Goal: Task Accomplishment & Management: Manage account settings

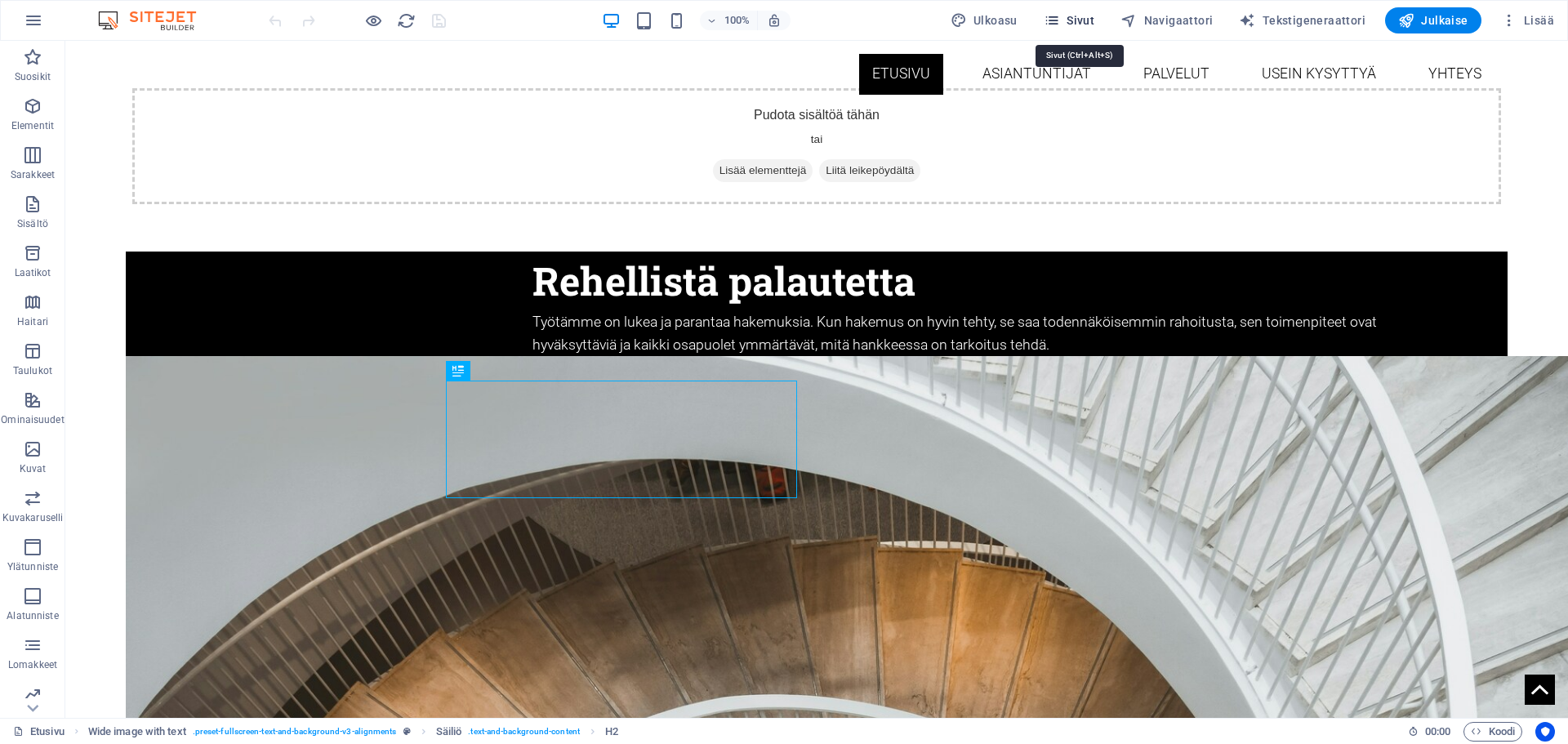
click at [1073, 18] on span "Sivut" at bounding box center [1069, 20] width 51 height 16
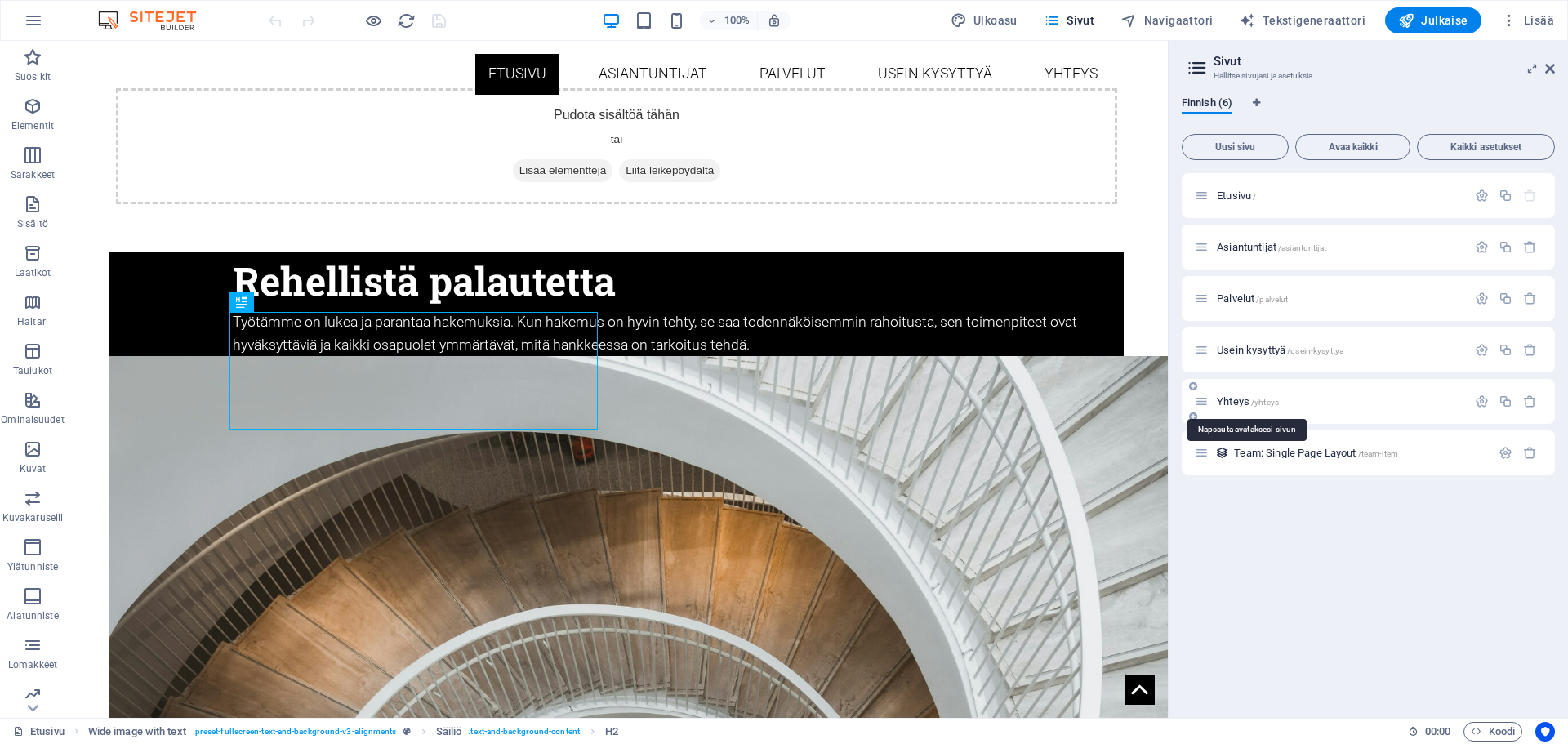
click at [1240, 402] on span "Yhteys /yhteys" at bounding box center [1248, 401] width 62 height 12
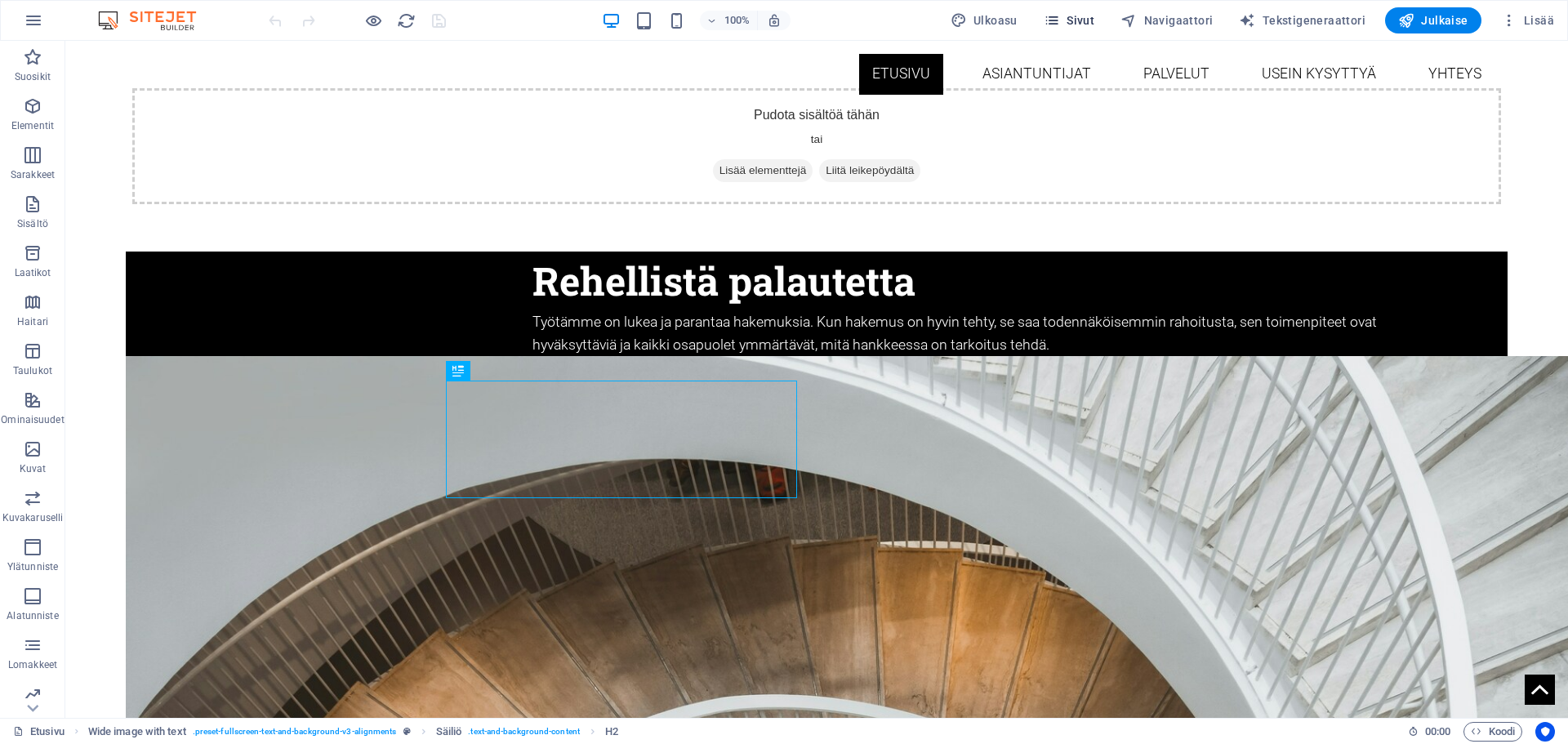
click at [1061, 18] on icon "button" at bounding box center [1051, 20] width 16 height 16
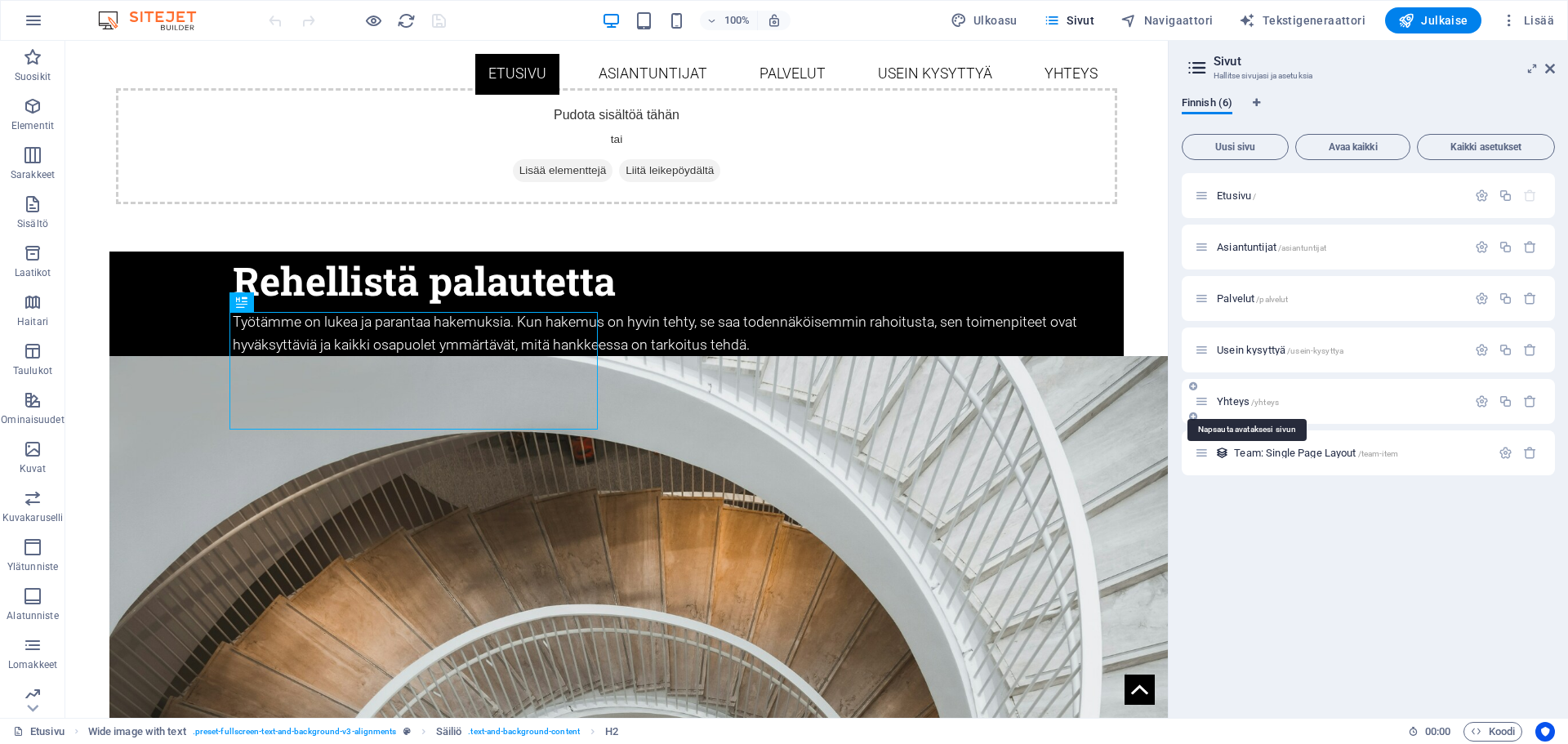
click at [1247, 405] on span "Yhteys /yhteys" at bounding box center [1248, 401] width 62 height 12
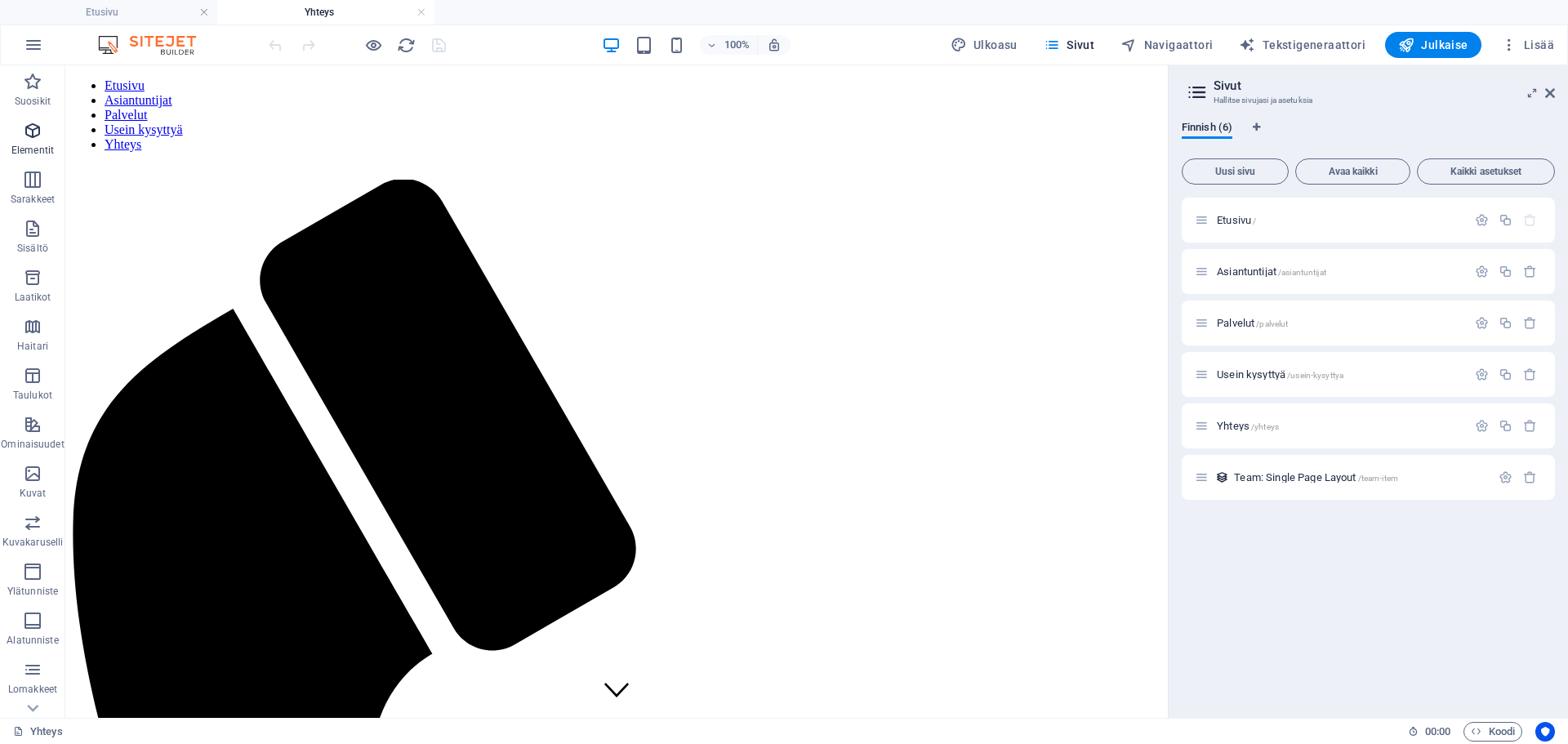
click at [20, 146] on p "Elementit" at bounding box center [32, 151] width 42 height 13
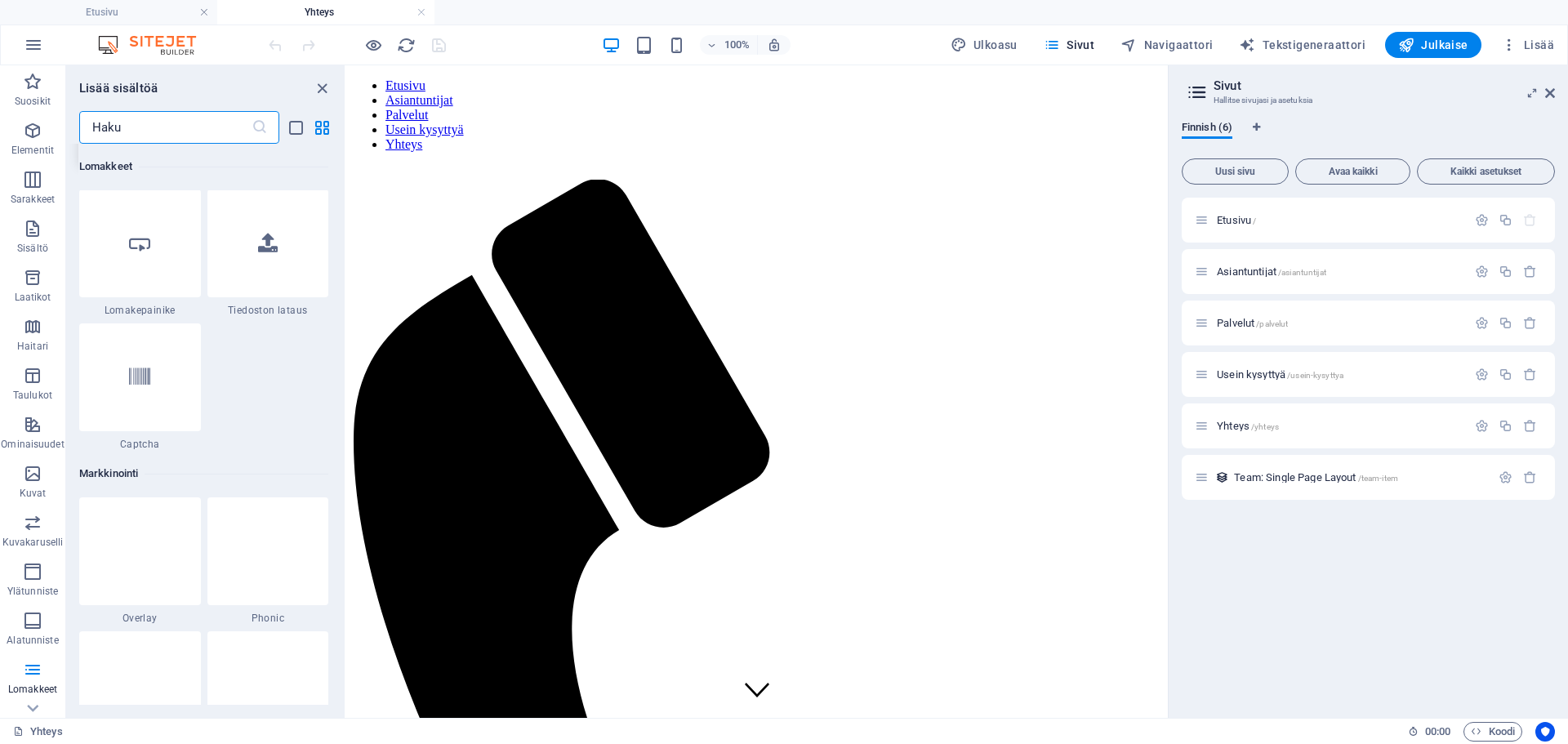
scroll to position [13077, 0]
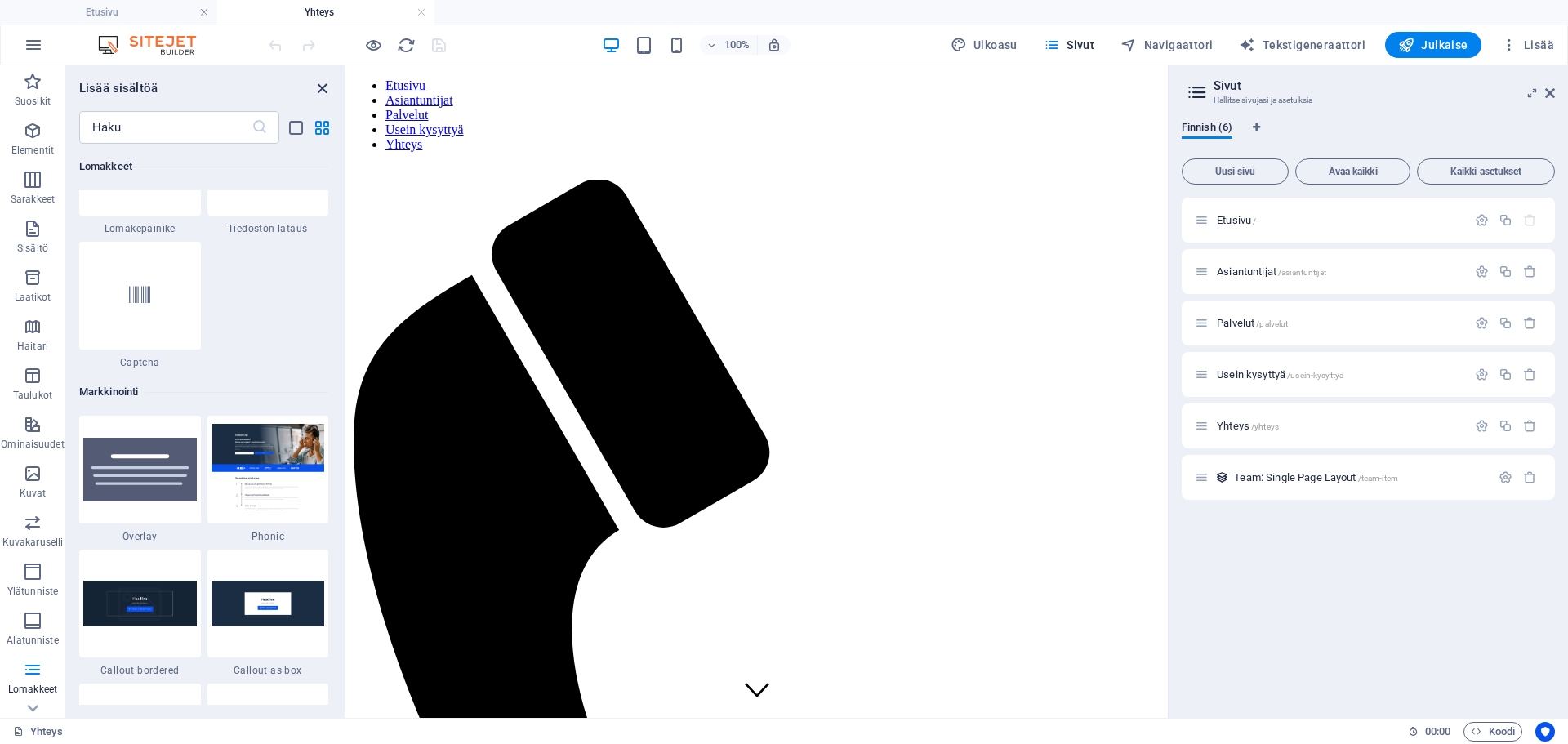
drag, startPoint x: 321, startPoint y: 88, endPoint x: 337, endPoint y: 37, distance: 53.5
click at [321, 88] on icon "close panel" at bounding box center [322, 89] width 19 height 19
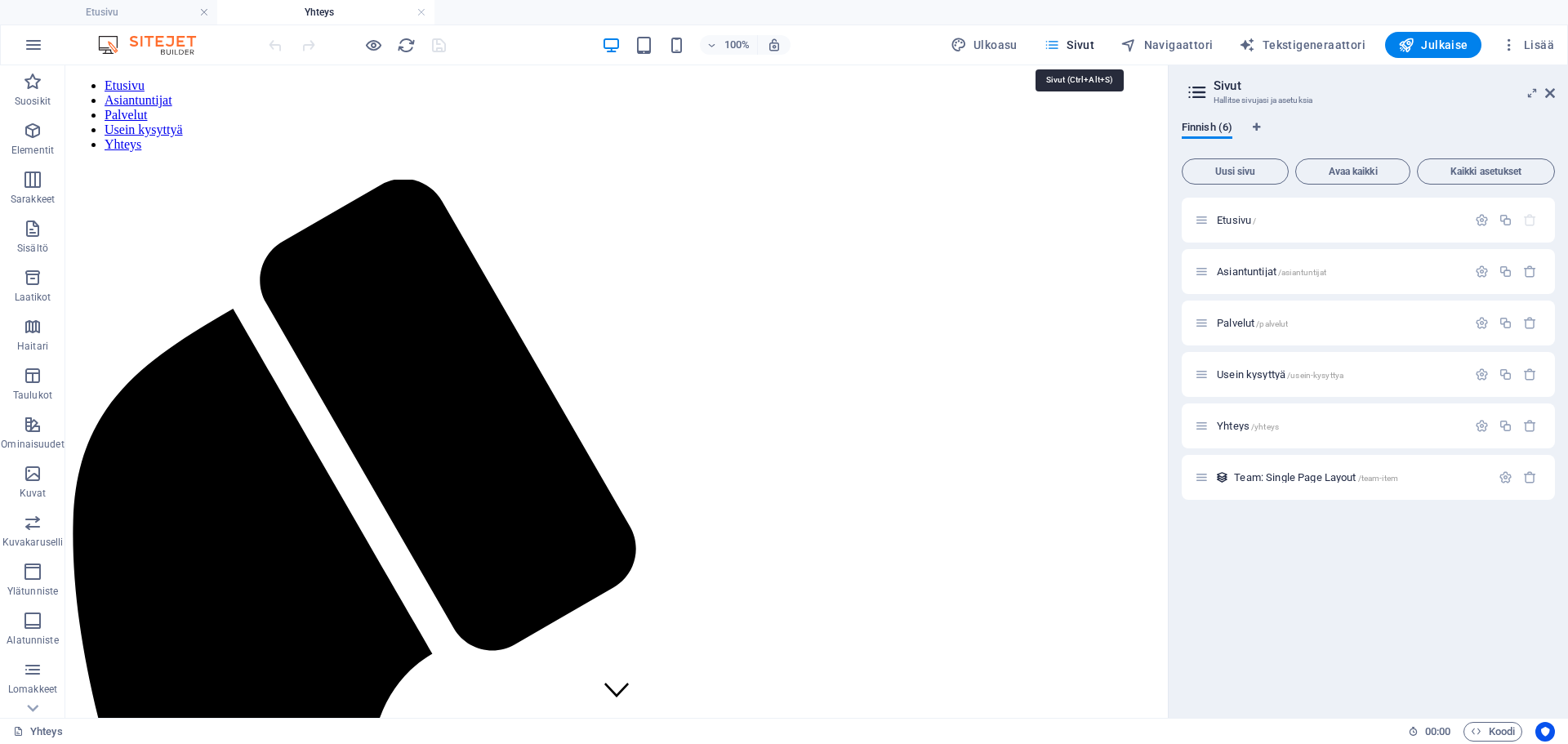
click at [1061, 48] on icon "button" at bounding box center [1051, 44] width 16 height 16
click at [1259, 375] on span "Usein kysyttyä /usein-kysyttya" at bounding box center [1280, 374] width 126 height 12
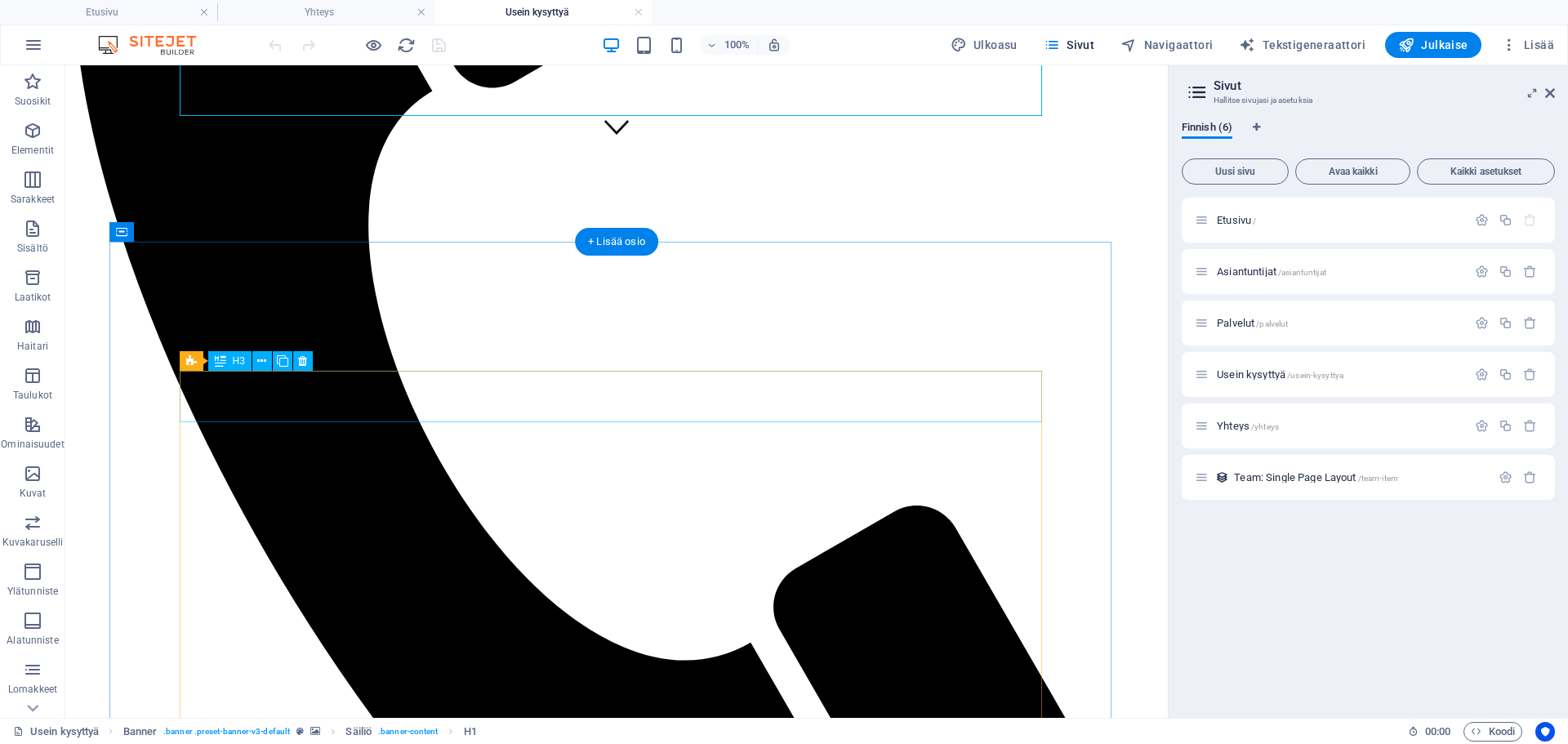
scroll to position [572, 0]
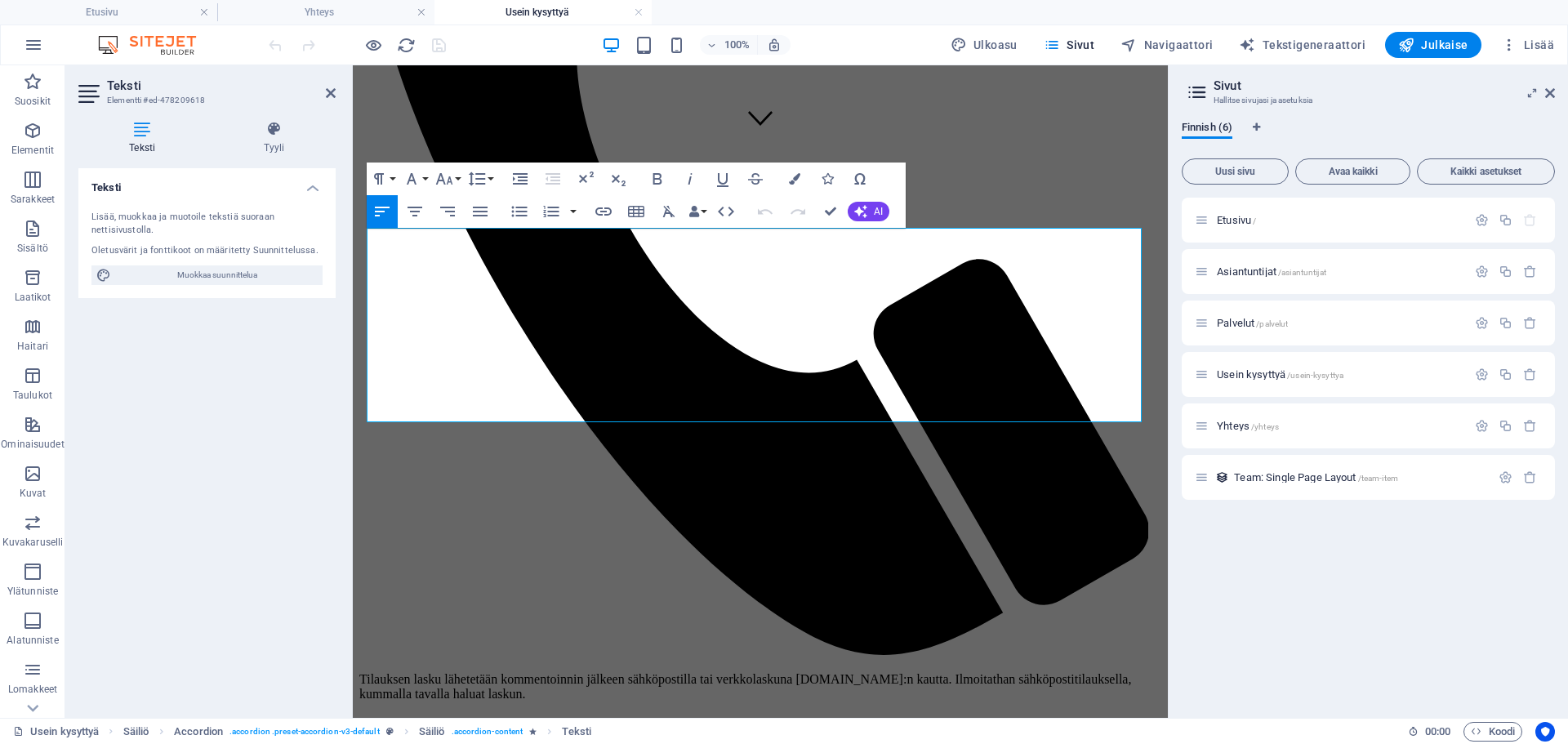
scroll to position [551, 0]
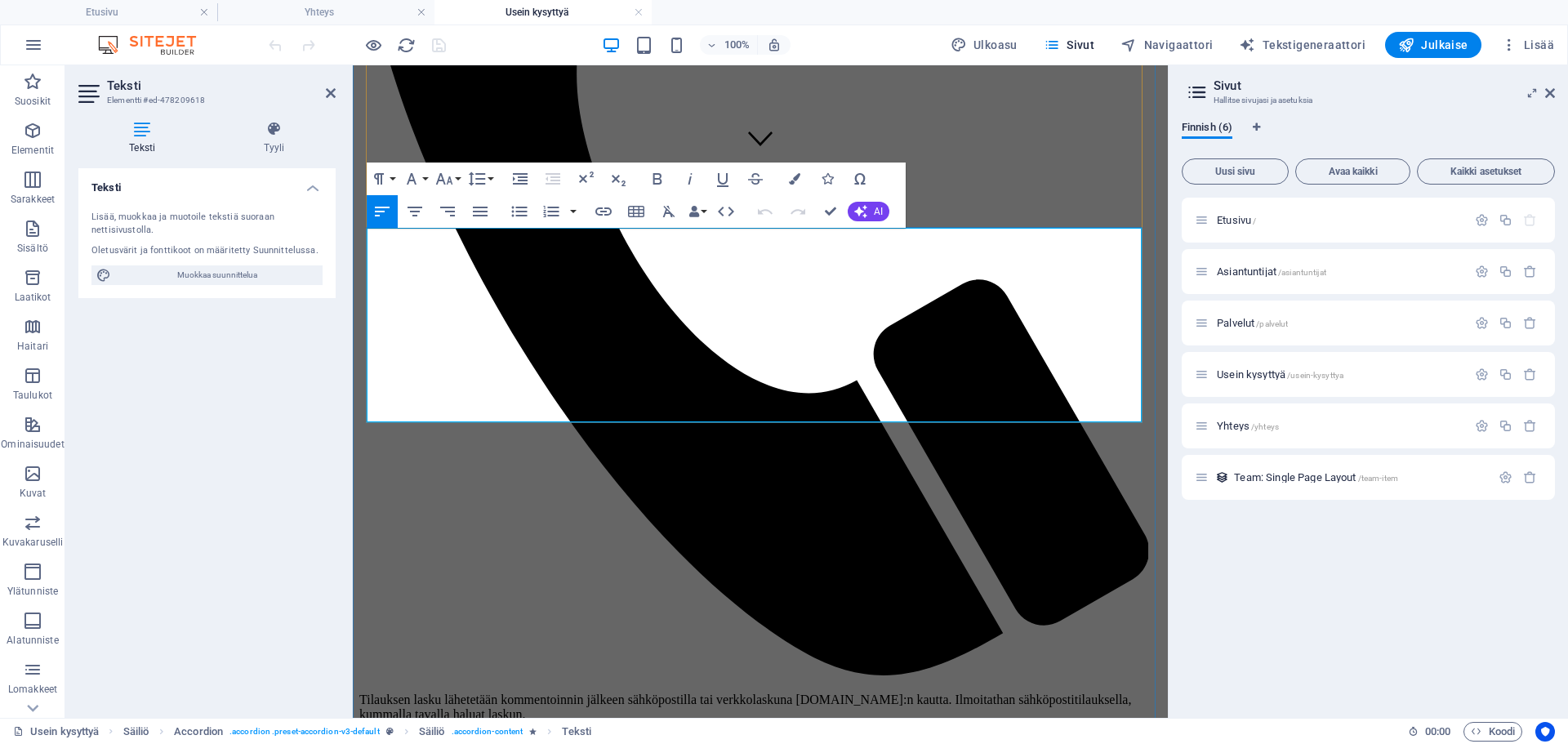
drag, startPoint x: 491, startPoint y: 298, endPoint x: 459, endPoint y: 298, distance: 32.0
click at [425, 179] on button "Font Family" at bounding box center [415, 179] width 31 height 33
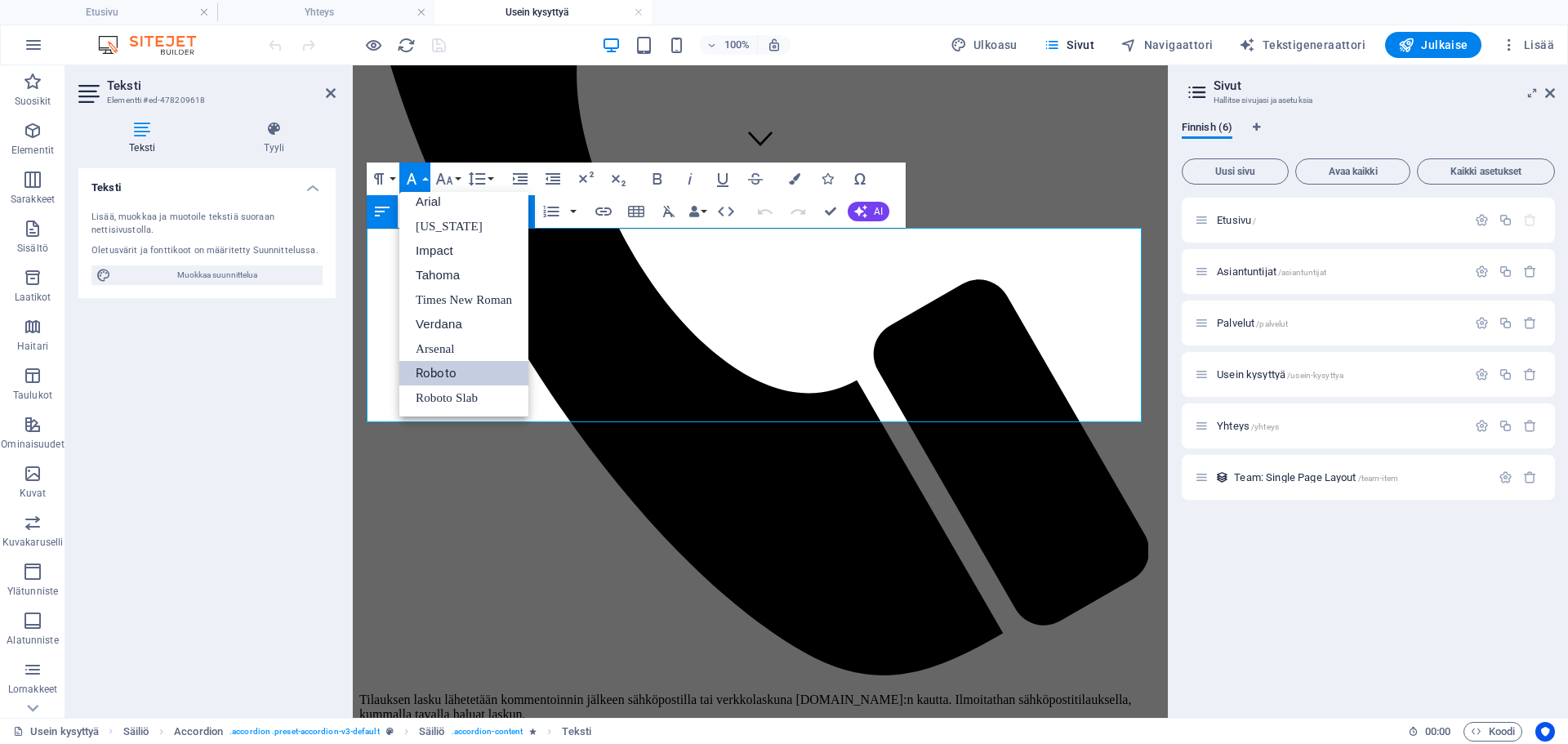
scroll to position [9, 0]
click at [425, 179] on button "Font Family" at bounding box center [415, 179] width 31 height 33
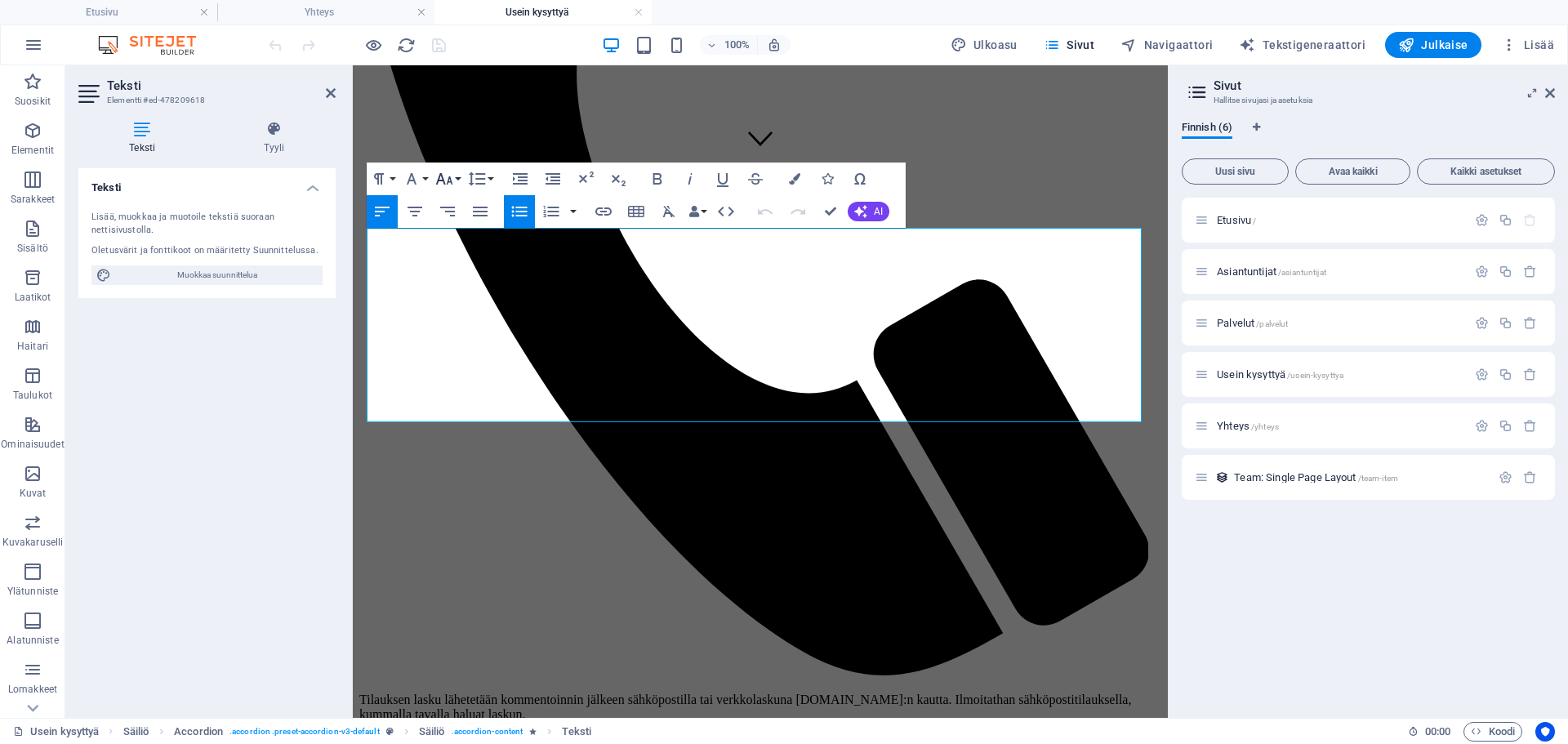
click at [459, 175] on button "Font Size" at bounding box center [447, 179] width 31 height 33
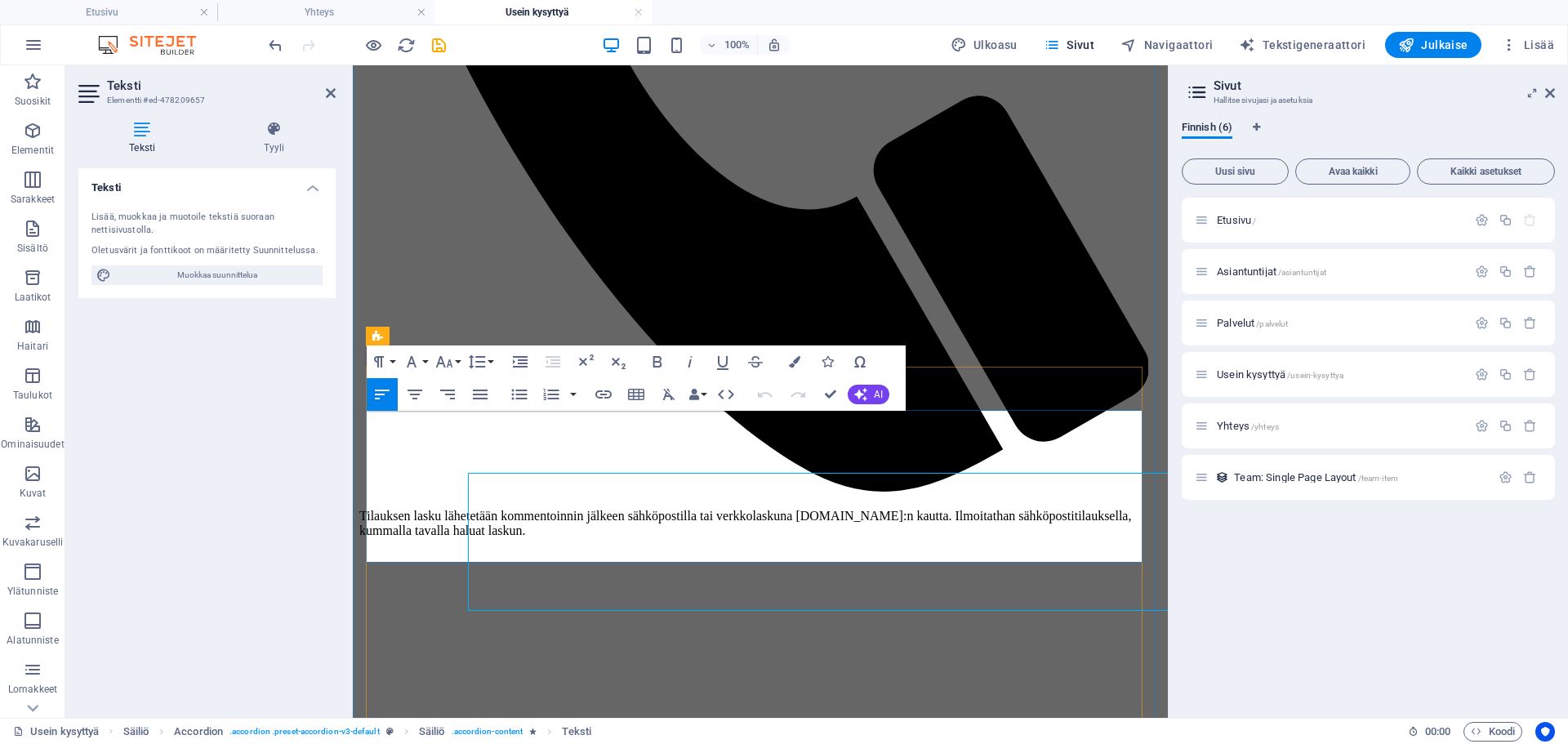
scroll to position [715, 0]
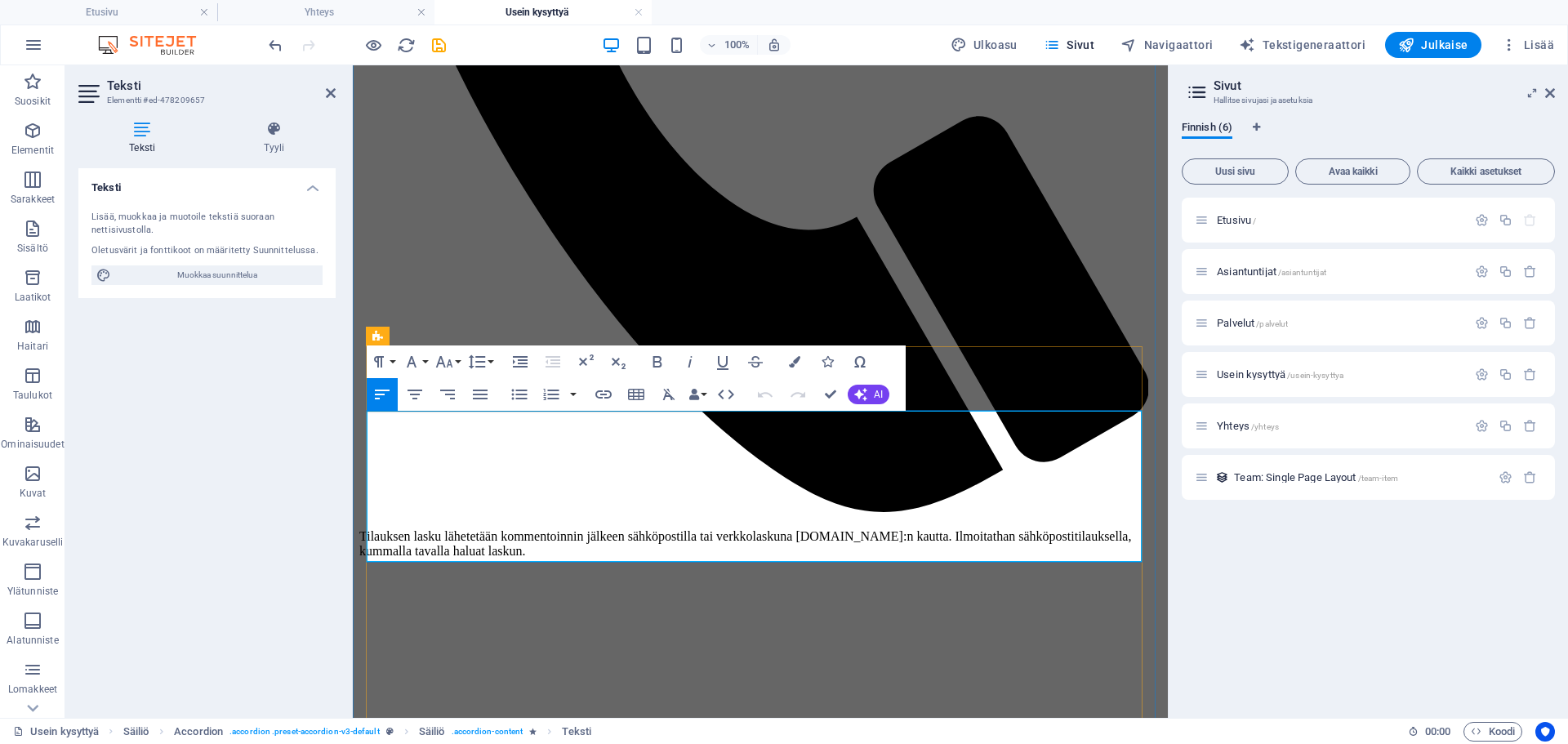
click at [428, 359] on button "Font Family" at bounding box center [415, 361] width 31 height 33
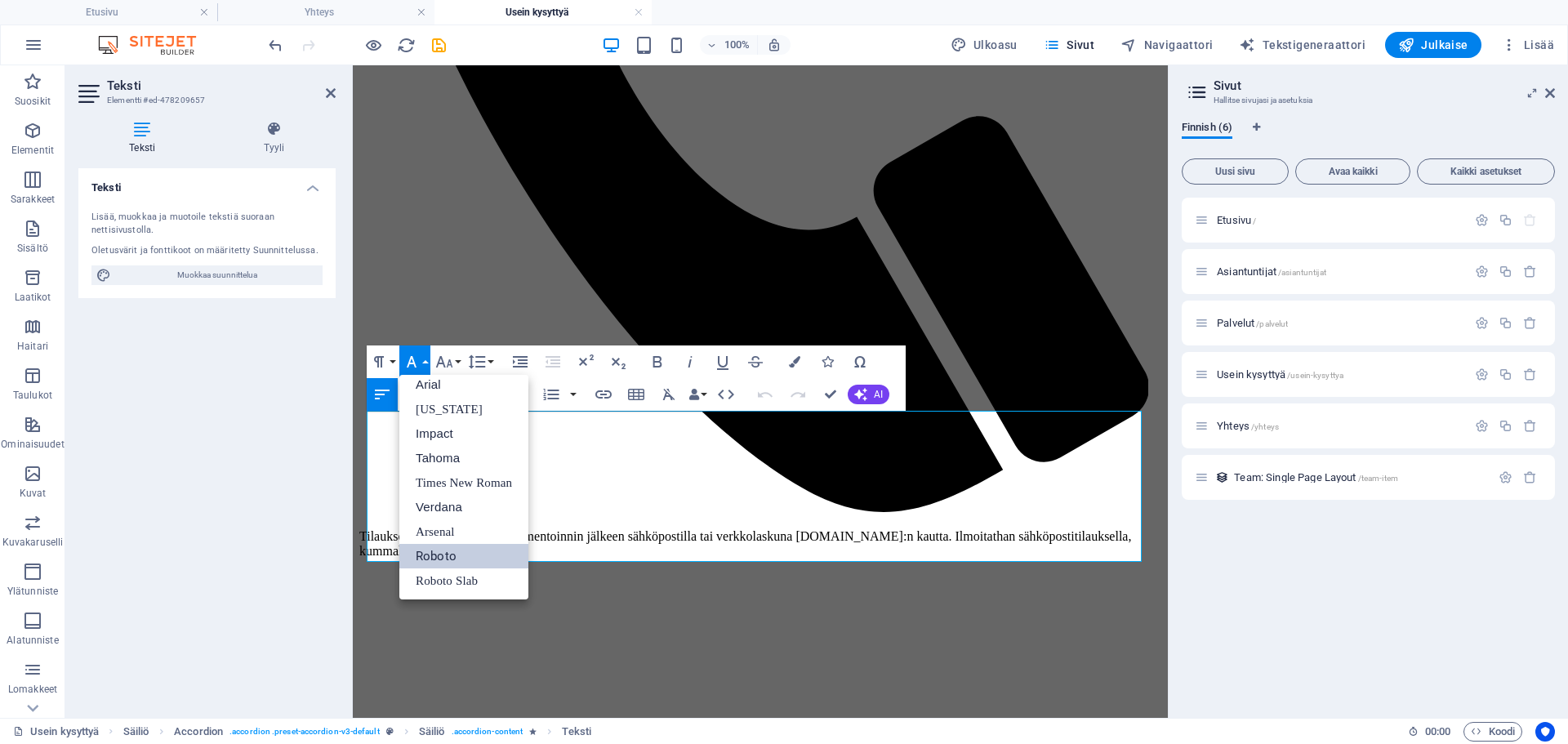
scroll to position [9, 0]
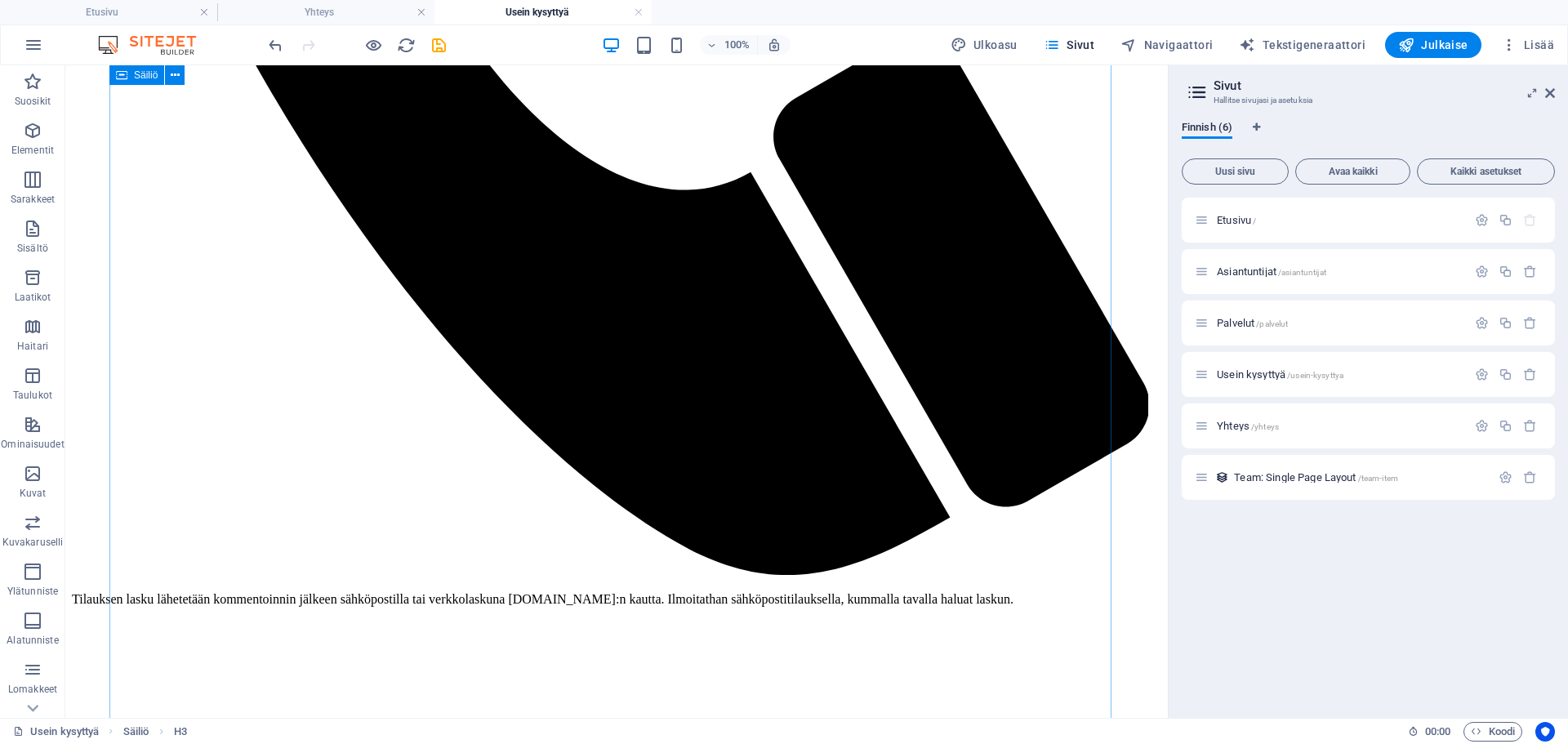
scroll to position [1144, 0]
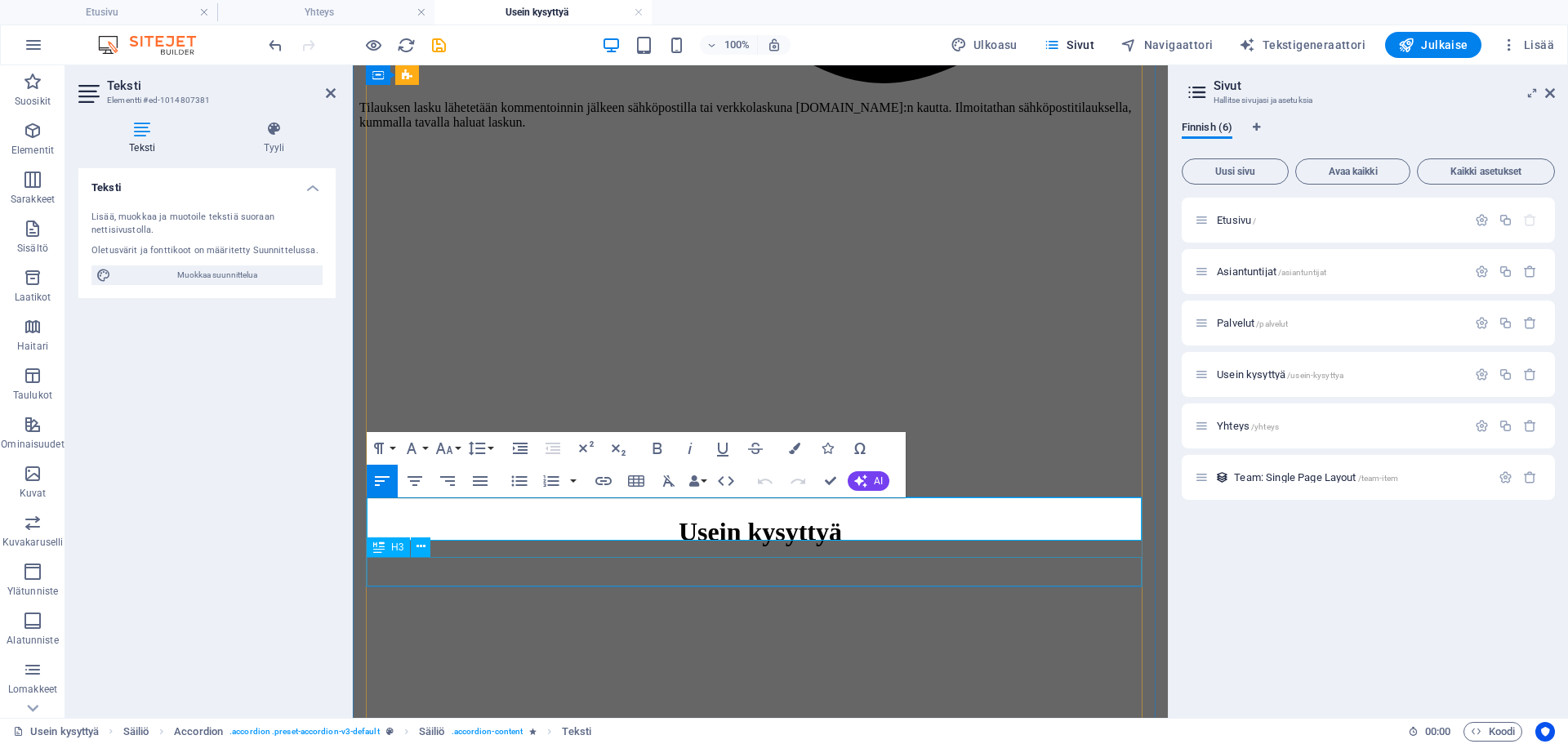
scroll to position [1123, 0]
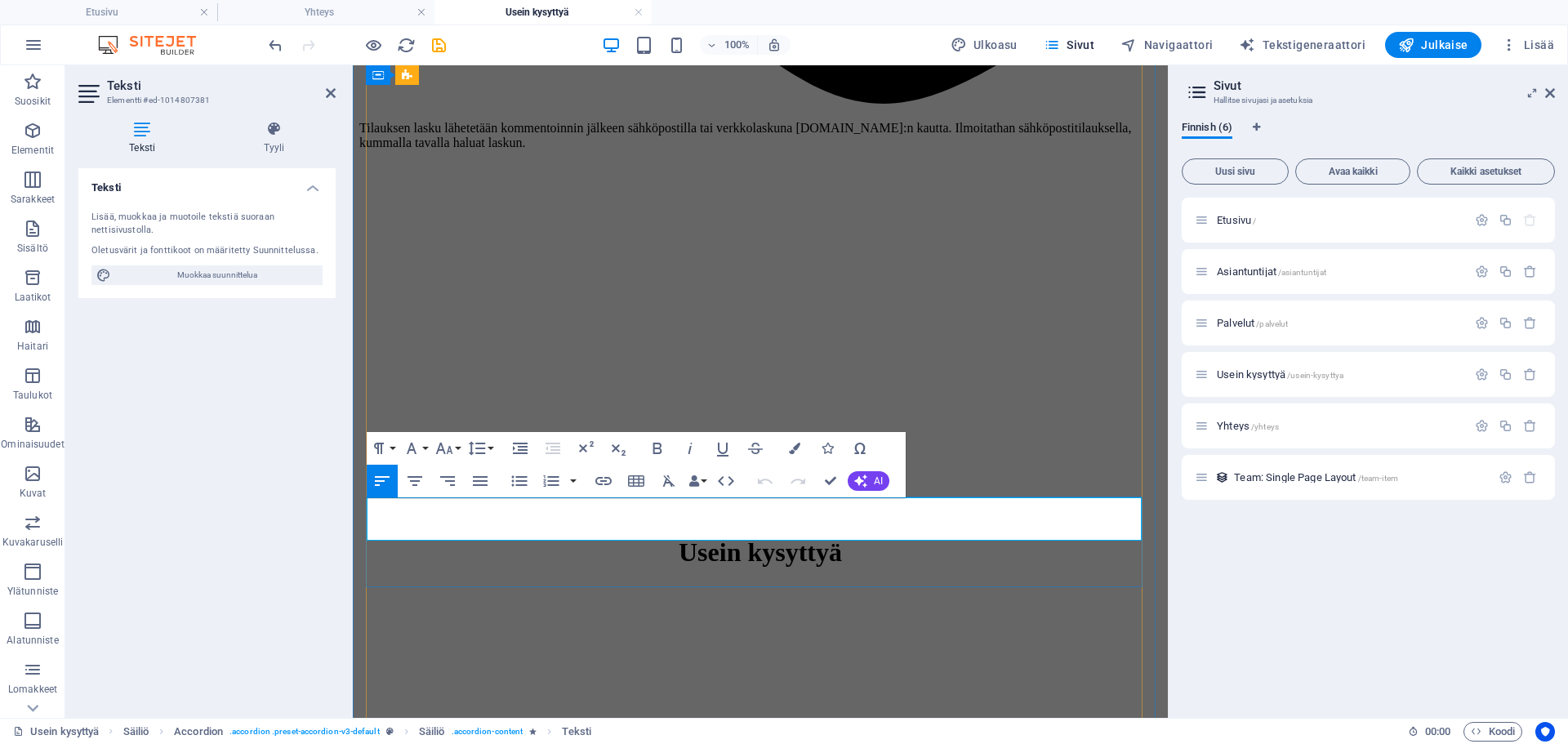
drag, startPoint x: 717, startPoint y: 532, endPoint x: 347, endPoint y: 514, distance: 370.4
click at [423, 447] on button "Font Family" at bounding box center [415, 448] width 31 height 33
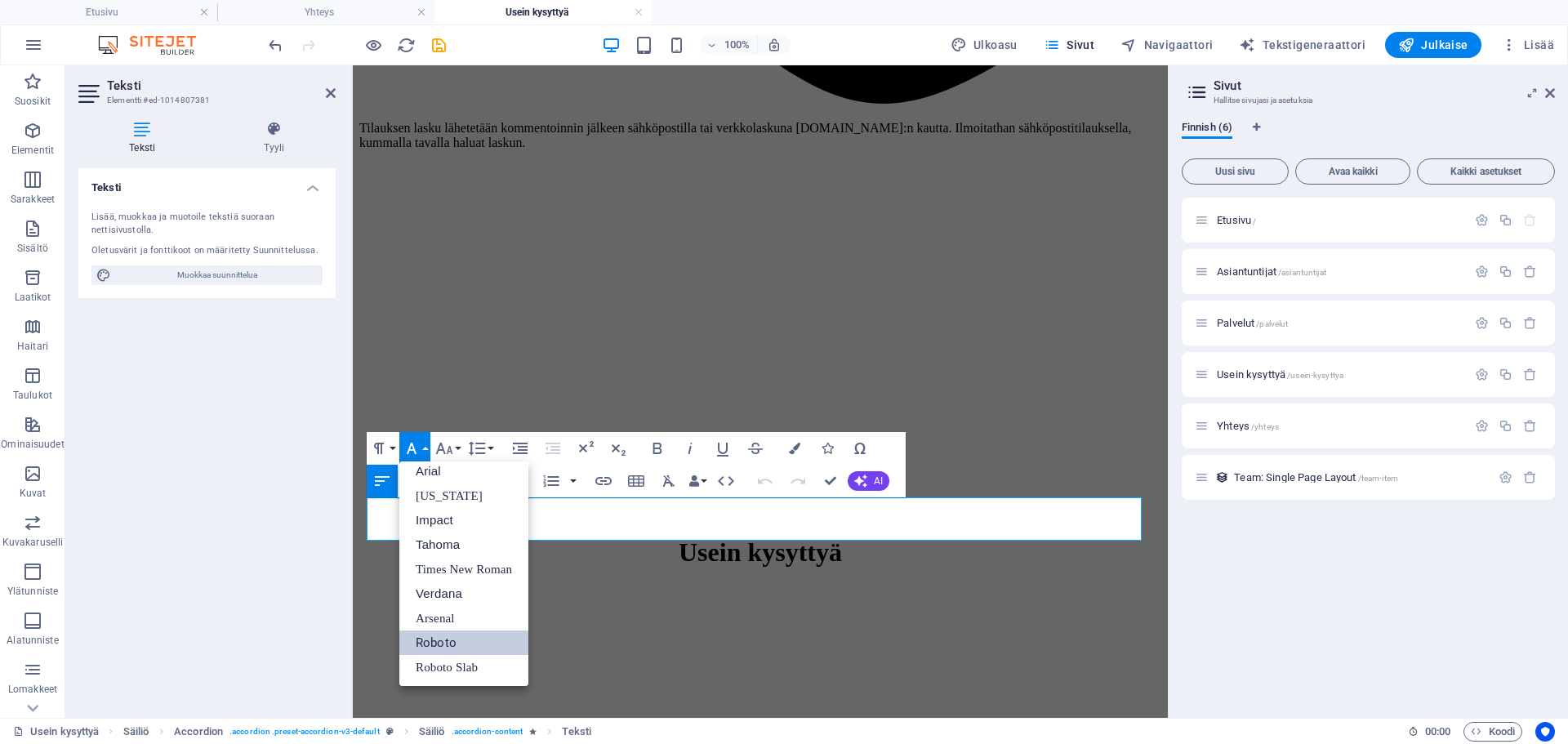
scroll to position [9, 0]
click at [423, 447] on button "Font Family" at bounding box center [415, 448] width 31 height 33
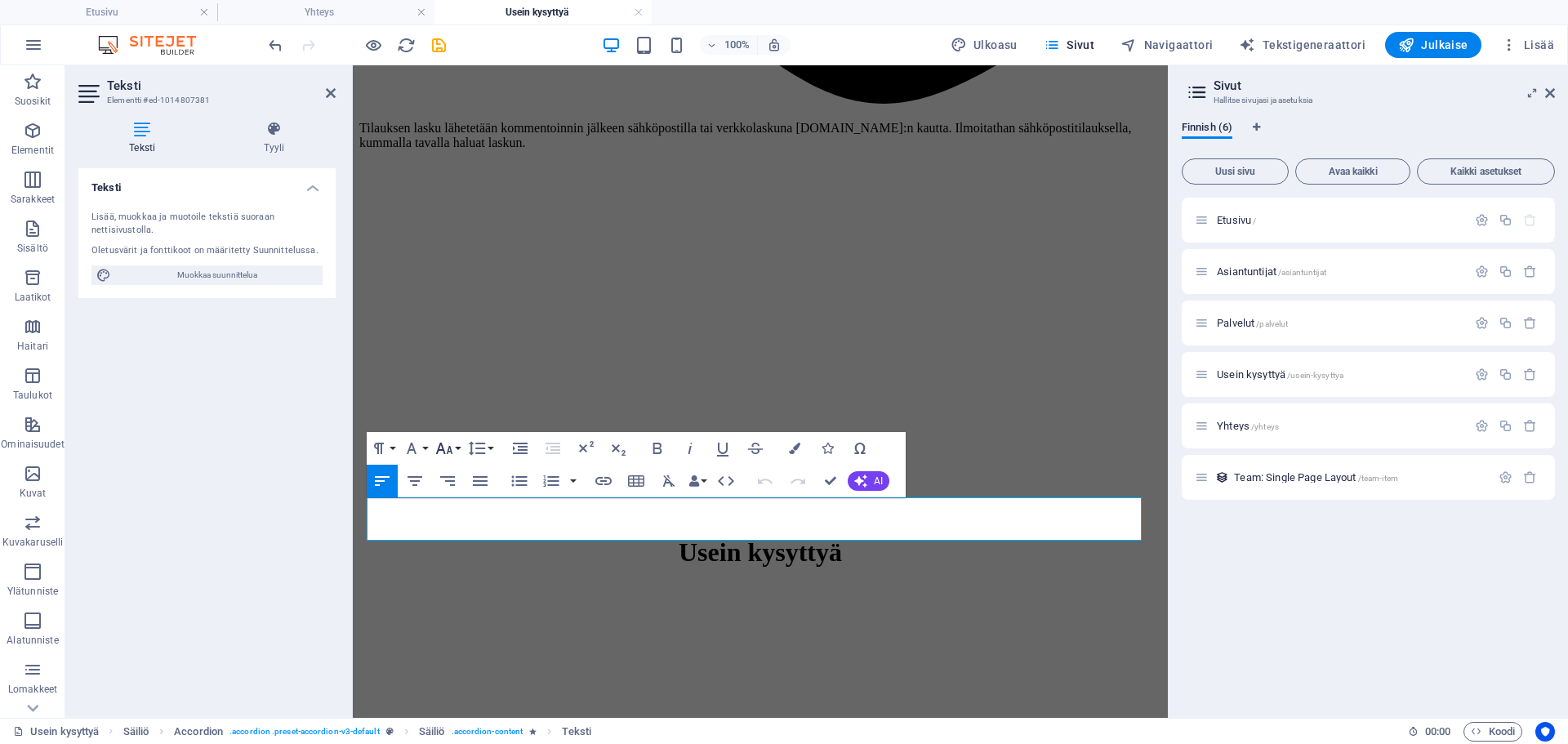
click at [453, 445] on icon "button" at bounding box center [444, 448] width 20 height 20
click at [452, 625] on link "18" at bounding box center [462, 627] width 59 height 24
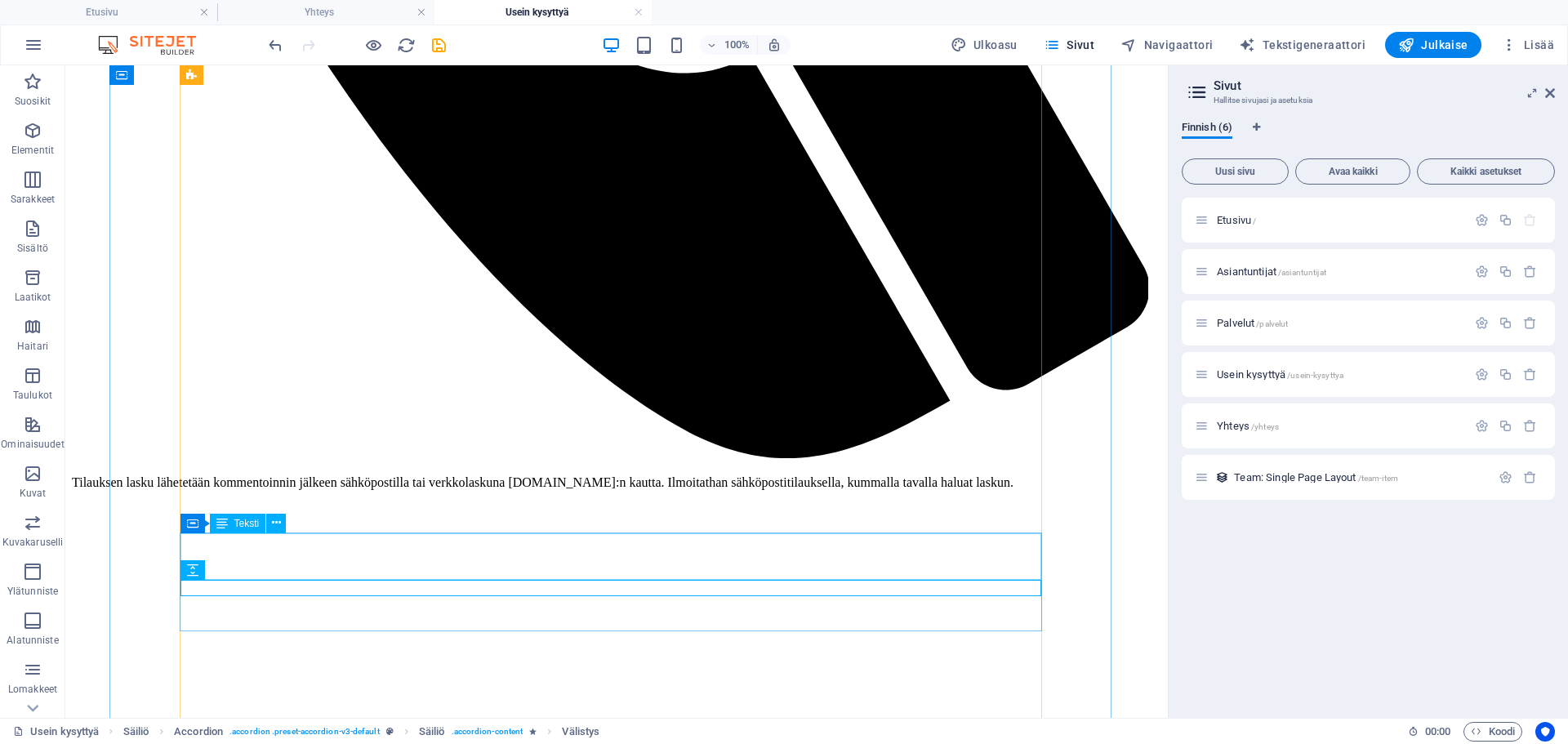
scroll to position [1144, 0]
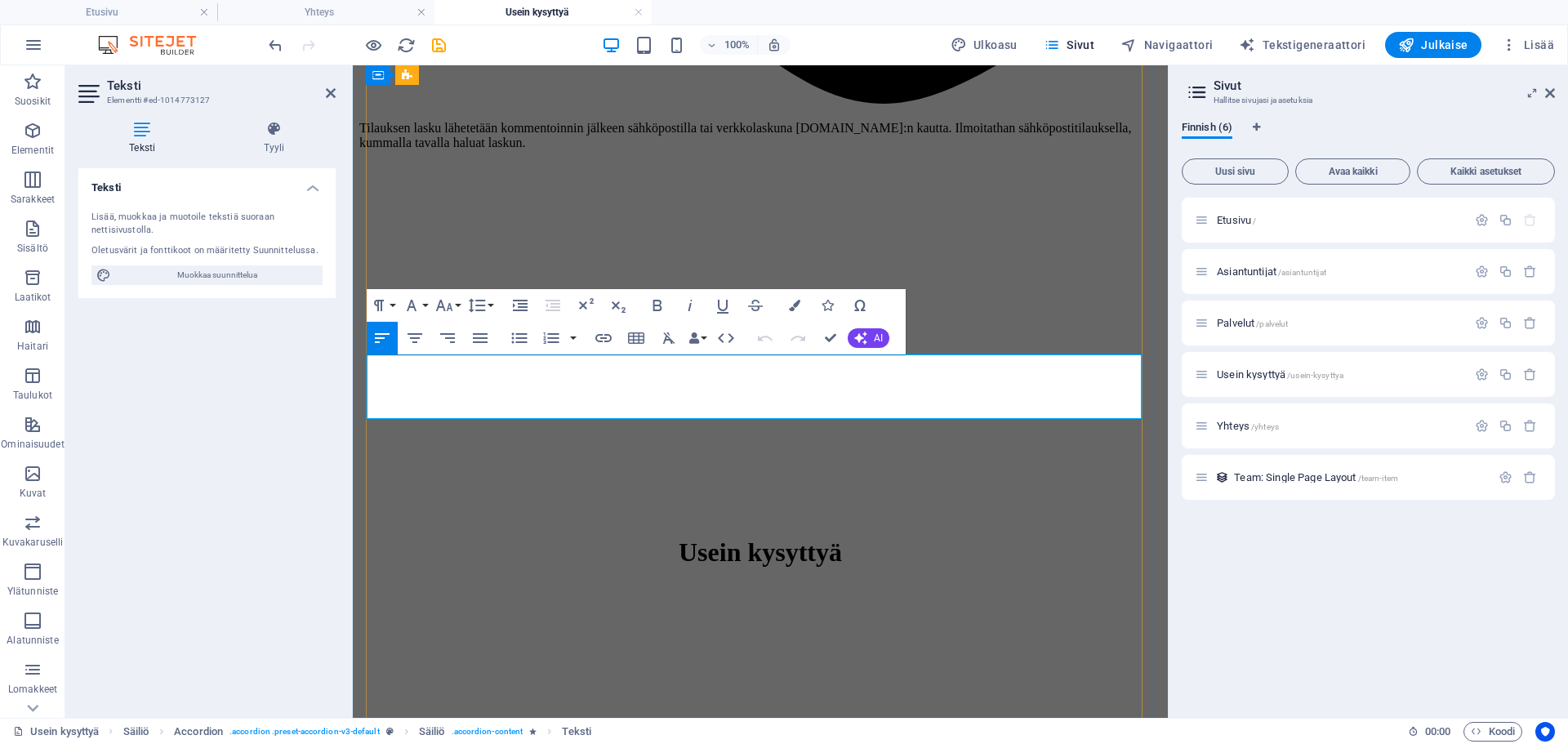
click at [661, 304] on icon "button" at bounding box center [658, 305] width 9 height 11
drag, startPoint x: 1048, startPoint y: 407, endPoint x: 368, endPoint y: 365, distance: 681.3
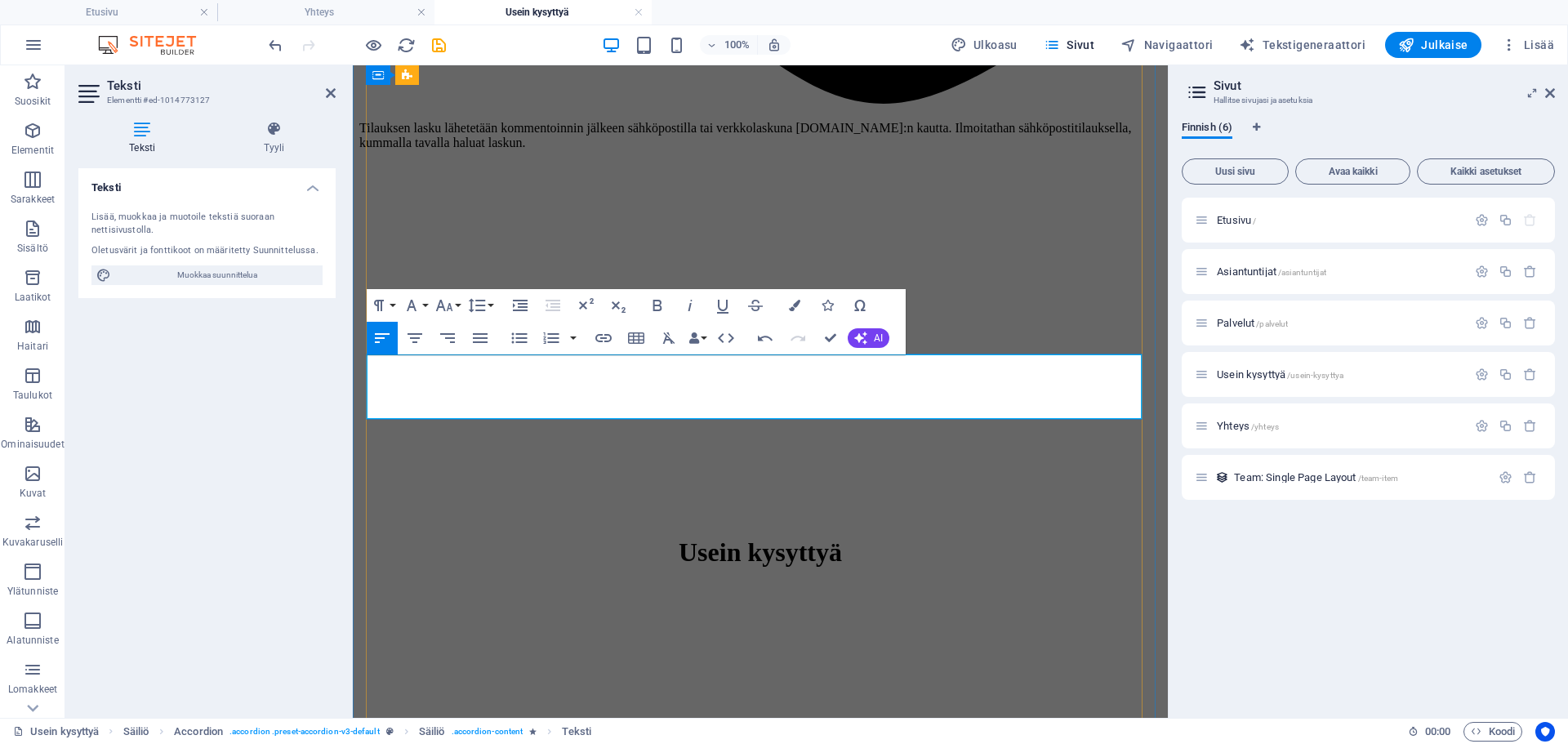
click at [459, 303] on button "Font Size" at bounding box center [447, 305] width 31 height 33
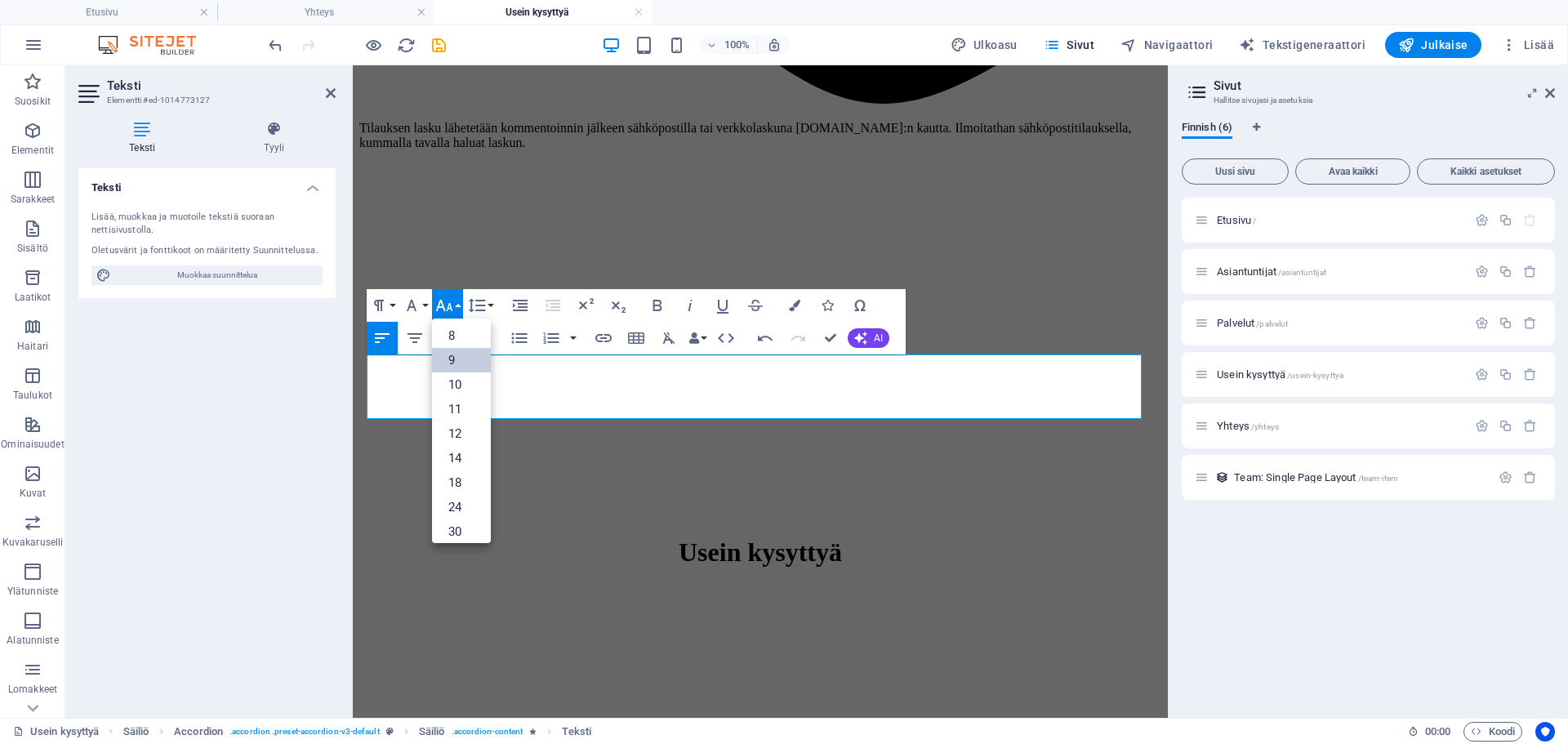
scroll to position [0, 0]
click at [427, 306] on button "Font Family" at bounding box center [415, 305] width 31 height 33
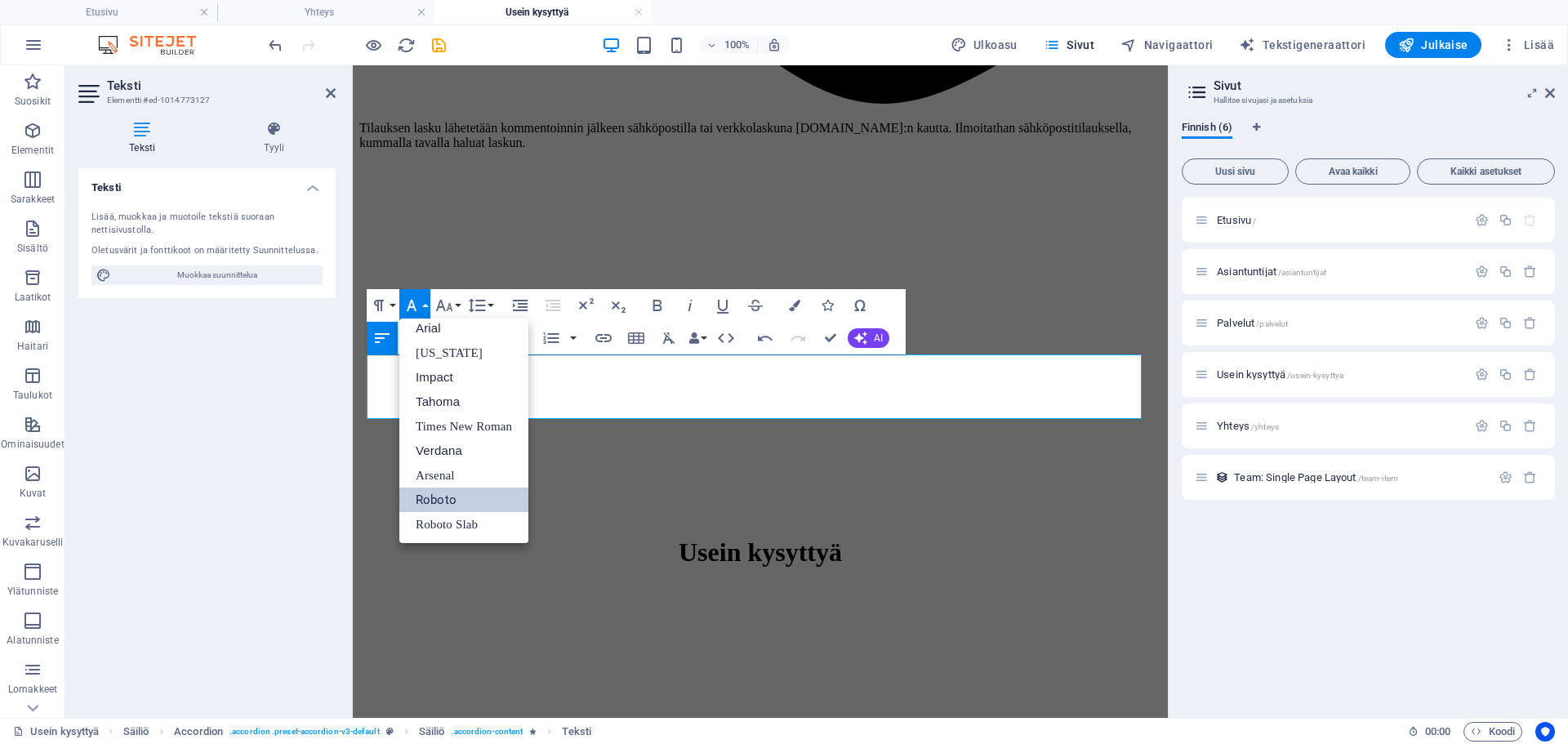
scroll to position [9, 0]
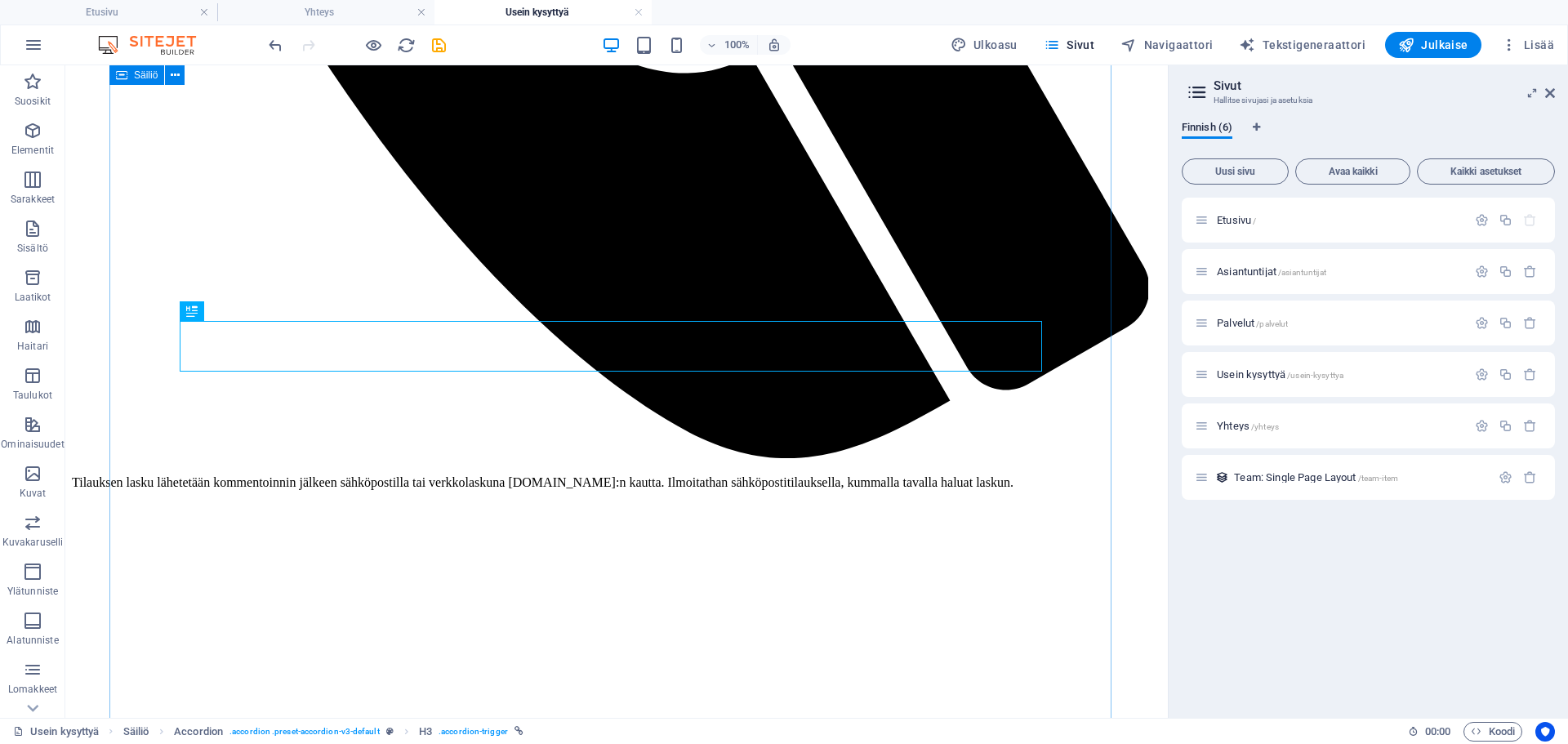
scroll to position [1144, 0]
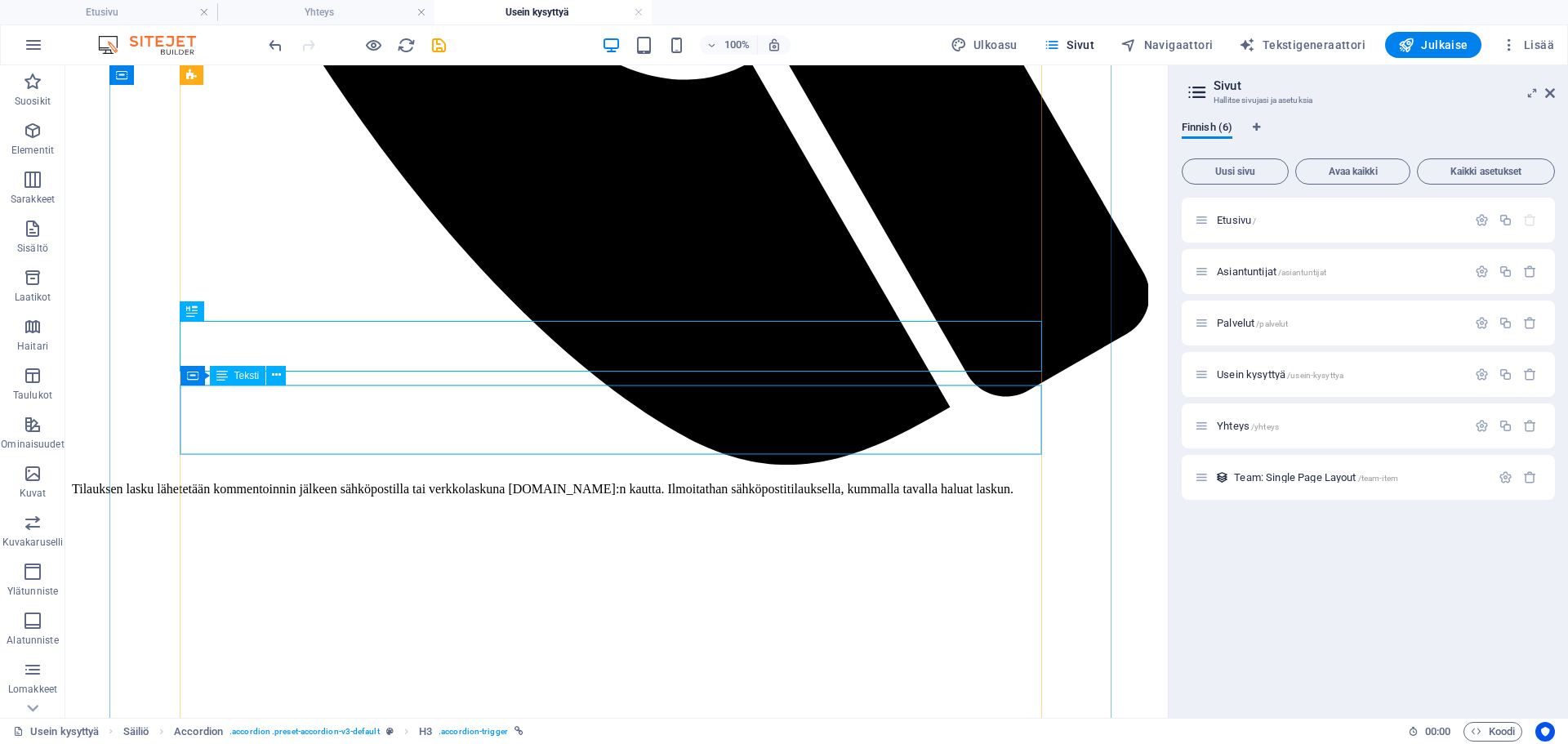
click at [242, 378] on span "Teksti" at bounding box center [246, 375] width 25 height 9
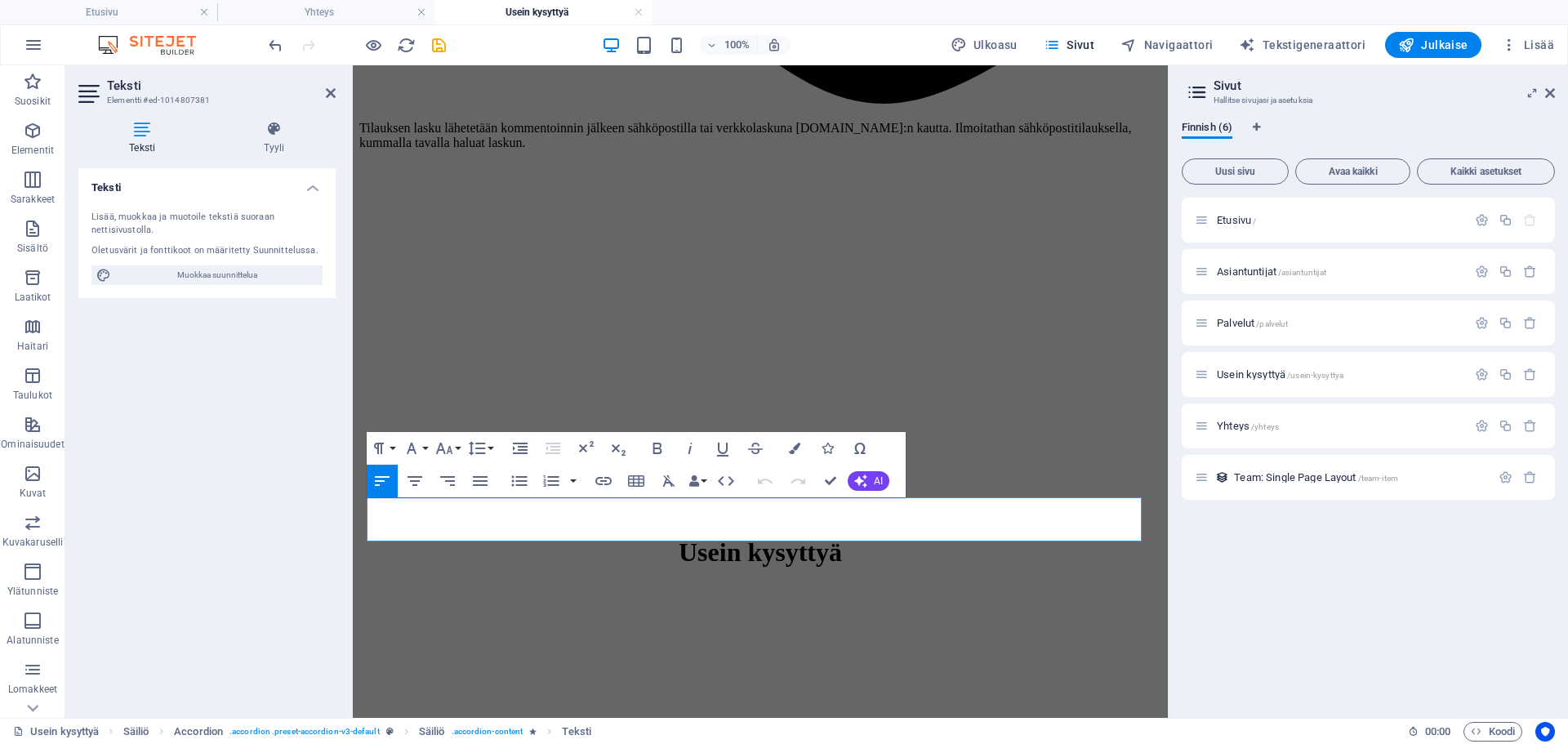
drag, startPoint x: 714, startPoint y: 533, endPoint x: 323, endPoint y: 512, distance: 391.6
click at [427, 445] on button "Font Family" at bounding box center [415, 448] width 31 height 33
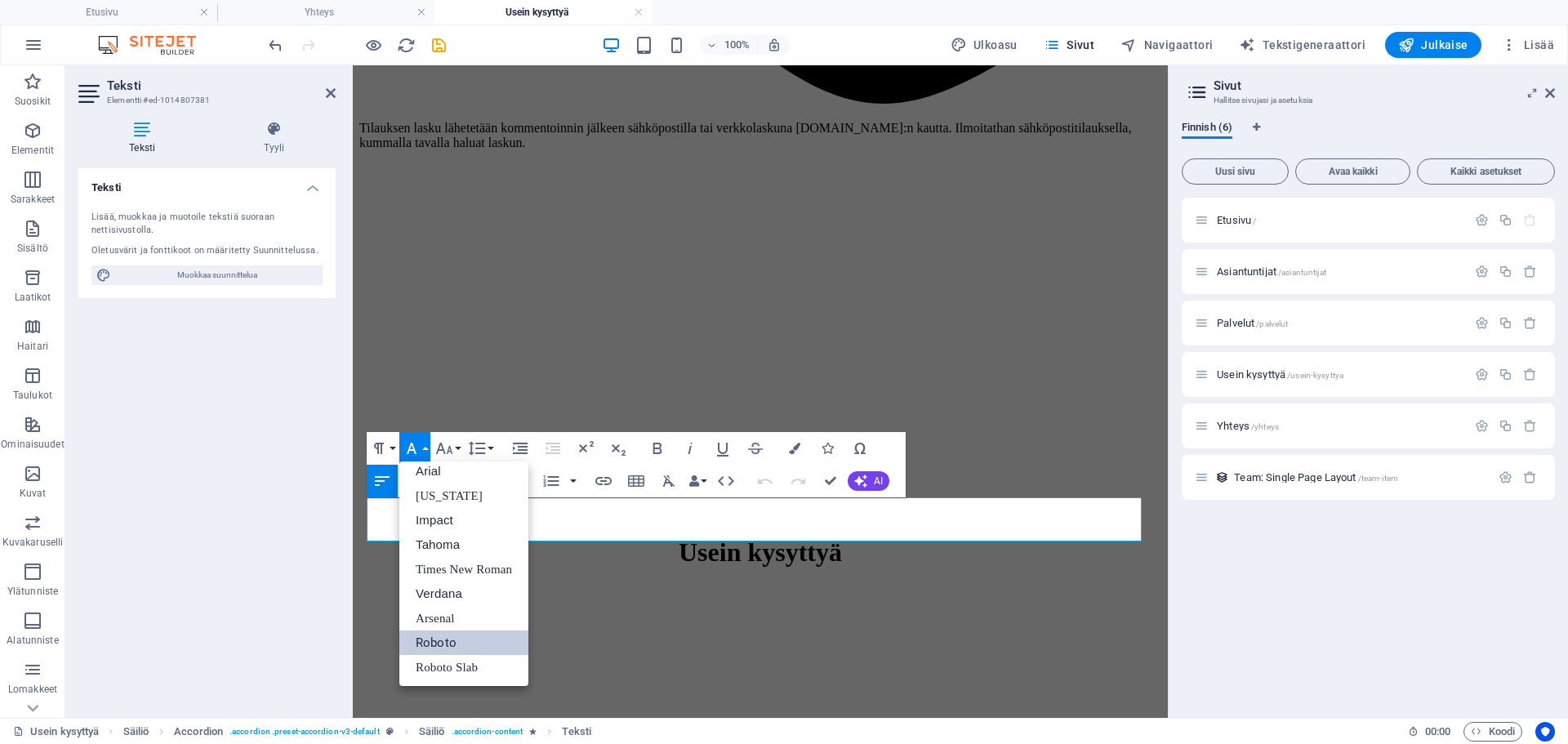
scroll to position [9, 0]
click at [427, 445] on button "Font Family" at bounding box center [415, 448] width 31 height 33
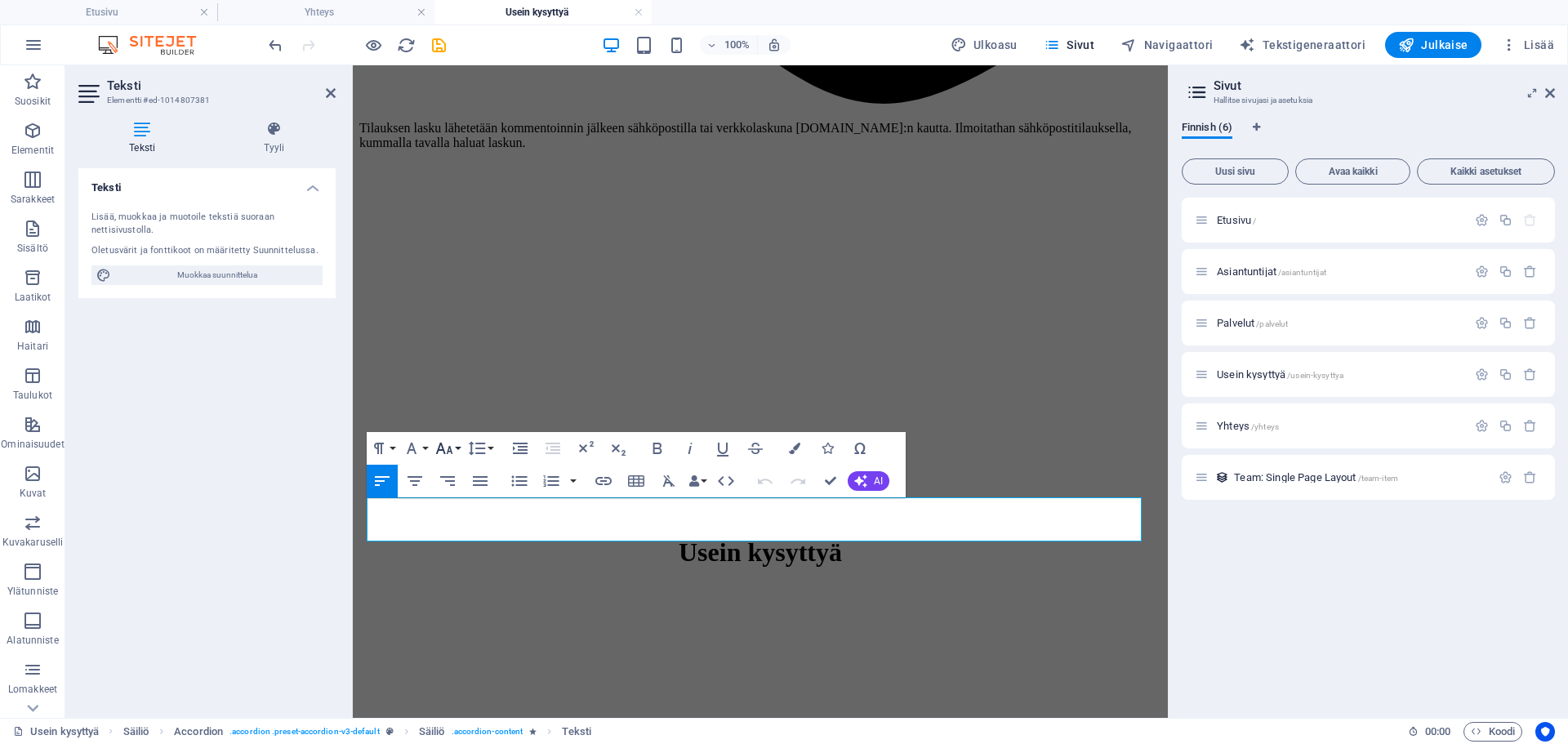
click at [458, 444] on button "Font Size" at bounding box center [447, 448] width 31 height 33
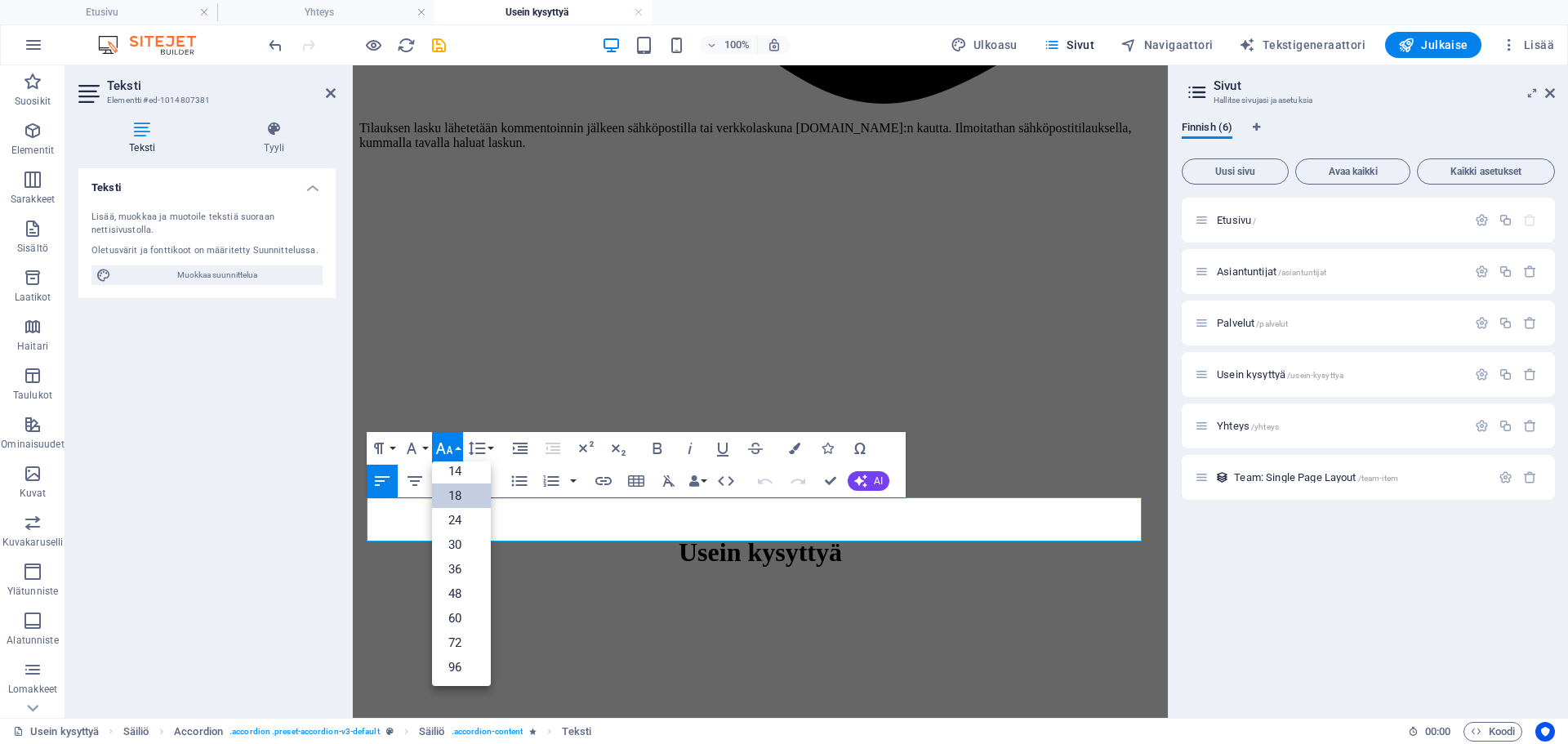
scroll to position [131, 0]
click at [465, 520] on link "24" at bounding box center [462, 520] width 59 height 24
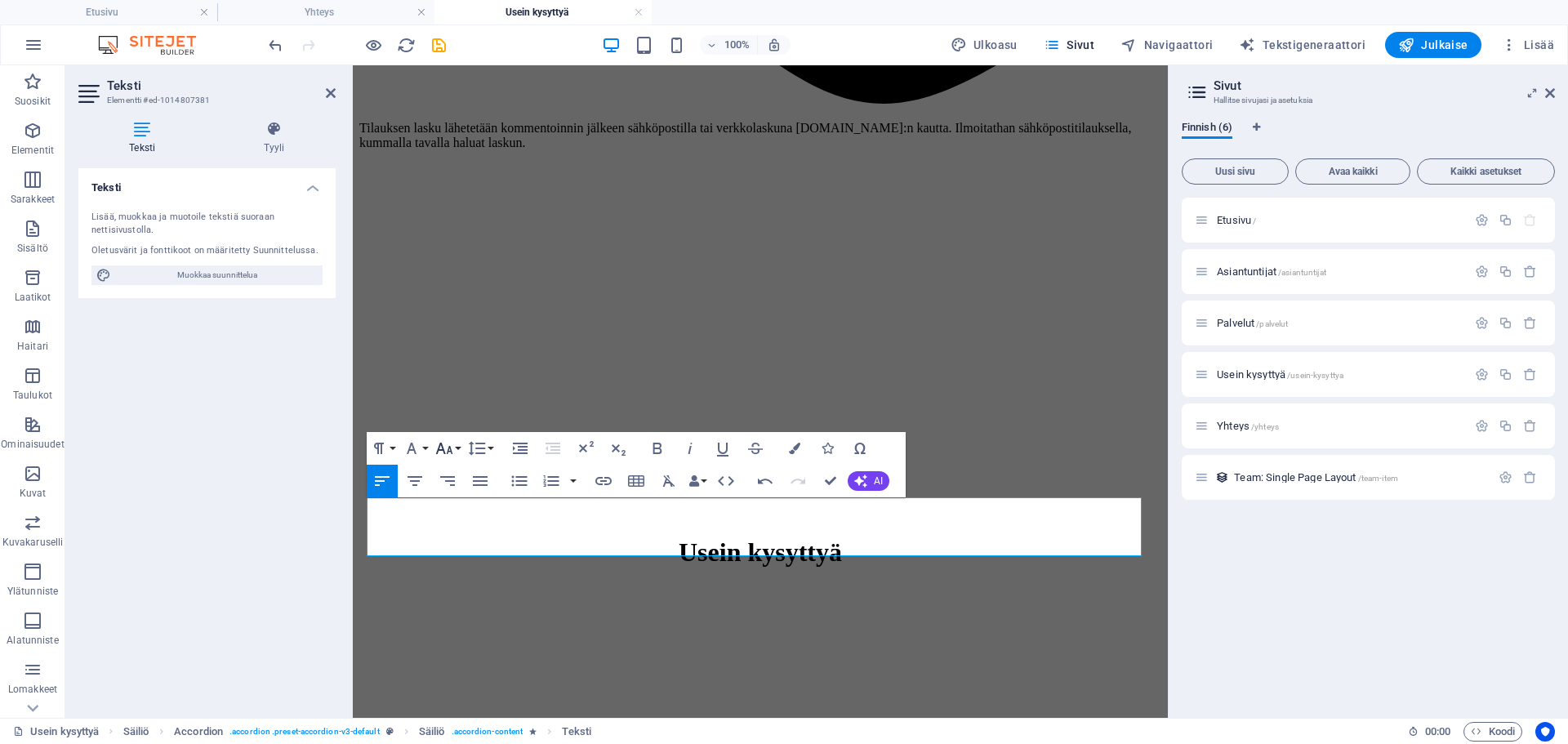
click at [462, 446] on button "Font Size" at bounding box center [447, 448] width 31 height 33
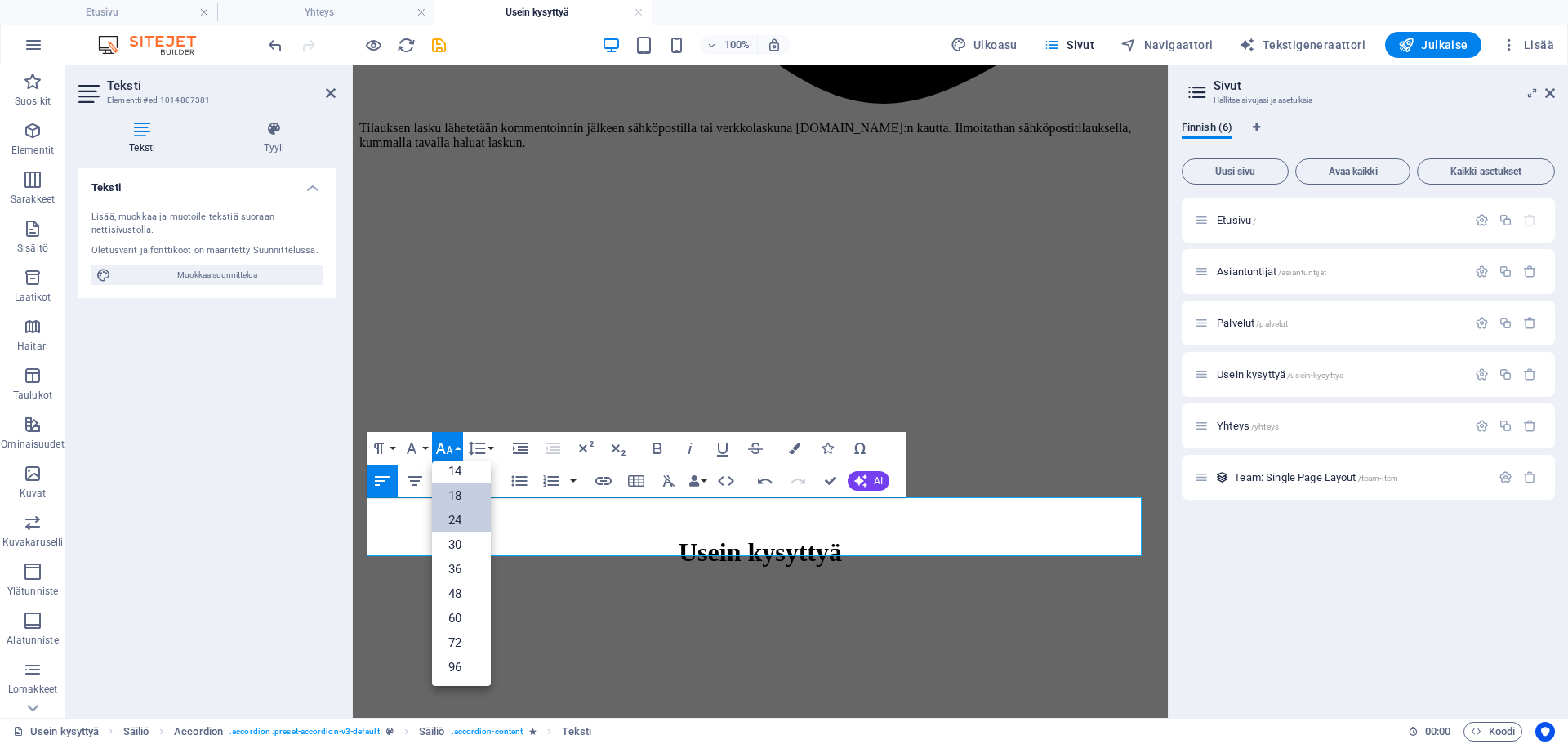
click at [451, 491] on link "18" at bounding box center [462, 496] width 59 height 24
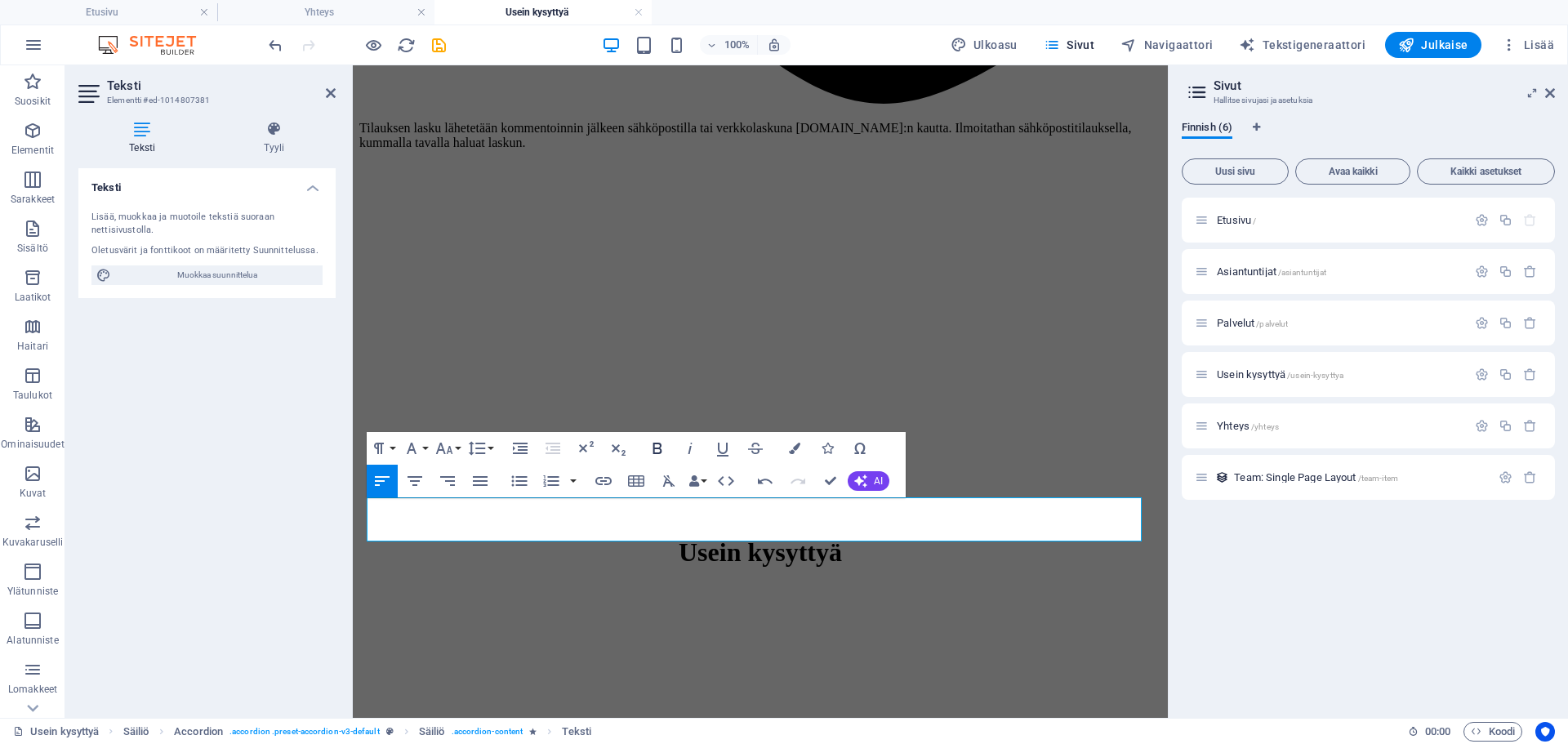
click at [661, 447] on icon "button" at bounding box center [658, 448] width 9 height 11
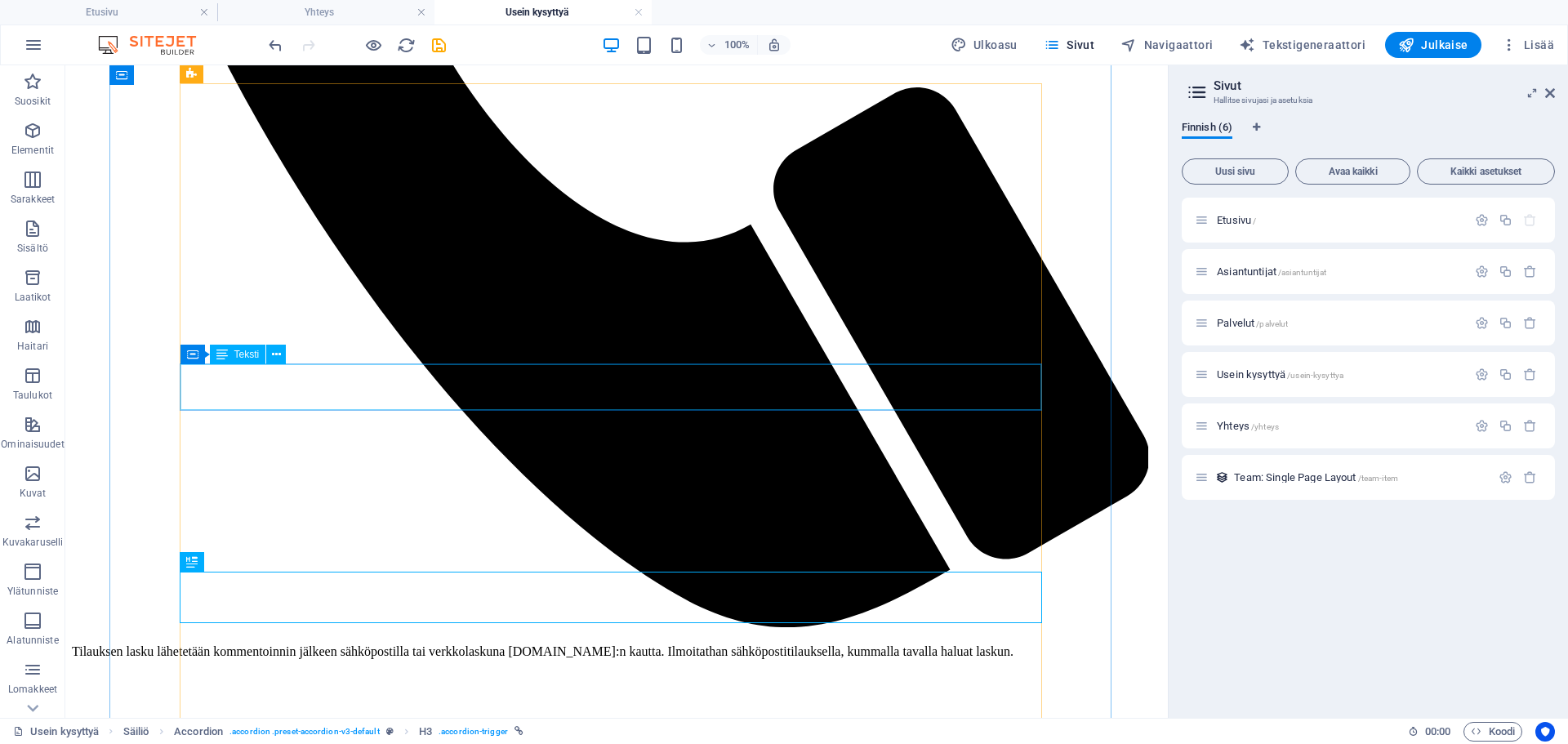
scroll to position [980, 0]
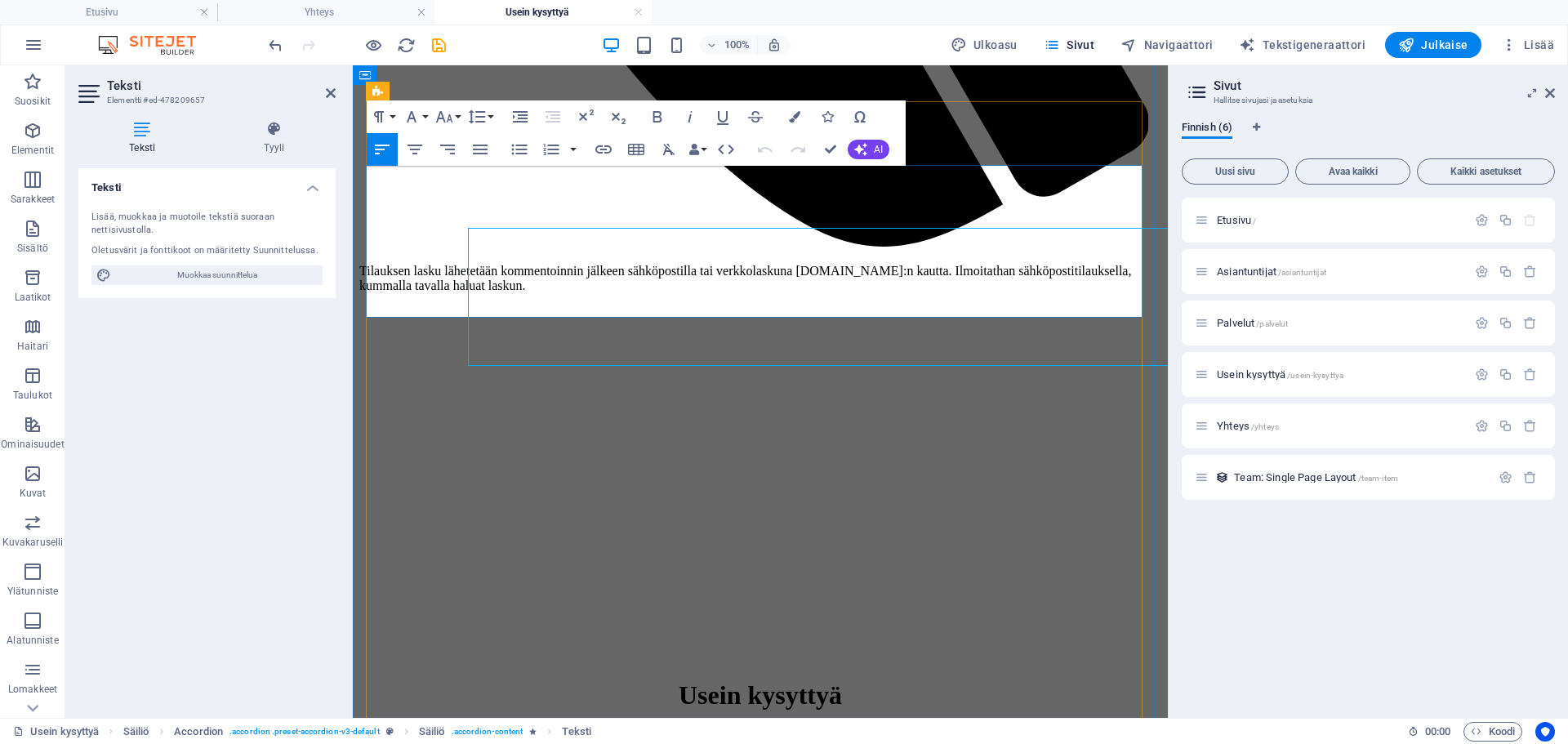
scroll to position [959, 0]
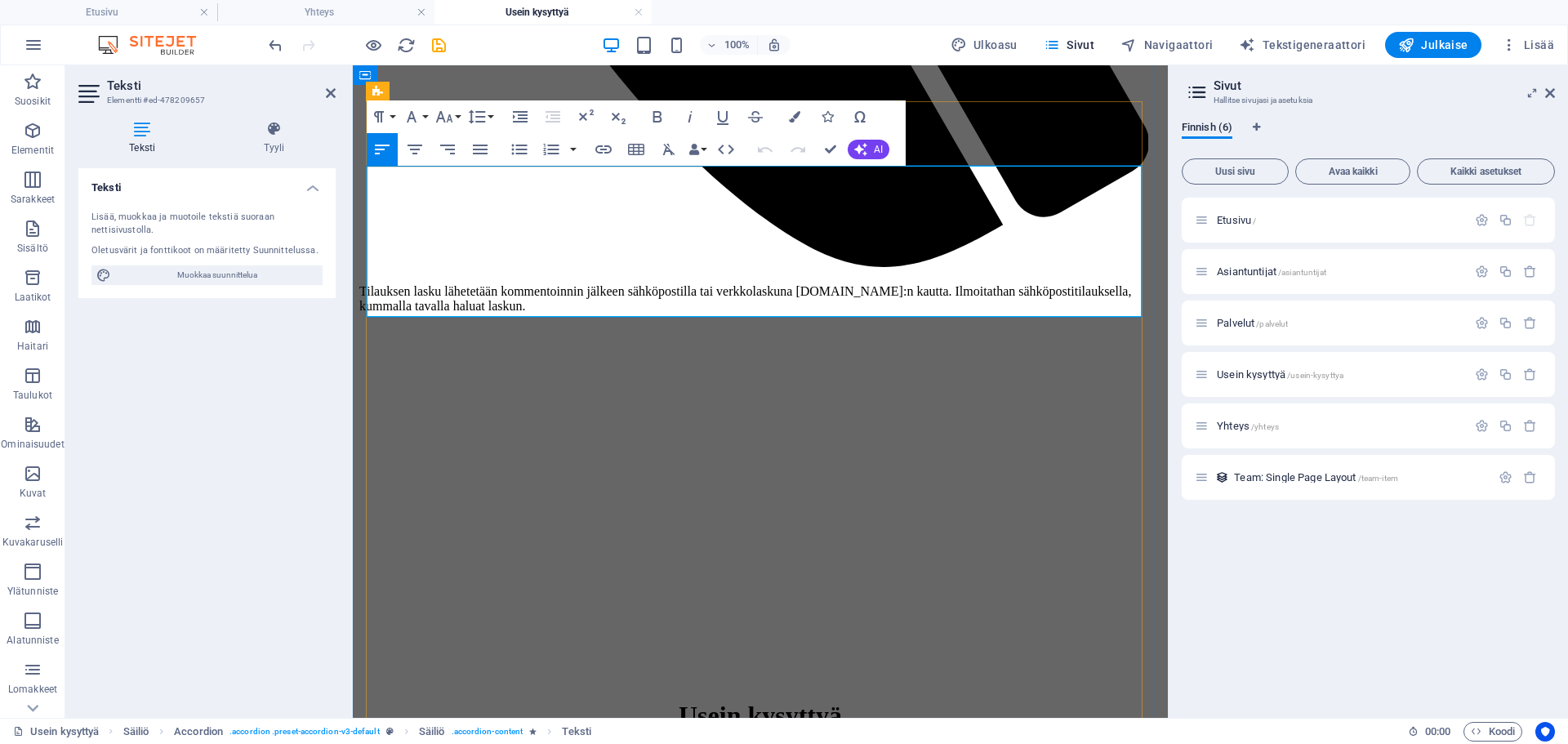
drag, startPoint x: 945, startPoint y: 304, endPoint x: 389, endPoint y: 293, distance: 556.1
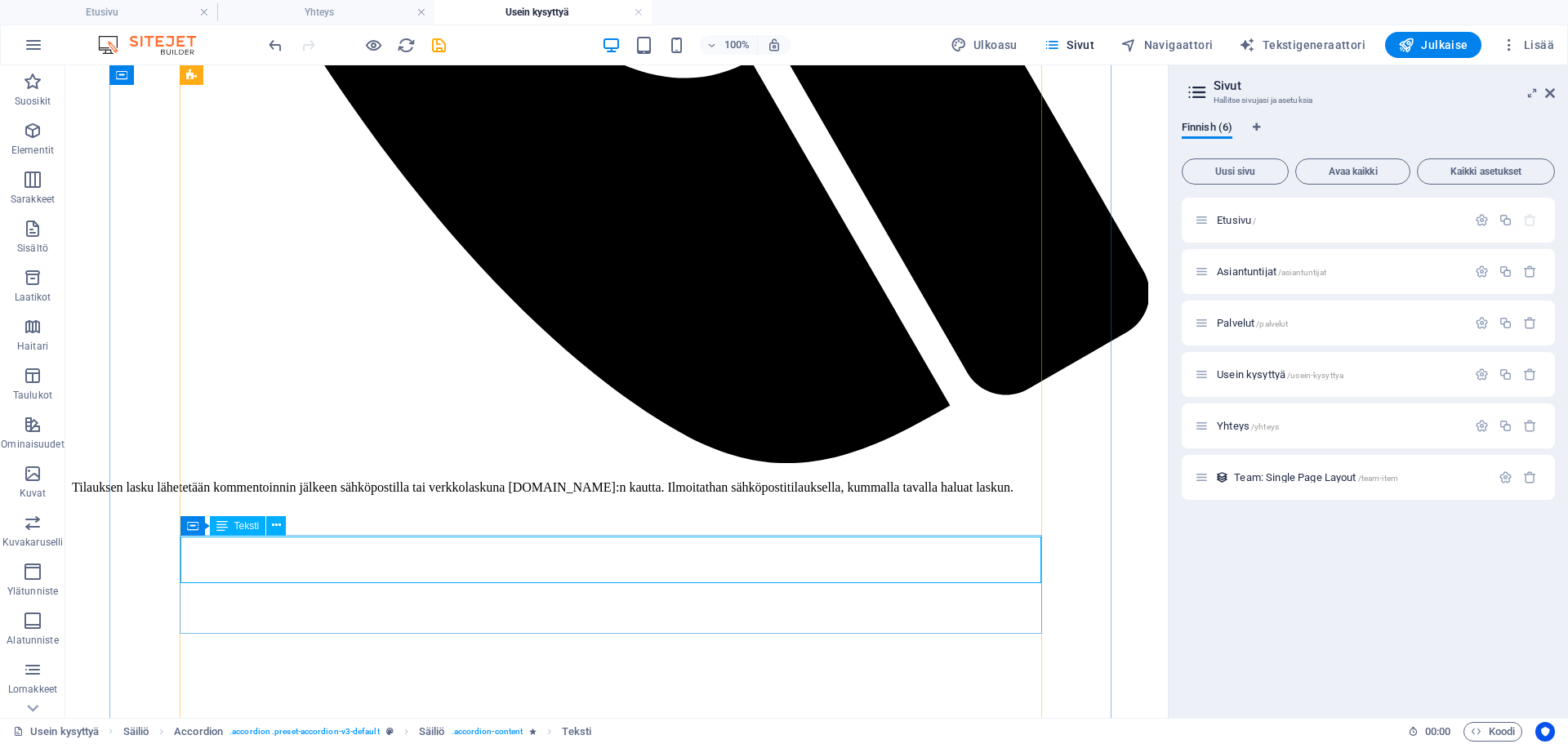
scroll to position [1144, 0]
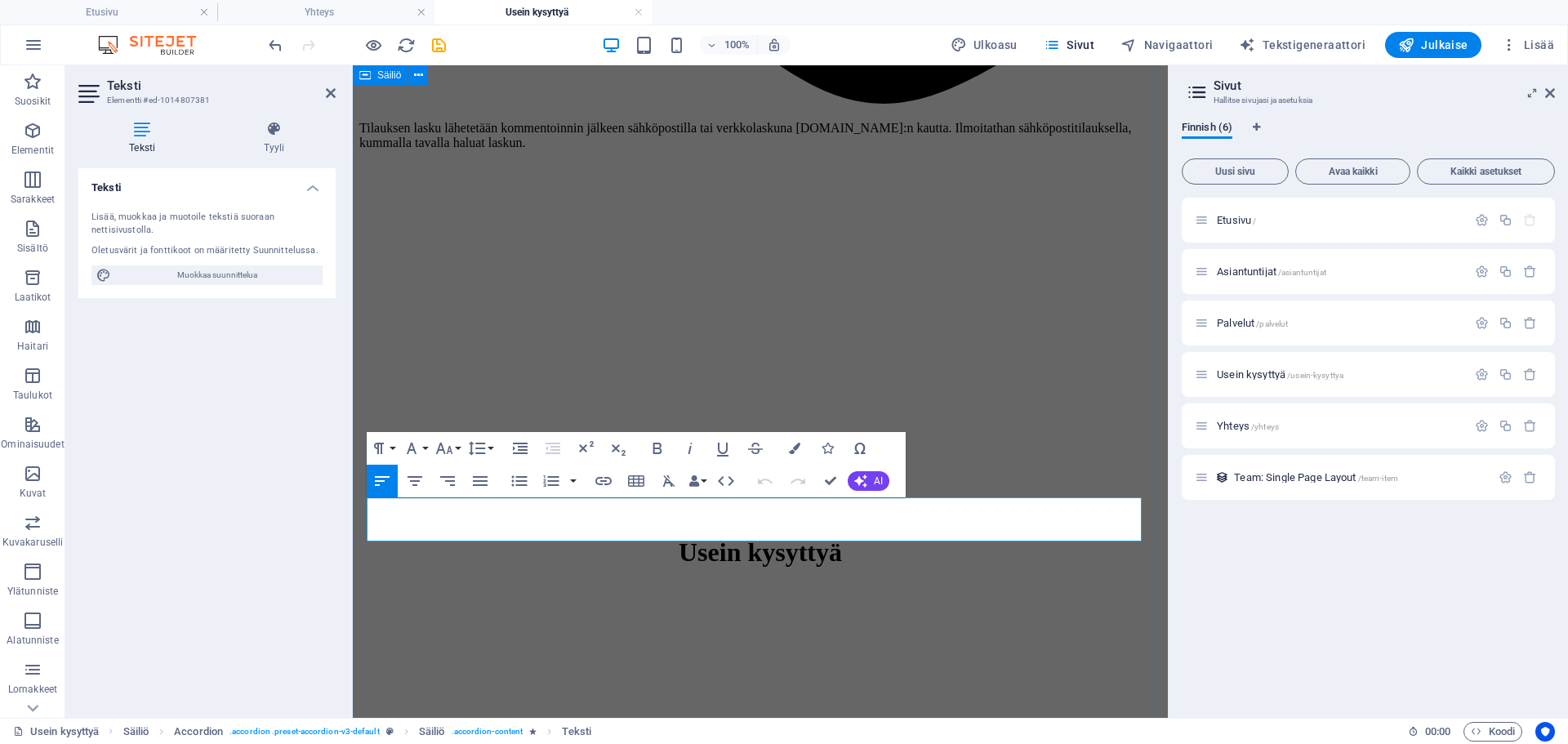
drag, startPoint x: 733, startPoint y: 529, endPoint x: 359, endPoint y: 507, distance: 374.6
click at [458, 441] on button "Font Size" at bounding box center [447, 448] width 31 height 33
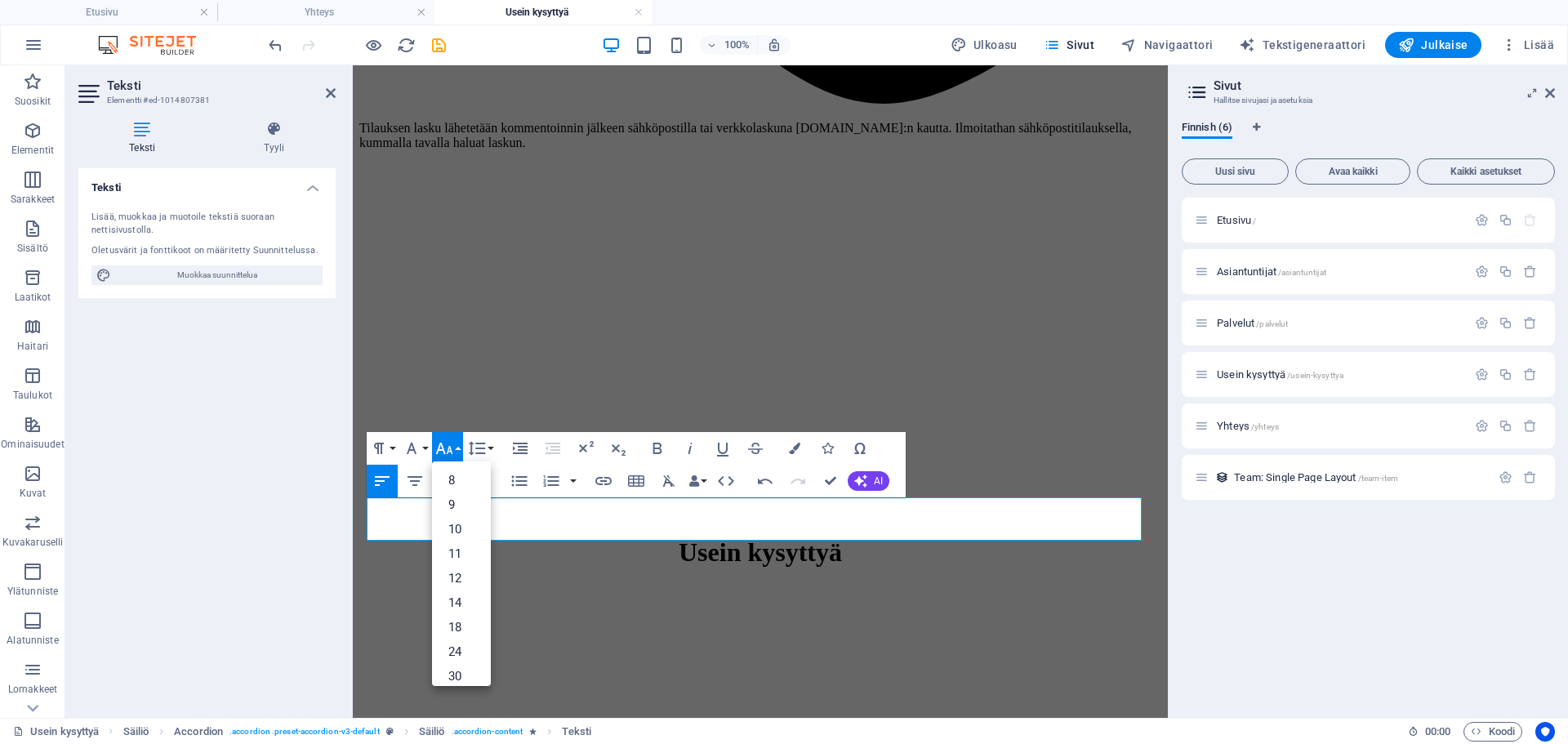
click at [458, 441] on button "Font Size" at bounding box center [447, 448] width 31 height 33
click at [428, 442] on button "Font Family" at bounding box center [415, 448] width 31 height 33
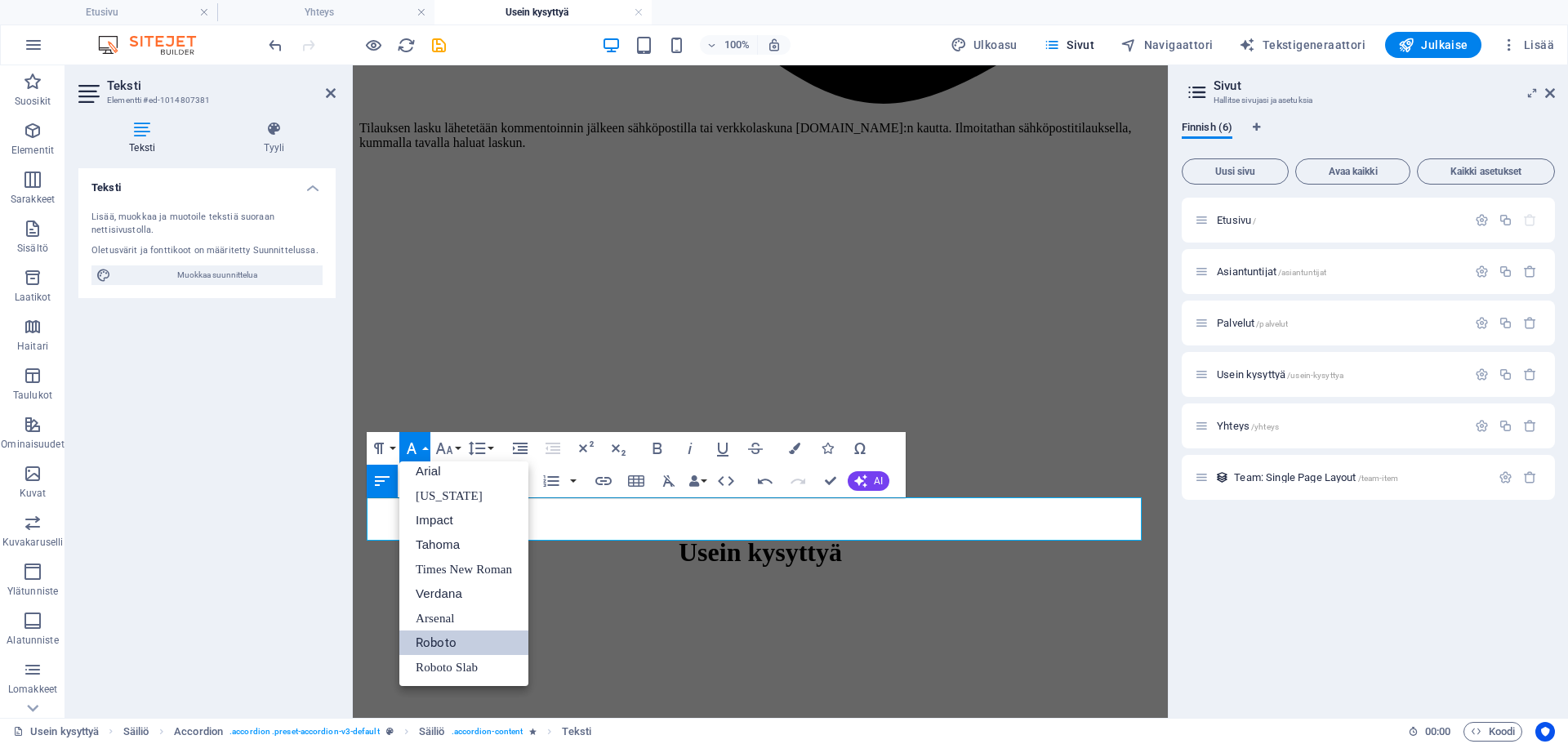
scroll to position [9, 0]
click at [428, 442] on button "Font Family" at bounding box center [415, 448] width 31 height 33
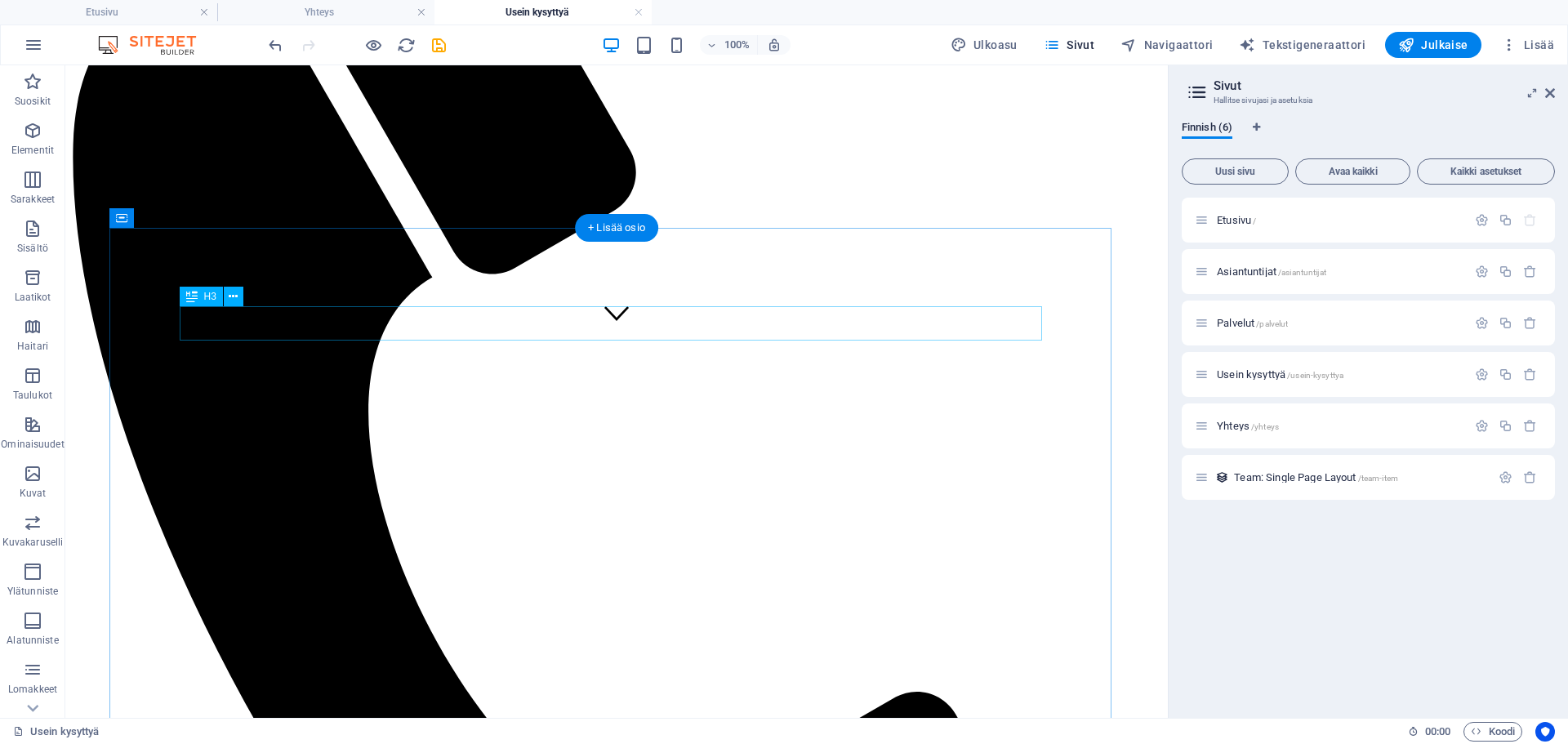
scroll to position [408, 0]
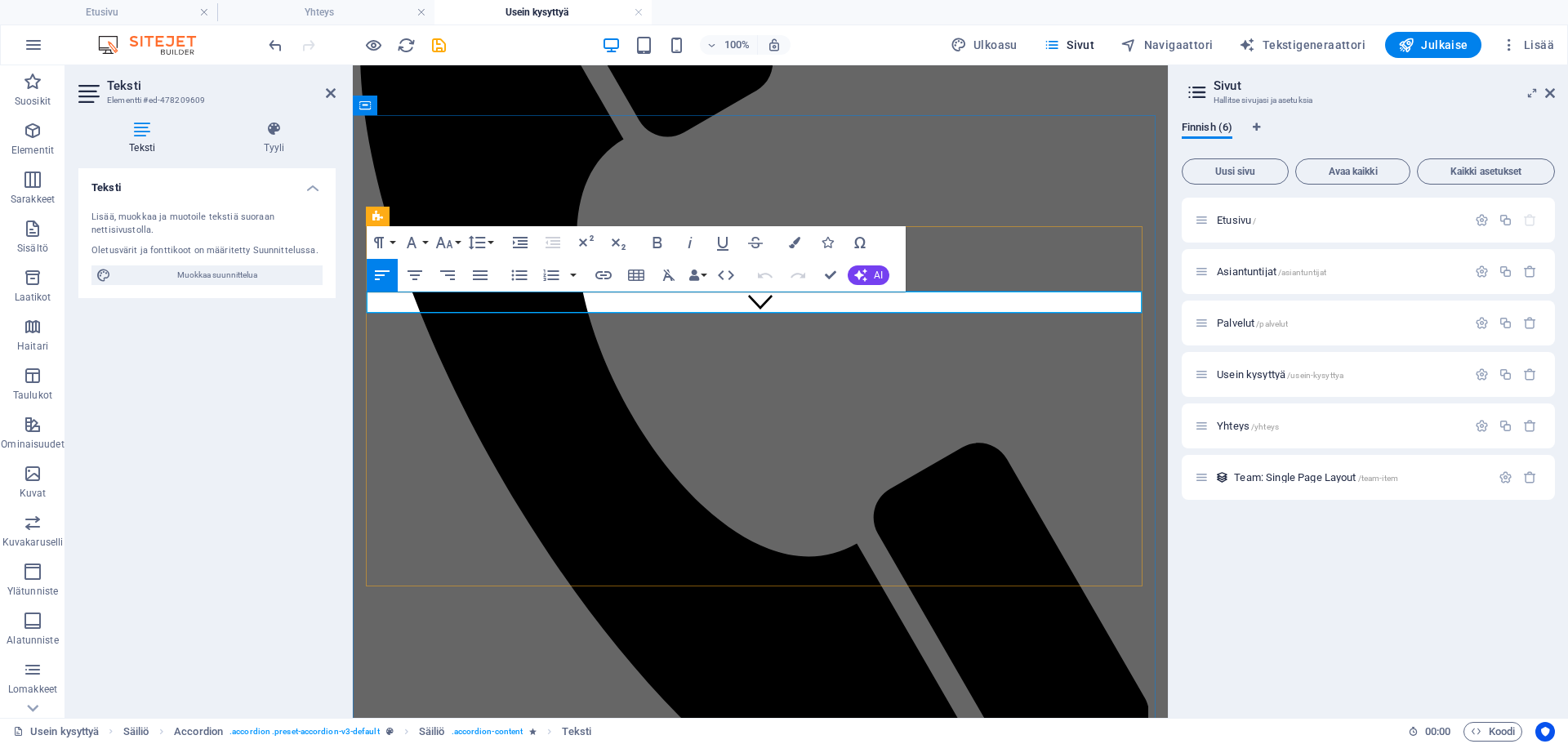
drag, startPoint x: 1028, startPoint y: 305, endPoint x: 368, endPoint y: 309, distance: 660.0
click at [424, 242] on button "Font Family" at bounding box center [415, 242] width 31 height 33
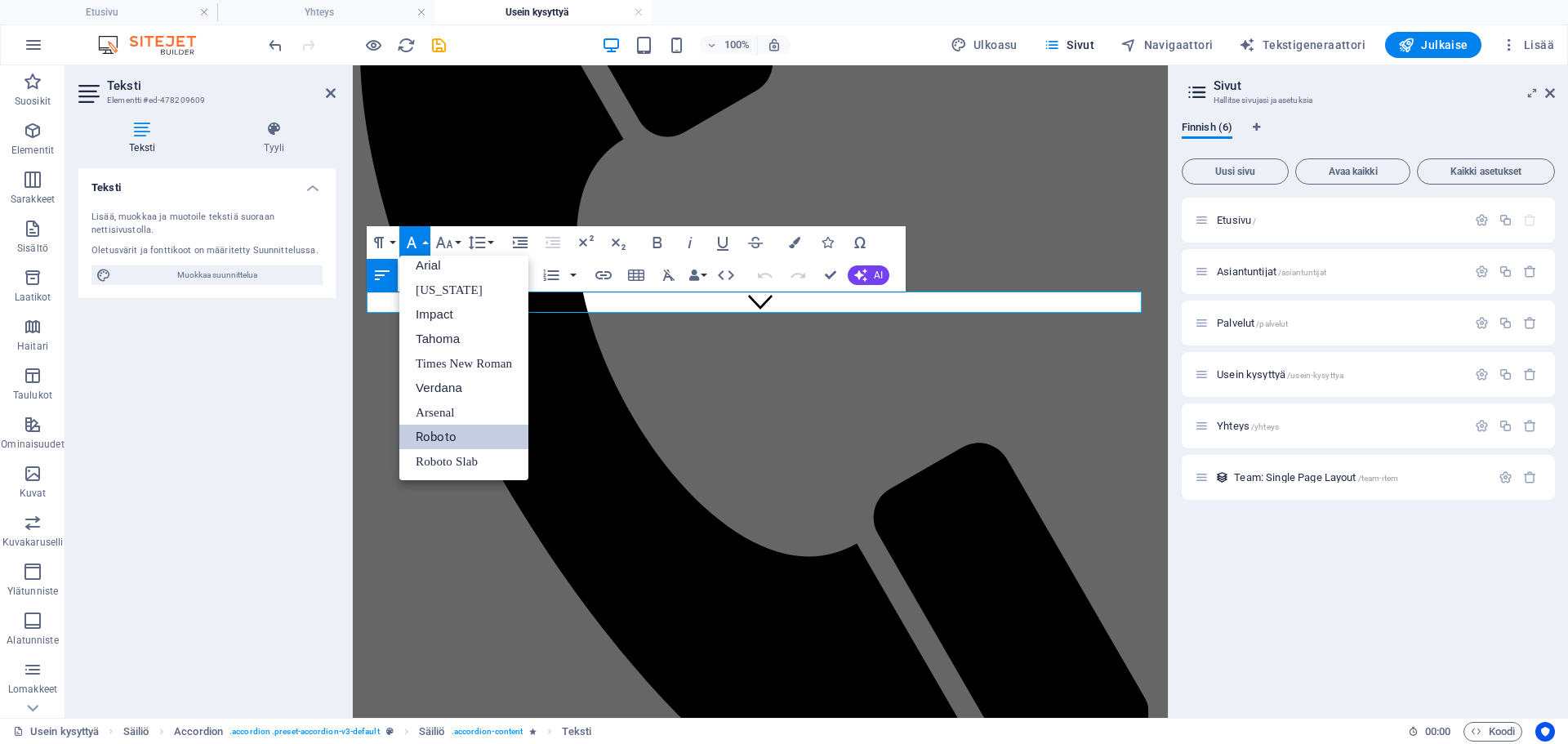
scroll to position [9, 0]
click at [424, 242] on button "Font Family" at bounding box center [415, 242] width 31 height 33
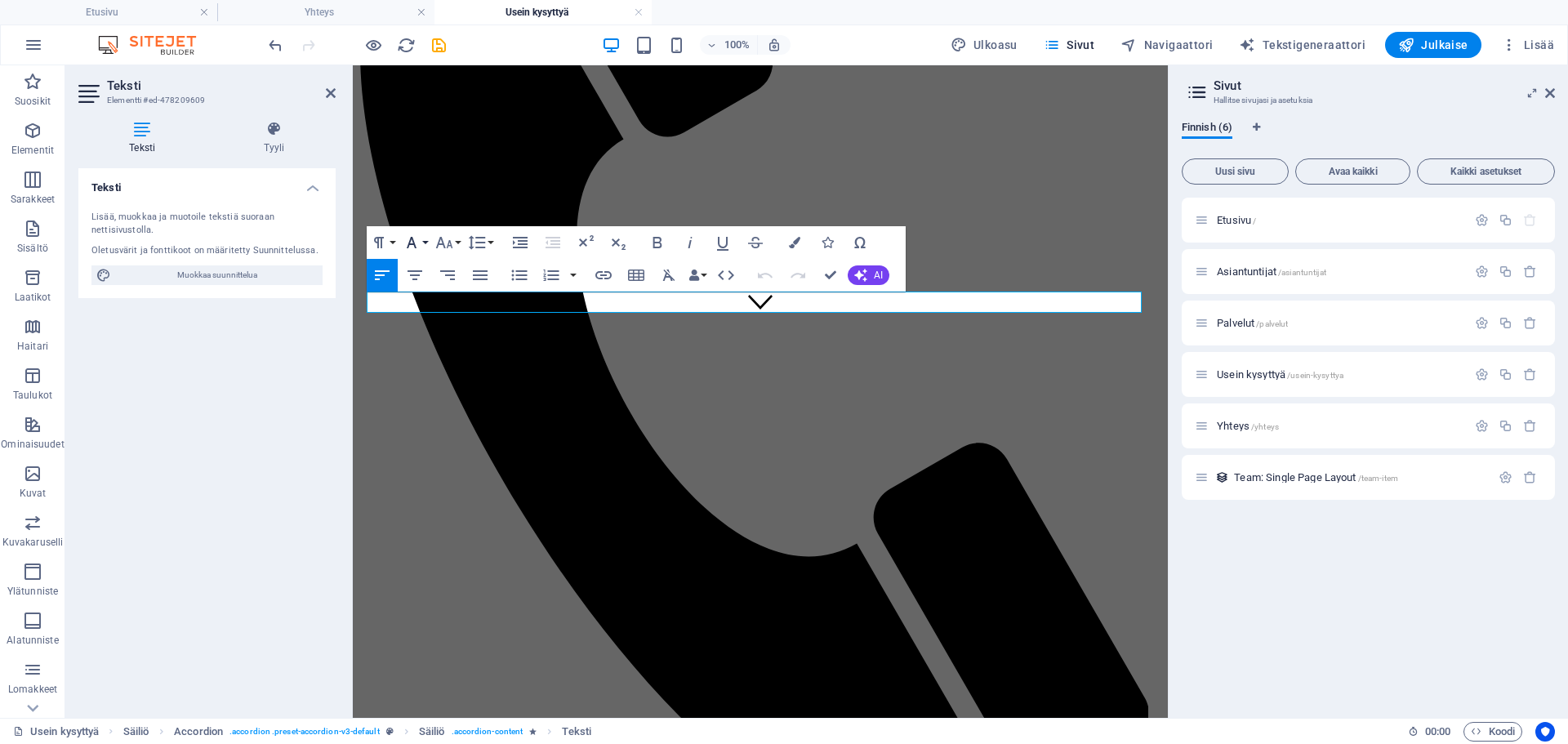
click at [424, 241] on button "Font Family" at bounding box center [415, 242] width 31 height 33
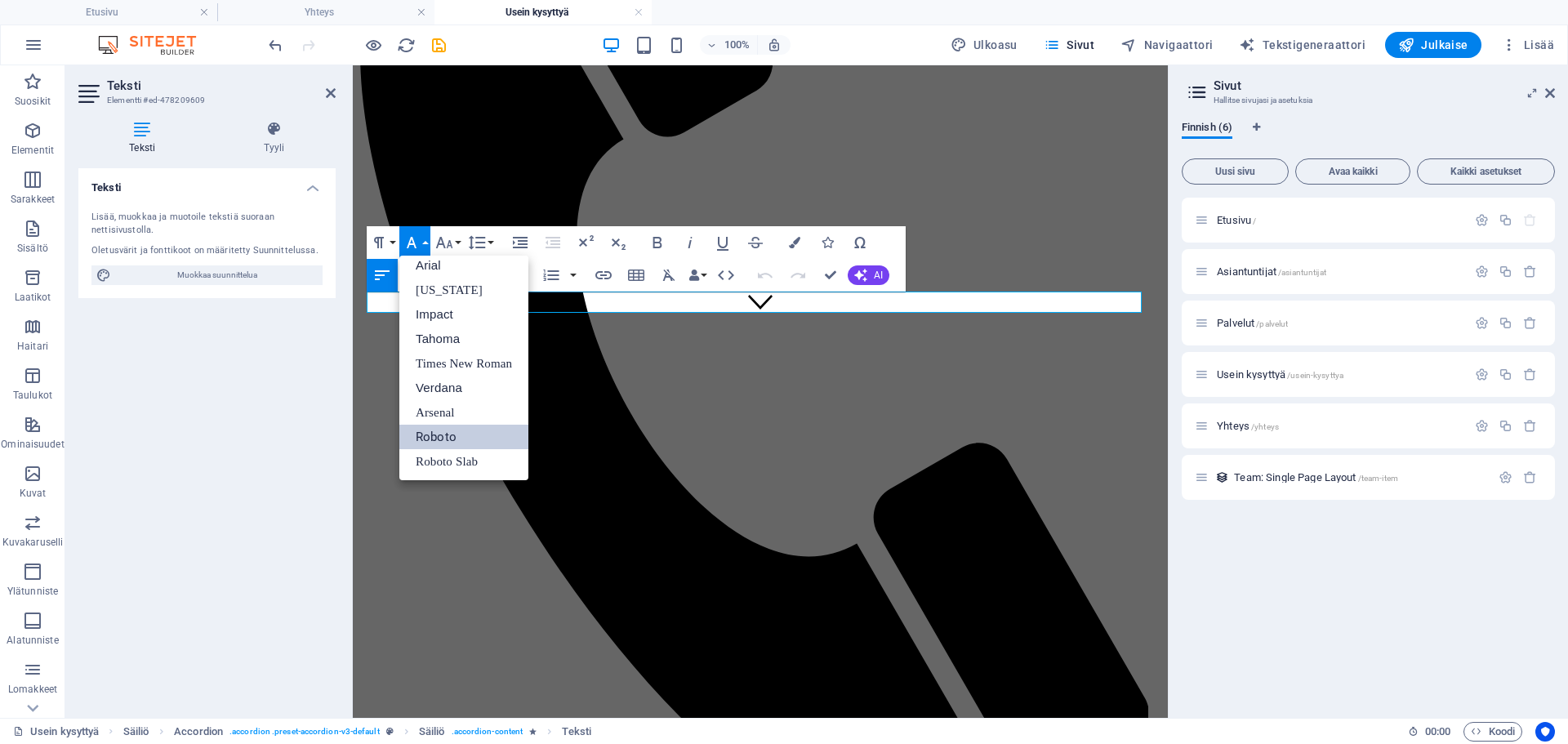
click at [424, 241] on button "Font Family" at bounding box center [415, 242] width 31 height 33
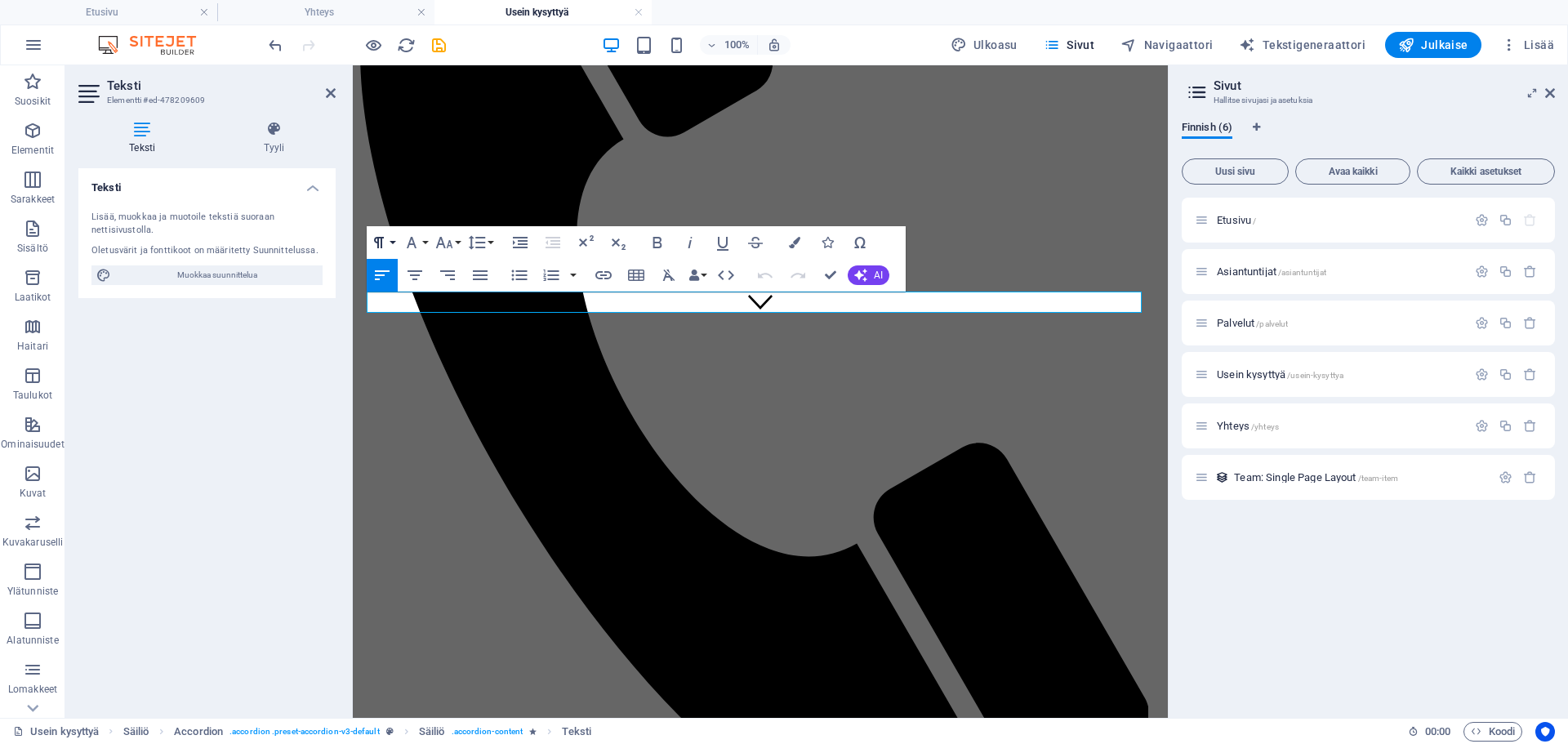
click at [393, 241] on button "Paragraph Format" at bounding box center [382, 242] width 31 height 33
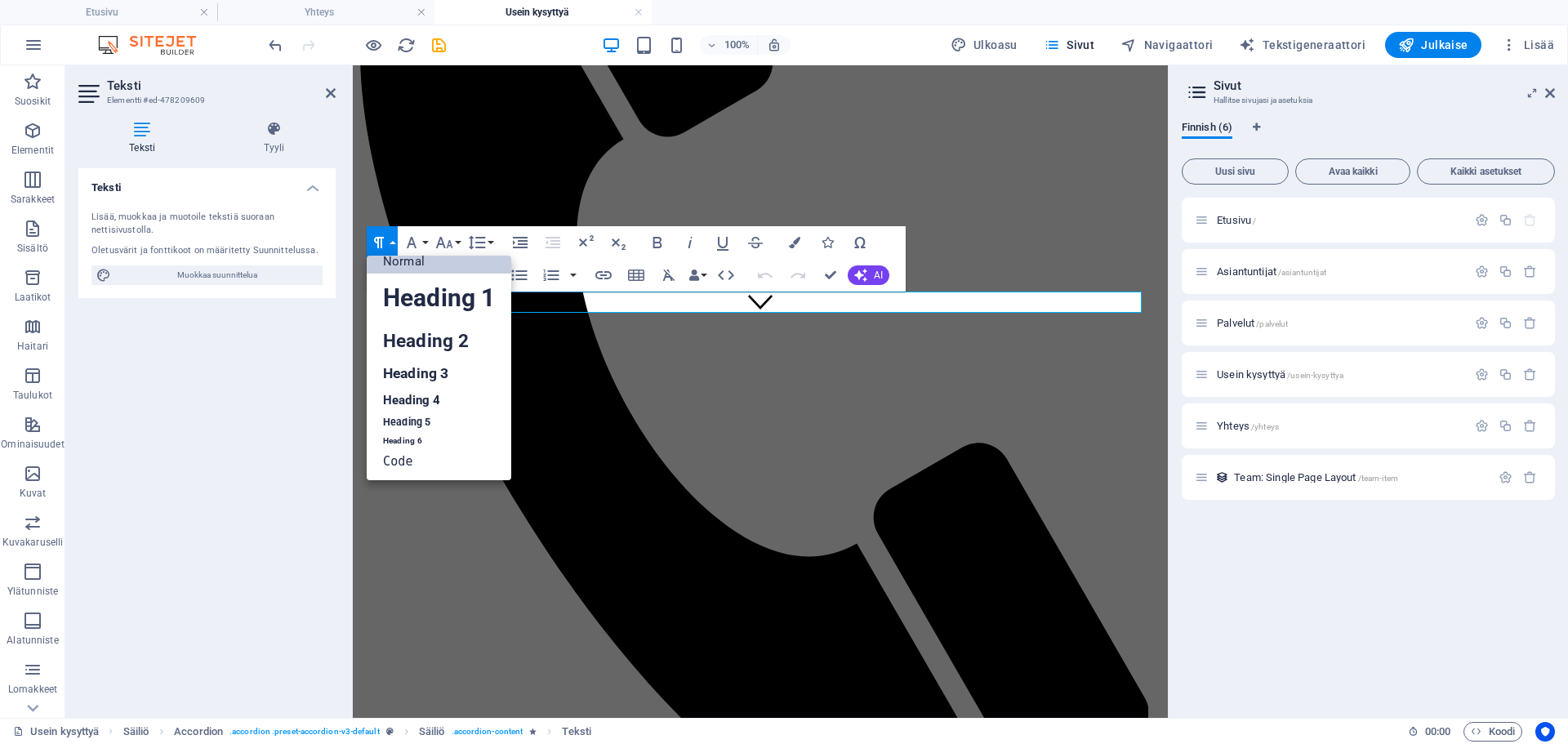
scroll to position [13, 0]
click at [457, 259] on link "Normal" at bounding box center [439, 261] width 144 height 24
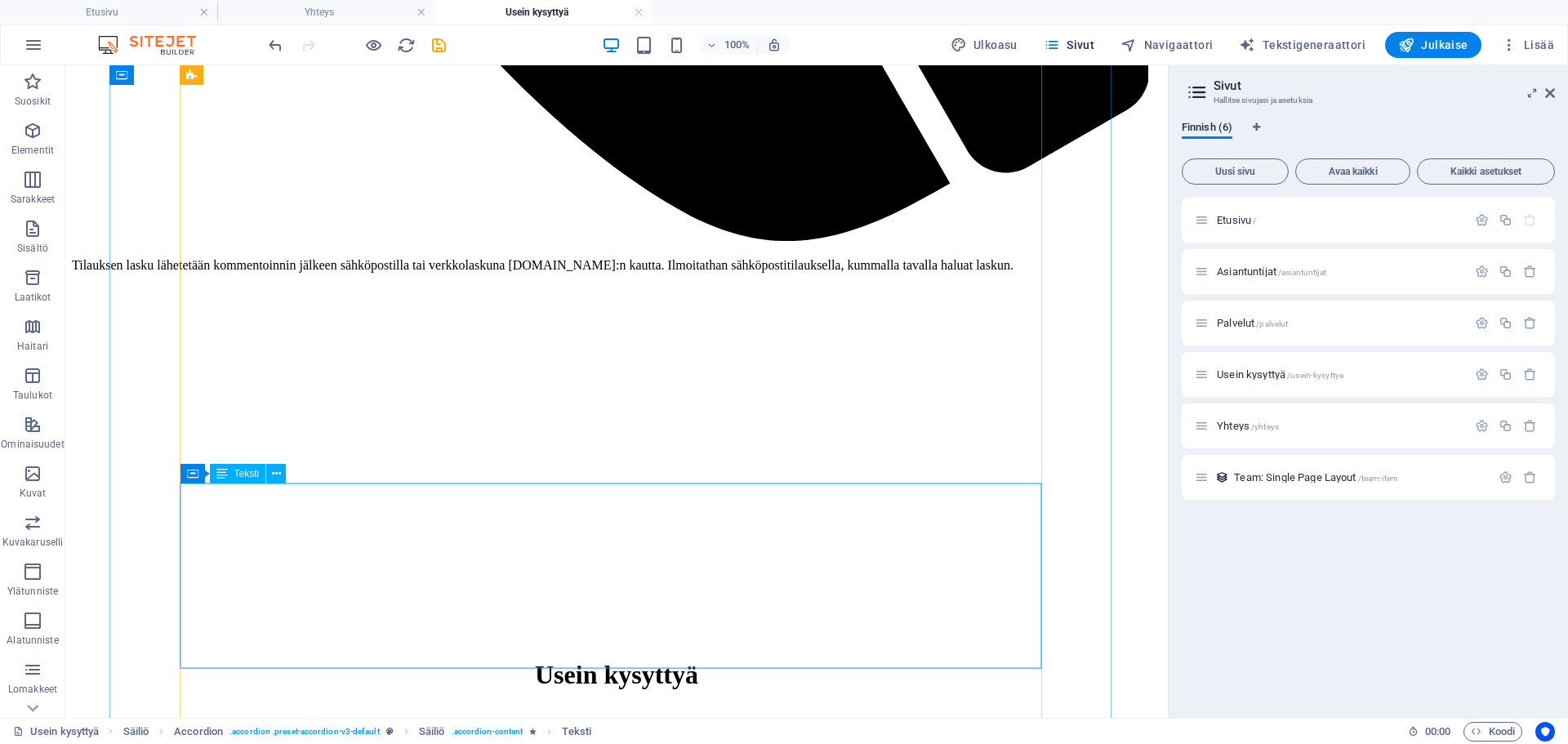
scroll to position [1368, 0]
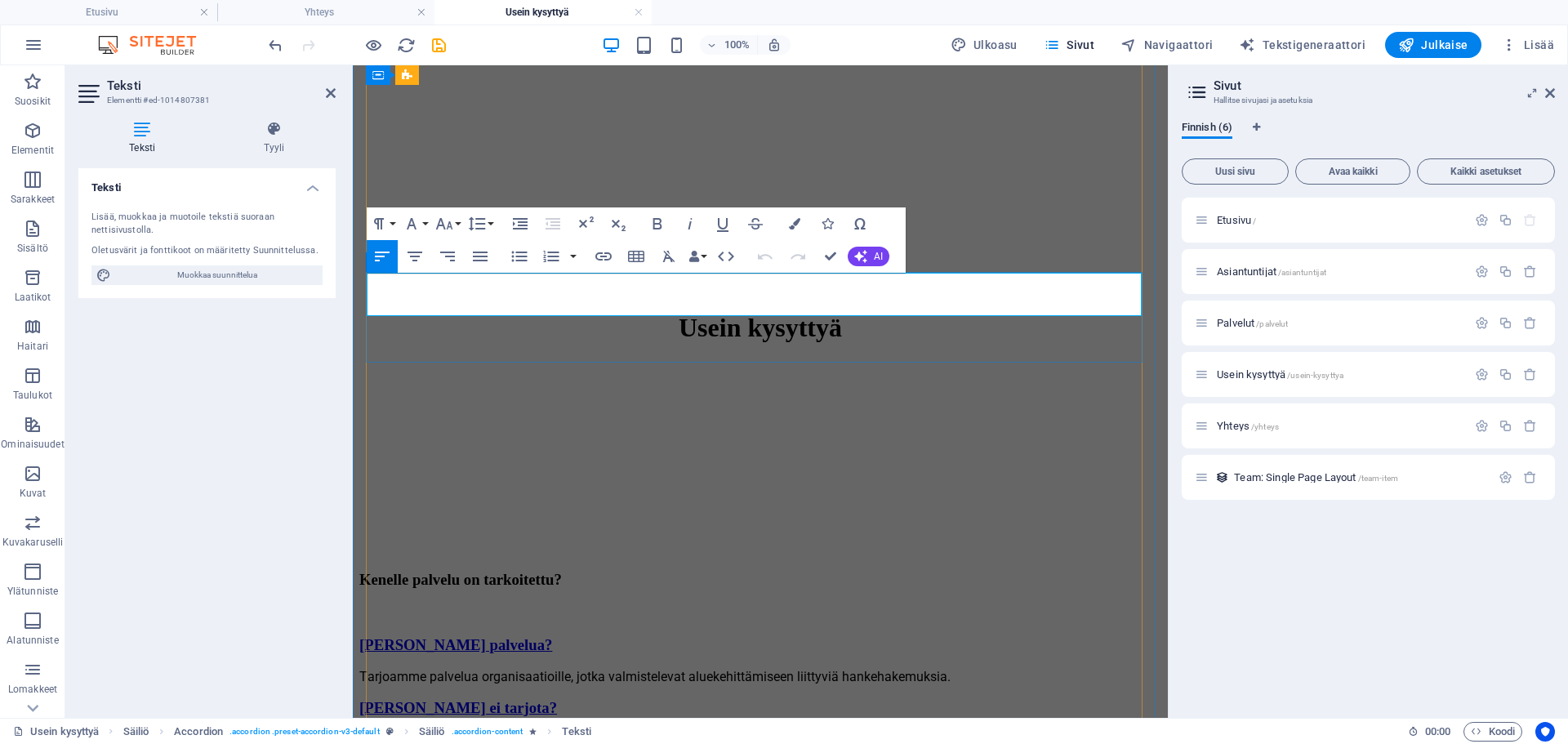
drag, startPoint x: 539, startPoint y: 303, endPoint x: 367, endPoint y: 284, distance: 173.0
click at [396, 224] on button "Paragraph Format" at bounding box center [382, 224] width 31 height 33
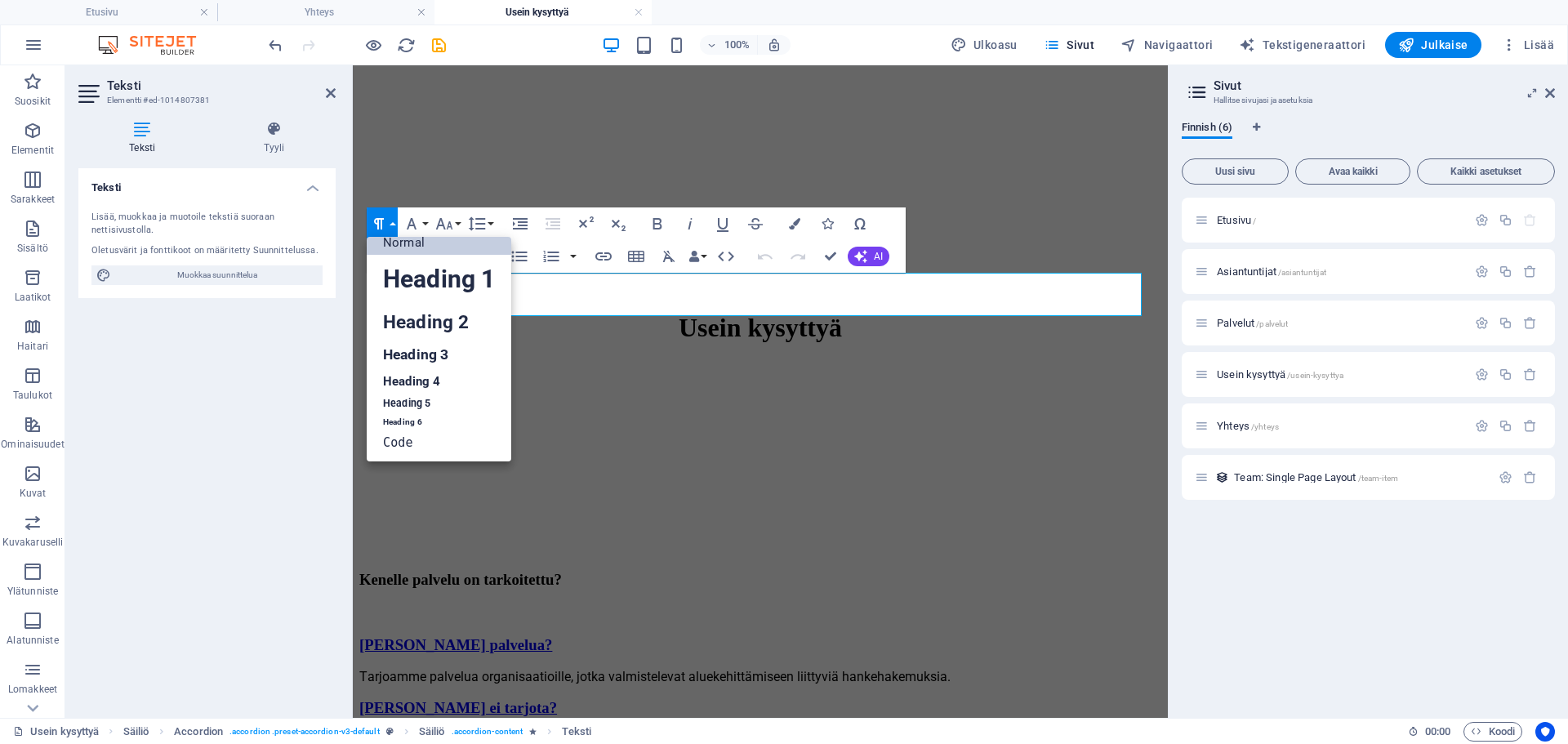
scroll to position [13, 0]
click at [396, 242] on link "Normal" at bounding box center [439, 242] width 144 height 24
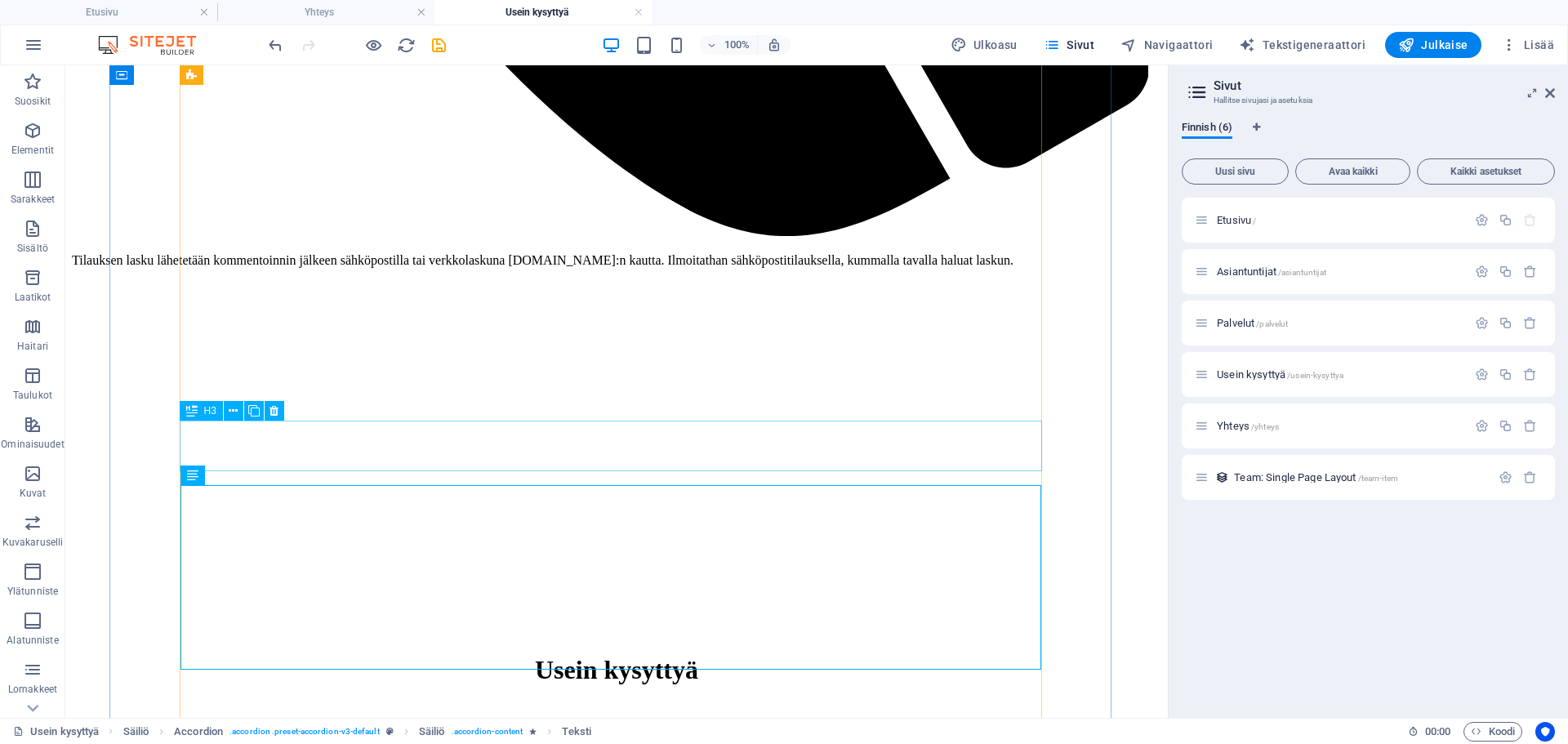
scroll to position [1368, 0]
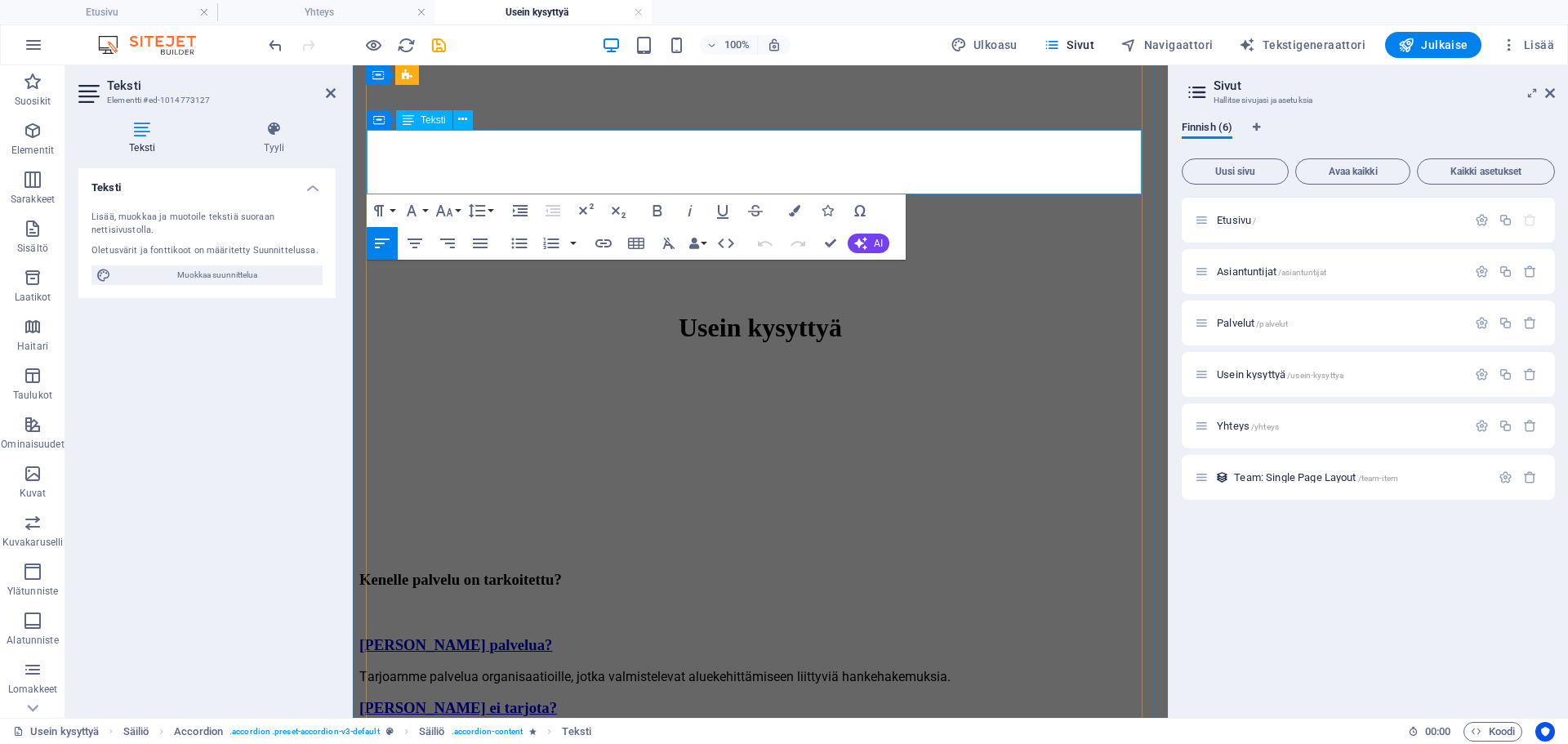
drag, startPoint x: 1044, startPoint y: 180, endPoint x: 367, endPoint y: 125, distance: 679.2
click at [390, 206] on button "Paragraph Format" at bounding box center [382, 211] width 31 height 33
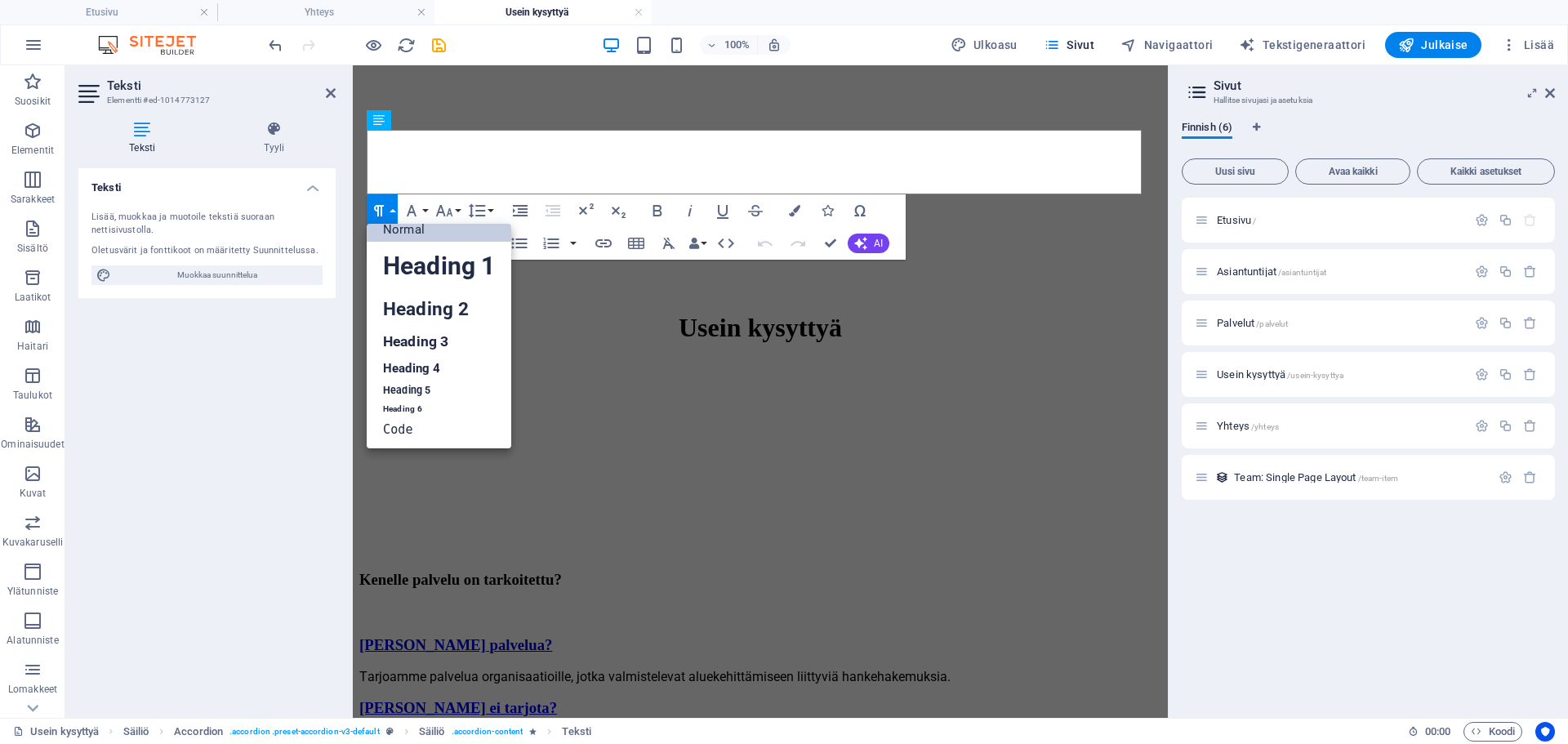
scroll to position [13, 0]
click at [438, 234] on link "Normal" at bounding box center [439, 229] width 144 height 24
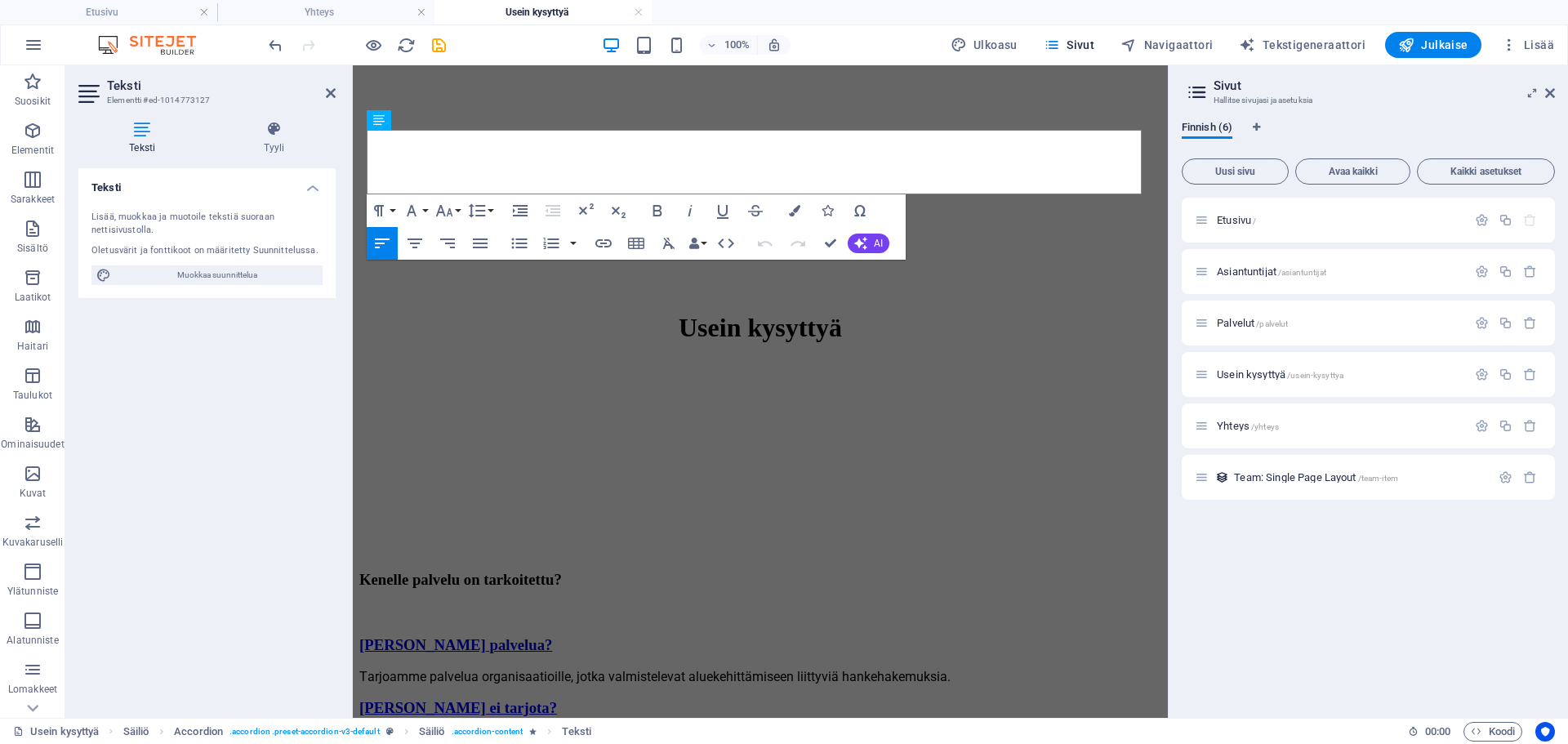
drag, startPoint x: 1036, startPoint y: 180, endPoint x: 341, endPoint y: 136, distance: 696.4
click at [488, 210] on button "Line Height" at bounding box center [480, 211] width 31 height 33
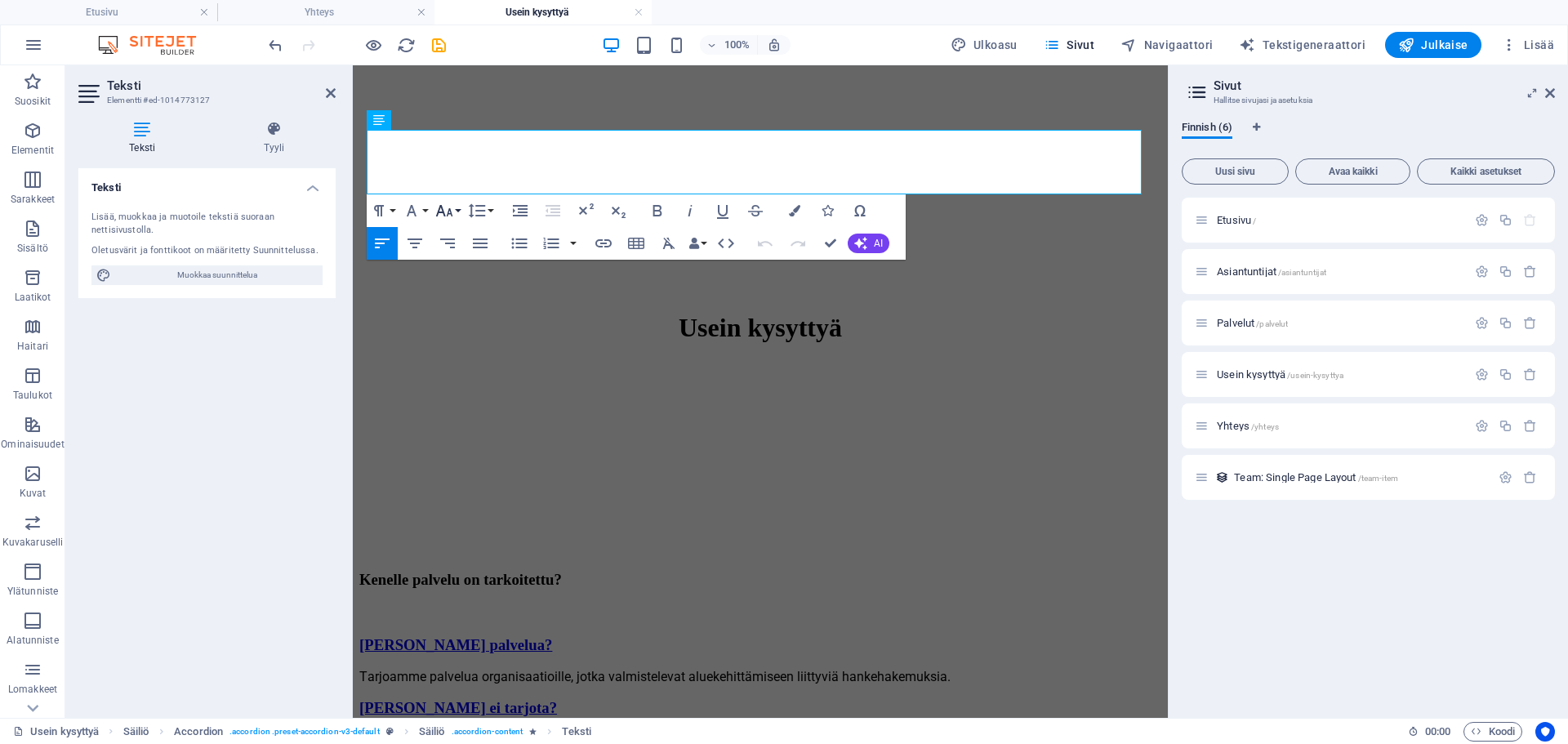
click at [455, 205] on button "Font Size" at bounding box center [447, 211] width 31 height 33
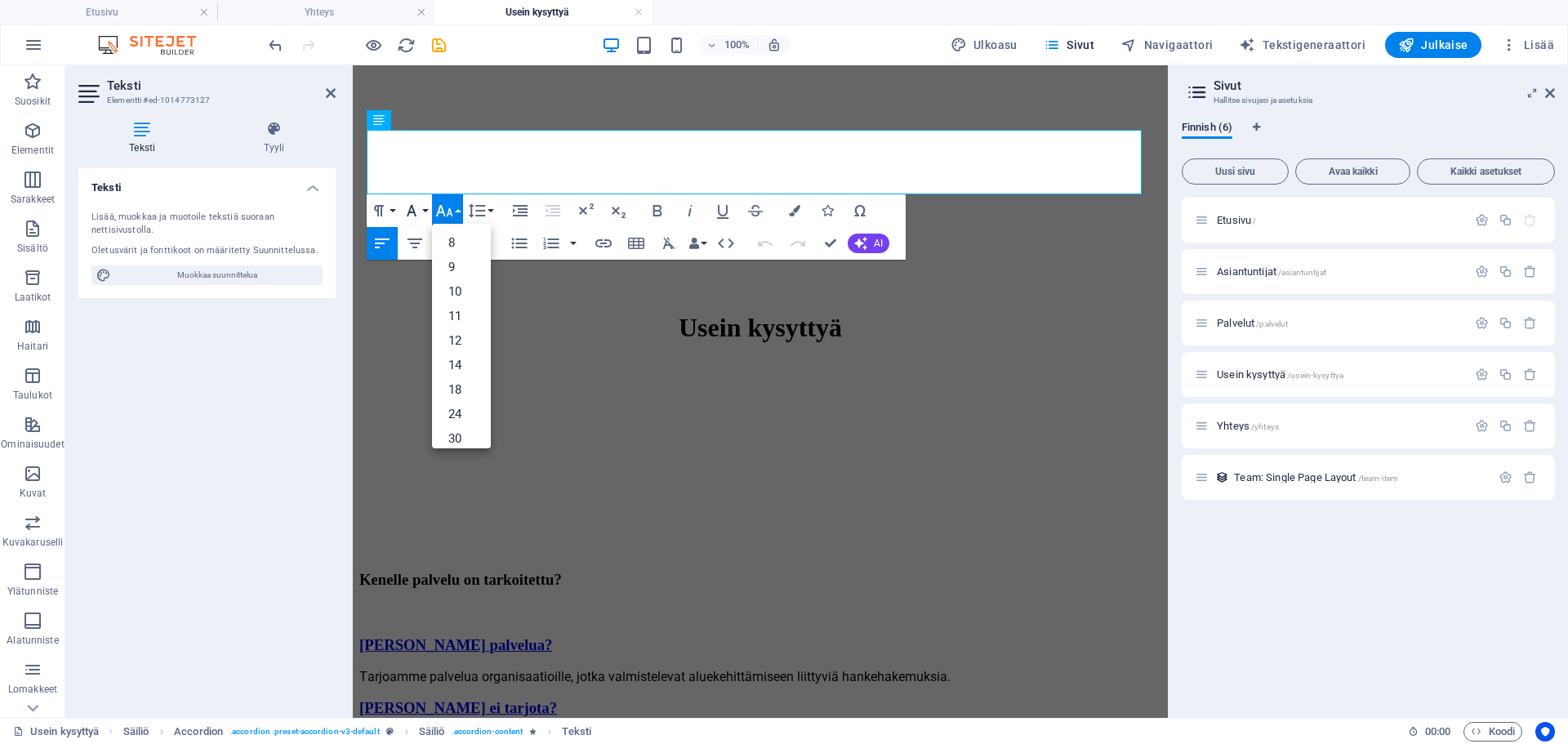
click at [427, 212] on button "Font Family" at bounding box center [415, 211] width 31 height 33
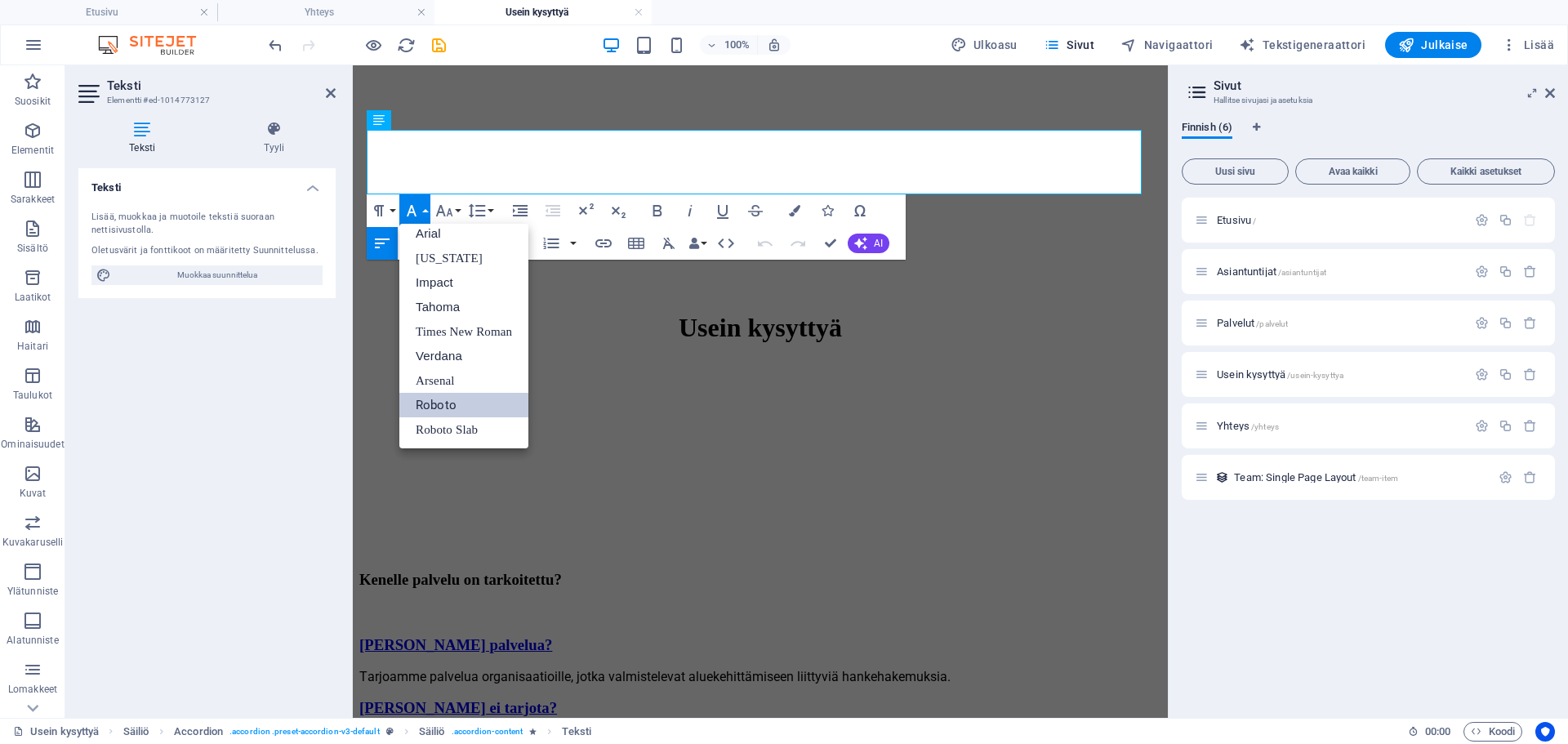
scroll to position [9, 0]
click at [388, 210] on button "Paragraph Format" at bounding box center [382, 211] width 31 height 33
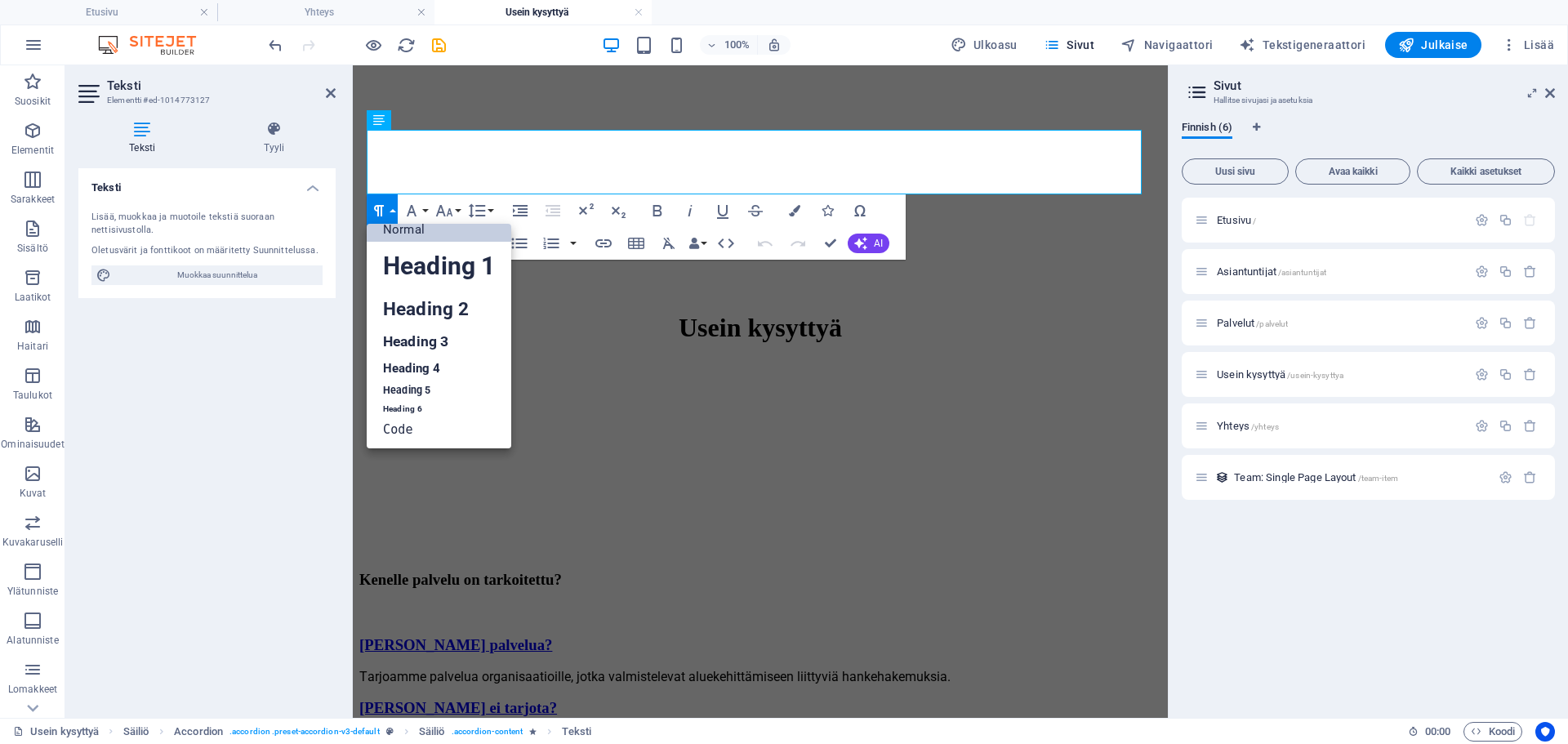
scroll to position [13, 0]
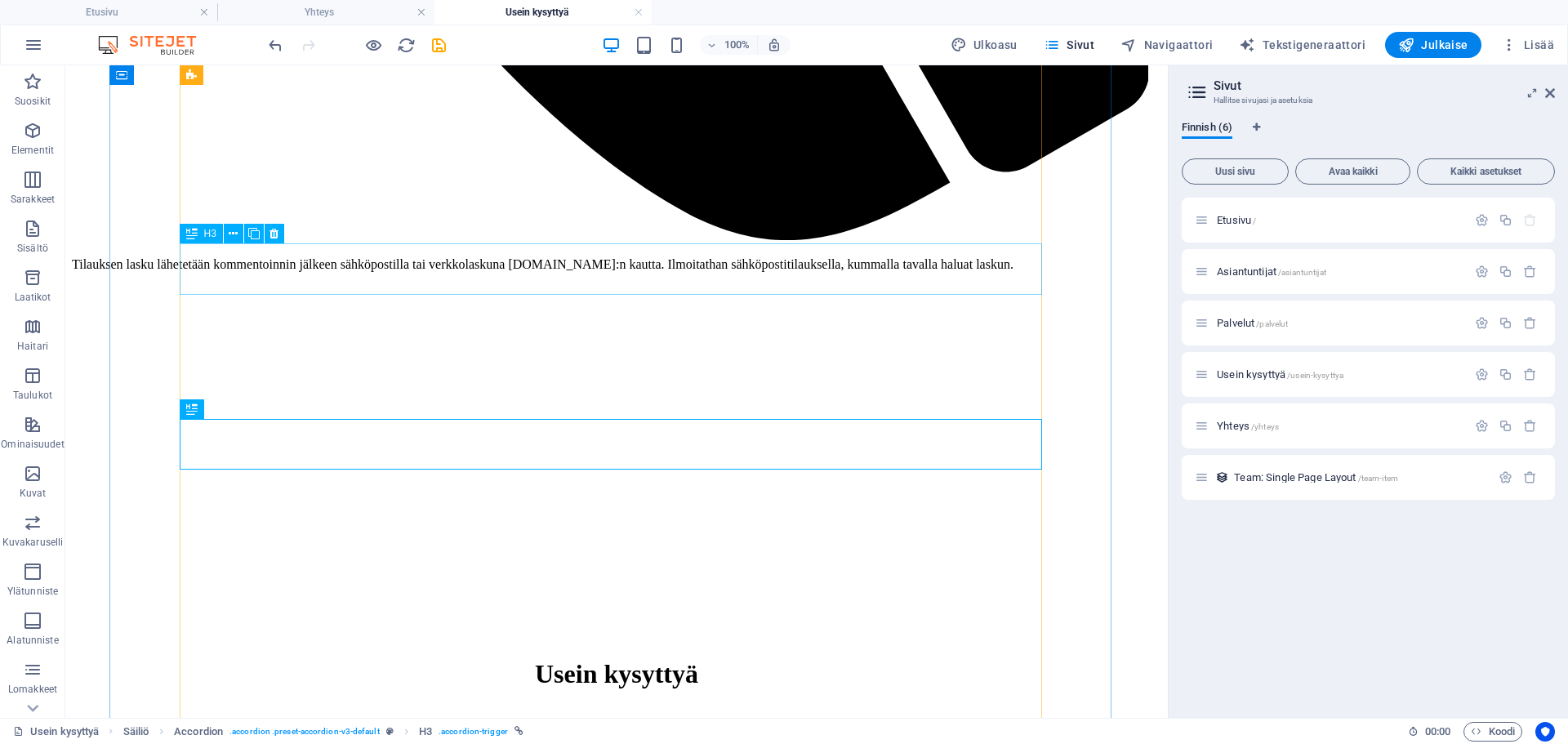
scroll to position [1286, 0]
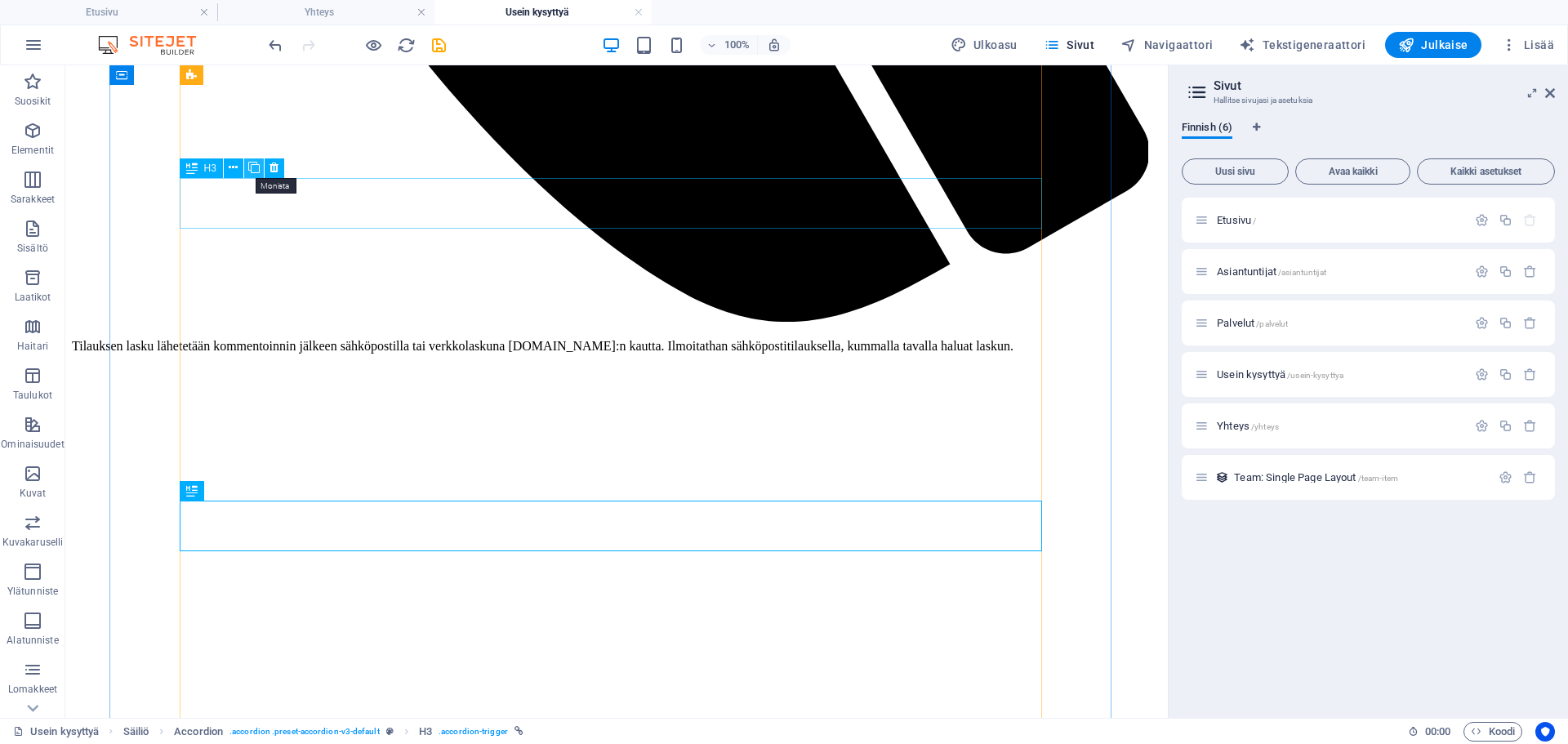
click at [249, 169] on icon at bounding box center [254, 168] width 11 height 17
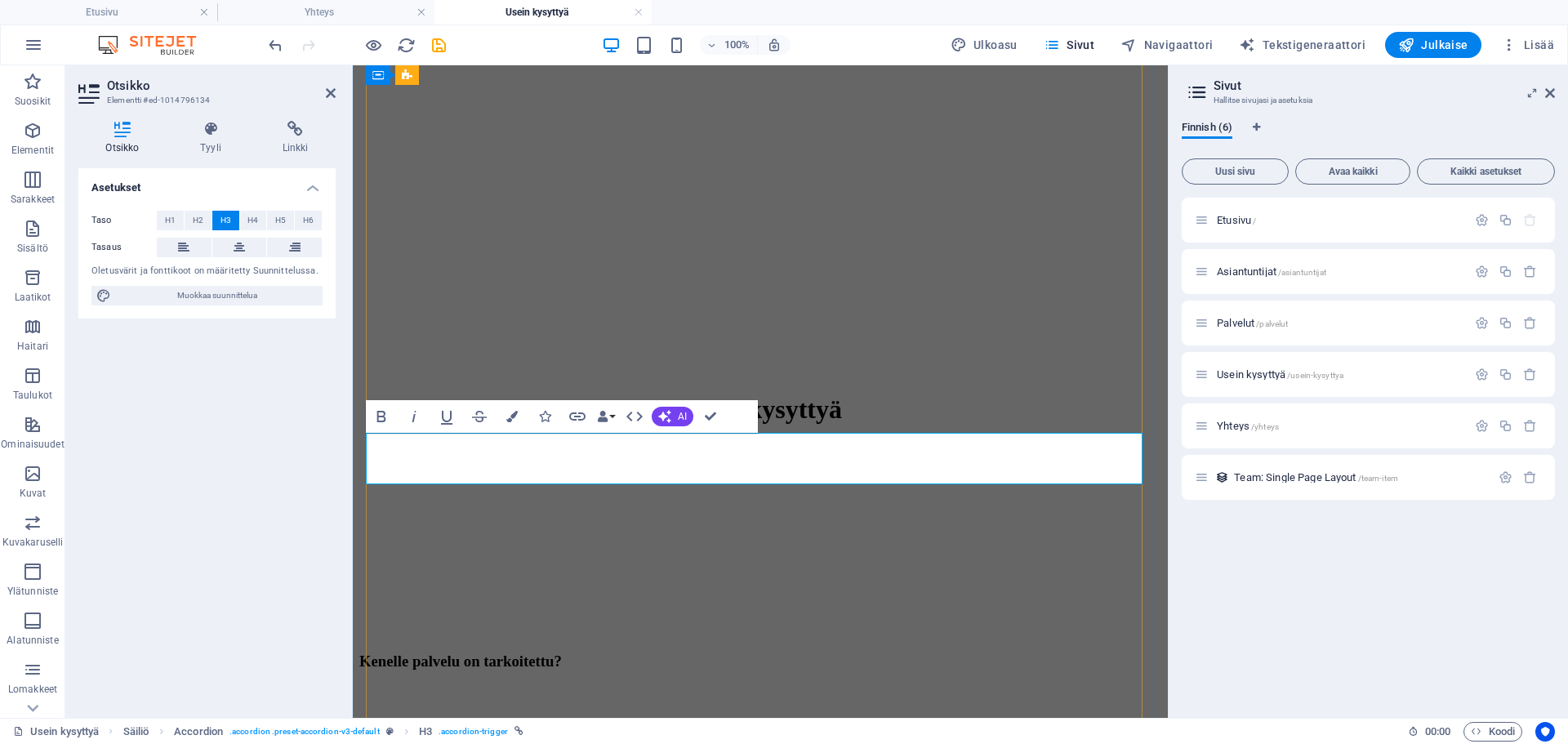
drag, startPoint x: 558, startPoint y: 458, endPoint x: 385, endPoint y: 460, distance: 173.0
copy link "Miten laskutus tapahtuu?"
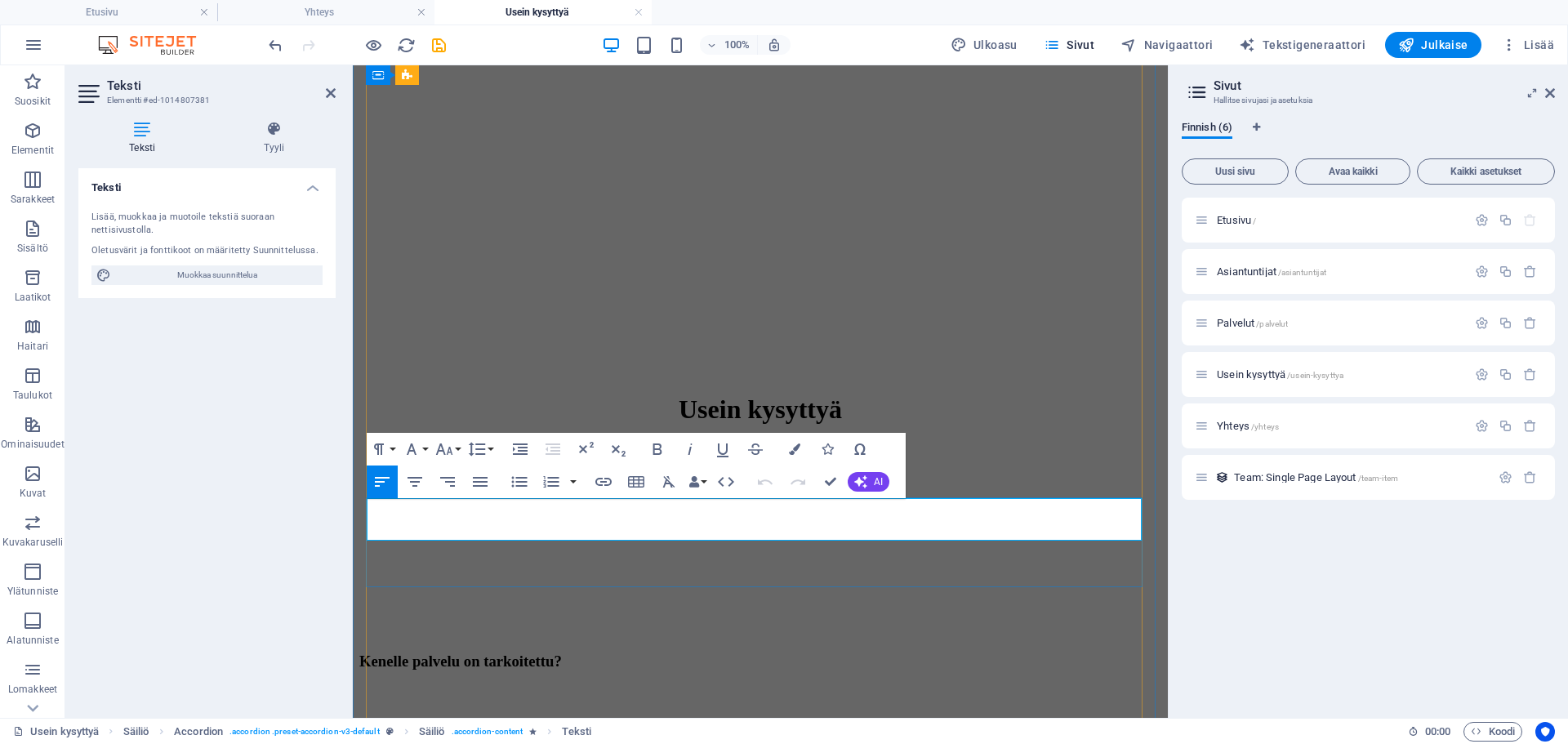
drag, startPoint x: 644, startPoint y: 530, endPoint x: 366, endPoint y: 512, distance: 278.6
copy p "Tilauksen lasku lähetetään kommentoinnin jälkeen sähköpostilla tai verkkolaskun…"
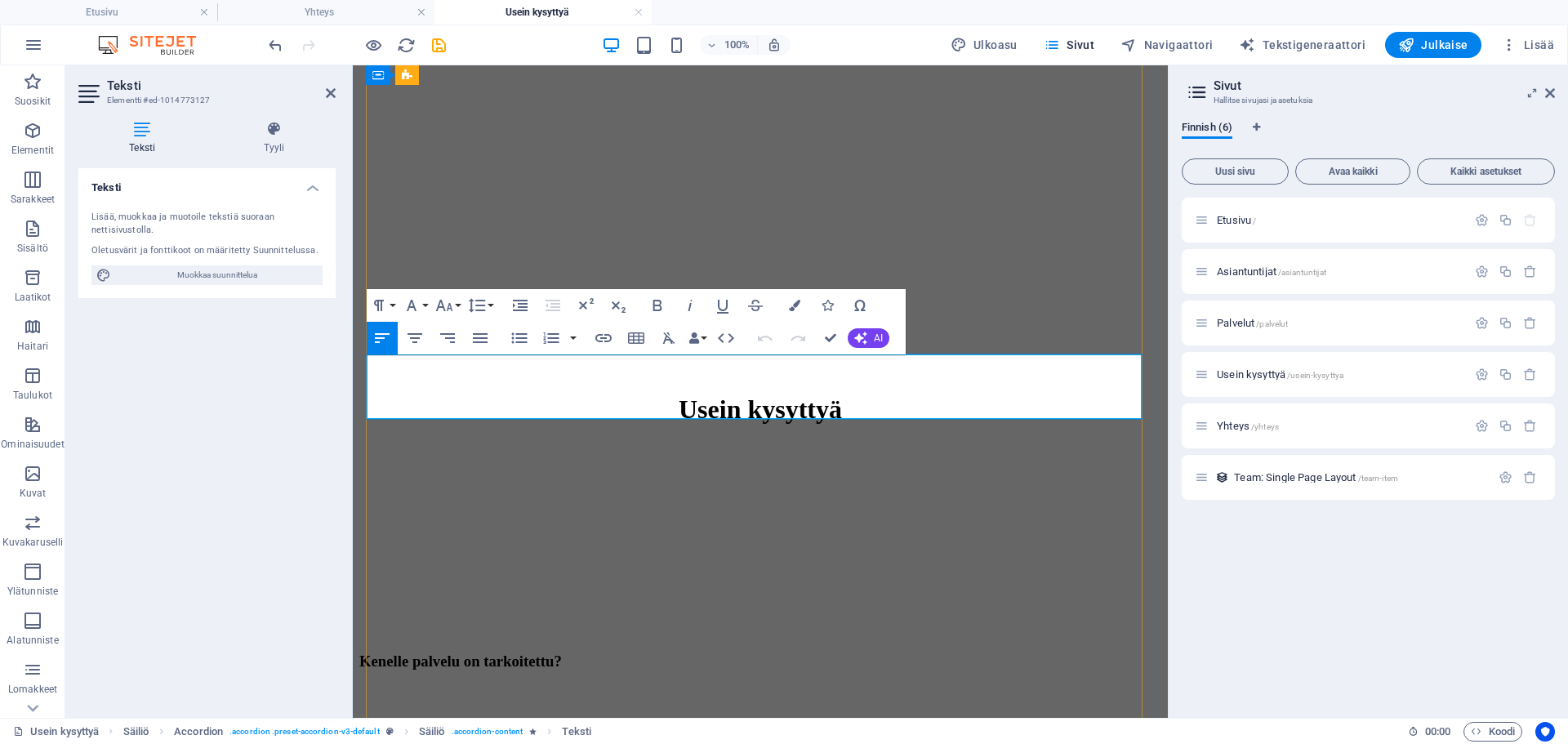
drag, startPoint x: 1039, startPoint y: 415, endPoint x: 740, endPoint y: 420, distance: 299.0
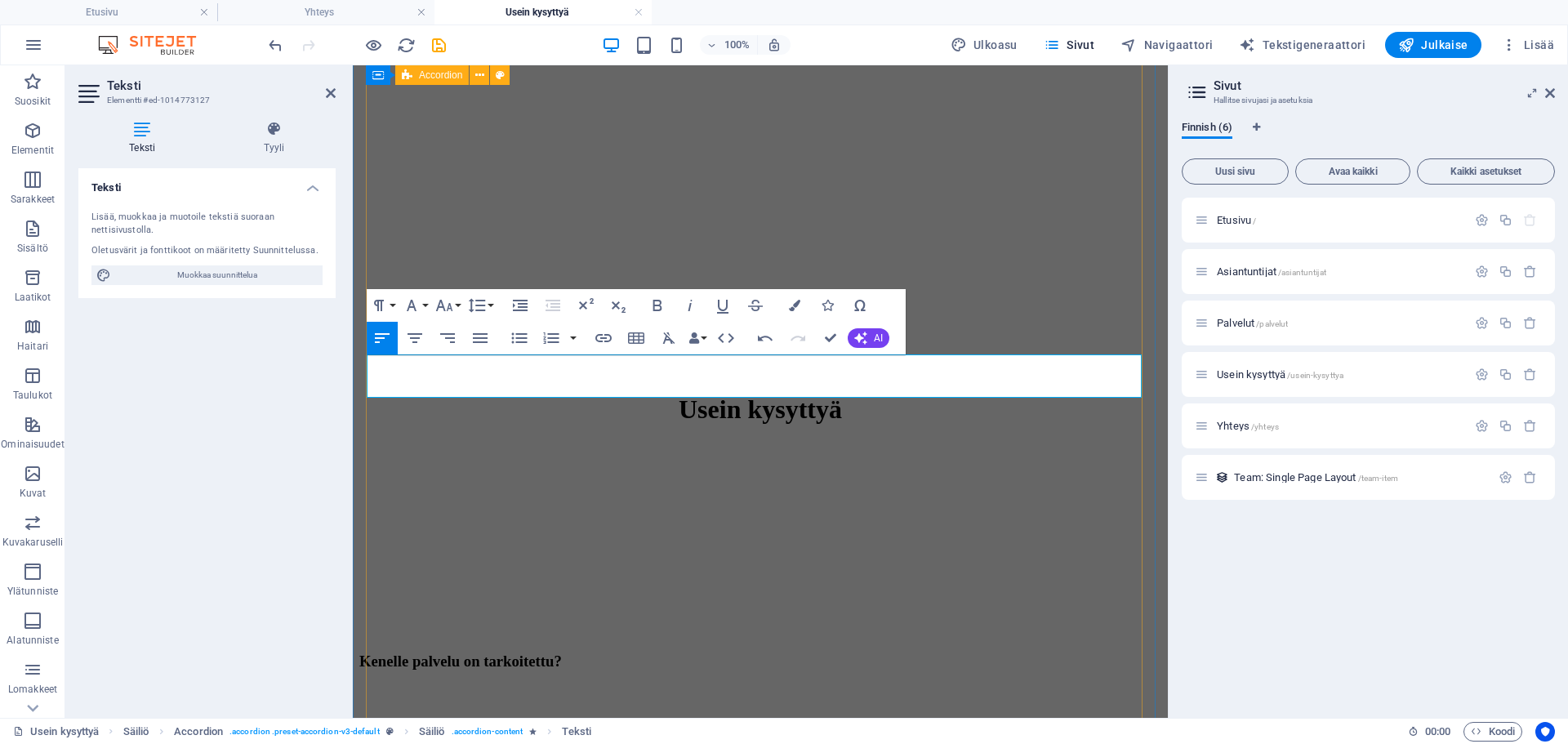
scroll to position [2364, 3]
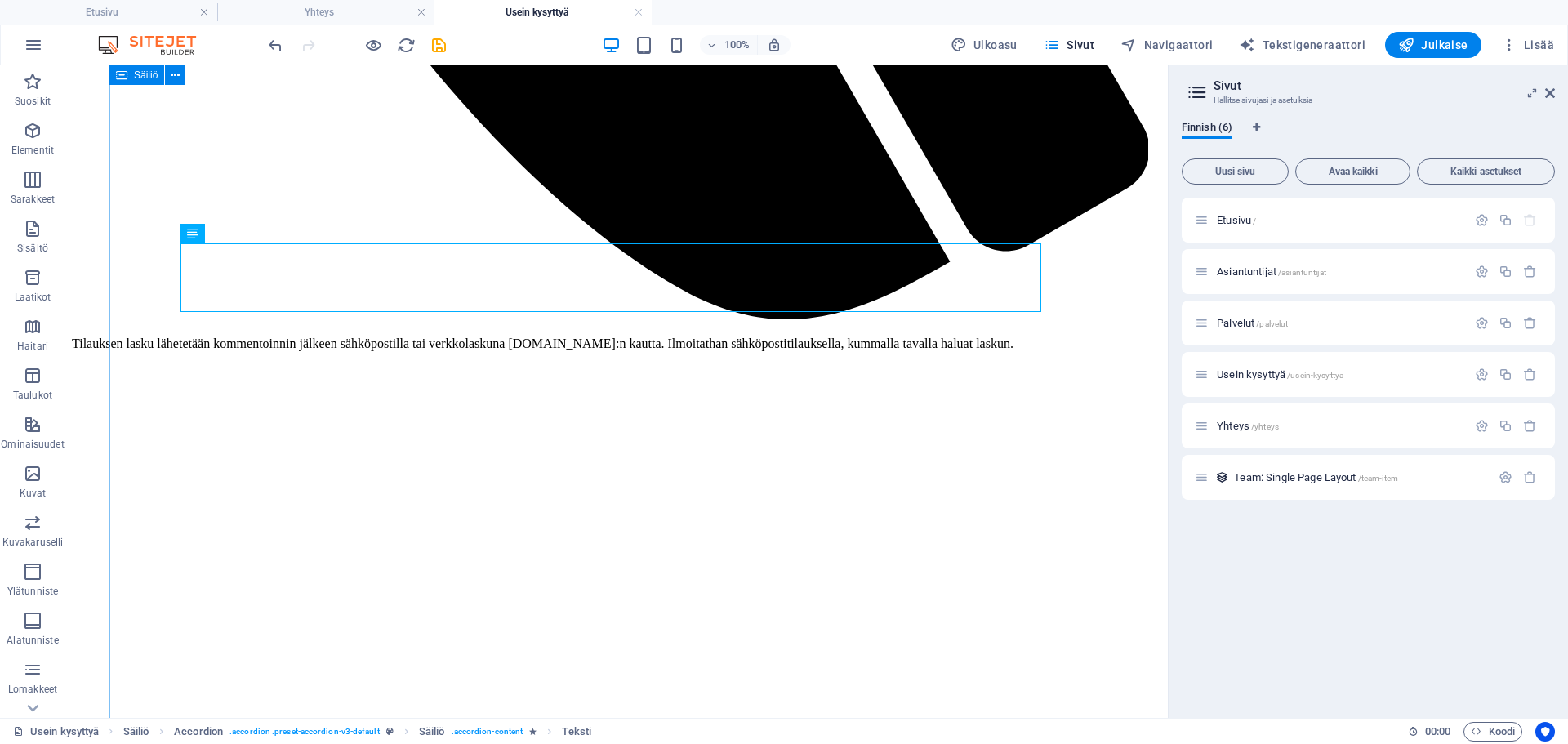
scroll to position [1286, 0]
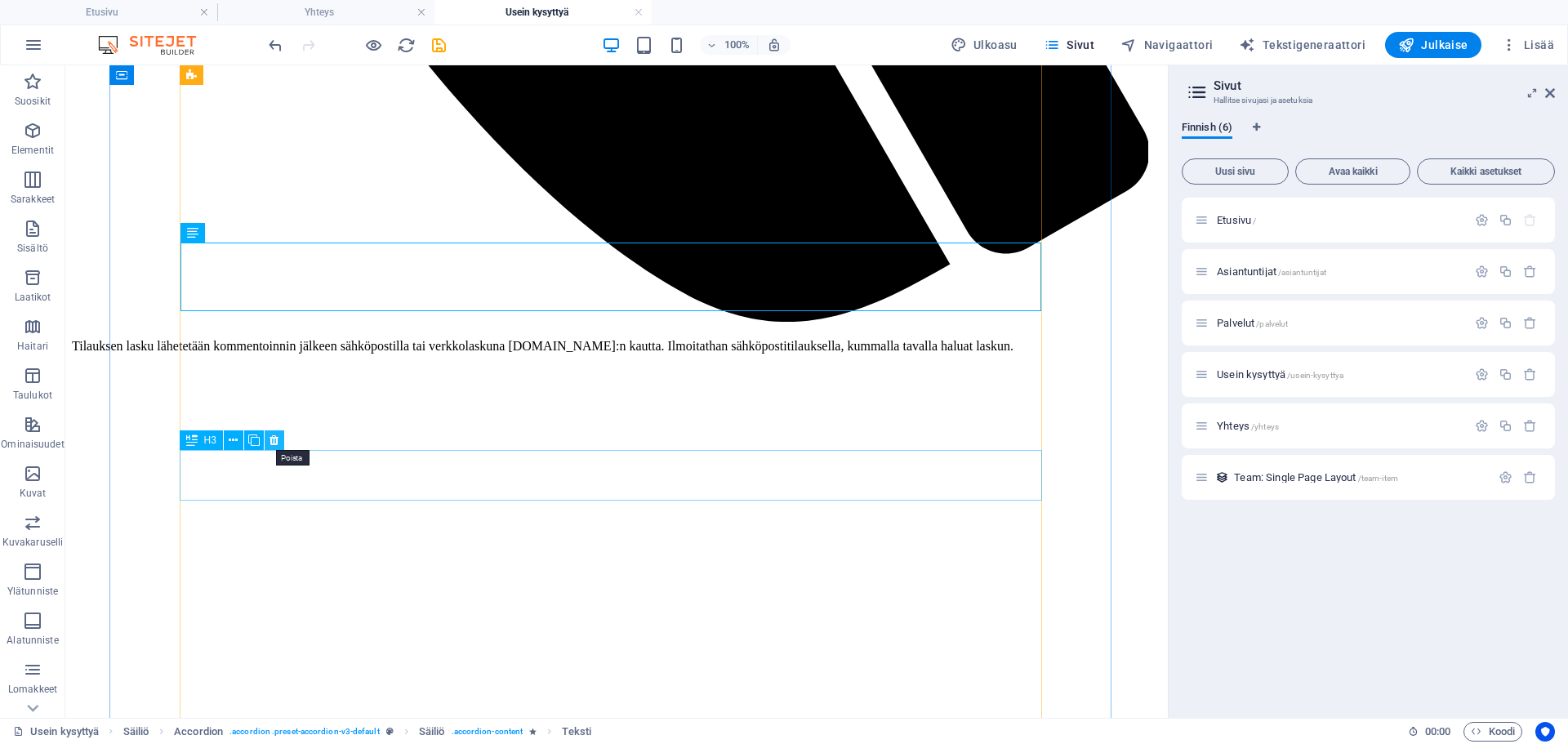
click at [271, 444] on icon at bounding box center [274, 441] width 9 height 17
click at [442, 44] on icon "save" at bounding box center [439, 45] width 19 height 19
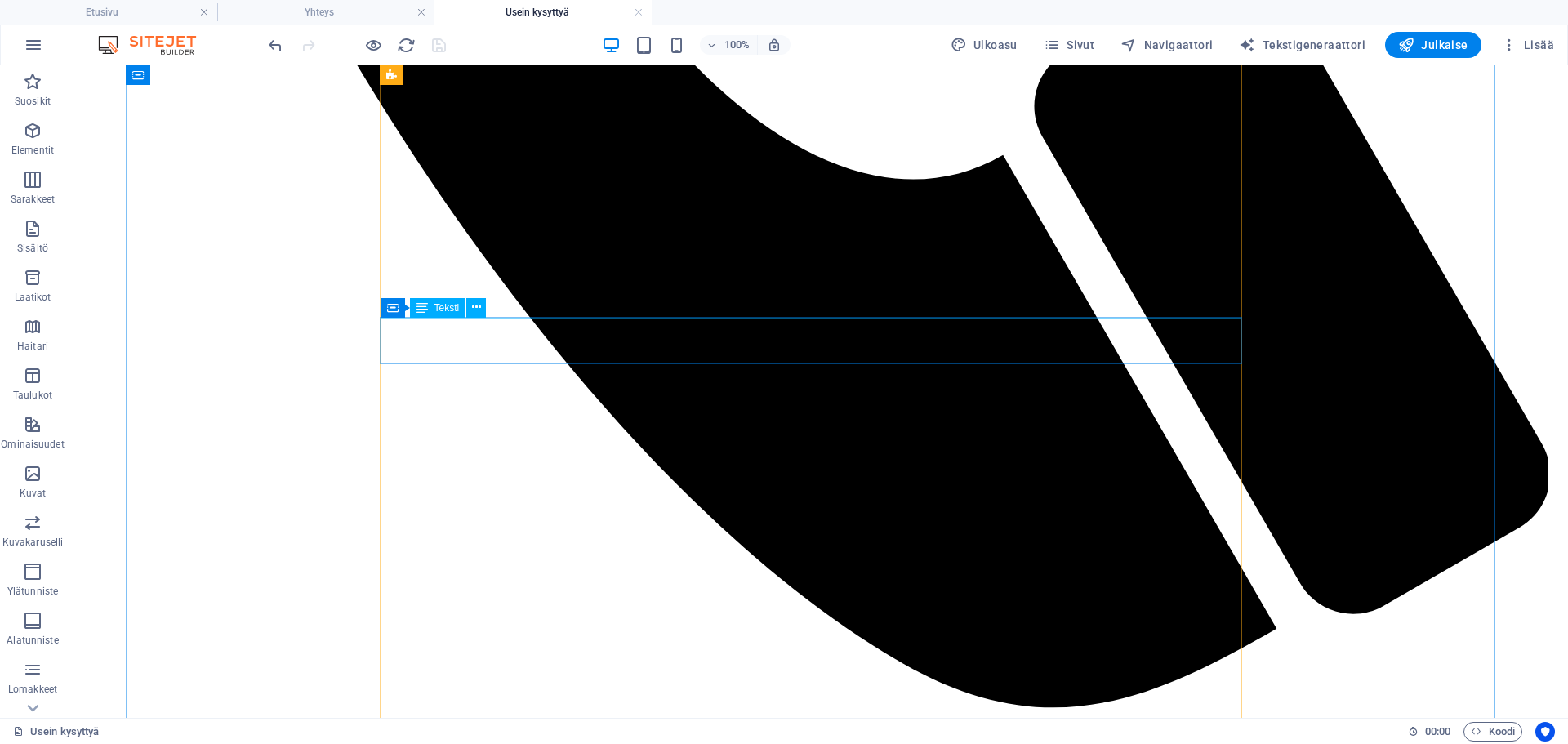
scroll to position [1450, 0]
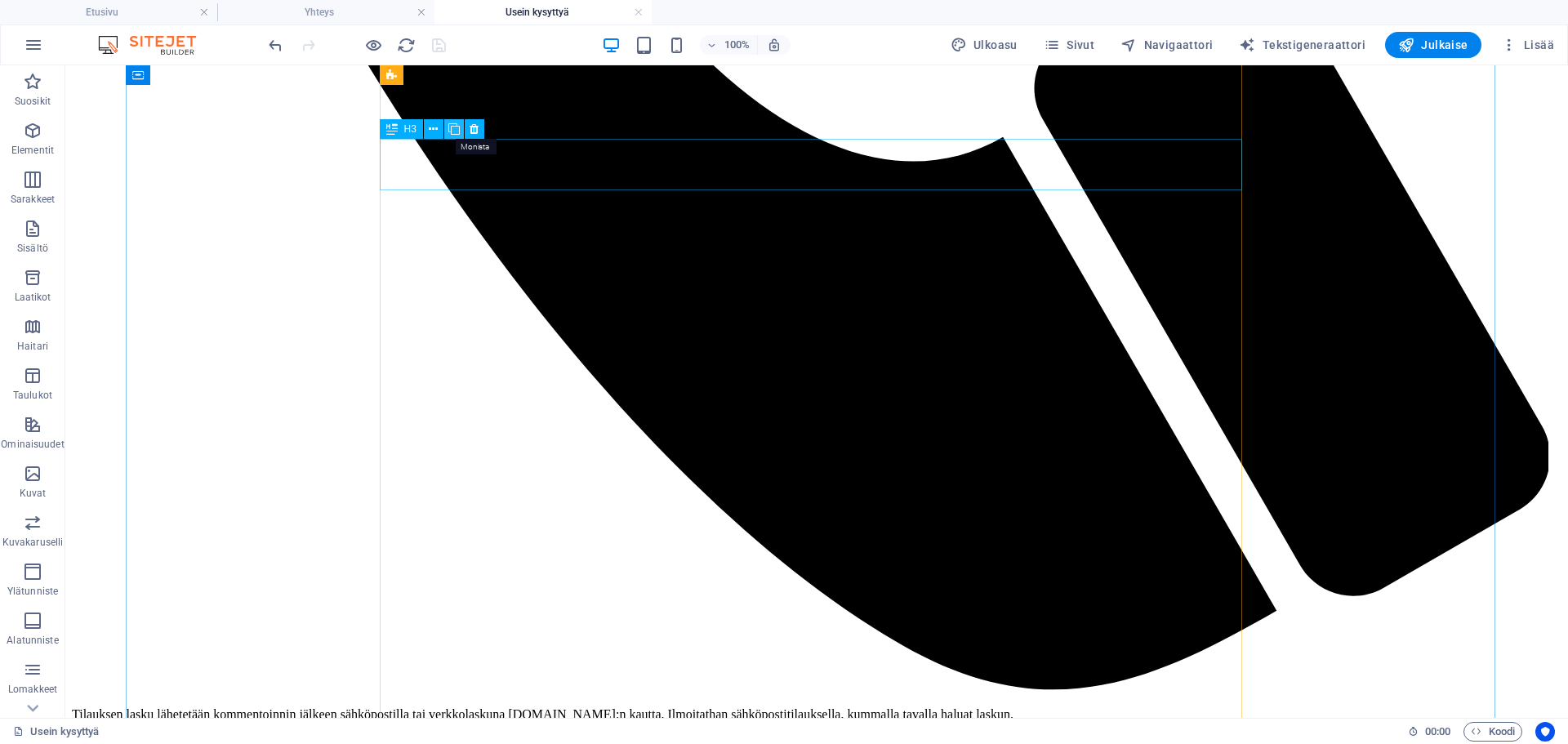
click at [458, 128] on icon at bounding box center [454, 129] width 11 height 17
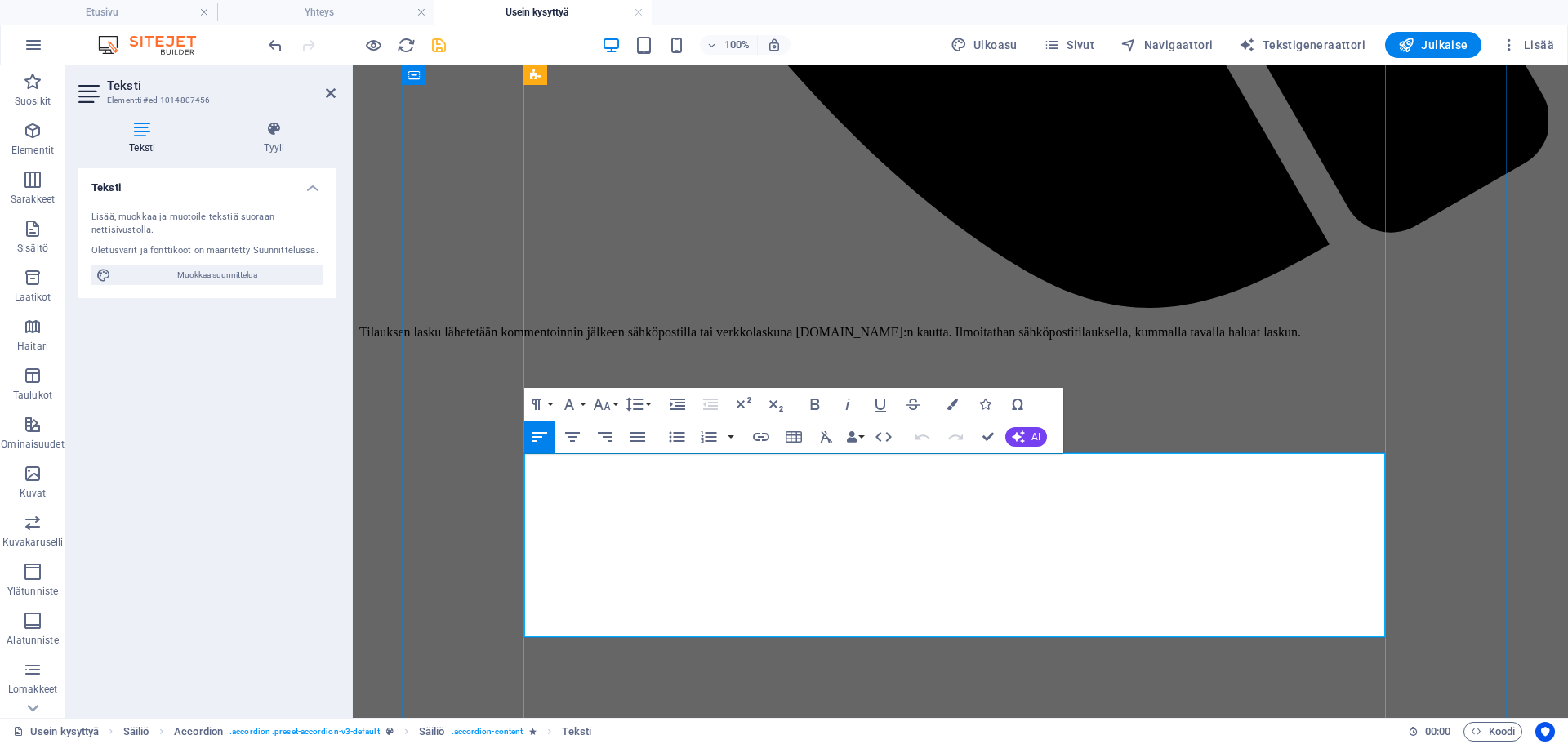
drag, startPoint x: 1024, startPoint y: 623, endPoint x: 527, endPoint y: 460, distance: 523.0
copy div "Tavoitteet, toimenpiteet ja tulokset ovat hankehakemuksen tärkeimpiä osioita, s…"
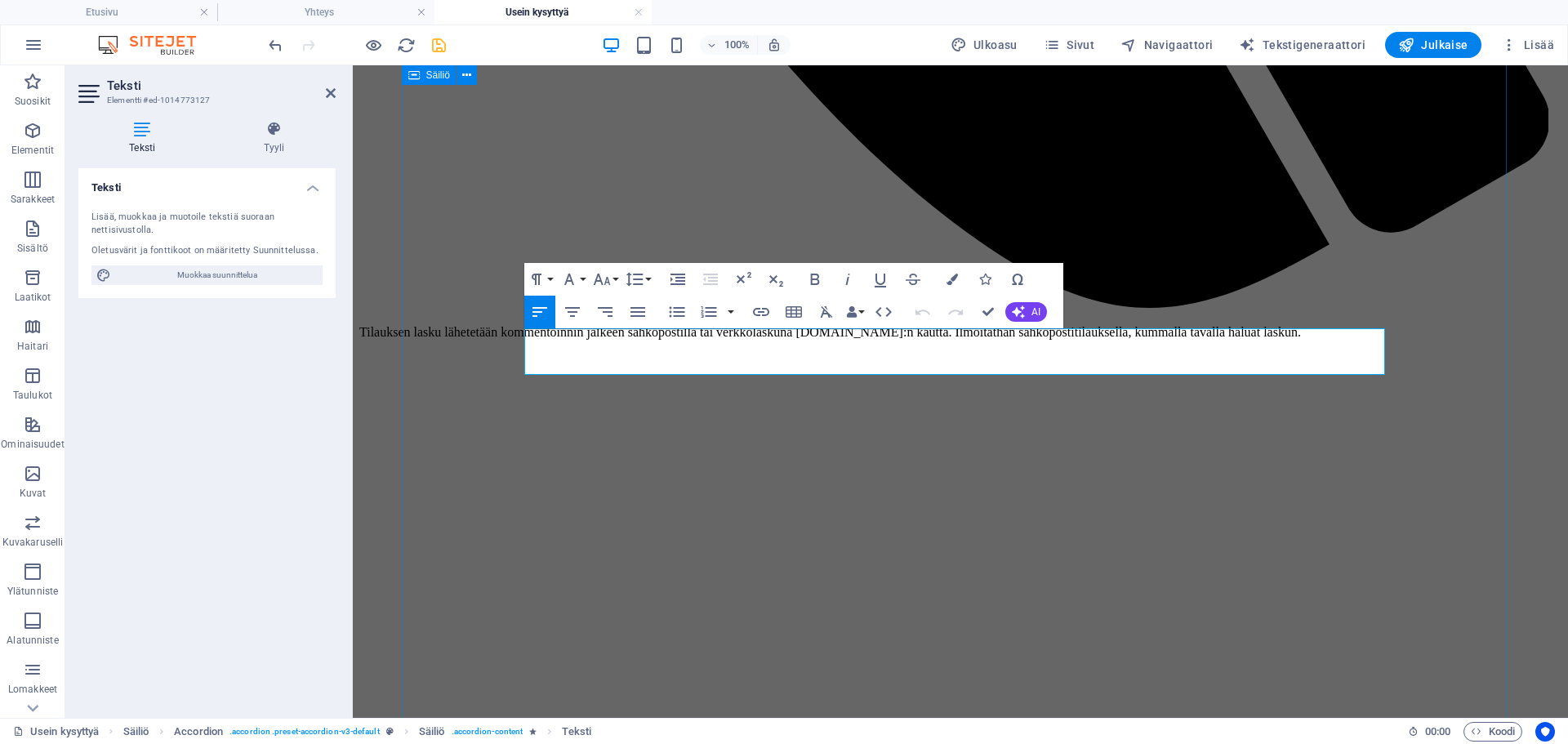
drag, startPoint x: 739, startPoint y: 367, endPoint x: 518, endPoint y: 338, distance: 222.9
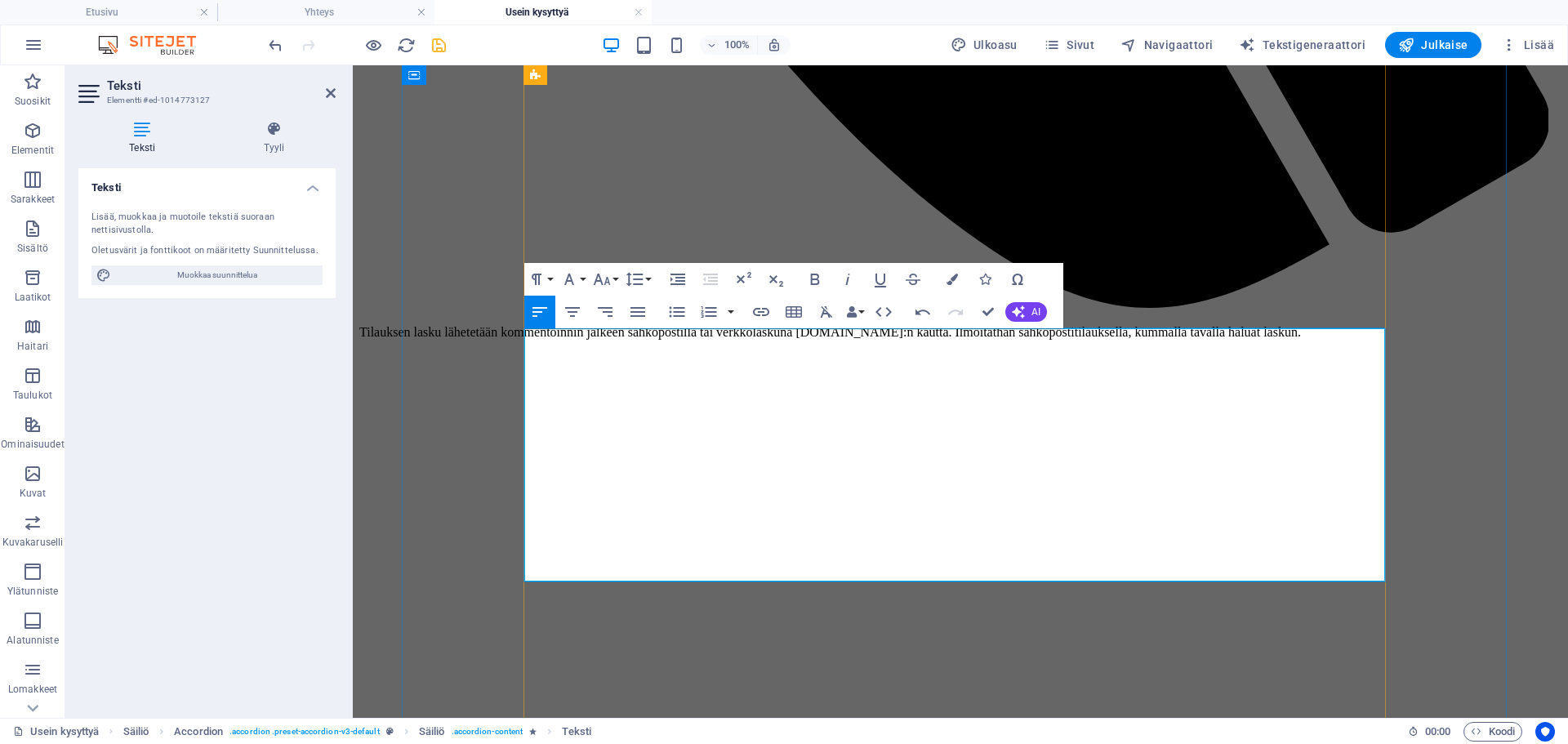
scroll to position [13733, 3]
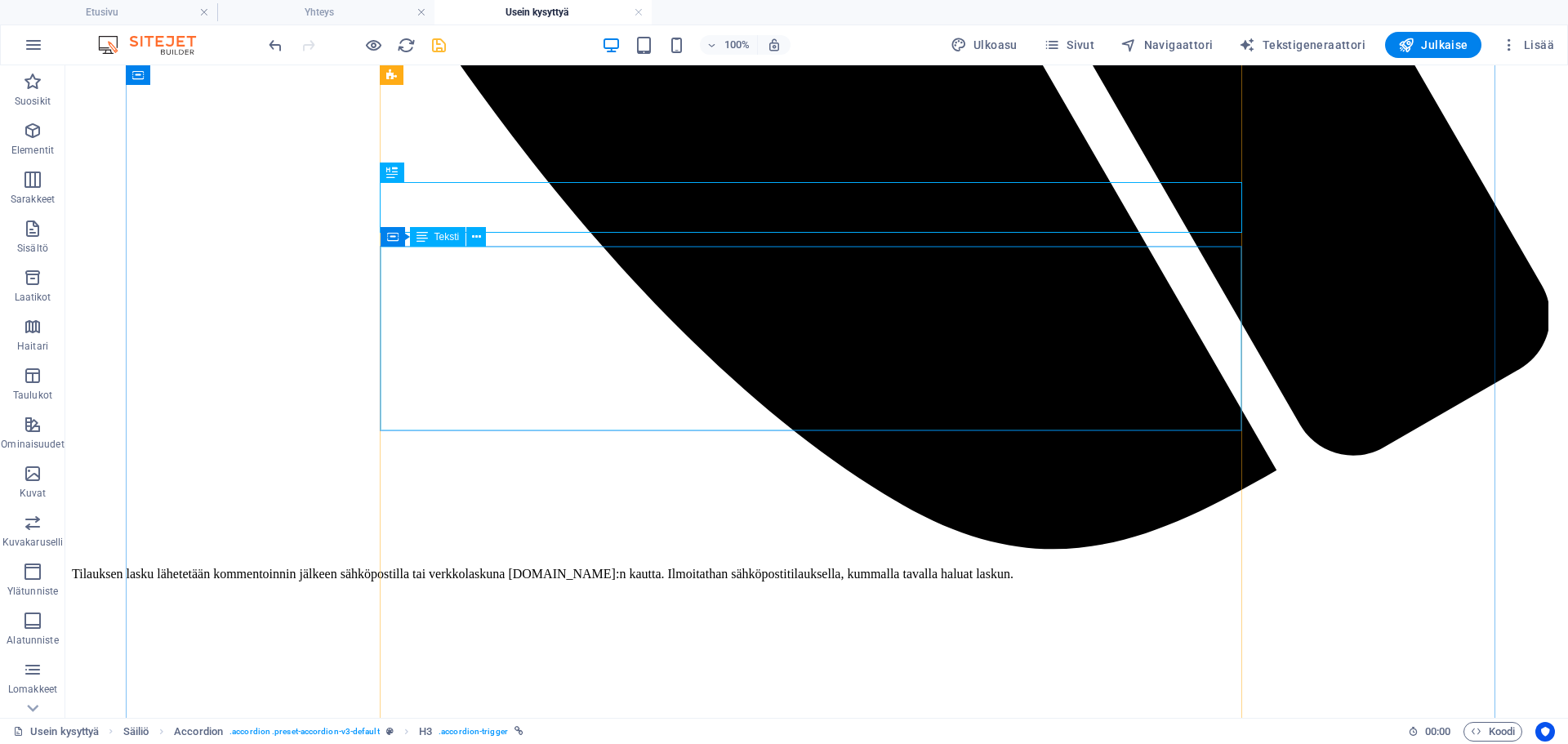
scroll to position [1612, 0]
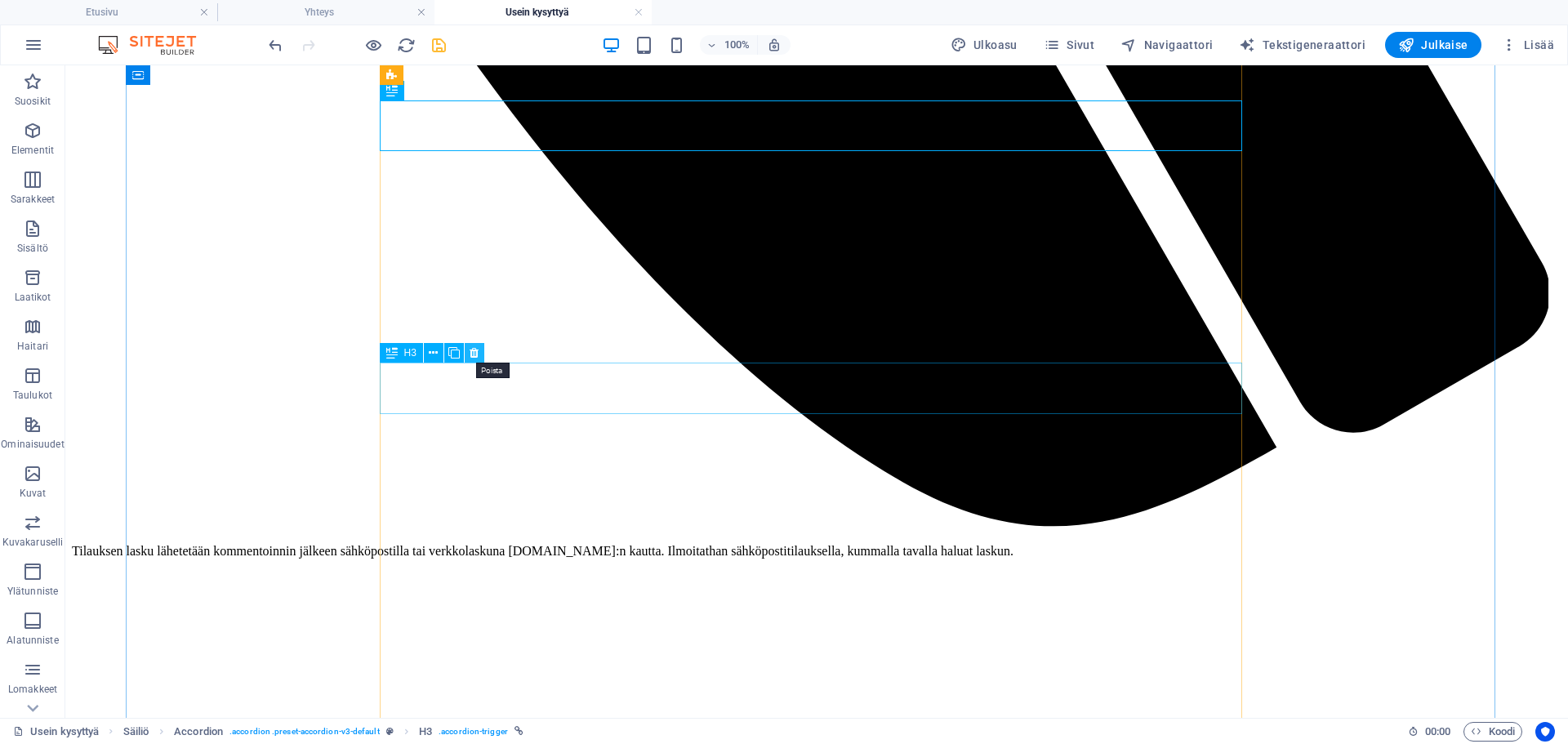
drag, startPoint x: 472, startPoint y: 356, endPoint x: 410, endPoint y: 288, distance: 92.0
click at [472, 356] on icon at bounding box center [475, 353] width 9 height 17
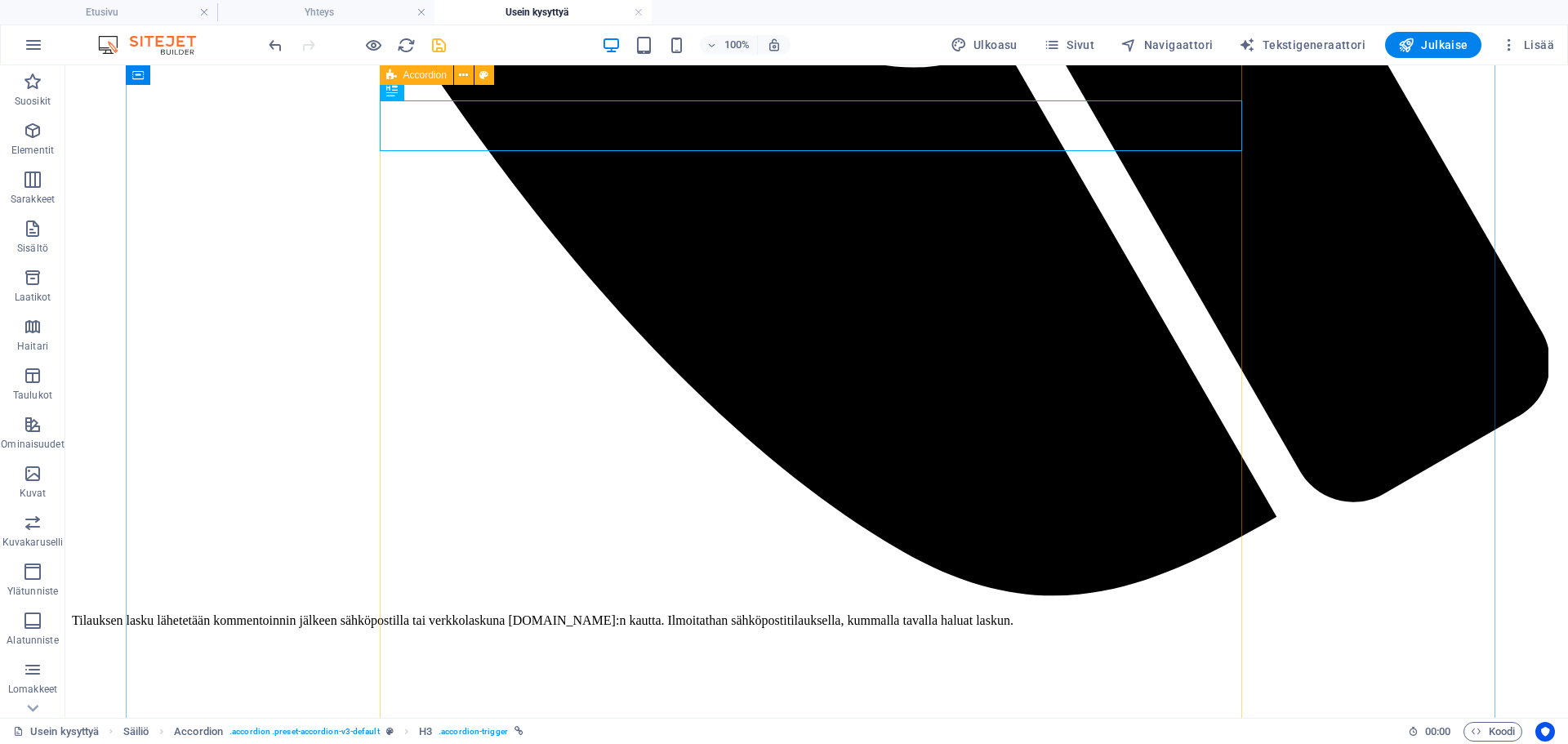
scroll to position [1450, 0]
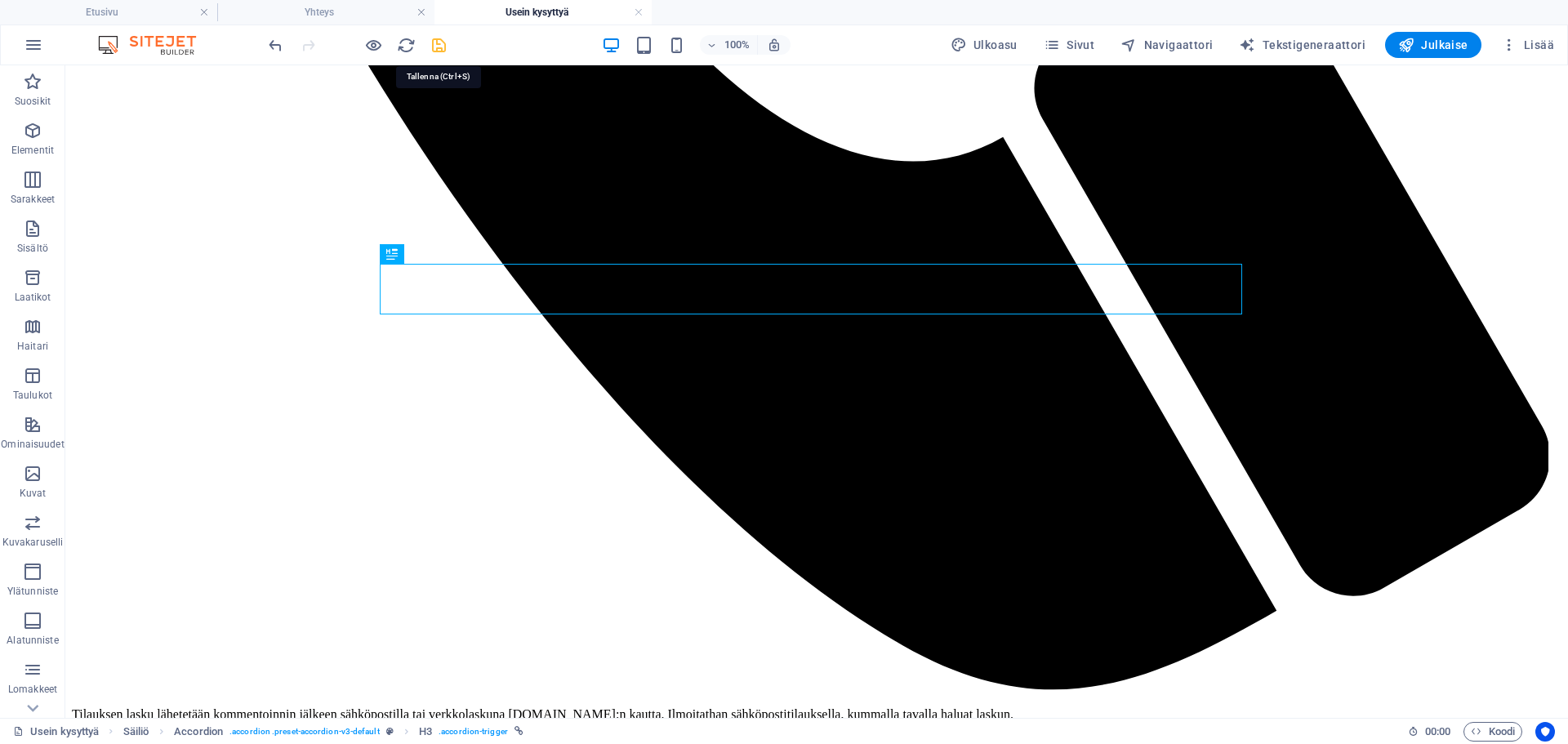
click at [438, 50] on icon "save" at bounding box center [439, 45] width 19 height 19
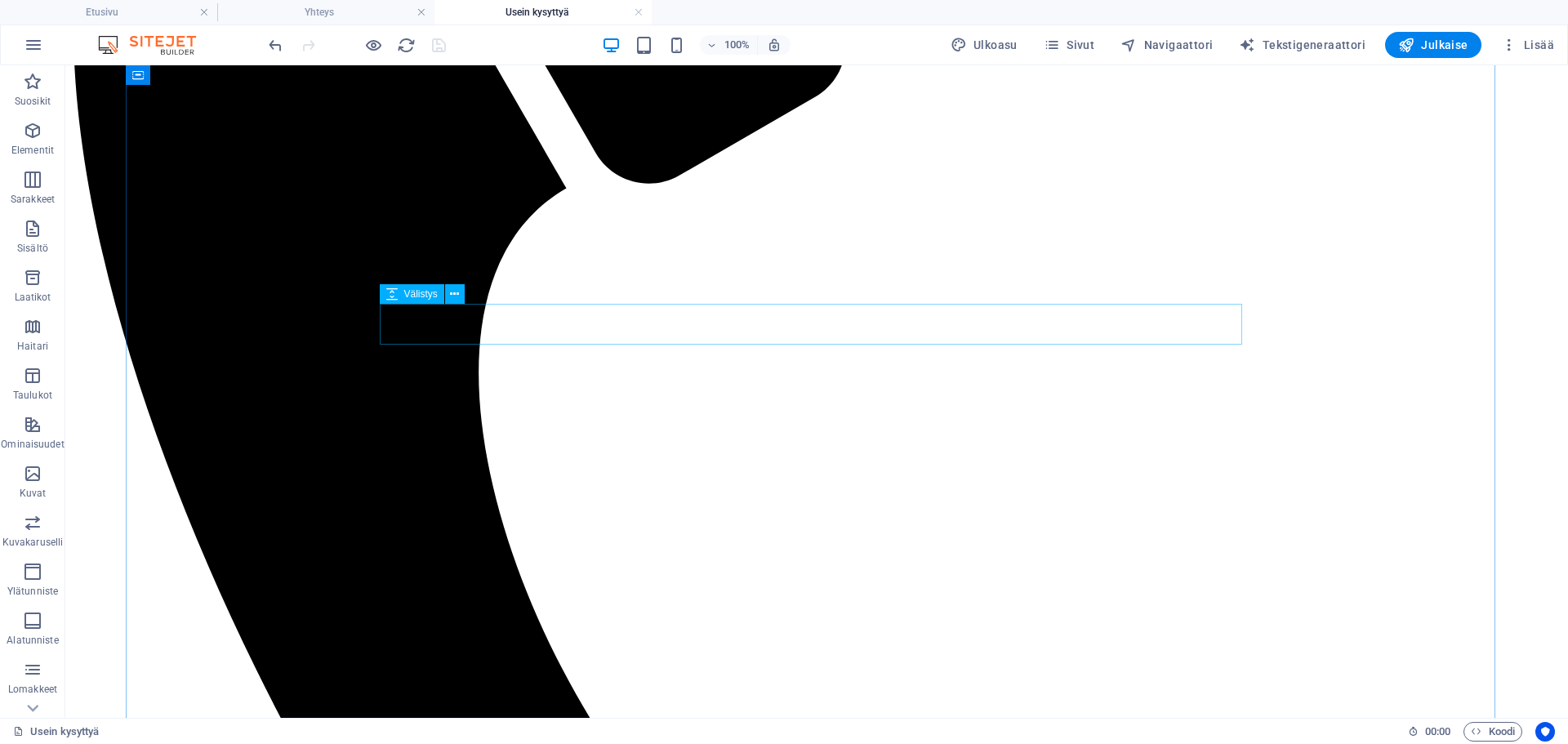
scroll to position [633, 0]
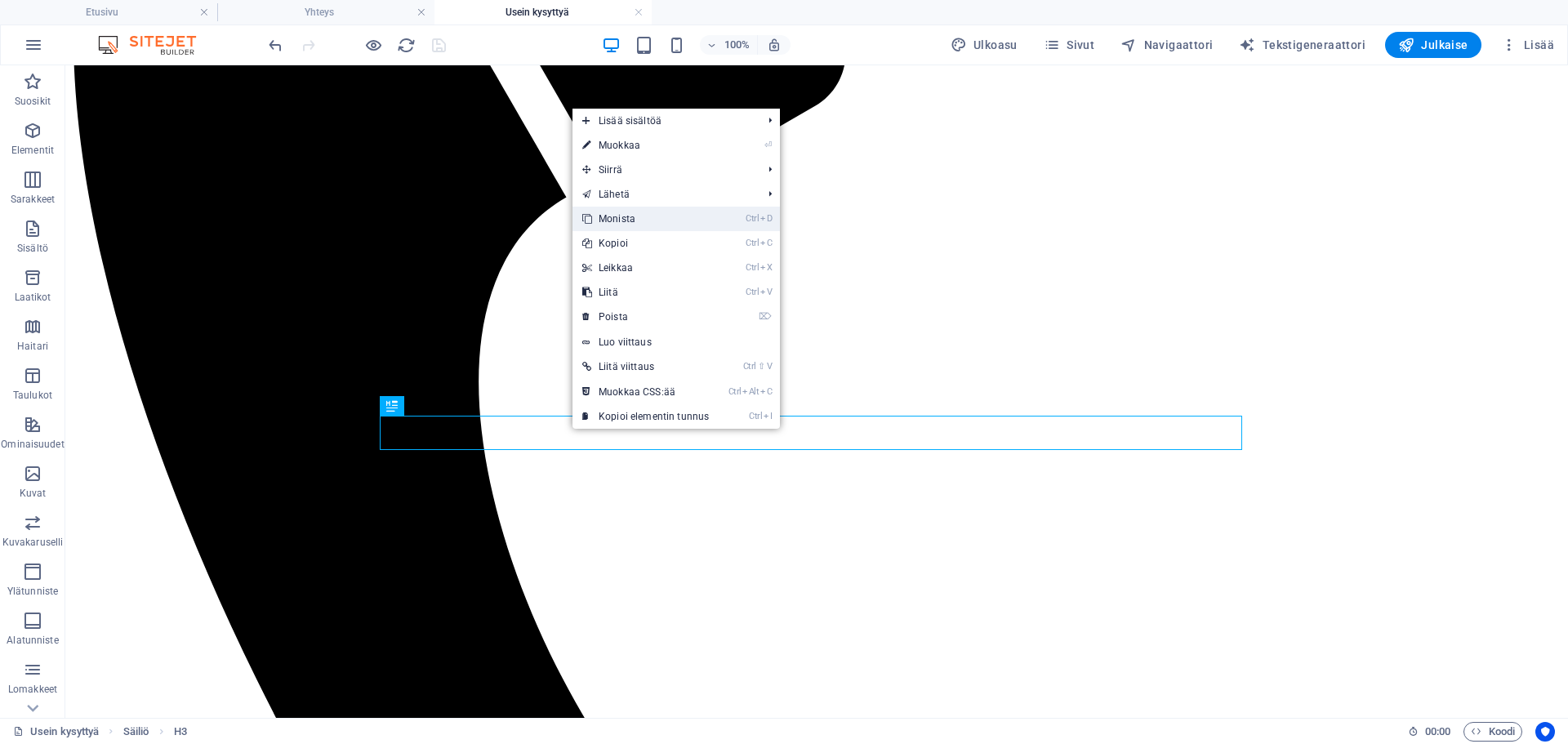
click at [667, 215] on link "Ctrl D Monista" at bounding box center [646, 219] width 146 height 24
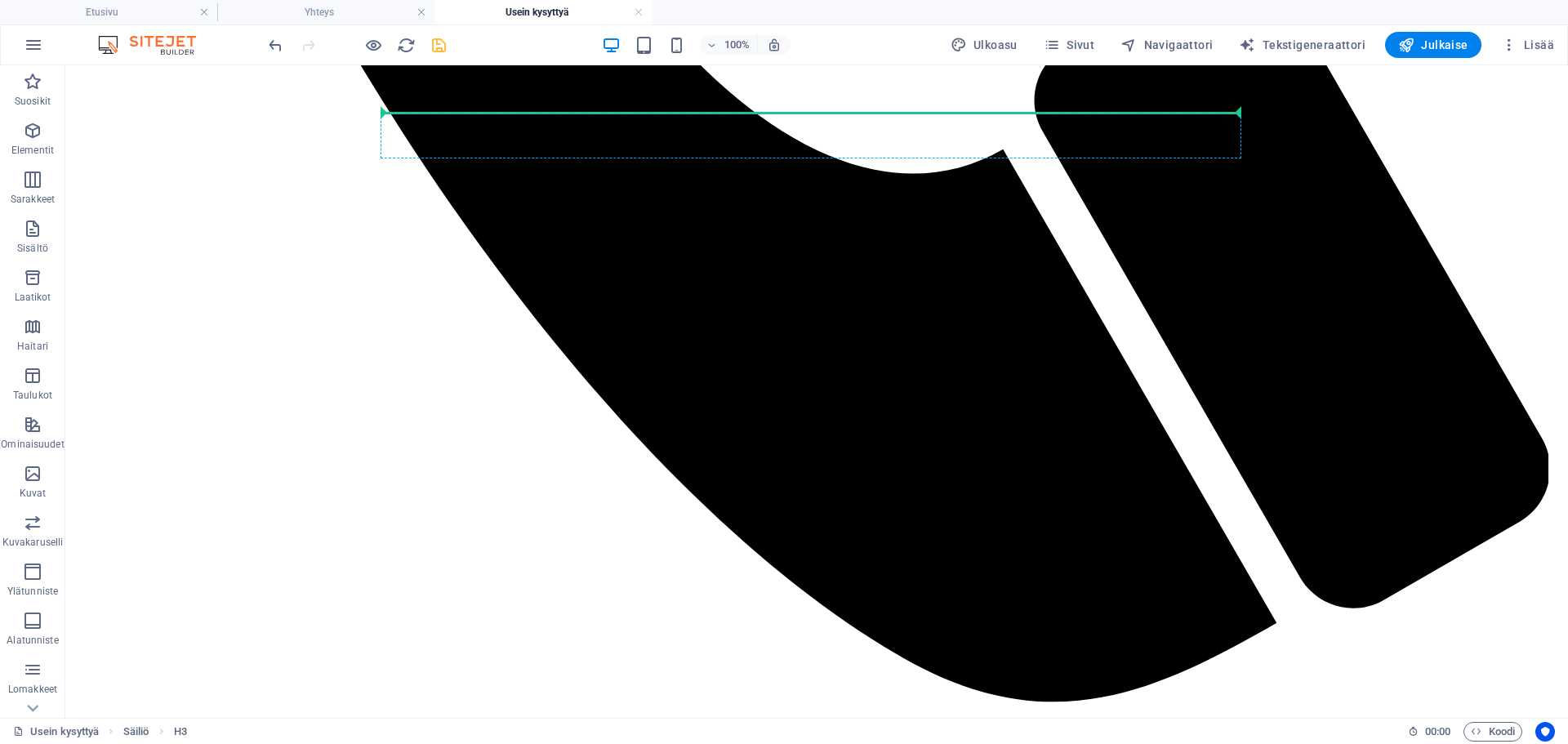
scroll to position [1478, 0]
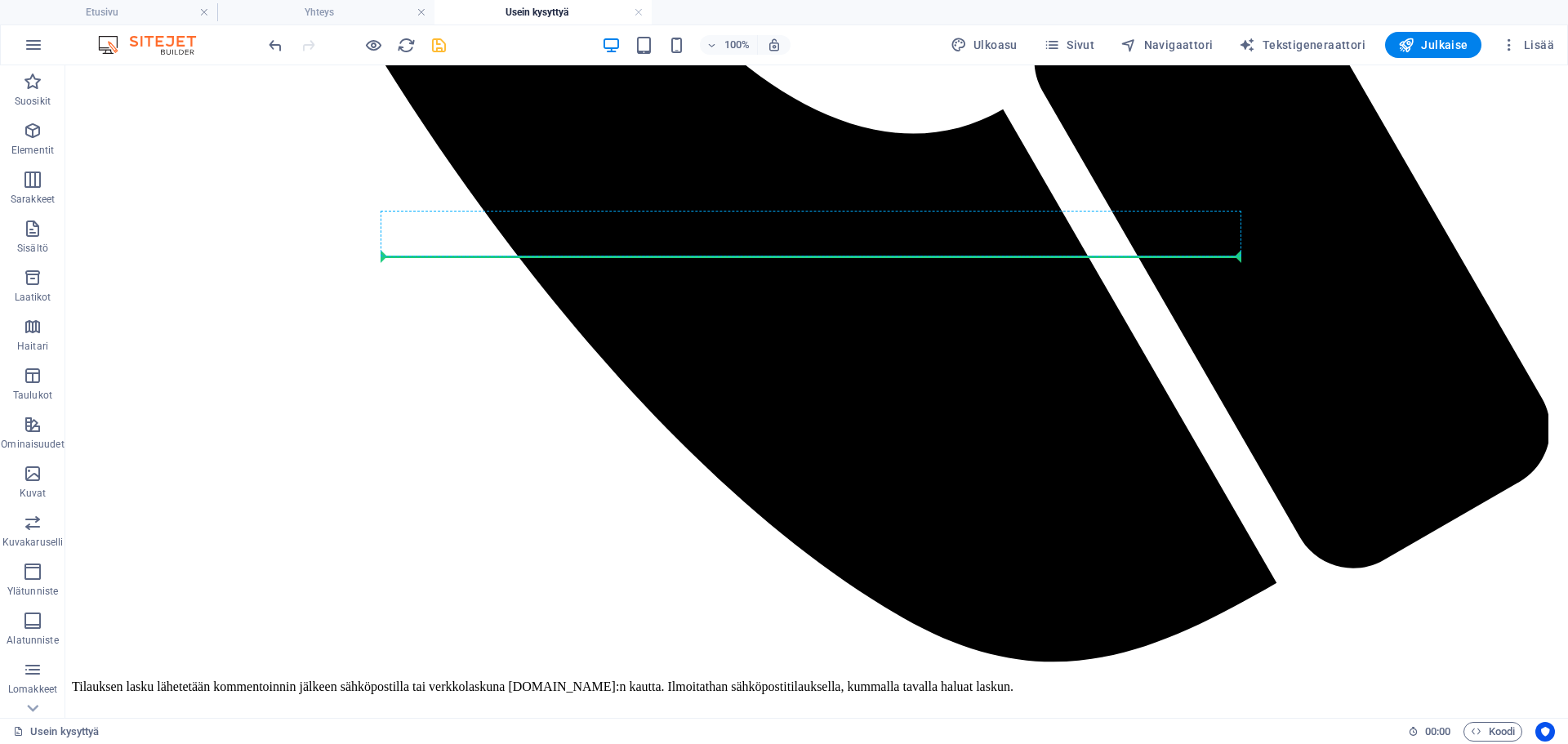
drag, startPoint x: 637, startPoint y: 465, endPoint x: 652, endPoint y: 247, distance: 218.5
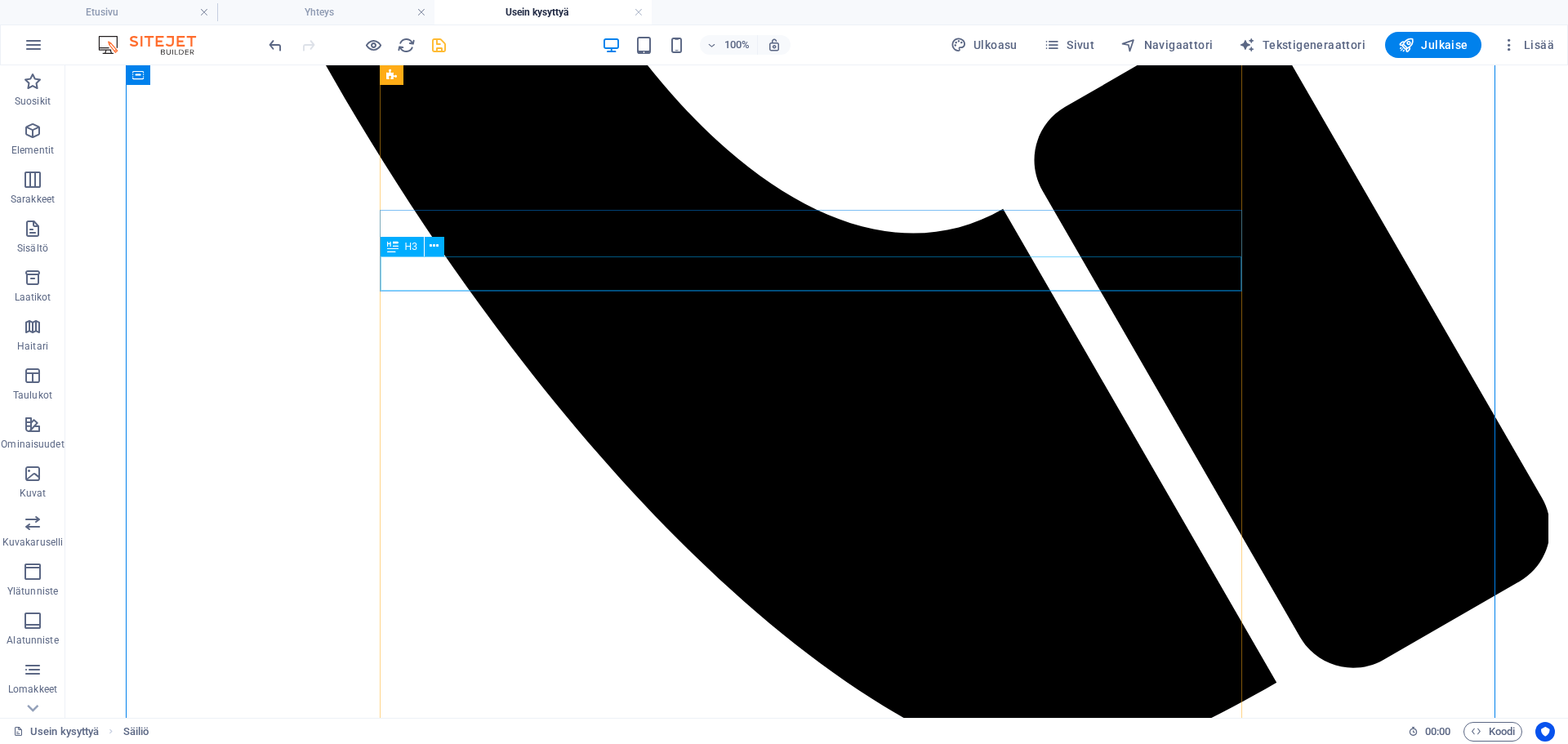
scroll to position [1279, 0]
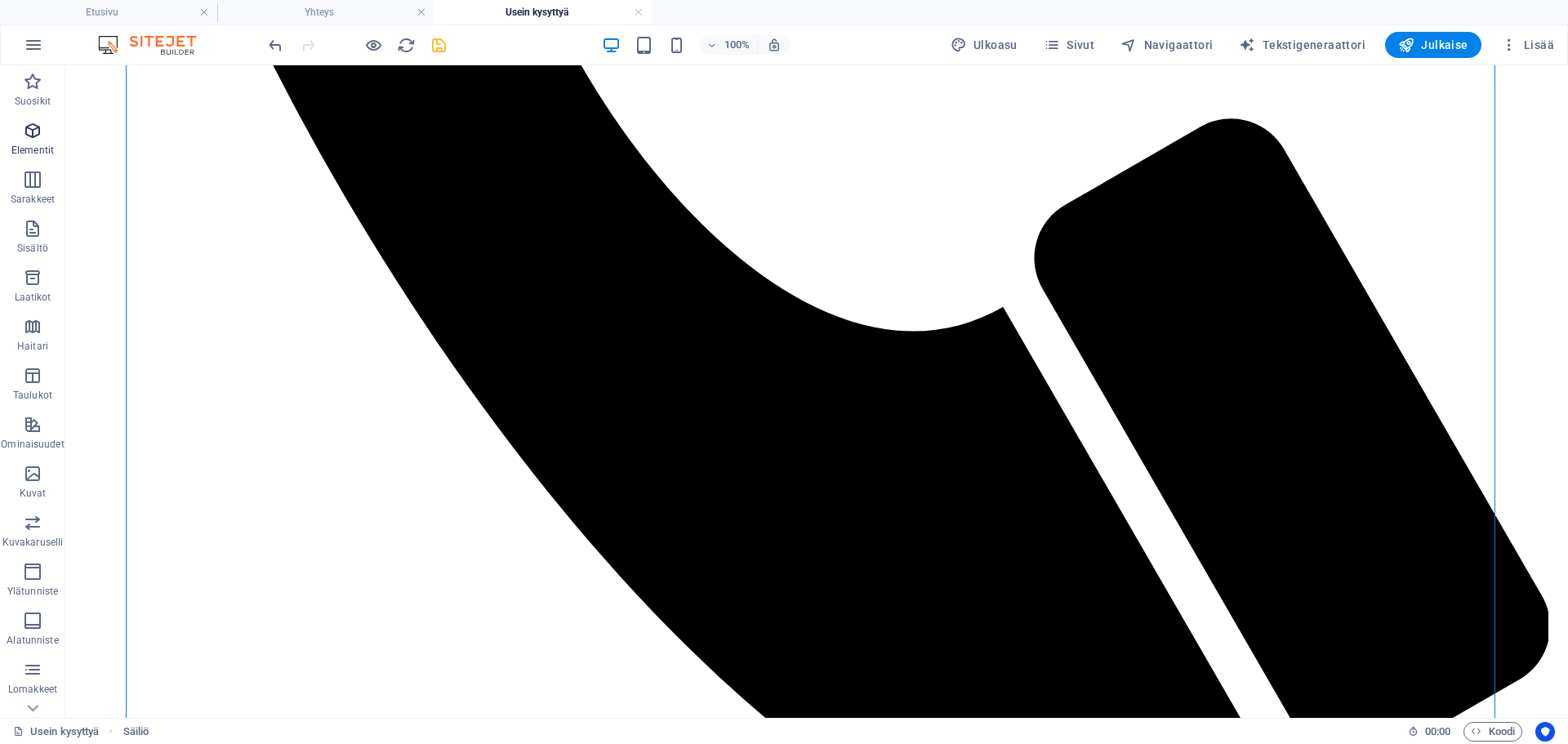
click at [36, 144] on p "Elementit" at bounding box center [32, 151] width 42 height 13
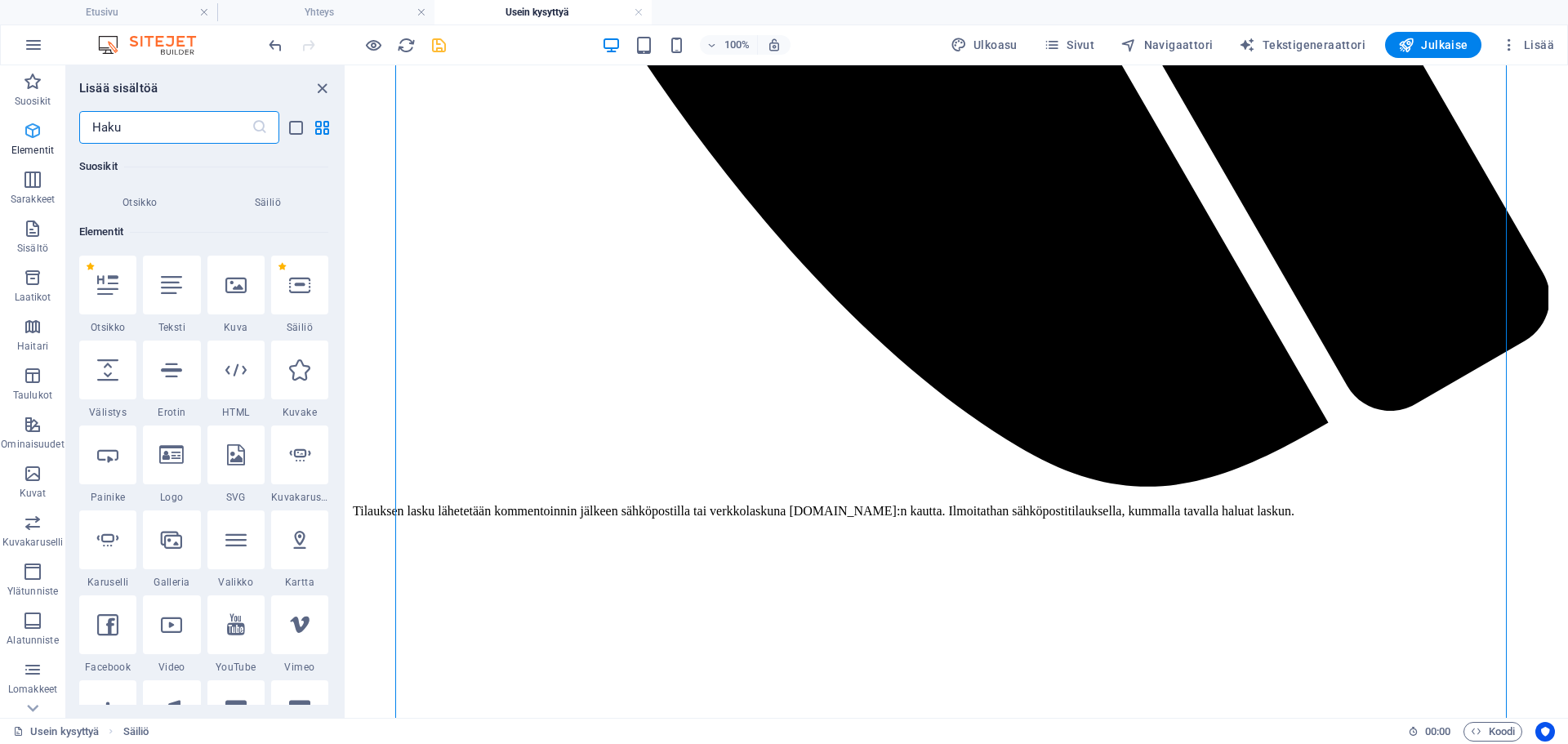
scroll to position [174, 0]
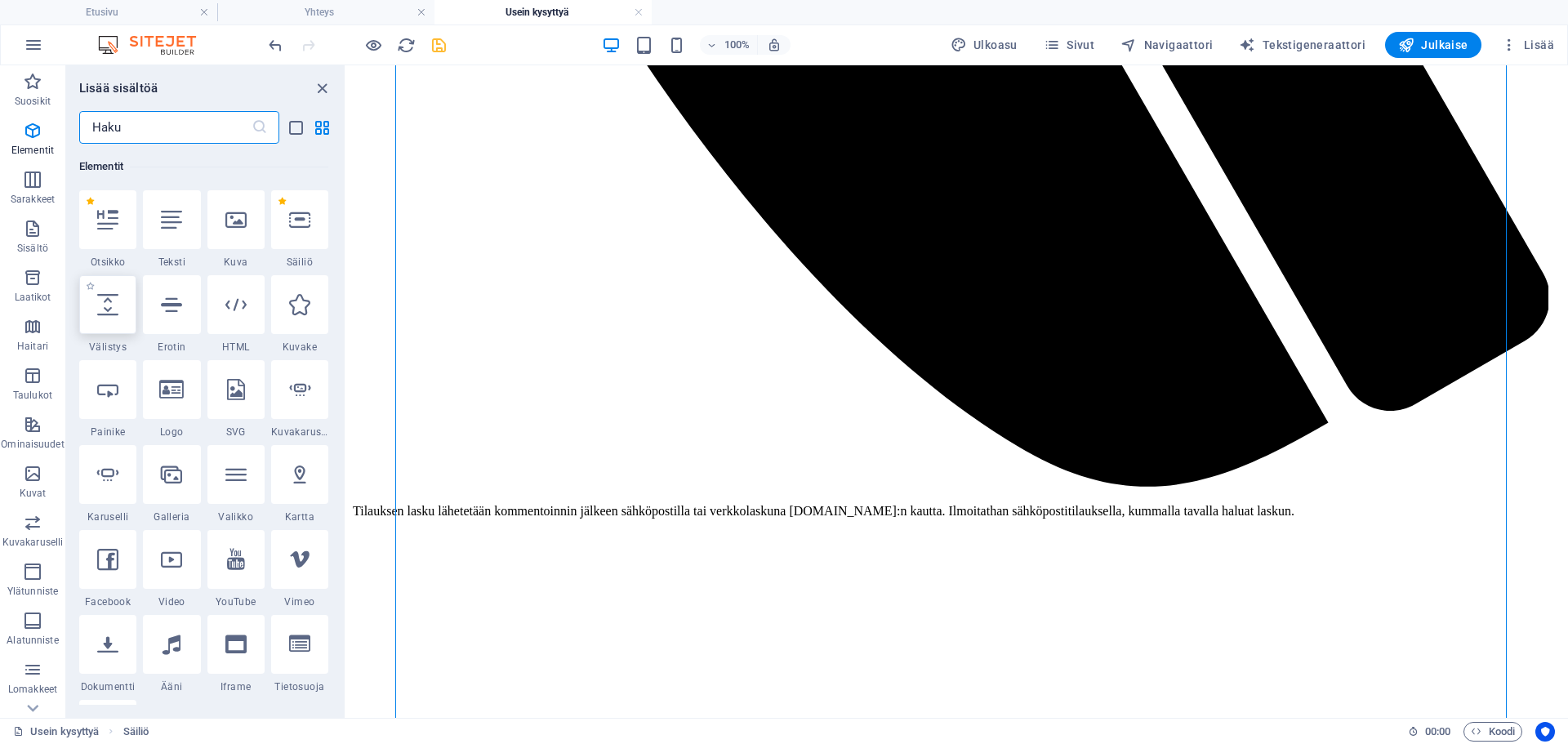
click at [109, 311] on icon at bounding box center [108, 304] width 22 height 22
select select "px"
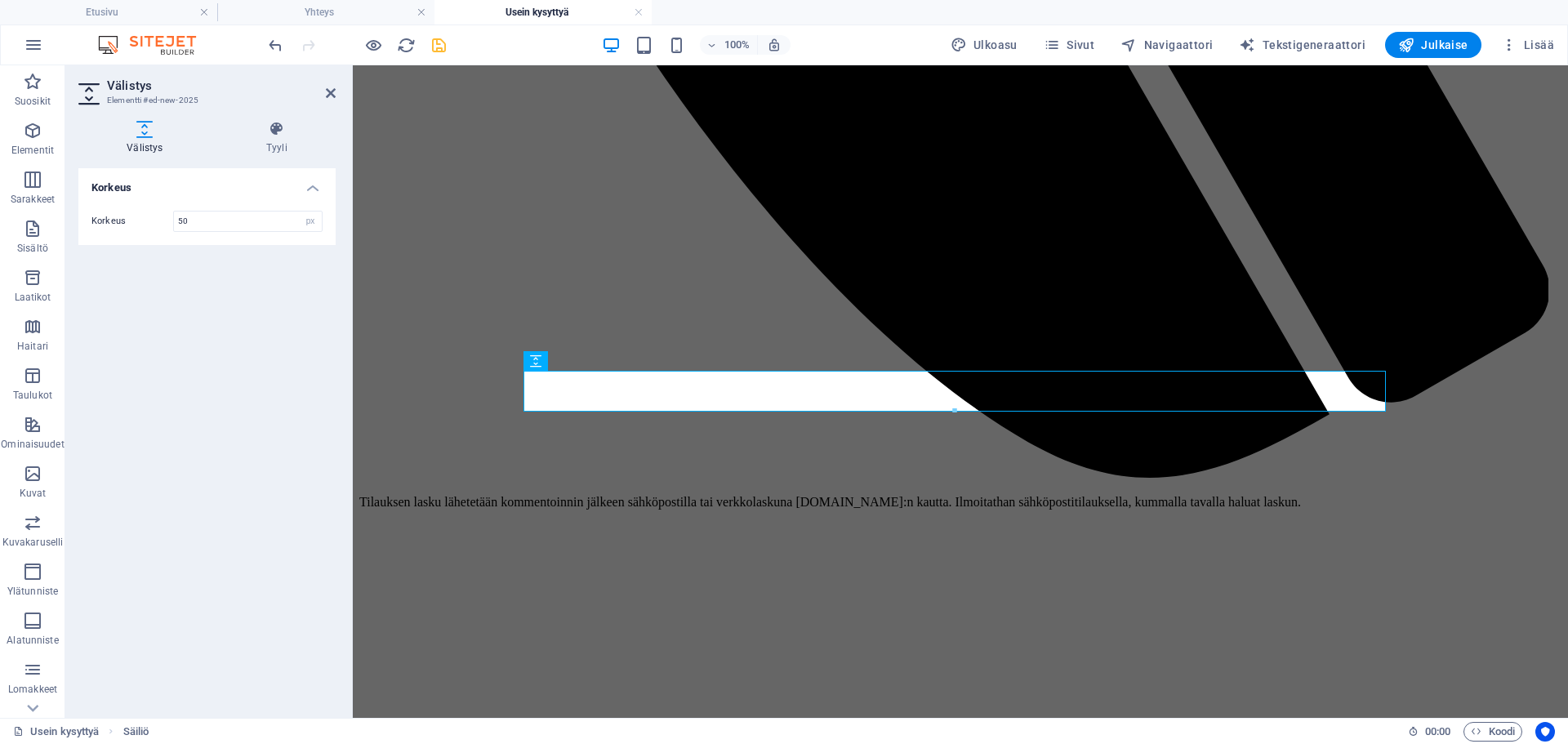
scroll to position [212, 0]
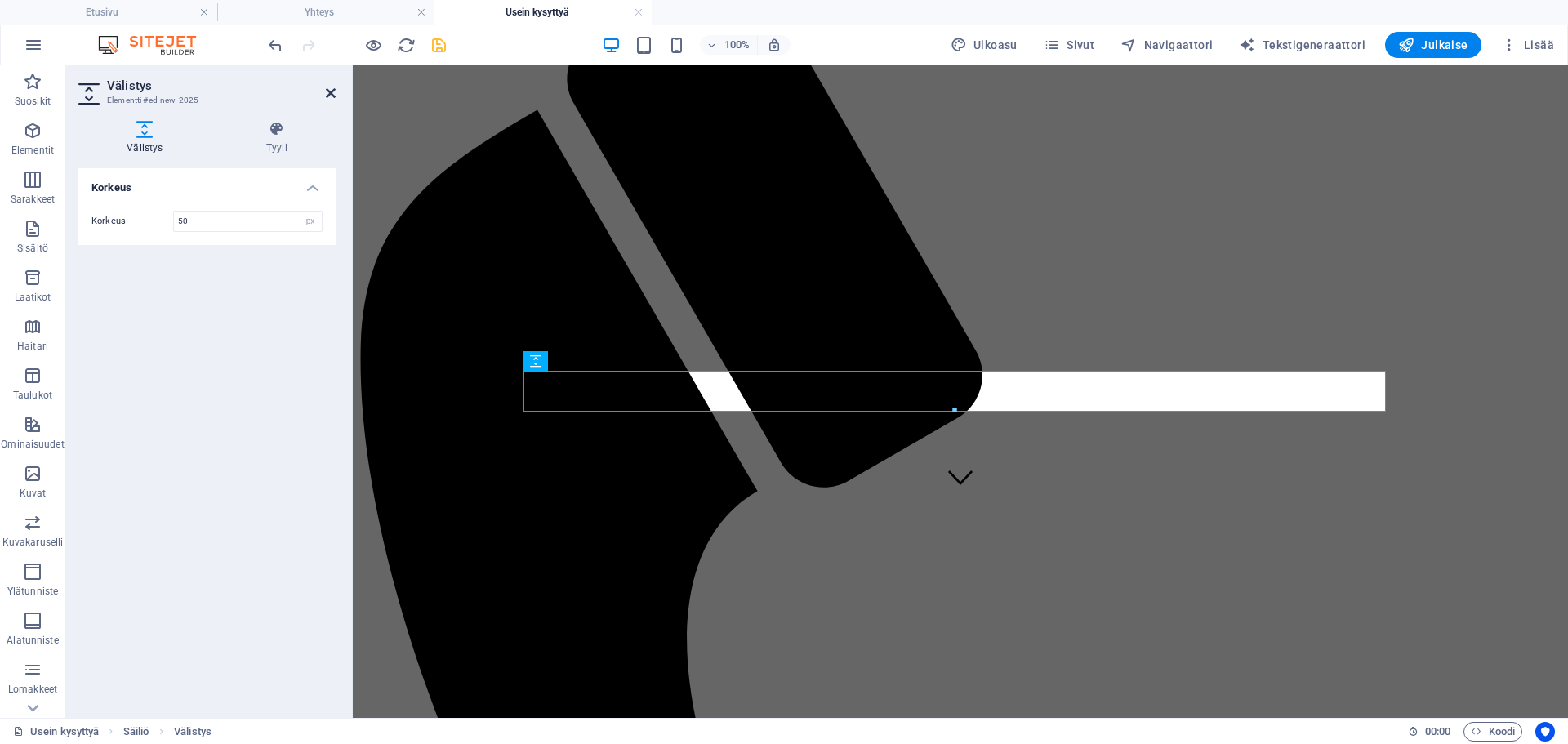
drag, startPoint x: 335, startPoint y: 91, endPoint x: 360, endPoint y: 52, distance: 46.3
click at [335, 91] on icon at bounding box center [330, 93] width 9 height 13
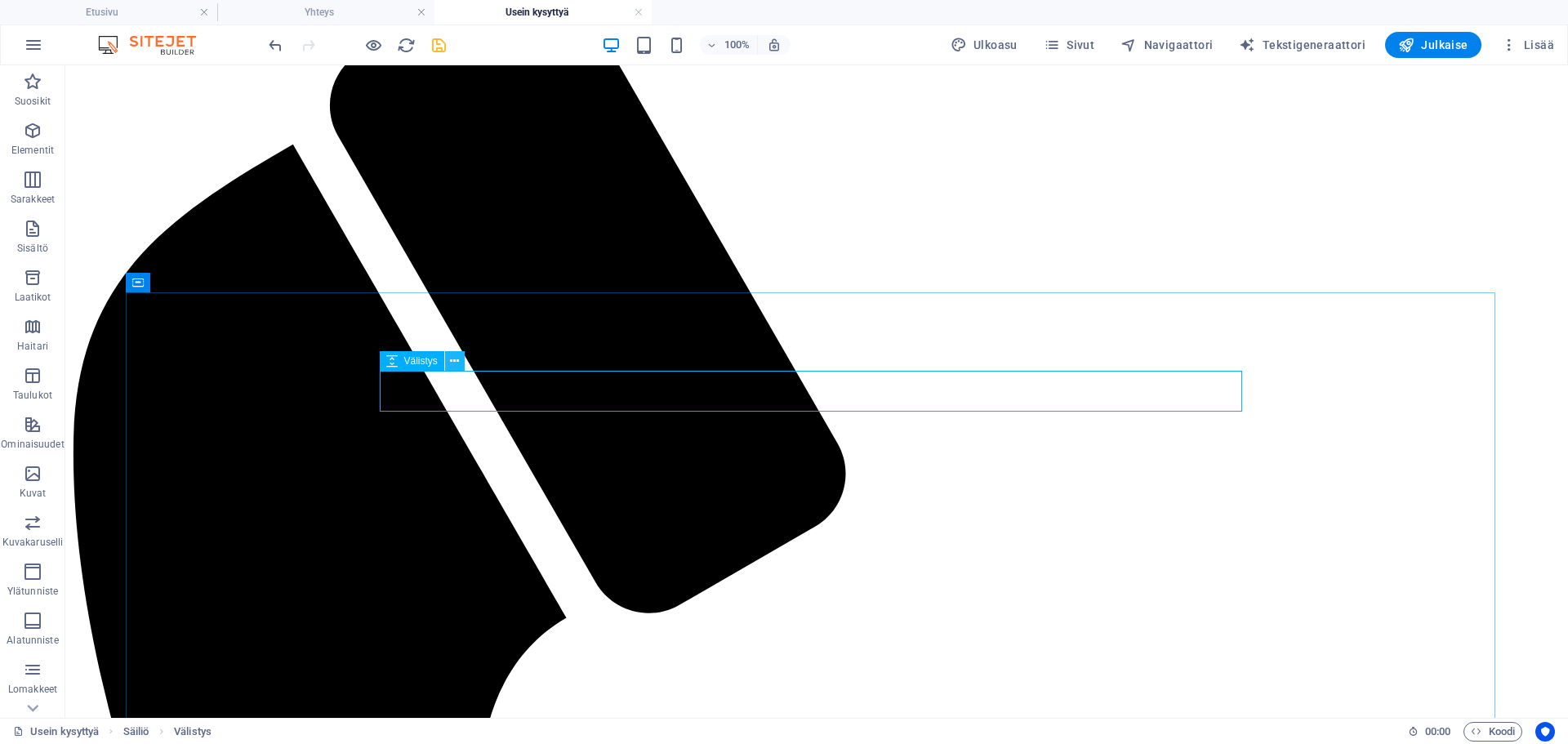
click at [451, 354] on icon at bounding box center [455, 361] width 9 height 17
click at [455, 358] on icon at bounding box center [455, 361] width 9 height 17
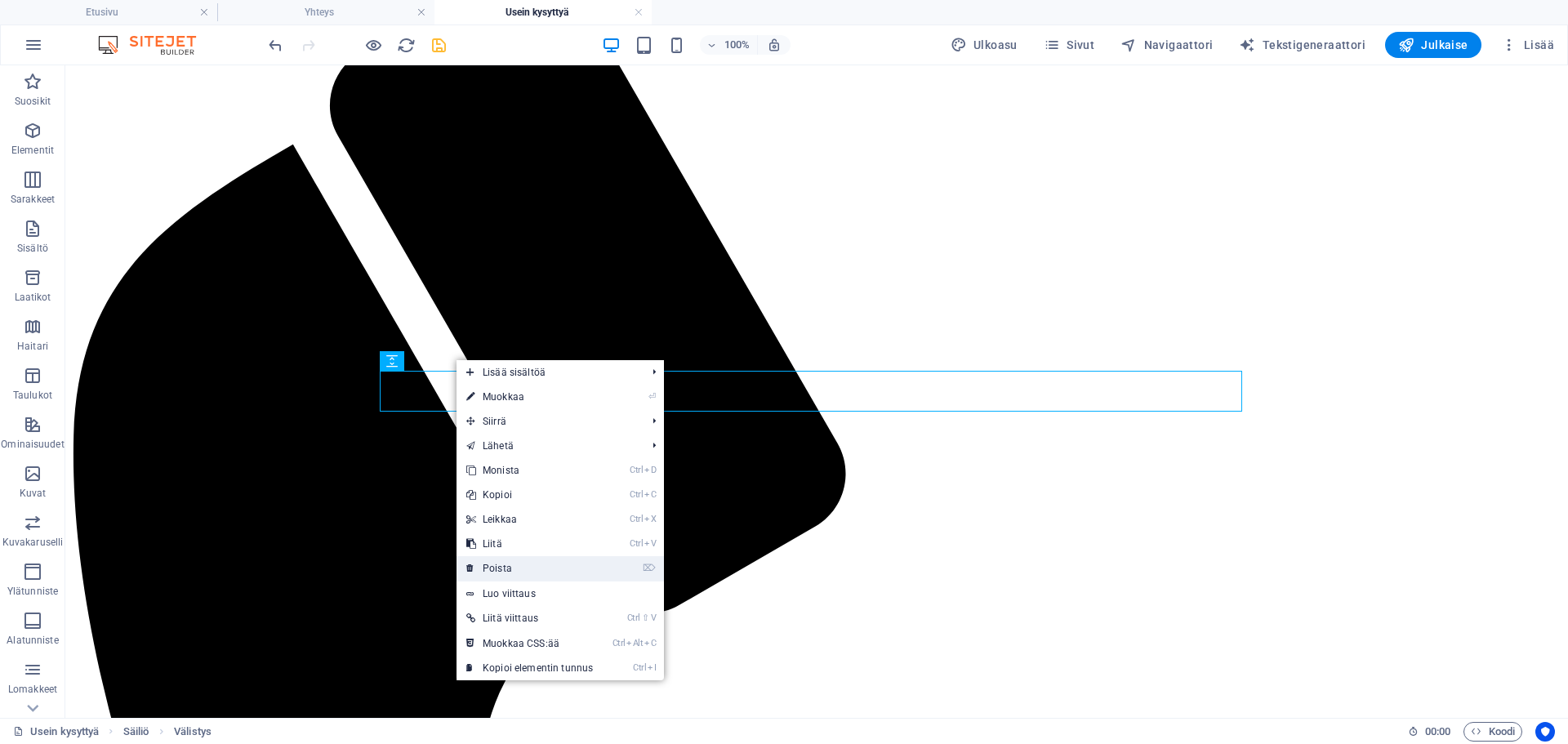
click at [524, 557] on link "⌦ Poista" at bounding box center [530, 568] width 146 height 24
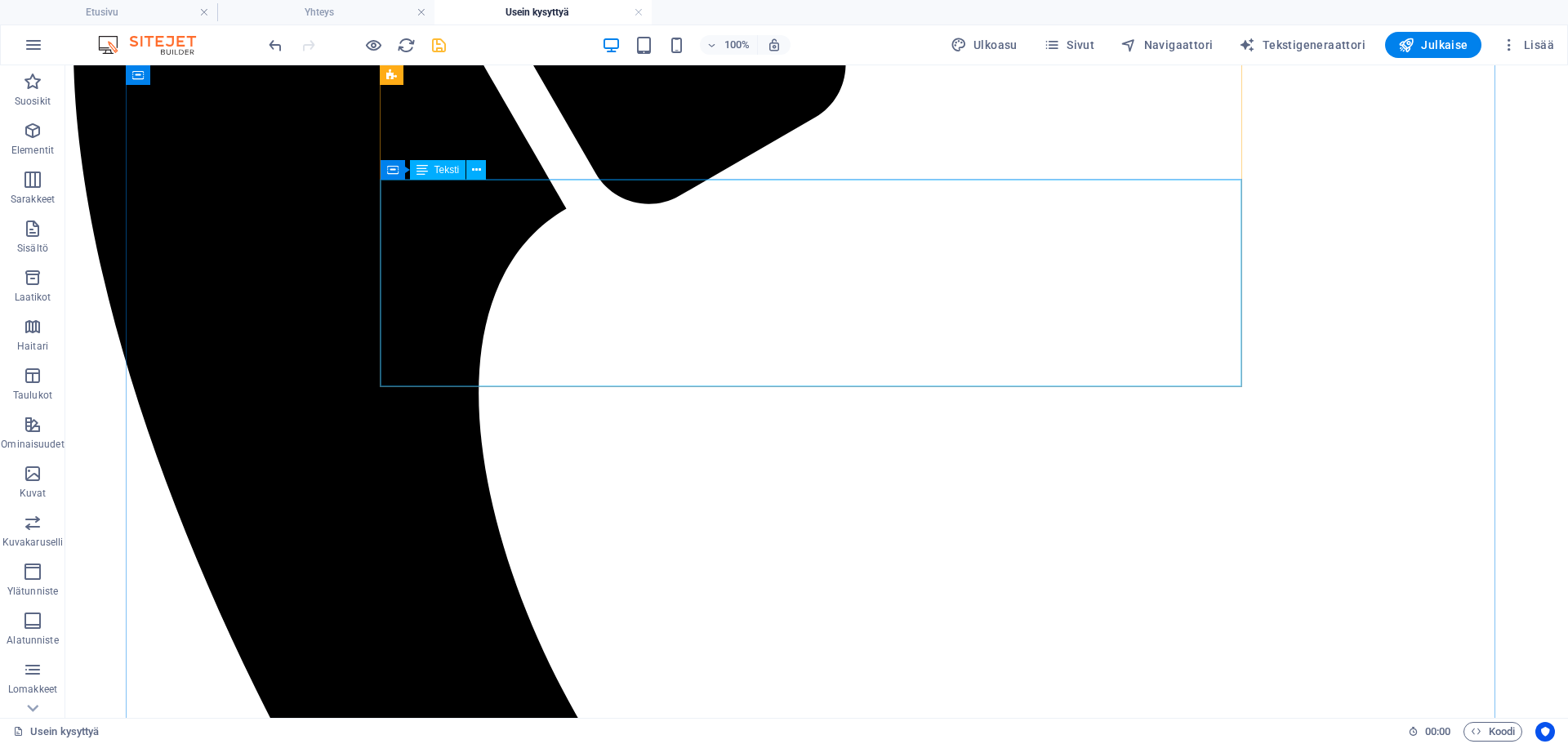
scroll to position [620, 0]
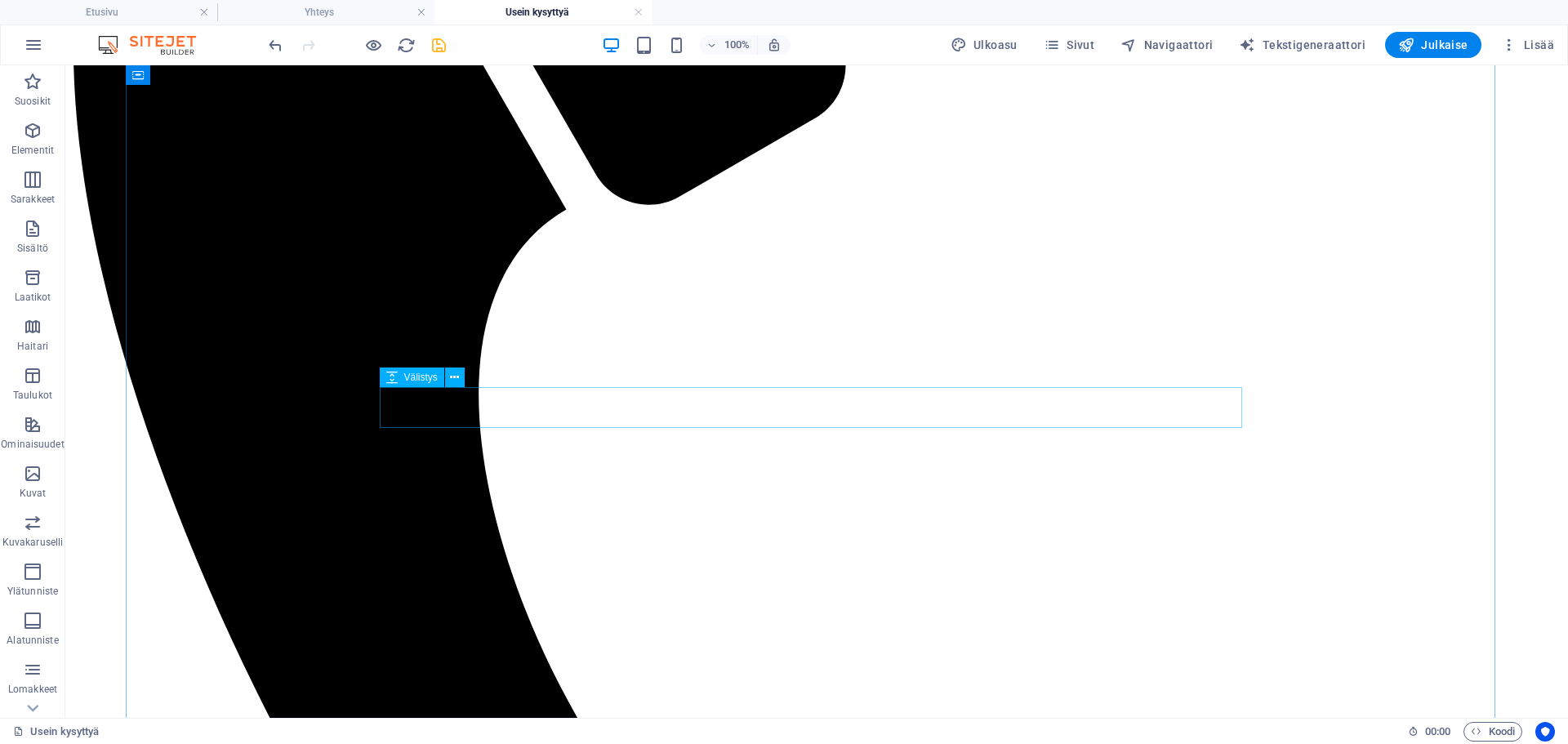
click at [452, 378] on icon at bounding box center [455, 377] width 9 height 17
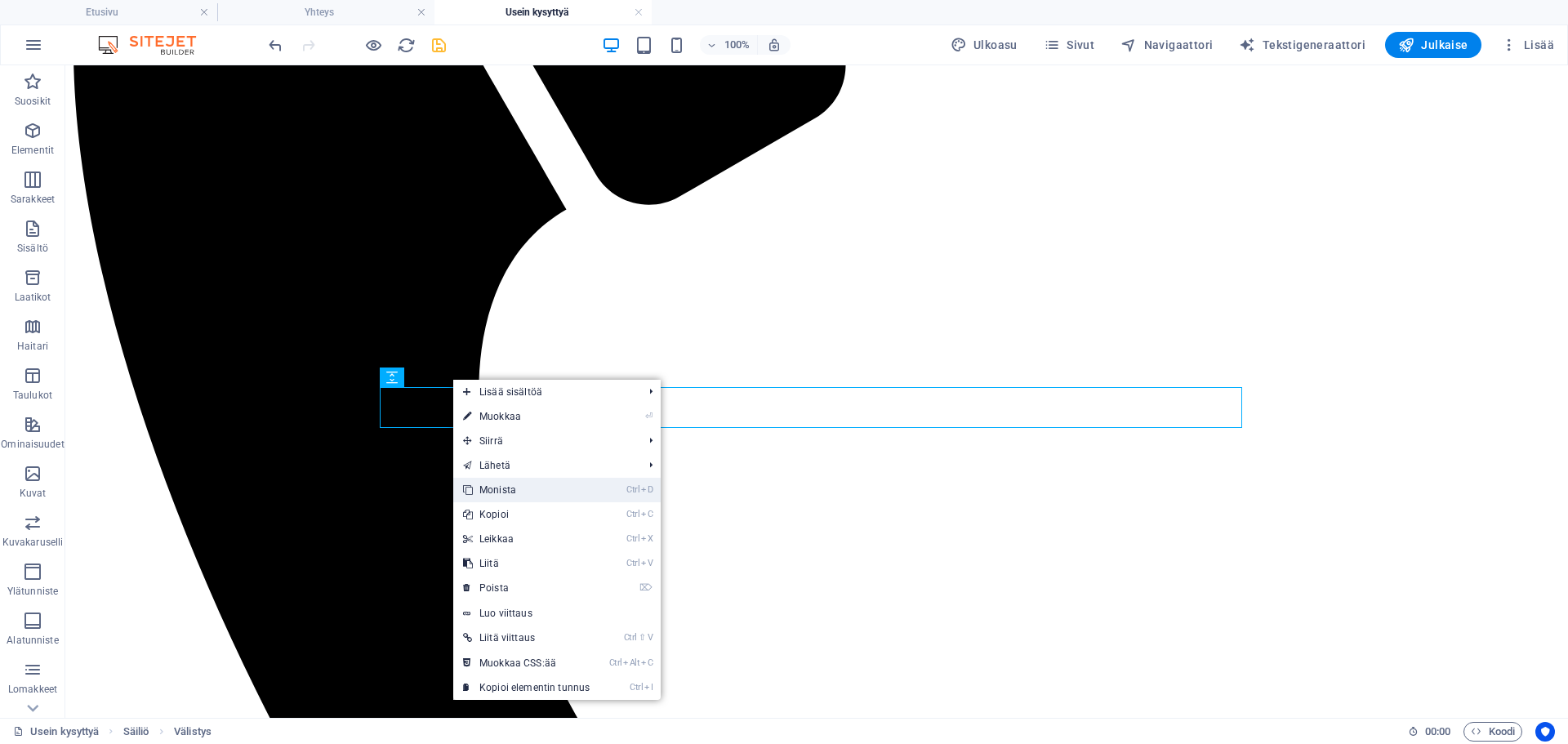
click at [513, 496] on link "Ctrl D Monista" at bounding box center [526, 489] width 146 height 24
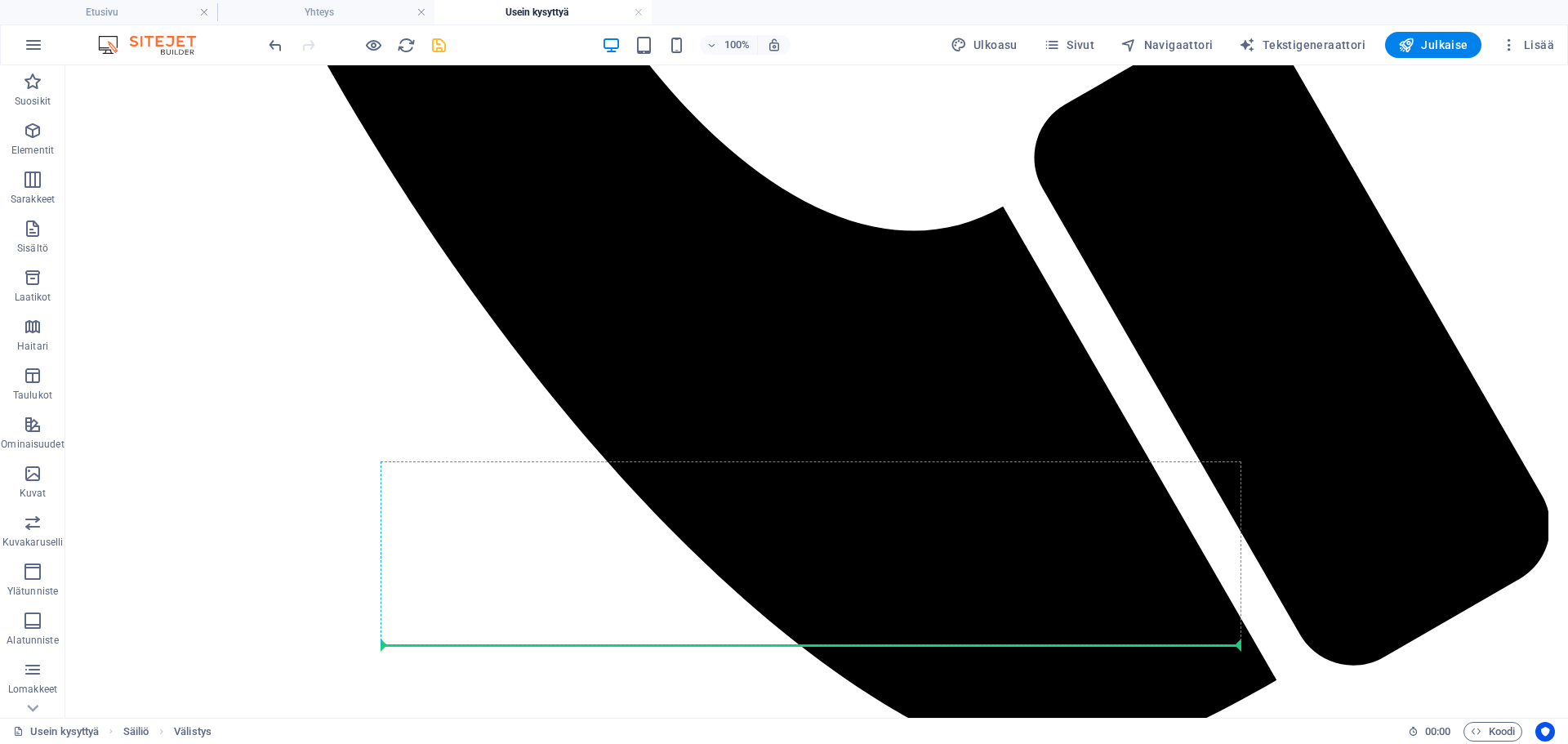
scroll to position [1392, 0]
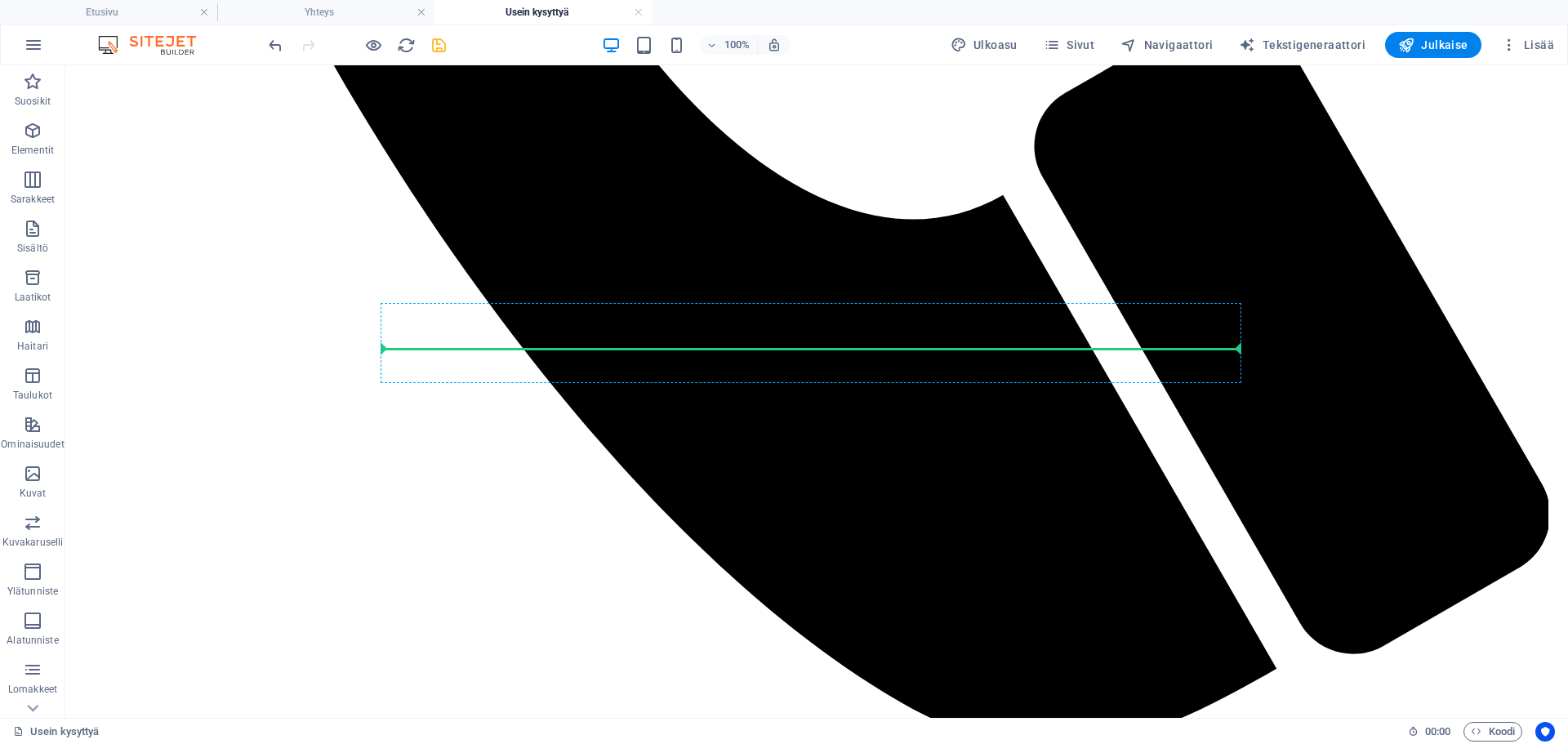
drag, startPoint x: 505, startPoint y: 447, endPoint x: 498, endPoint y: 357, distance: 90.3
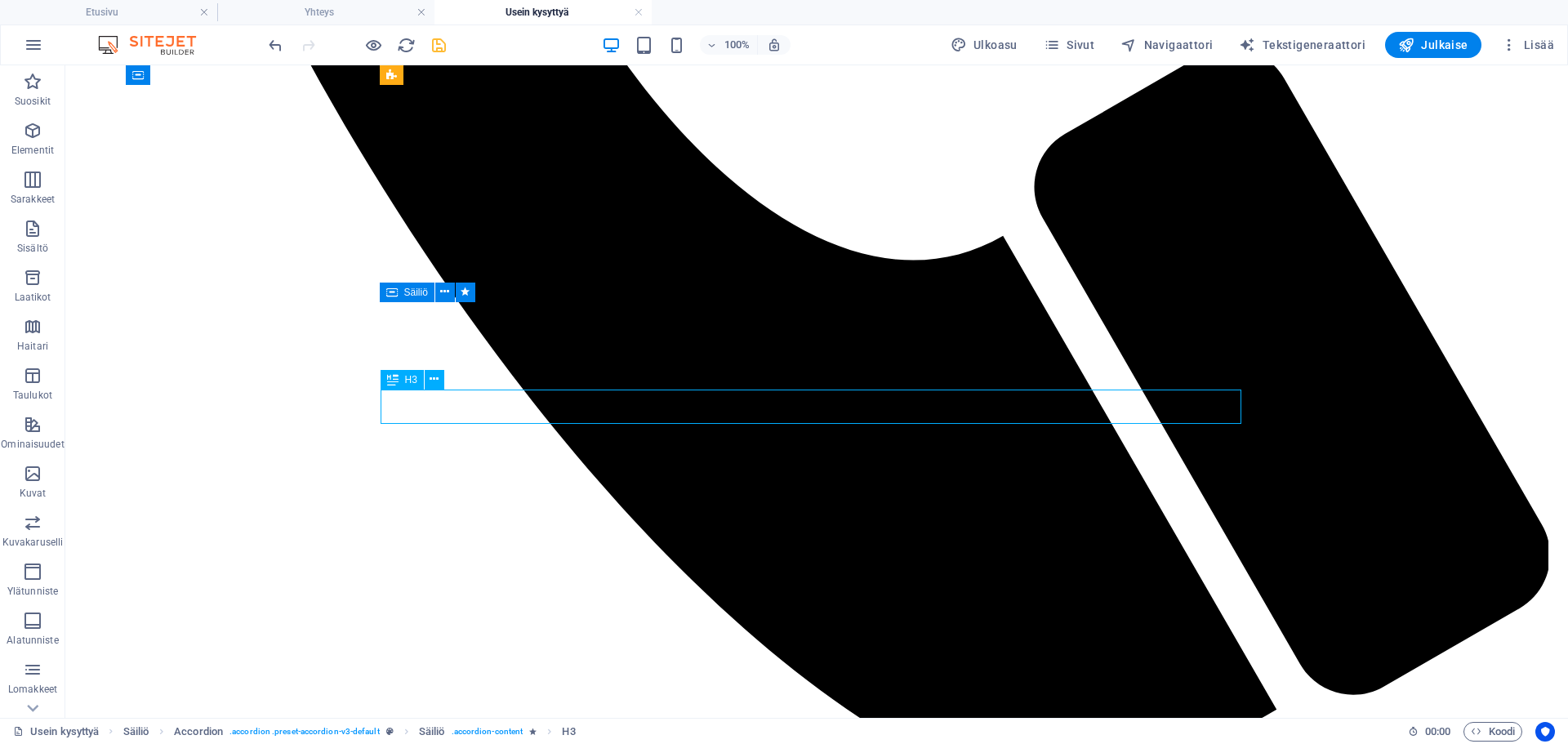
drag, startPoint x: 413, startPoint y: 423, endPoint x: 418, endPoint y: 390, distance: 33.4
click at [437, 292] on button at bounding box center [445, 292] width 20 height 20
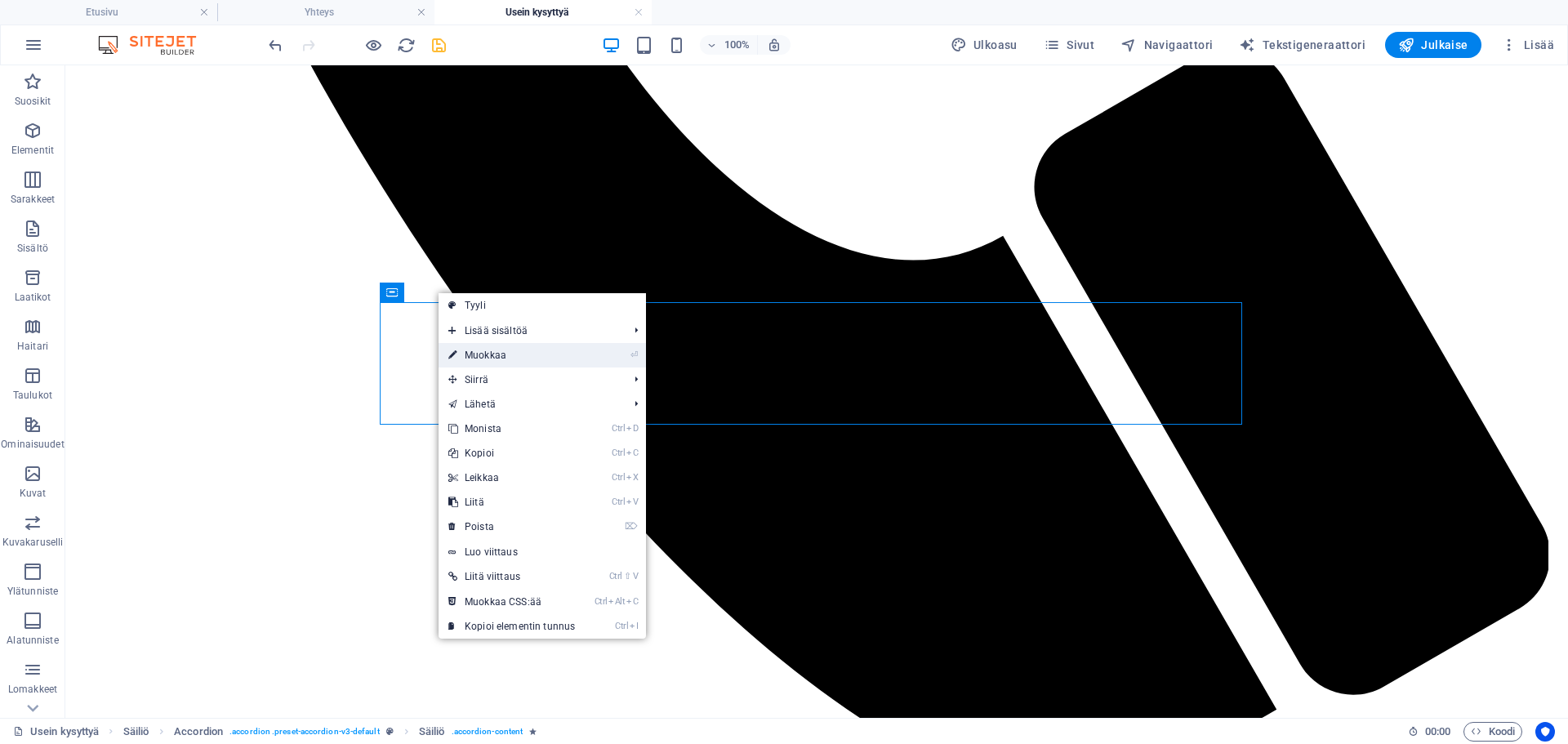
click at [453, 350] on icon at bounding box center [452, 355] width 8 height 24
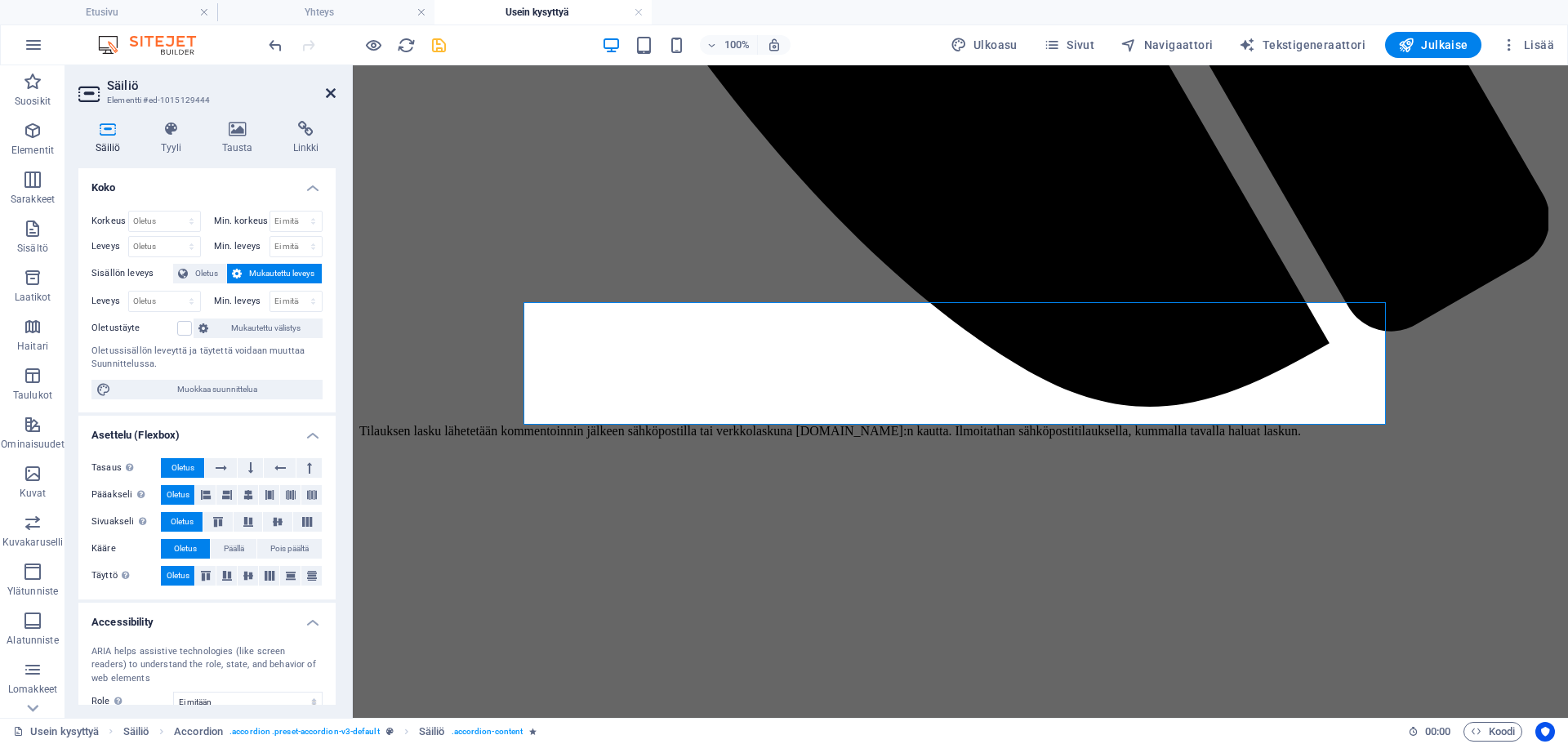
click at [327, 92] on icon at bounding box center [330, 93] width 9 height 13
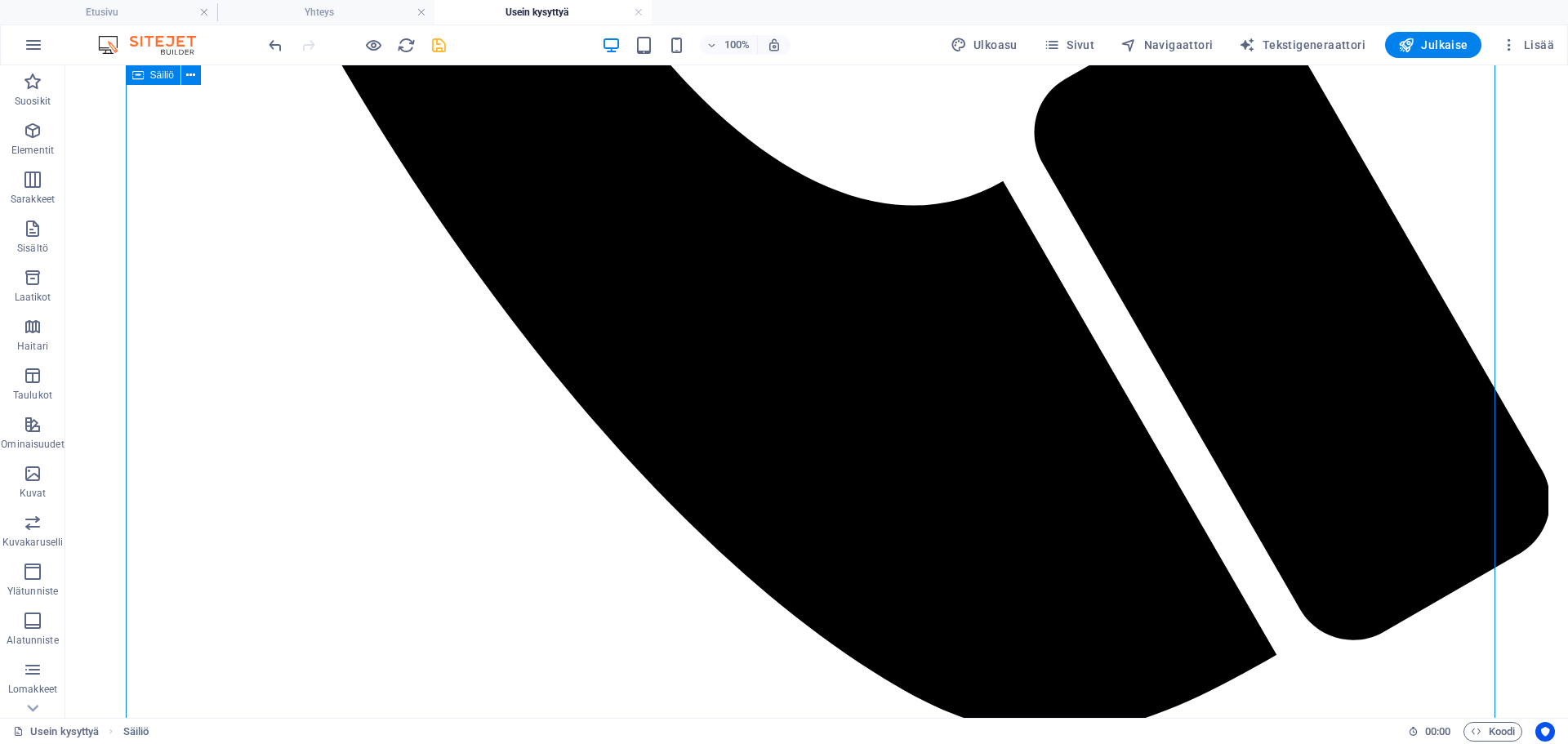
scroll to position [1433, 0]
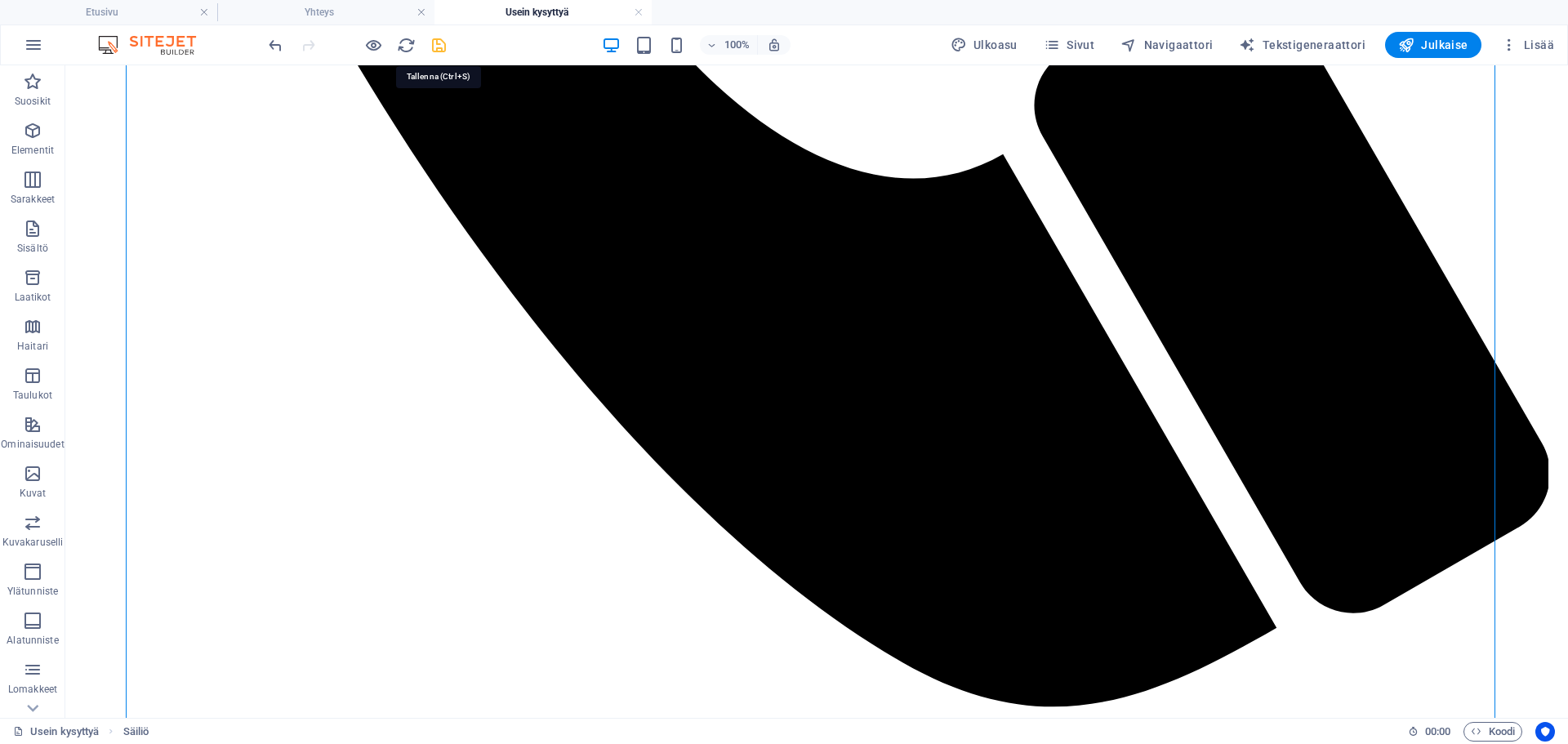
drag, startPoint x: 440, startPoint y: 44, endPoint x: 718, endPoint y: 120, distance: 288.2
click at [440, 44] on icon "save" at bounding box center [439, 45] width 19 height 19
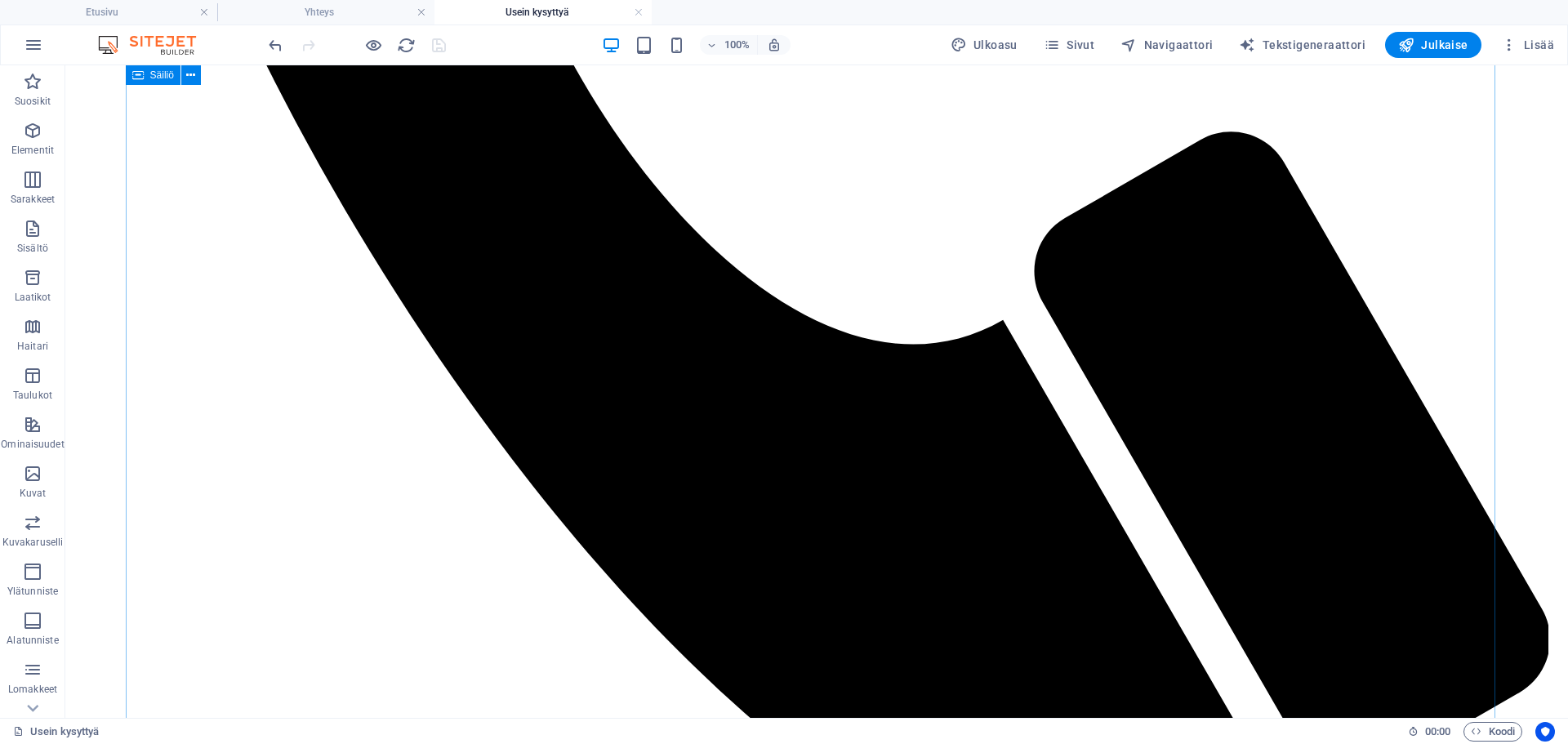
scroll to position [1269, 0]
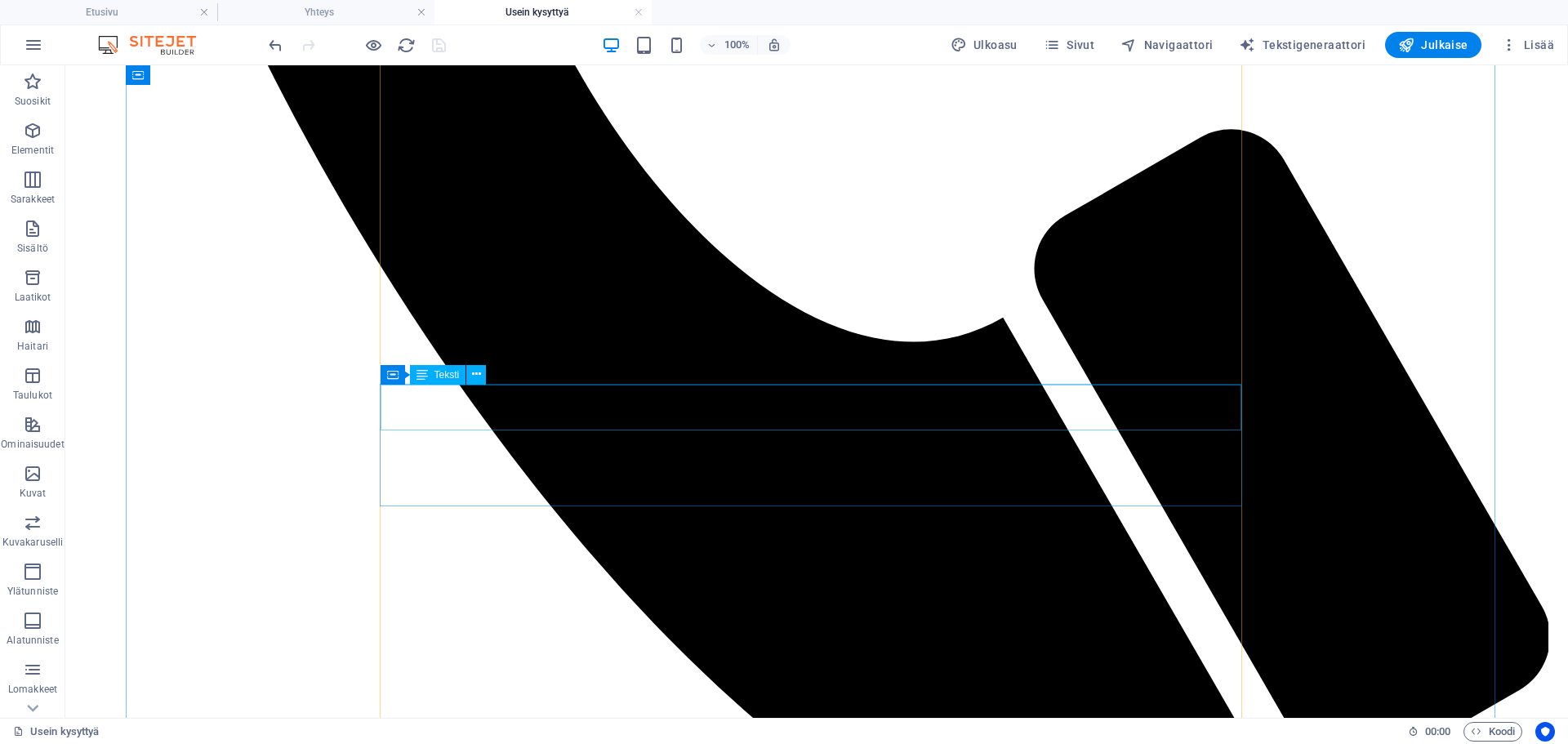
click at [1445, 36] on span "Julkaise" at bounding box center [1433, 44] width 70 height 16
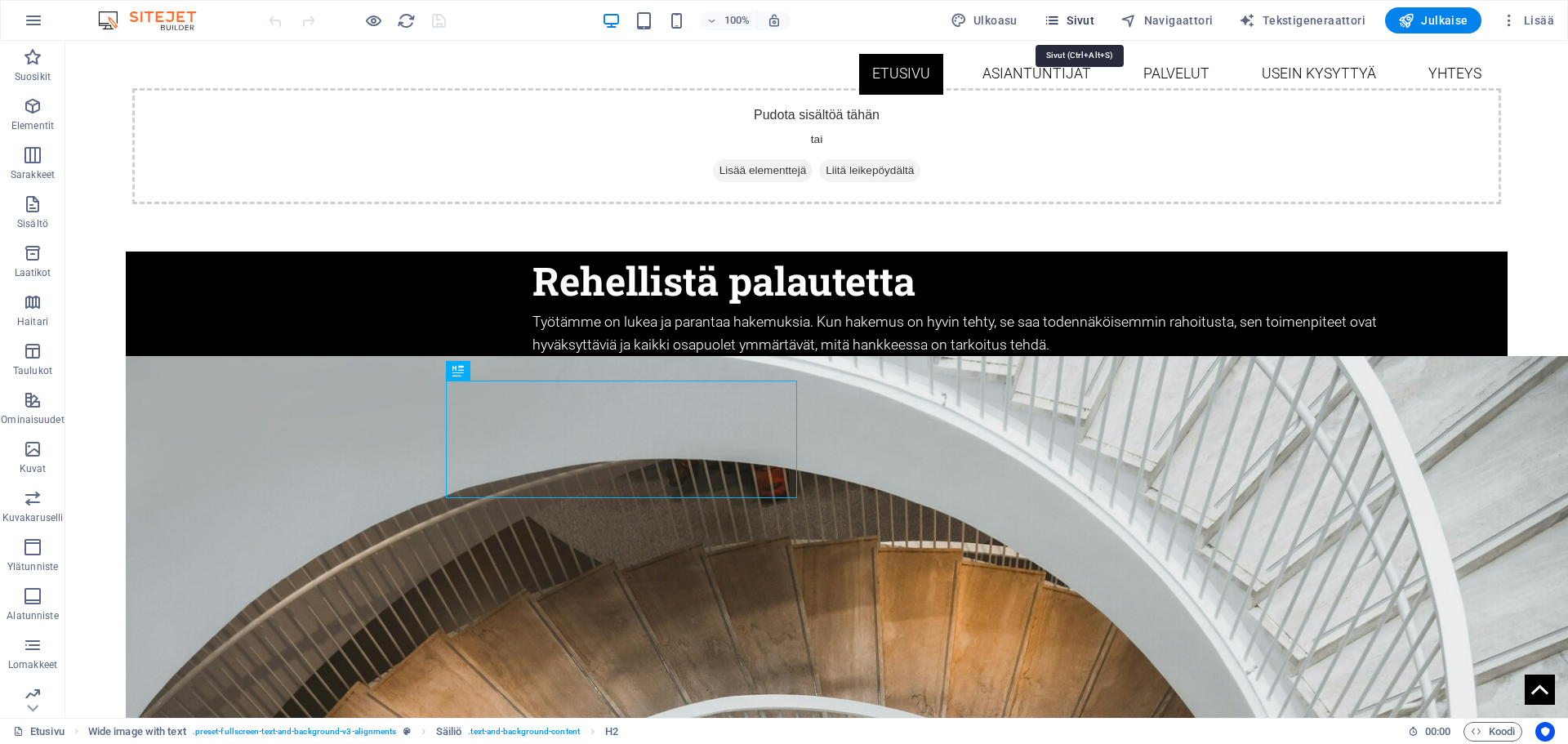
click at [1058, 14] on icon "button" at bounding box center [1051, 20] width 16 height 16
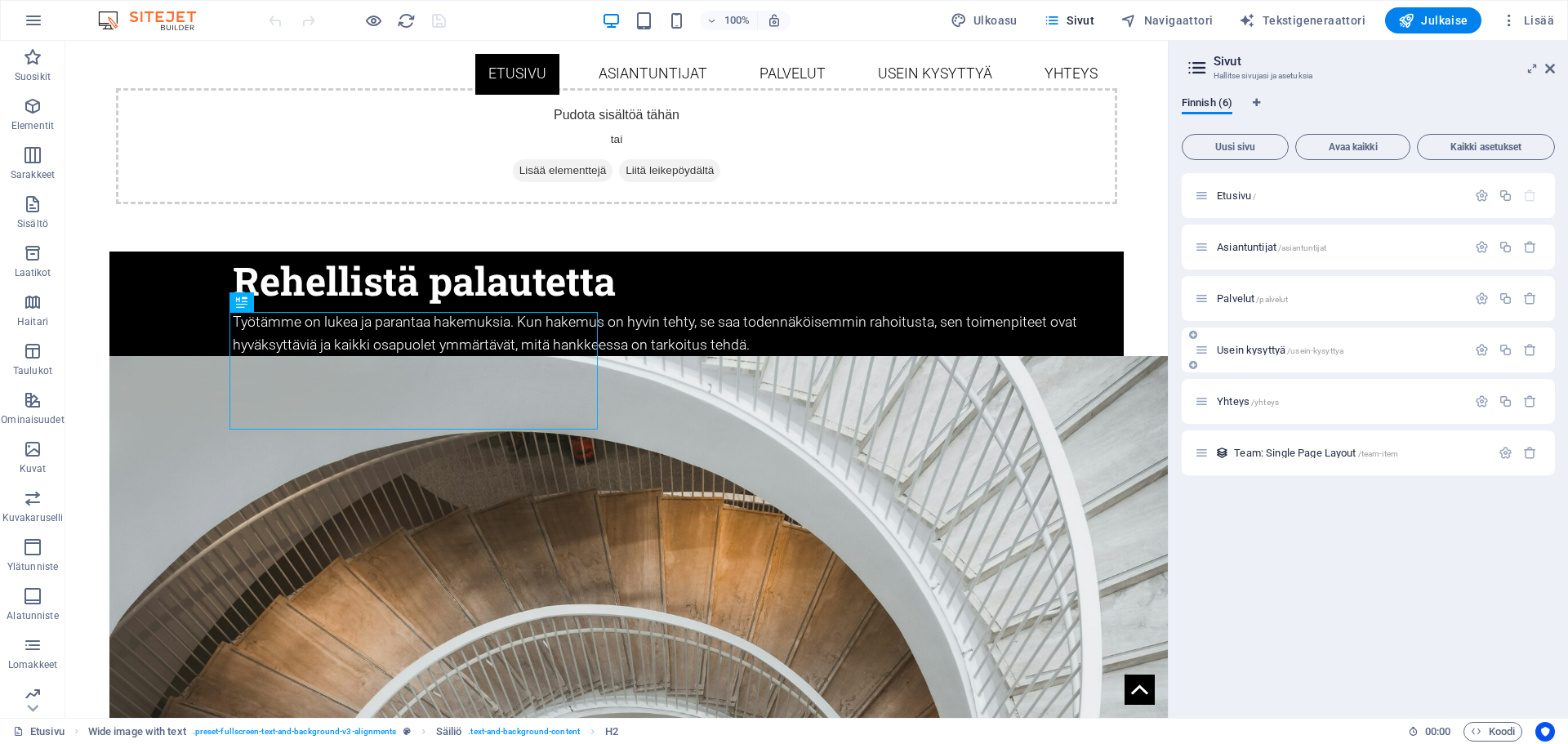
click at [1247, 343] on div "Usein kysyttyä /usein-kysyttya" at bounding box center [1331, 350] width 272 height 19
click at [1244, 347] on span "Usein kysyttyä /usein-kysyttya" at bounding box center [1280, 349] width 126 height 12
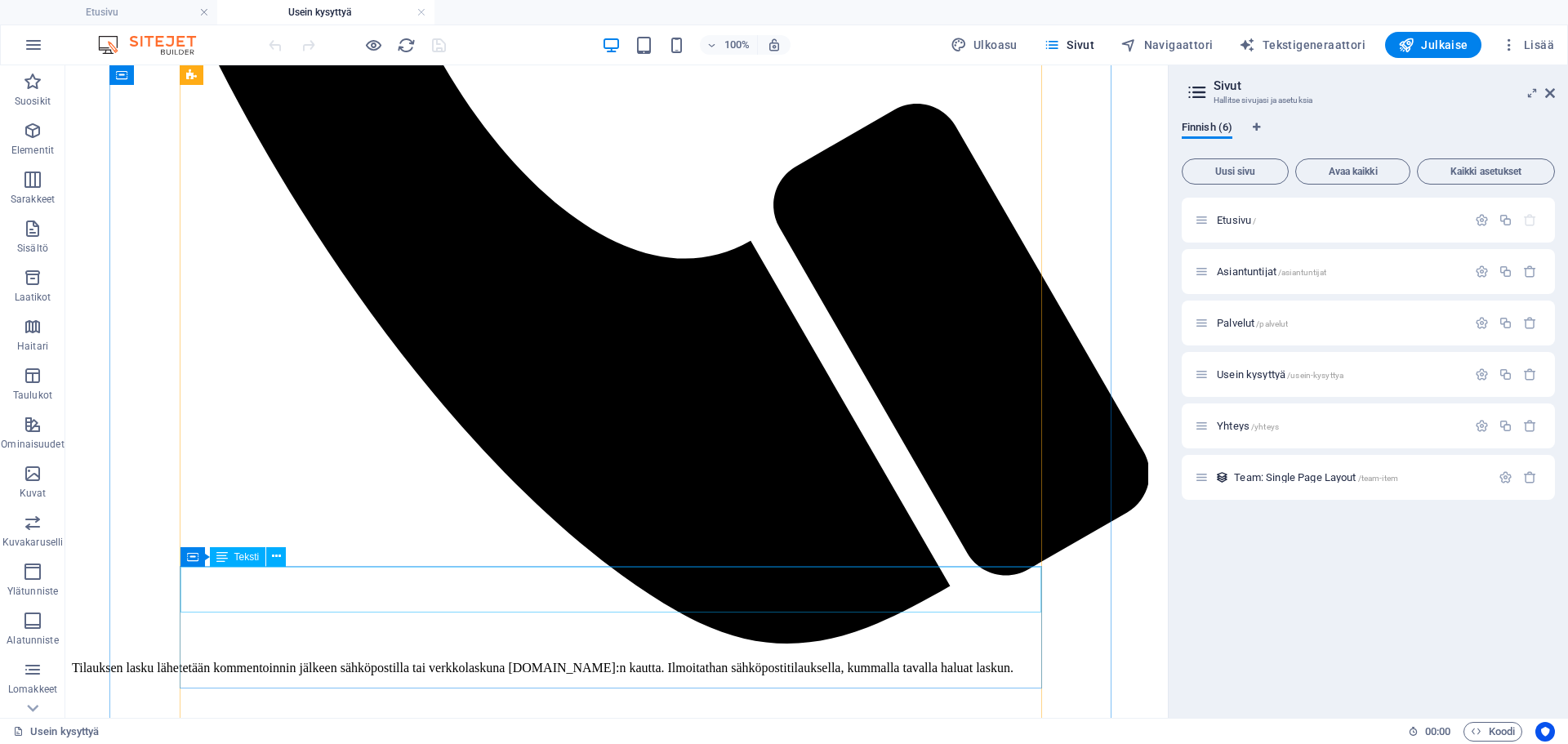
scroll to position [914, 0]
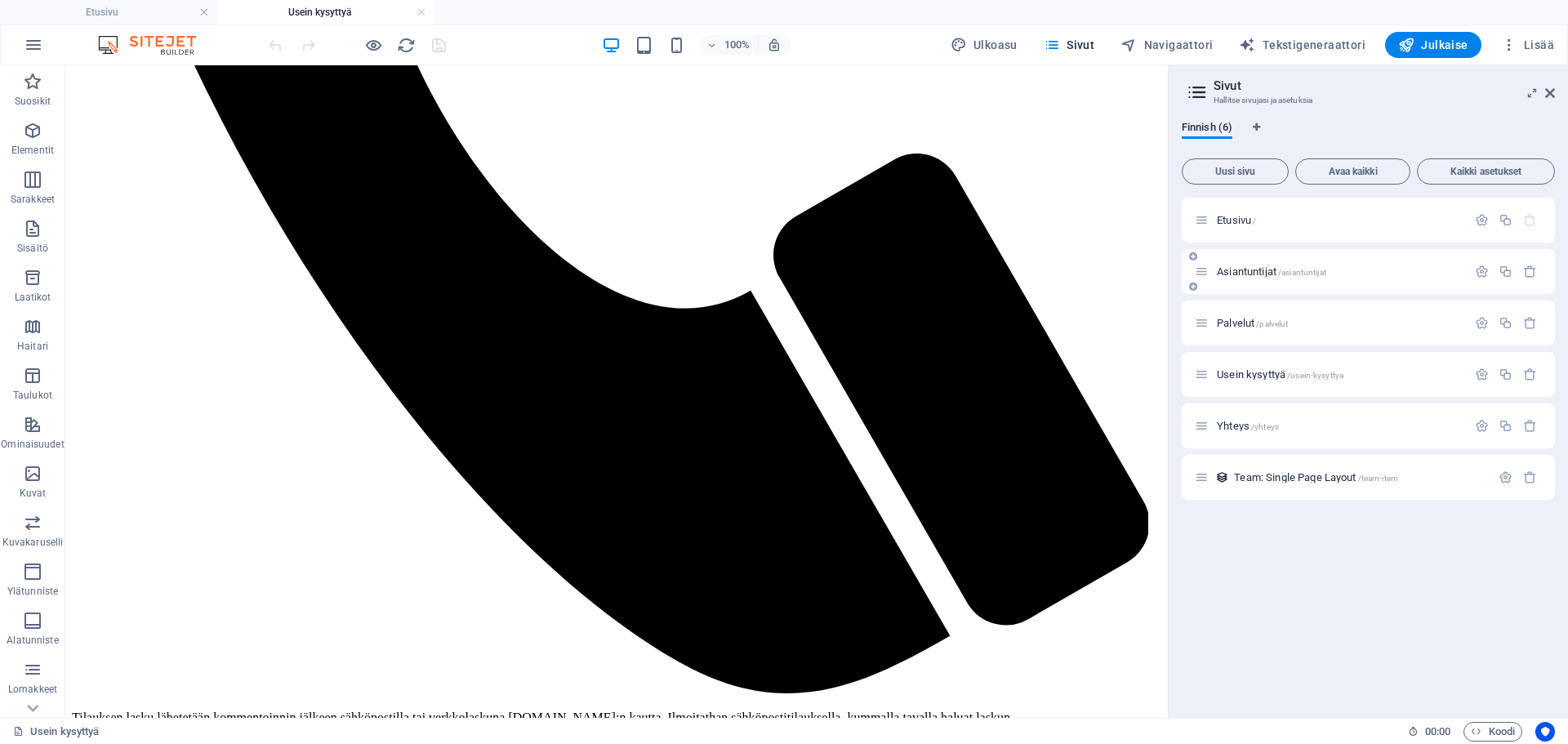
click at [1265, 278] on div "Asiantuntijat /asiantuntijat" at bounding box center [1331, 271] width 272 height 19
click at [1263, 271] on span "Asiantuntijat /asiantuntijat" at bounding box center [1271, 271] width 110 height 12
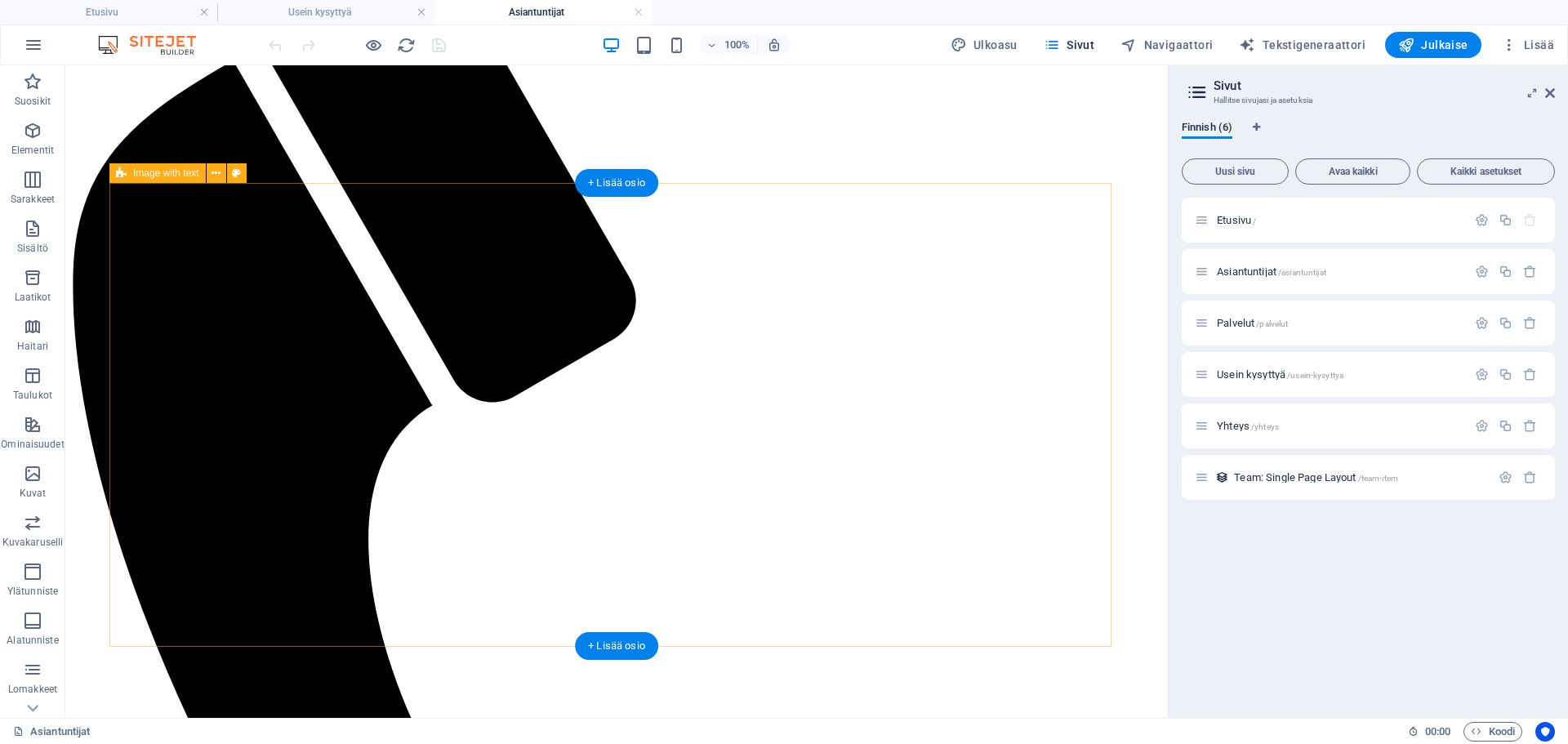
scroll to position [245, 0]
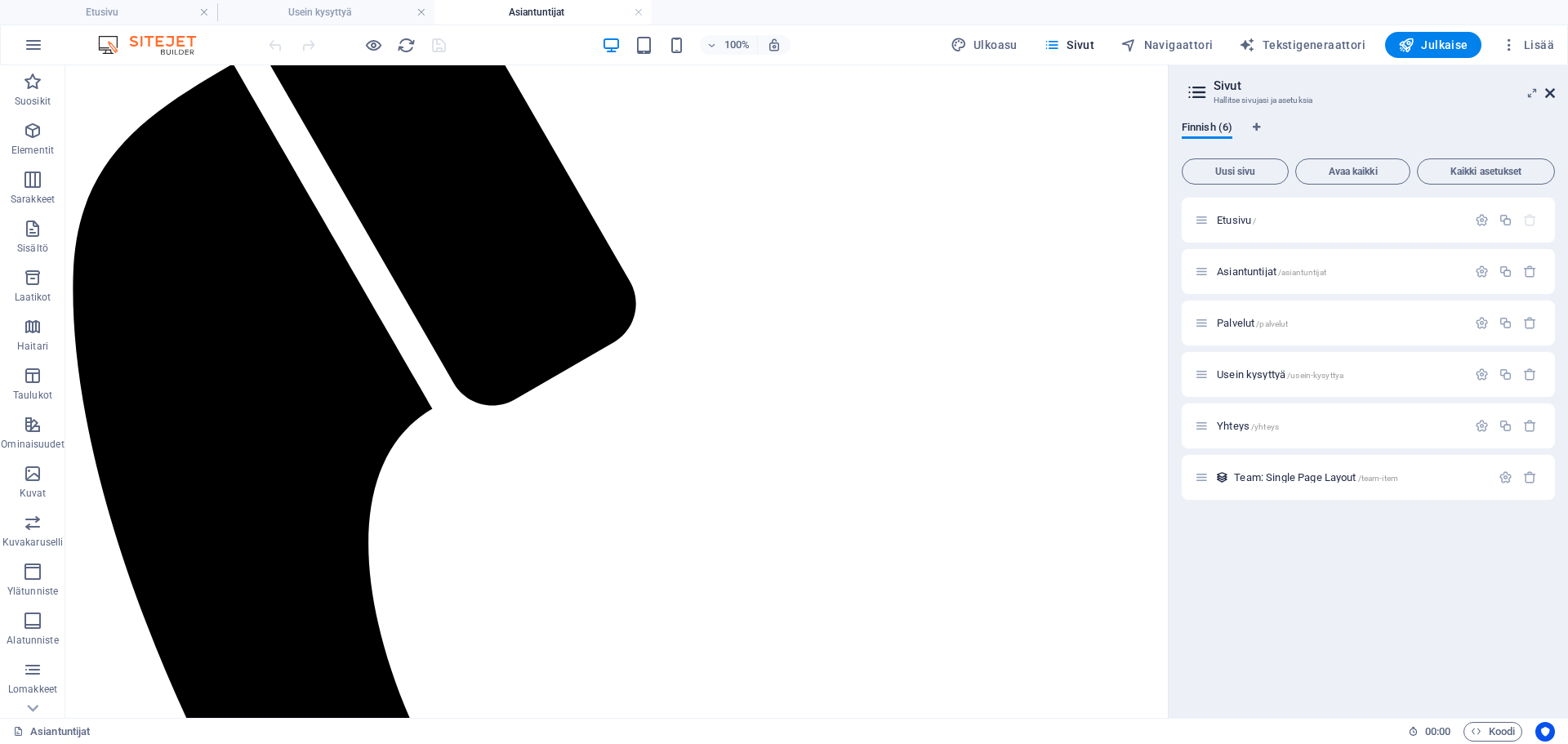
click at [1546, 93] on icon at bounding box center [1550, 93] width 9 height 13
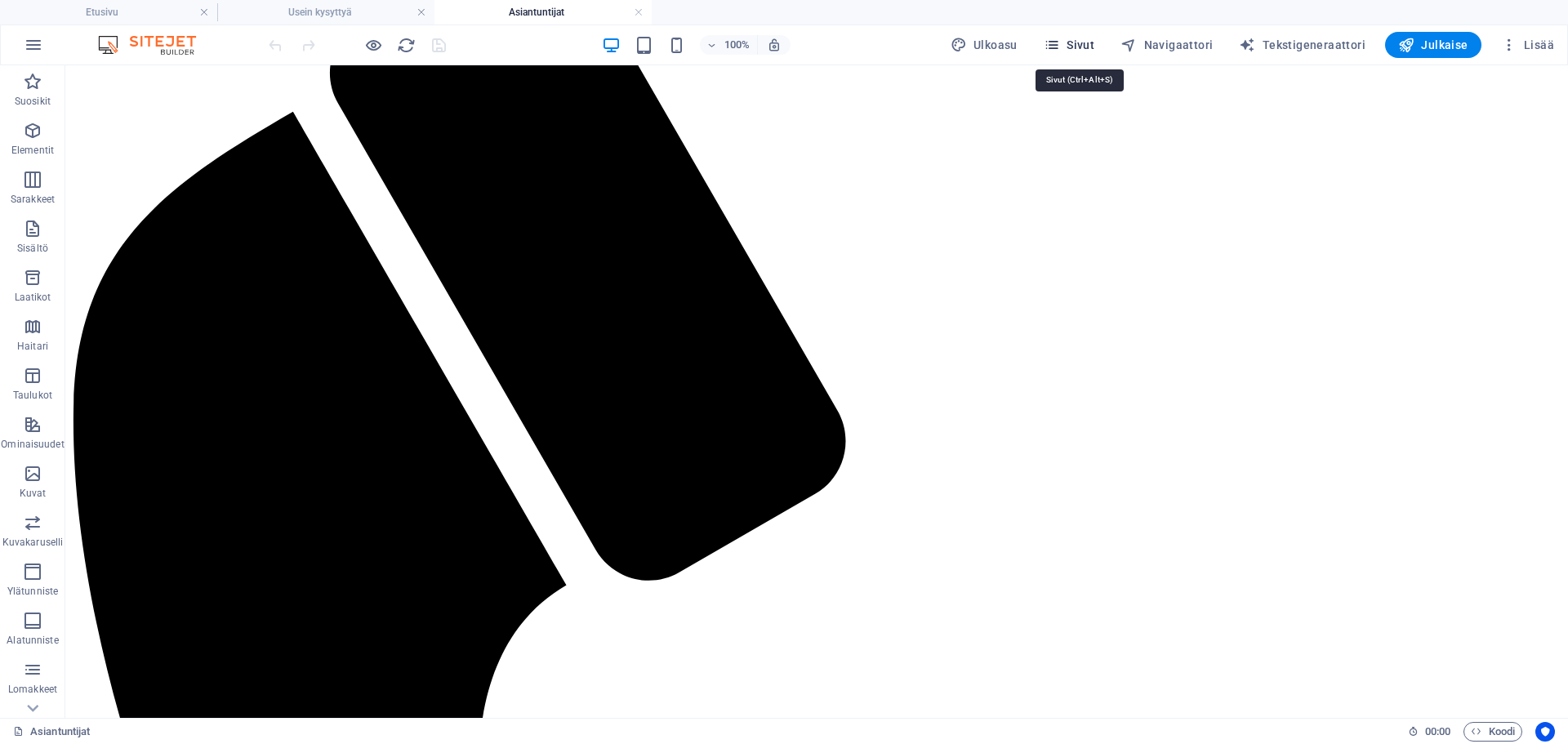
click at [1072, 44] on span "Sivut" at bounding box center [1069, 44] width 51 height 16
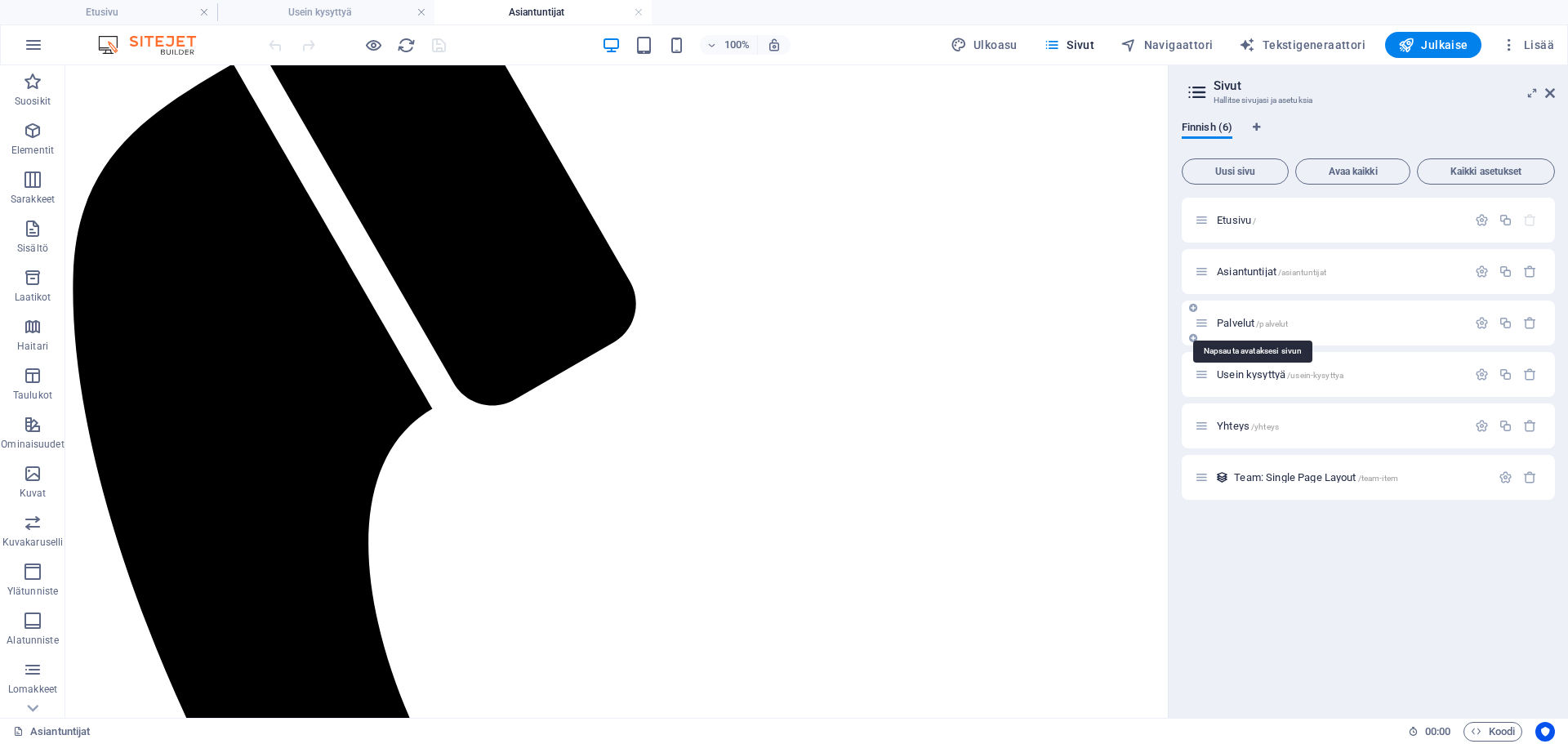
click at [1253, 325] on span "Palvelut /palvelut" at bounding box center [1253, 323] width 71 height 12
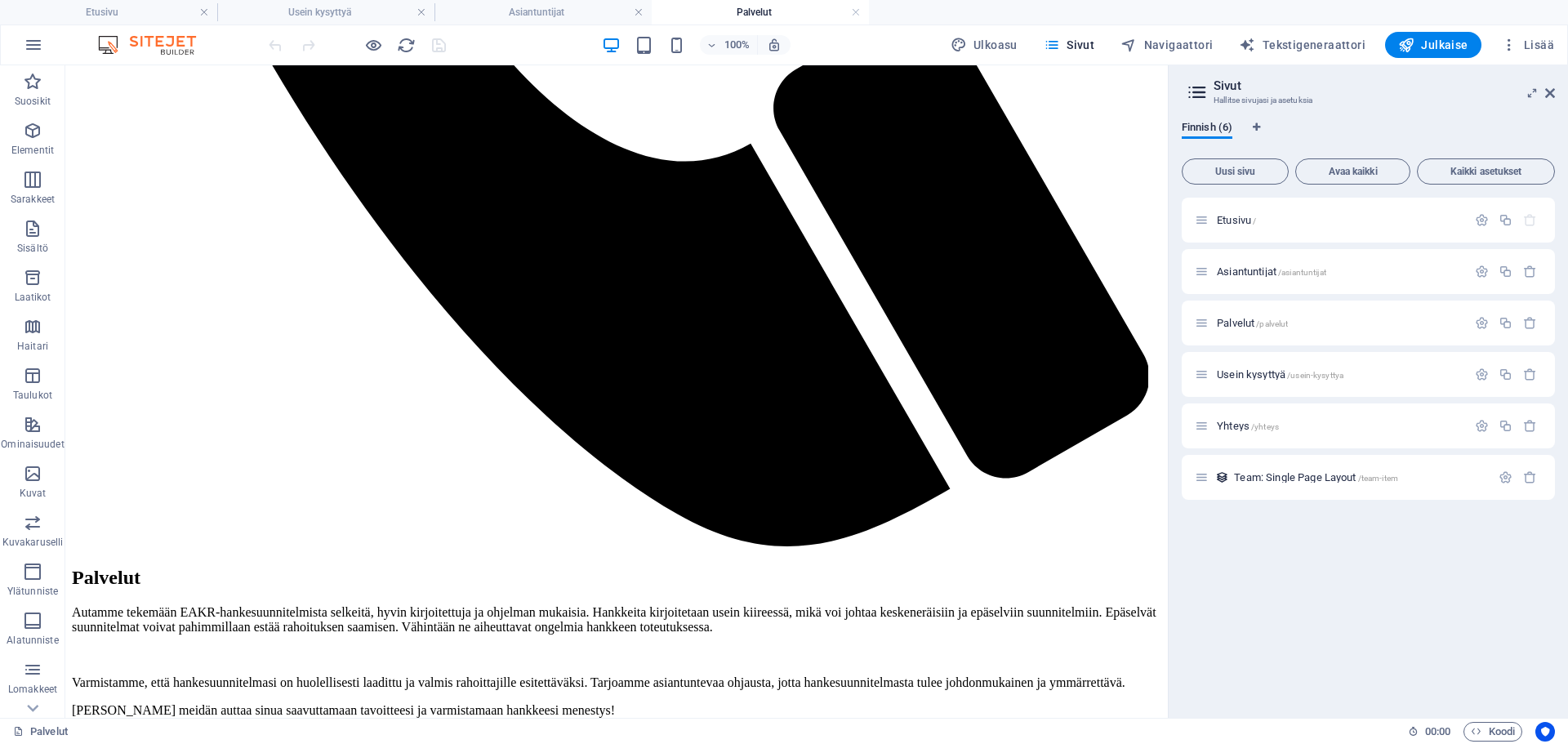
scroll to position [817, 0]
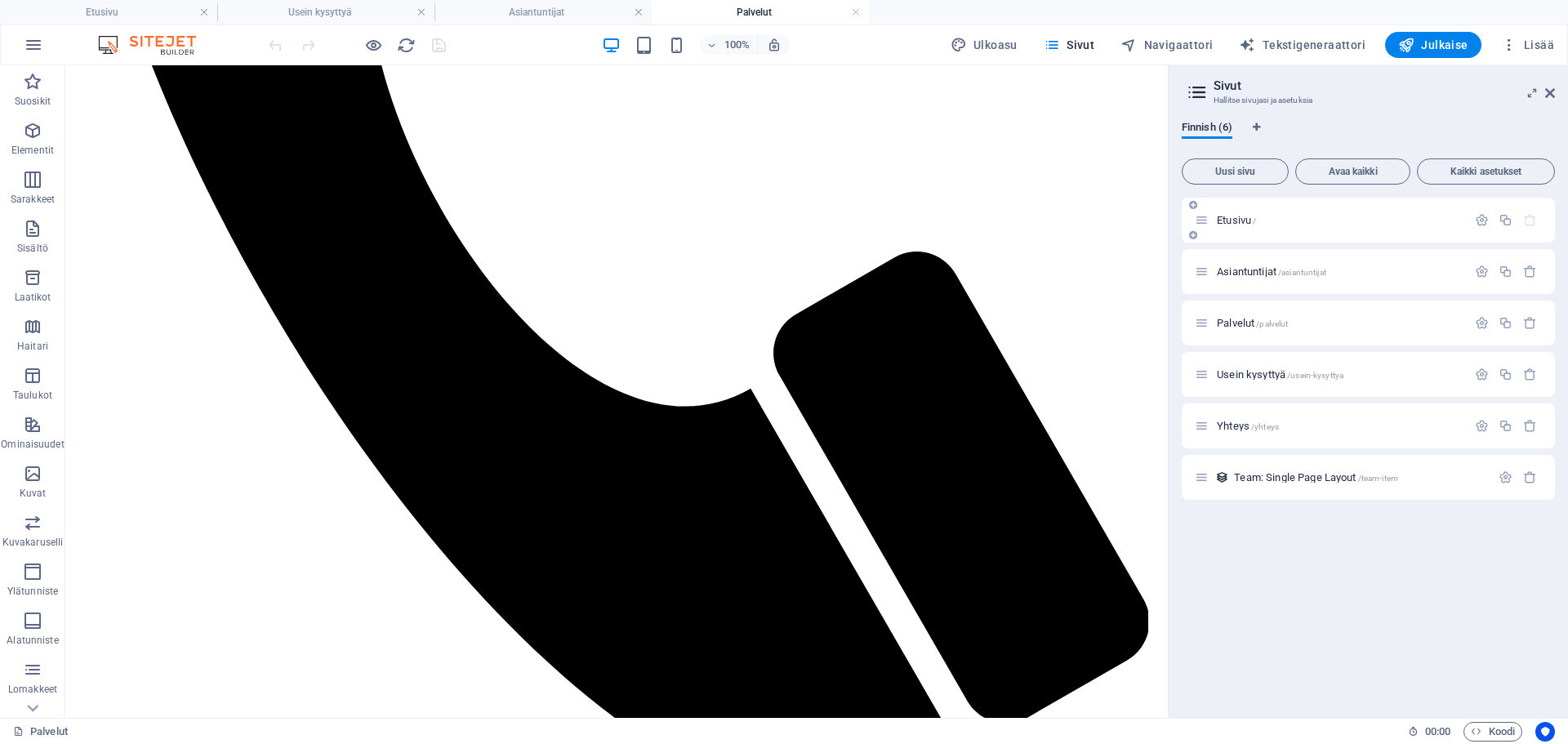
click at [1238, 217] on span "Etusivu /" at bounding box center [1237, 220] width 39 height 12
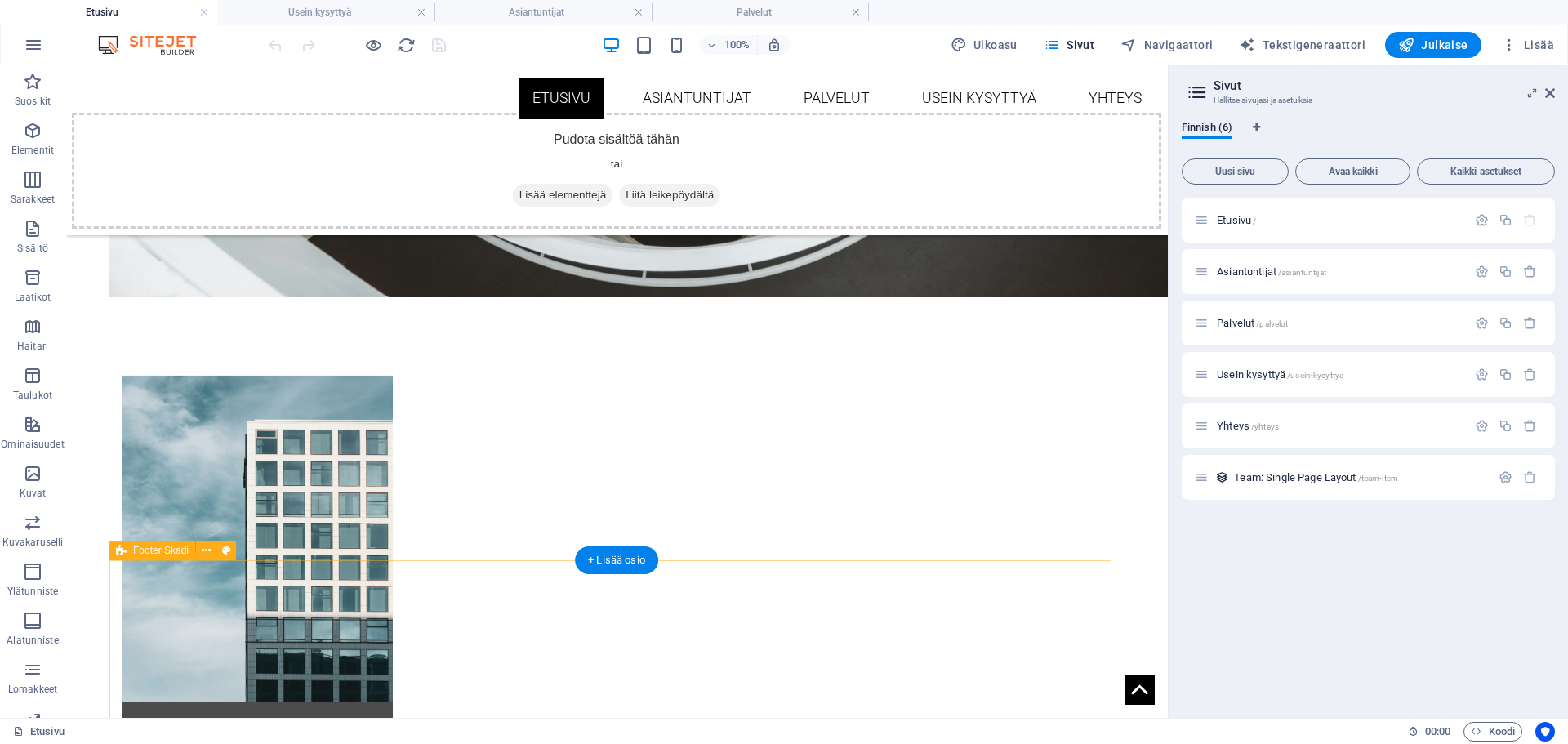
scroll to position [928, 0]
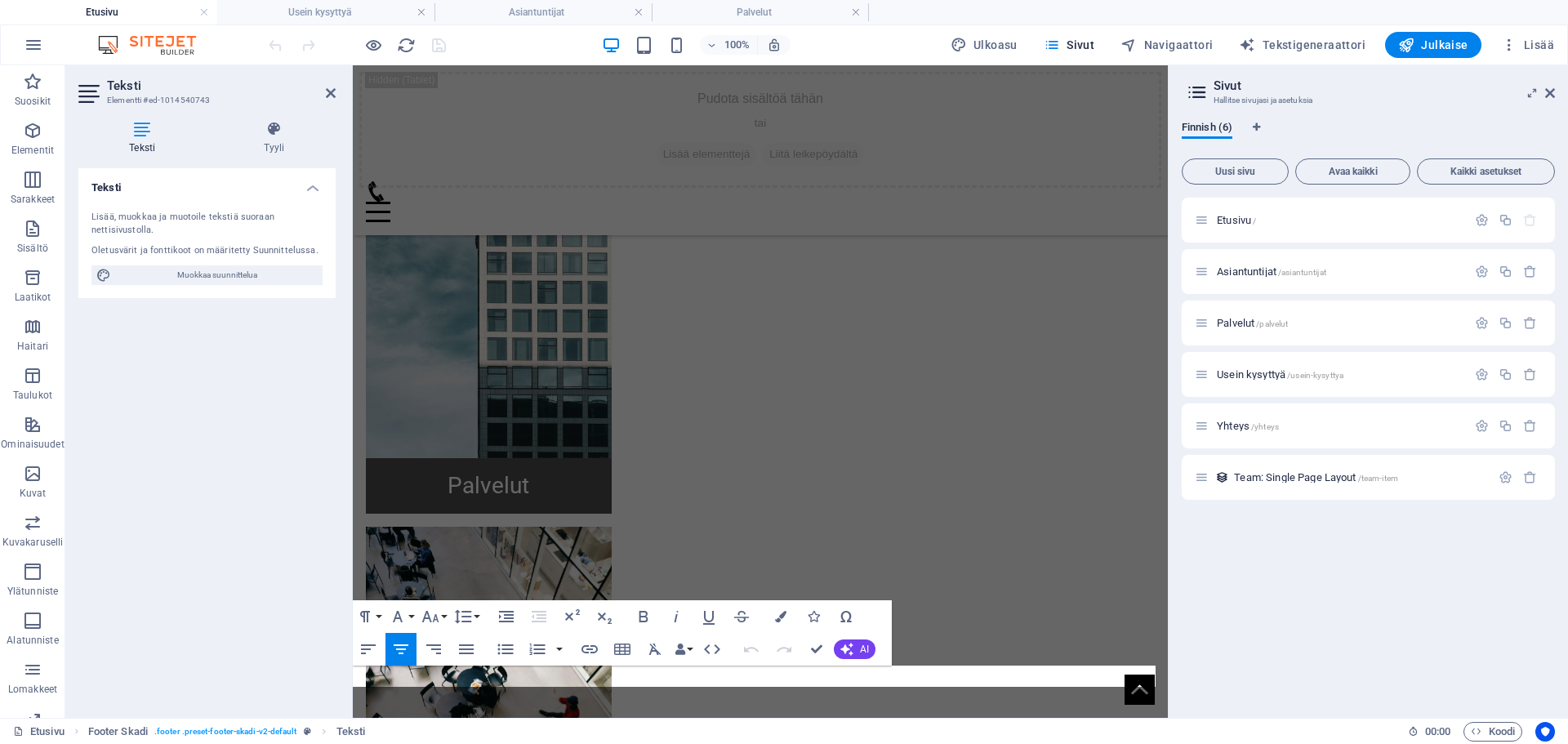
scroll to position [763, 0]
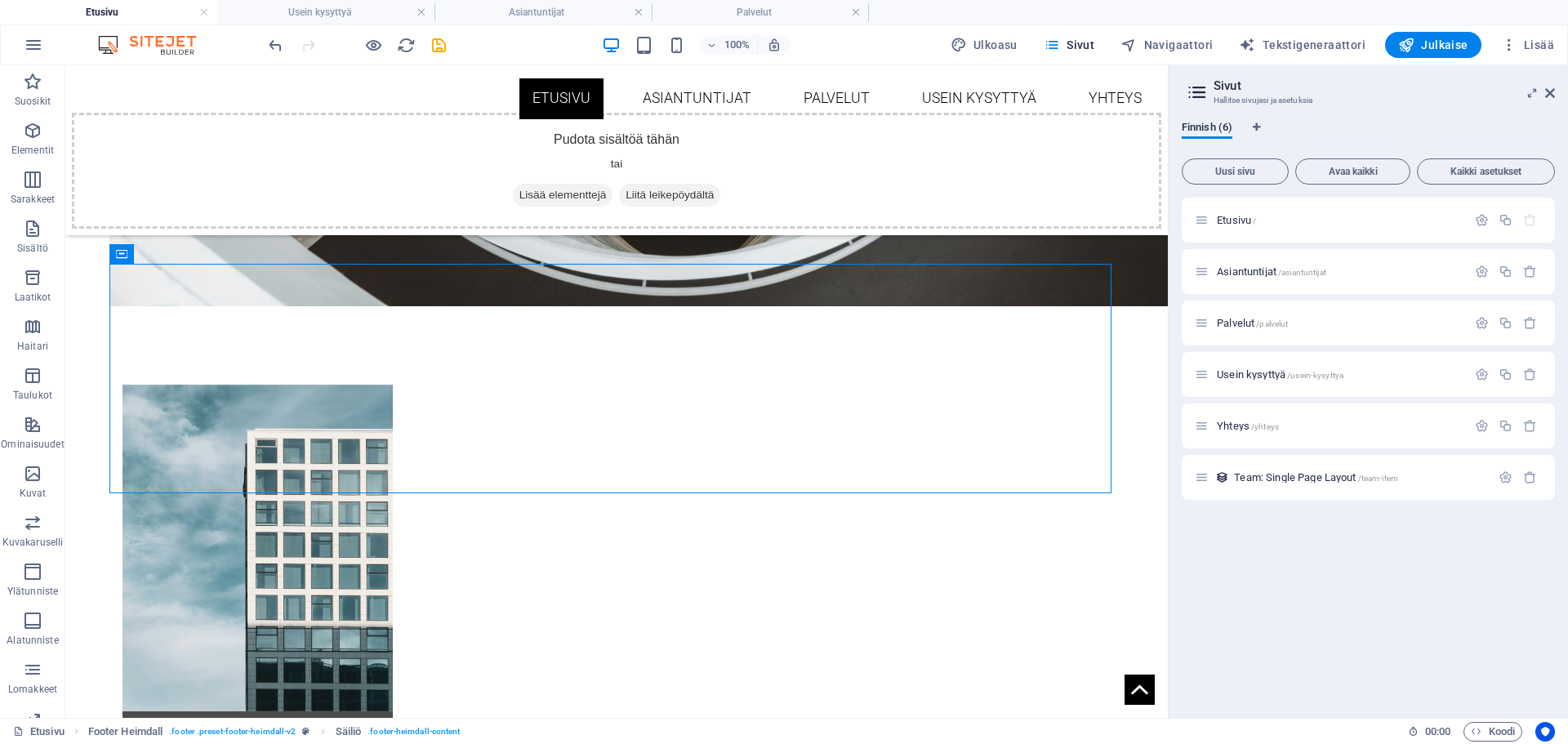
scroll to position [928, 0]
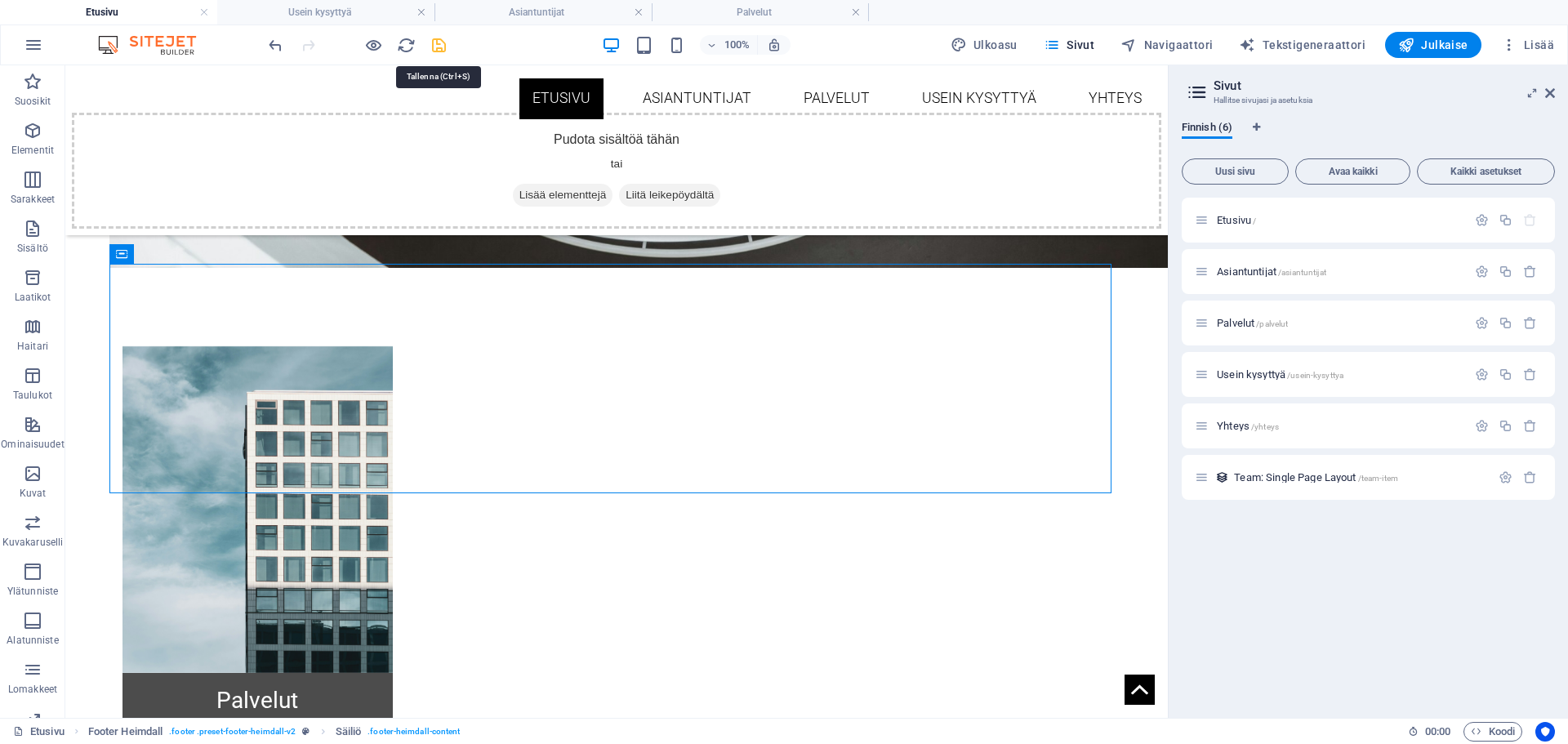
click at [437, 47] on icon "save" at bounding box center [439, 45] width 19 height 19
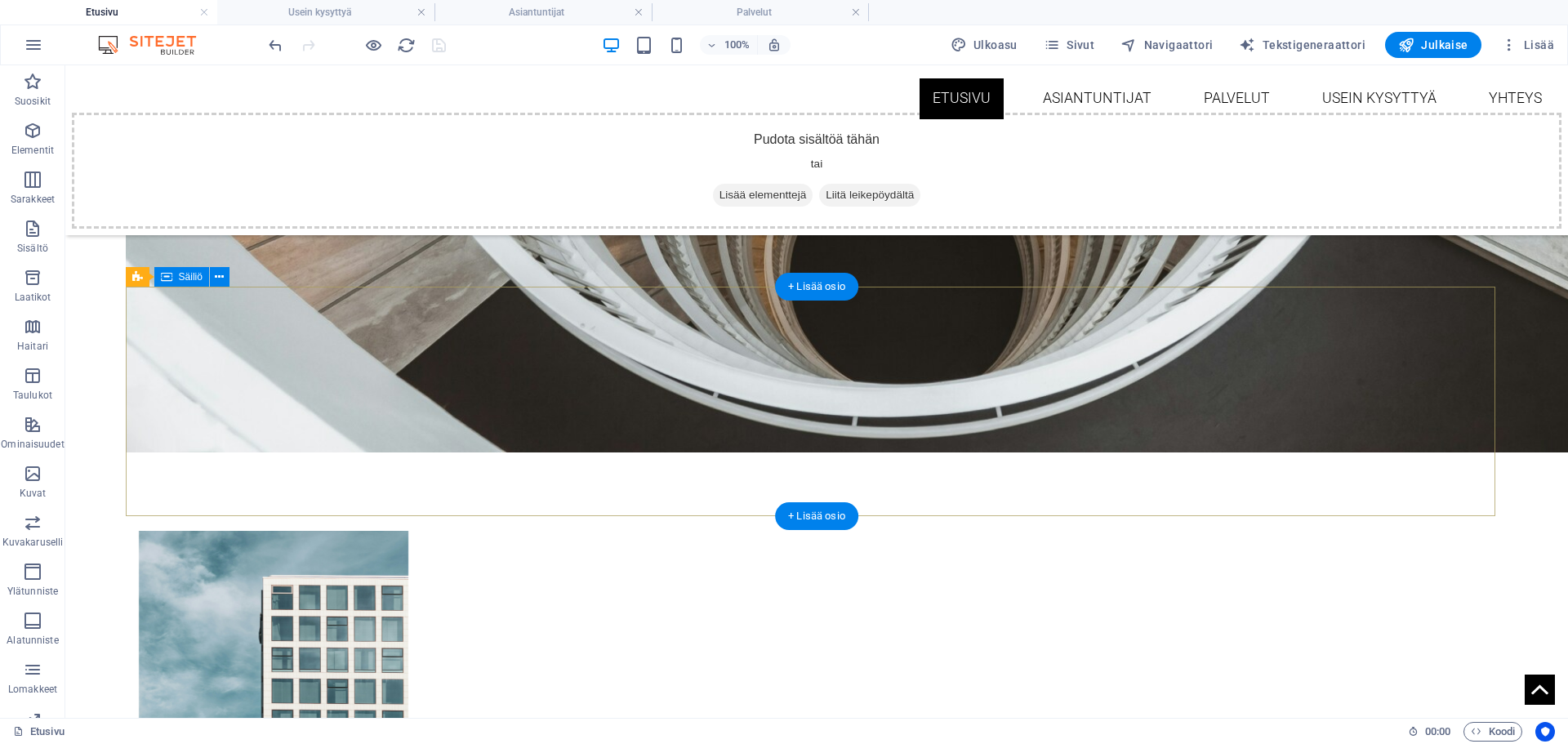
scroll to position [1083, 0]
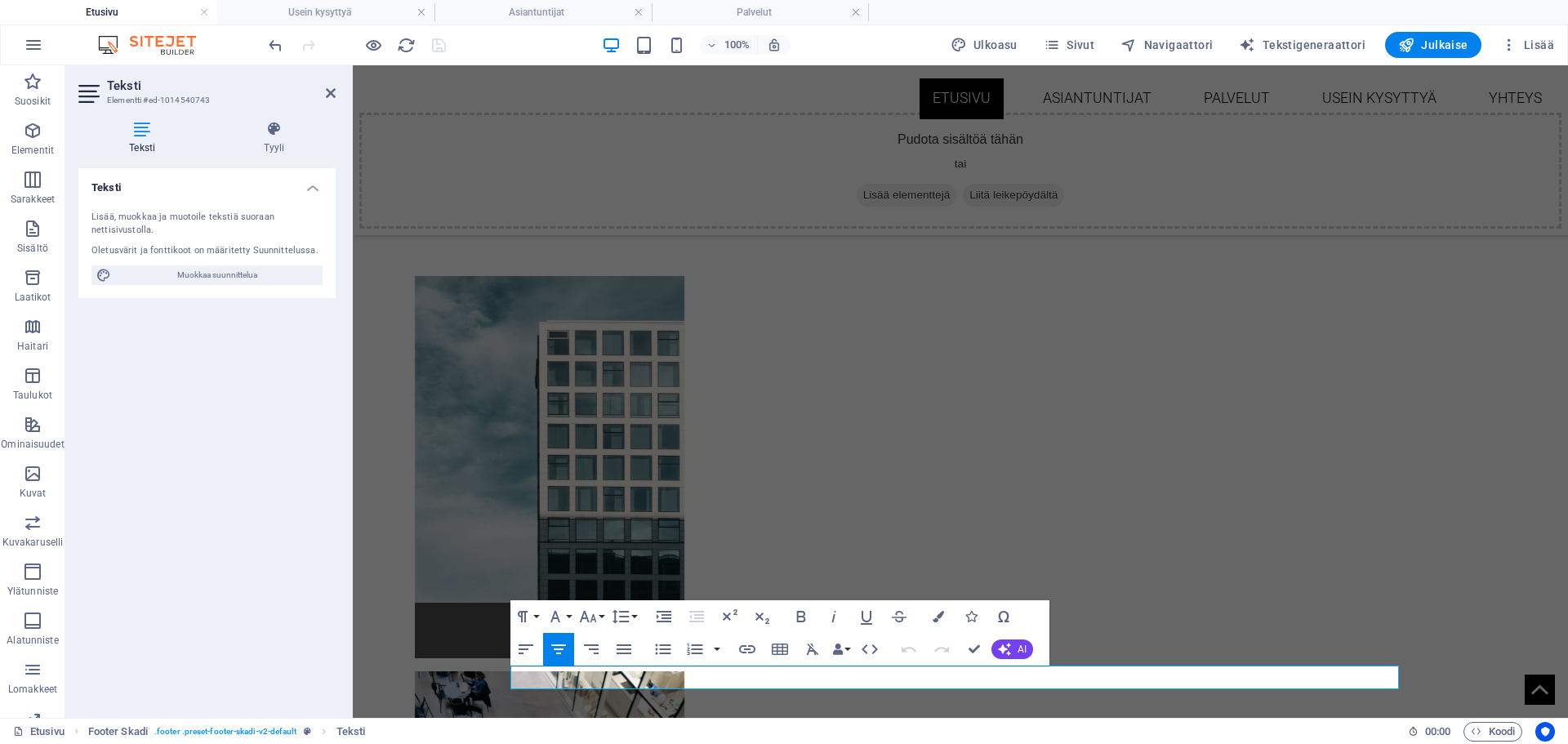
scroll to position [949, 0]
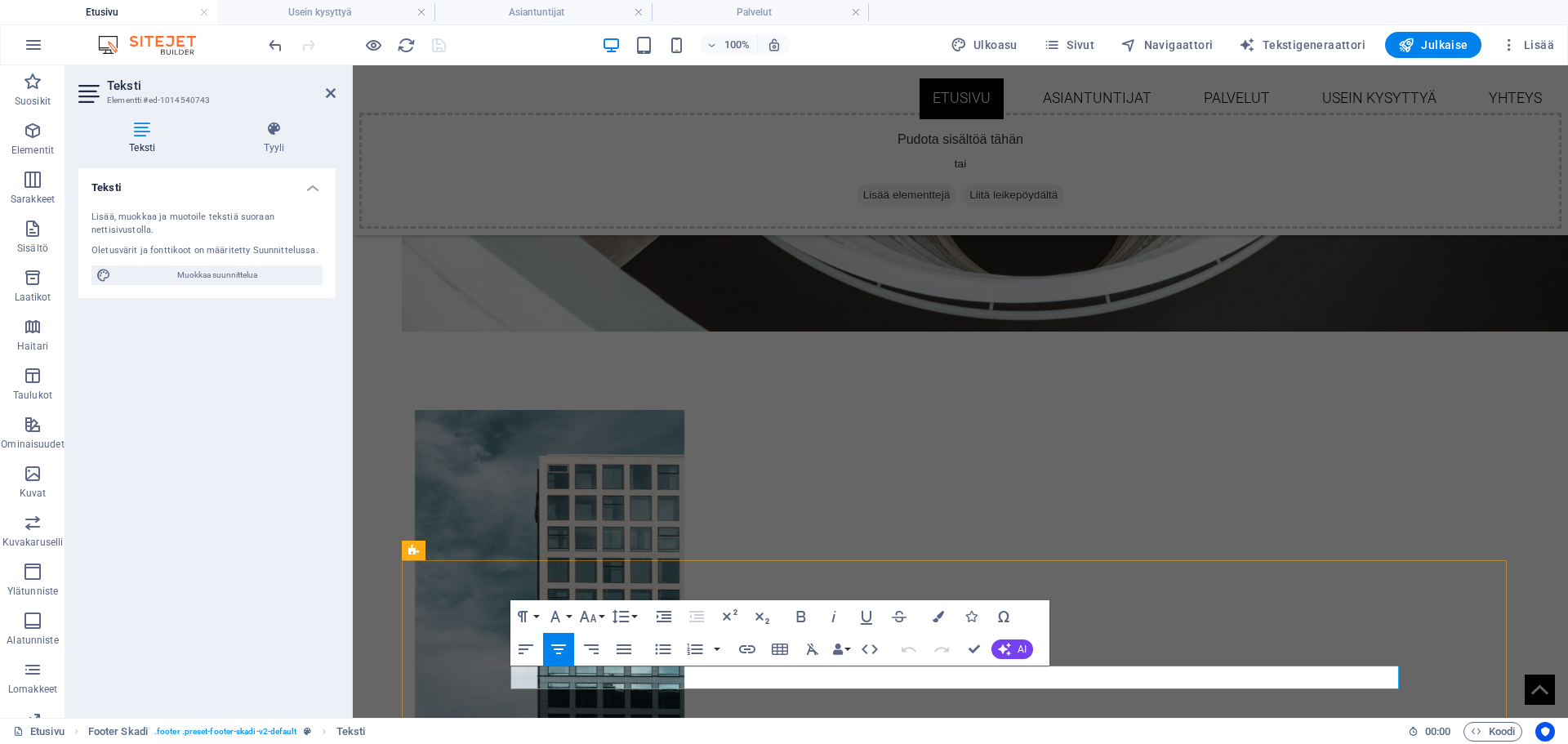
drag, startPoint x: 1119, startPoint y: 677, endPoint x: 1006, endPoint y: 677, distance: 113.0
drag, startPoint x: 718, startPoint y: 610, endPoint x: 744, endPoint y: 649, distance: 46.9
click at [744, 649] on icon "button" at bounding box center [747, 649] width 16 height 8
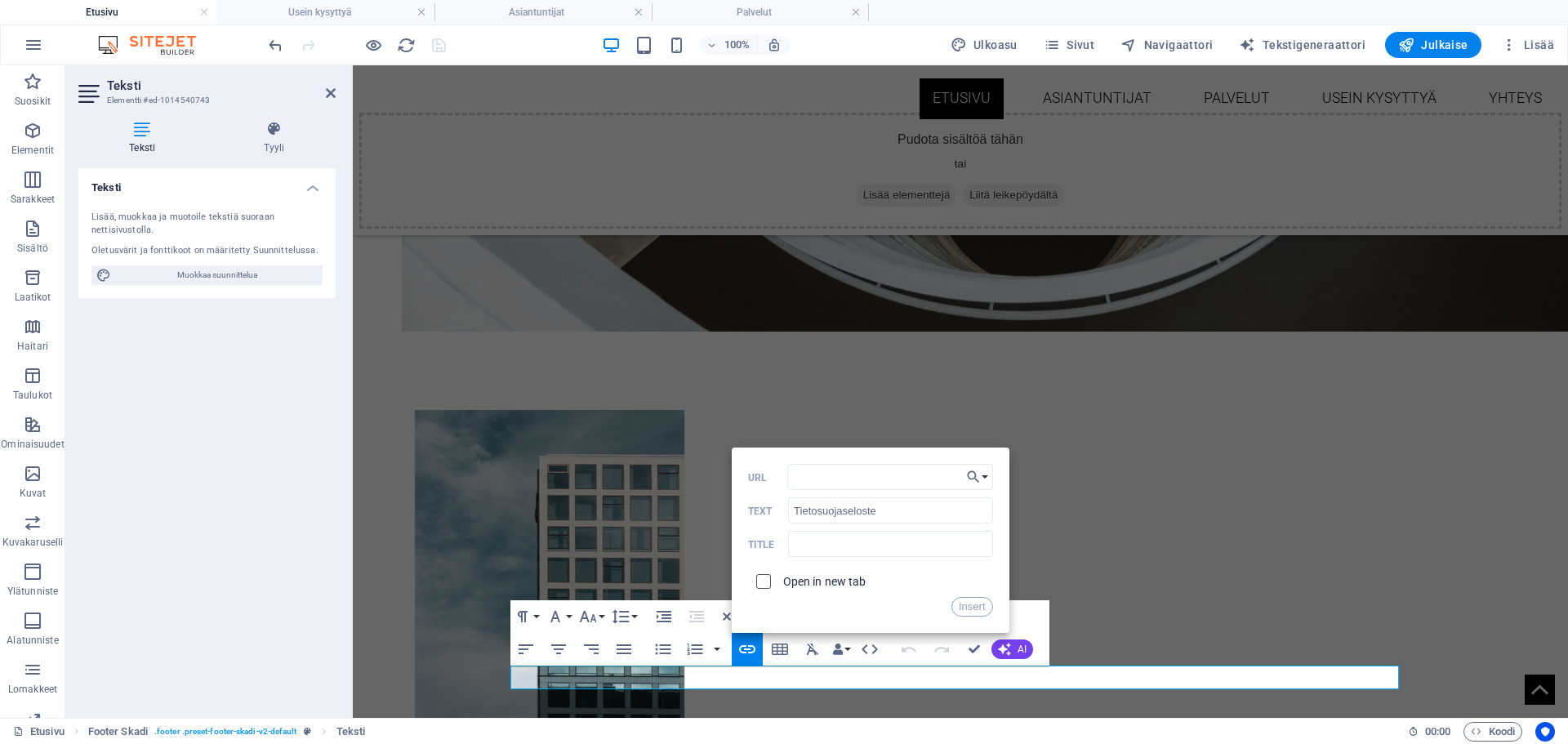
click at [762, 585] on input "checkbox" at bounding box center [761, 579] width 15 height 15
checkbox input "true"
click at [840, 478] on input "URL" at bounding box center [890, 477] width 206 height 26
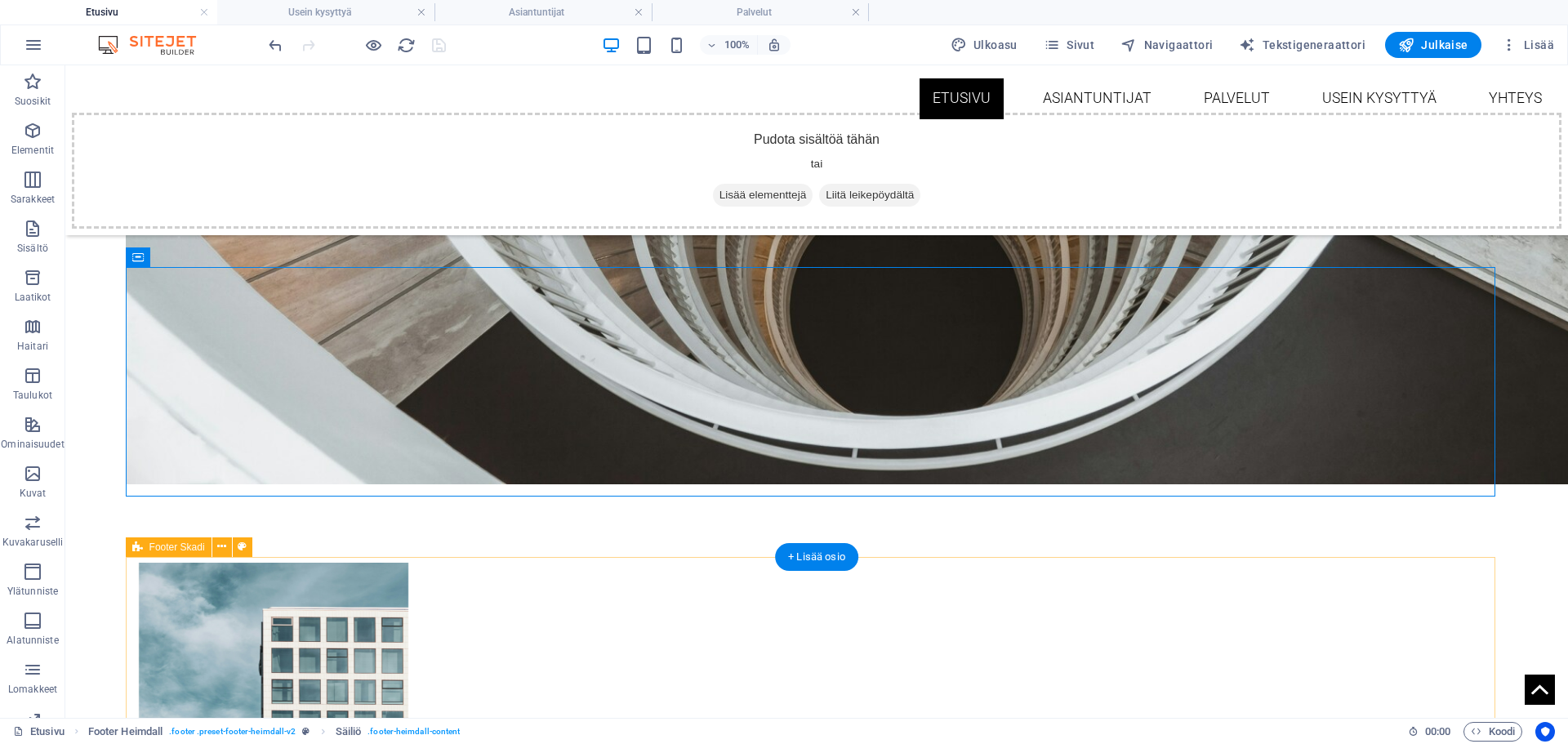
scroll to position [1083, 0]
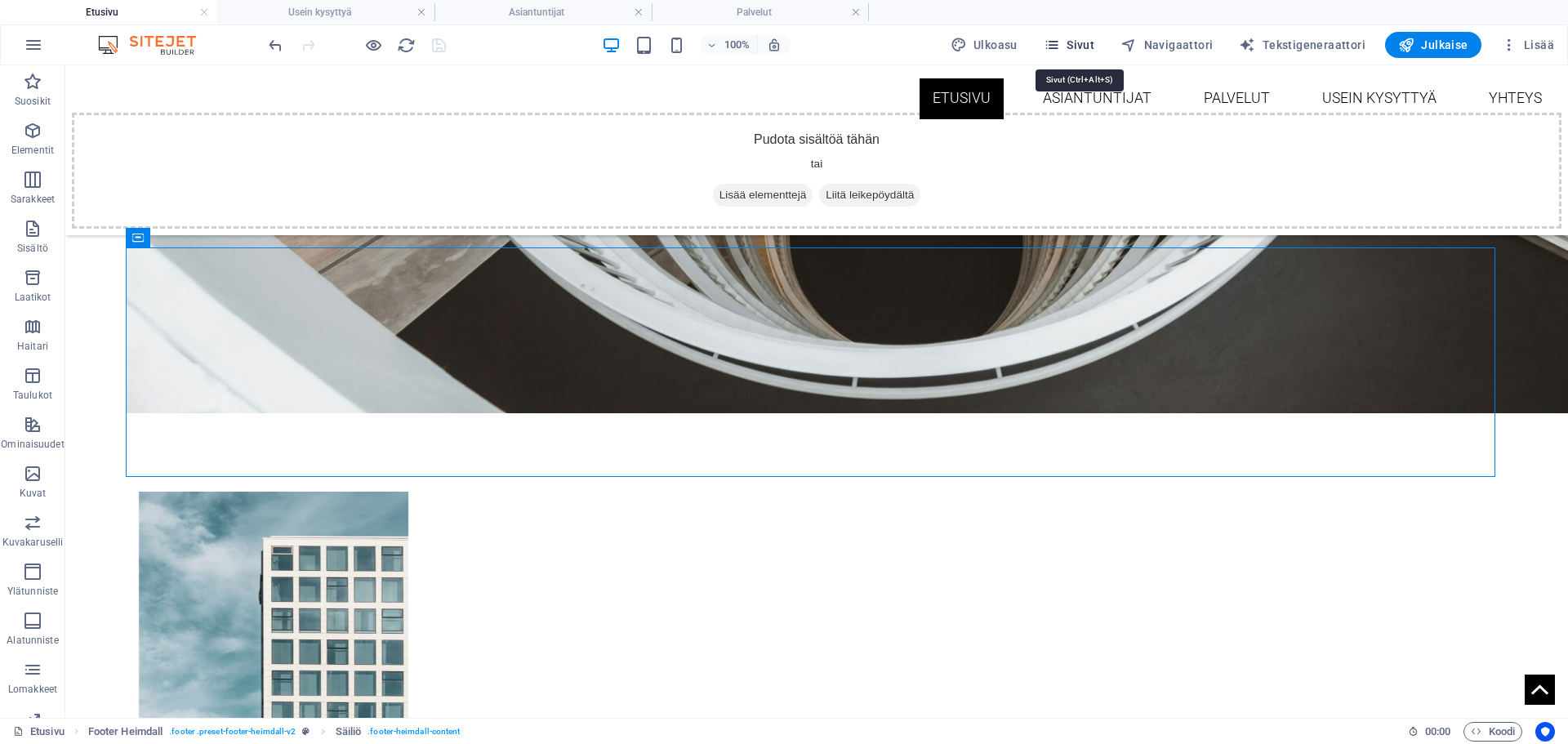
click at [1061, 42] on icon "button" at bounding box center [1051, 44] width 16 height 16
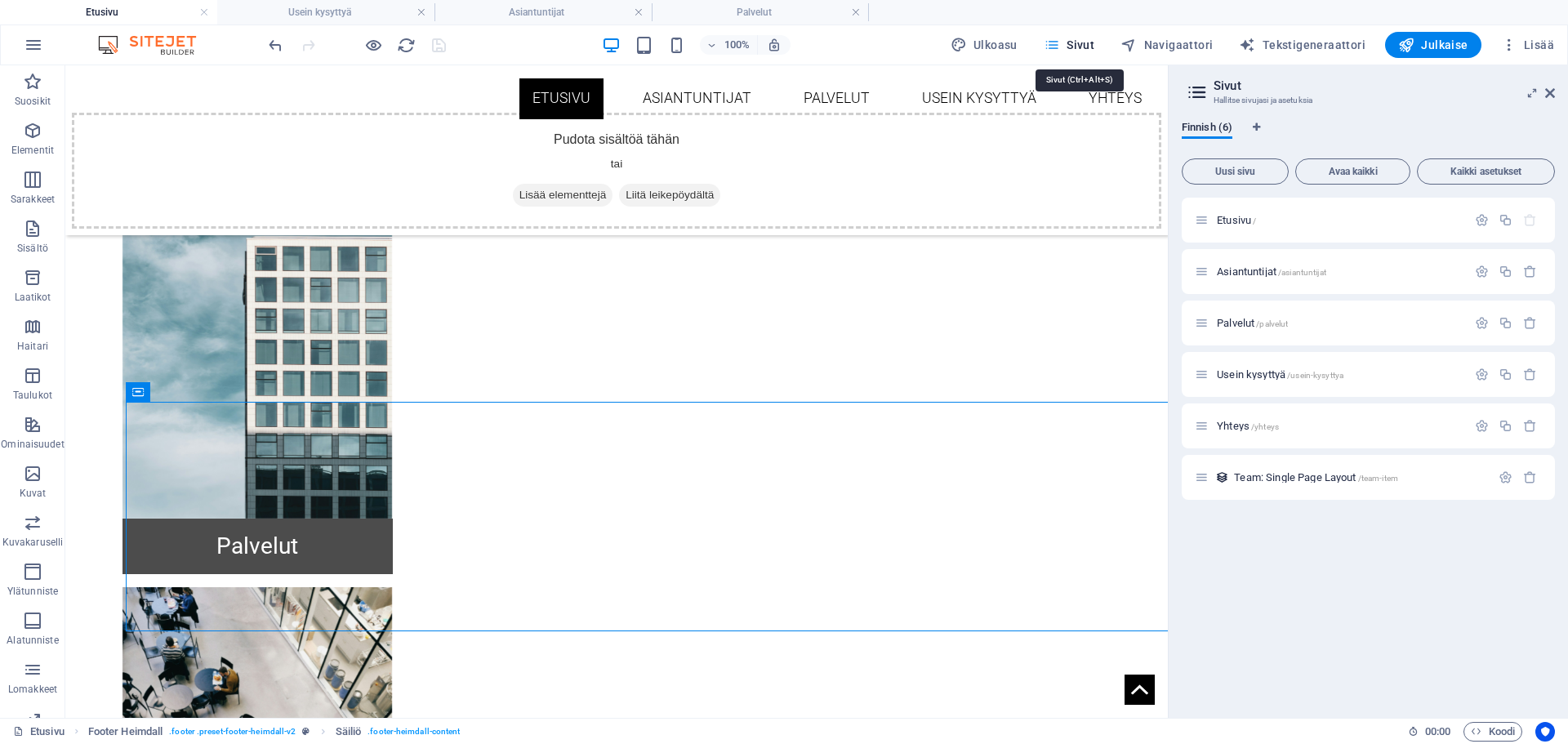
scroll to position [928, 0]
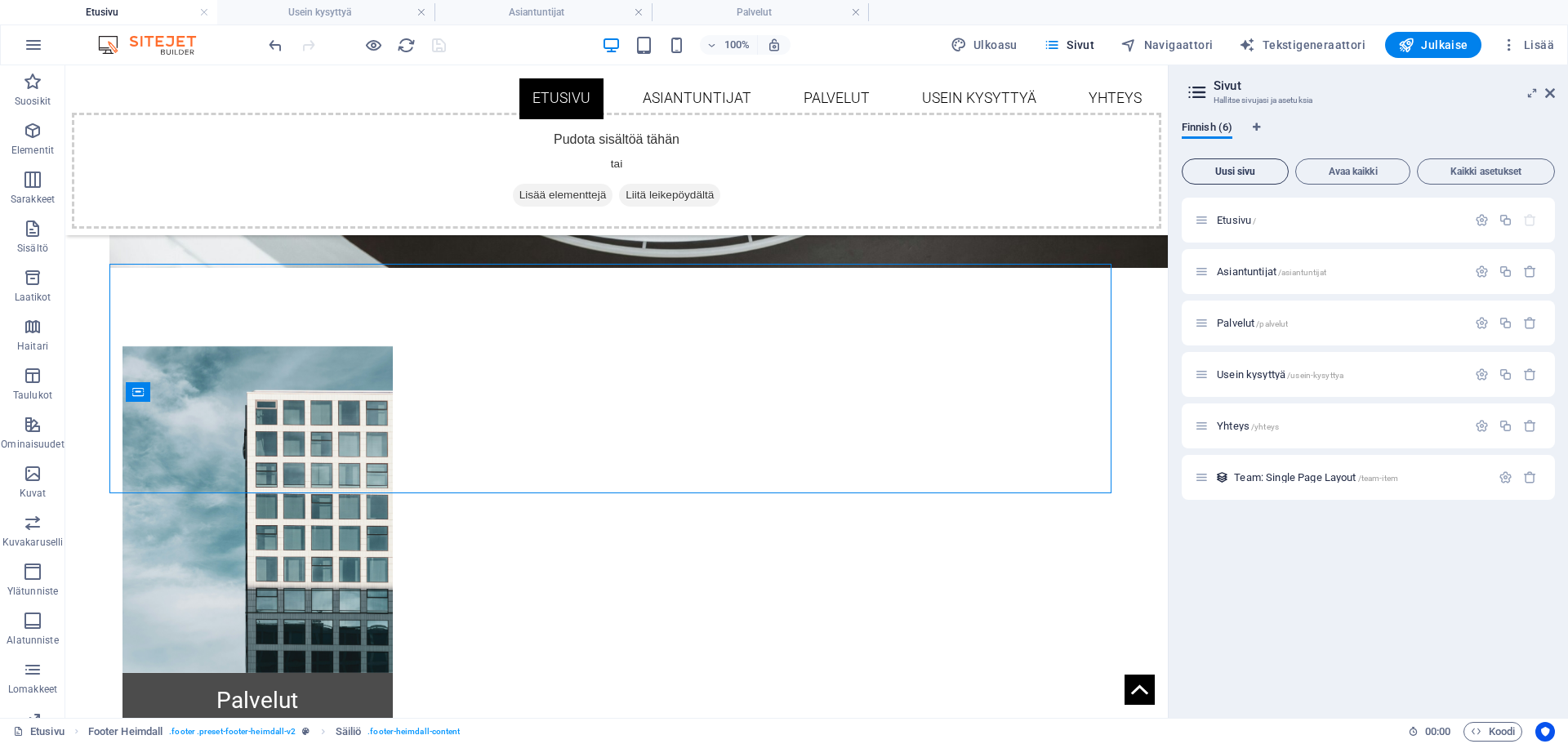
click at [1254, 169] on span "Uusi sivu" at bounding box center [1235, 171] width 93 height 9
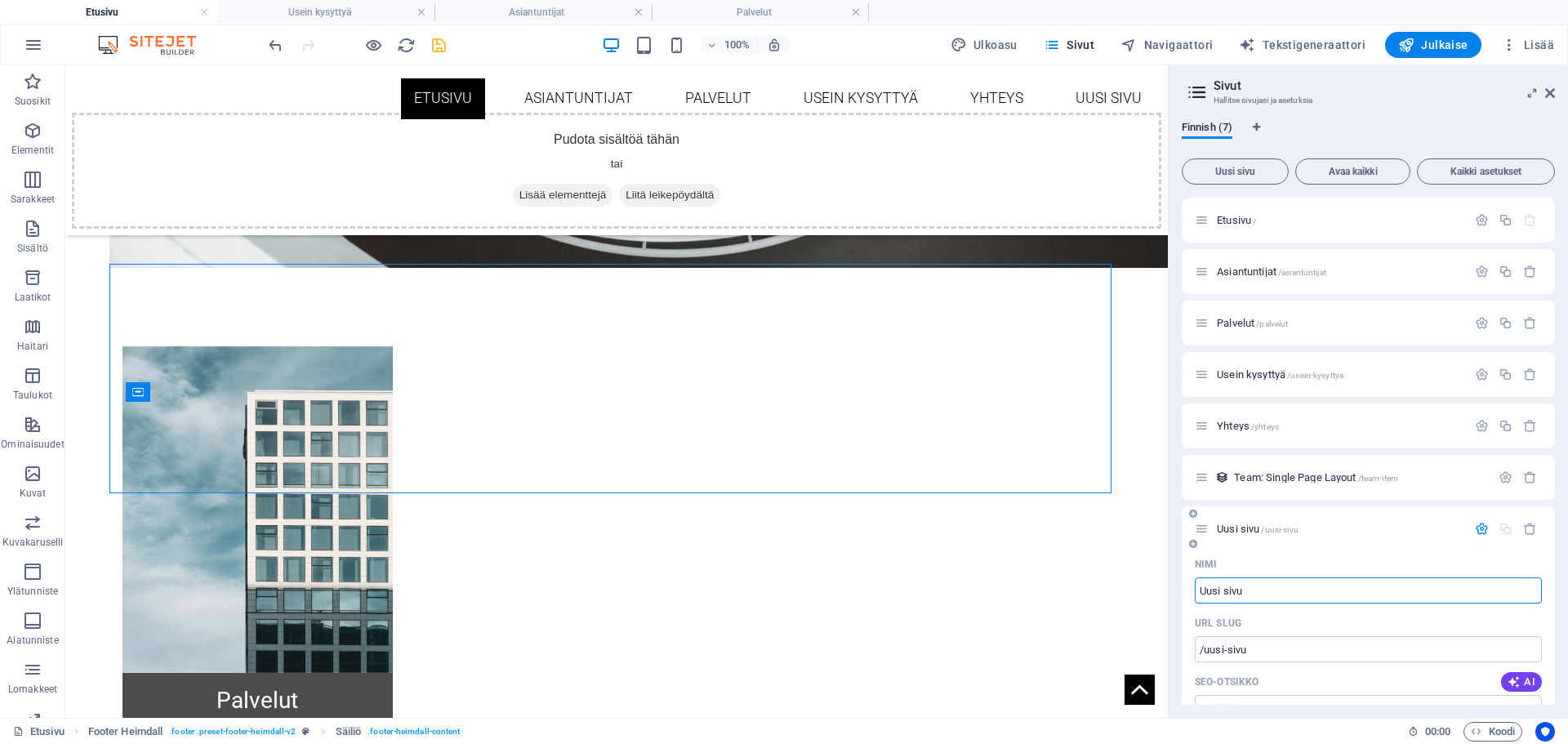
click at [1479, 532] on icon "button" at bounding box center [1482, 529] width 14 height 14
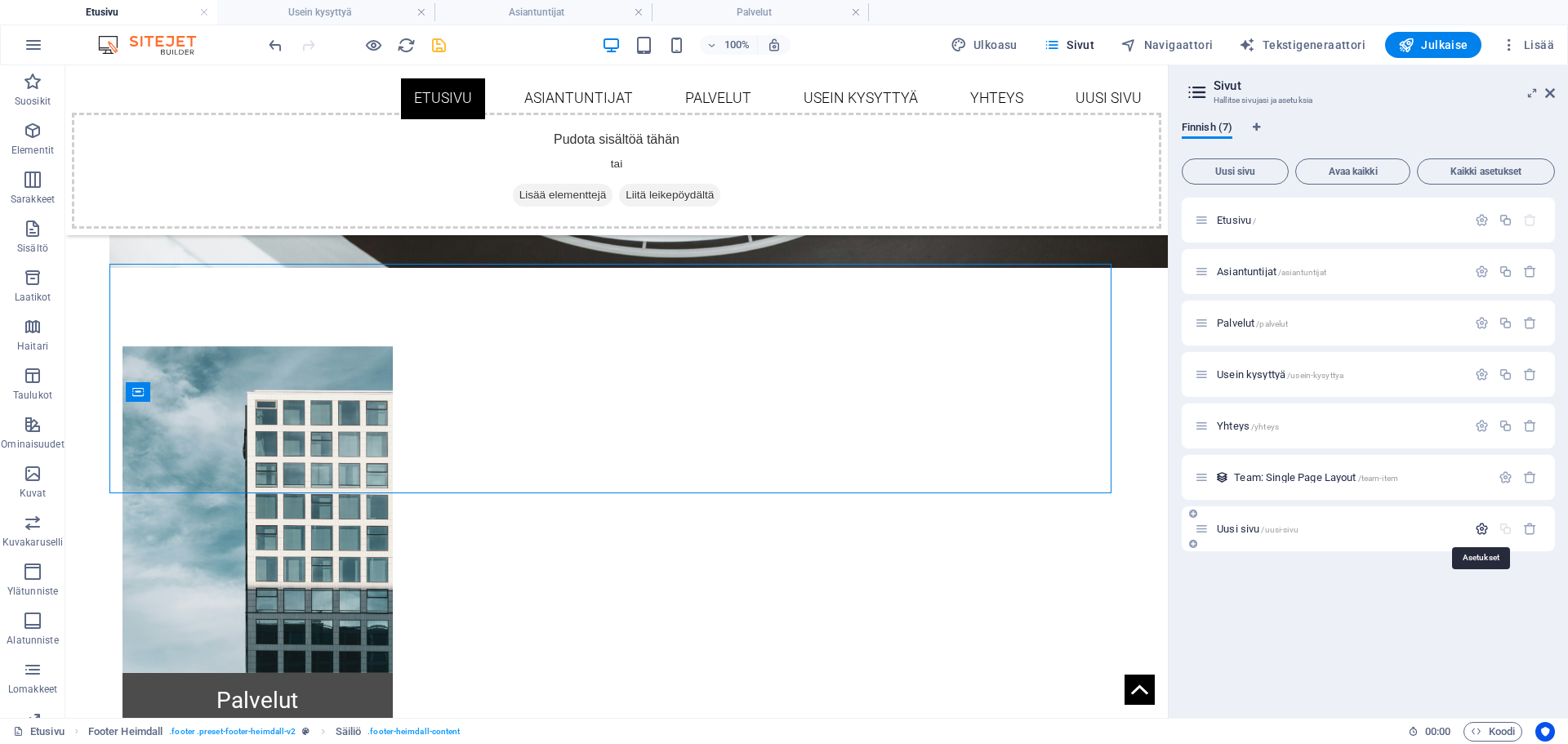
click at [1479, 532] on icon "button" at bounding box center [1482, 529] width 14 height 14
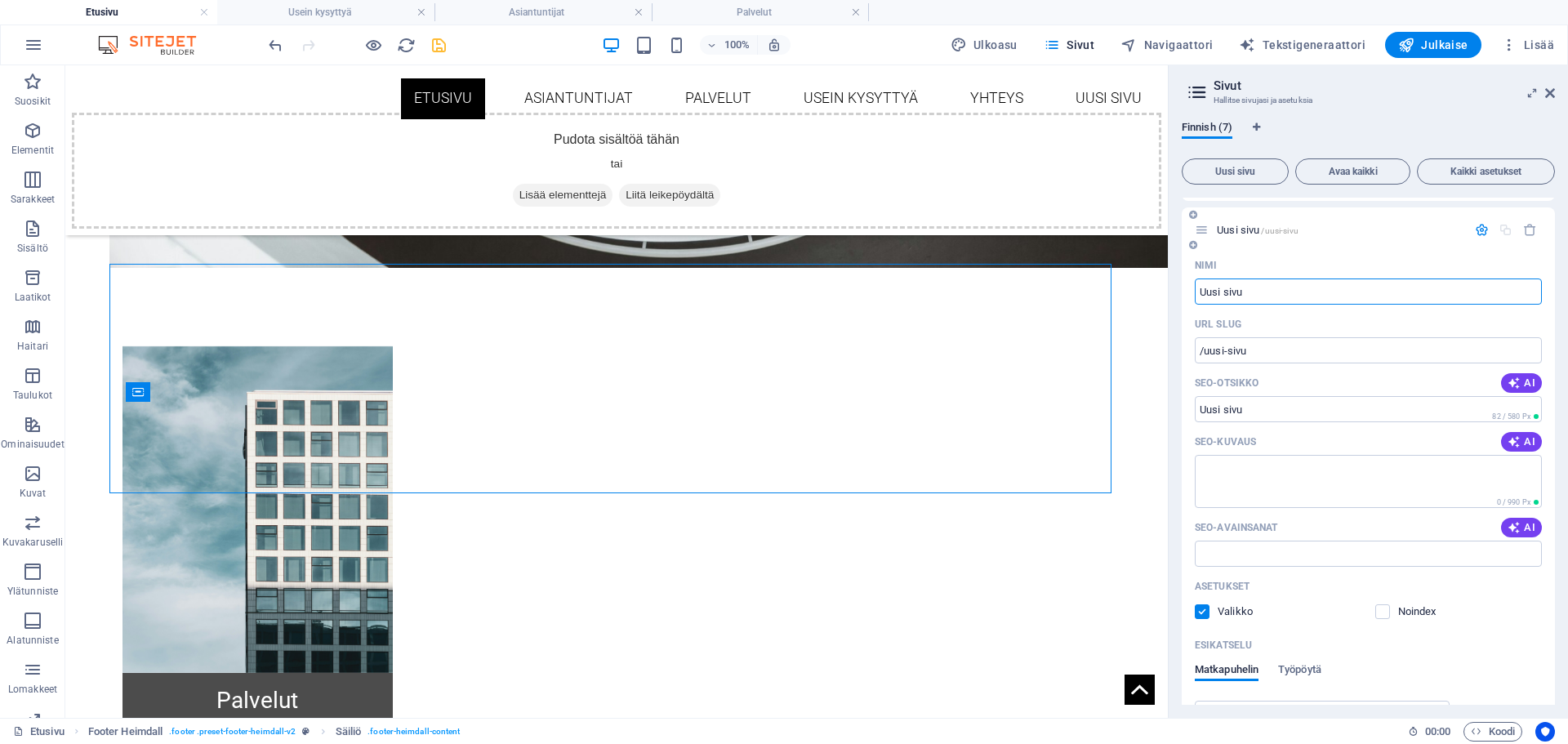
scroll to position [327, 0]
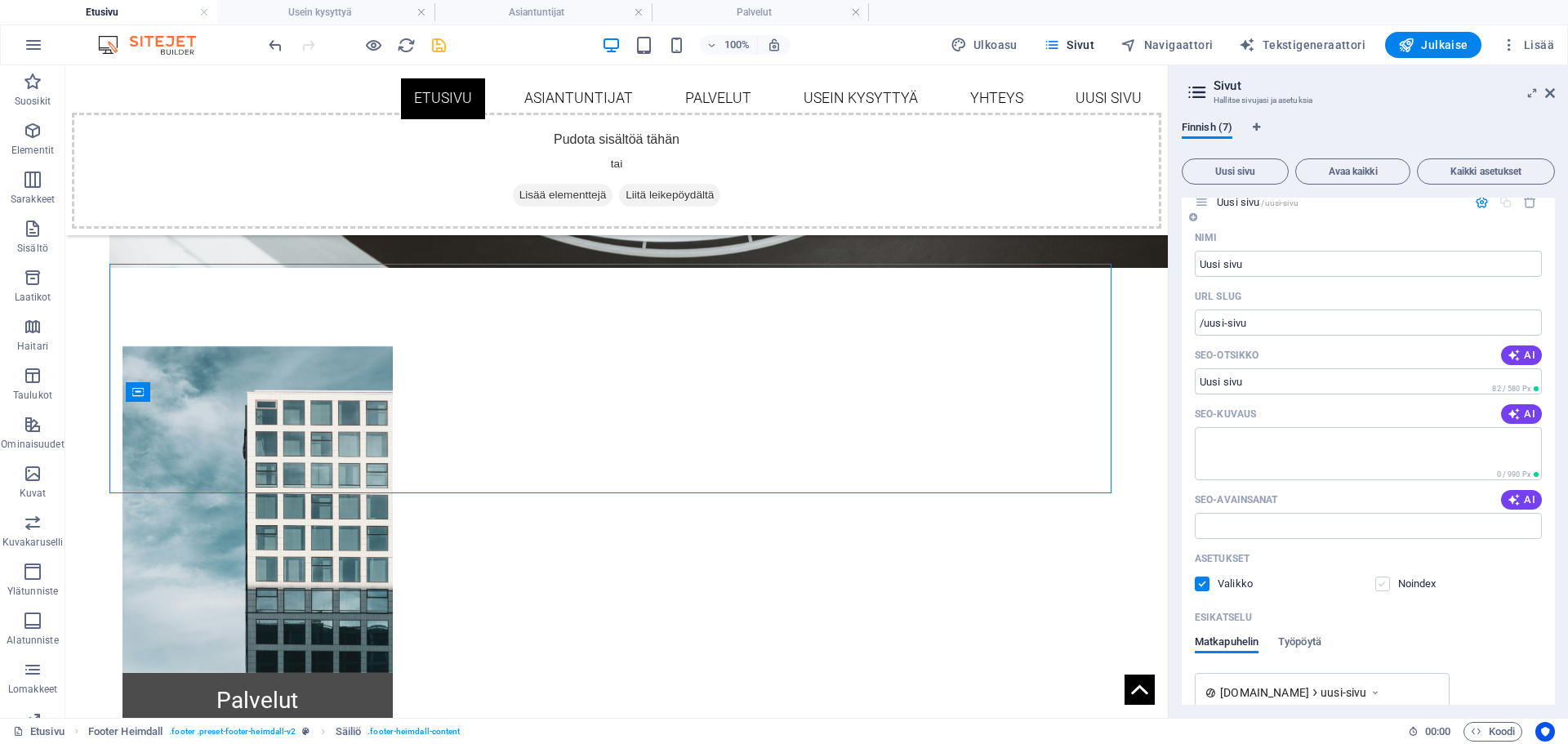
click at [1381, 583] on label at bounding box center [1383, 584] width 15 height 15
click at [0, 0] on input "checkbox" at bounding box center [0, 0] width 0 height 0
click at [1207, 585] on label at bounding box center [1203, 584] width 15 height 15
click at [0, 0] on input "checkbox" at bounding box center [0, 0] width 0 height 0
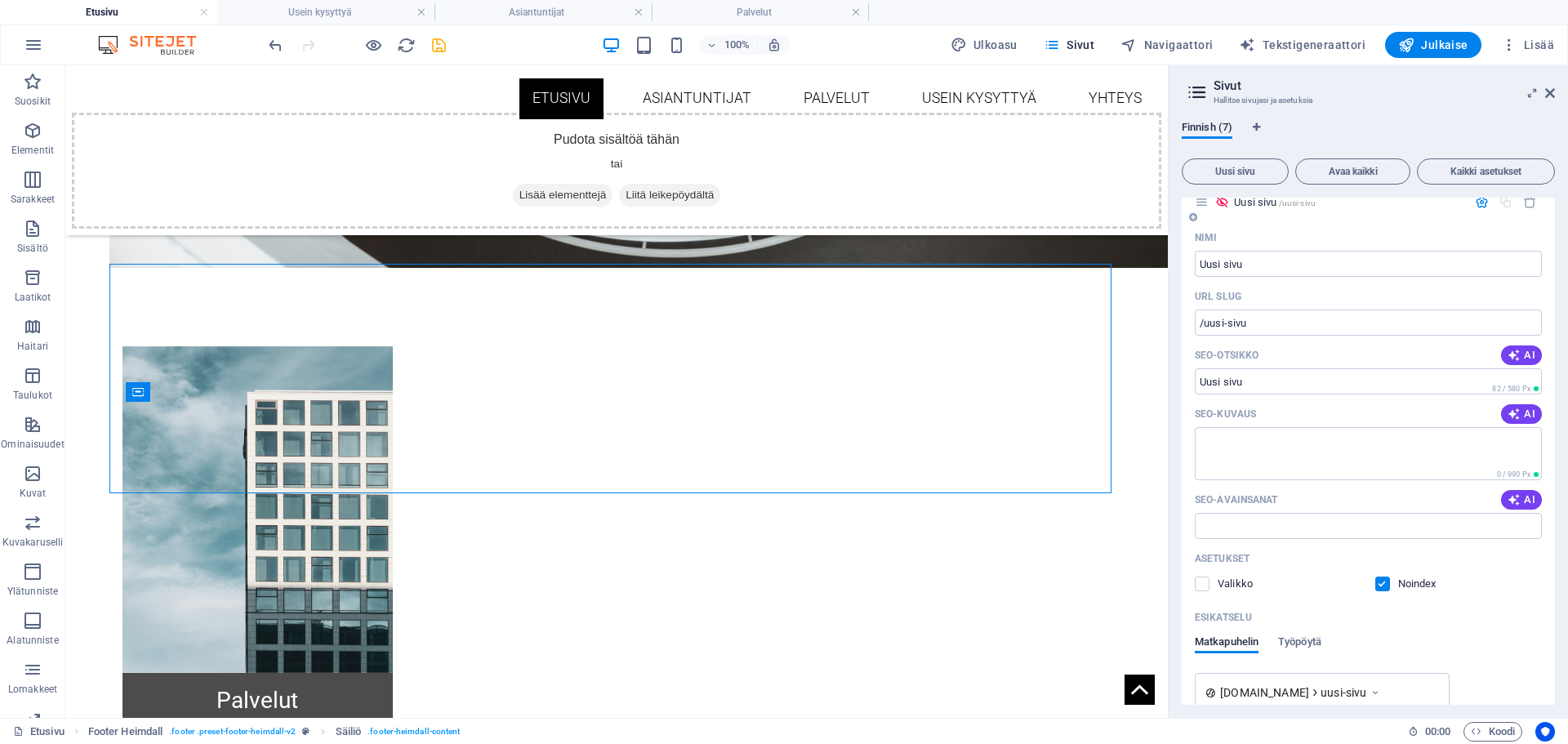
click at [1378, 586] on label at bounding box center [1383, 584] width 15 height 15
click at [0, 0] on input "checkbox" at bounding box center [0, 0] width 0 height 0
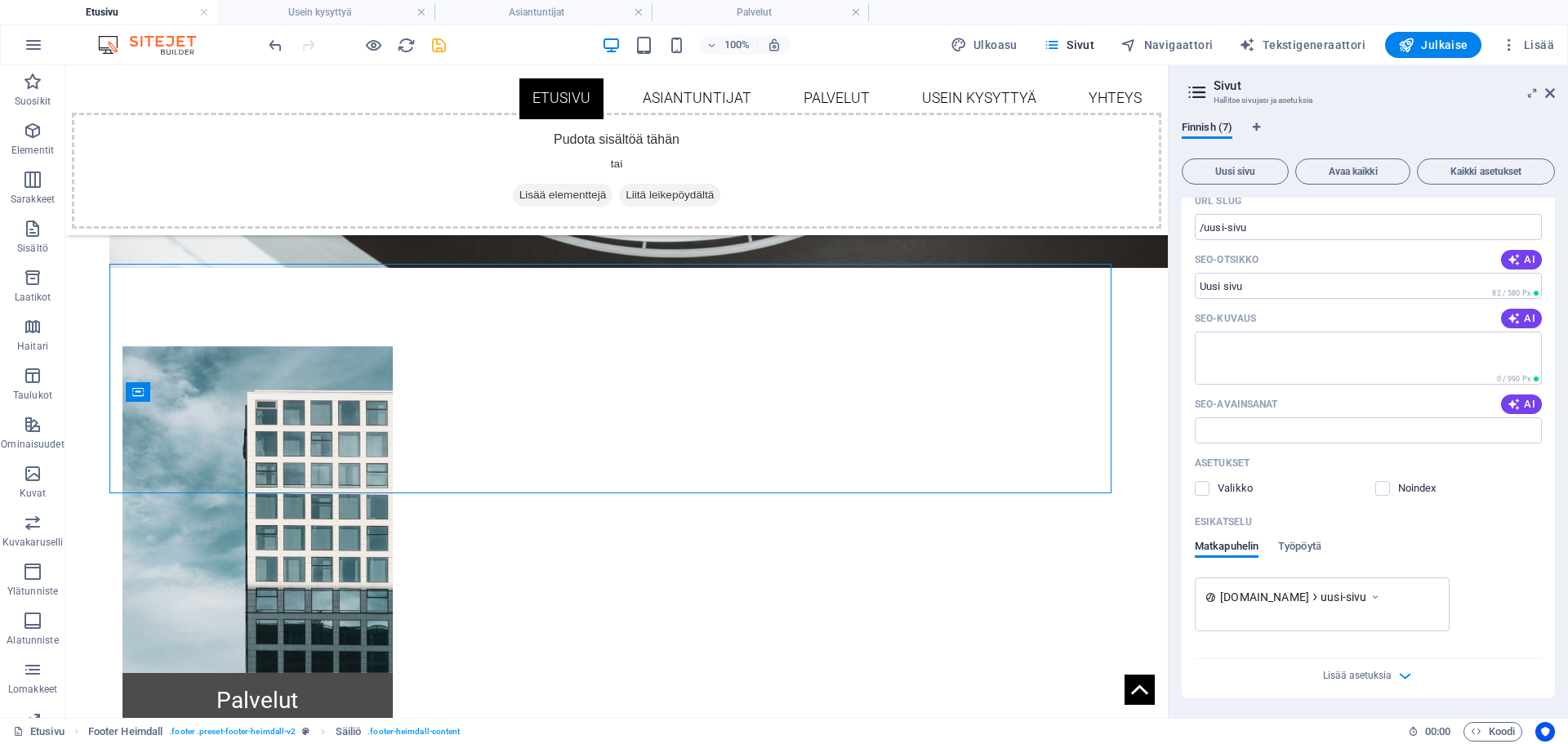
scroll to position [341, 0]
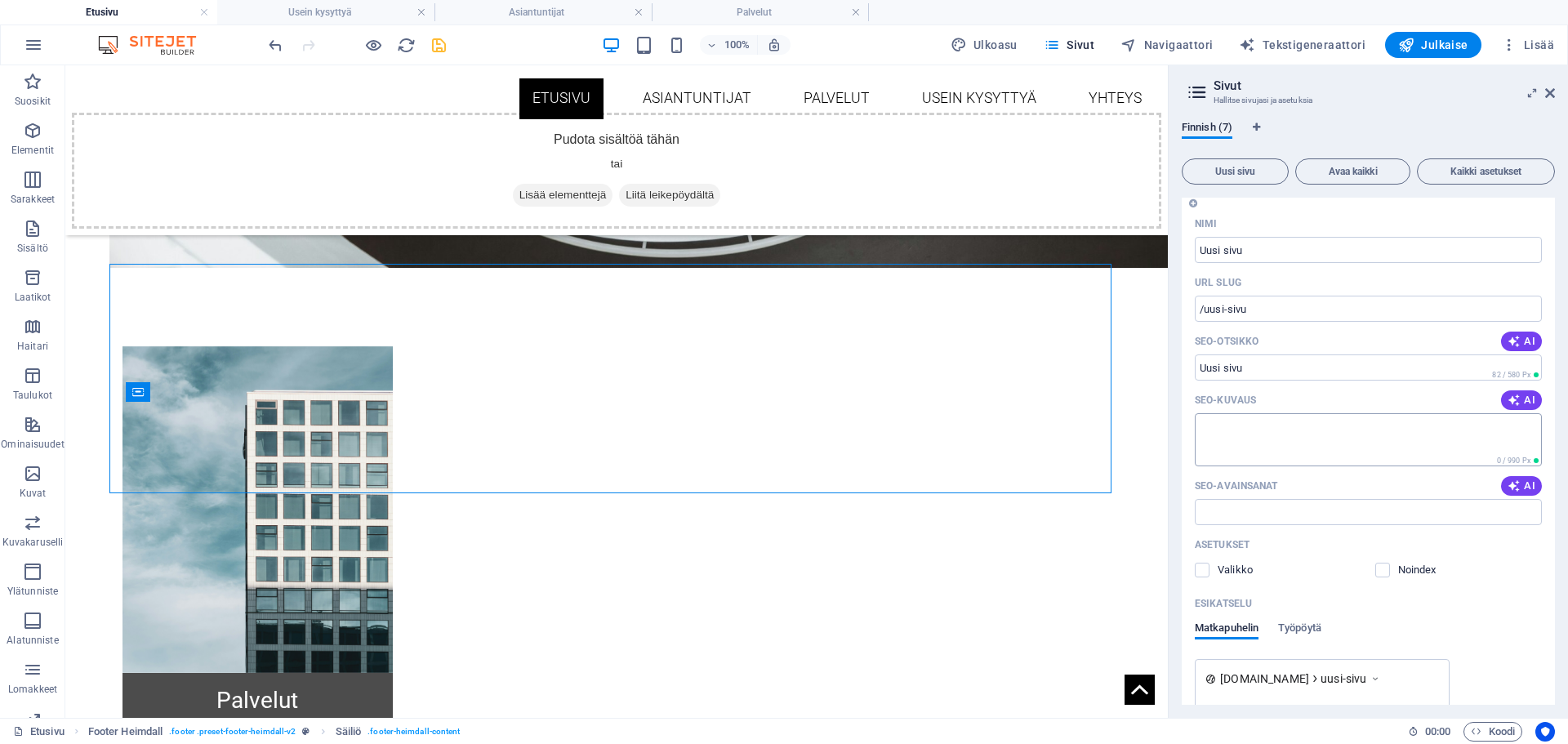
click at [1308, 423] on textarea "SEO-kuvaus" at bounding box center [1369, 440] width 347 height 53
drag, startPoint x: 1280, startPoint y: 372, endPoint x: 1202, endPoint y: 372, distance: 78.0
click at [1202, 372] on input "SEO-otsikko" at bounding box center [1369, 368] width 347 height 26
drag, startPoint x: 1255, startPoint y: 367, endPoint x: 1189, endPoint y: 365, distance: 66.0
click at [1189, 365] on div "Nimi Uusi sivu ​ URL SLUG /uusi-sivu ​ SEO-otsikko AI ​ 82 / 580 Px SEO-kuvaus …" at bounding box center [1369, 495] width 374 height 569
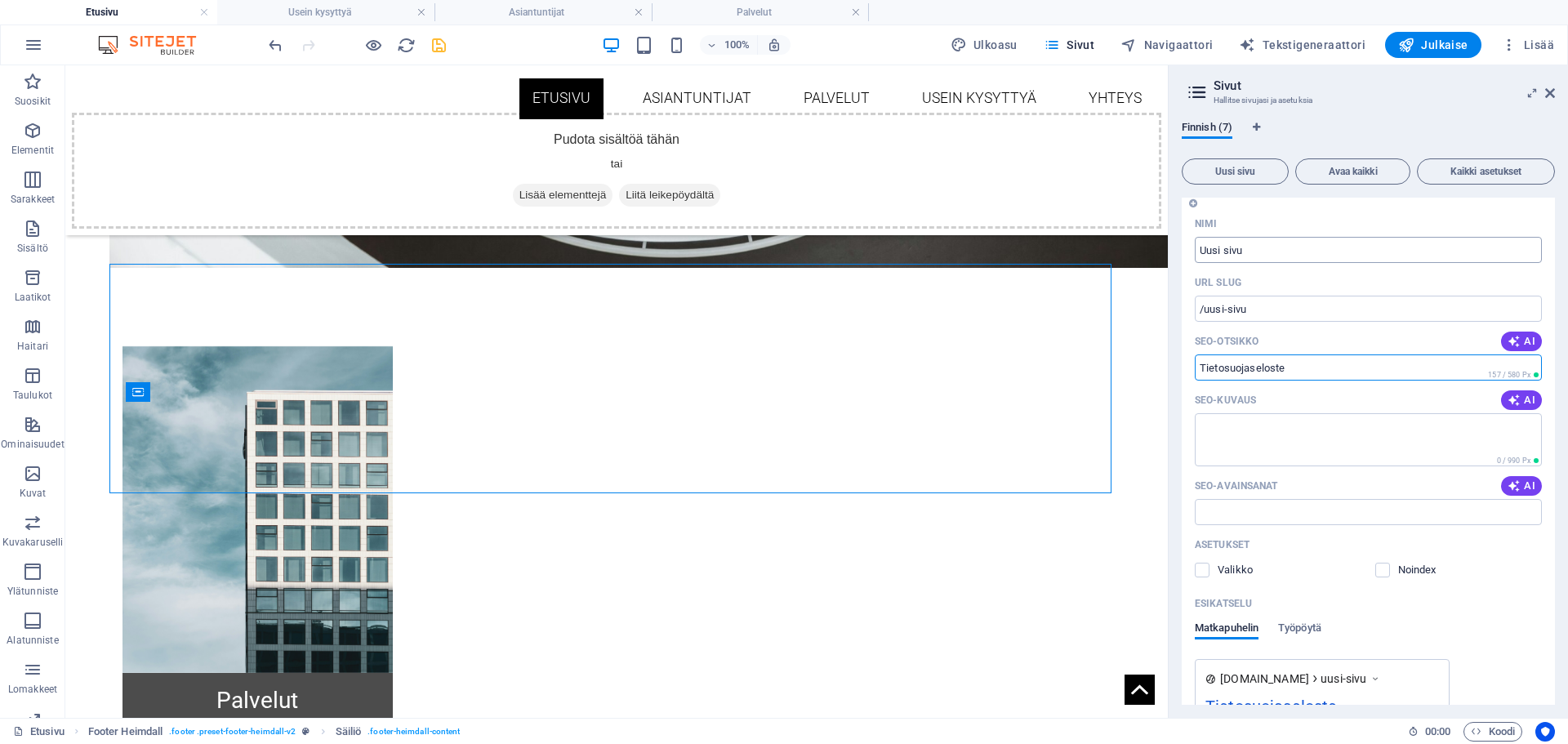
type input "Tietosuojaseloste"
click at [1260, 255] on input "Uusi sivu" at bounding box center [1369, 250] width 347 height 26
type input "Tietosuojaseloste"
type input "/tietosuojaseloste"
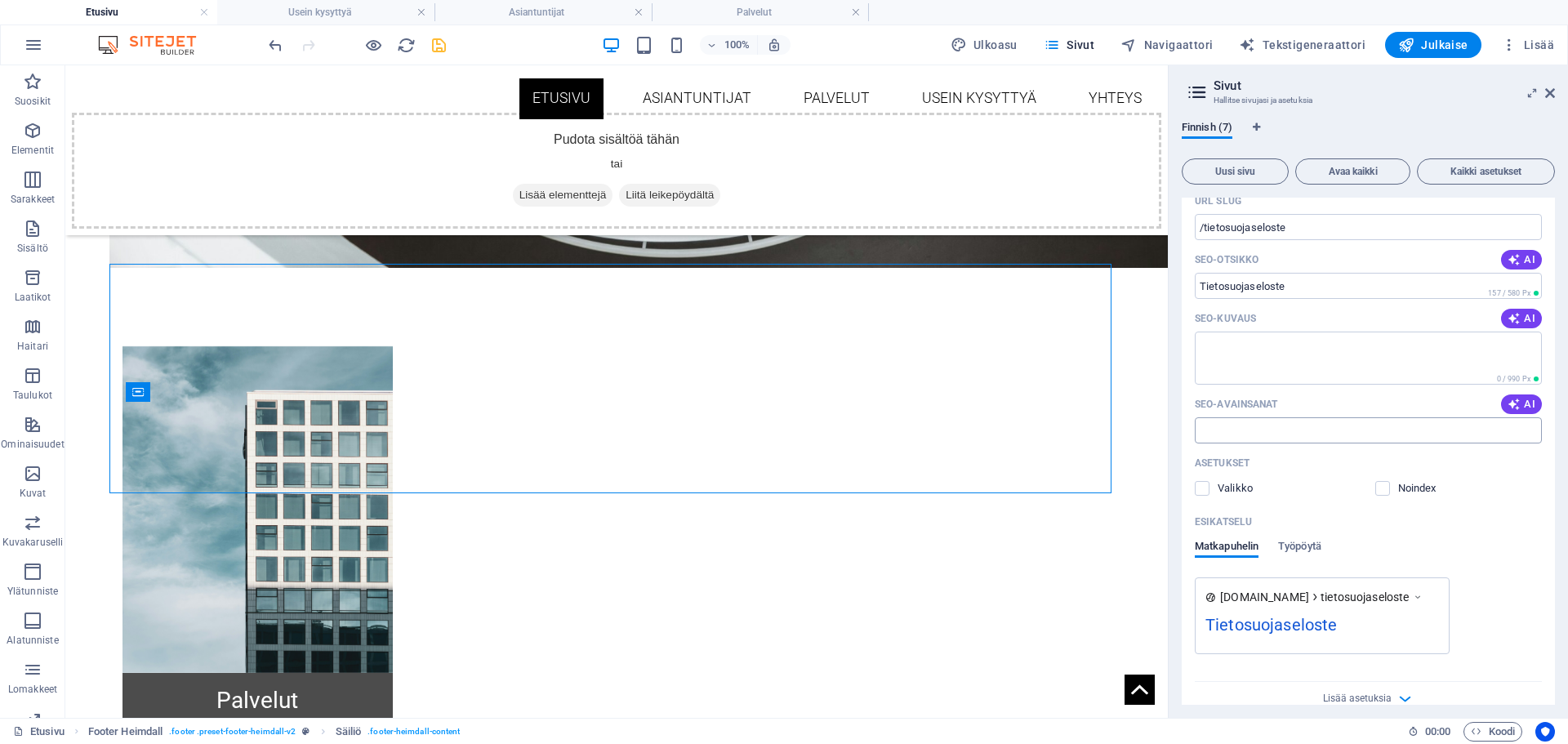
scroll to position [445, 0]
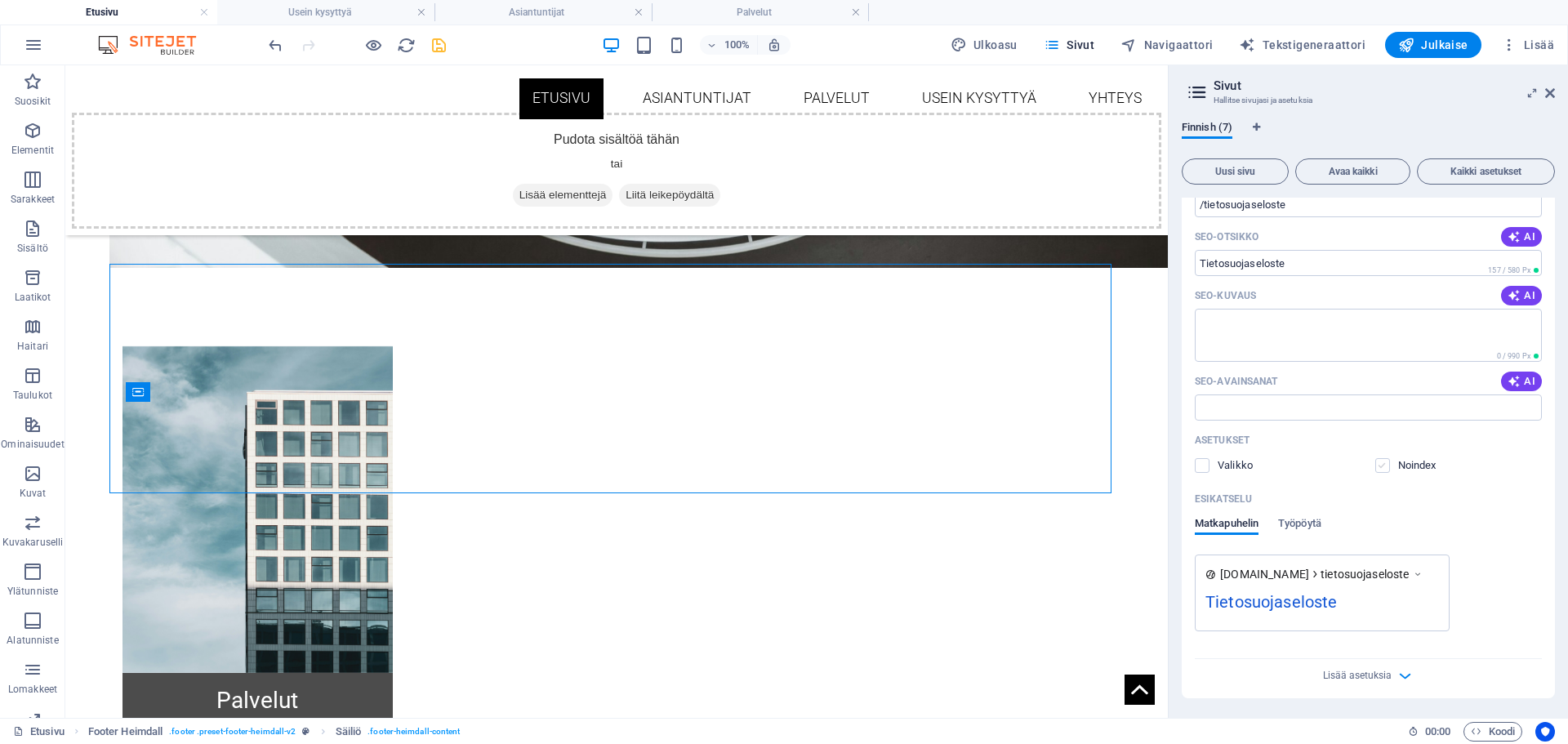
type input "Tietosuojaseloste"
click at [1375, 470] on label at bounding box center [1383, 466] width 15 height 15
click at [0, 0] on input "checkbox" at bounding box center [0, 0] width 0 height 0
click at [1375, 470] on label at bounding box center [1383, 466] width 15 height 15
click at [0, 0] on input "checkbox" at bounding box center [0, 0] width 0 height 0
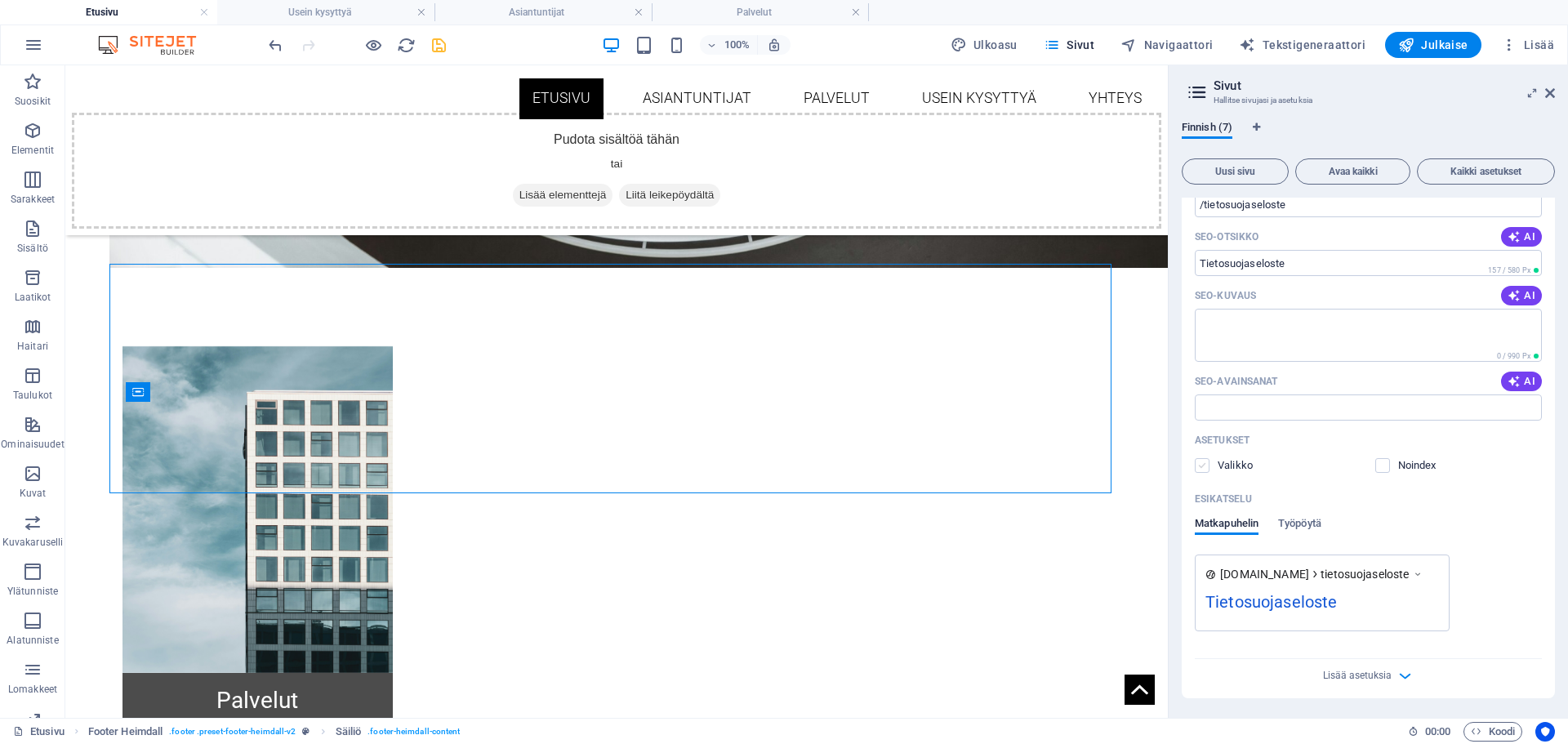
click at [1204, 468] on label at bounding box center [1203, 466] width 15 height 15
click at [0, 0] on input "checkbox" at bounding box center [0, 0] width 0 height 0
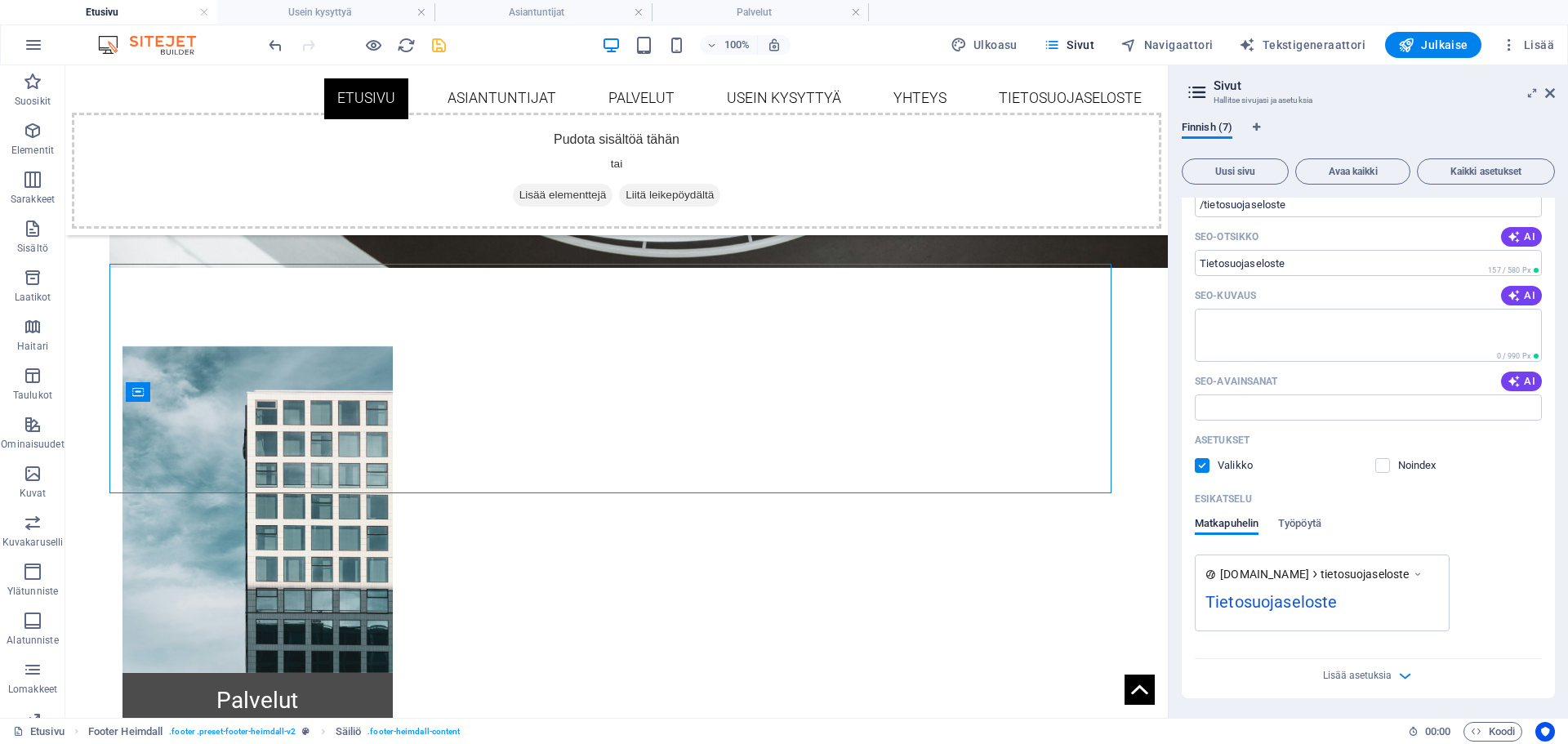
click at [1204, 468] on label at bounding box center [1203, 466] width 15 height 15
click at [0, 0] on input "checkbox" at bounding box center [0, 0] width 0 height 0
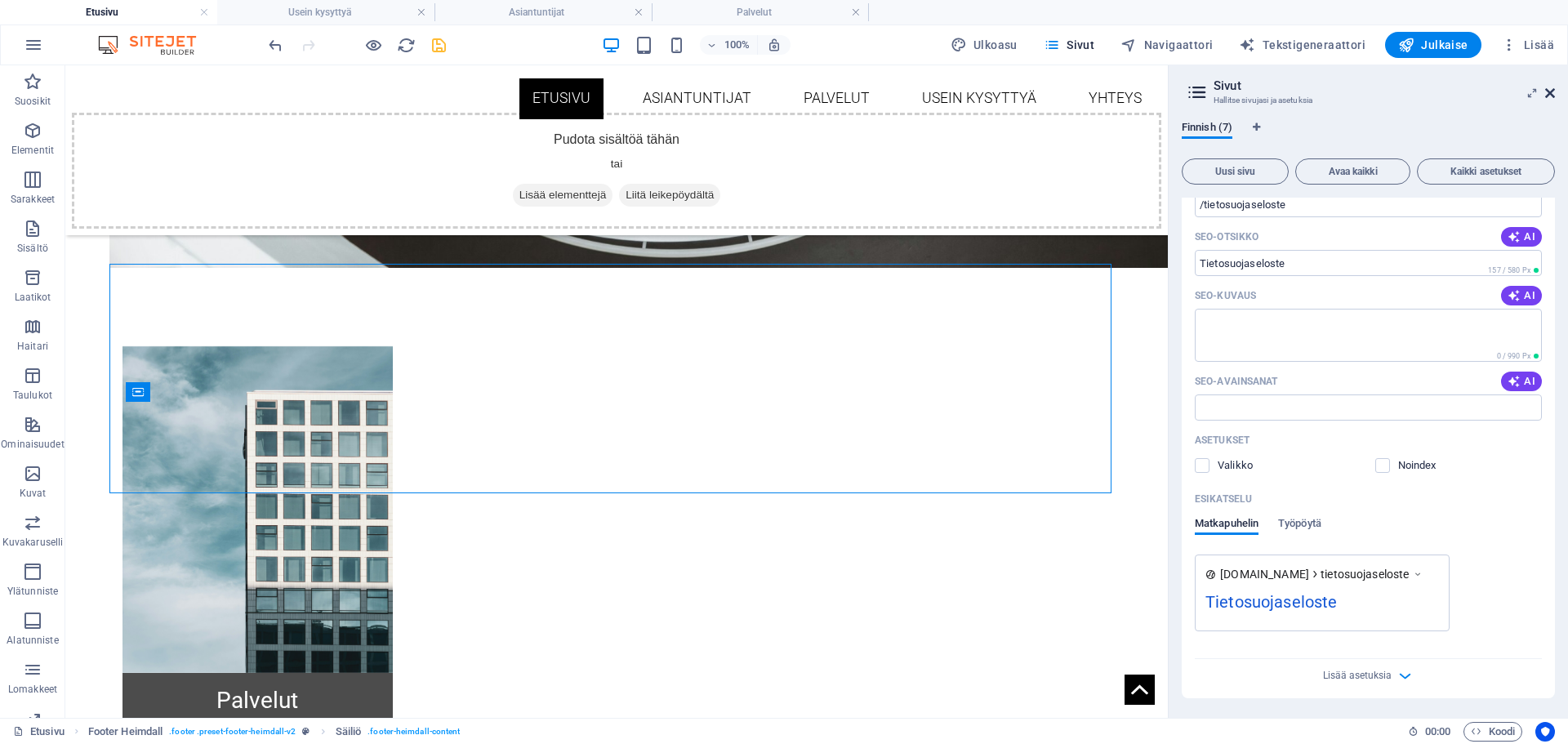
click at [1551, 89] on icon at bounding box center [1550, 93] width 9 height 13
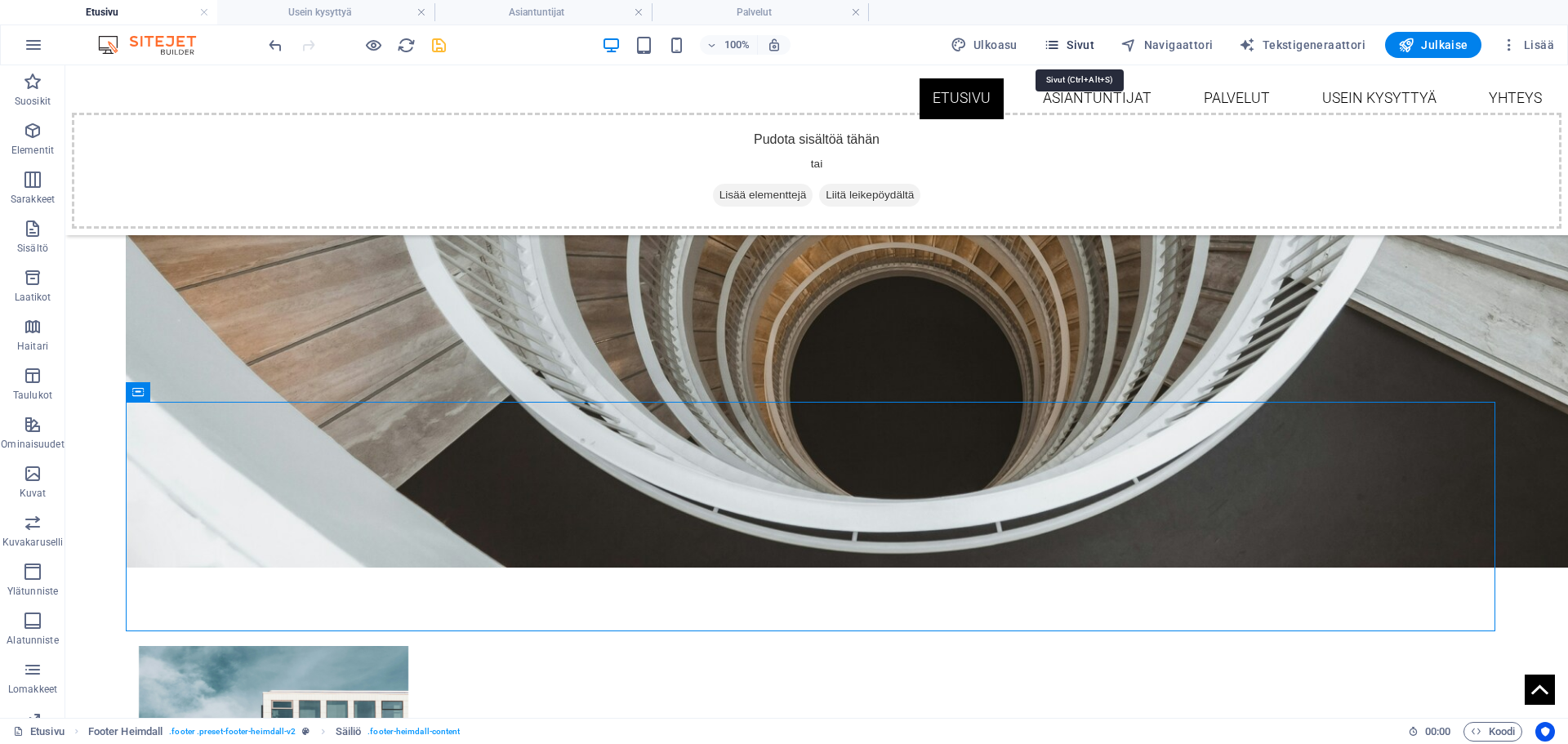
click at [1061, 46] on icon "button" at bounding box center [1051, 44] width 16 height 16
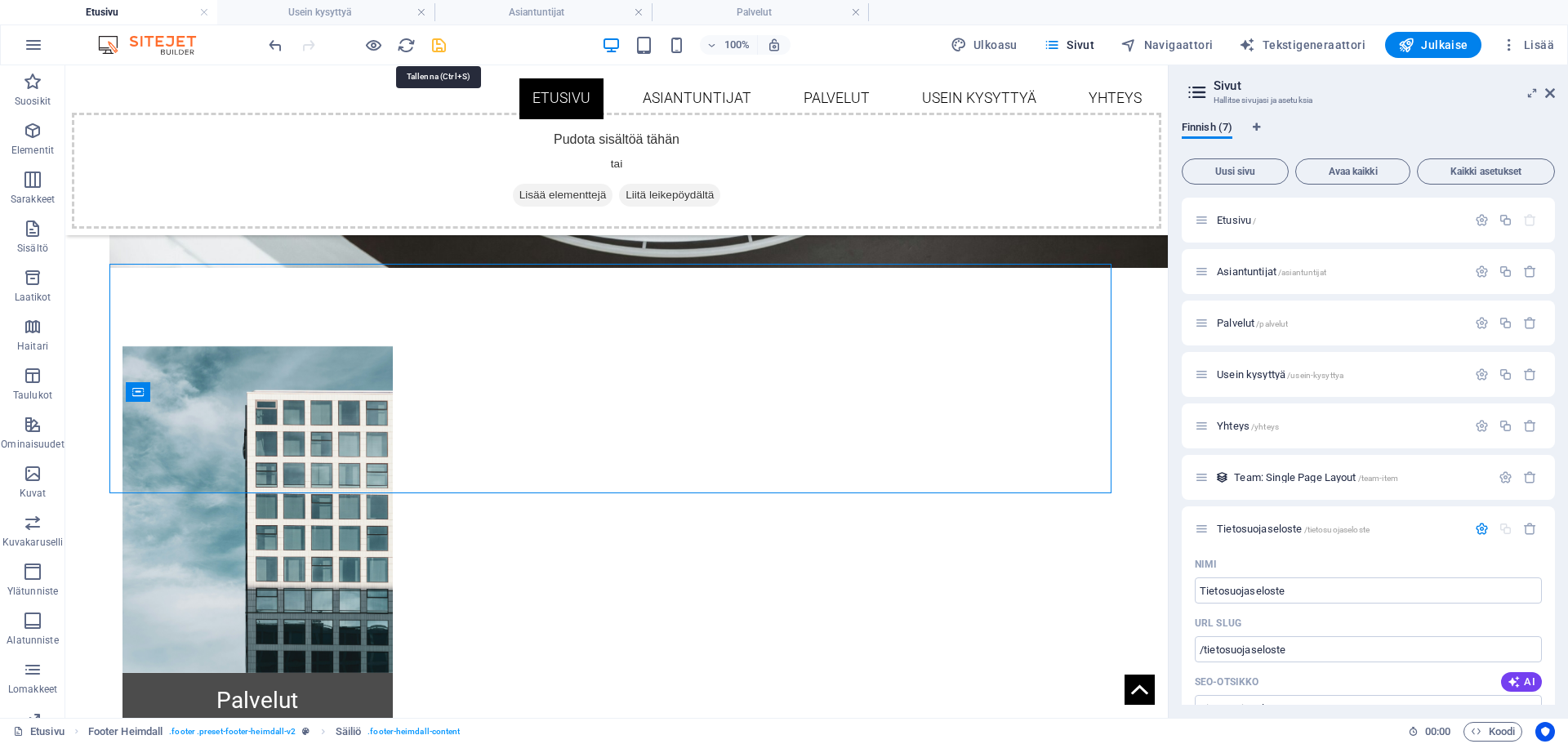
drag, startPoint x: 440, startPoint y: 42, endPoint x: 895, endPoint y: 64, distance: 455.5
click at [440, 42] on icon "save" at bounding box center [439, 45] width 19 height 19
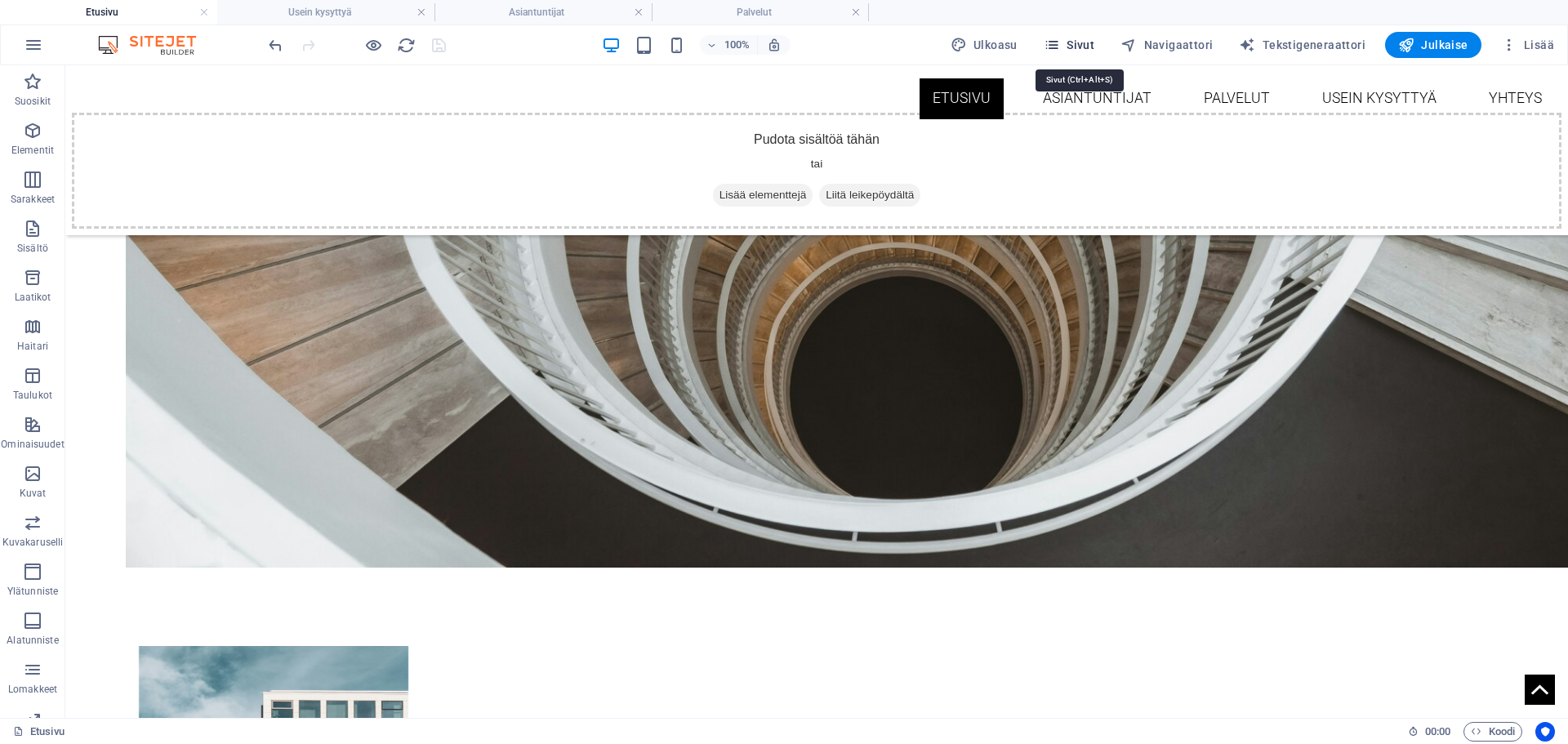
click at [1057, 42] on icon "button" at bounding box center [1051, 44] width 16 height 16
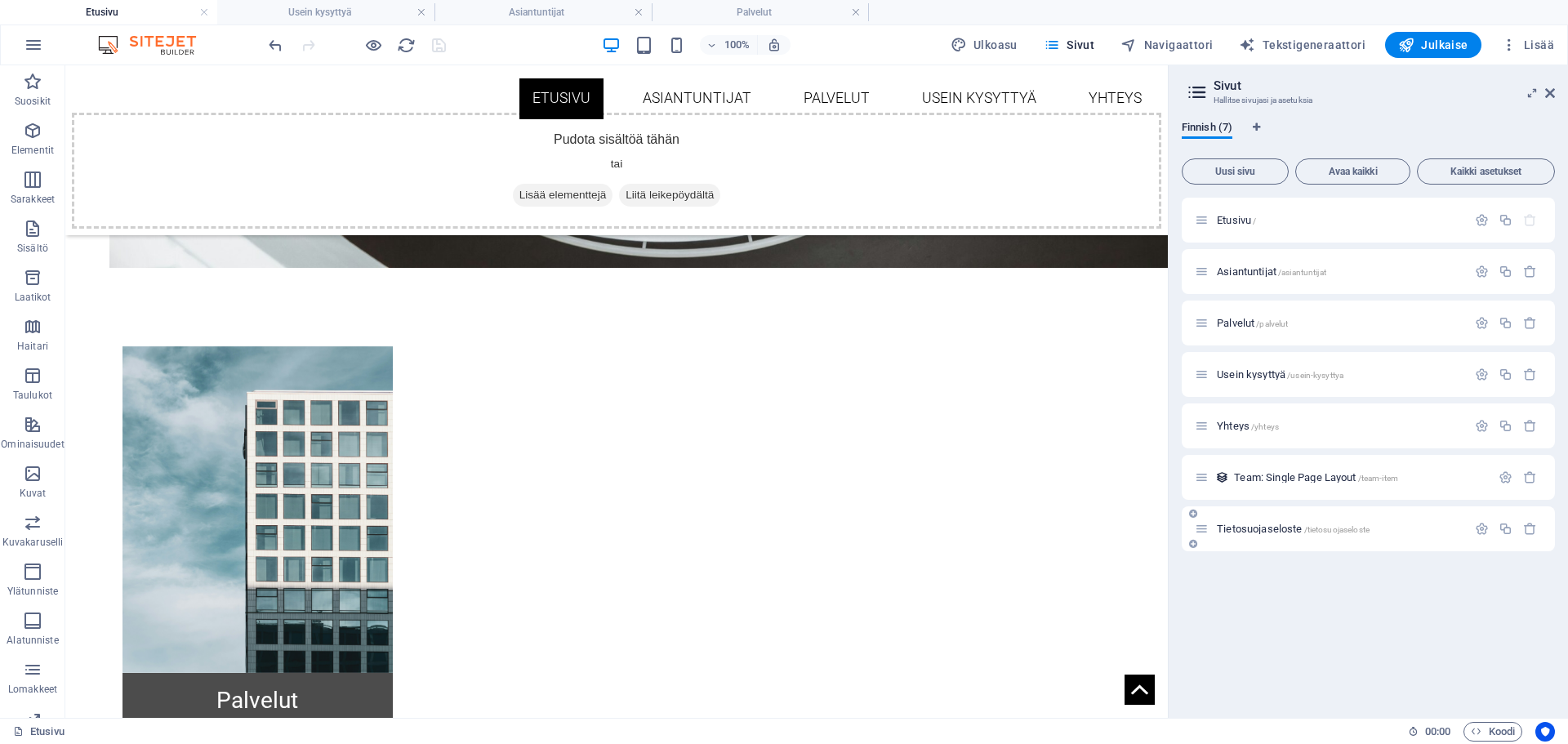
click at [1255, 525] on span "Tietosuojaseloste /tietosuojaseloste" at bounding box center [1293, 528] width 153 height 12
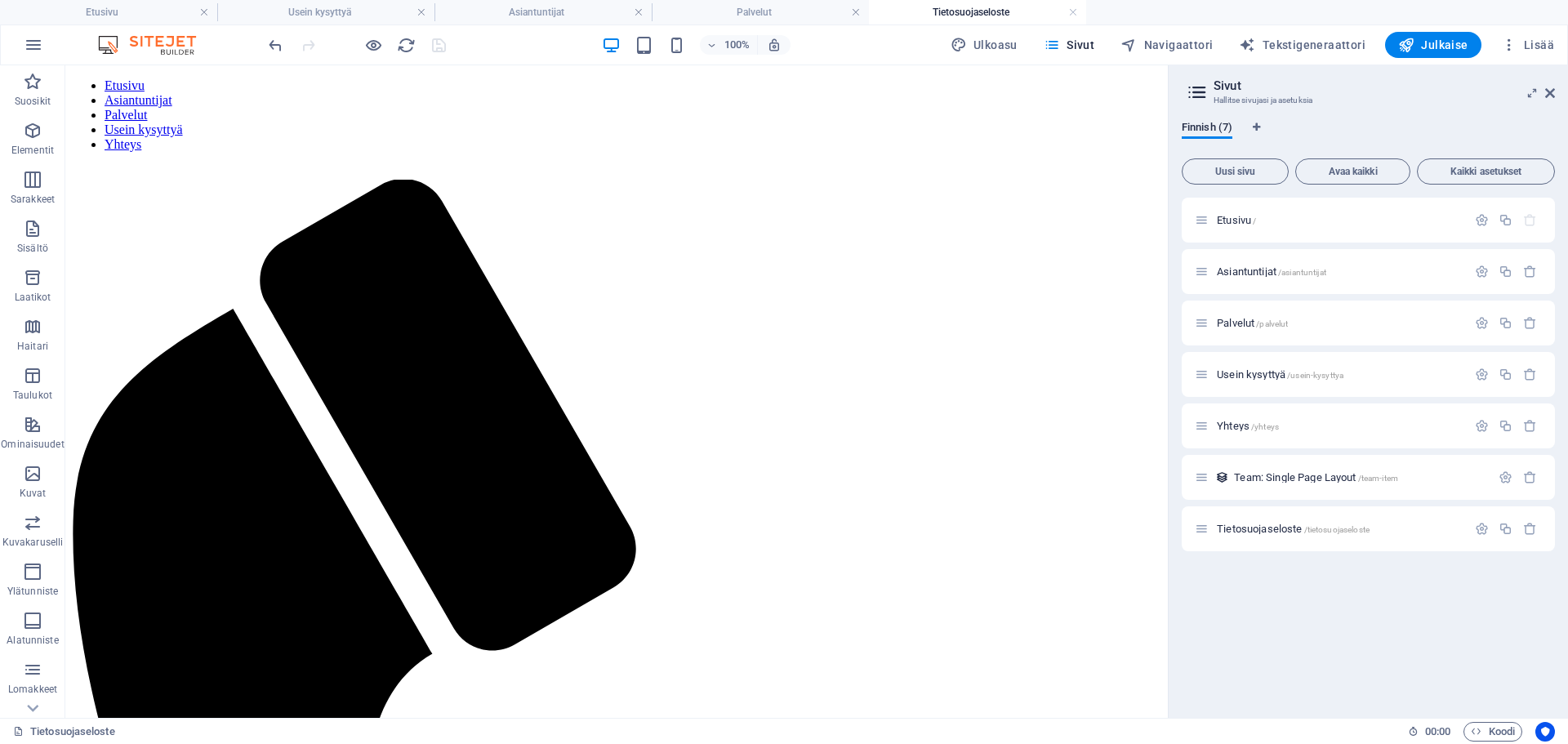
scroll to position [0, 0]
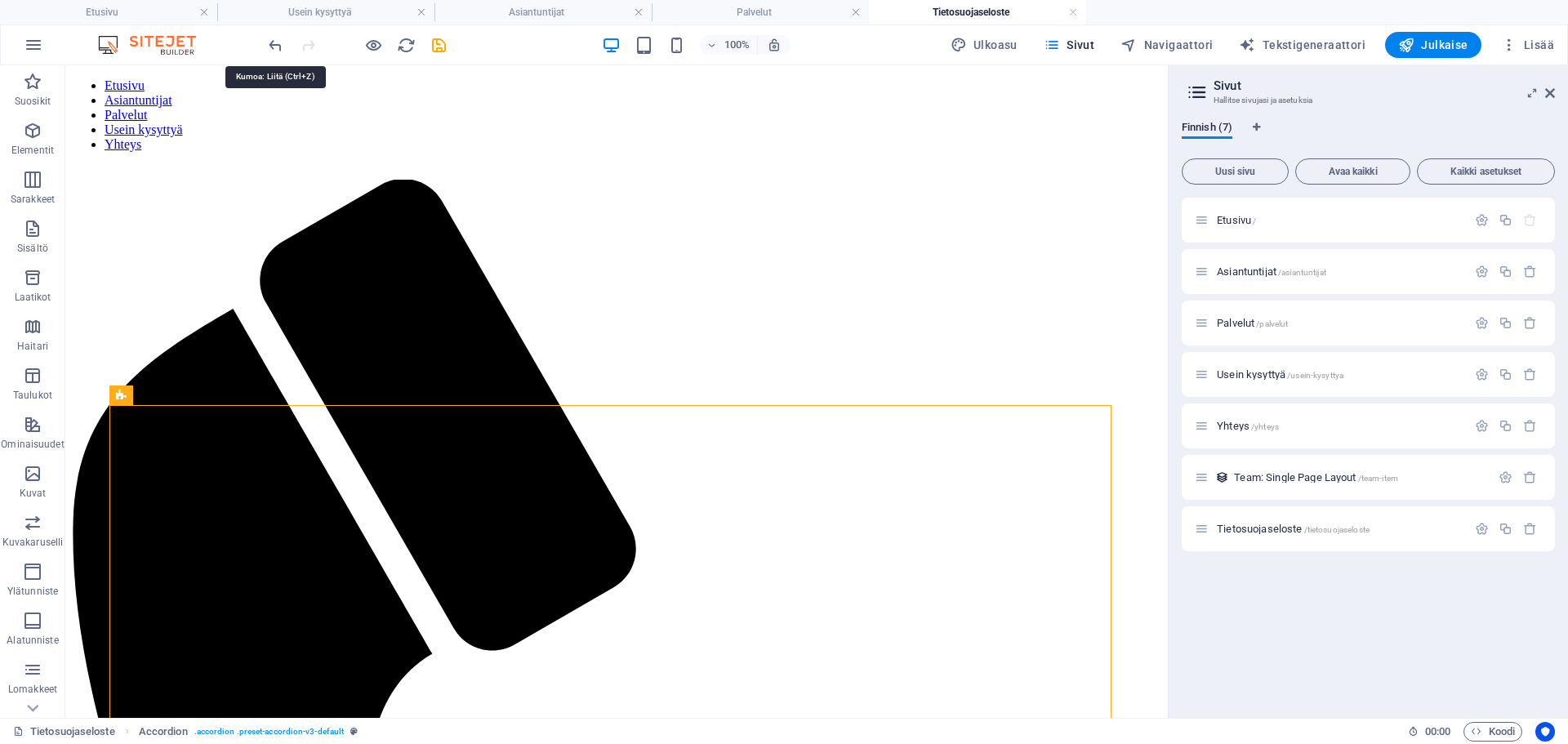
drag, startPoint x: 273, startPoint y: 47, endPoint x: 284, endPoint y: 46, distance: 11.0
click at [273, 47] on icon "undo" at bounding box center [275, 45] width 19 height 19
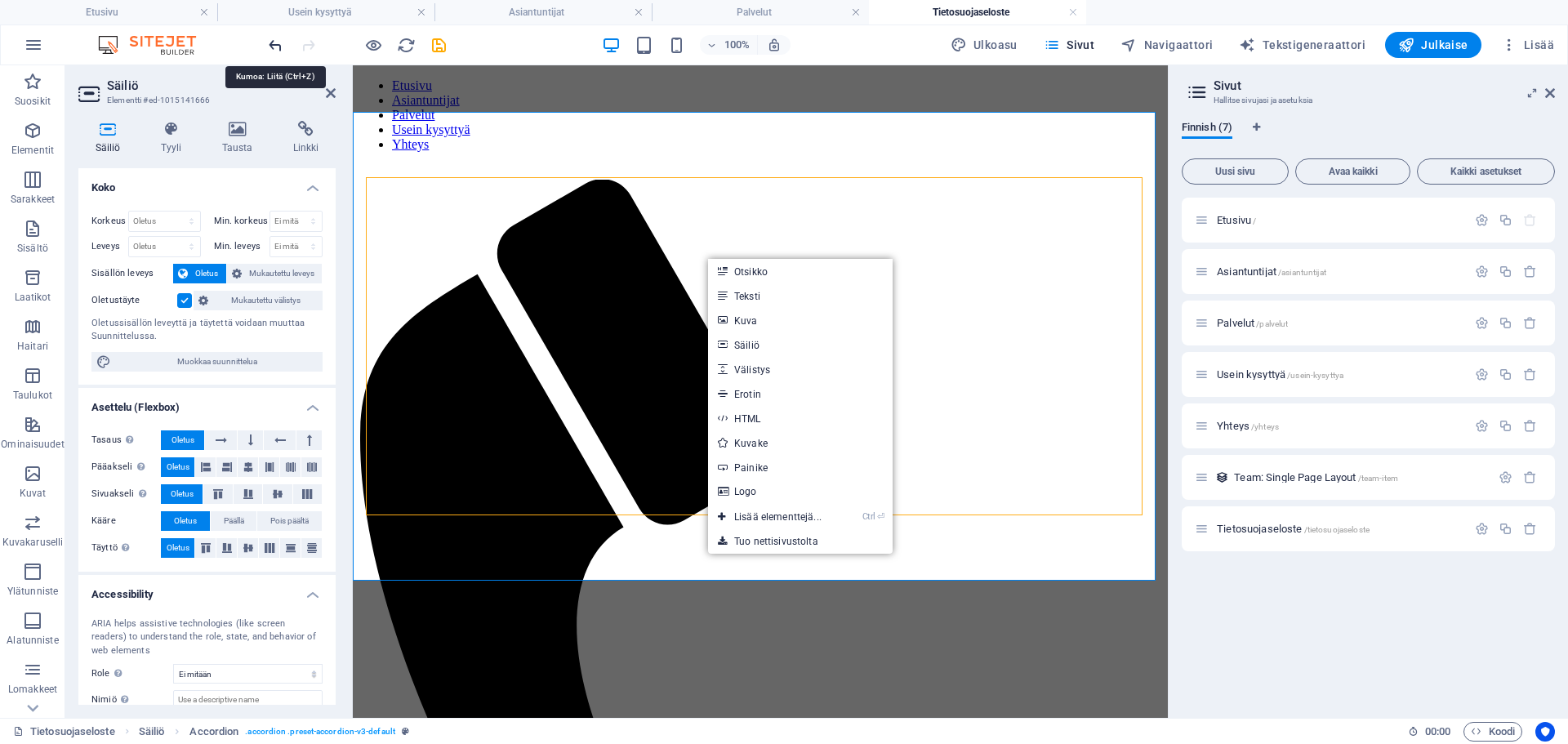
click at [272, 43] on icon "undo" at bounding box center [275, 45] width 19 height 19
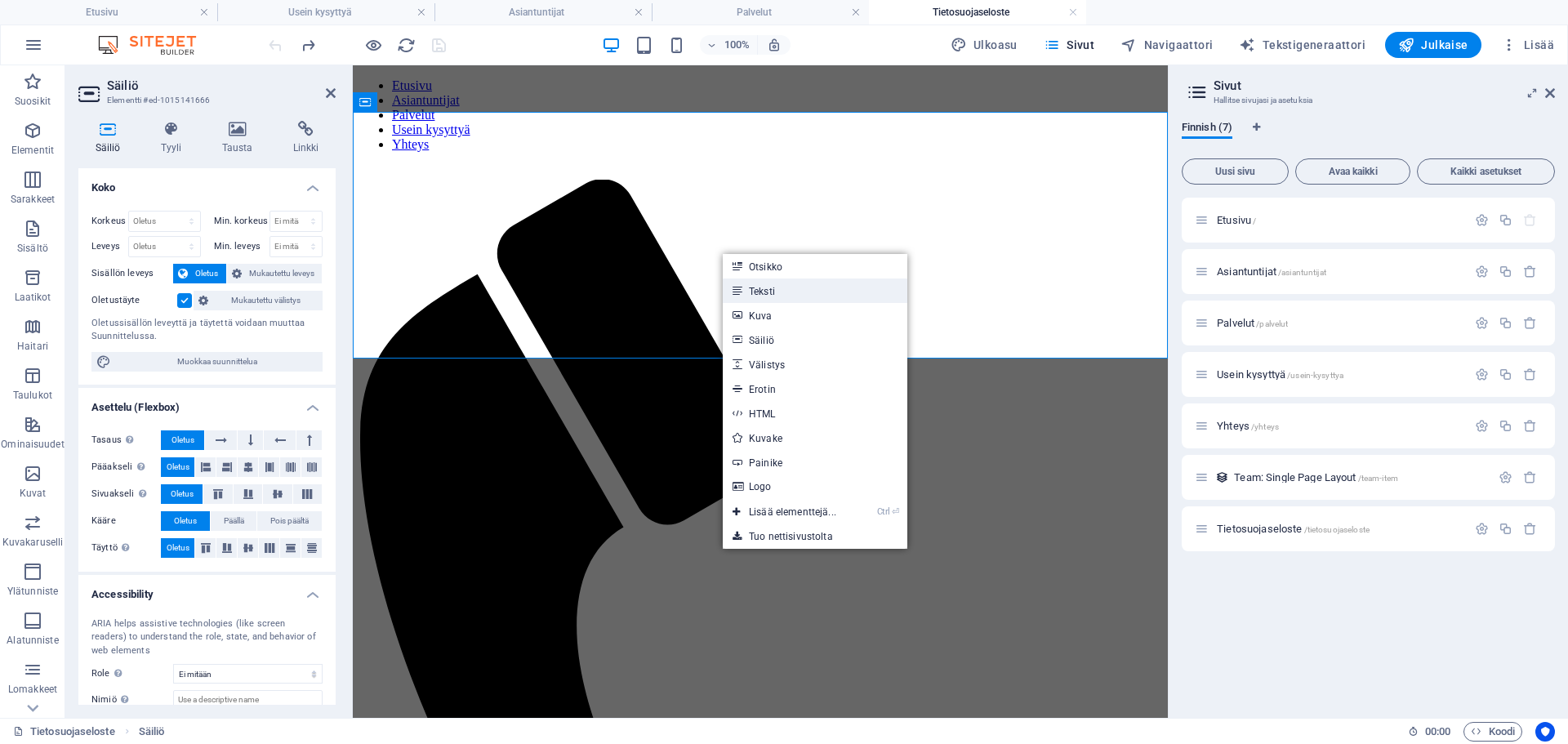
click at [754, 287] on link "Teksti" at bounding box center [814, 291] width 184 height 24
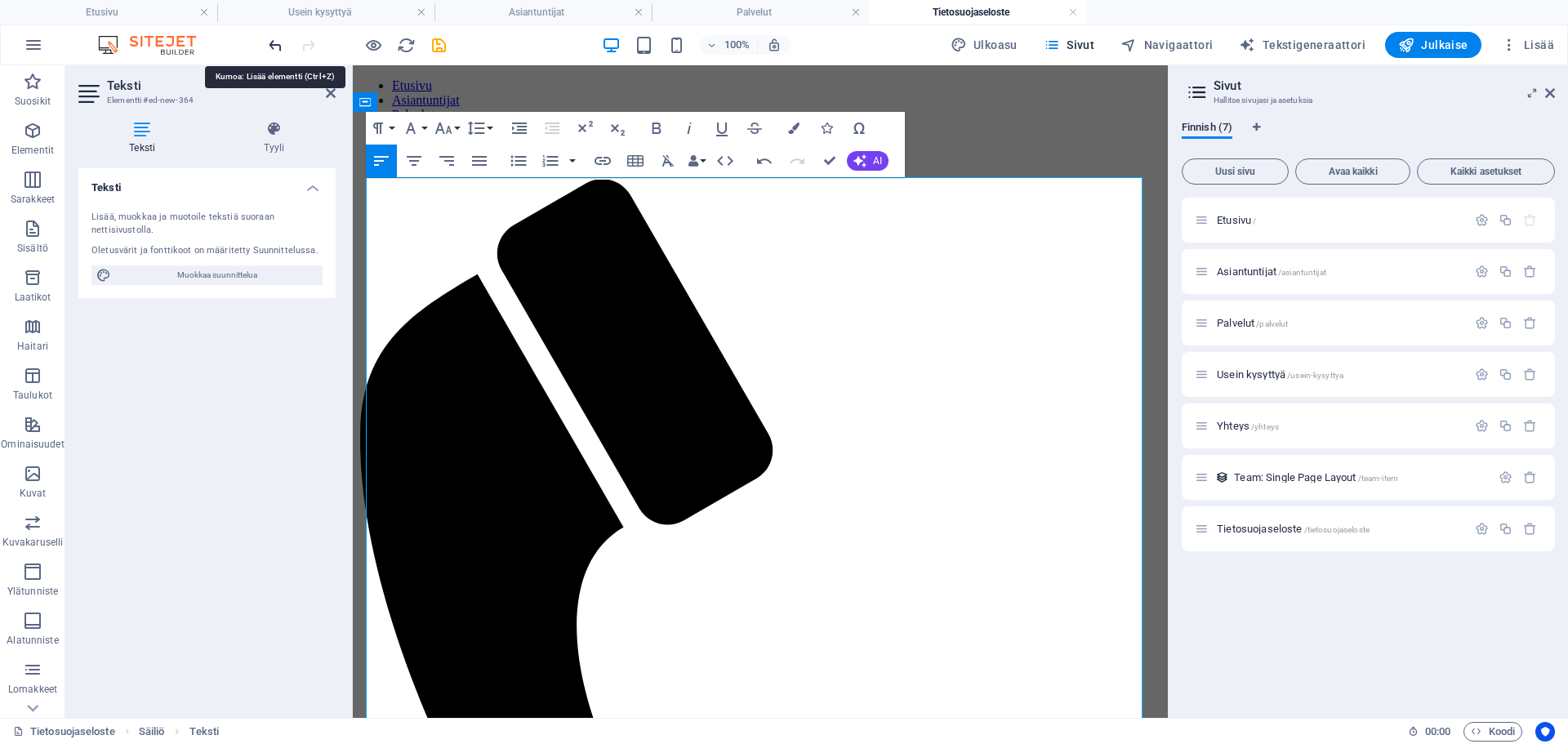
click at [274, 43] on icon "undo" at bounding box center [275, 45] width 19 height 19
drag, startPoint x: 553, startPoint y: 628, endPoint x: 366, endPoint y: 188, distance: 478.1
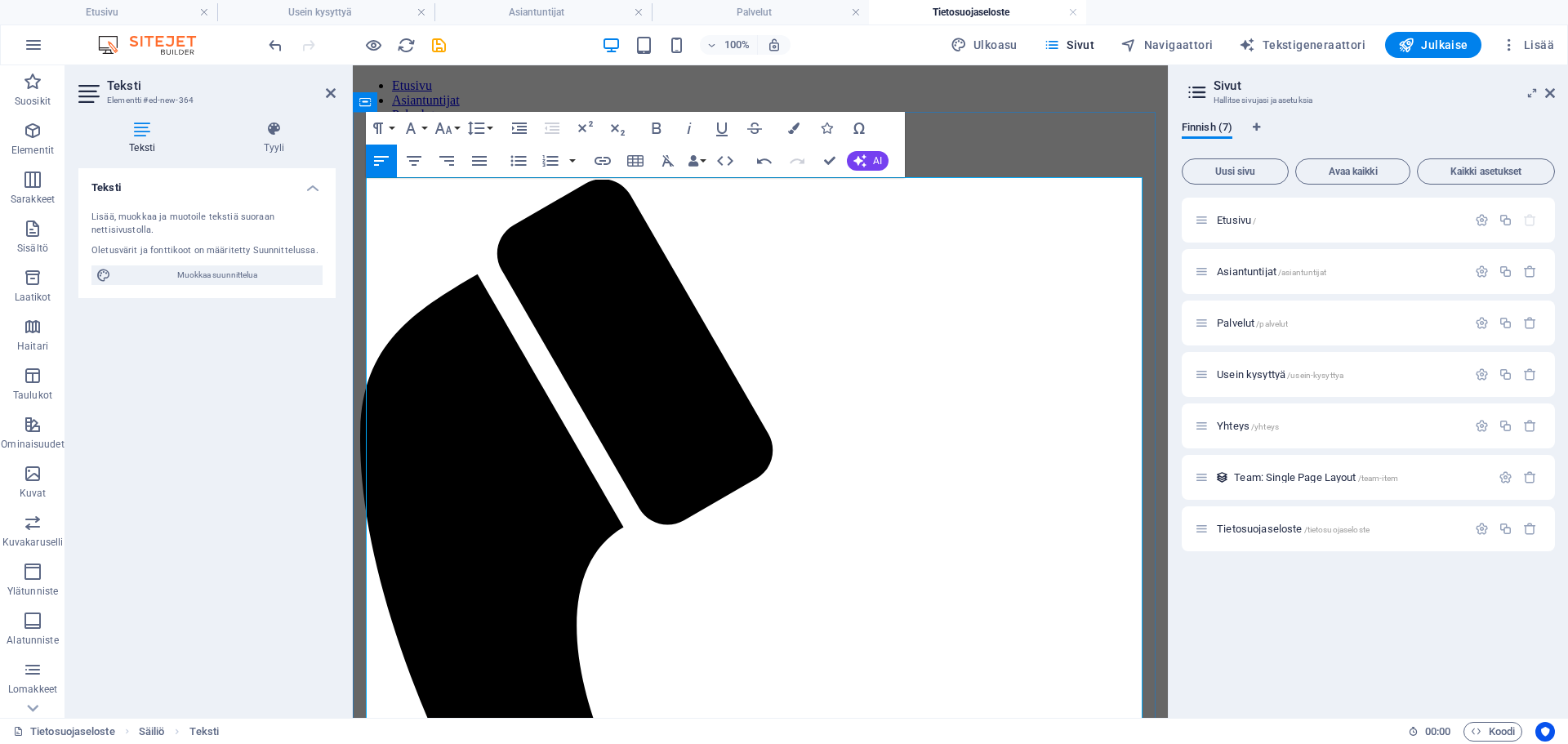
drag, startPoint x: 495, startPoint y: 216, endPoint x: 367, endPoint y: 209, distance: 128.2
click at [654, 131] on icon "button" at bounding box center [656, 128] width 20 height 20
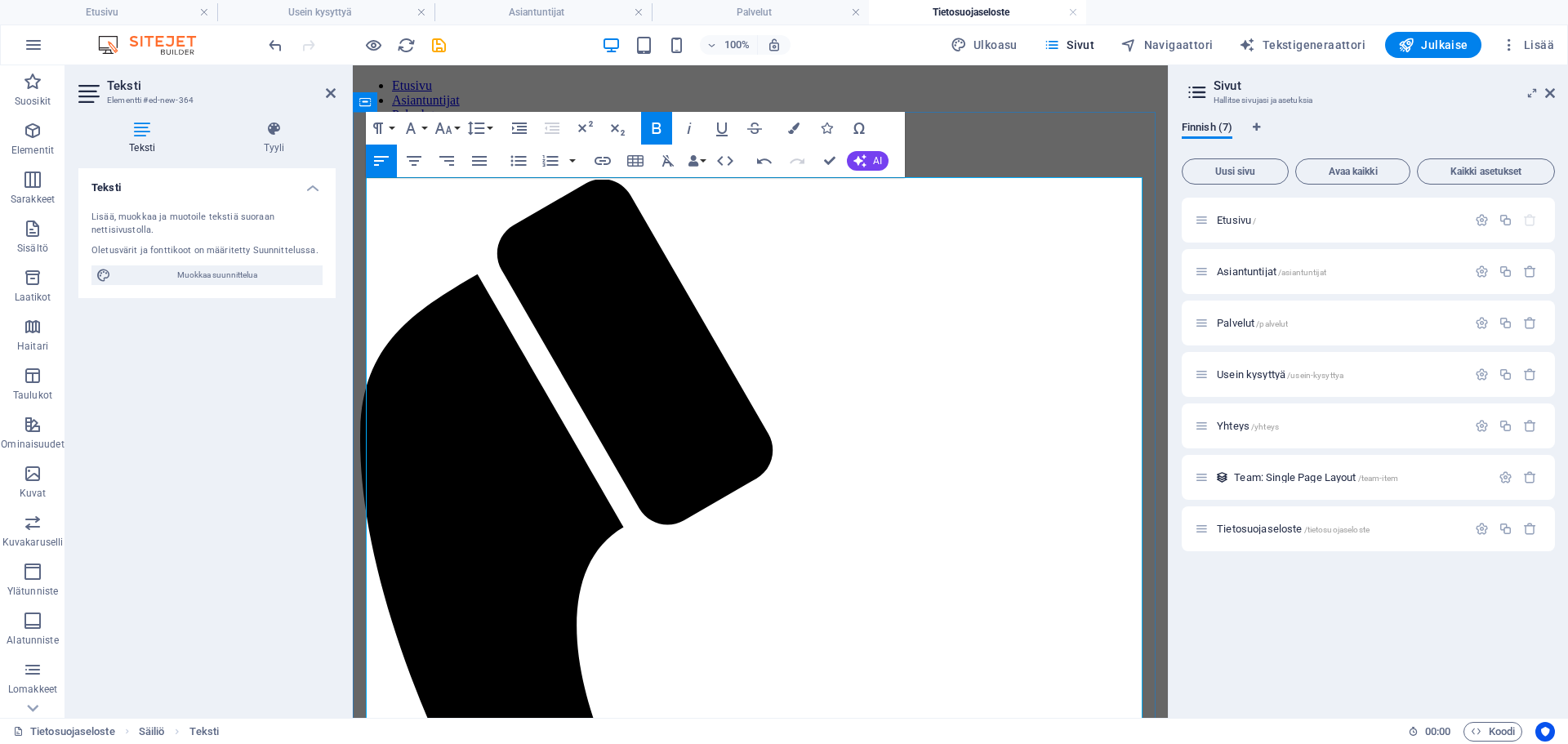
drag, startPoint x: 465, startPoint y: 346, endPoint x: 369, endPoint y: 344, distance: 96.0
click at [657, 125] on icon "button" at bounding box center [656, 128] width 20 height 20
drag, startPoint x: 450, startPoint y: 394, endPoint x: 357, endPoint y: 394, distance: 93.0
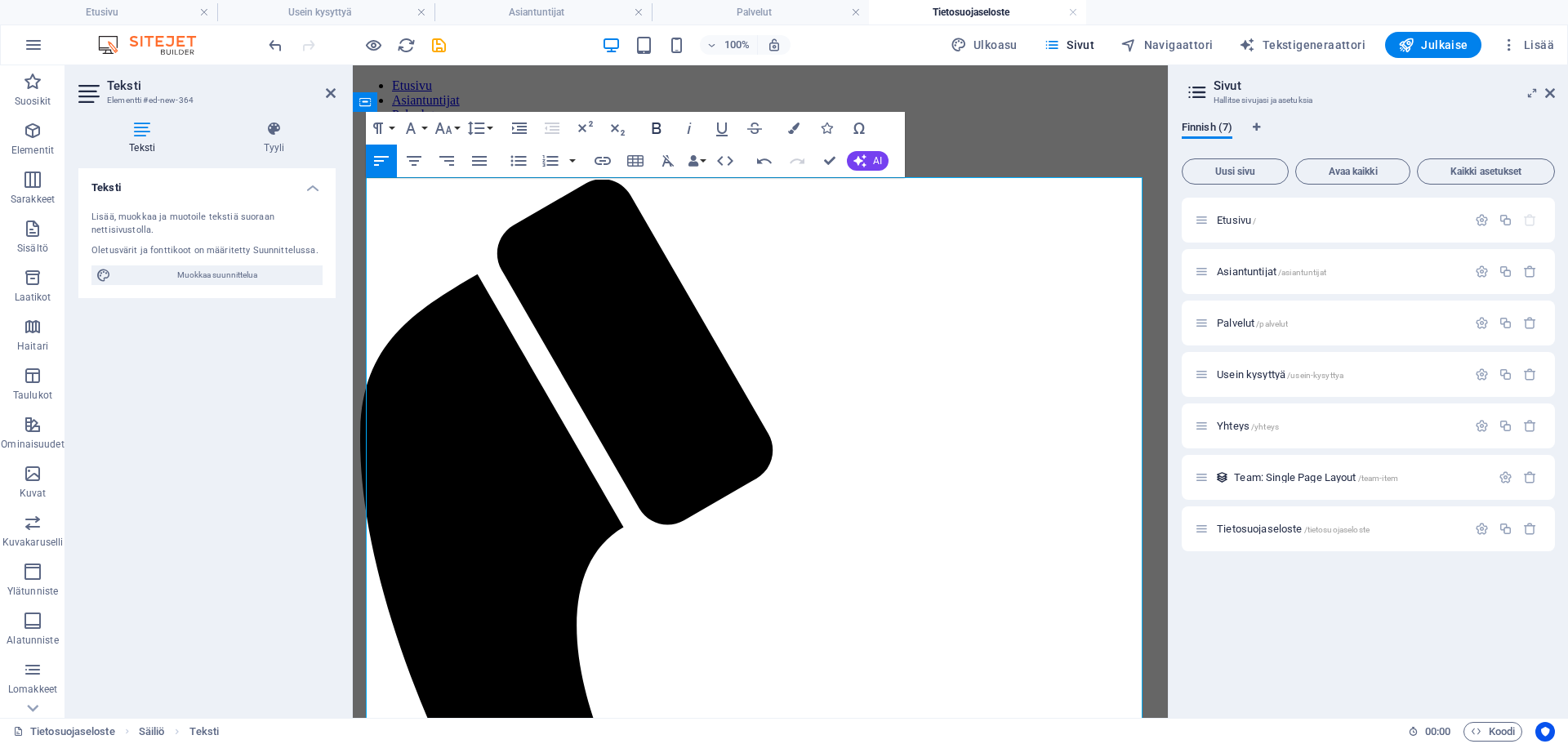
click at [660, 124] on icon "button" at bounding box center [656, 128] width 20 height 20
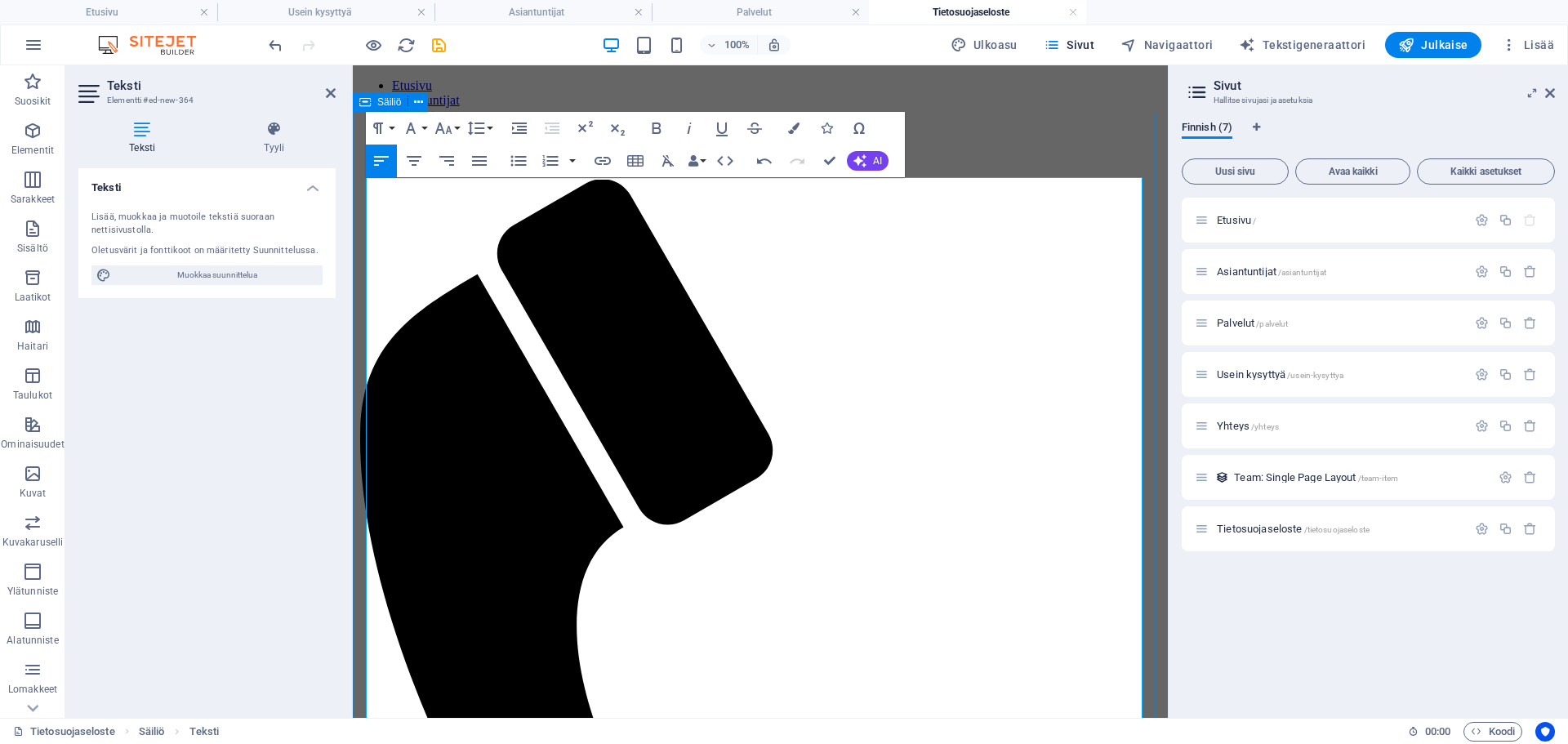
drag, startPoint x: 542, startPoint y: 436, endPoint x: 364, endPoint y: 438, distance: 178.0
click at [654, 127] on icon "button" at bounding box center [657, 128] width 9 height 11
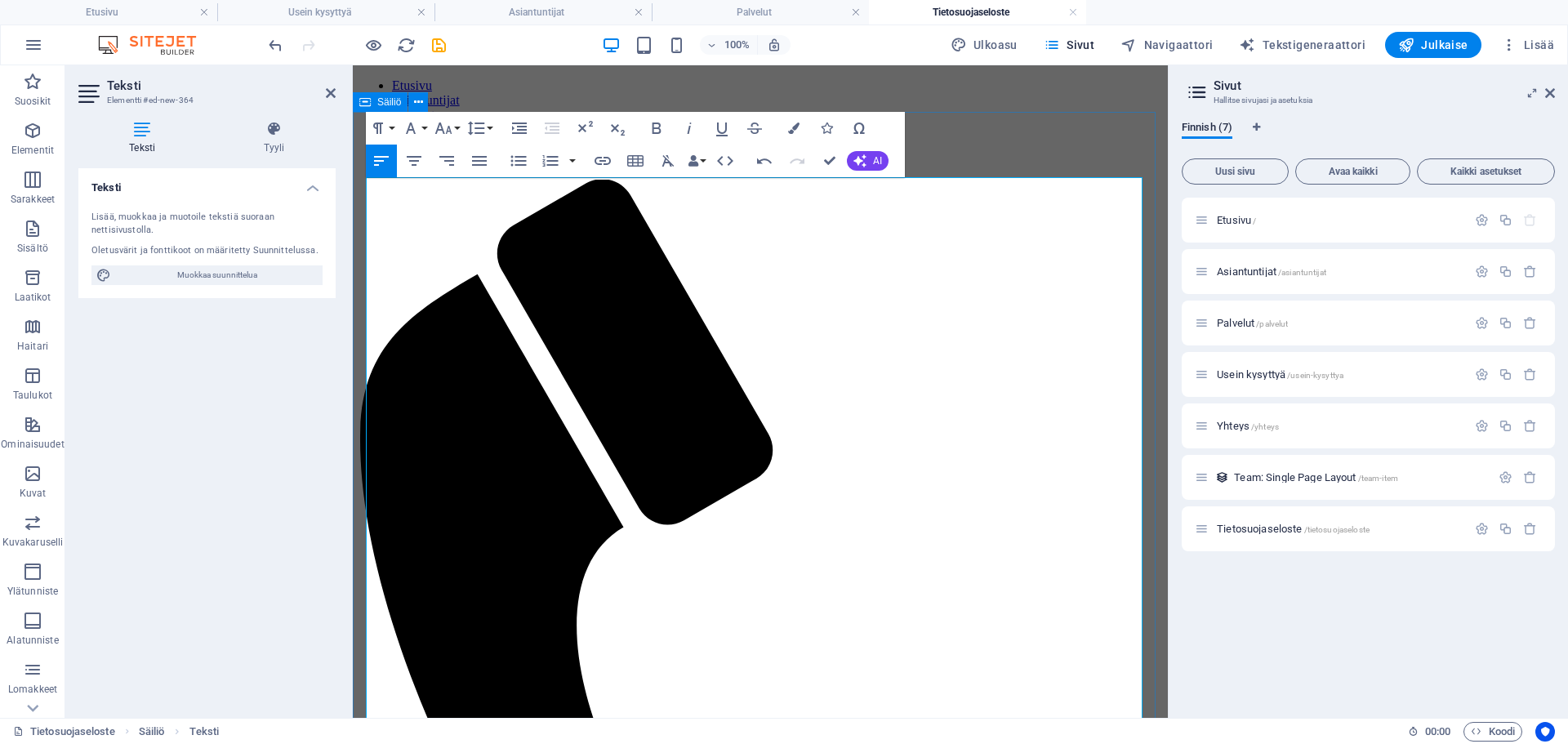
drag, startPoint x: 477, startPoint y: 478, endPoint x: 362, endPoint y: 483, distance: 115.1
click at [654, 131] on icon "button" at bounding box center [656, 128] width 20 height 20
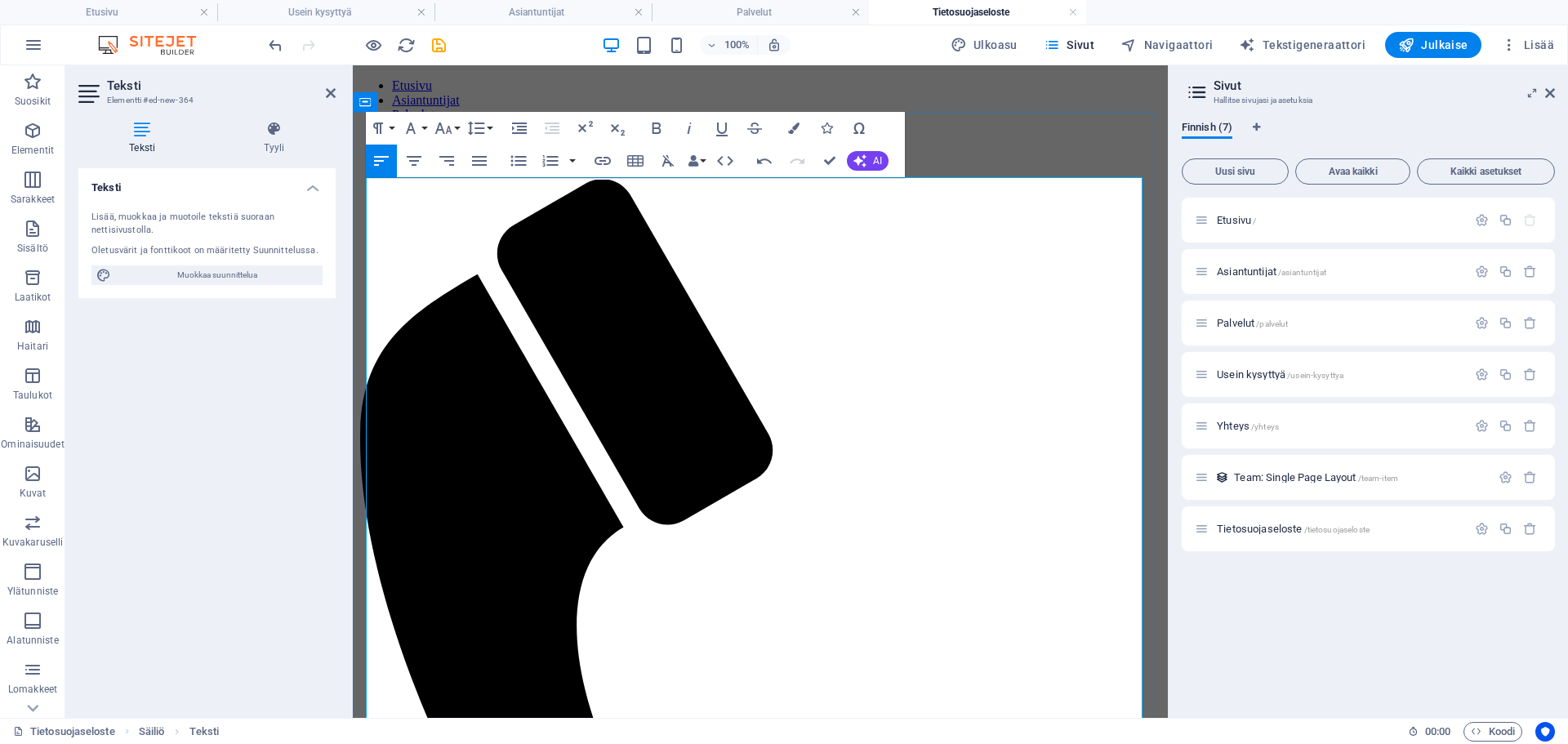
drag, startPoint x: 523, startPoint y: 535, endPoint x: 367, endPoint y: 537, distance: 156.0
click at [657, 127] on icon "button" at bounding box center [657, 128] width 9 height 11
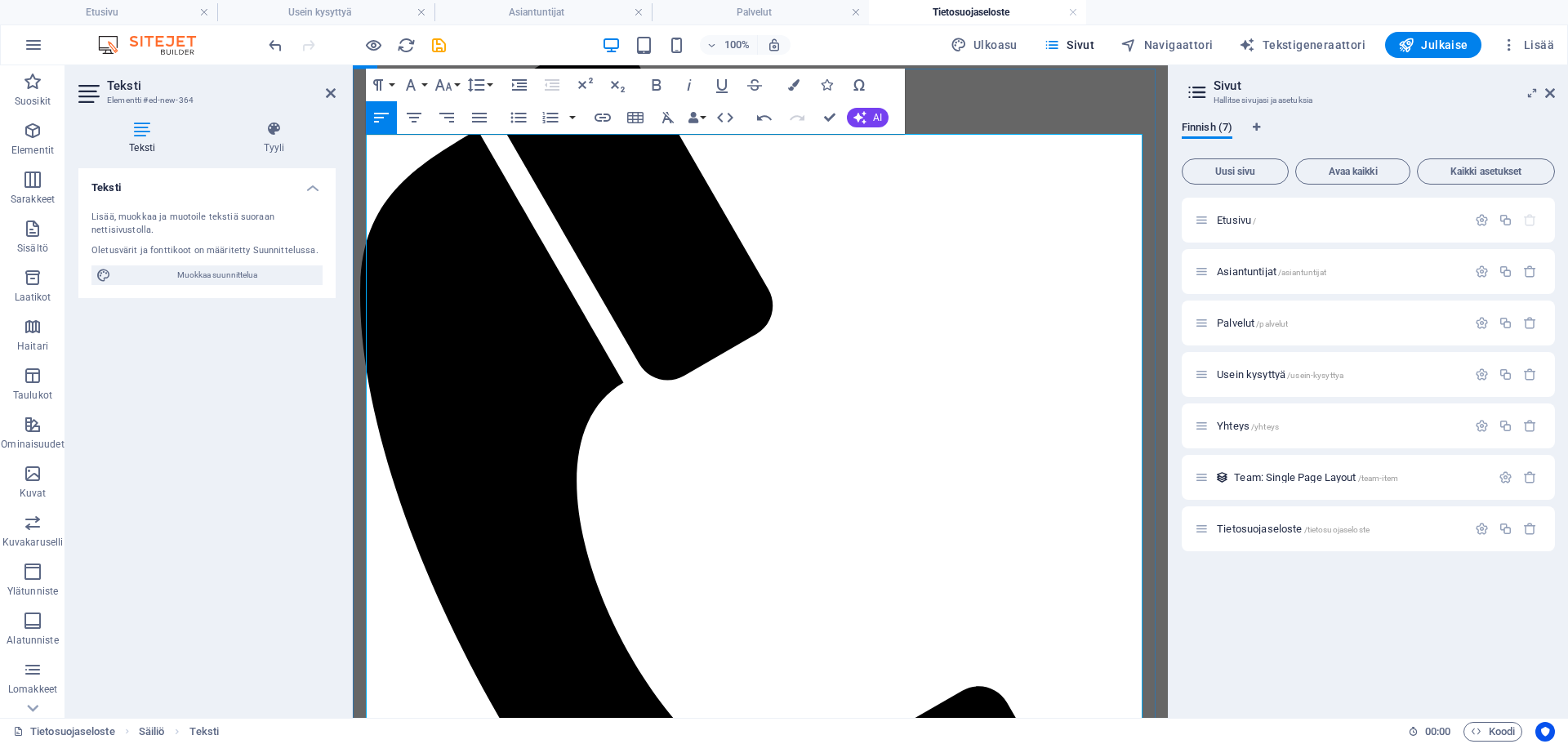
scroll to position [164, 0]
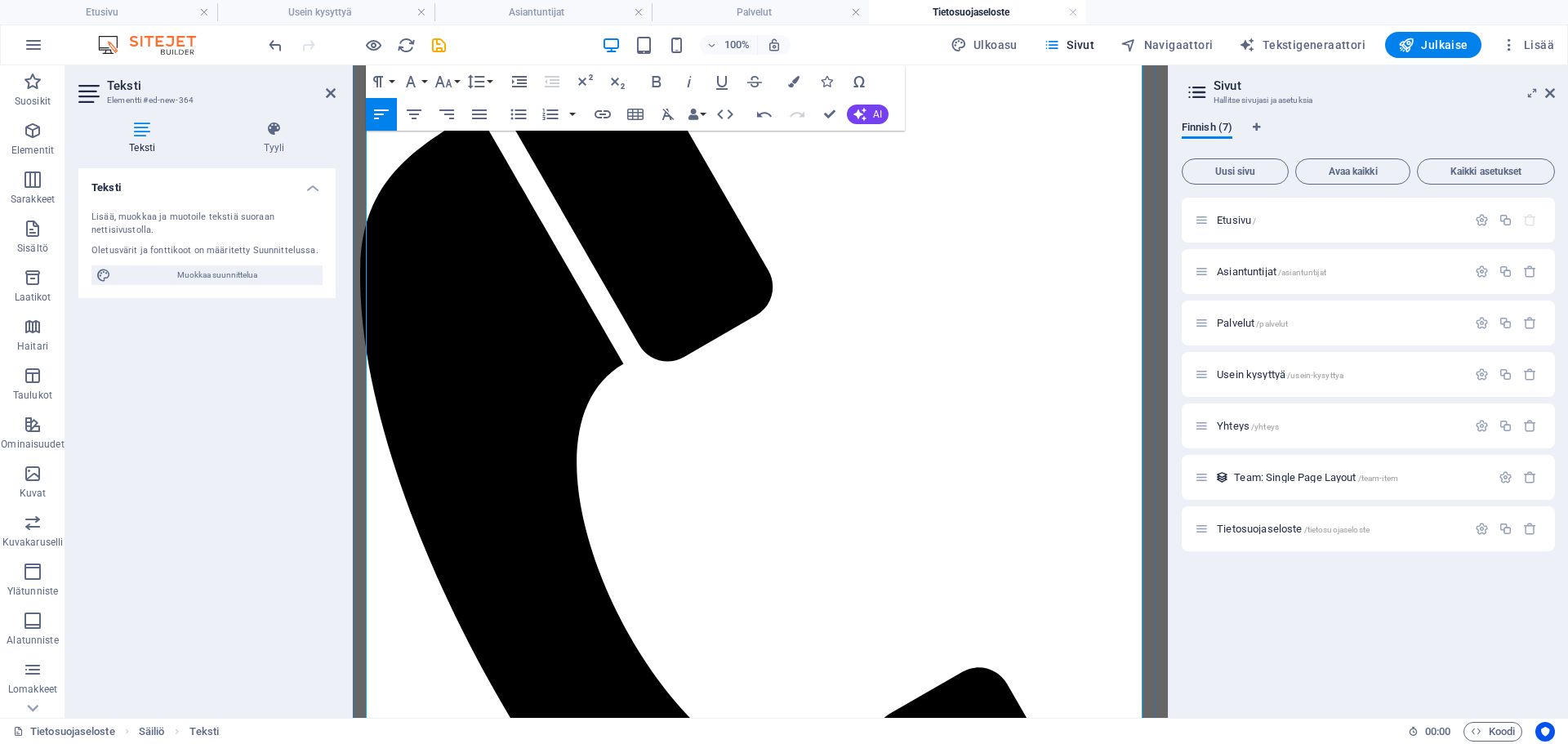
drag, startPoint x: 555, startPoint y: 420, endPoint x: 367, endPoint y: 418, distance: 188.0
click at [661, 78] on icon "button" at bounding box center [656, 81] width 20 height 20
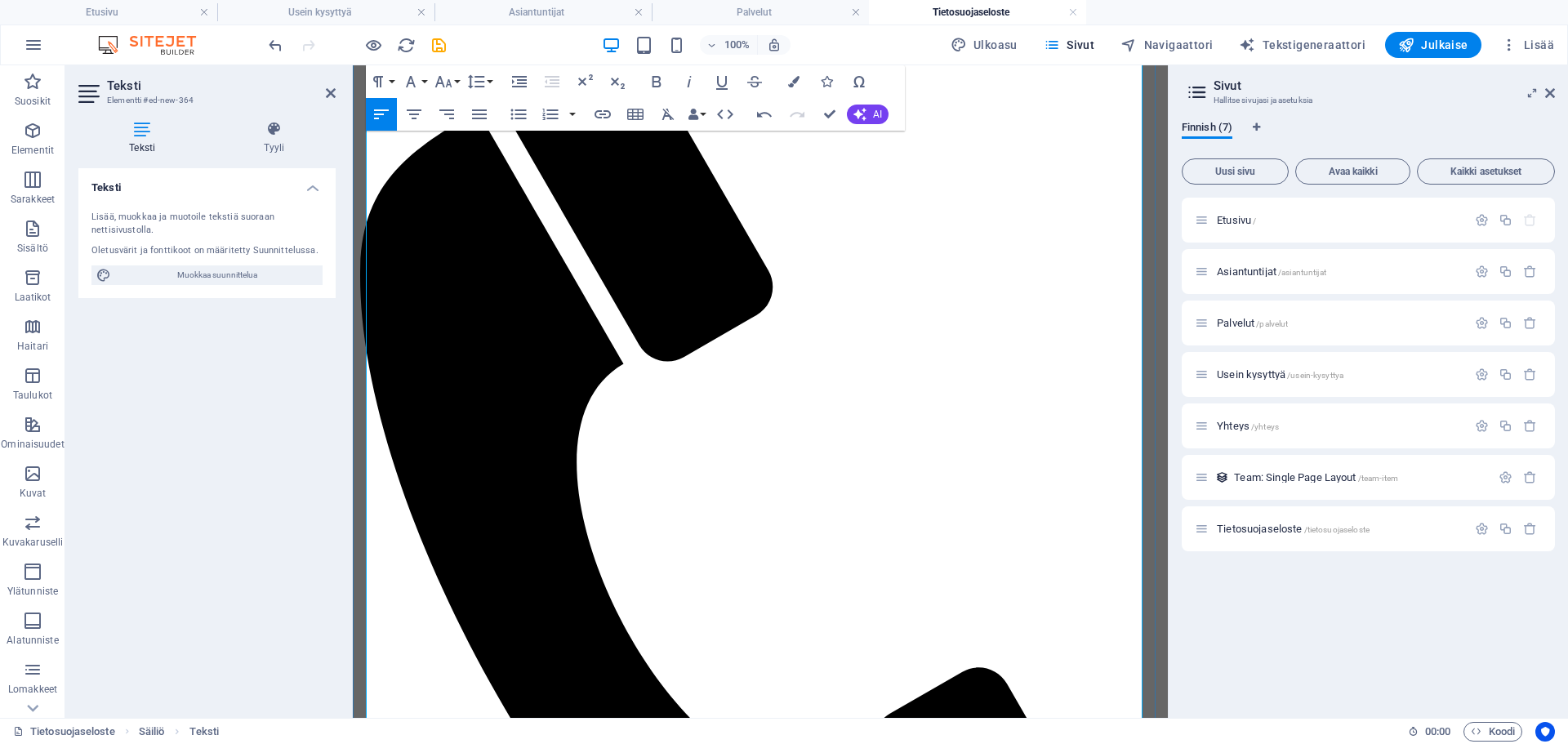
drag, startPoint x: 558, startPoint y: 464, endPoint x: 369, endPoint y: 465, distance: 189.0
click at [664, 80] on icon "button" at bounding box center [656, 81] width 20 height 20
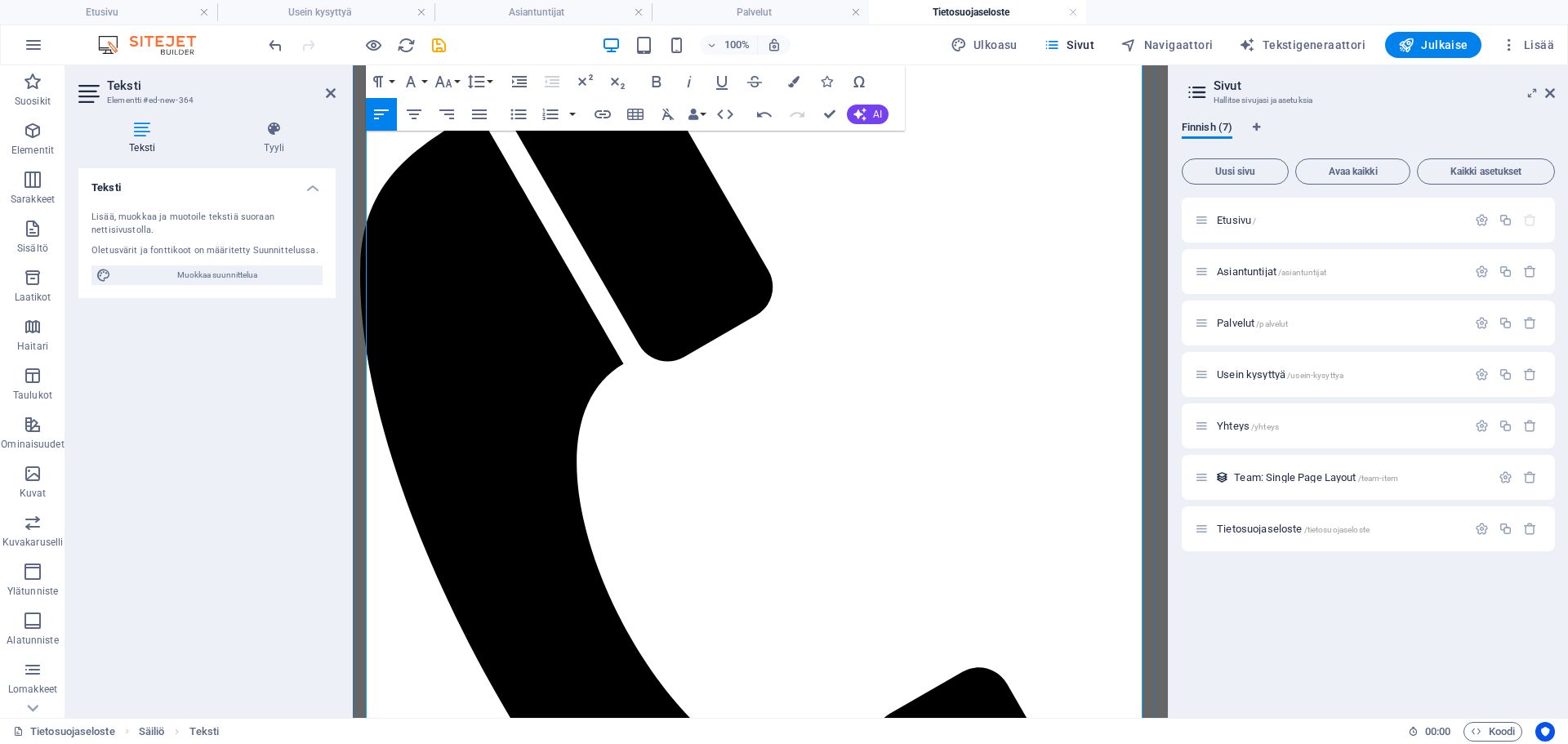
drag, startPoint x: 667, startPoint y: 534, endPoint x: 369, endPoint y: 539, distance: 298.0
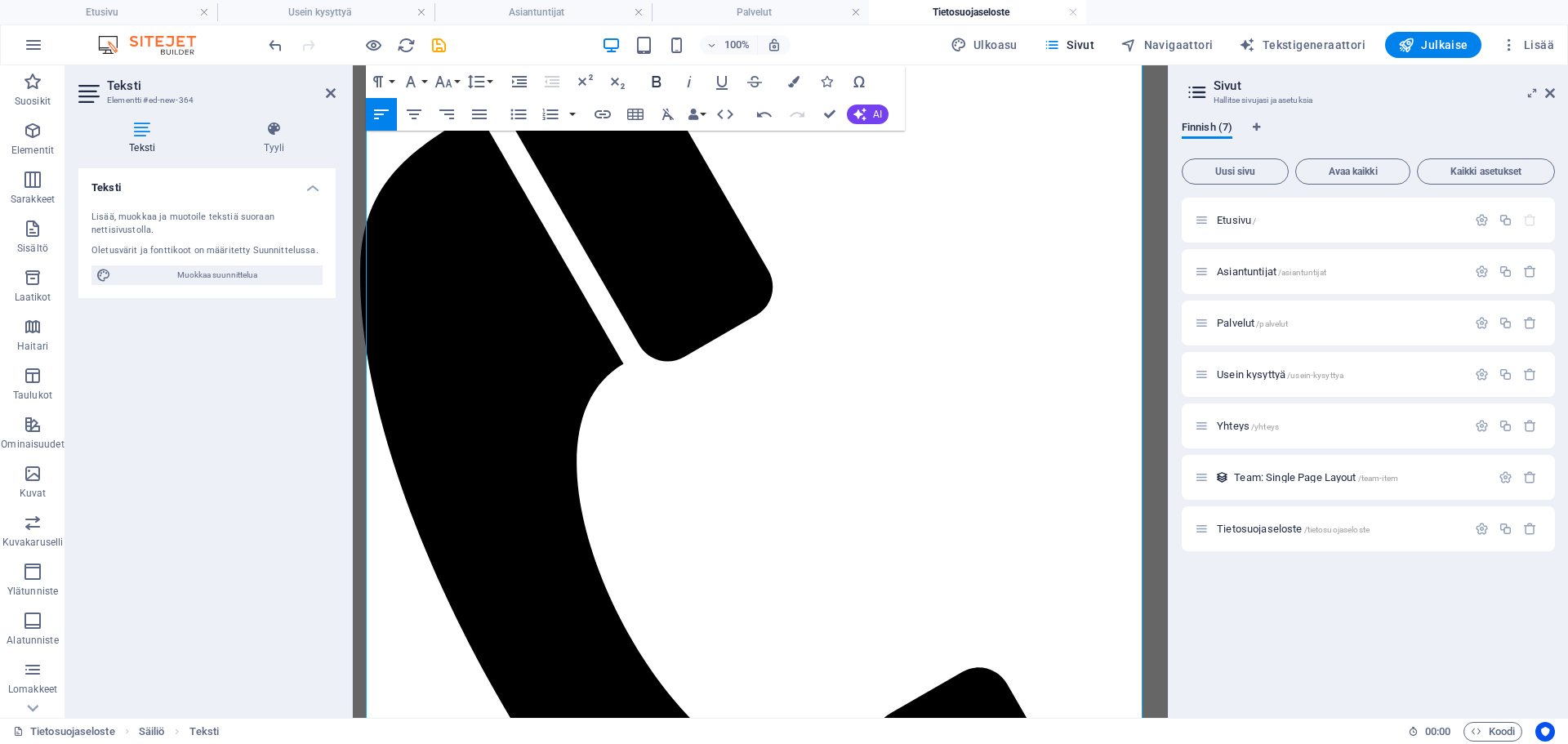
click at [650, 82] on icon "button" at bounding box center [656, 81] width 20 height 20
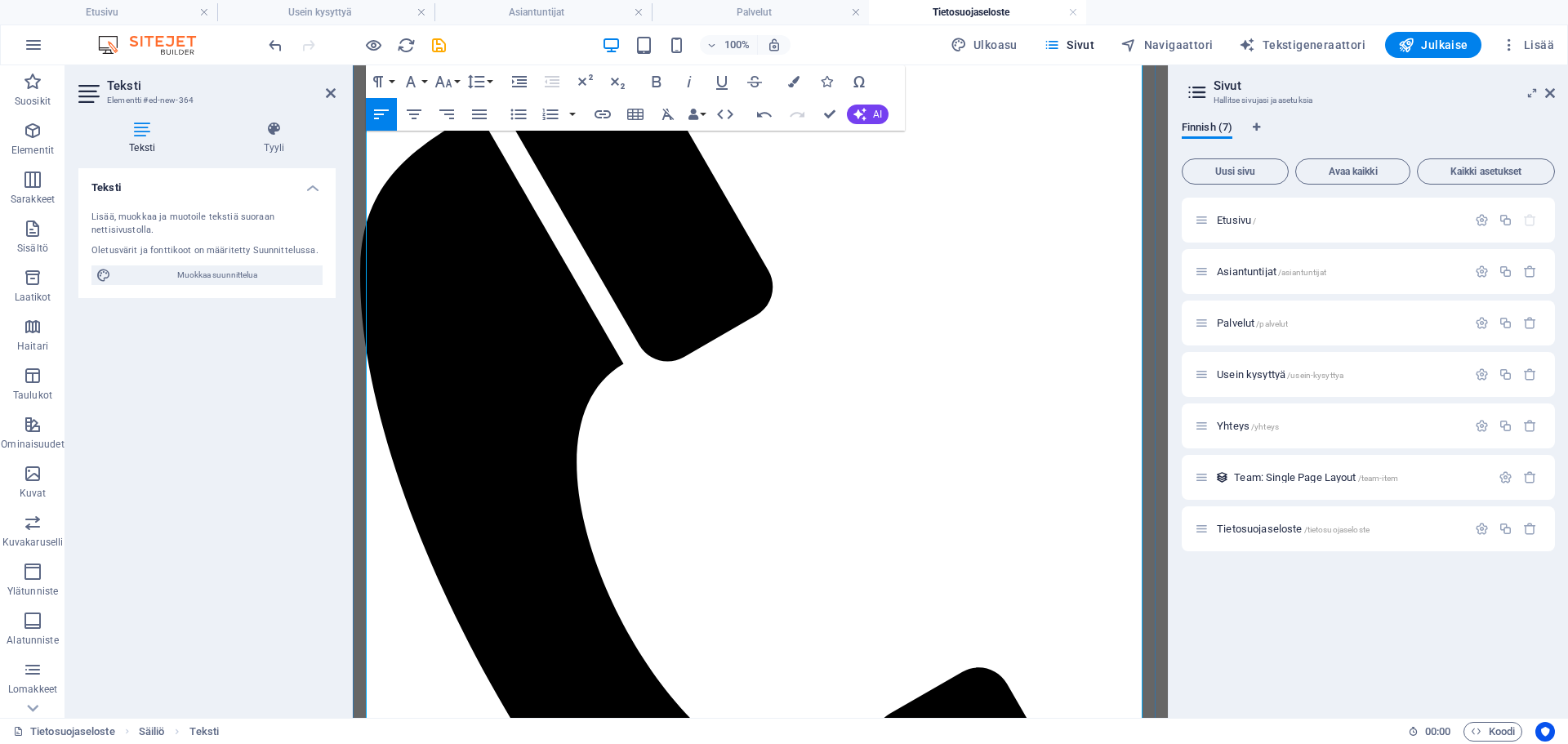
drag, startPoint x: 535, startPoint y: 578, endPoint x: 367, endPoint y: 585, distance: 168.1
click at [655, 80] on icon "button" at bounding box center [657, 81] width 9 height 11
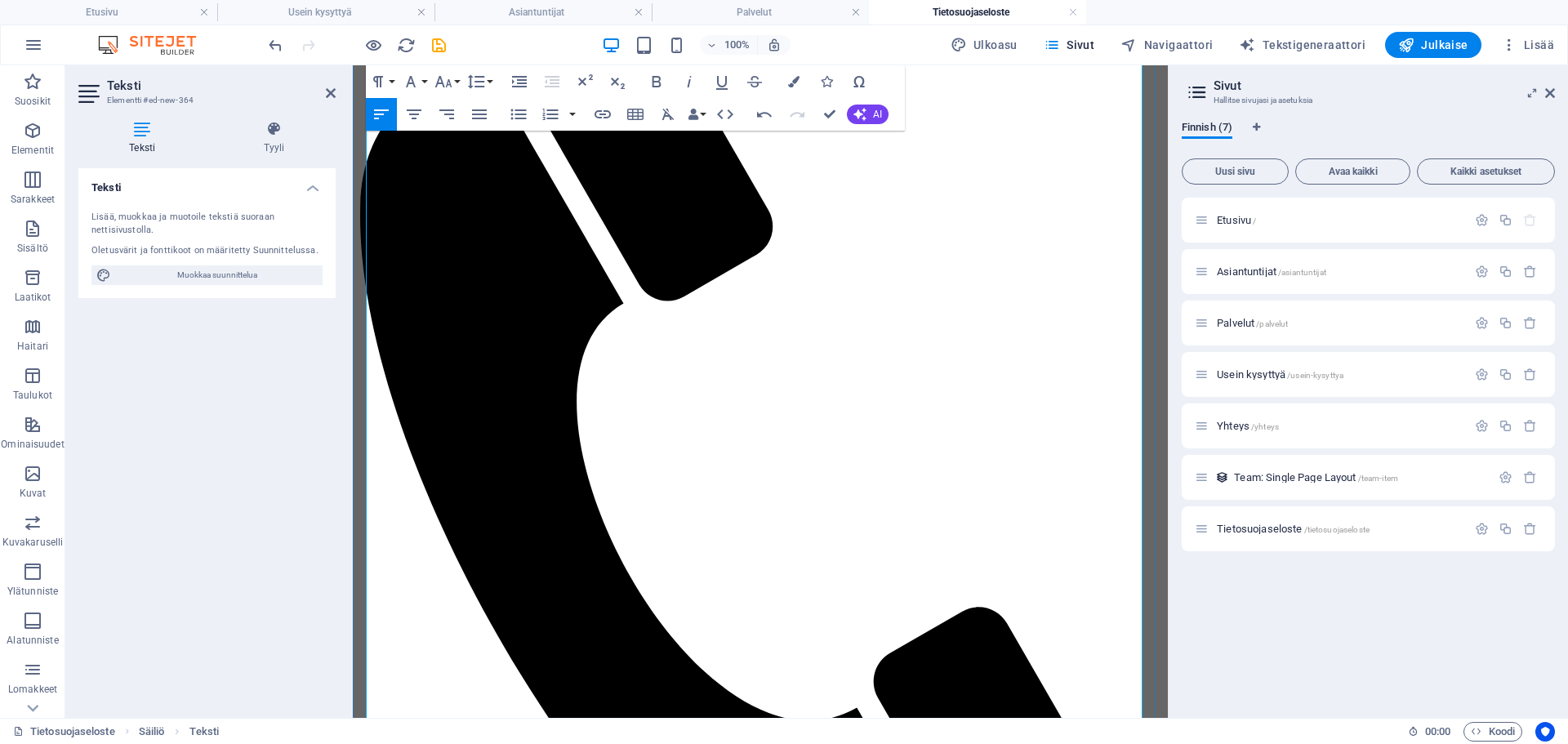
scroll to position [245, 0]
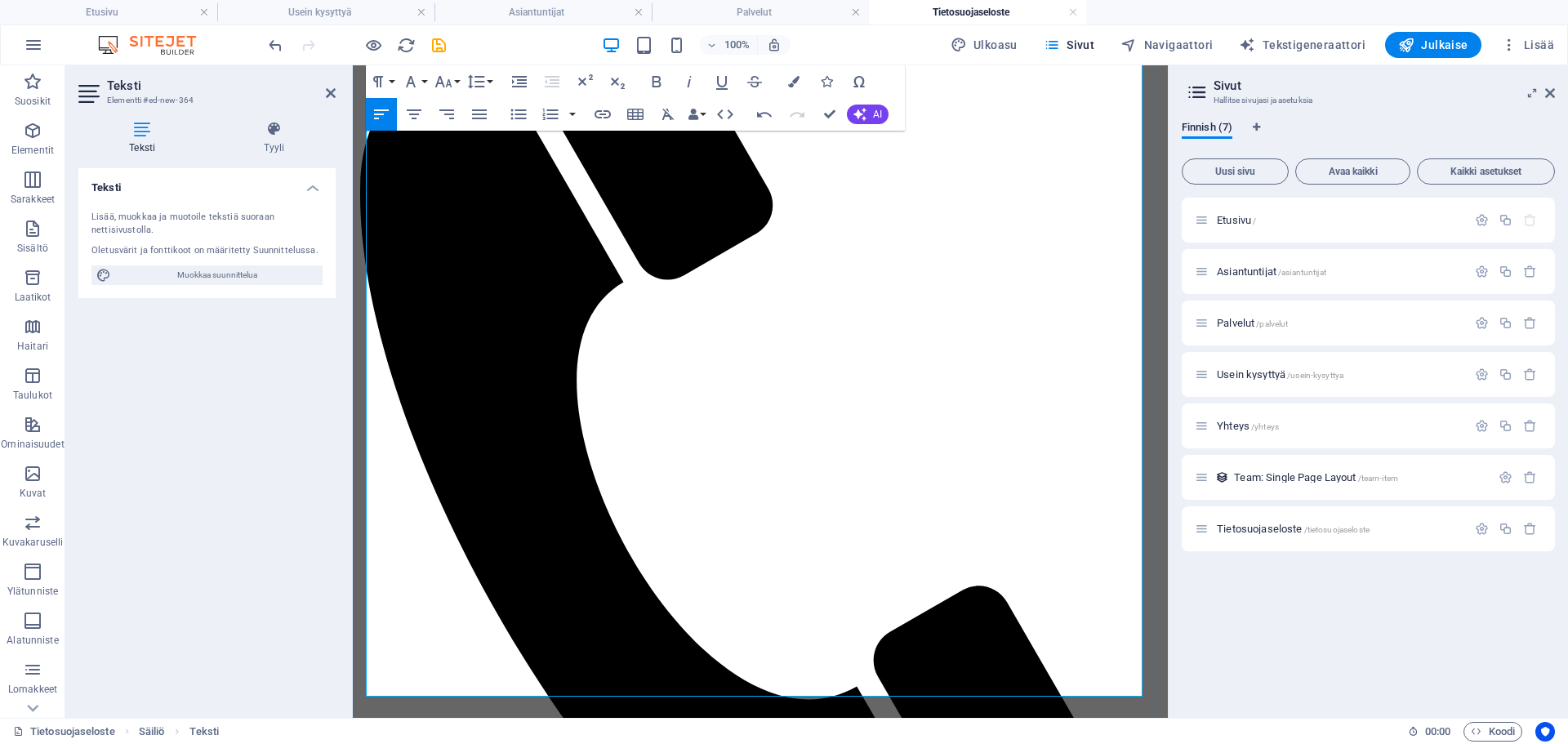
drag, startPoint x: 455, startPoint y: 605, endPoint x: 366, endPoint y: 605, distance: 89.0
click at [662, 84] on icon "button" at bounding box center [656, 81] width 20 height 20
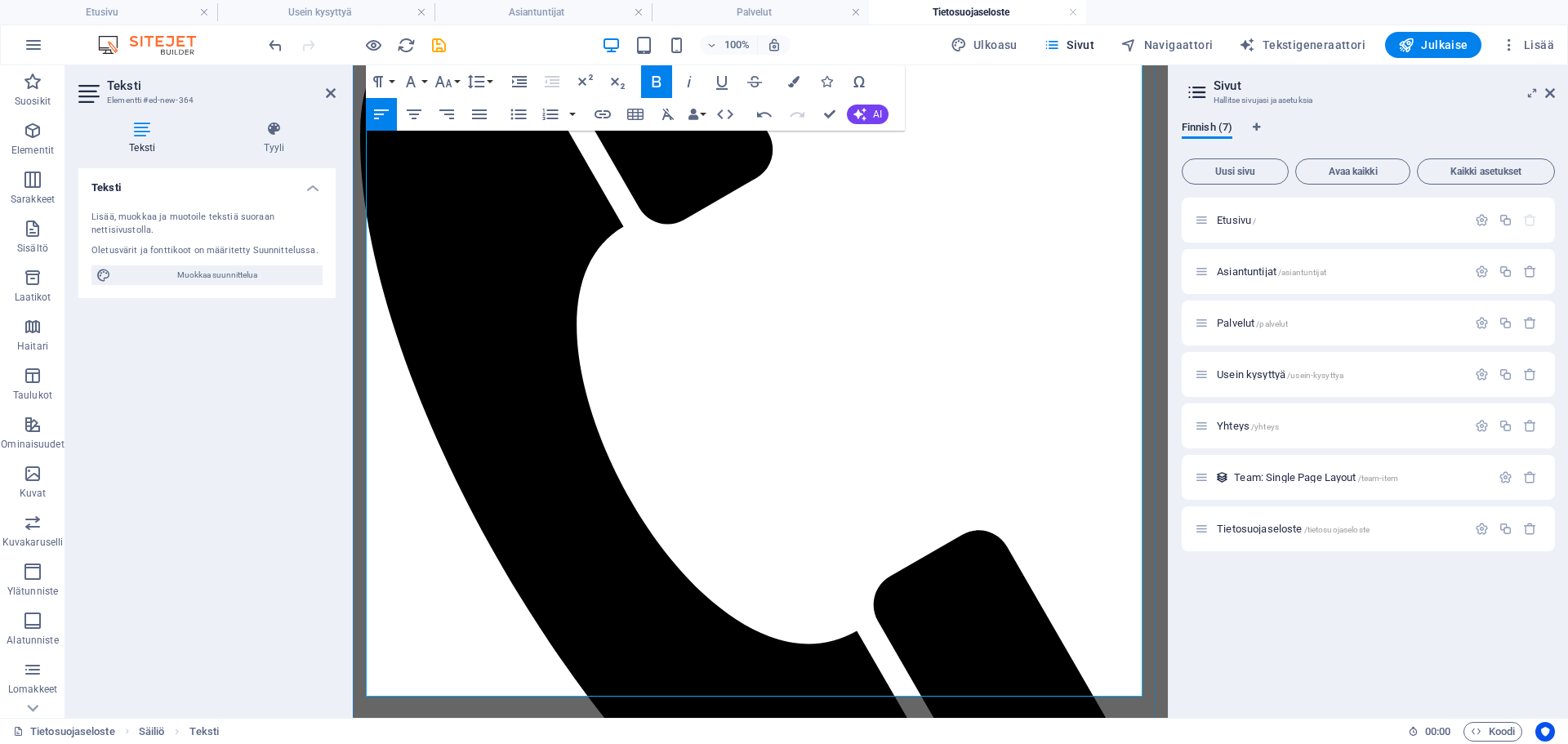
scroll to position [327, 0]
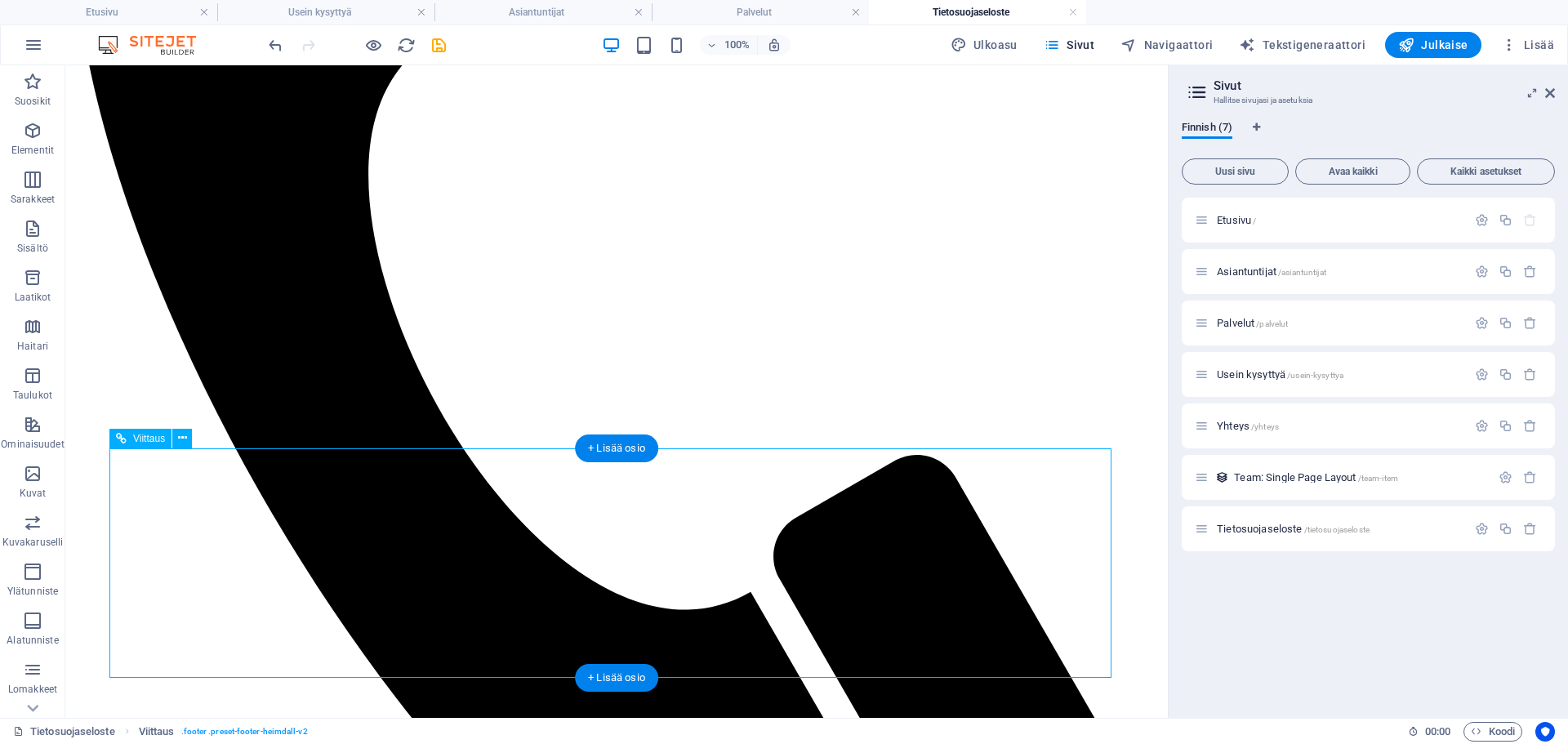
scroll to position [612, 0]
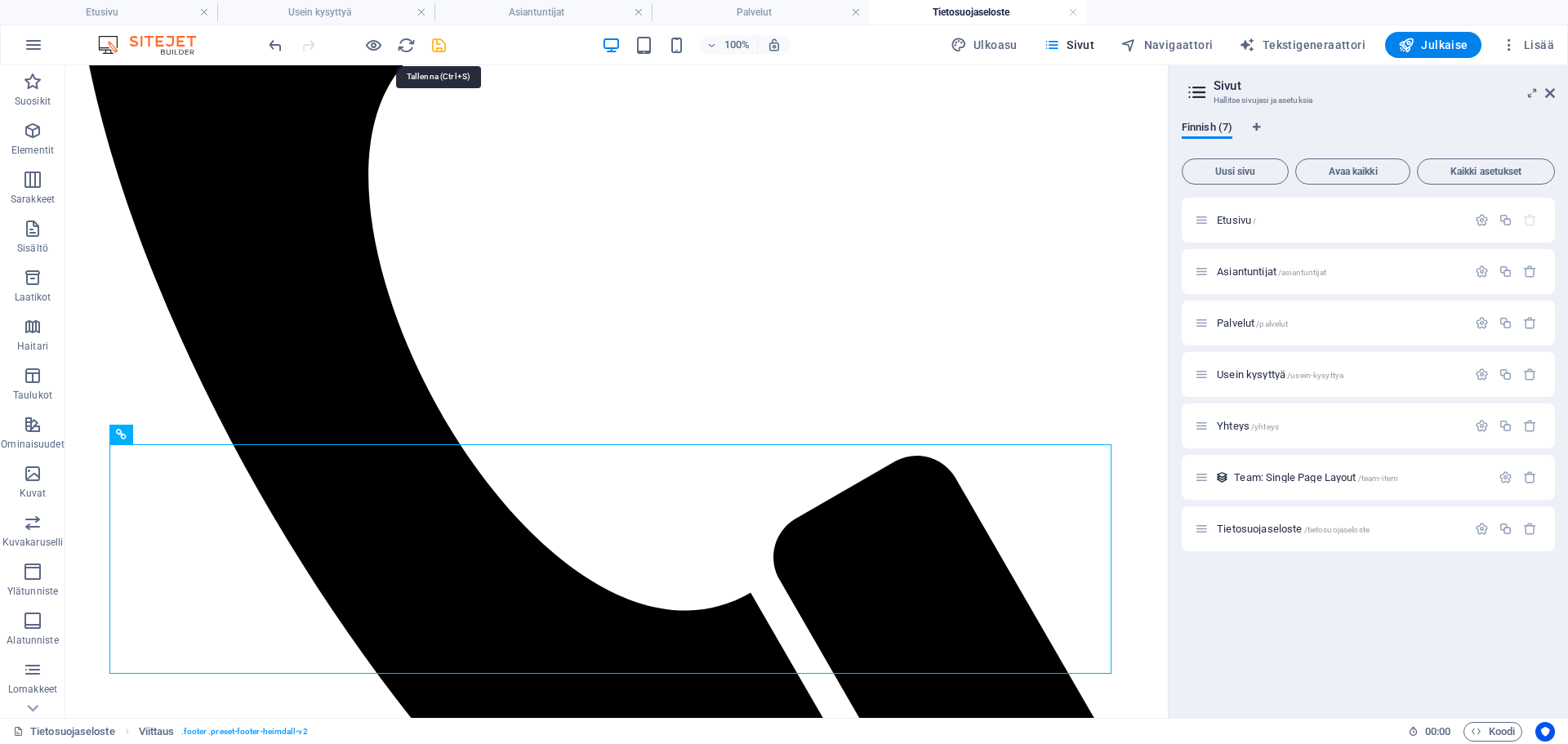
drag, startPoint x: 437, startPoint y: 44, endPoint x: 792, endPoint y: 147, distance: 369.6
click at [437, 44] on icon "save" at bounding box center [439, 45] width 19 height 19
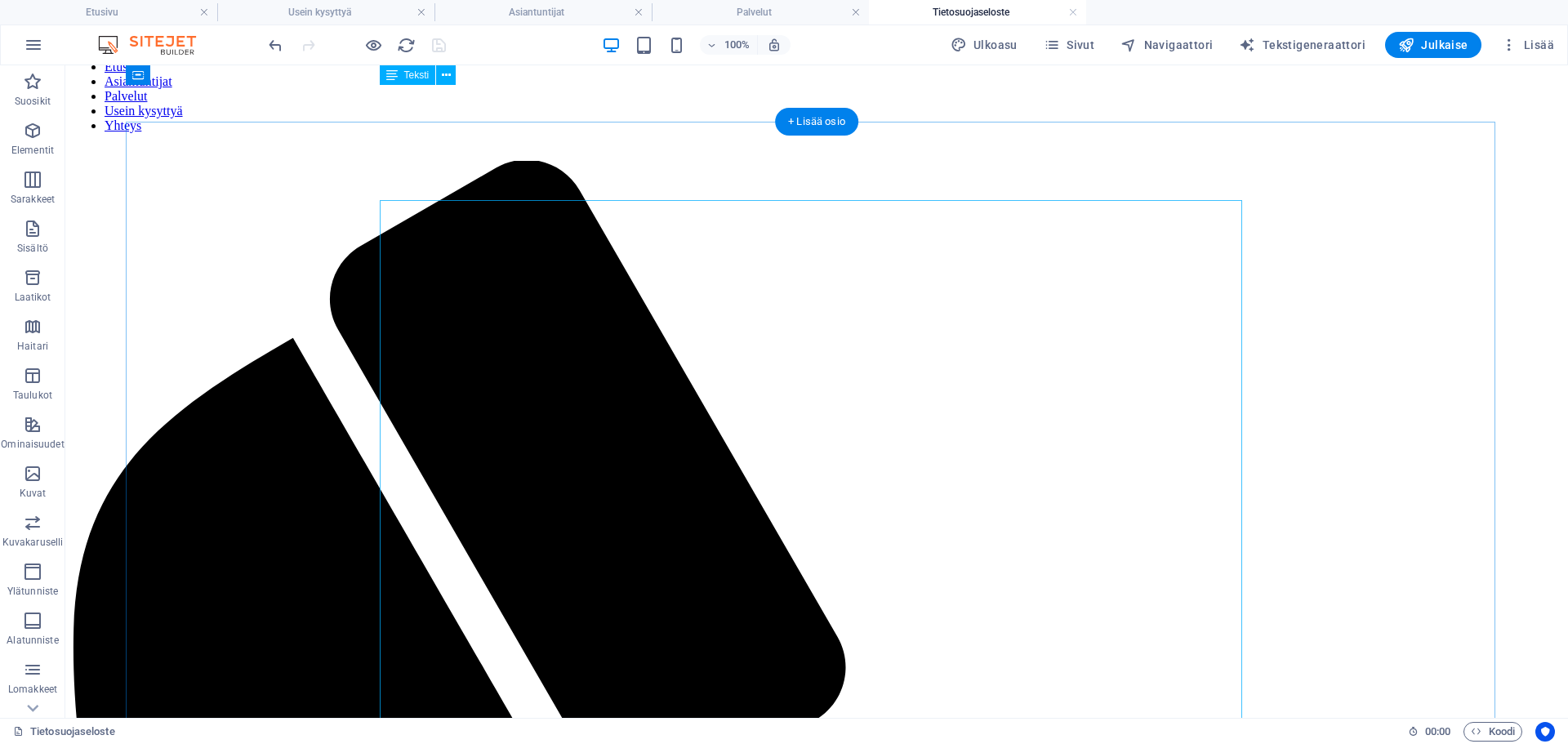
scroll to position [0, 0]
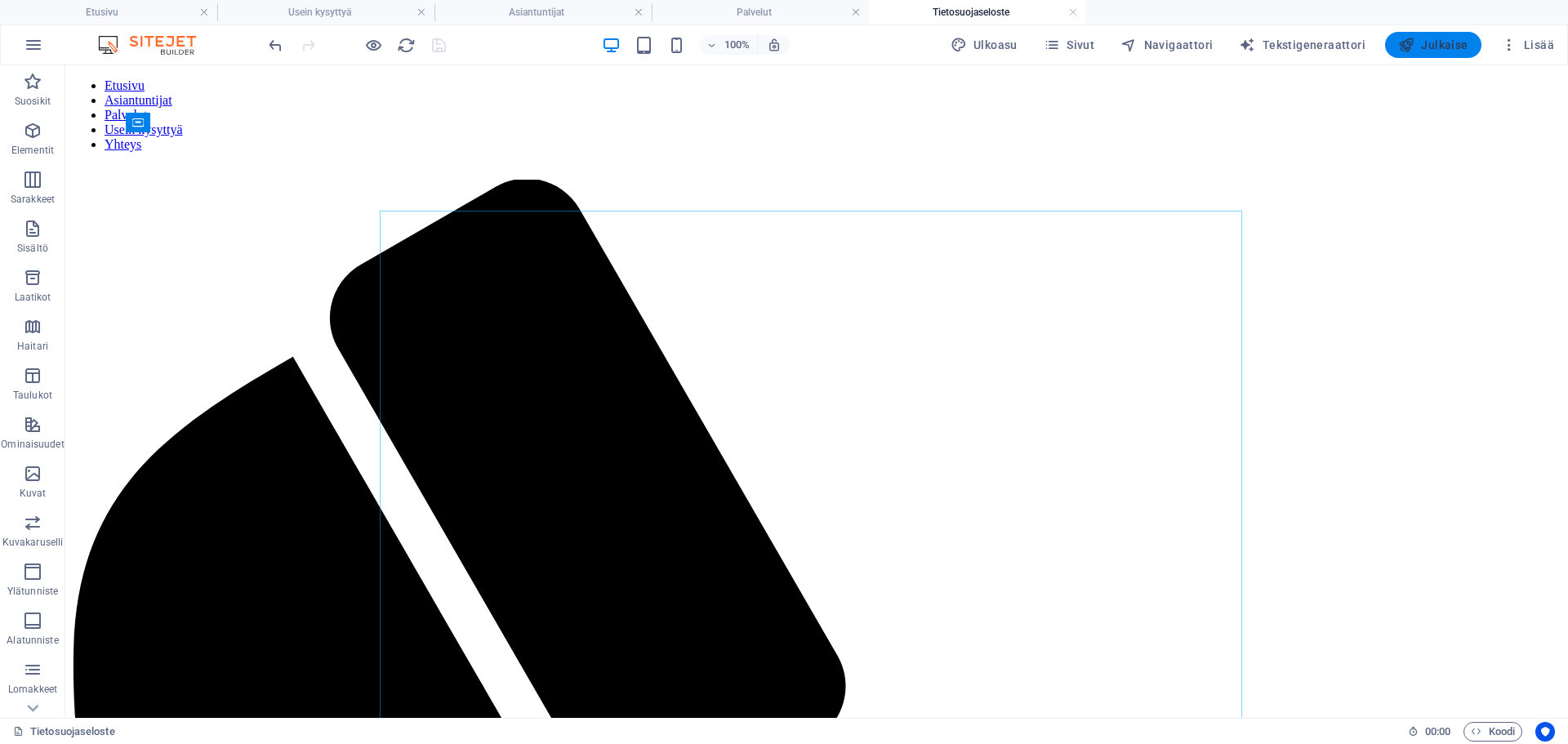
click at [1440, 48] on span "Julkaise" at bounding box center [1433, 44] width 70 height 16
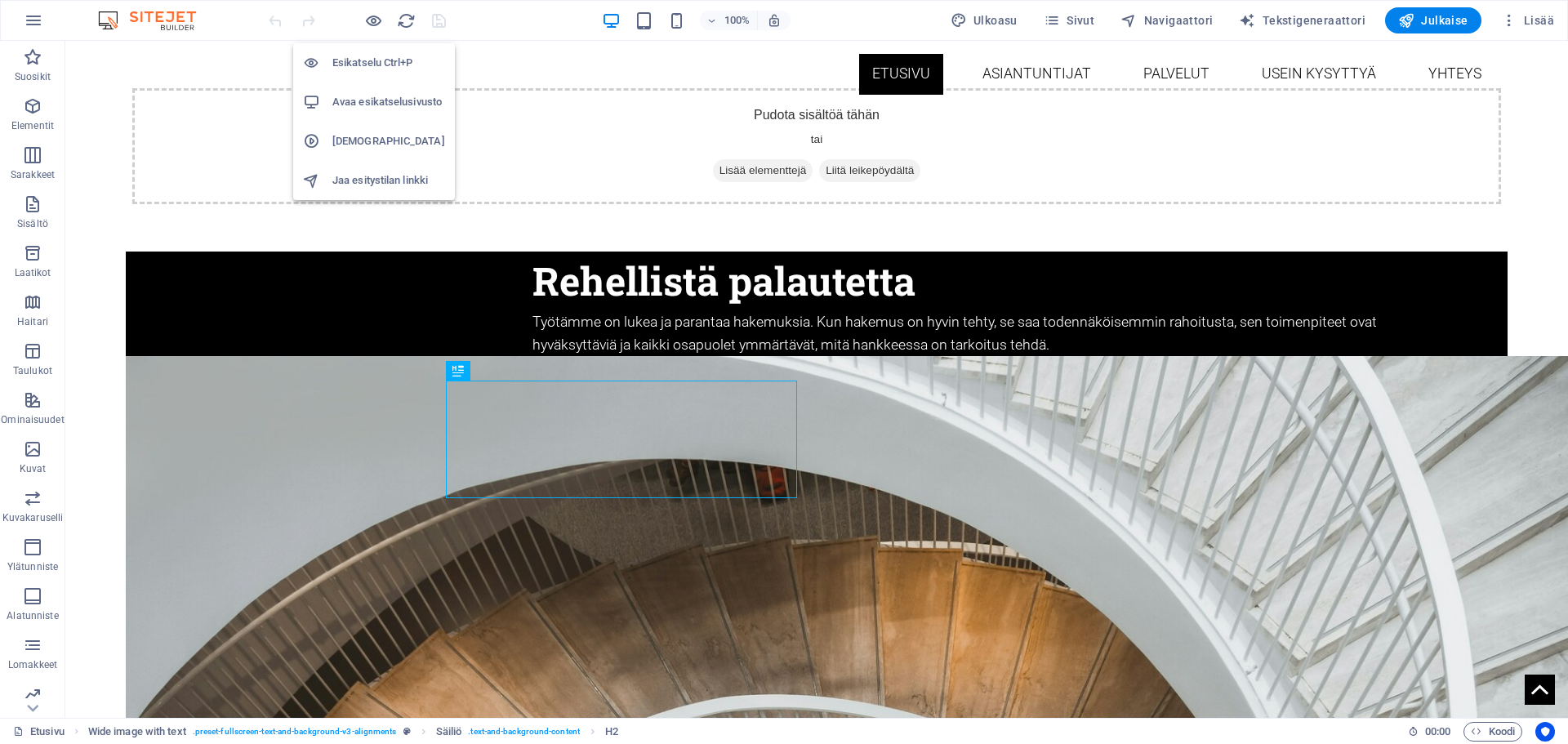
click at [368, 99] on h6 "Avaa esikatselusivusto" at bounding box center [388, 102] width 112 height 20
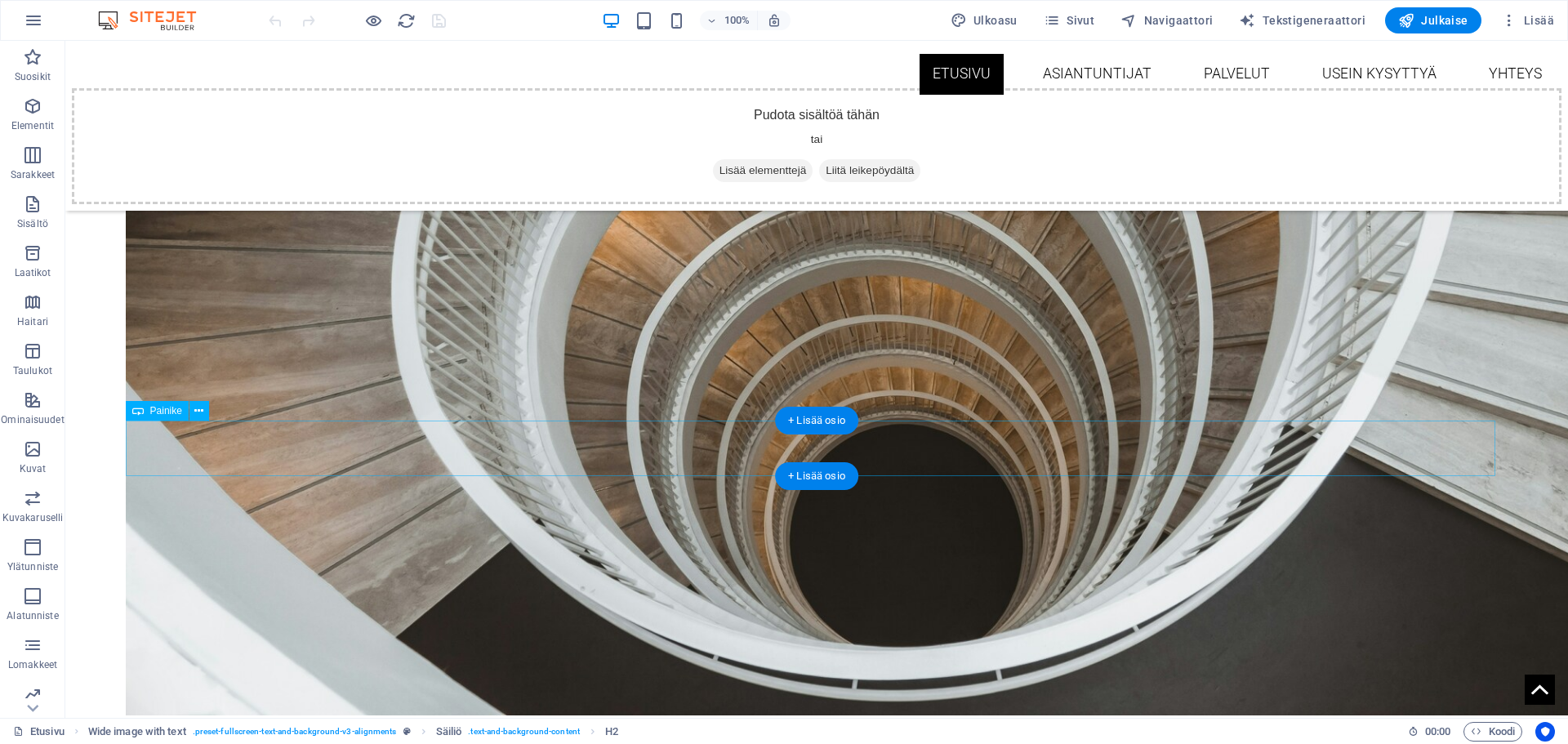
scroll to position [817, 0]
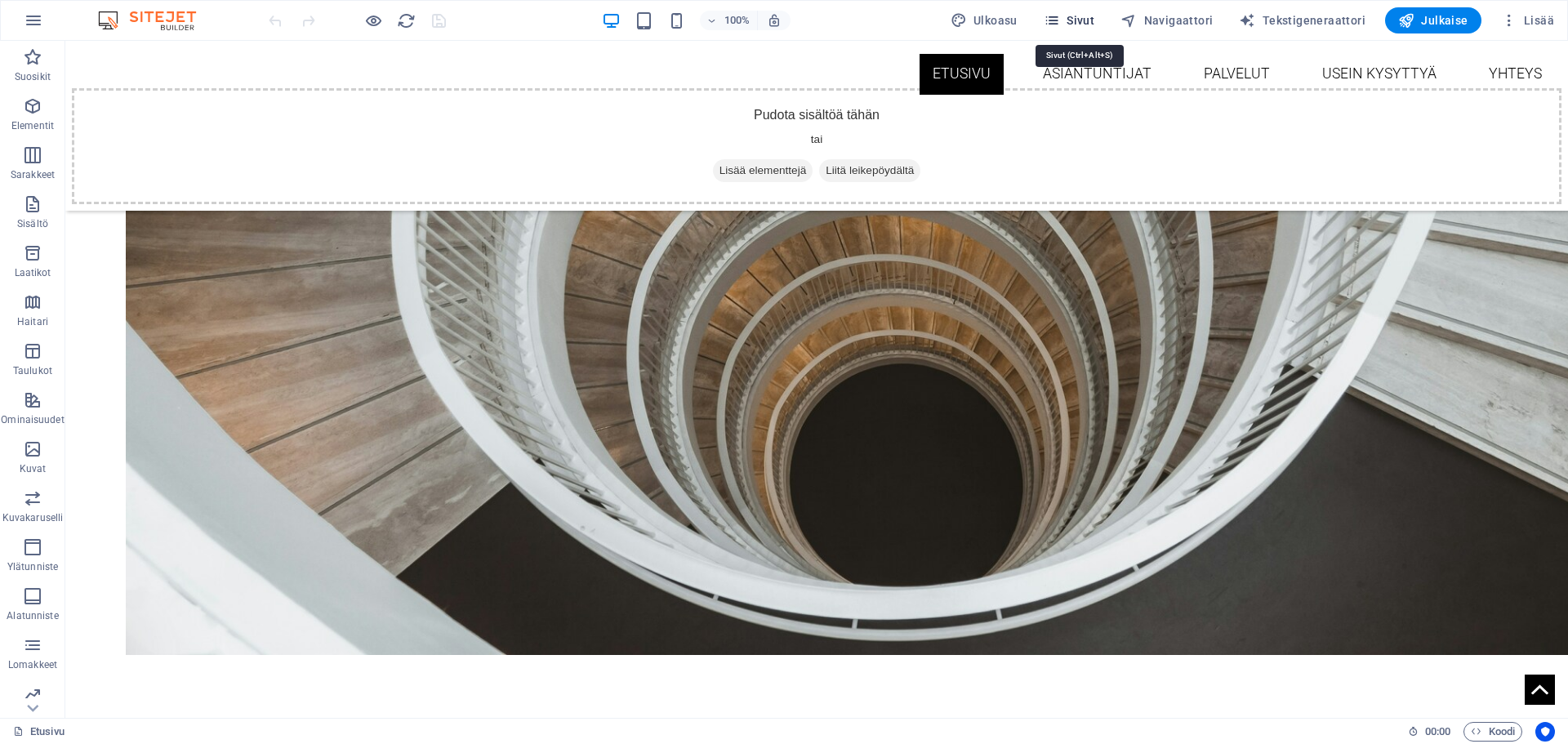
click at [1056, 15] on icon "button" at bounding box center [1051, 20] width 16 height 16
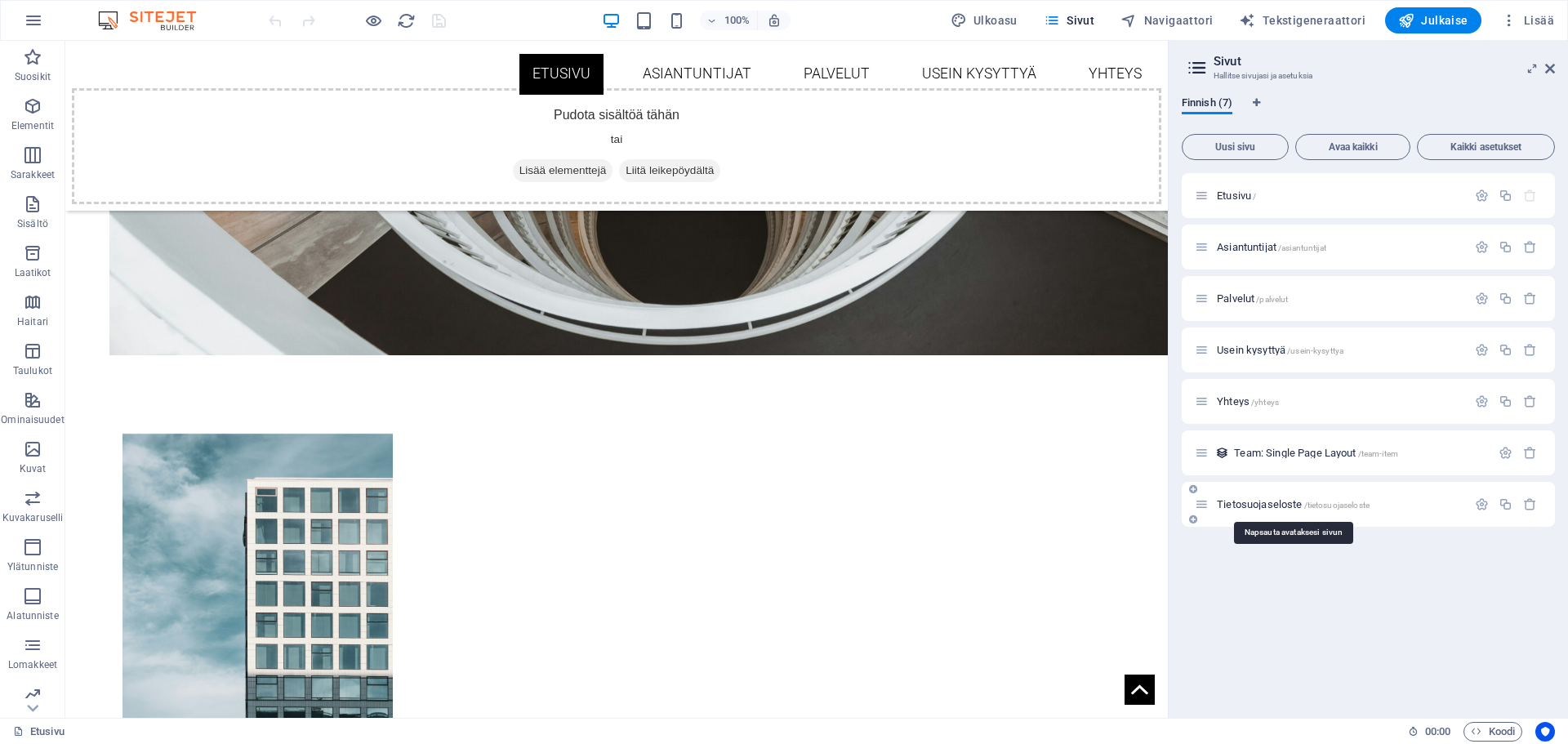
click at [1257, 505] on span "Tietosuojaseloste /tietosuojaseloste" at bounding box center [1293, 503] width 153 height 12
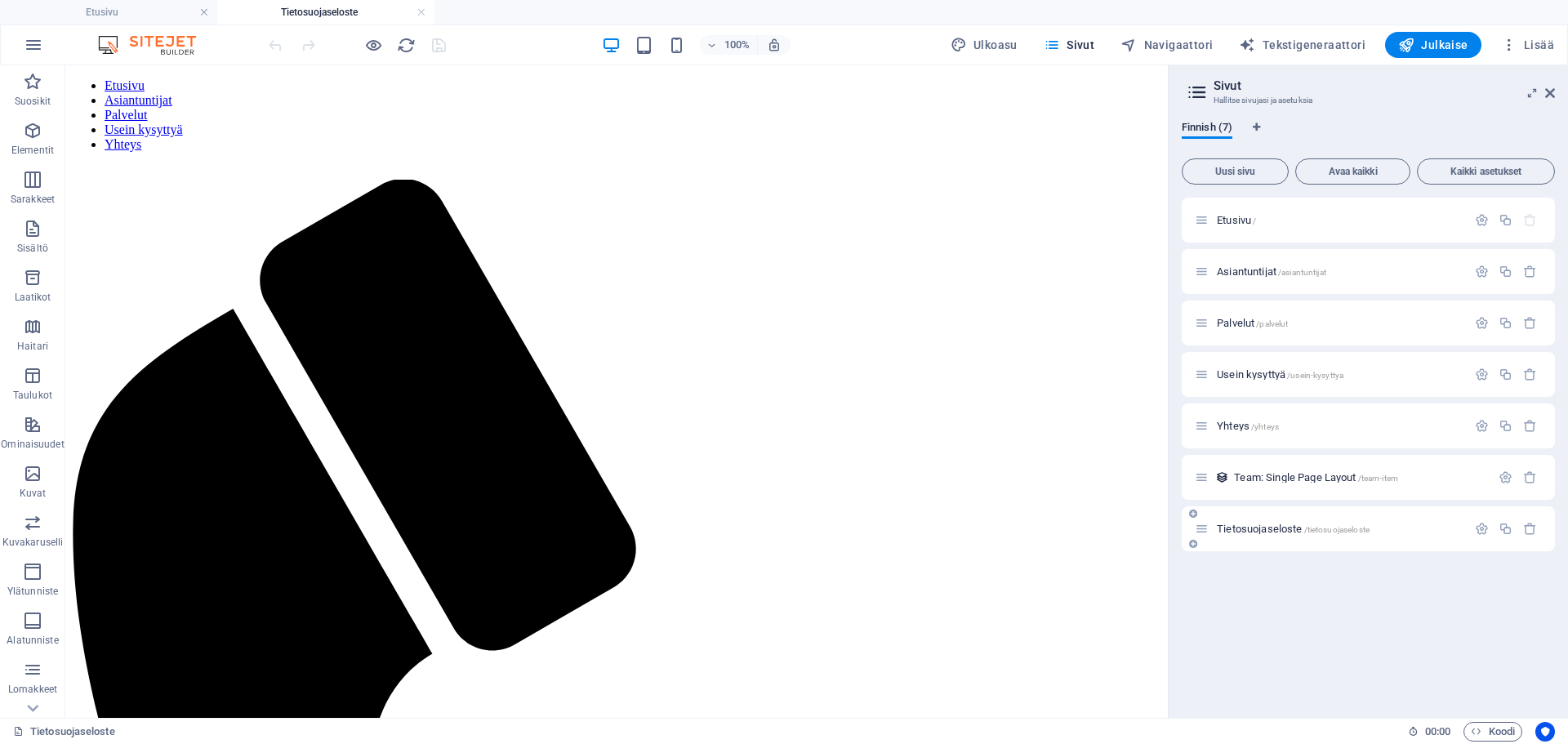
scroll to position [0, 0]
click at [1482, 529] on icon "button" at bounding box center [1482, 529] width 14 height 14
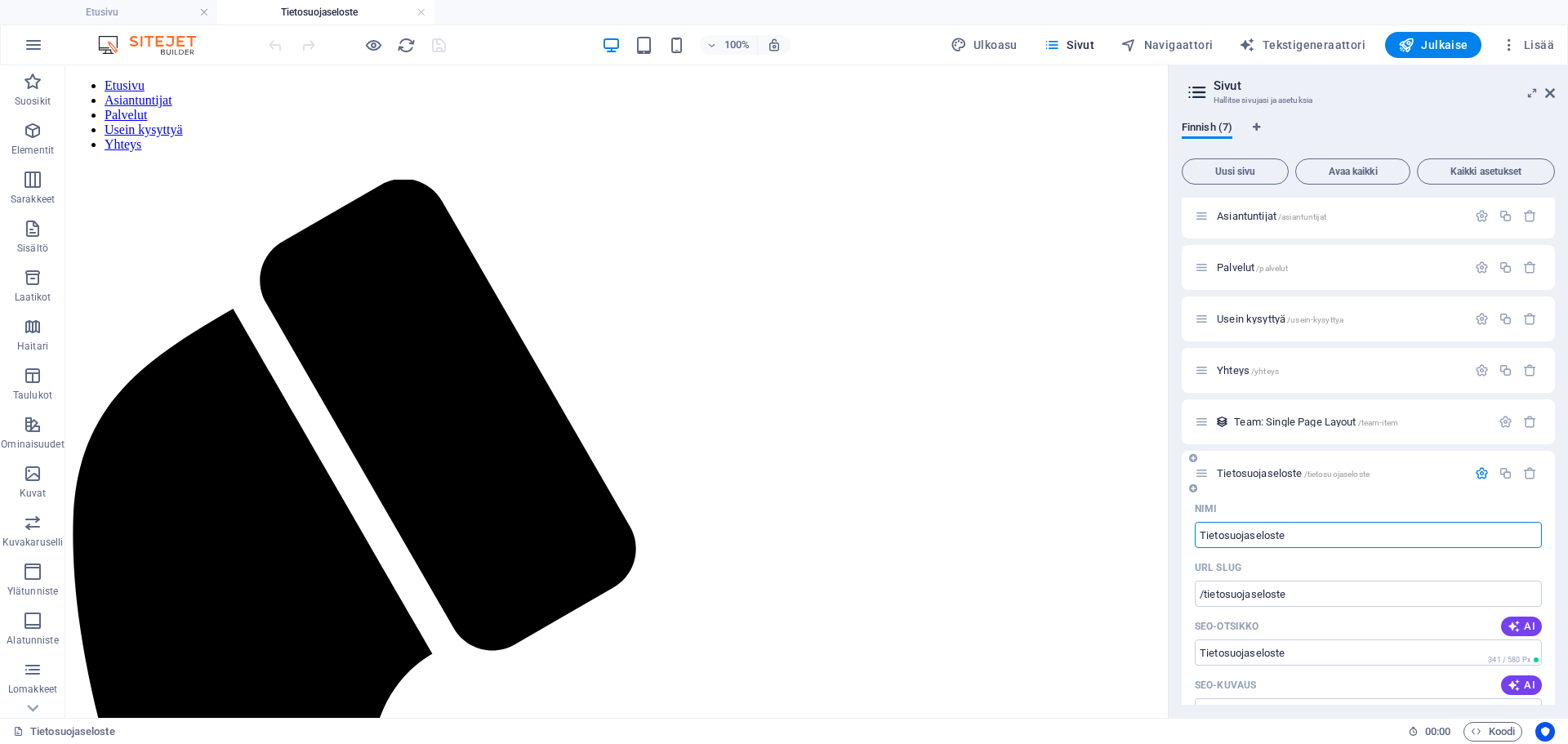
scroll to position [81, 0]
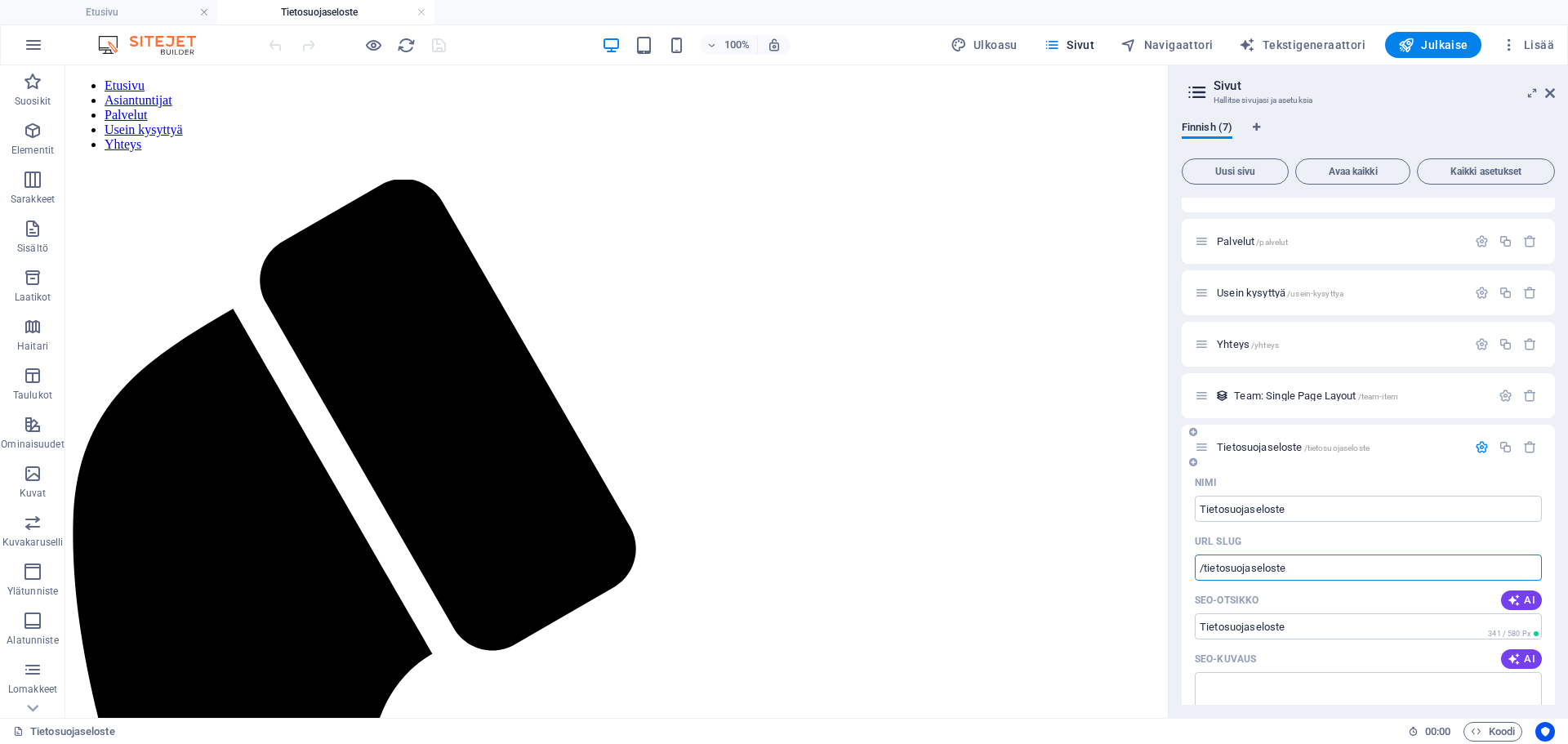
click at [1303, 571] on input "/tietosuojaseloste" at bounding box center [1369, 567] width 347 height 26
drag, startPoint x: 1369, startPoint y: 636, endPoint x: 1167, endPoint y: 574, distance: 211.3
click at [1546, 92] on icon at bounding box center [1550, 93] width 9 height 13
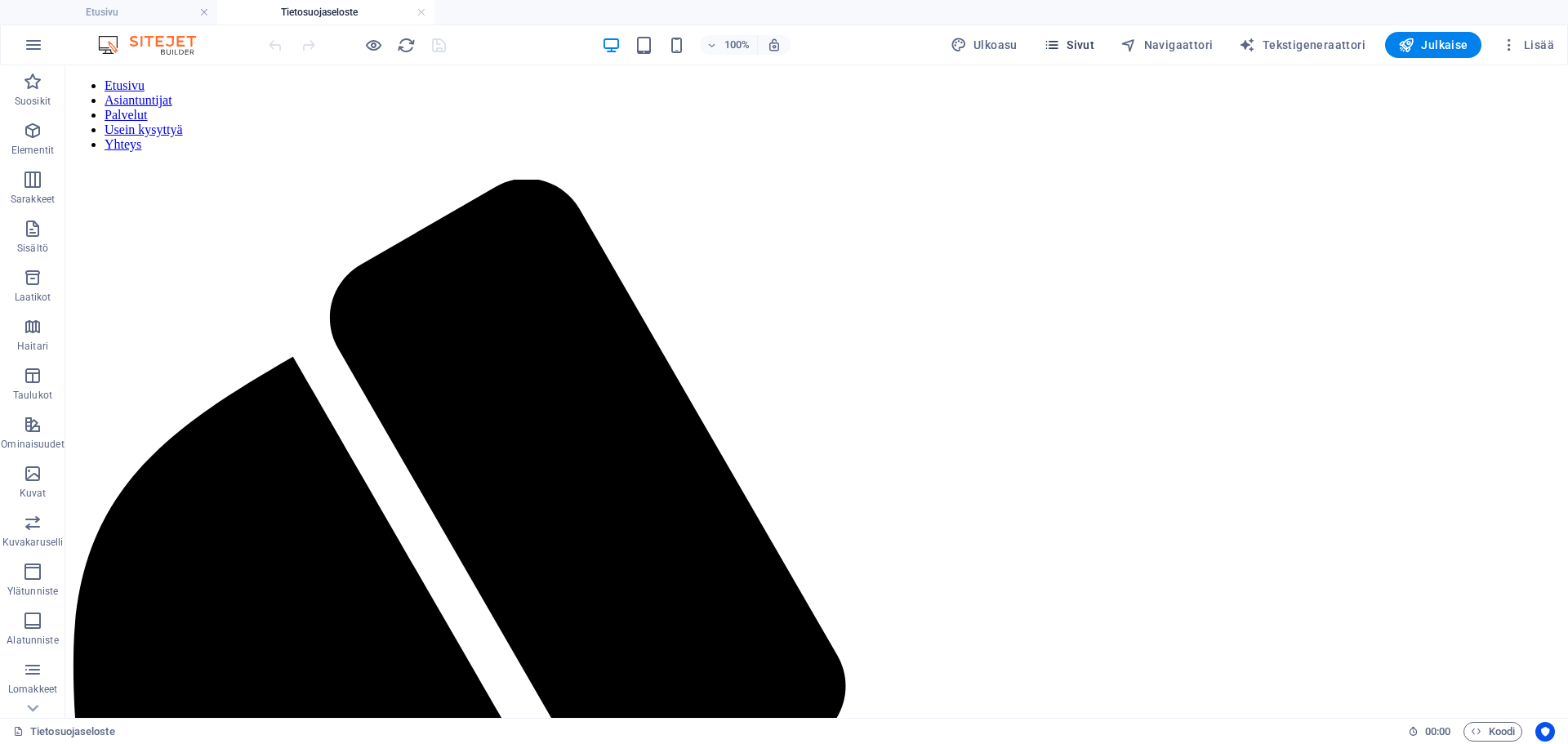
click at [1082, 42] on span "Sivut" at bounding box center [1069, 44] width 51 height 16
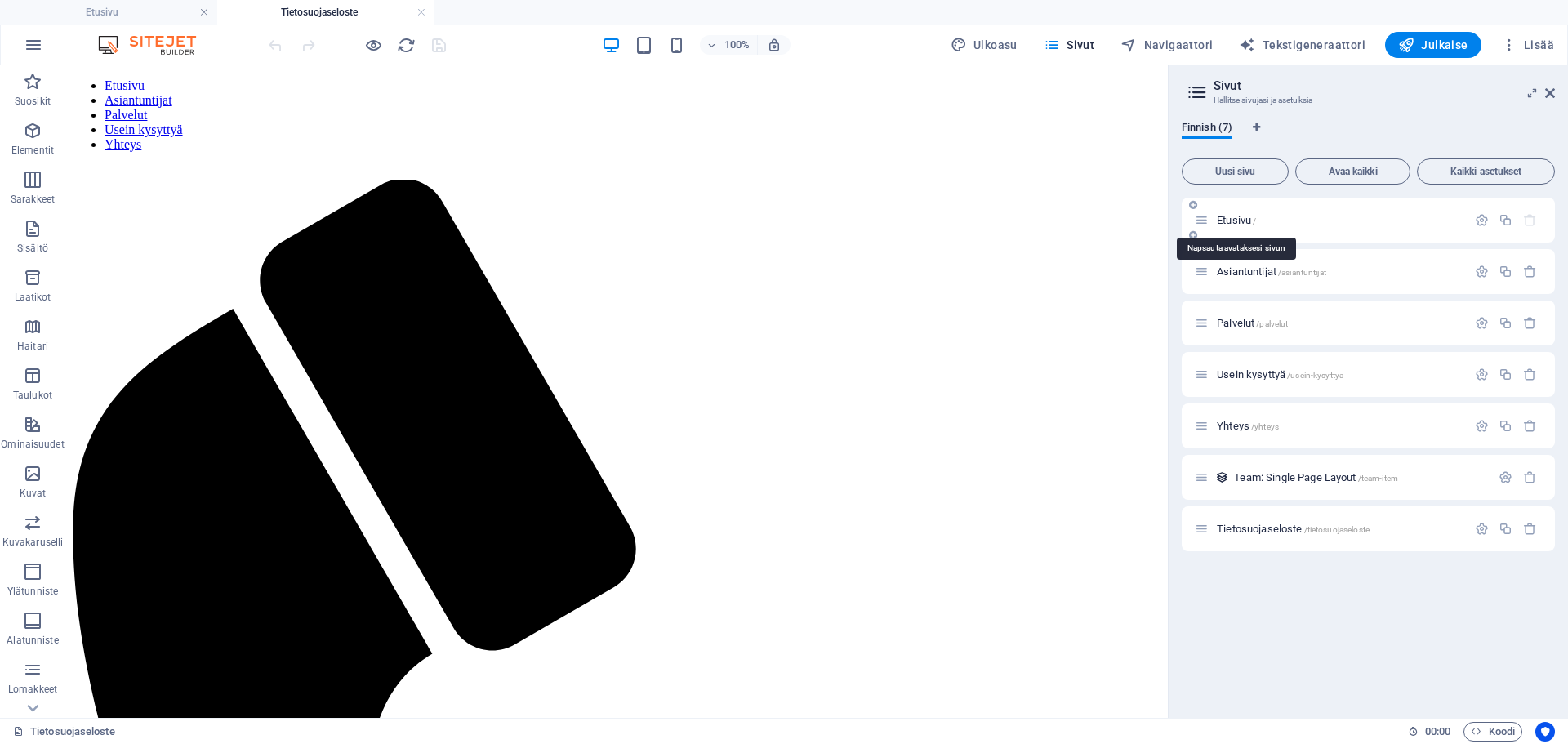
click at [1231, 222] on span "Etusivu /" at bounding box center [1237, 220] width 39 height 12
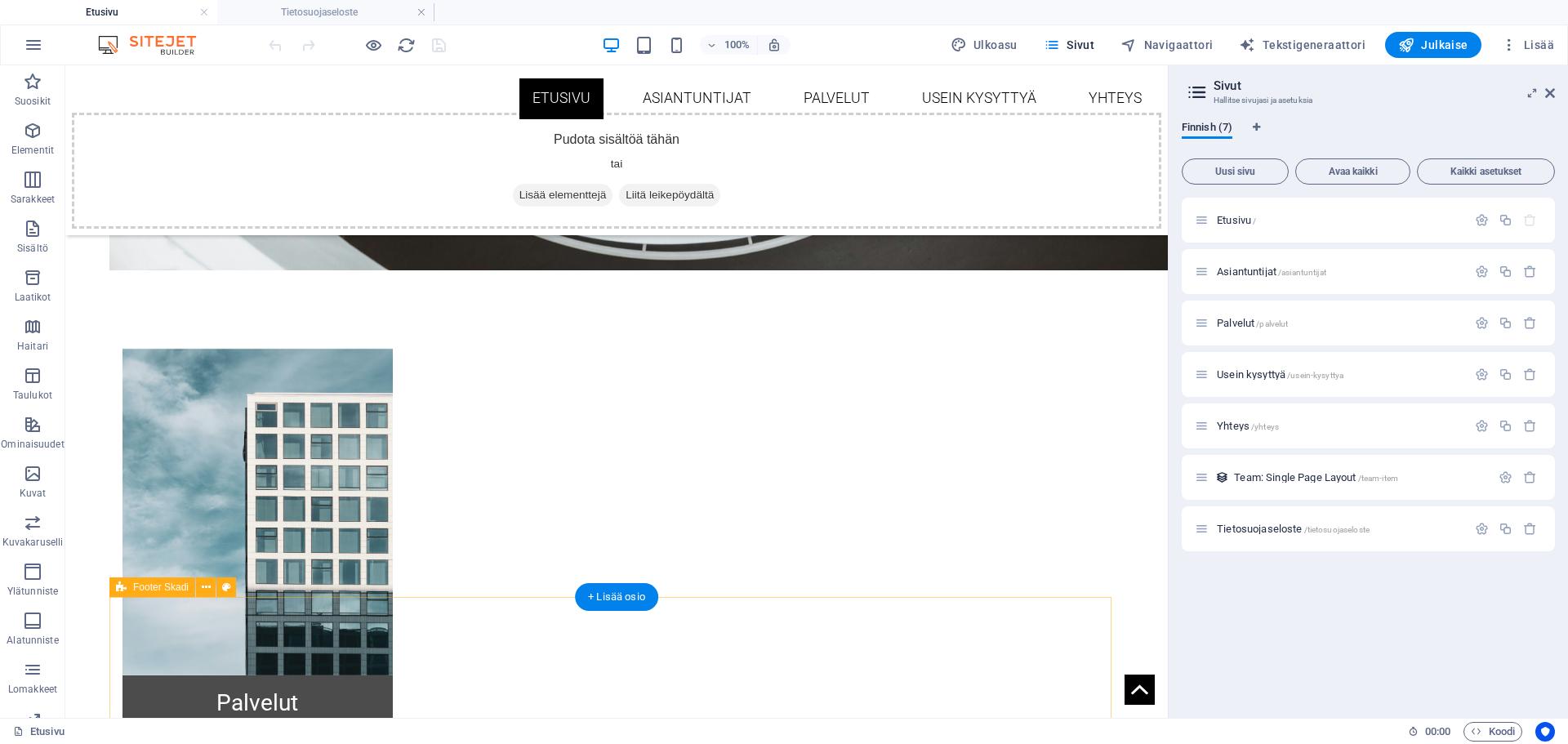
scroll to position [928, 0]
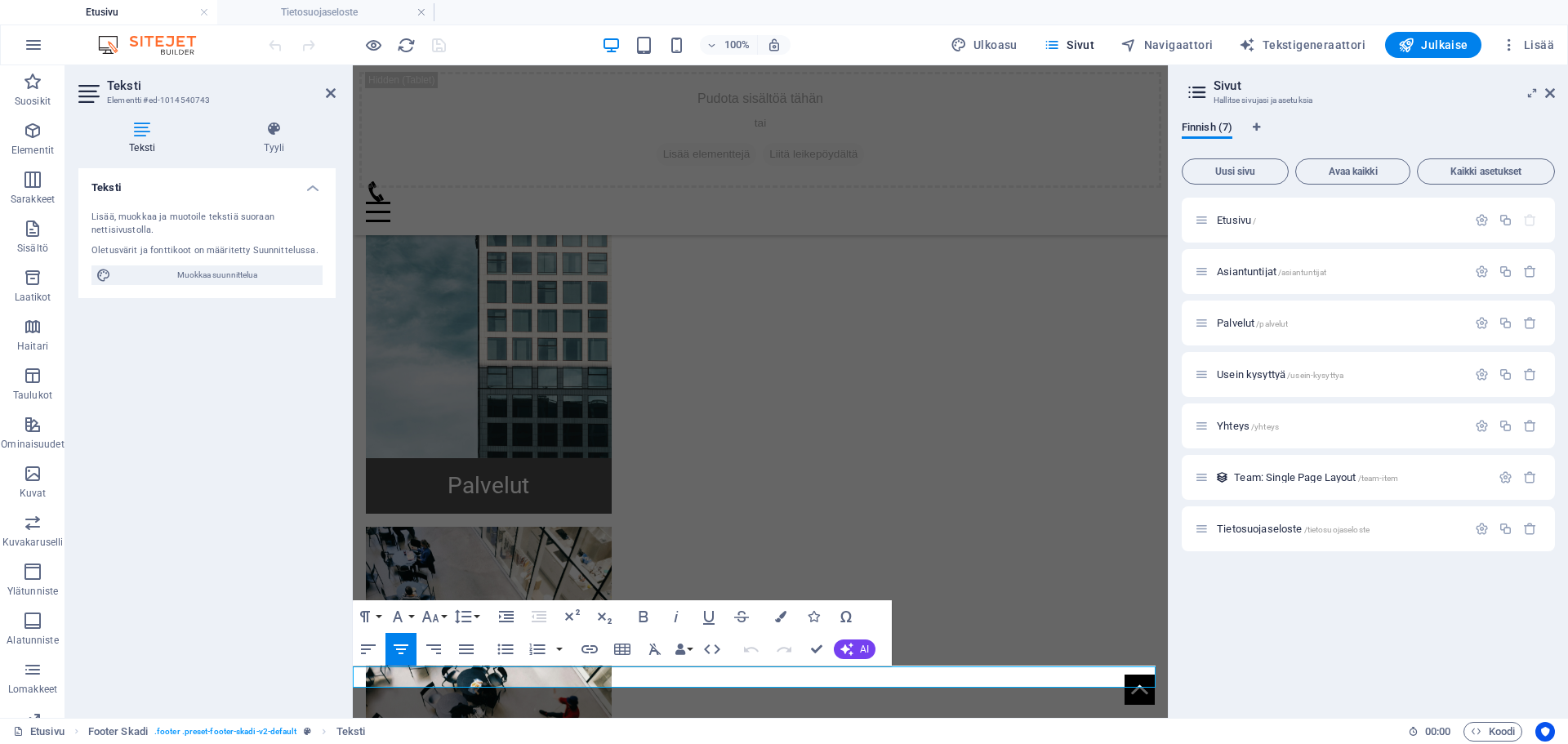
scroll to position [763, 0]
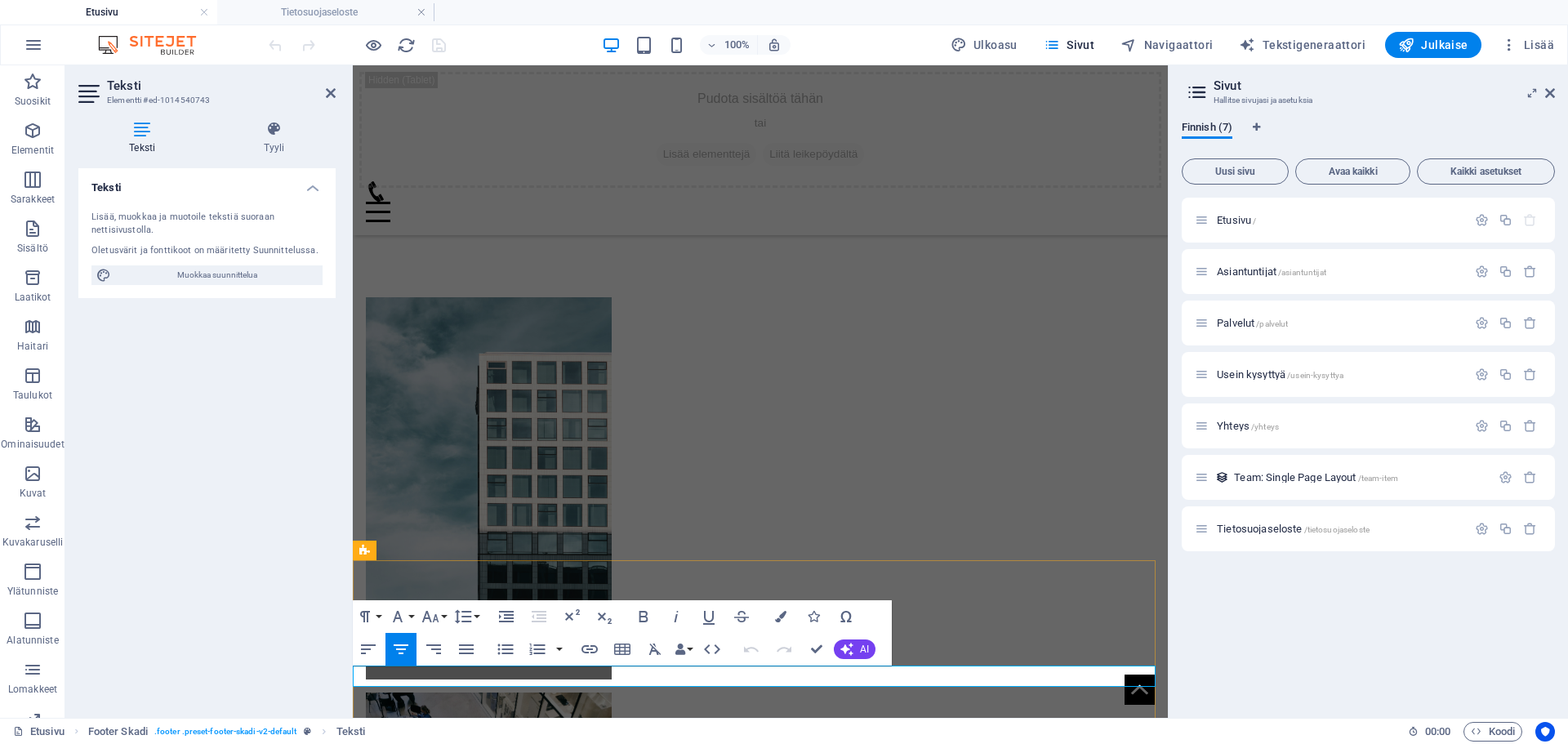
drag, startPoint x: 590, startPoint y: 647, endPoint x: 617, endPoint y: 647, distance: 27.0
click at [590, 648] on icon "button" at bounding box center [590, 649] width 20 height 20
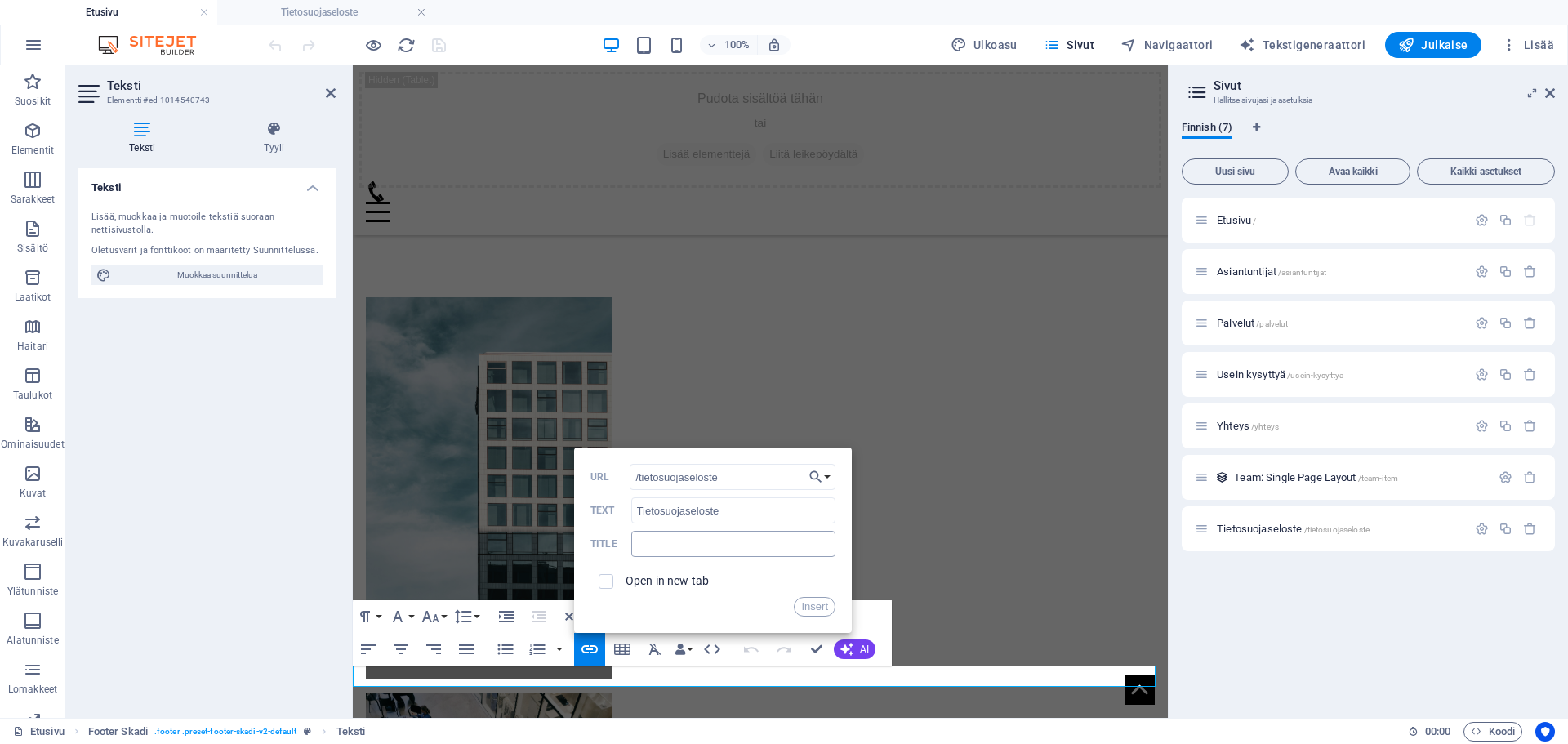
type input "/tietosuojaseloste"
click at [683, 547] on input "text" at bounding box center [734, 544] width 204 height 26
type input "Tietosuojaseloste"
click at [600, 579] on input "checkbox" at bounding box center [604, 579] width 15 height 15
checkbox input "true"
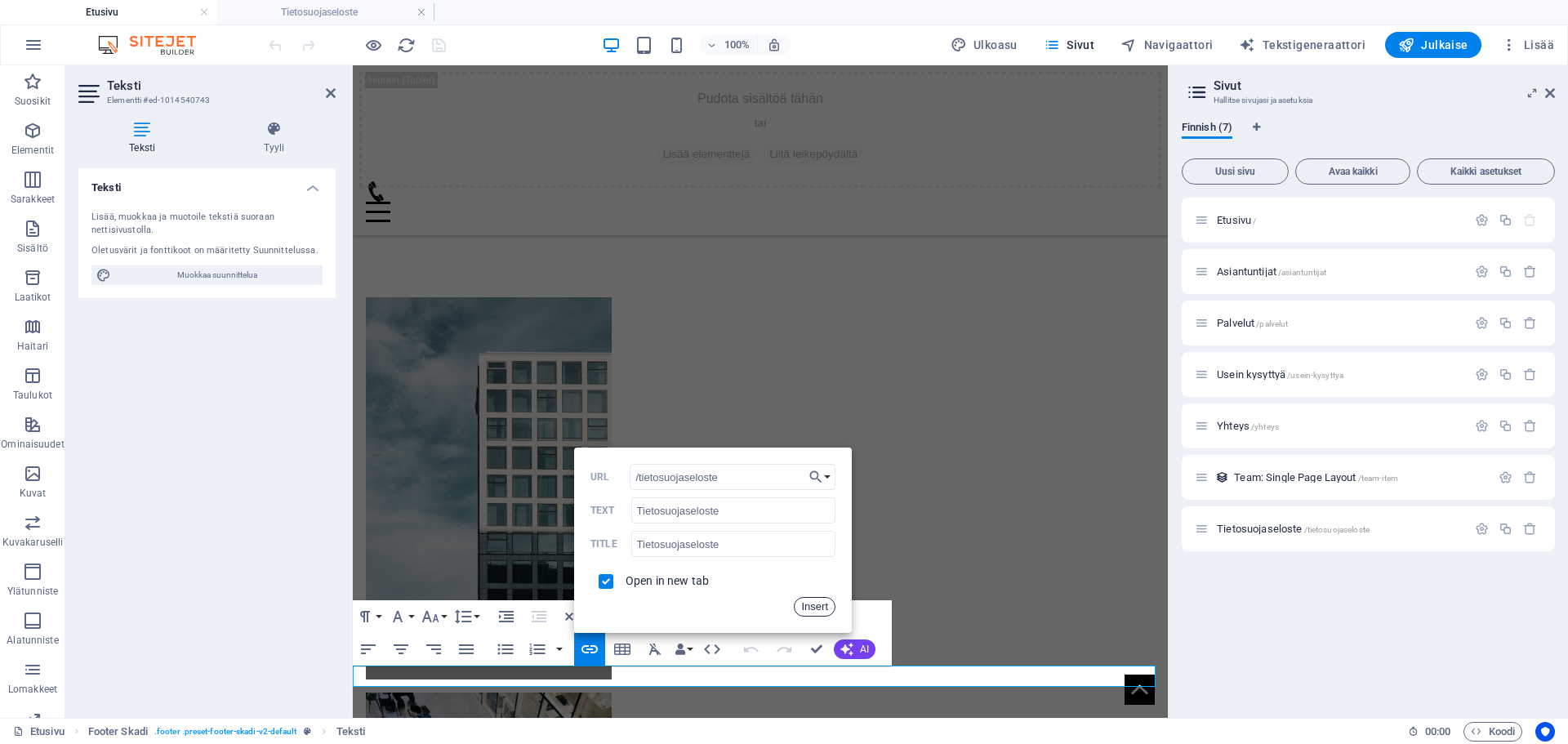
click at [804, 605] on button "Insert" at bounding box center [814, 606] width 42 height 20
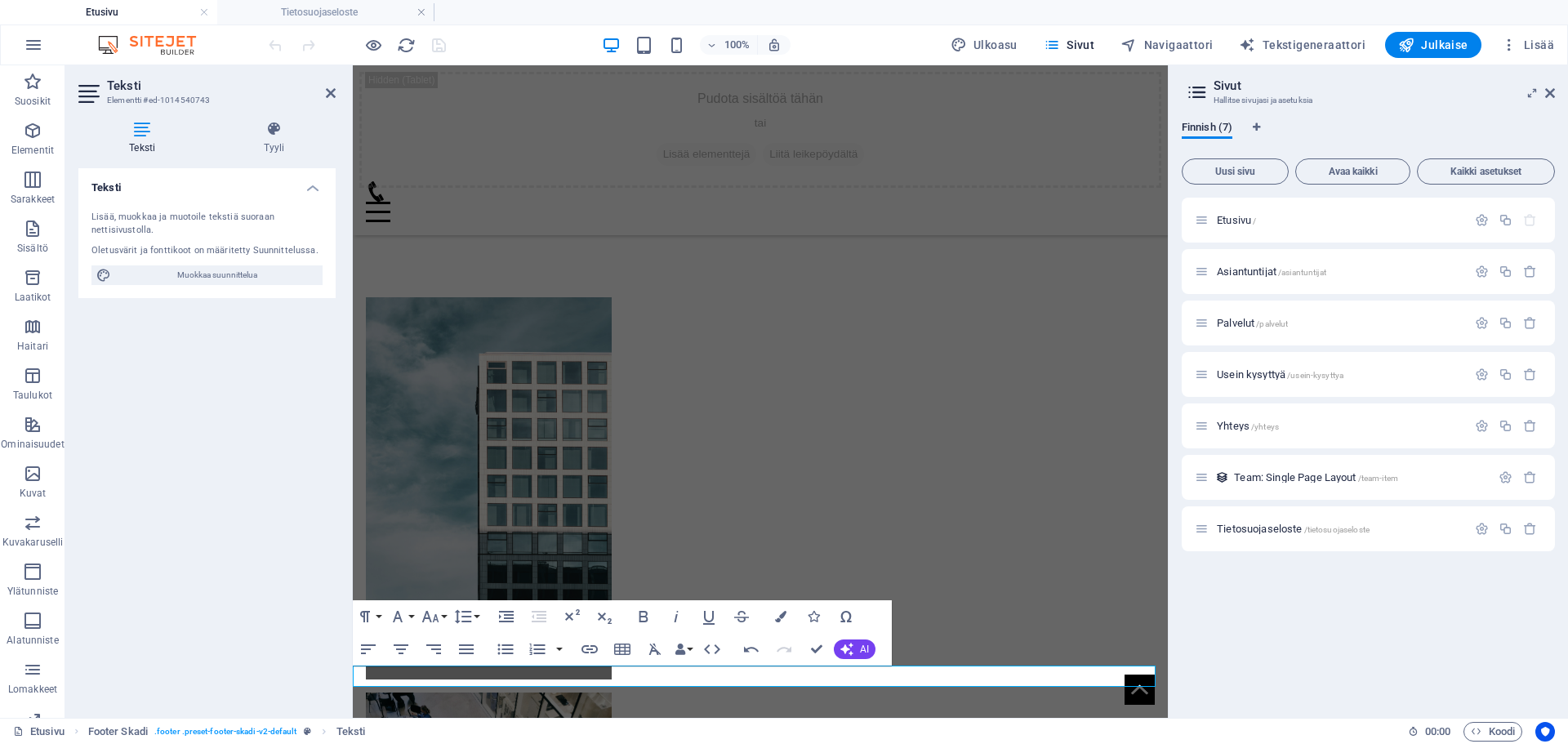
click at [1081, 534] on div "Etusivu Asiantuntijat Palvelut Usein kysyttyä Yhteys Pudota sisältöä tähän tai …" at bounding box center [760, 748] width 815 height 2574
click at [1269, 593] on div "Etusivu / Asiantuntijat /asiantuntijat Palvelut /palvelut Usein kysyttyä /usein…" at bounding box center [1369, 451] width 374 height 507
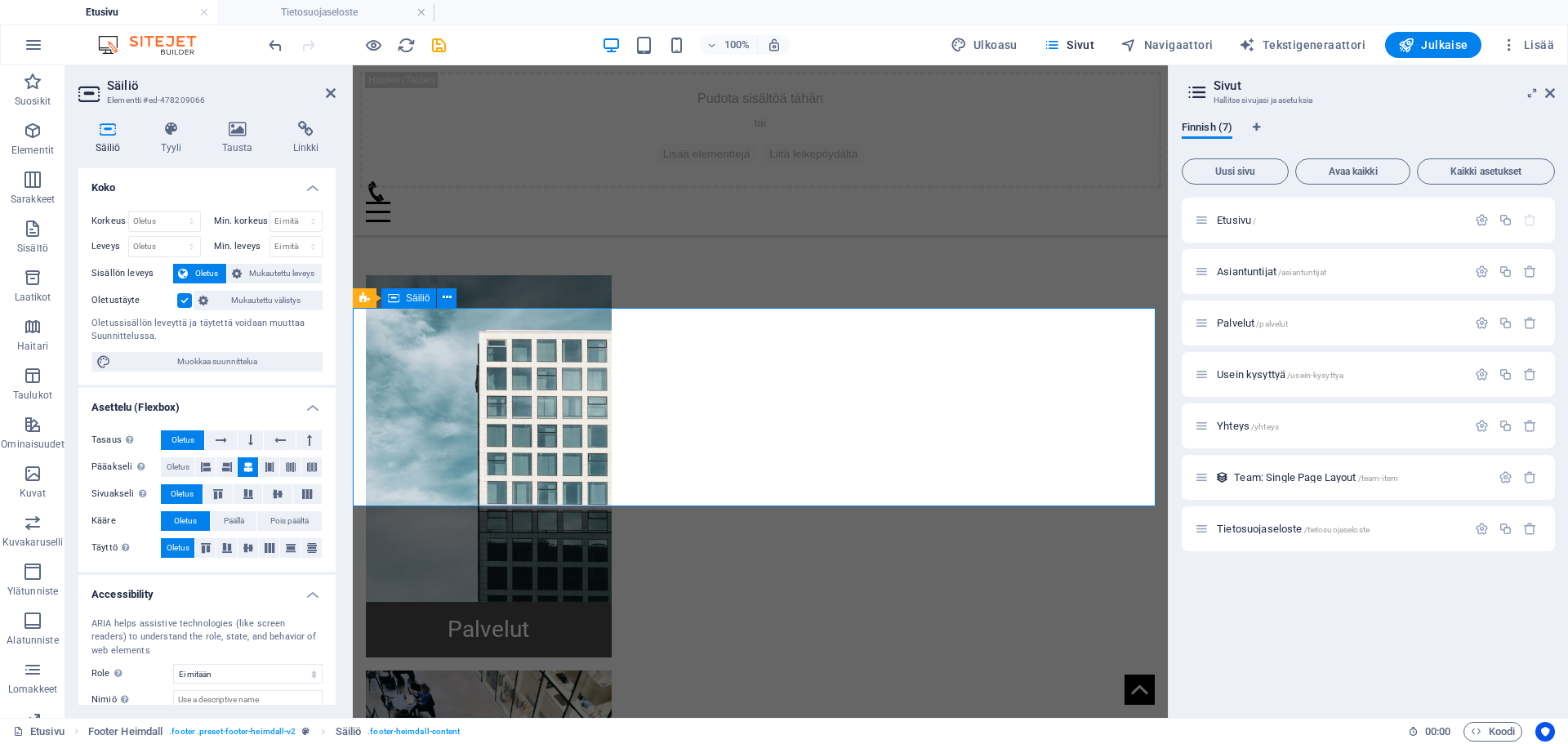
scroll to position [784, 0]
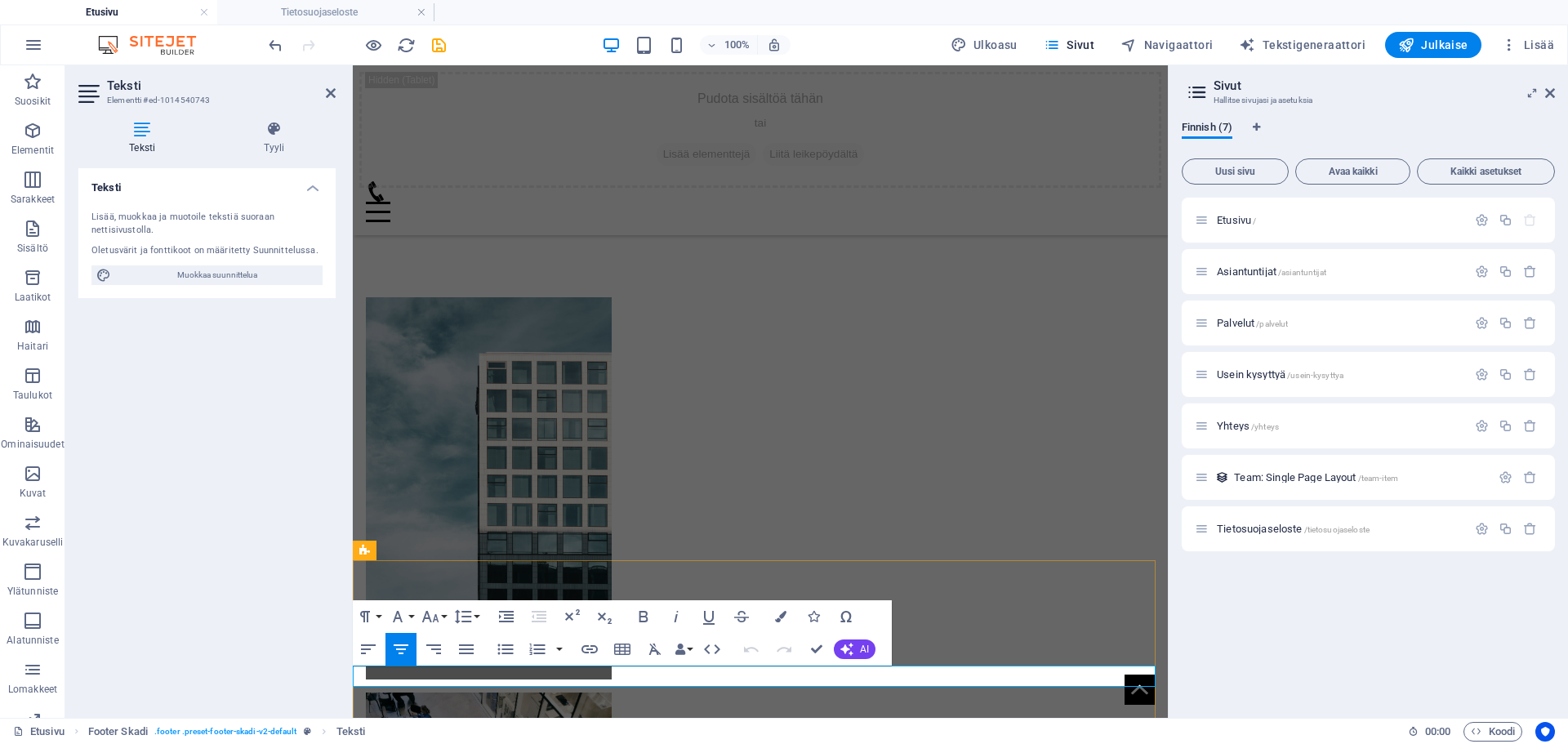
click at [894, 634] on icon "button" at bounding box center [891, 635] width 20 height 20
click at [585, 649] on icon "button" at bounding box center [590, 649] width 20 height 20
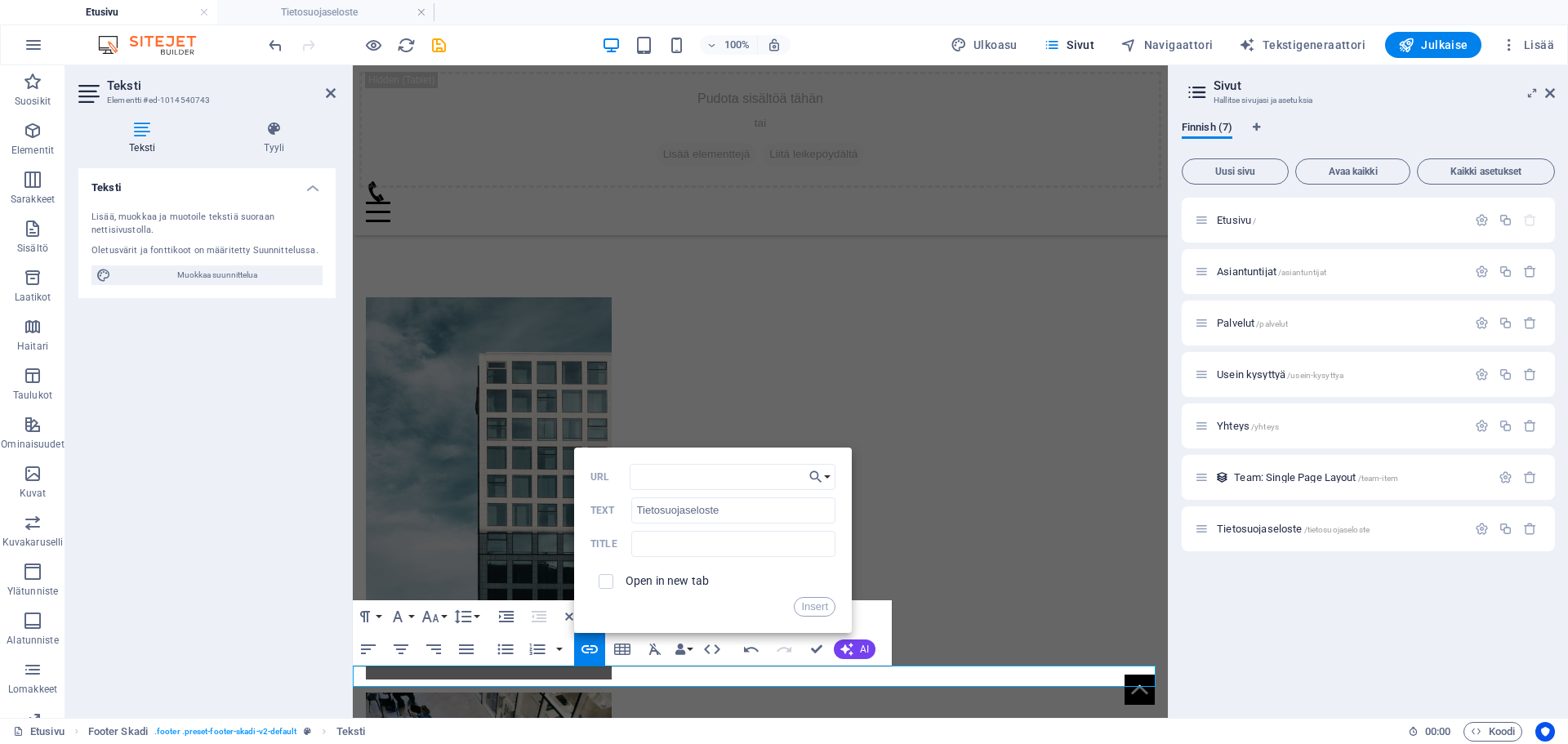
click at [1020, 550] on div "Etusivu Asiantuntijat Palvelut Usein kysyttyä Yhteys Pudota sisältöä tähän tai …" at bounding box center [760, 748] width 815 height 2574
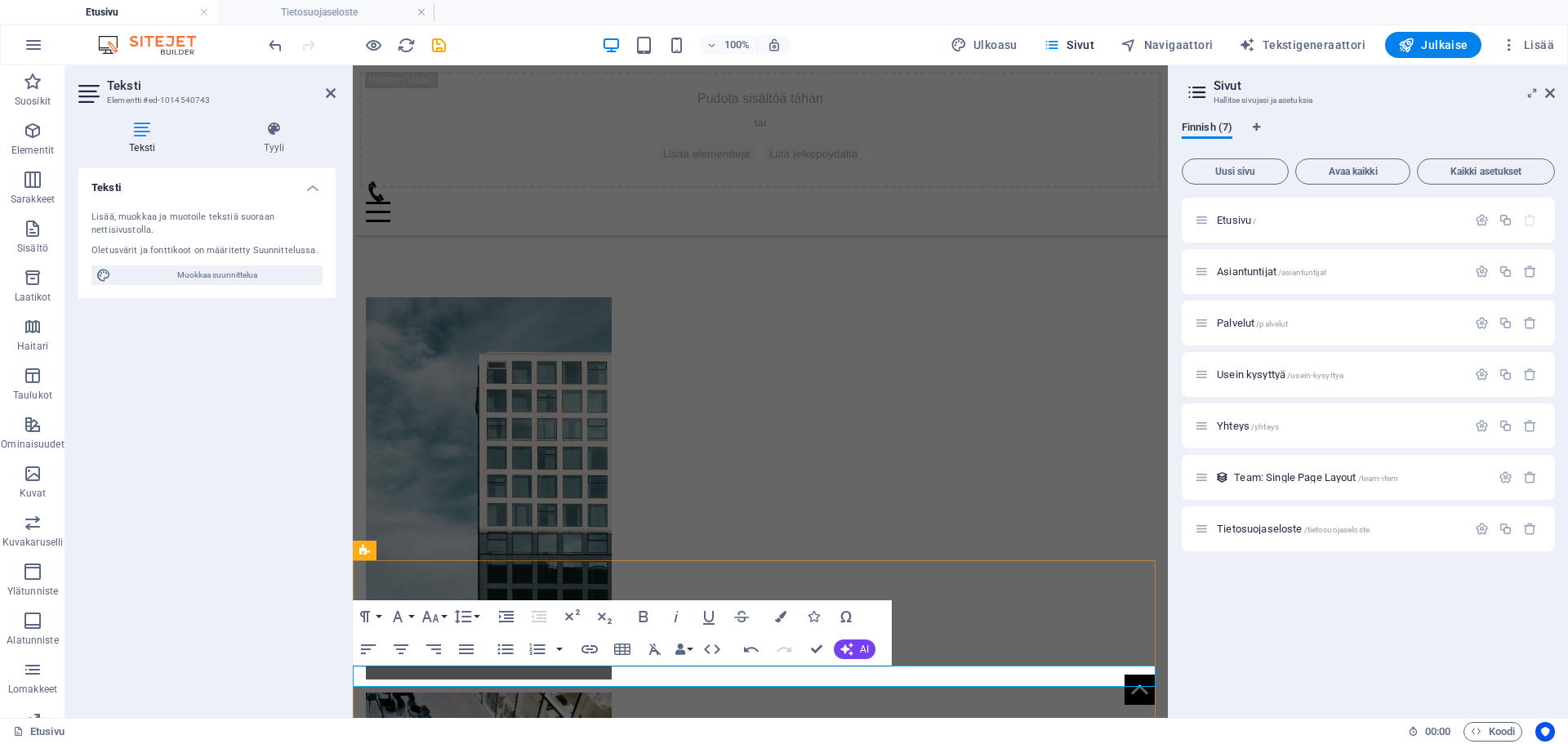
click at [590, 649] on icon "button" at bounding box center [589, 649] width 16 height 8
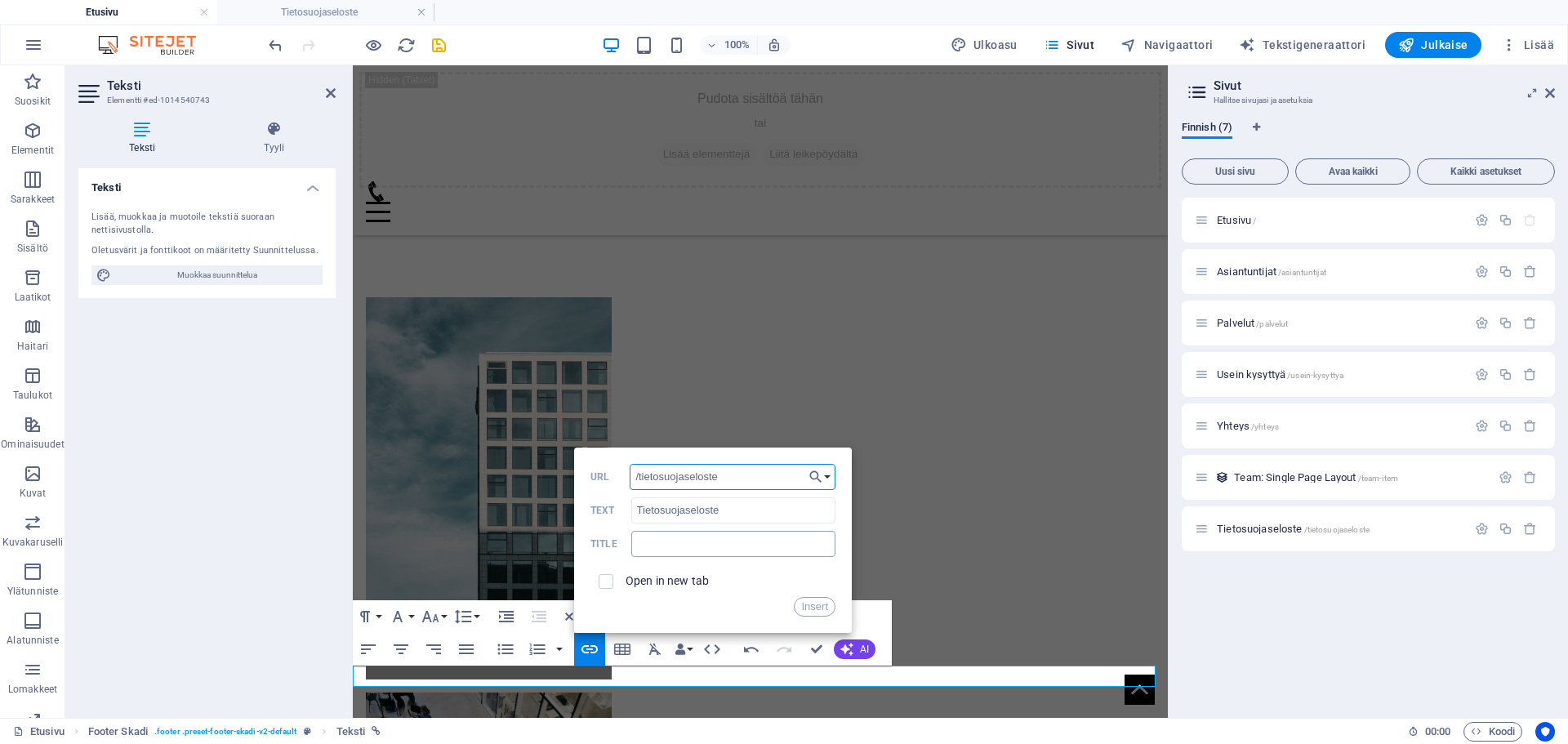
type input "/tietosuojaseloste"
click at [677, 544] on input "text" at bounding box center [734, 544] width 204 height 26
click at [608, 580] on input "checkbox" at bounding box center [604, 579] width 15 height 15
checkbox input "true"
click at [830, 481] on button "Choose Link" at bounding box center [820, 477] width 31 height 26
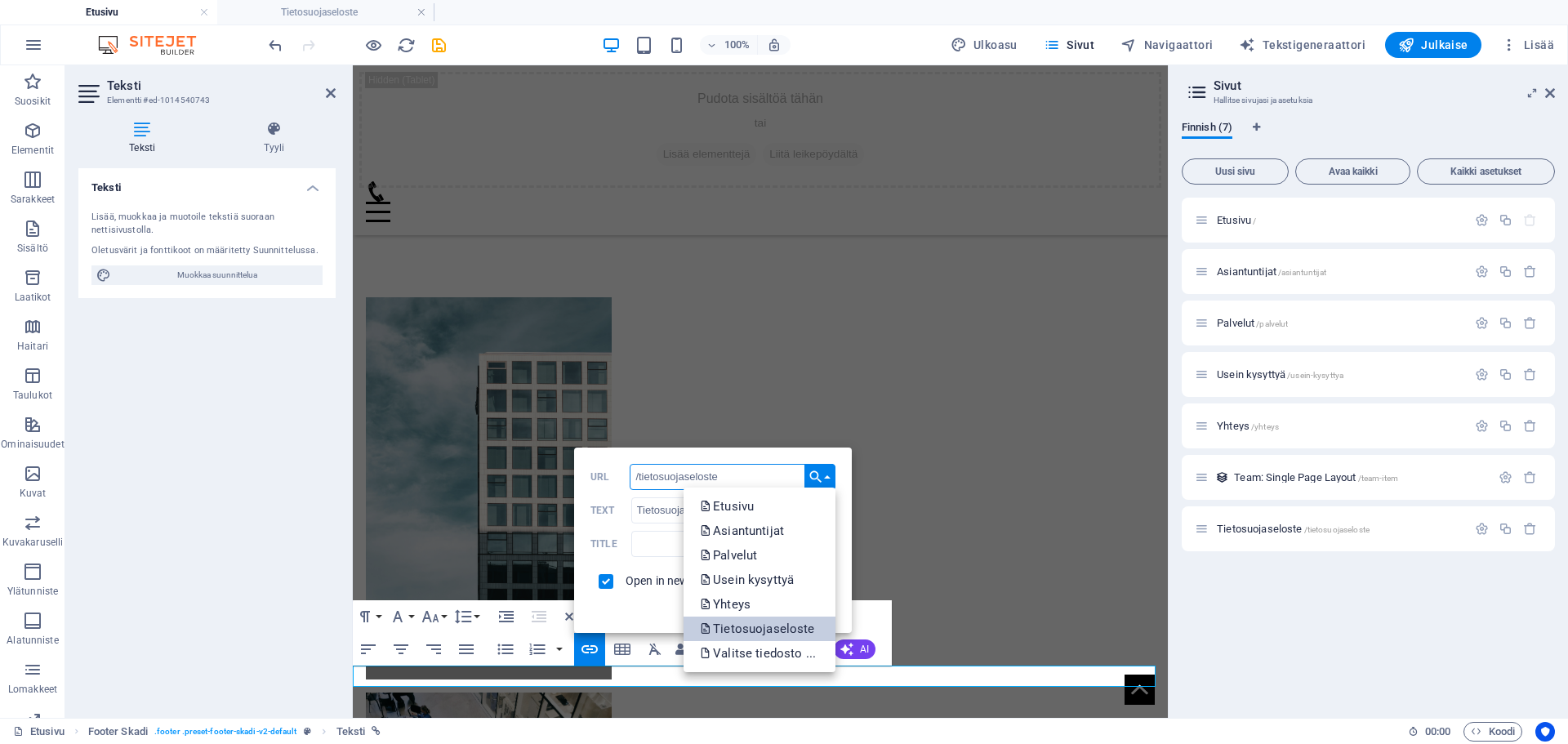
click at [793, 623] on p "Tietosuojaseloste" at bounding box center [759, 629] width 118 height 24
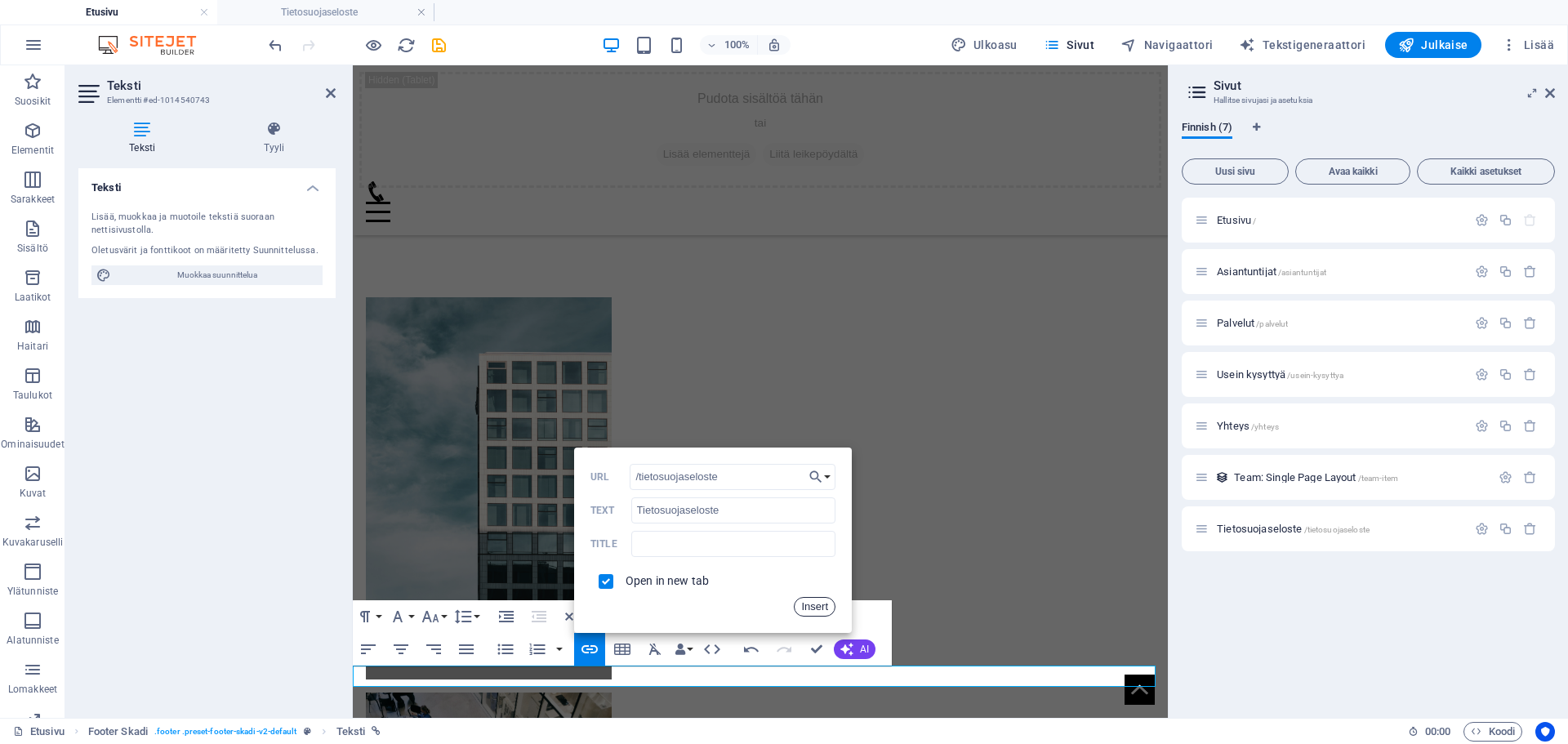
click at [813, 605] on button "Insert" at bounding box center [814, 606] width 42 height 20
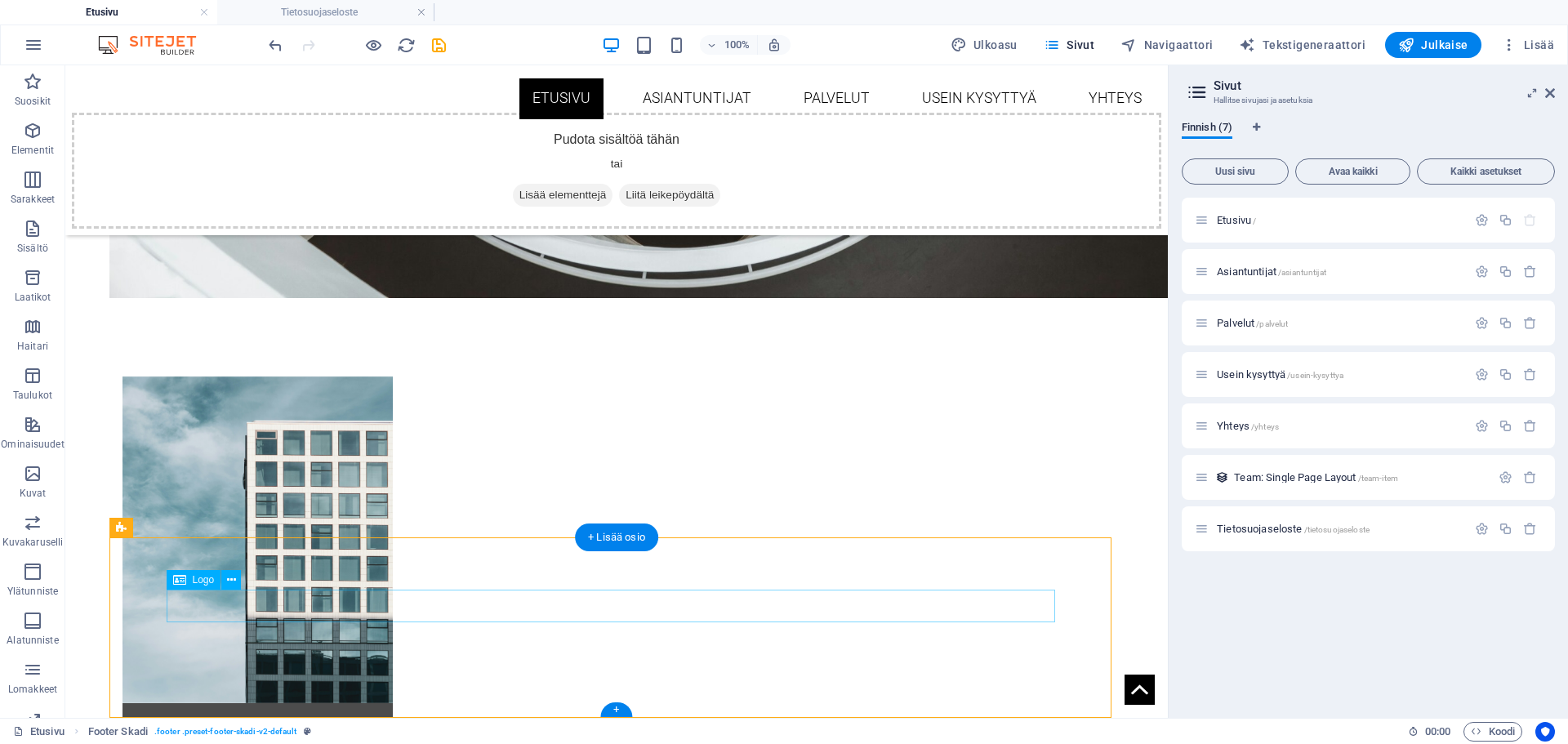
scroll to position [928, 0]
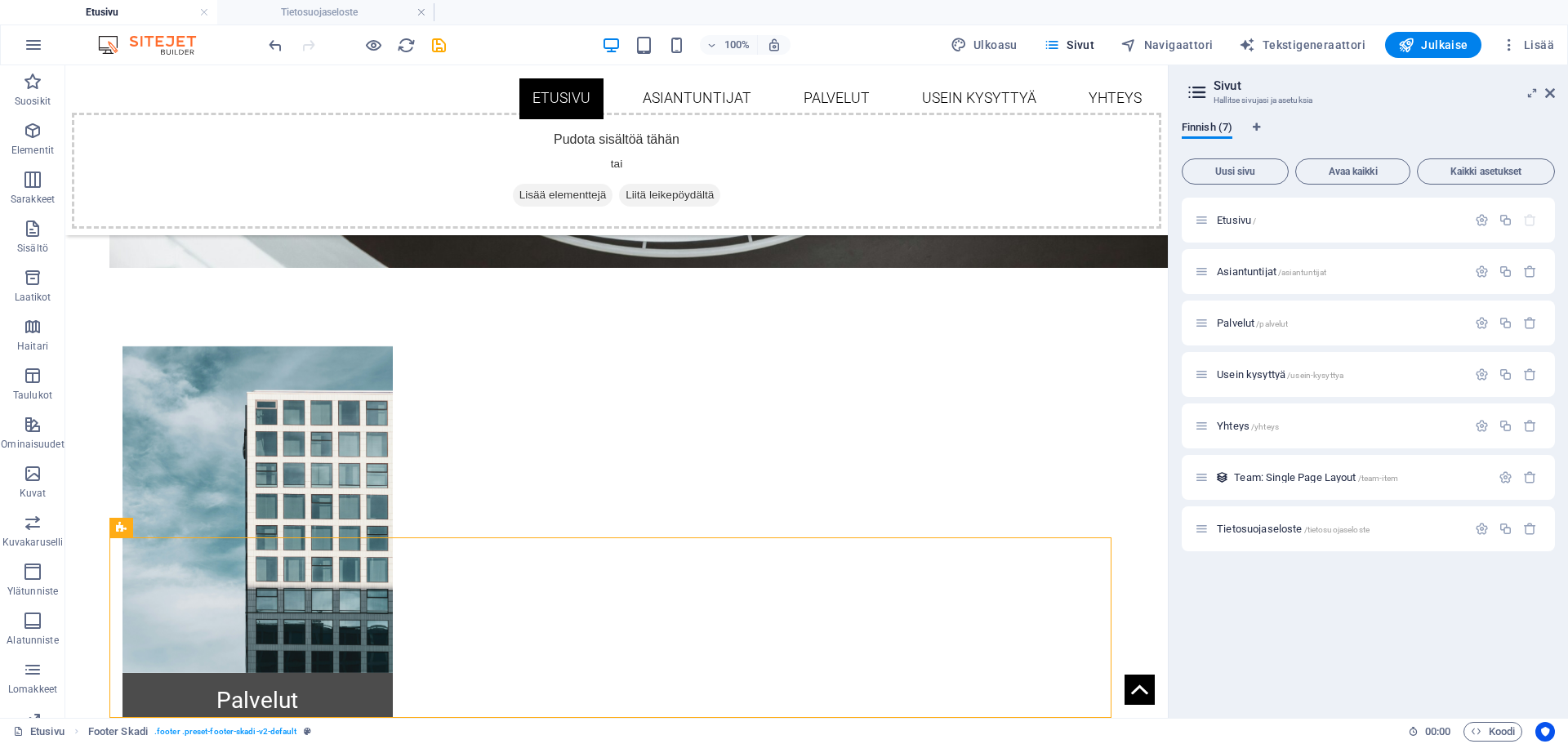
click at [440, 48] on icon "save" at bounding box center [439, 45] width 19 height 19
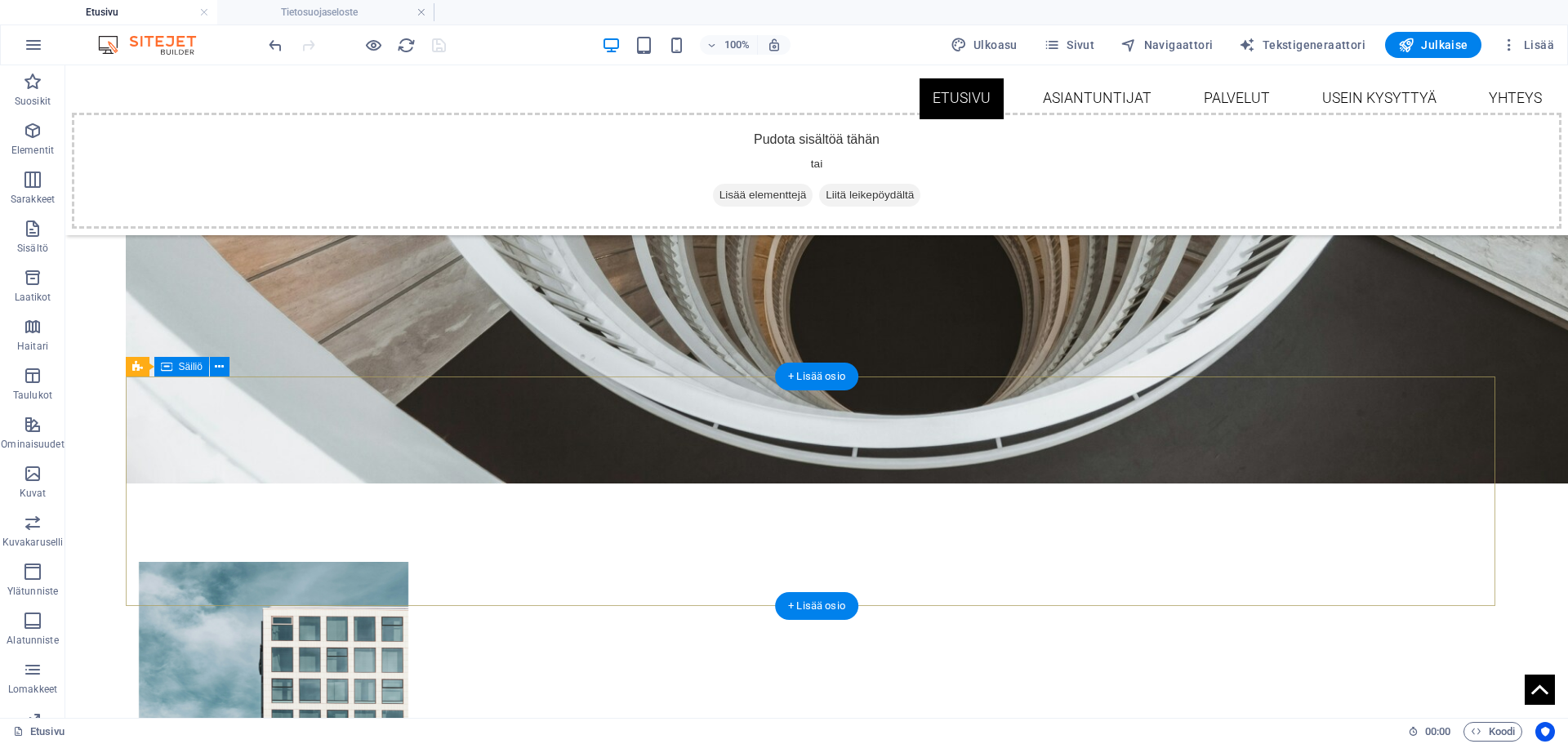
scroll to position [1083, 0]
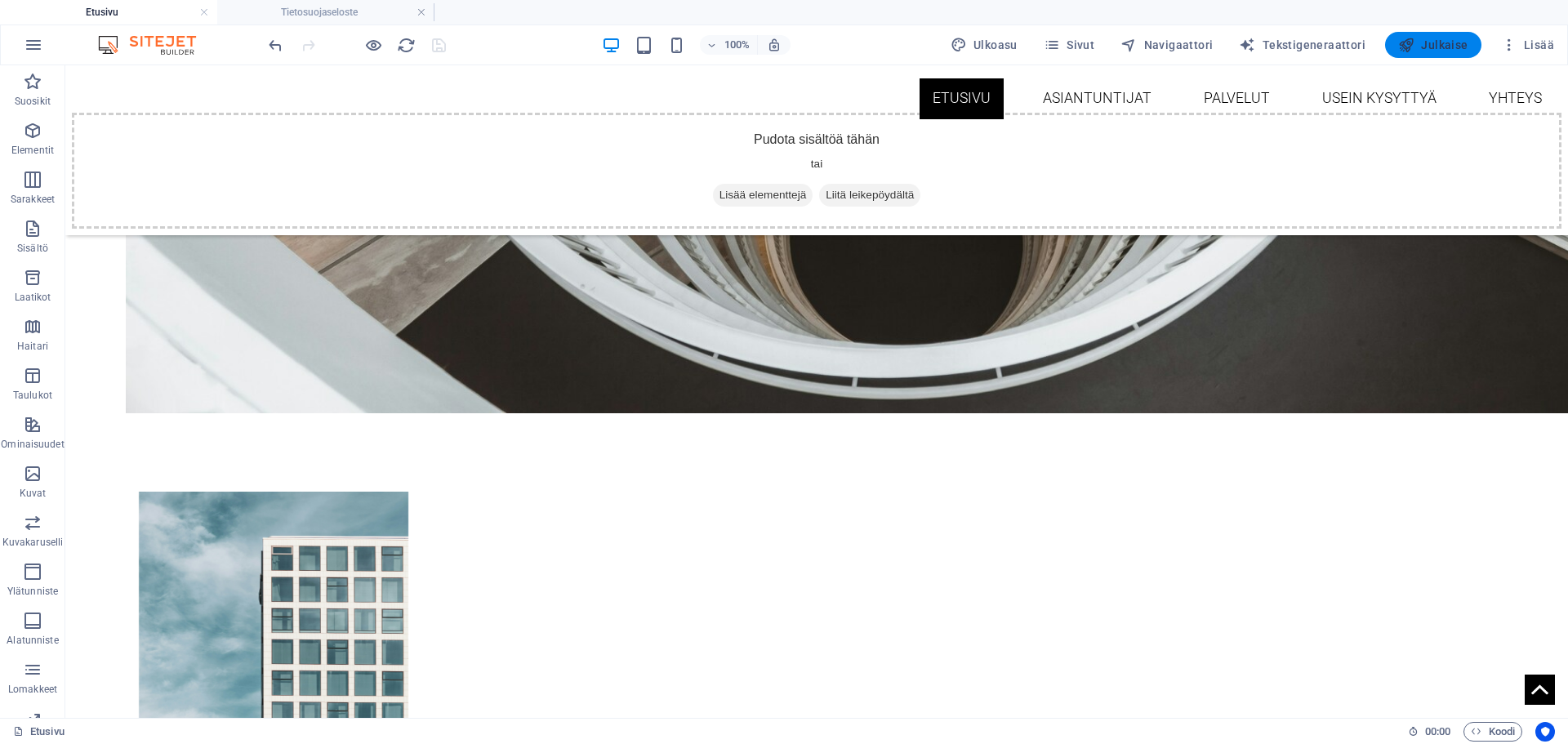
click at [1427, 42] on span "Julkaise" at bounding box center [1433, 44] width 70 height 16
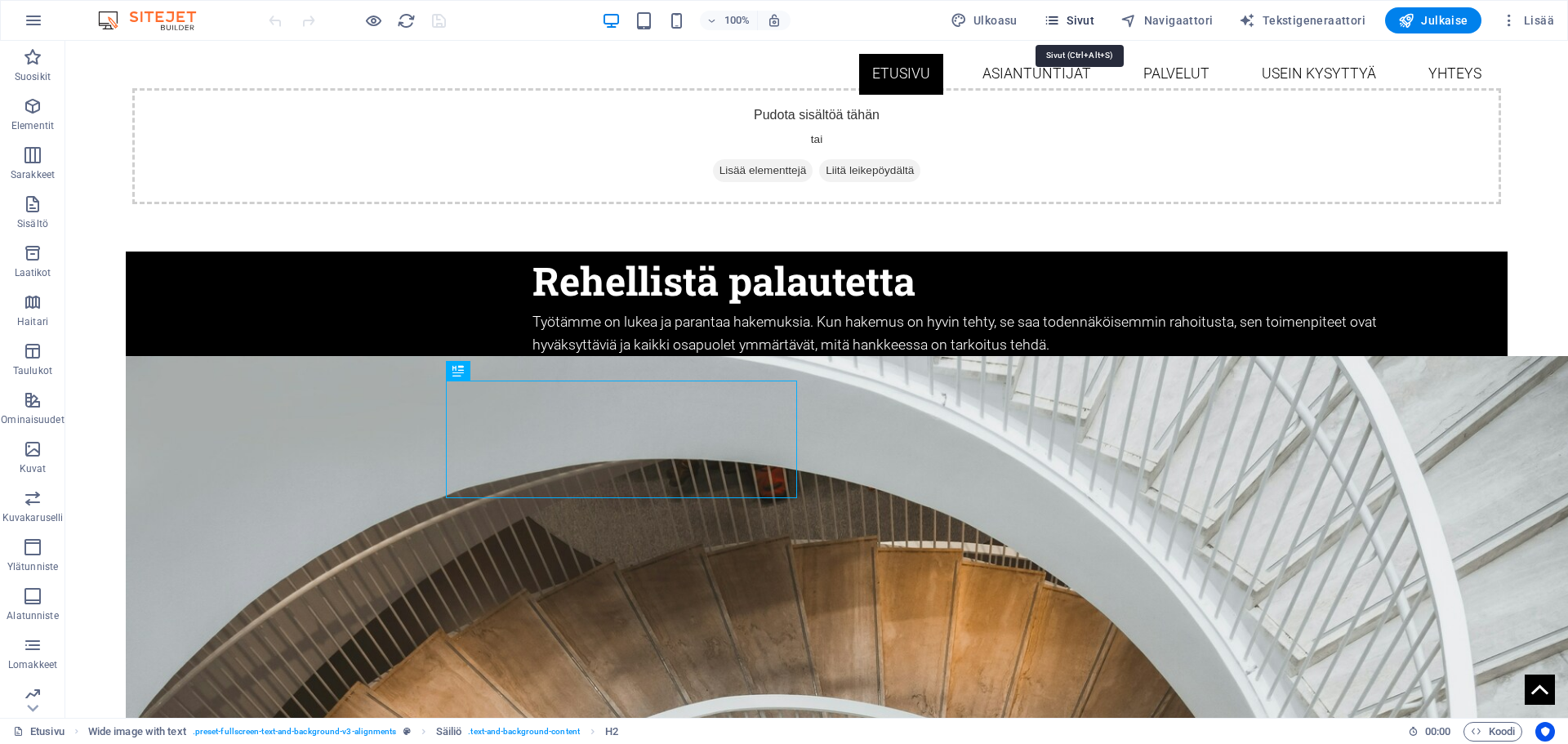
click at [1080, 19] on span "Sivut" at bounding box center [1069, 20] width 51 height 16
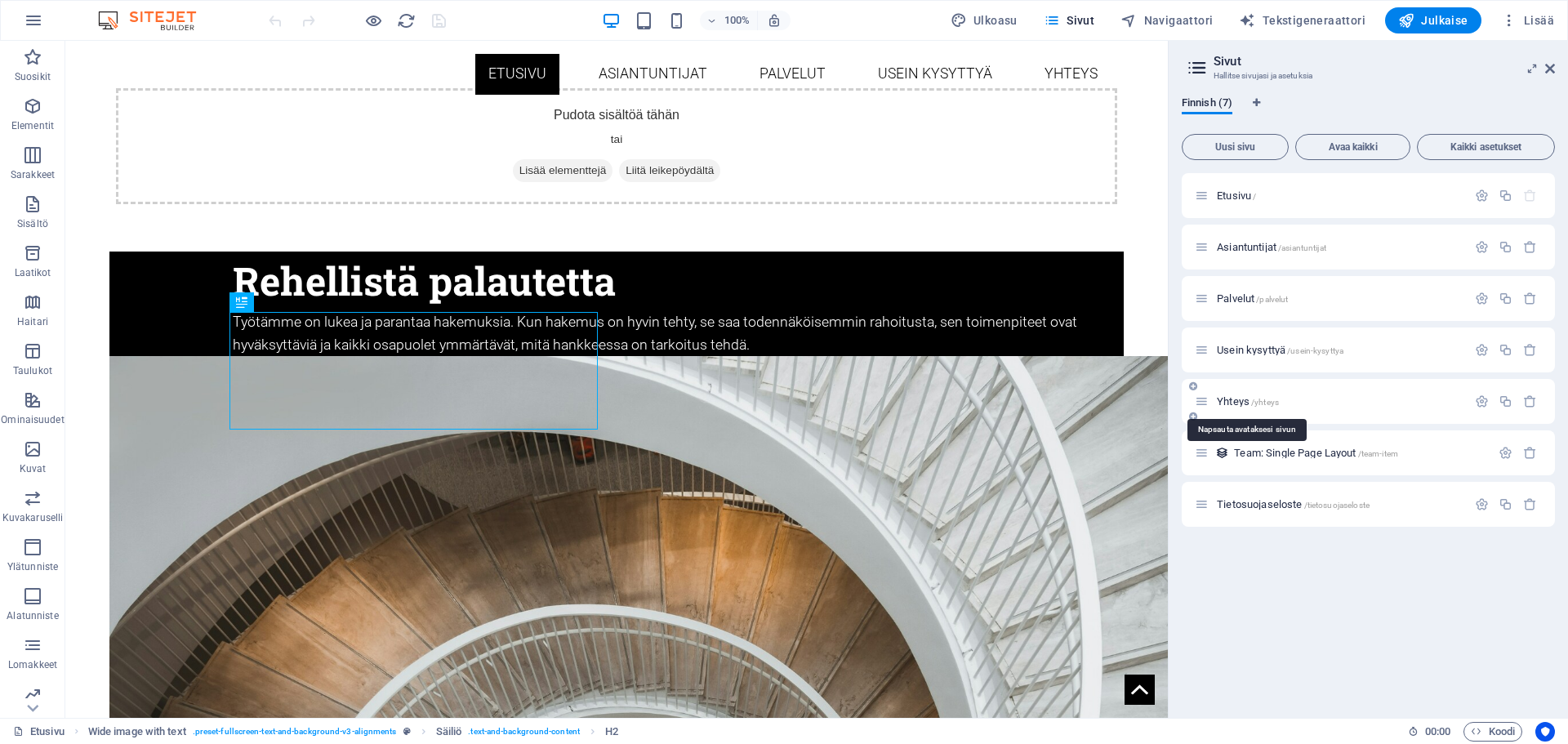
click at [1249, 401] on span "Yhteys /yhteys" at bounding box center [1248, 401] width 62 height 12
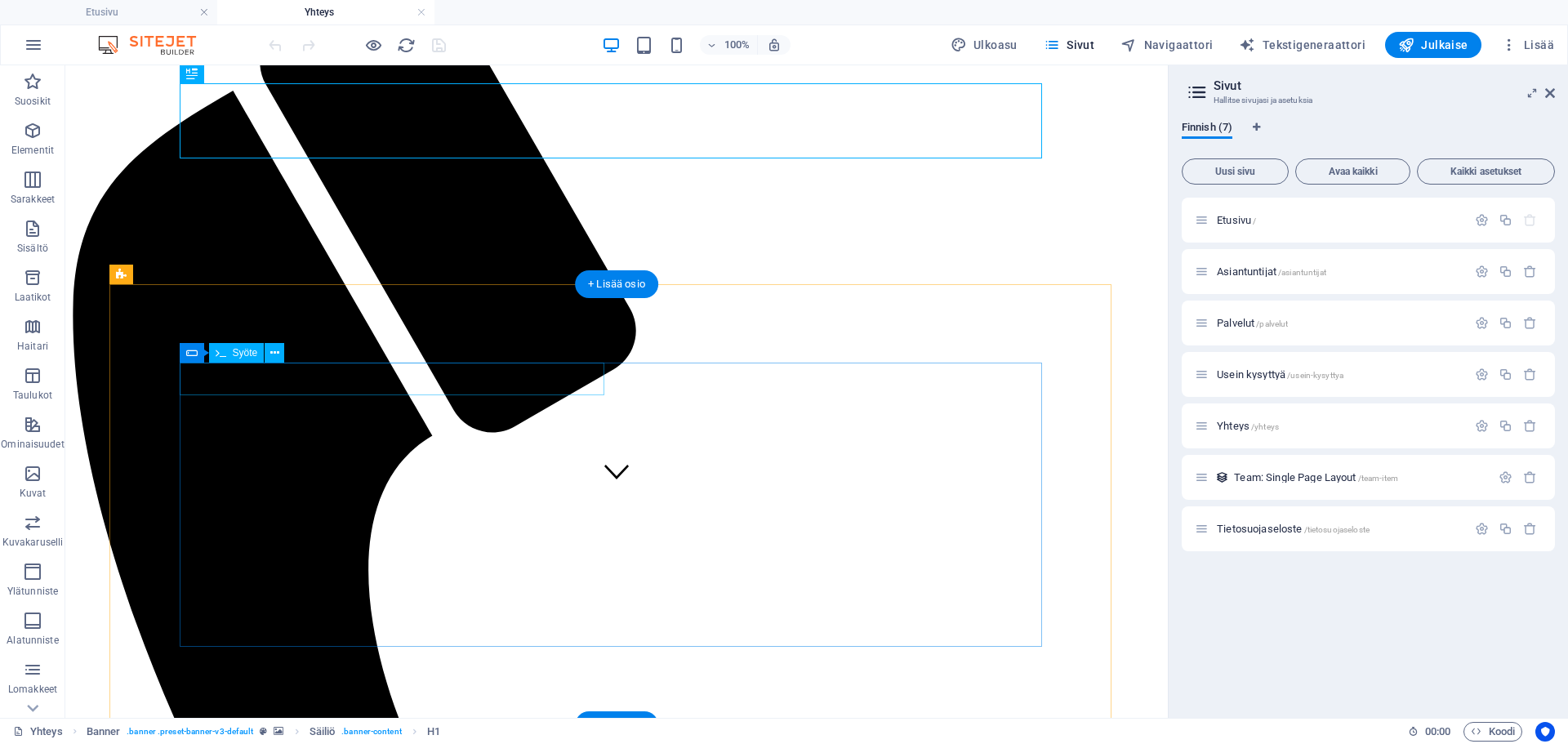
scroll to position [245, 0]
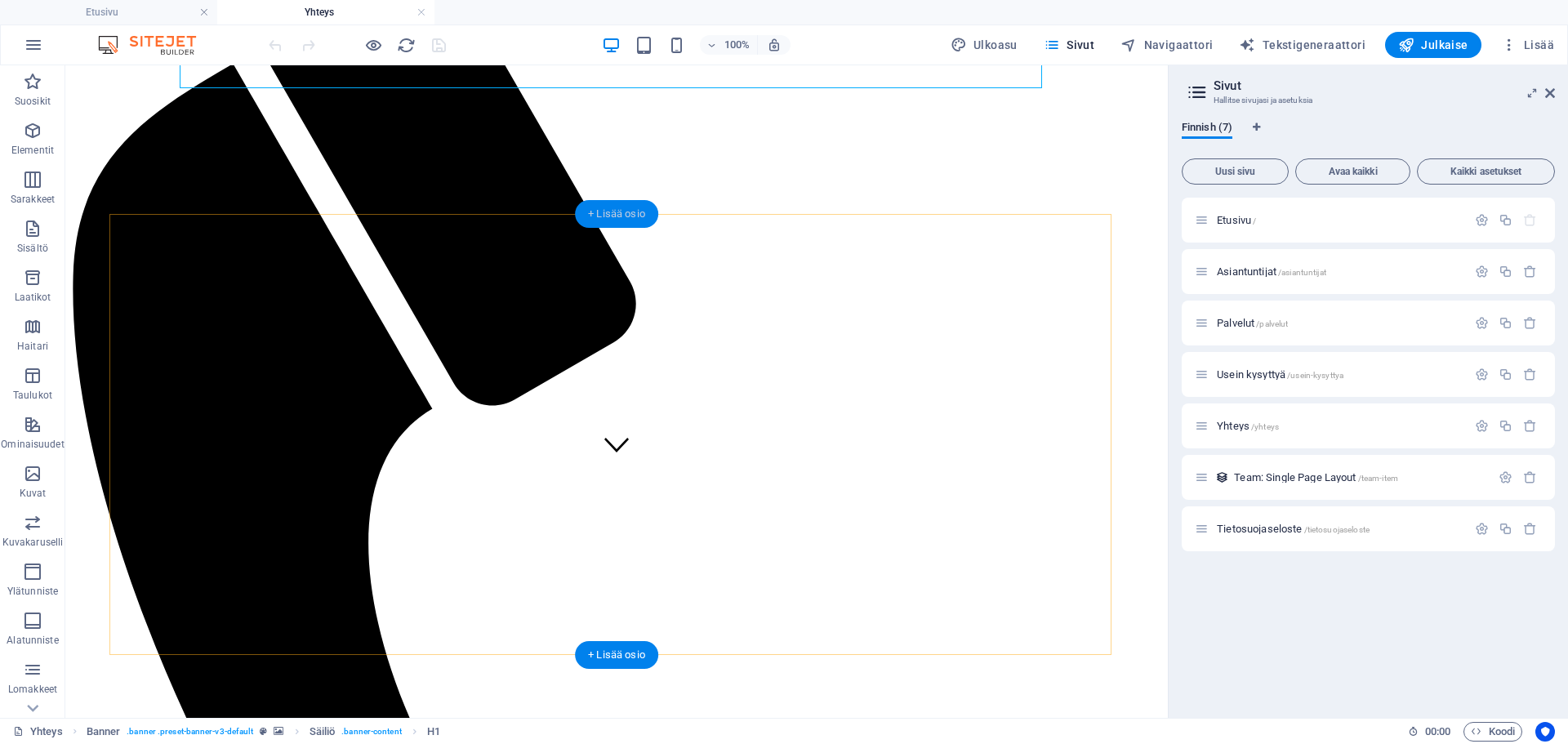
click at [623, 210] on div "+ Lisää osio" at bounding box center [616, 214] width 83 height 28
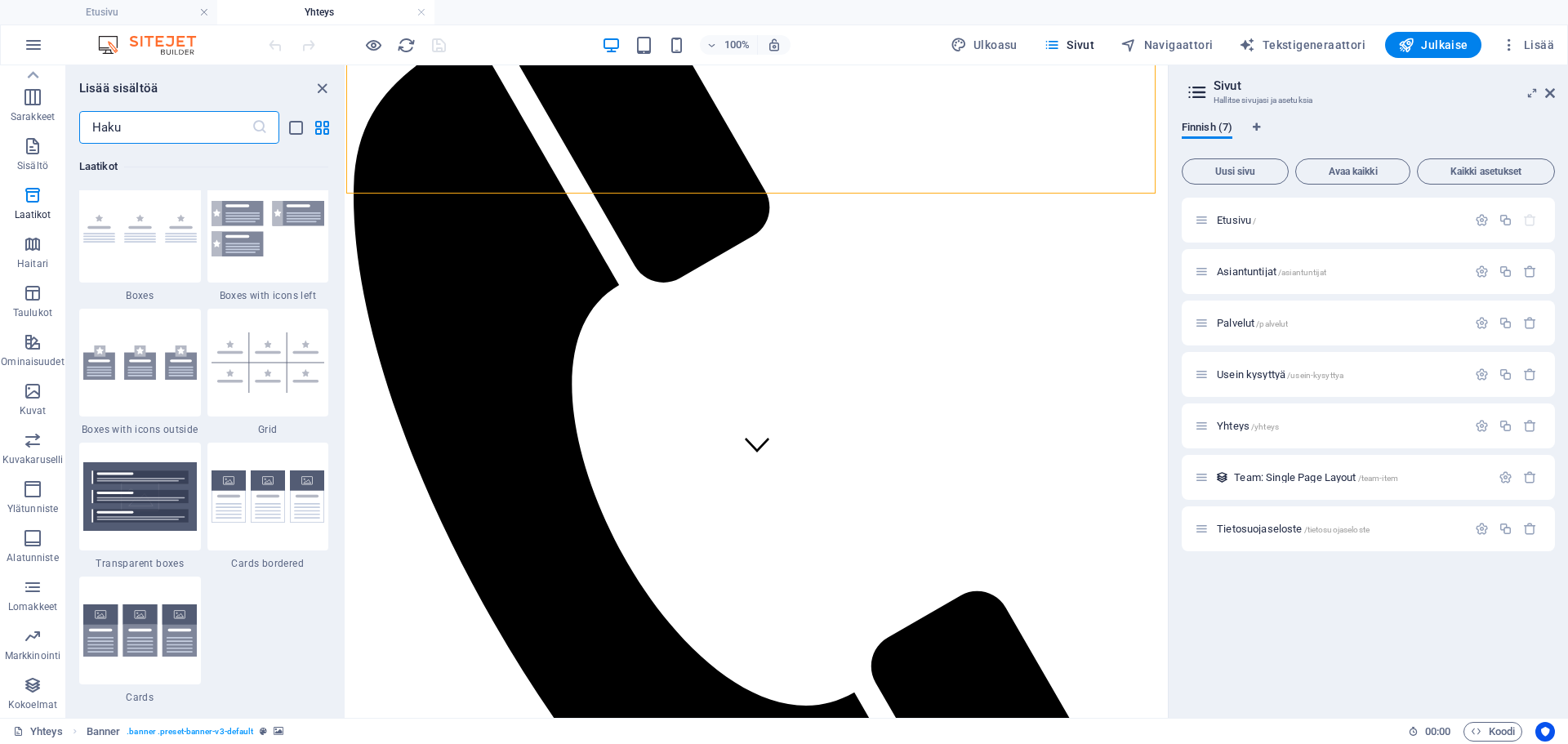
scroll to position [4981, 0]
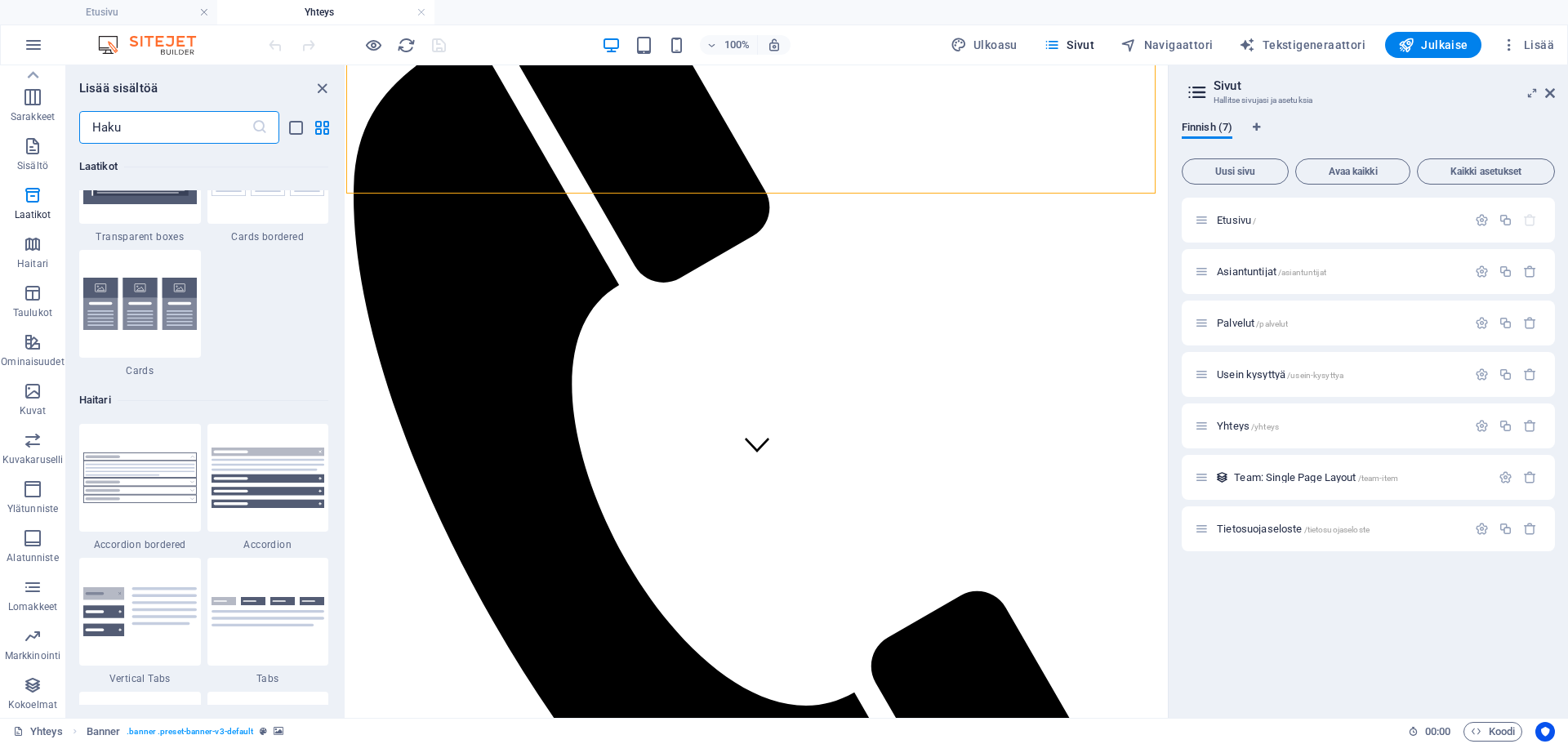
click at [322, 77] on div "Lisää sisältöä ​ Suosikit 1 Star Otsikko 1 Star Säiliö Elementit 1 Star Otsikko…" at bounding box center [206, 391] width 279 height 652
drag, startPoint x: 324, startPoint y: 88, endPoint x: 261, endPoint y: 22, distance: 91.2
click at [324, 88] on icon "close panel" at bounding box center [322, 89] width 19 height 19
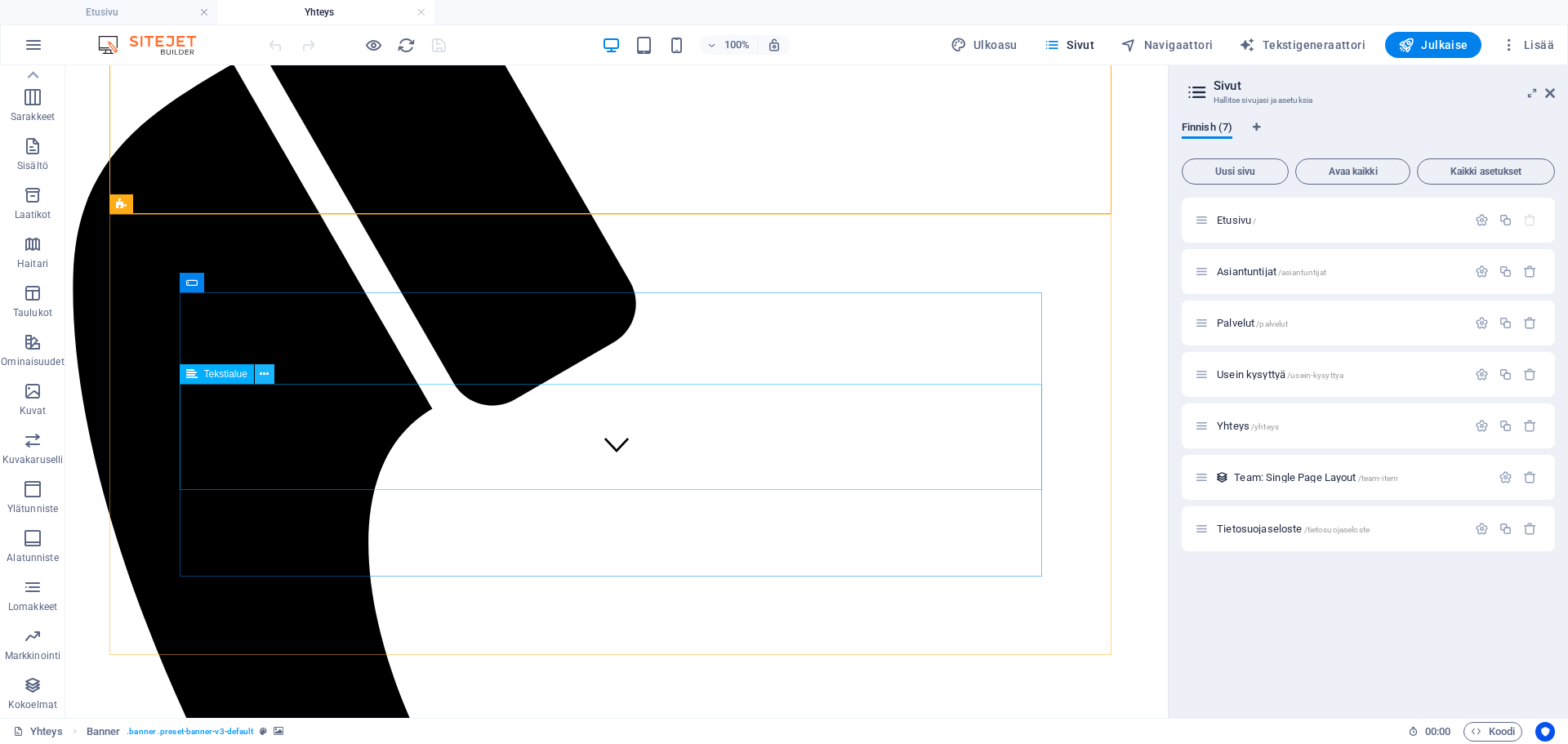
click at [263, 376] on icon at bounding box center [264, 374] width 9 height 17
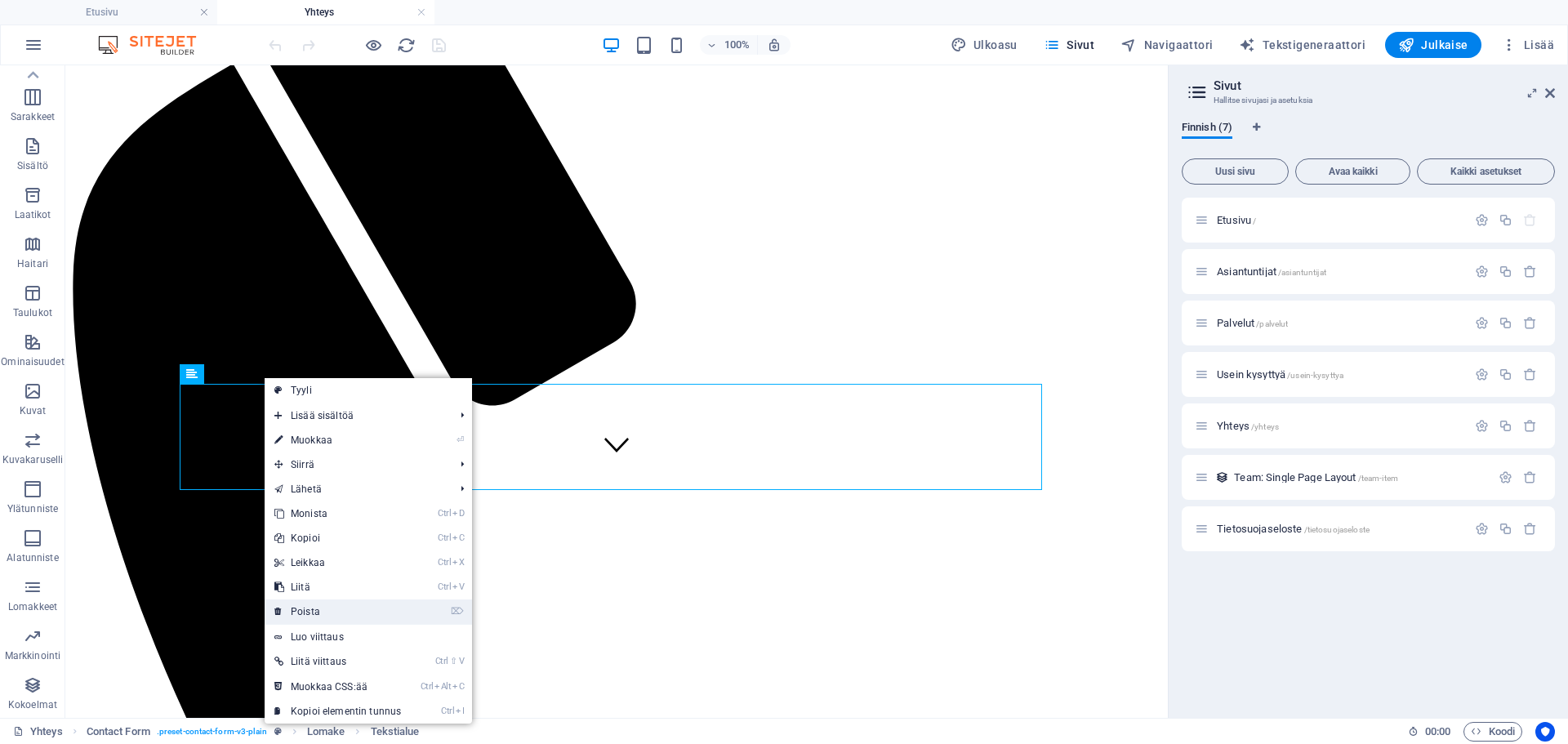
click at [354, 608] on link "⌦ Poista" at bounding box center [338, 611] width 146 height 24
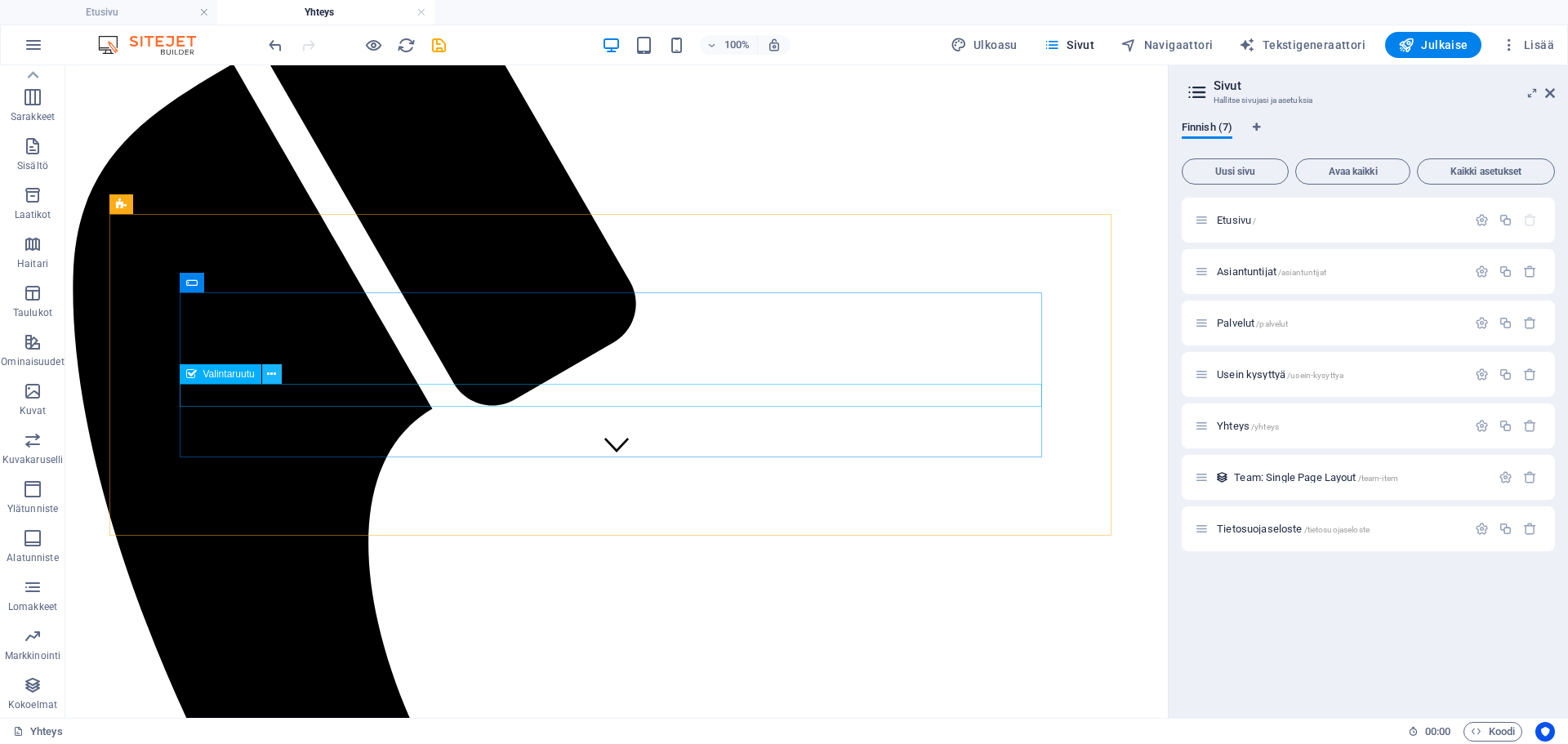
click at [271, 375] on icon at bounding box center [271, 374] width 9 height 17
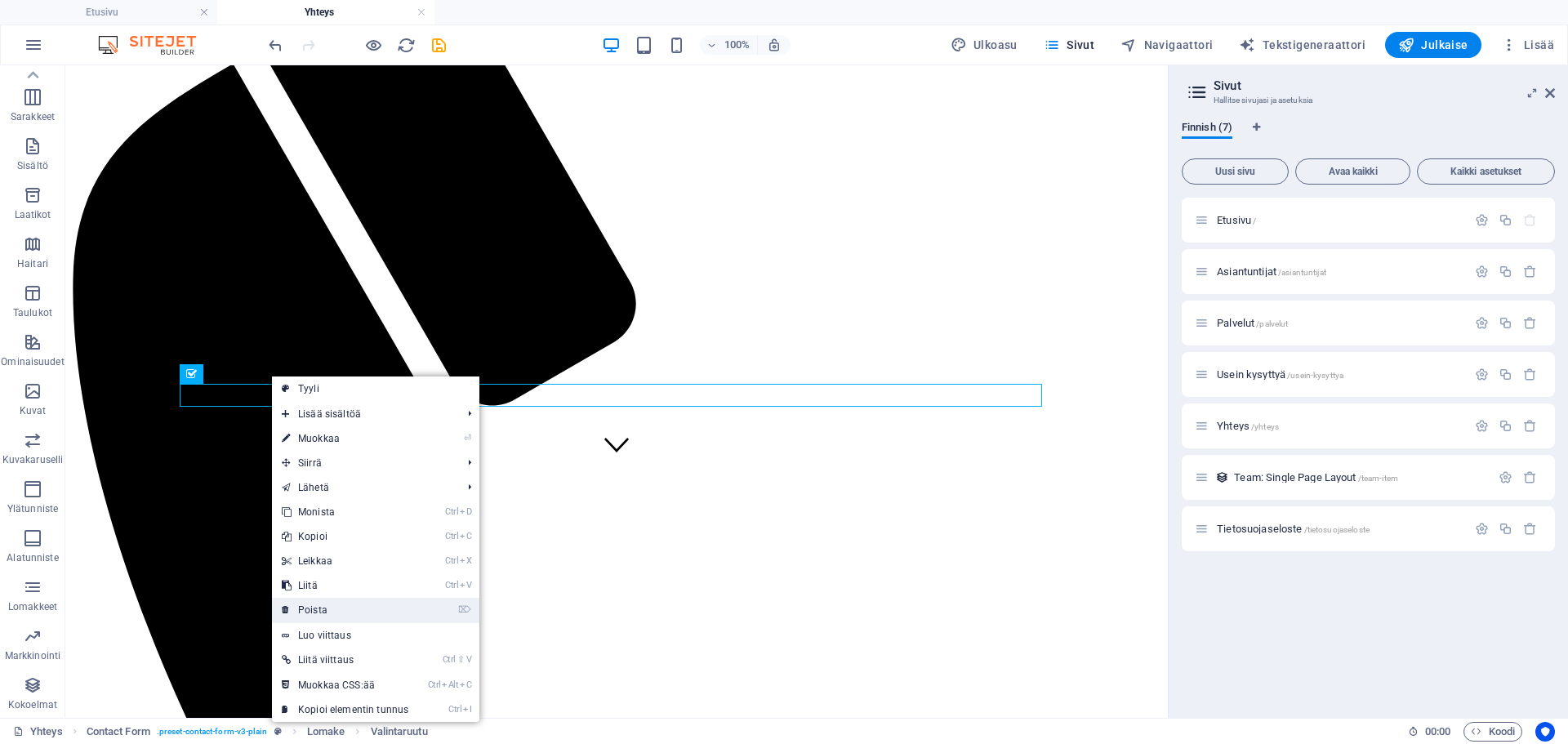
click at [335, 601] on link "⌦ Poista" at bounding box center [345, 610] width 146 height 24
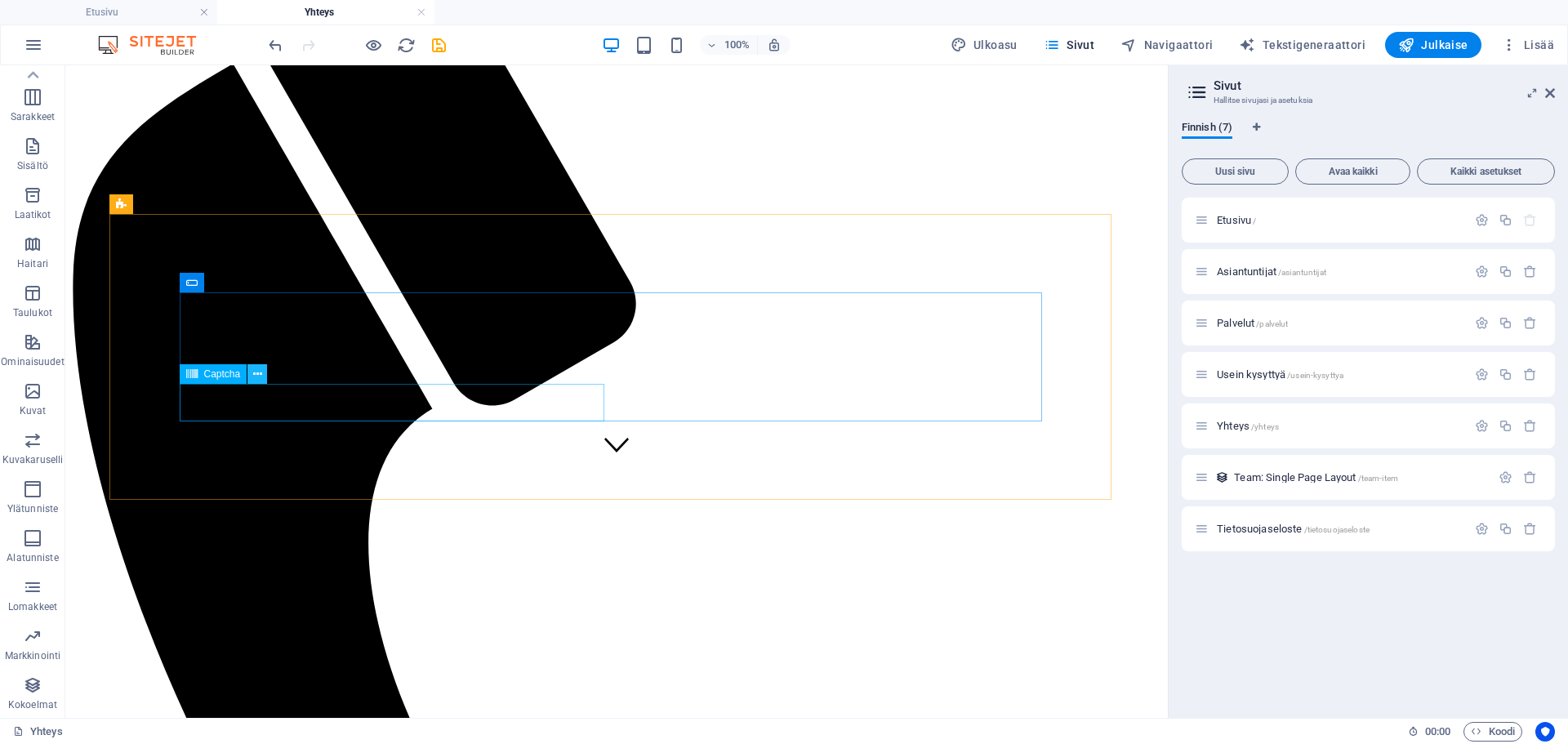
click at [254, 368] on icon at bounding box center [258, 374] width 9 height 17
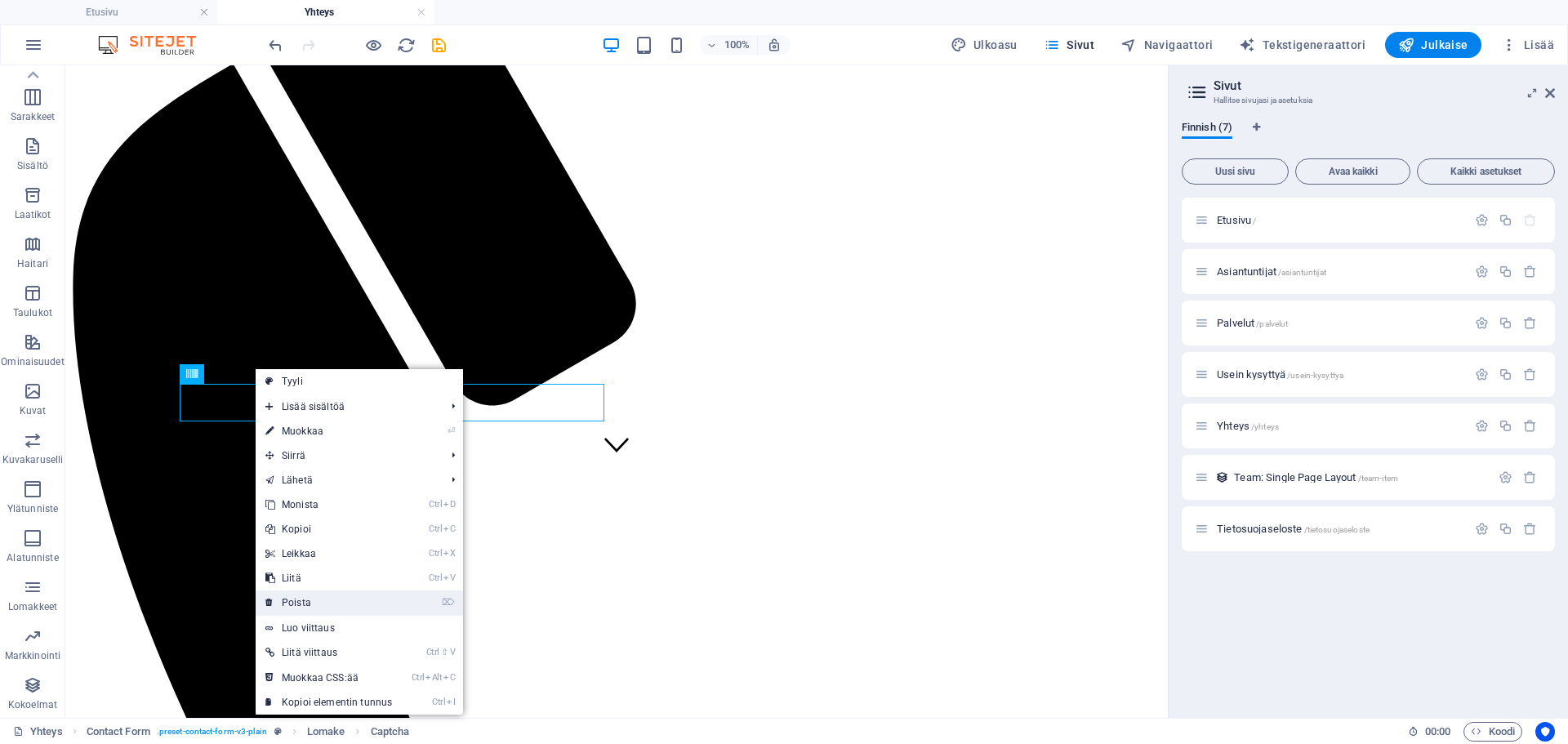
drag, startPoint x: 328, startPoint y: 593, endPoint x: 268, endPoint y: 528, distance: 88.5
click at [327, 593] on link "⌦ Poista" at bounding box center [329, 603] width 146 height 24
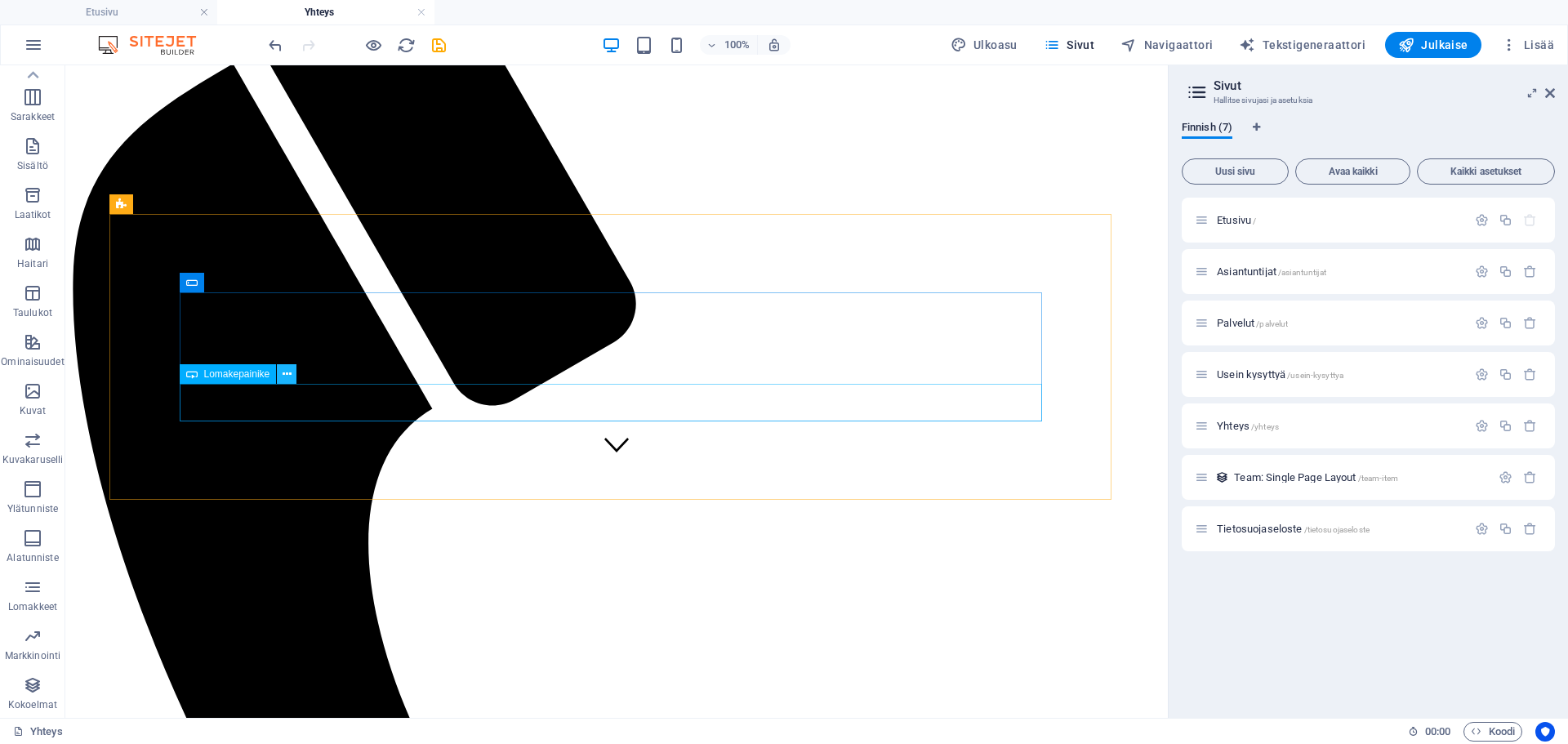
click at [286, 372] on icon at bounding box center [287, 374] width 9 height 17
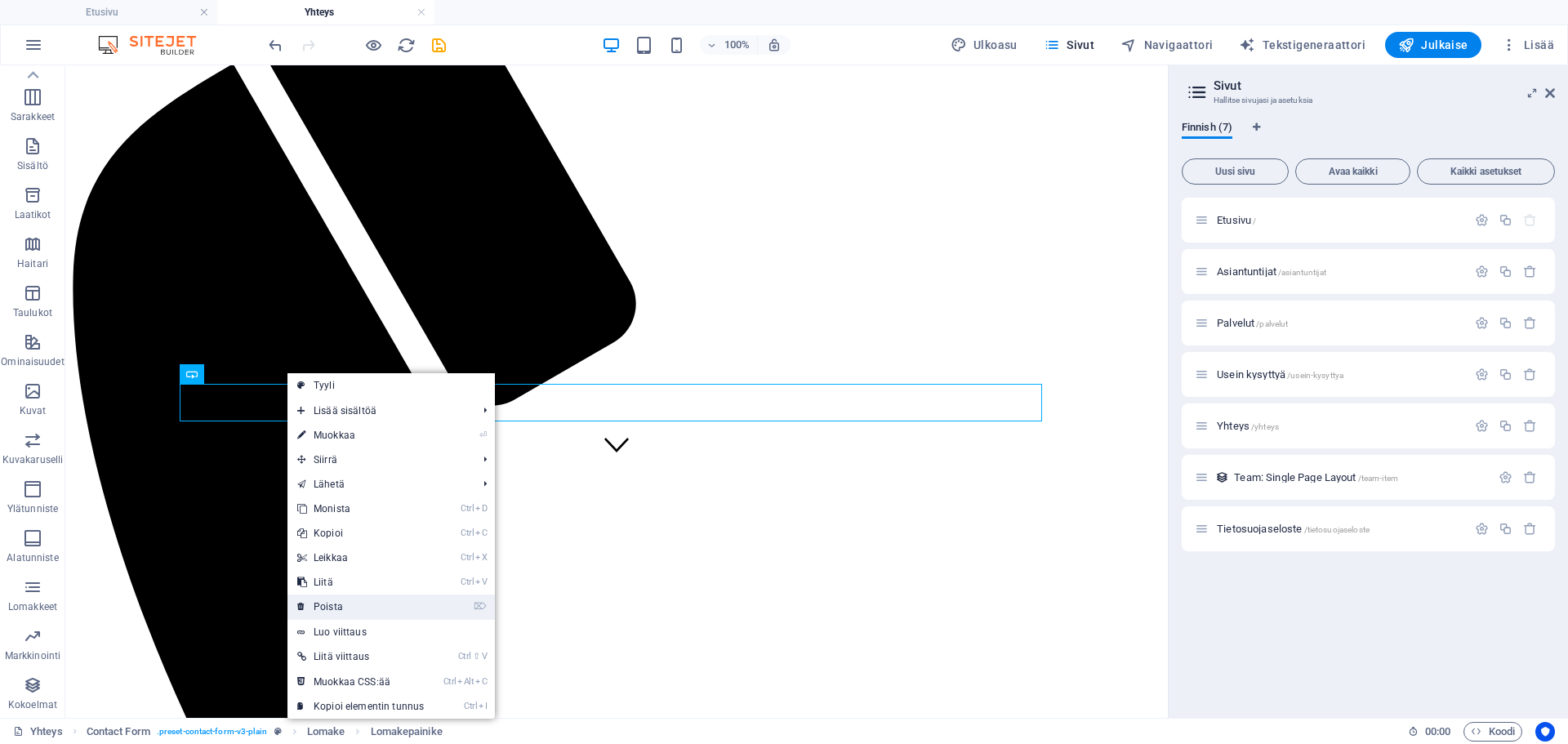
click at [388, 607] on link "⌦ Poista" at bounding box center [360, 606] width 146 height 24
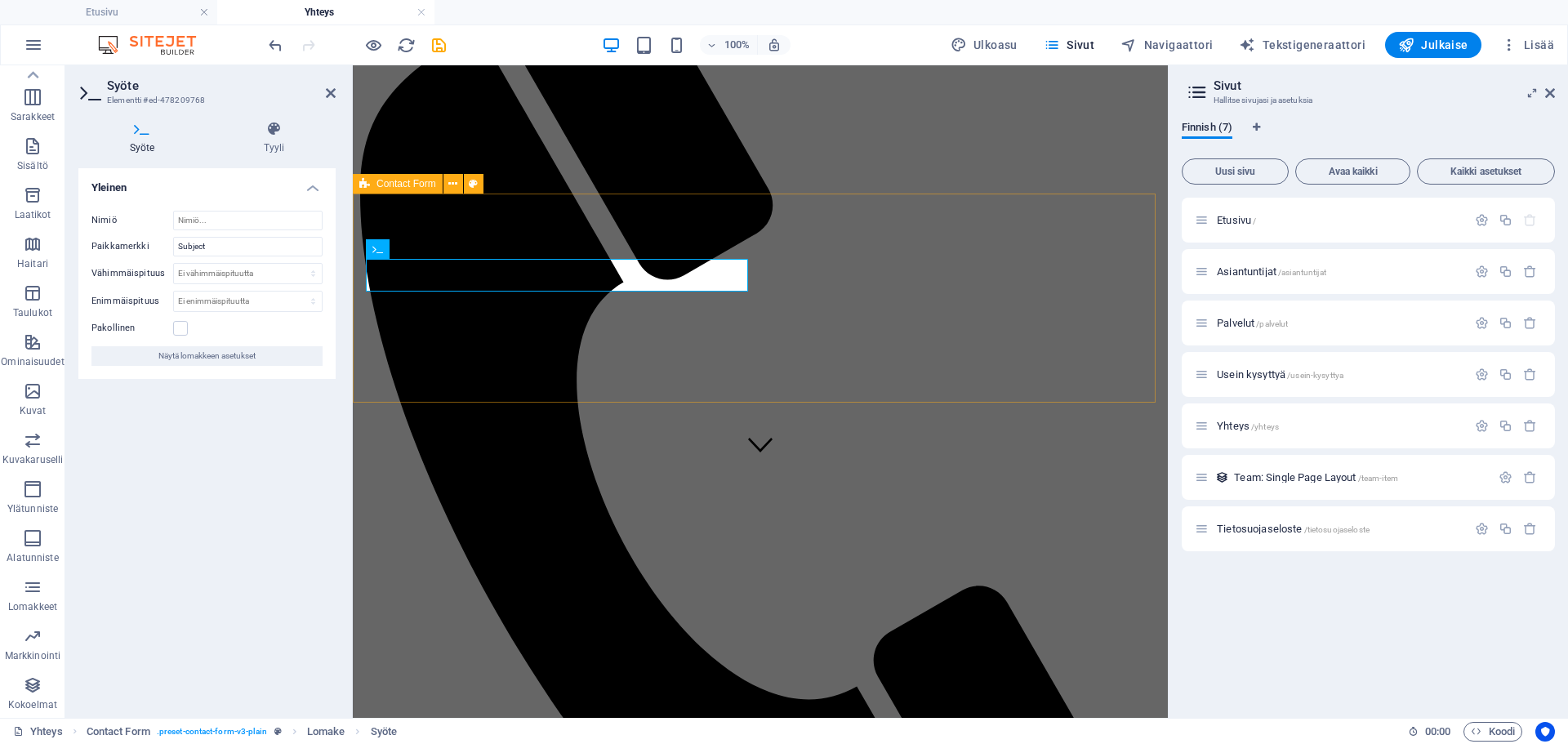
drag, startPoint x: 433, startPoint y: 281, endPoint x: 364, endPoint y: 281, distance: 69.0
type input "[PERSON_NAME]-Sen"
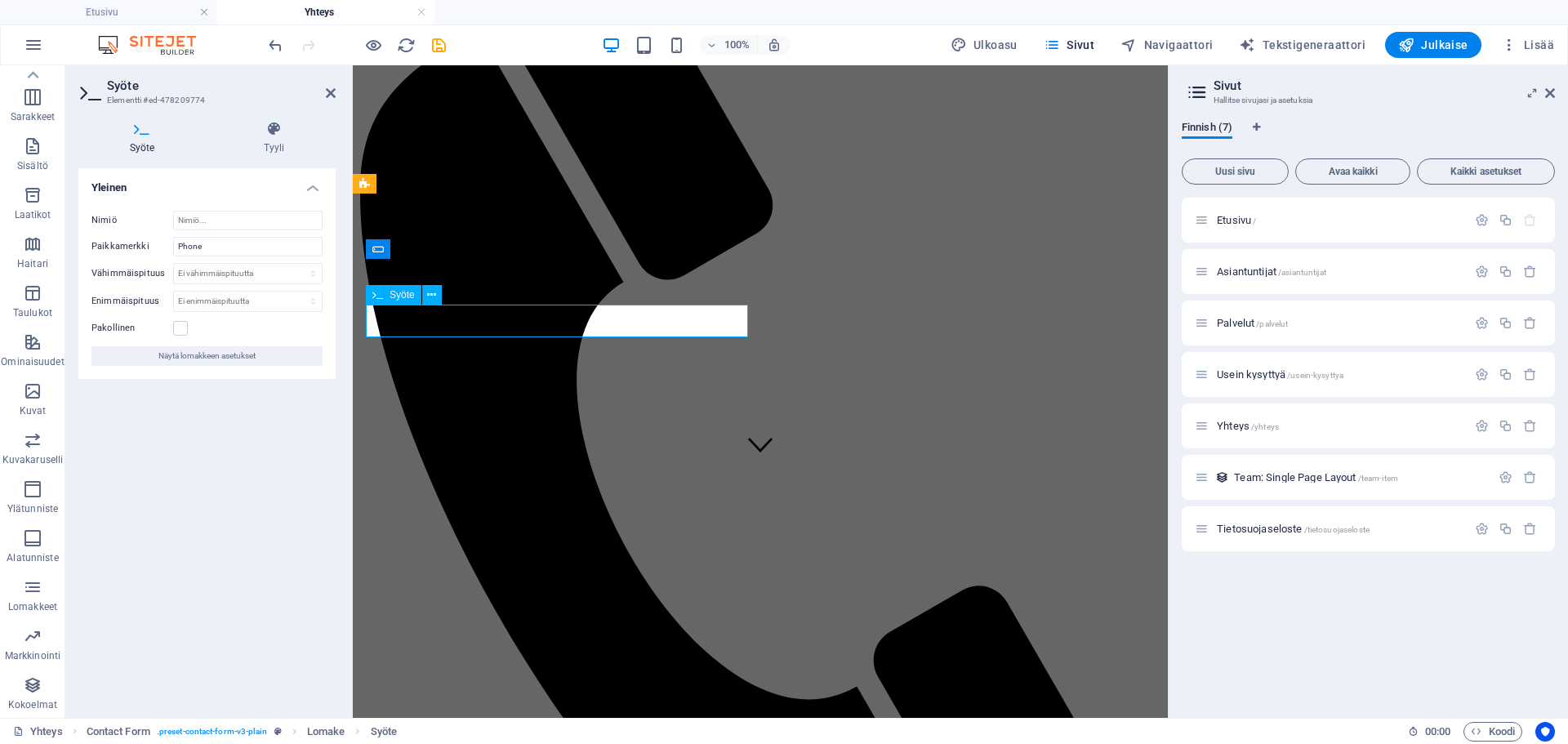
type input "s"
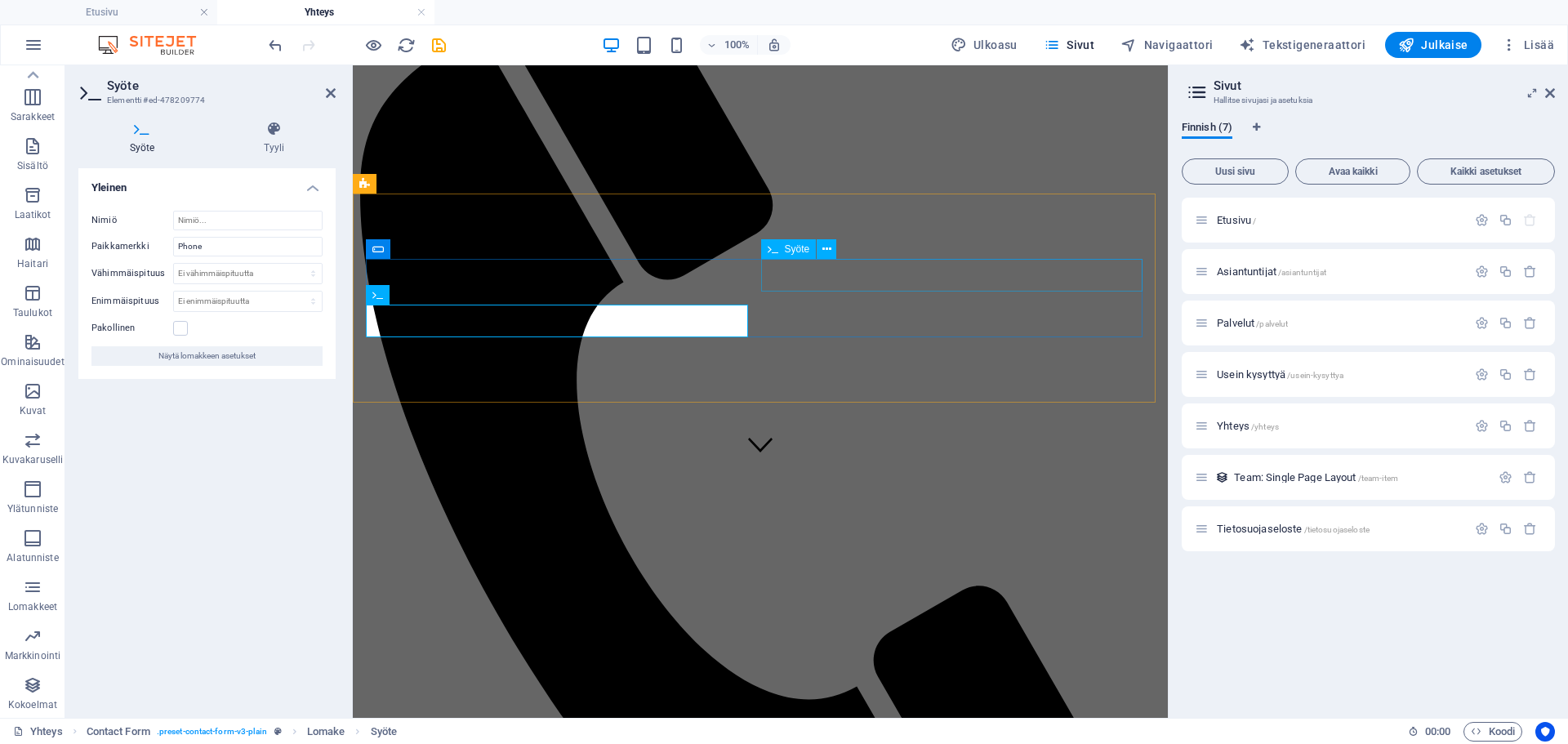
type input "[EMAIL_ADDRESS][DOMAIN_NAME]"
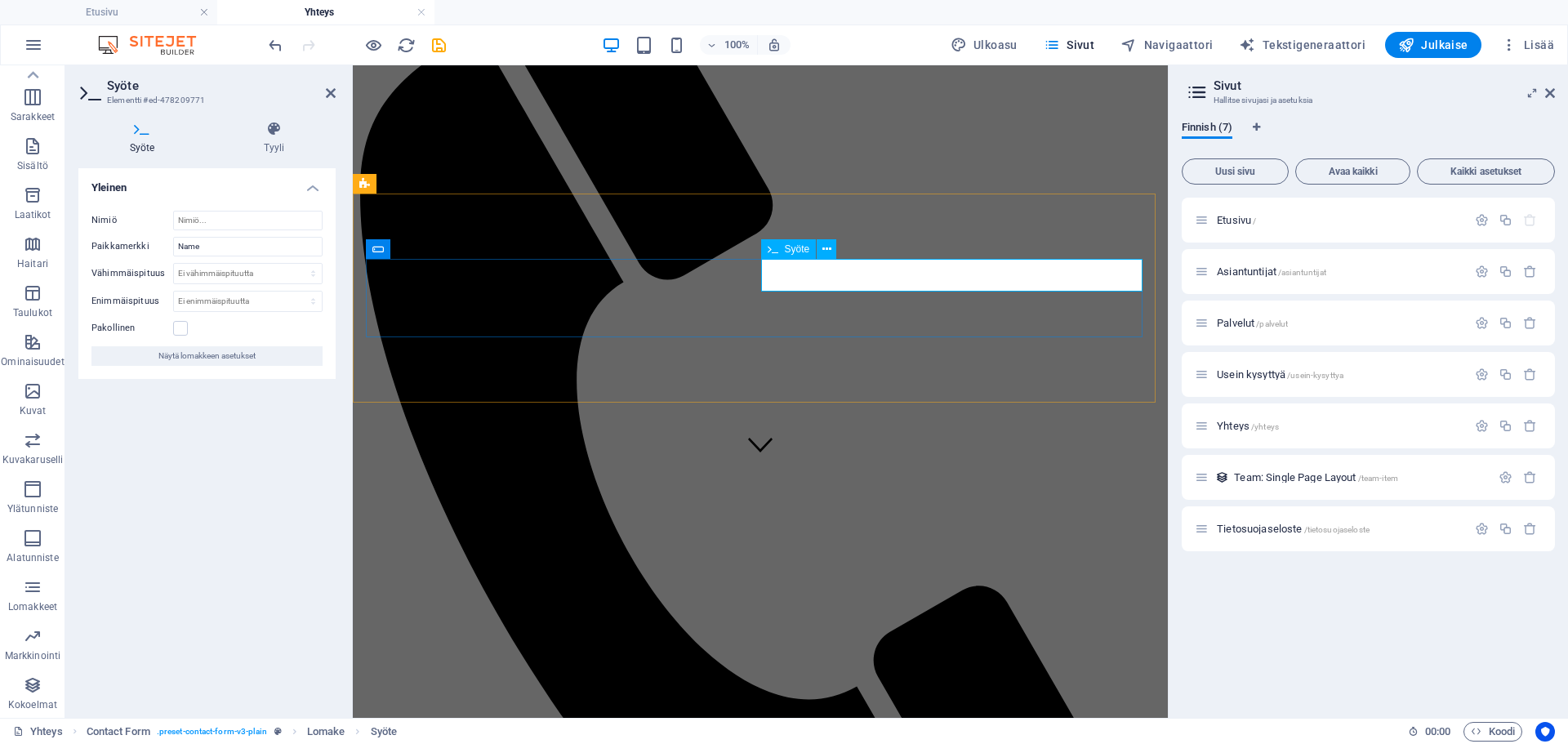
type input "e"
type input "[PERSON_NAME]"
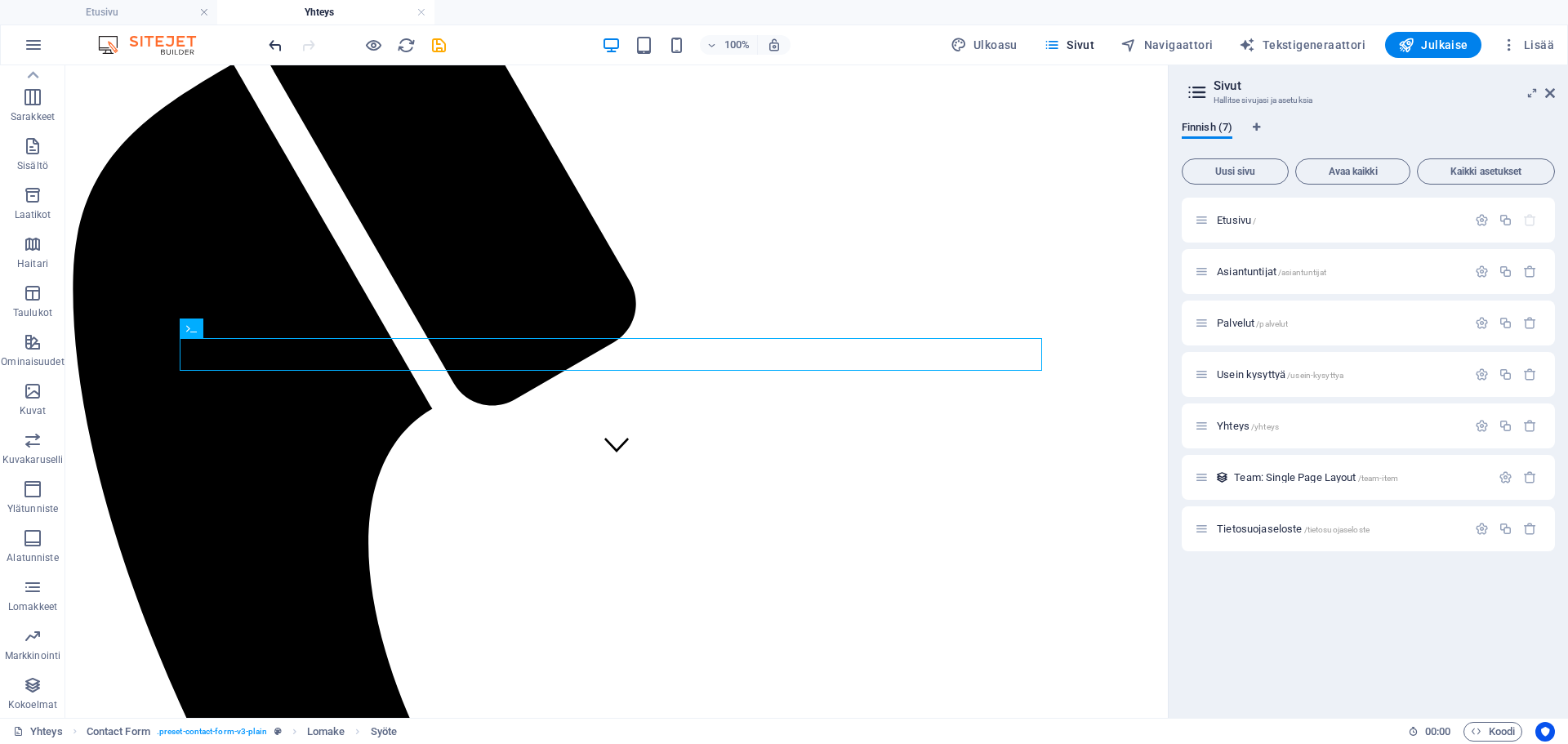
click at [266, 41] on icon "undo" at bounding box center [275, 45] width 19 height 19
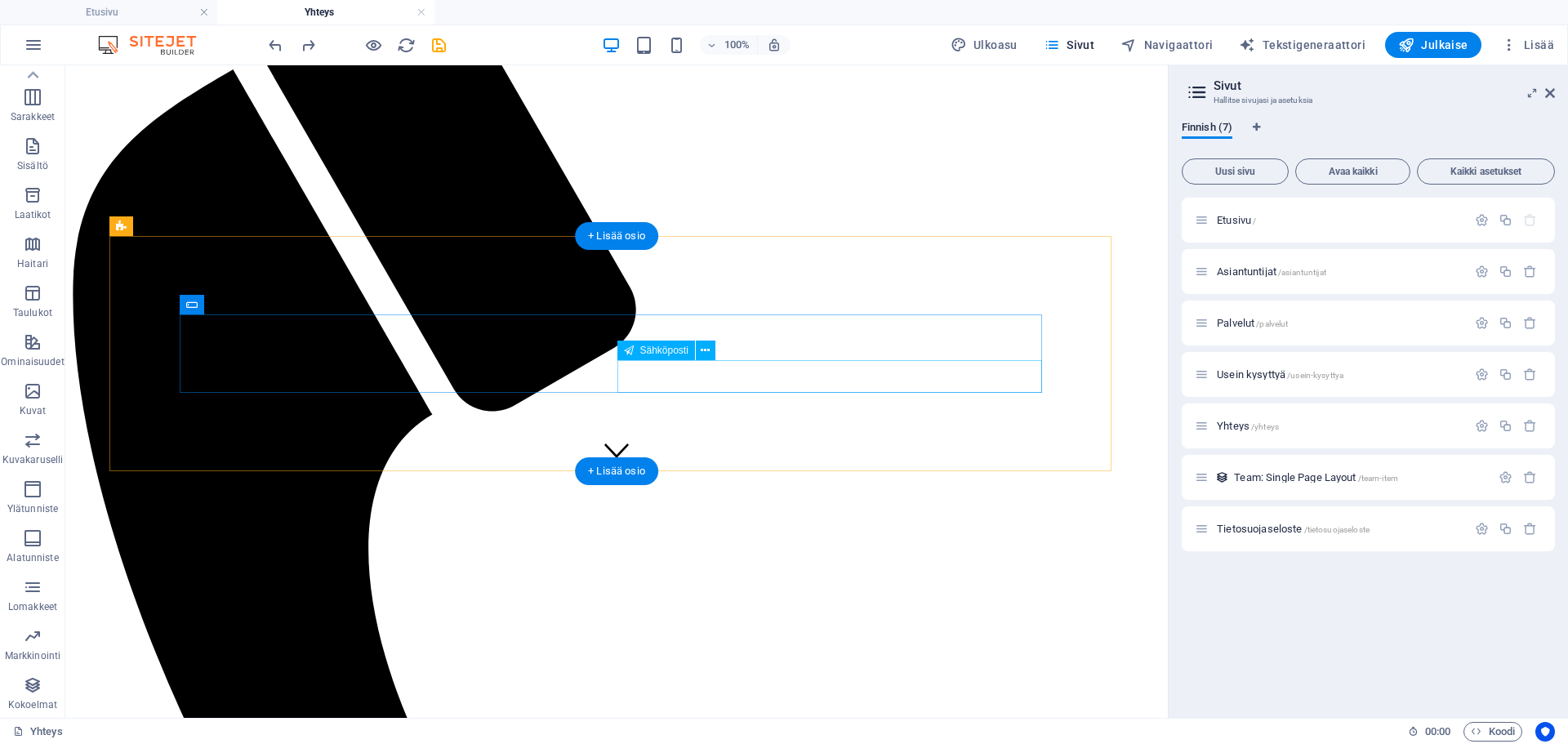
scroll to position [220, 0]
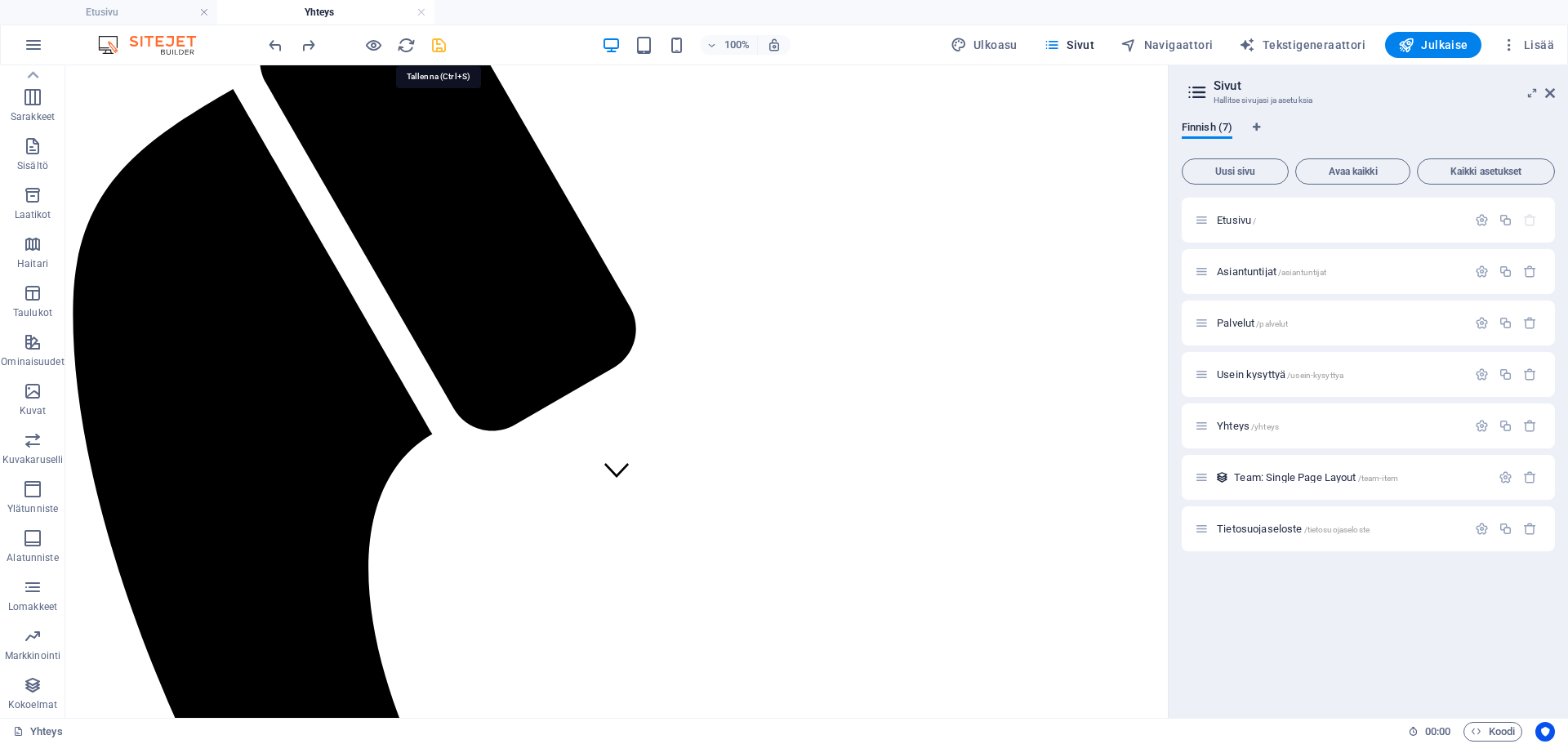
type input "[EMAIL_ADDRESS][DOMAIN_NAME]"
click at [433, 36] on icon "save" at bounding box center [439, 45] width 19 height 19
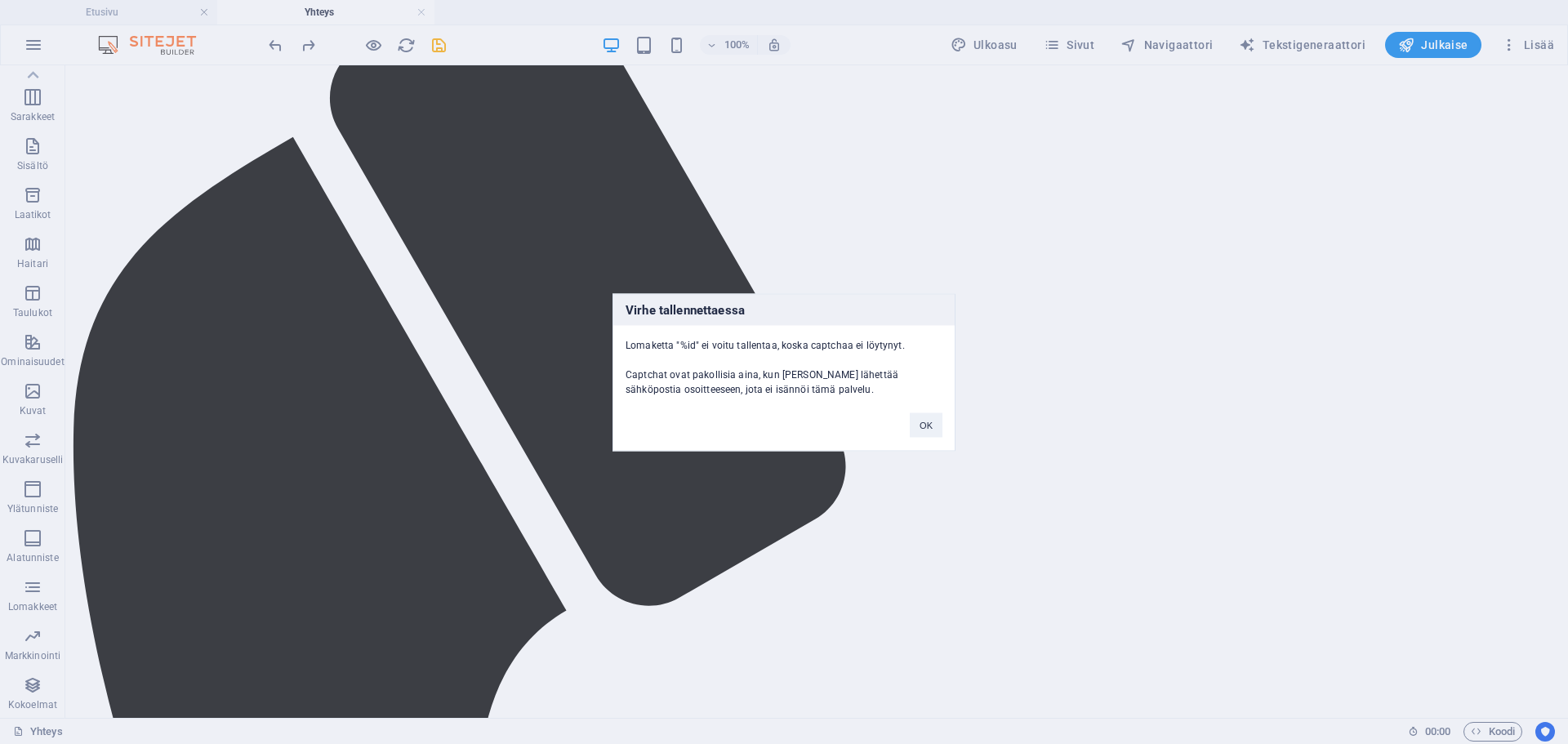
scroll to position [465, 0]
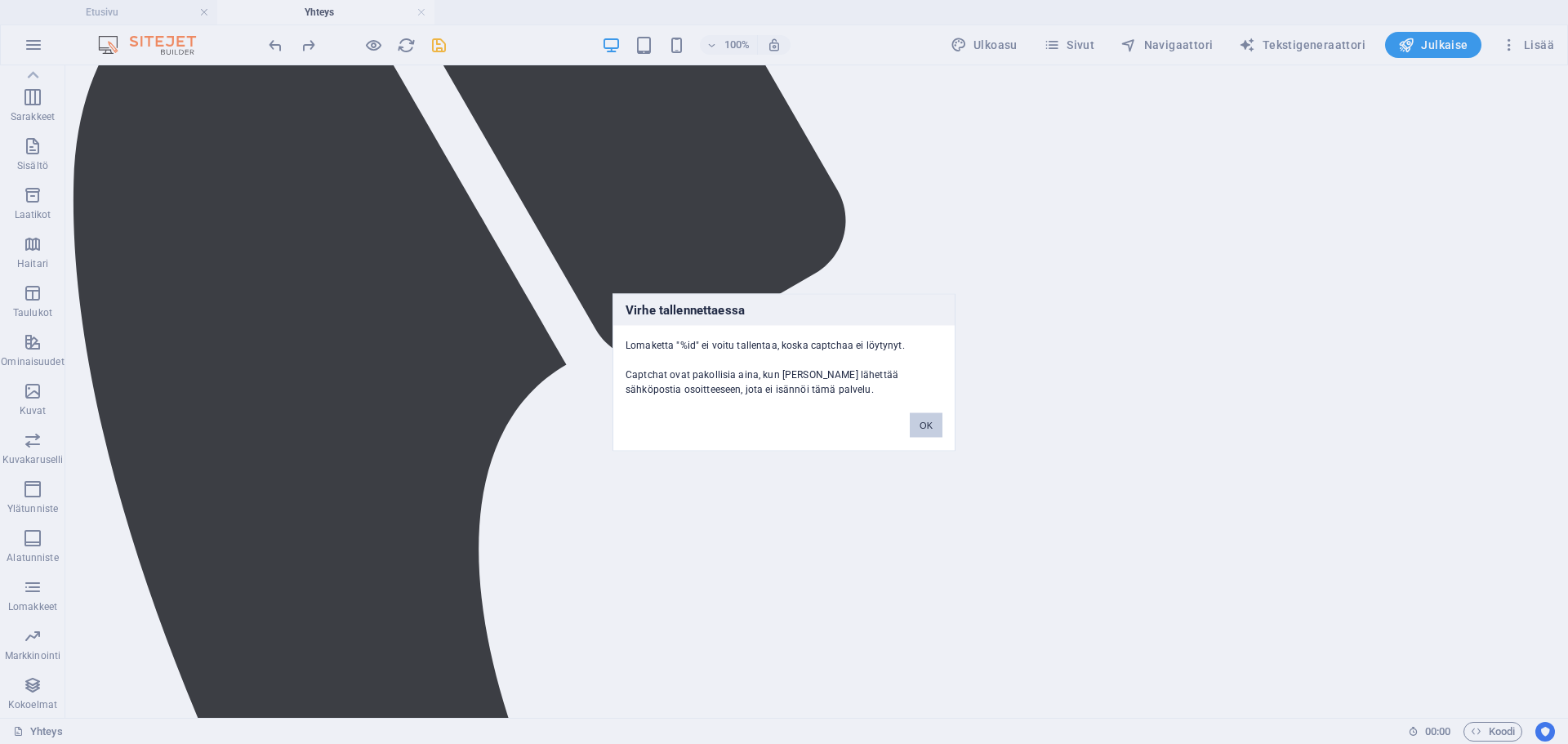
click at [927, 431] on button "OK" at bounding box center [926, 425] width 33 height 24
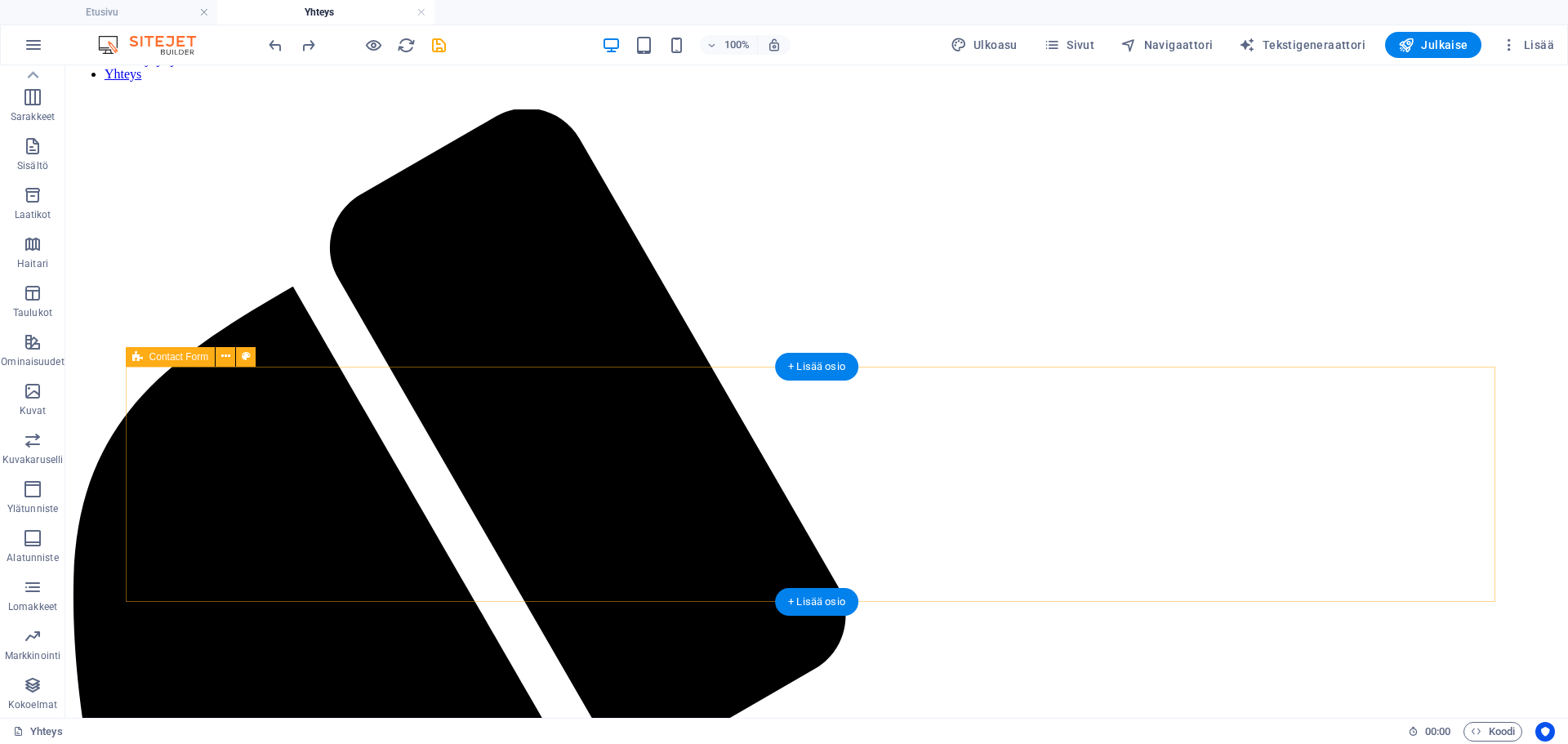
scroll to position [164, 0]
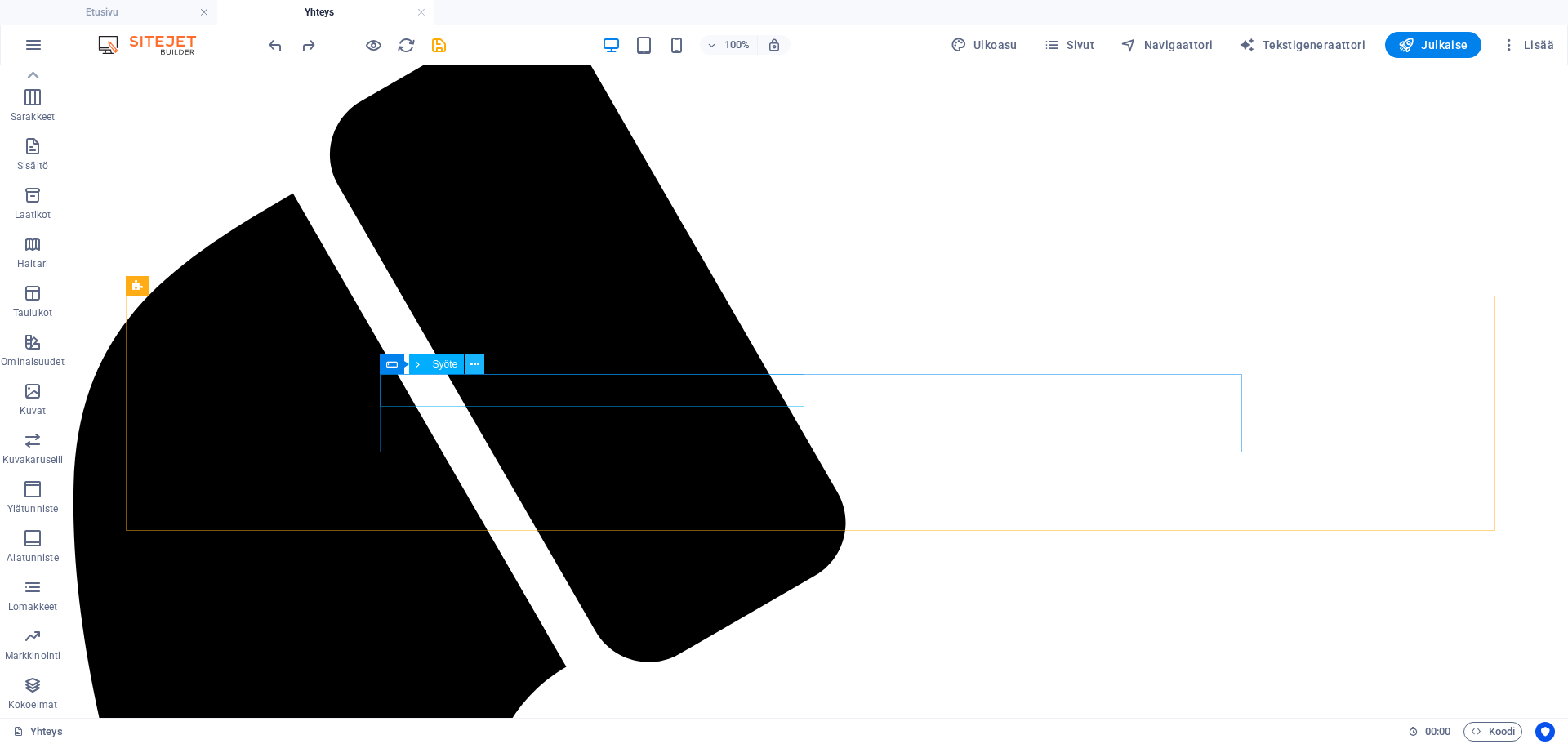
click at [475, 360] on icon at bounding box center [476, 364] width 9 height 17
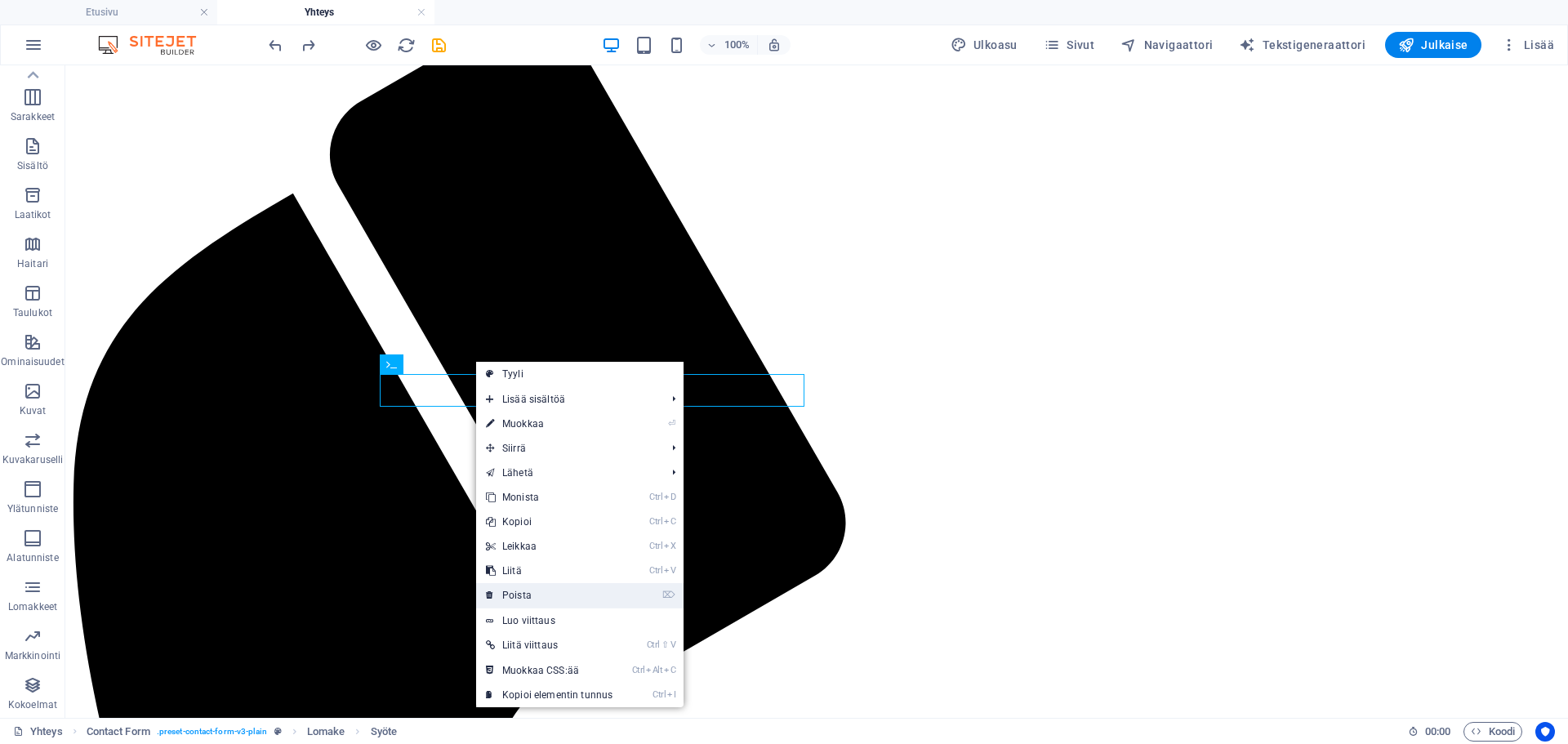
drag, startPoint x: 550, startPoint y: 592, endPoint x: 529, endPoint y: 522, distance: 73.1
click at [550, 592] on link "⌦ Poista" at bounding box center [550, 595] width 146 height 24
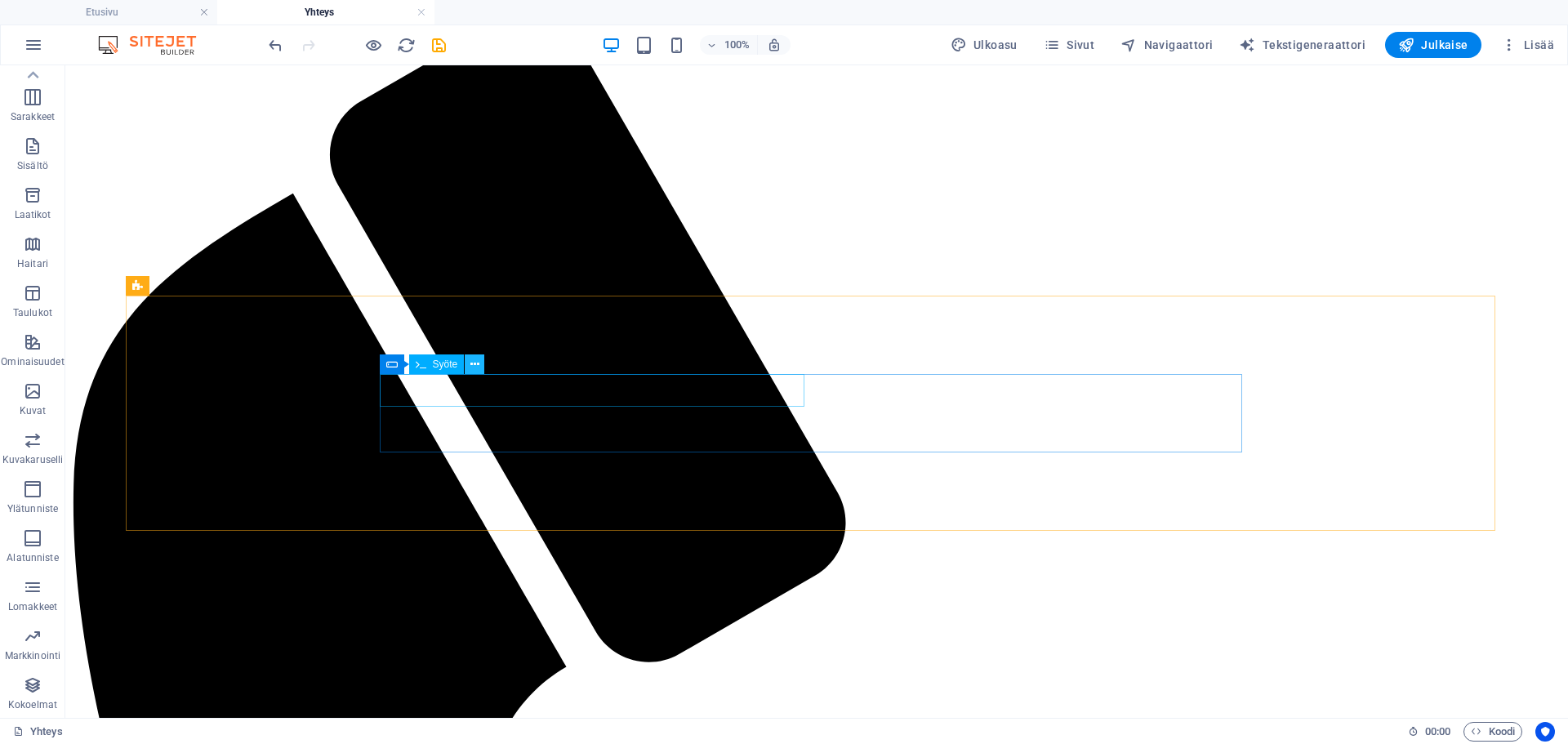
click at [466, 360] on button at bounding box center [475, 364] width 20 height 20
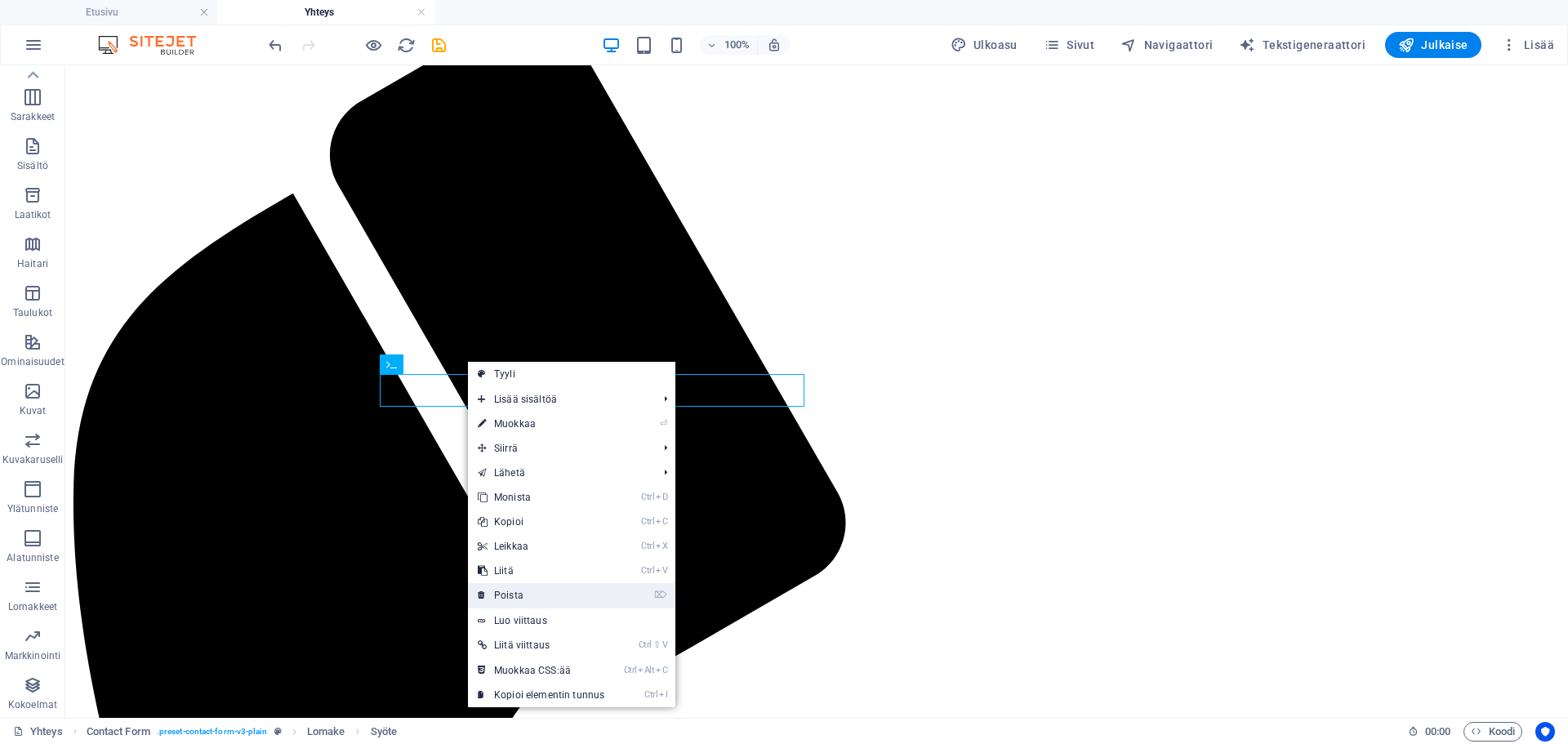
click at [572, 595] on link "⌦ Poista" at bounding box center [541, 595] width 146 height 24
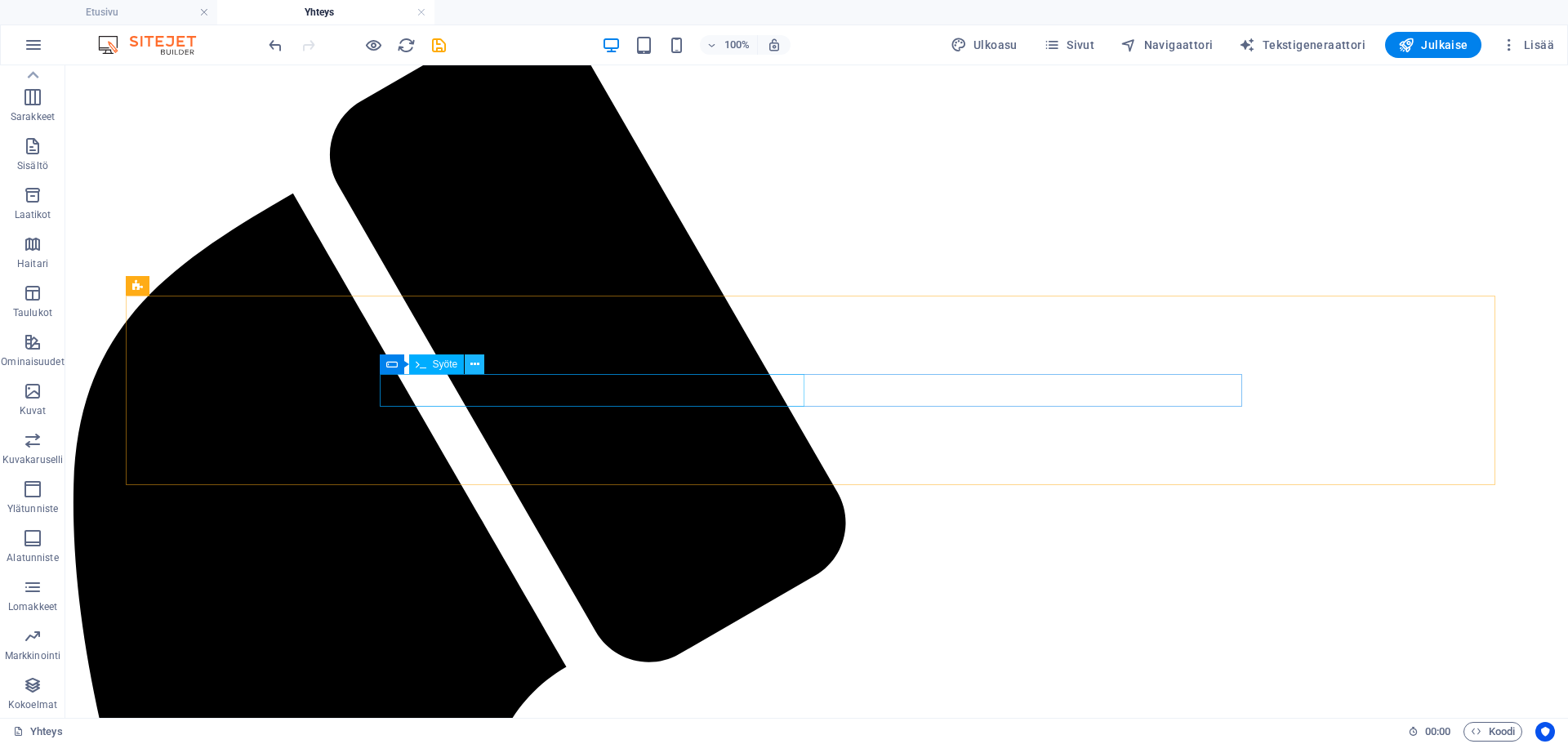
click at [471, 362] on icon at bounding box center [476, 364] width 9 height 17
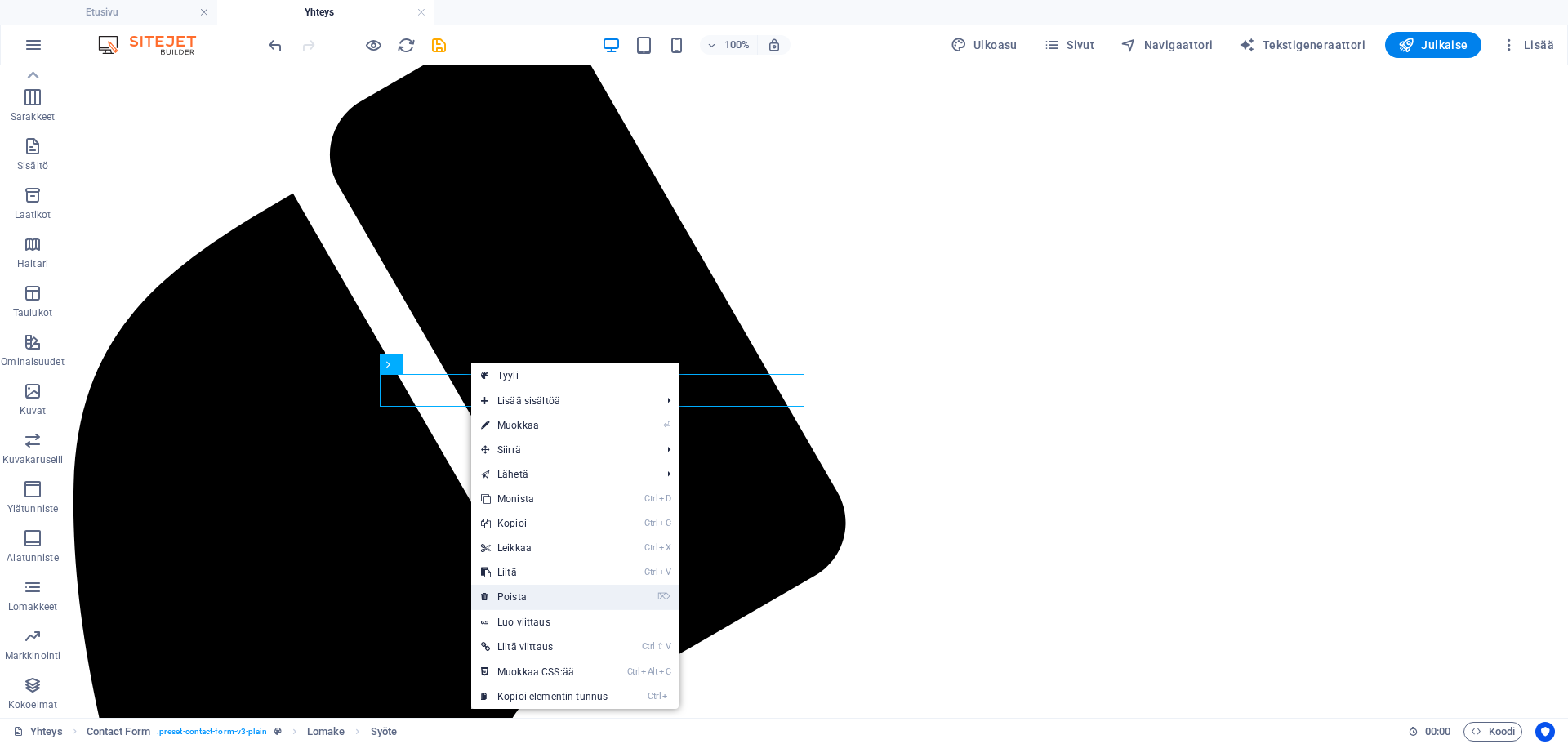
click at [578, 601] on link "⌦ Poista" at bounding box center [544, 597] width 146 height 24
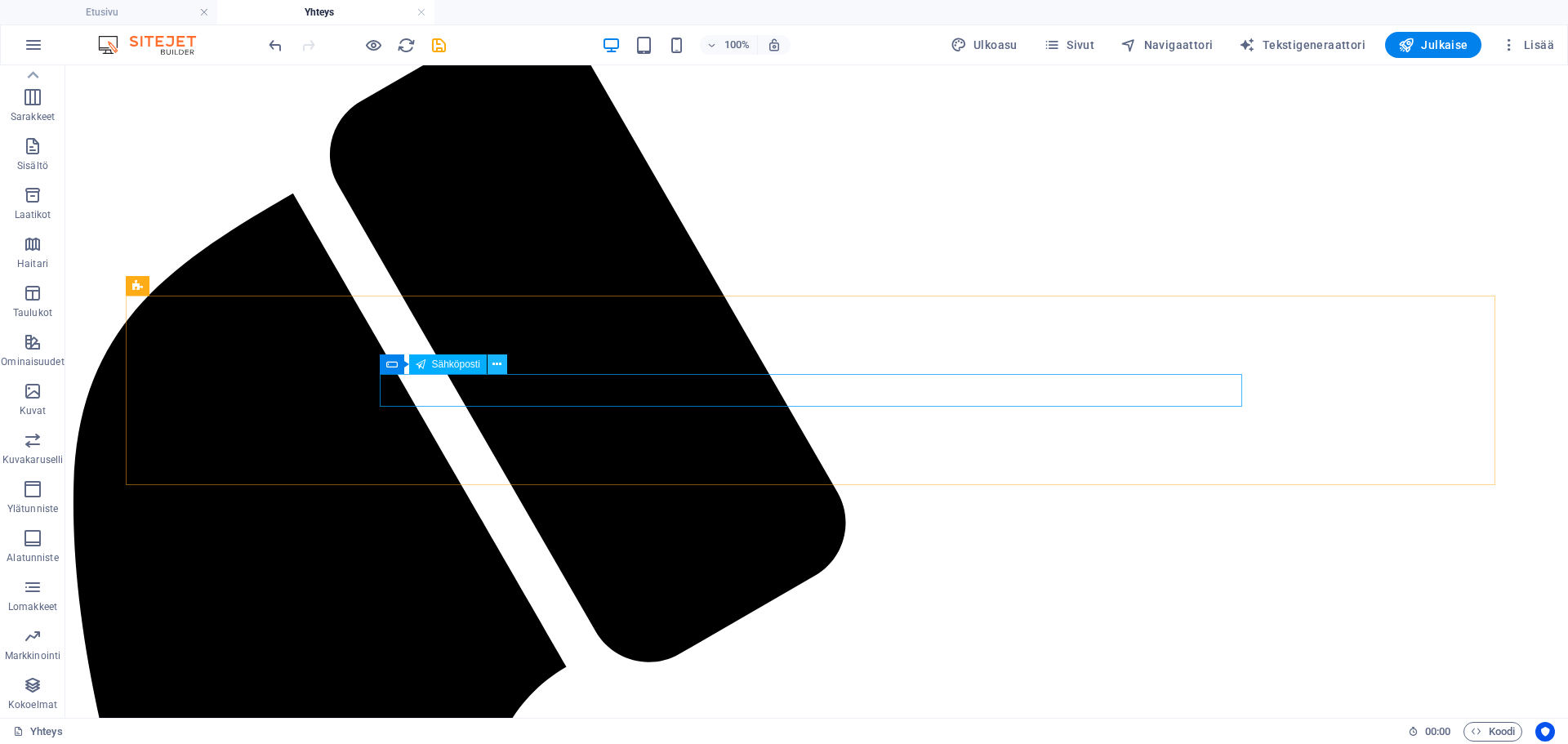
click at [496, 362] on icon at bounding box center [497, 364] width 9 height 17
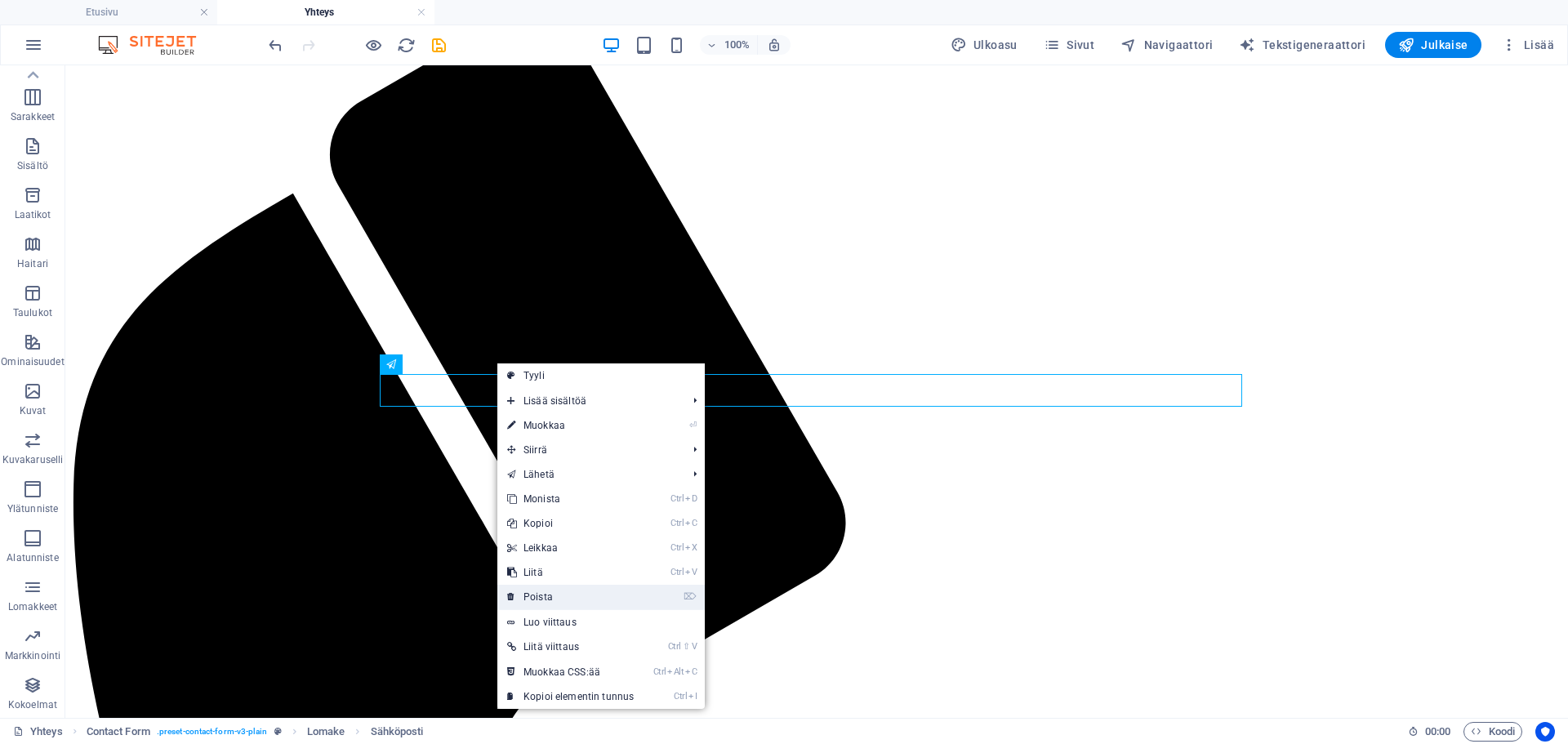
click at [574, 591] on link "⌦ Poista" at bounding box center [570, 597] width 146 height 24
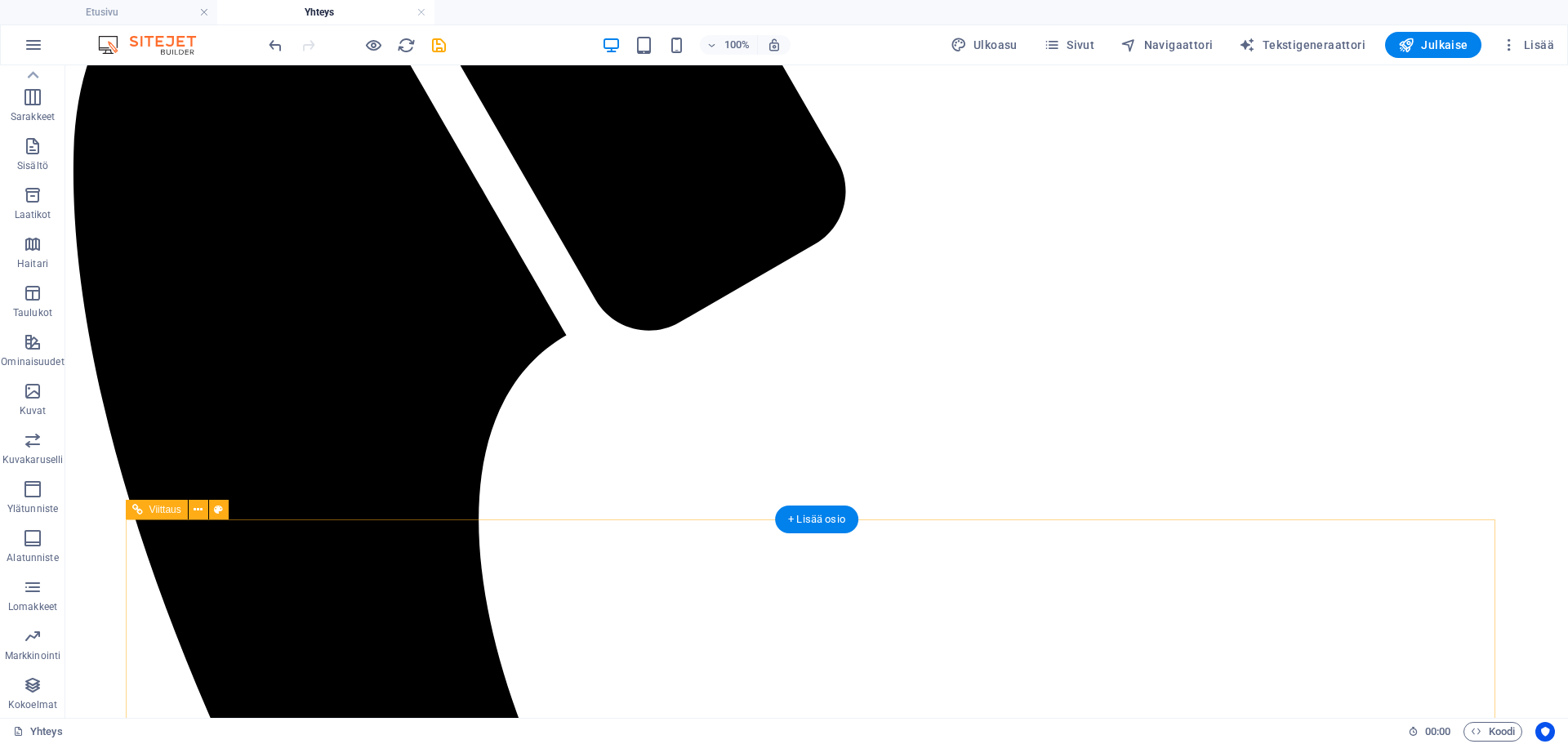
scroll to position [572, 0]
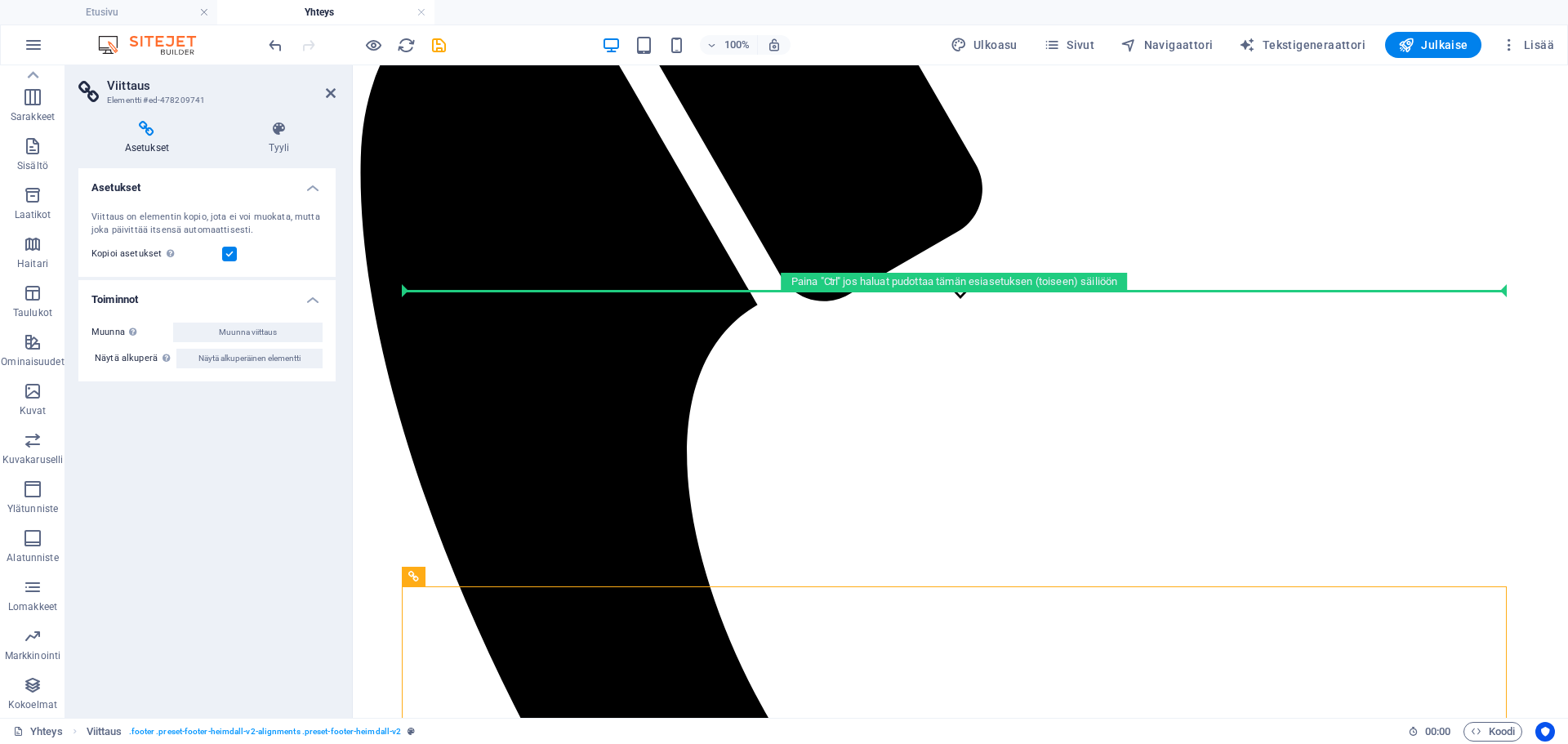
scroll to position [397, 0]
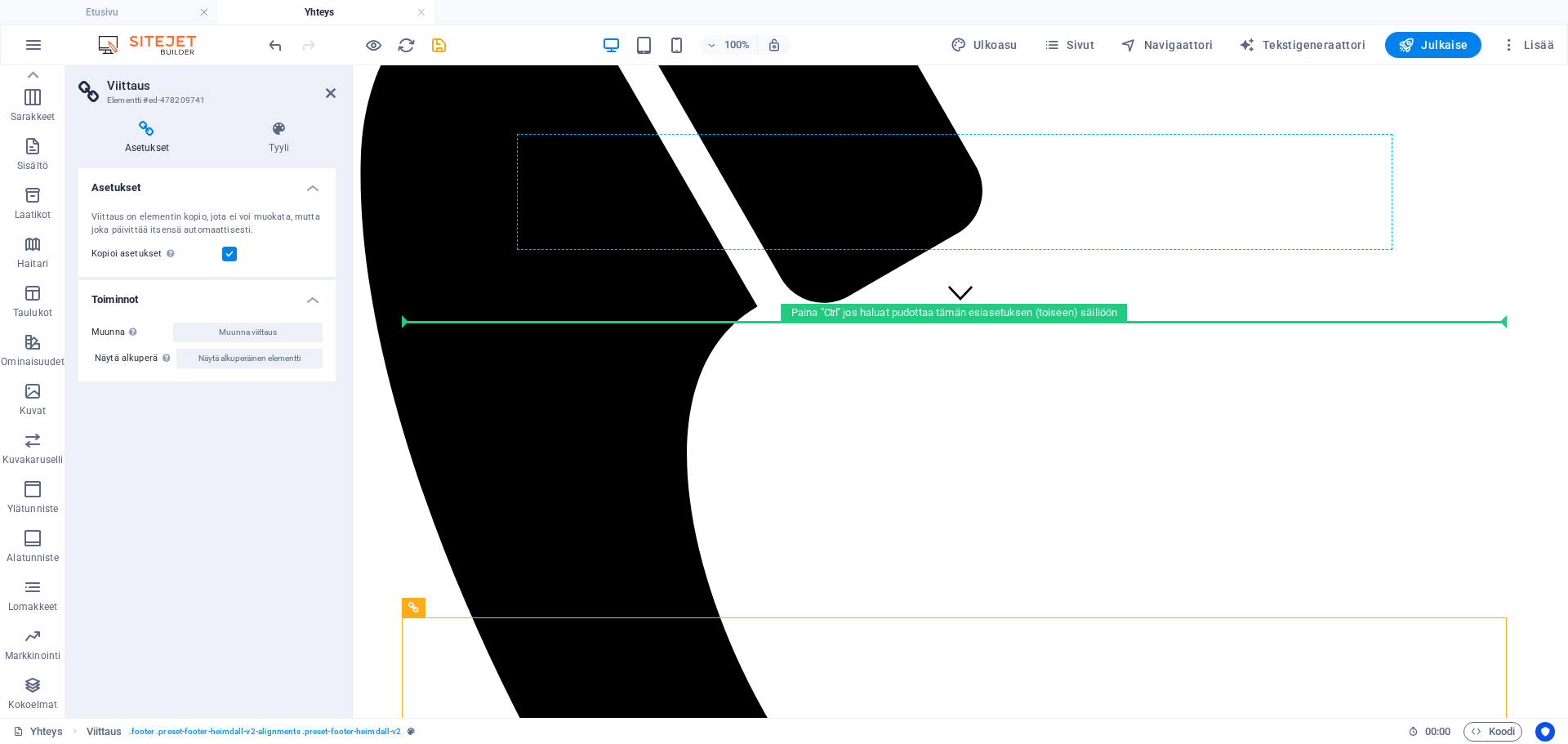
drag, startPoint x: 715, startPoint y: 495, endPoint x: 752, endPoint y: 208, distance: 289.4
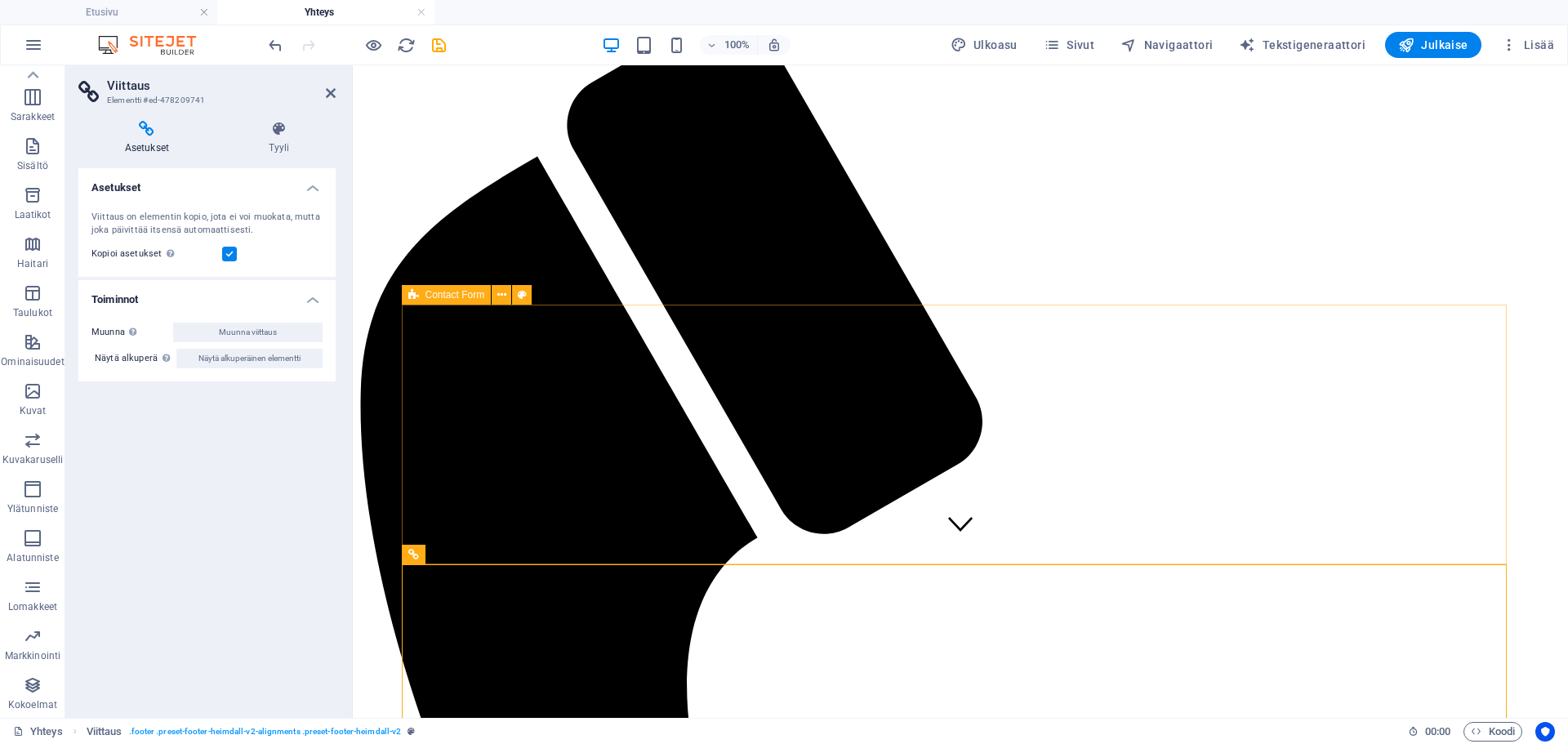
scroll to position [152, 0]
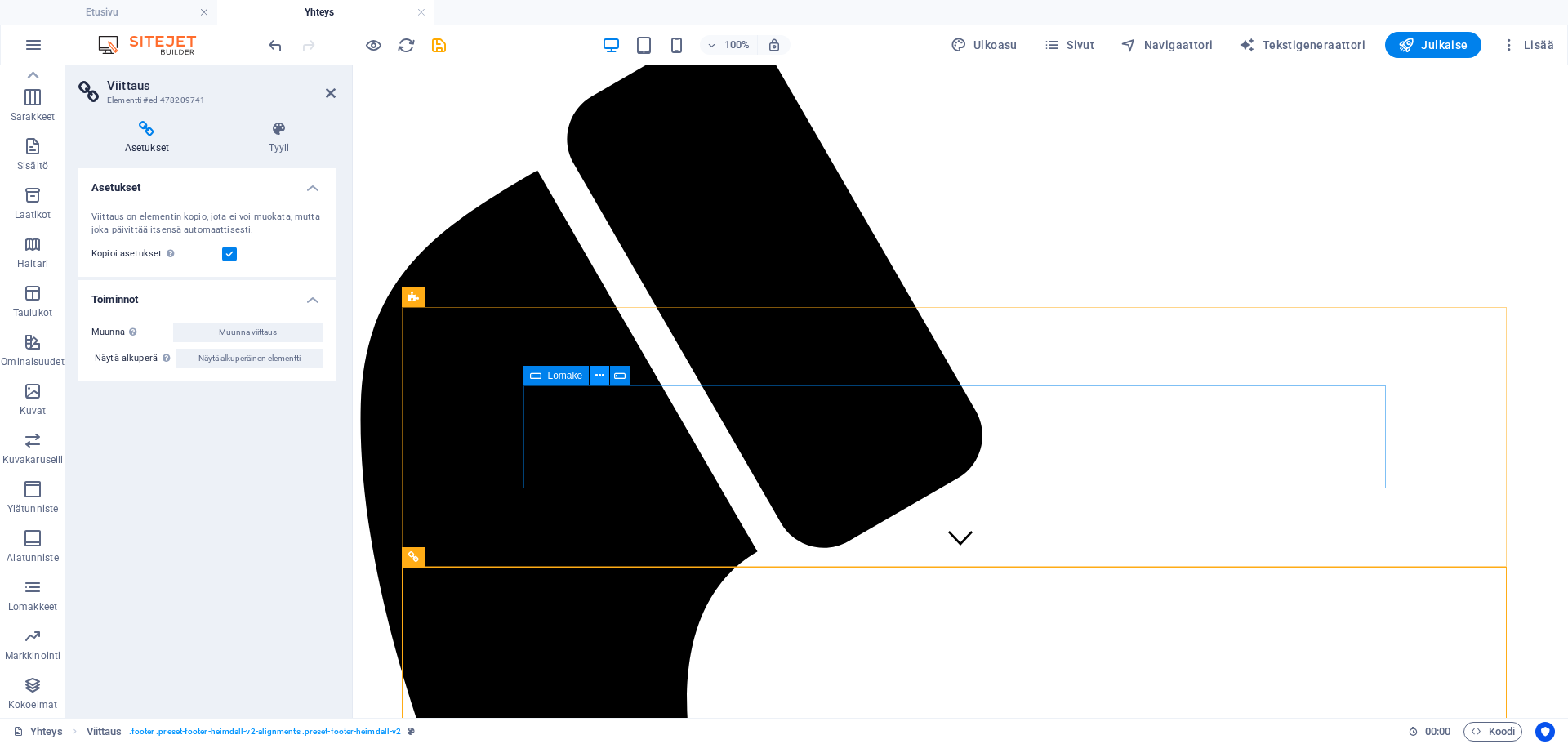
click at [601, 375] on icon at bounding box center [600, 376] width 9 height 17
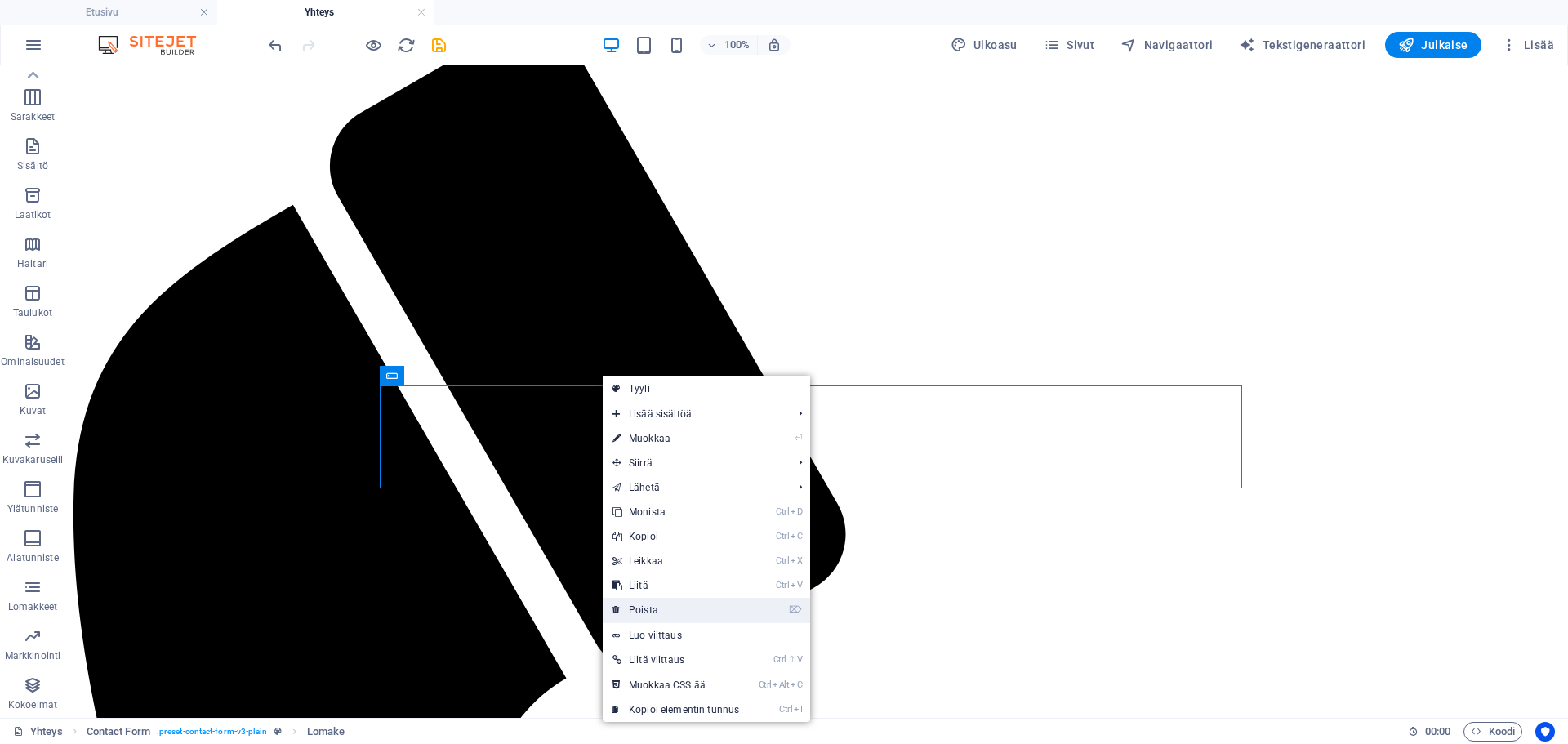
click at [657, 611] on link "⌦ Poista" at bounding box center [676, 610] width 146 height 24
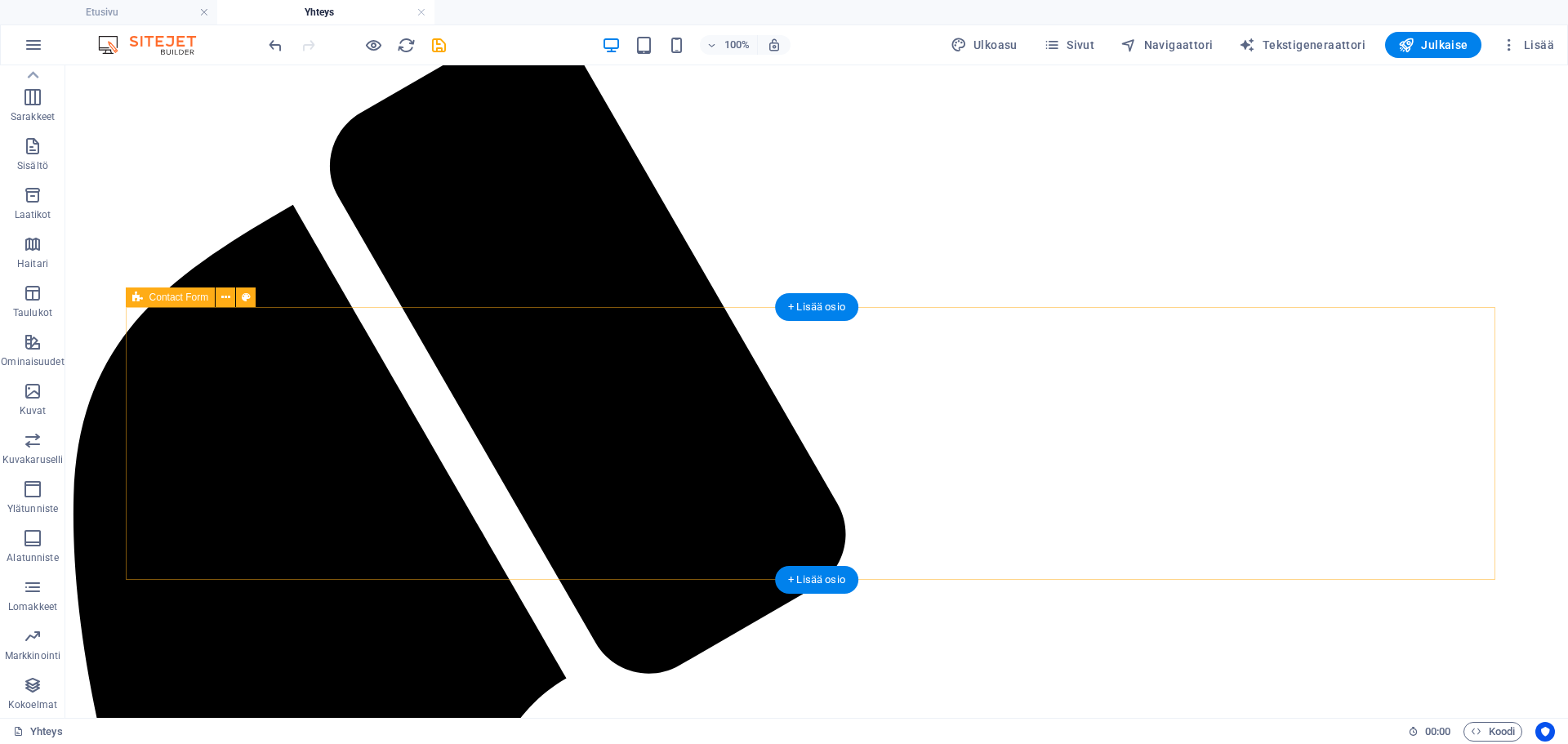
click at [227, 302] on icon at bounding box center [226, 298] width 9 height 17
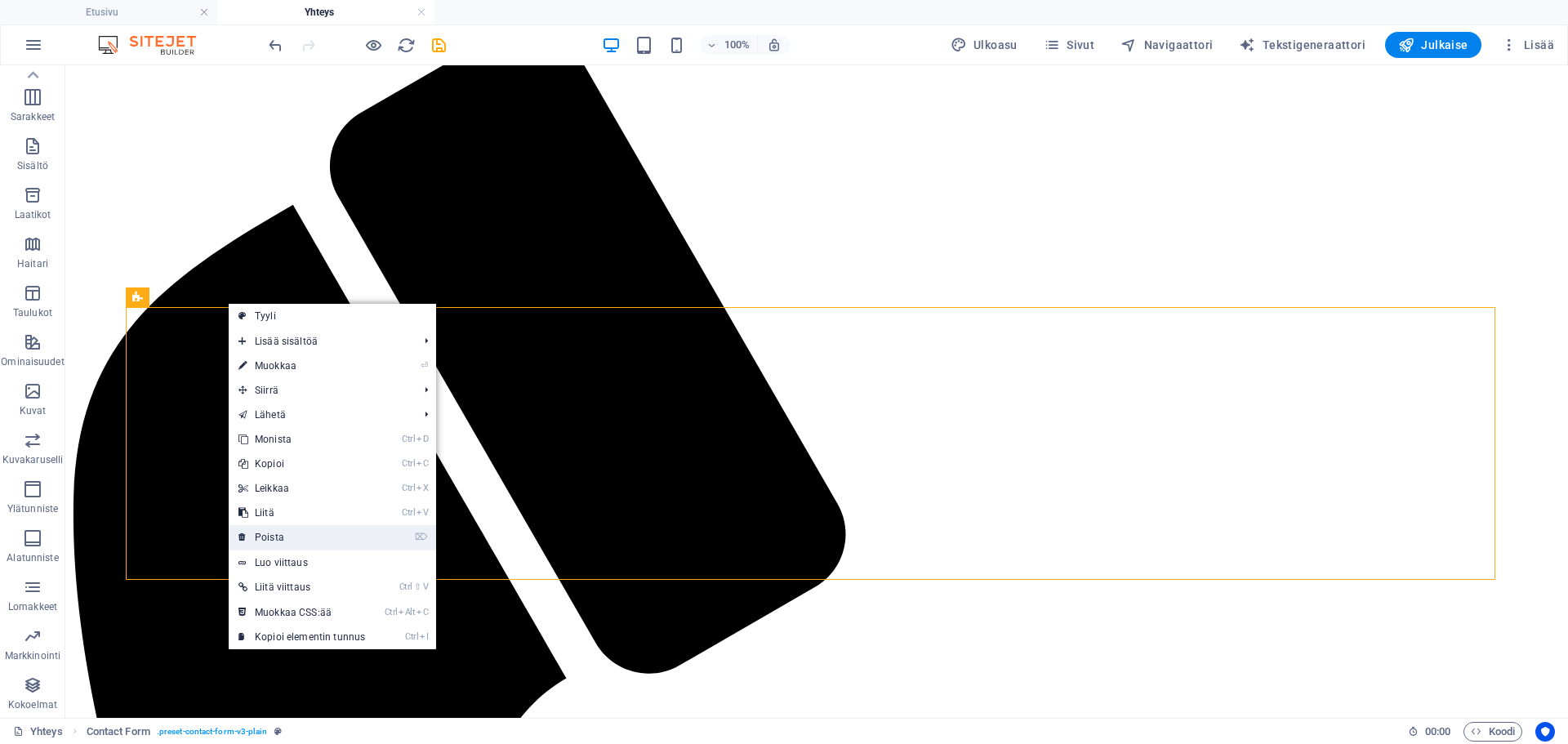
click at [317, 534] on link "⌦ Poista" at bounding box center [301, 537] width 146 height 24
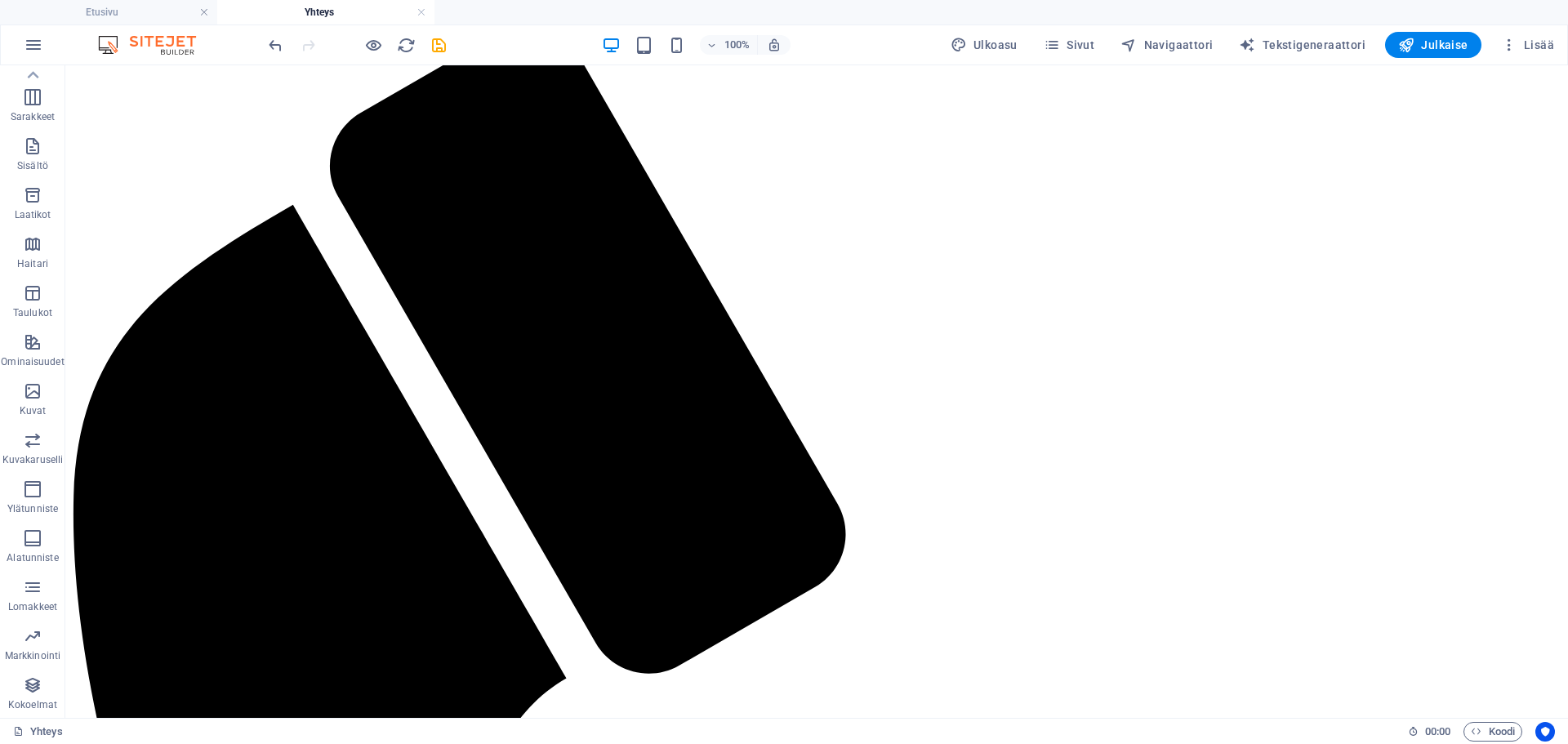
click at [445, 43] on icon "save" at bounding box center [439, 45] width 19 height 19
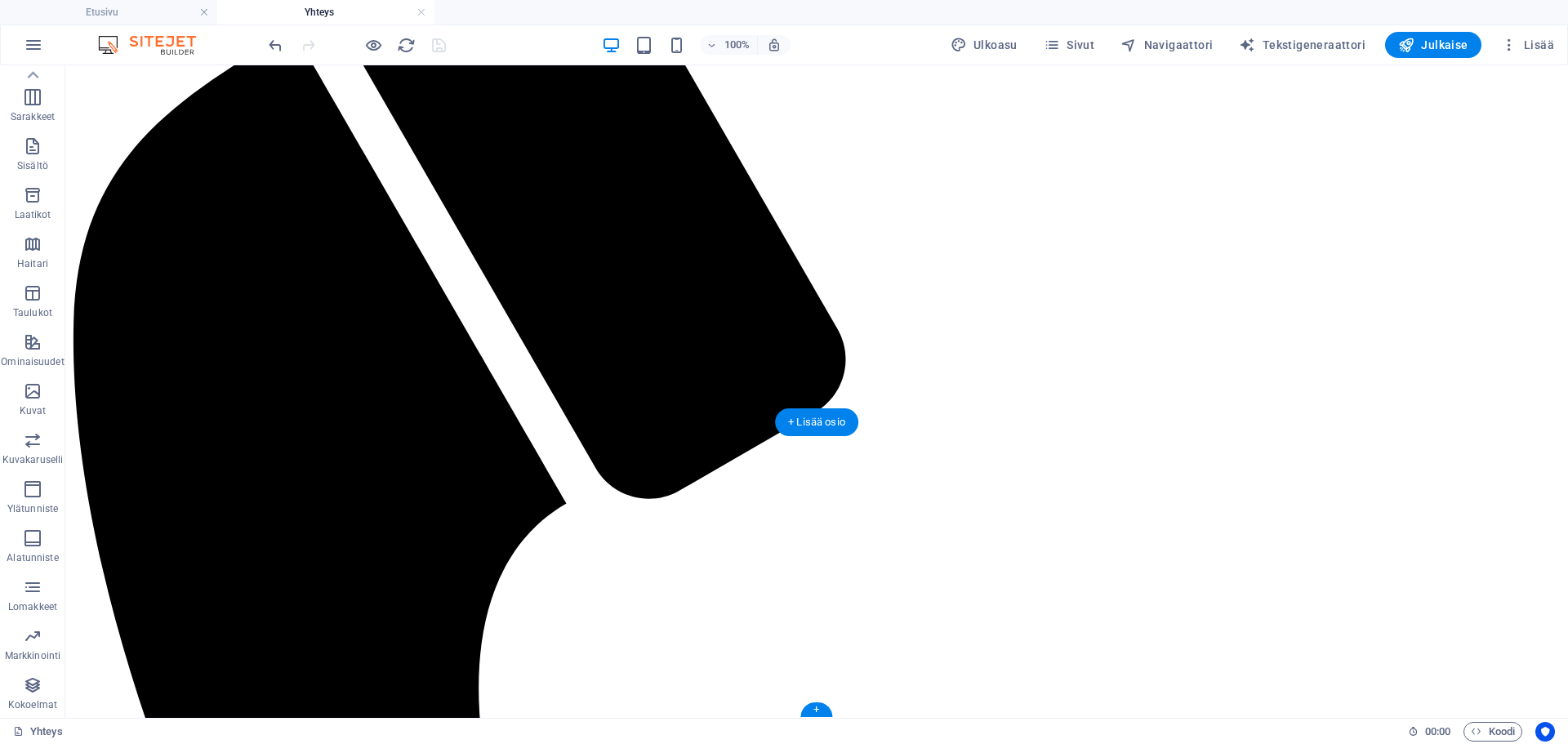
scroll to position [0, 0]
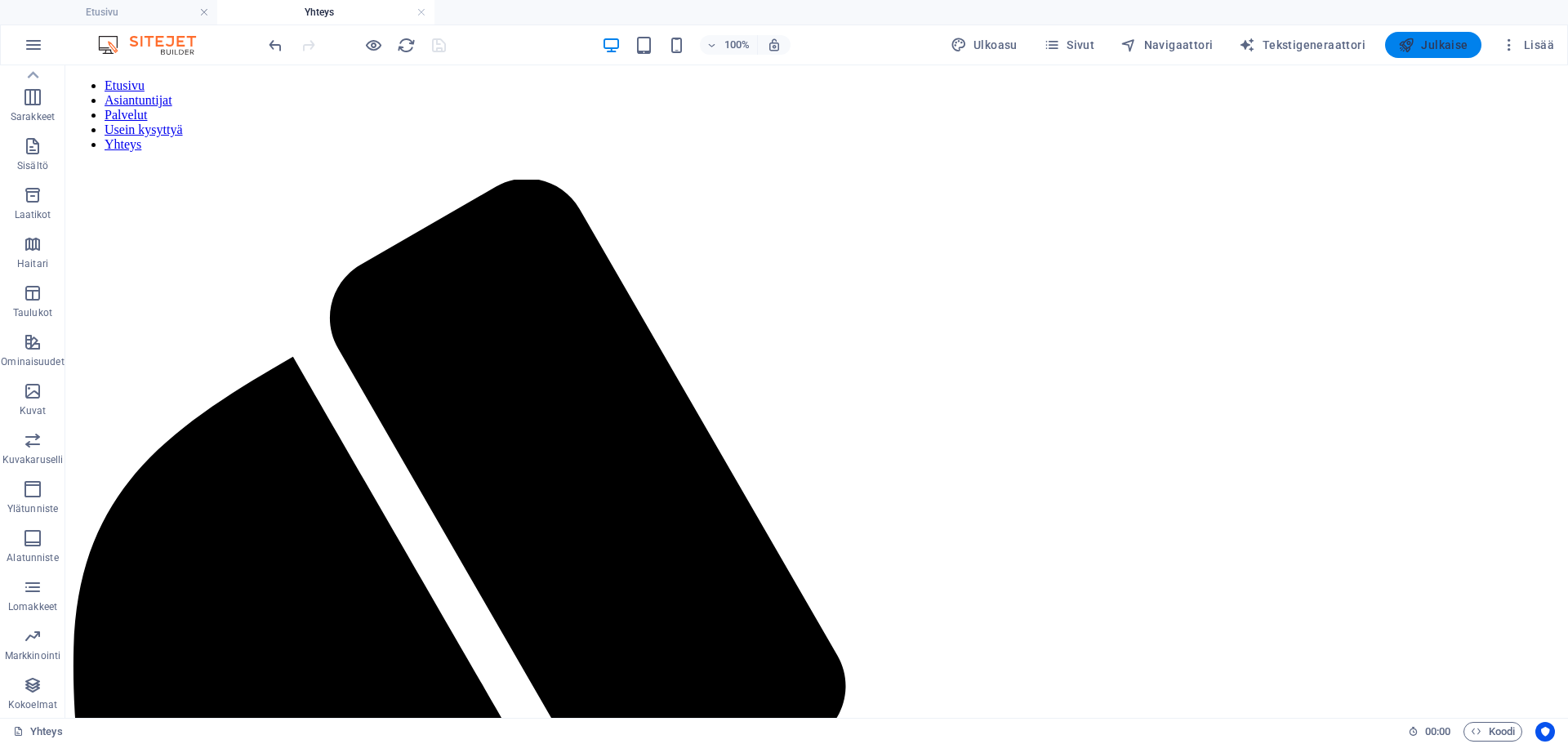
click at [1435, 44] on span "Julkaise" at bounding box center [1433, 44] width 70 height 16
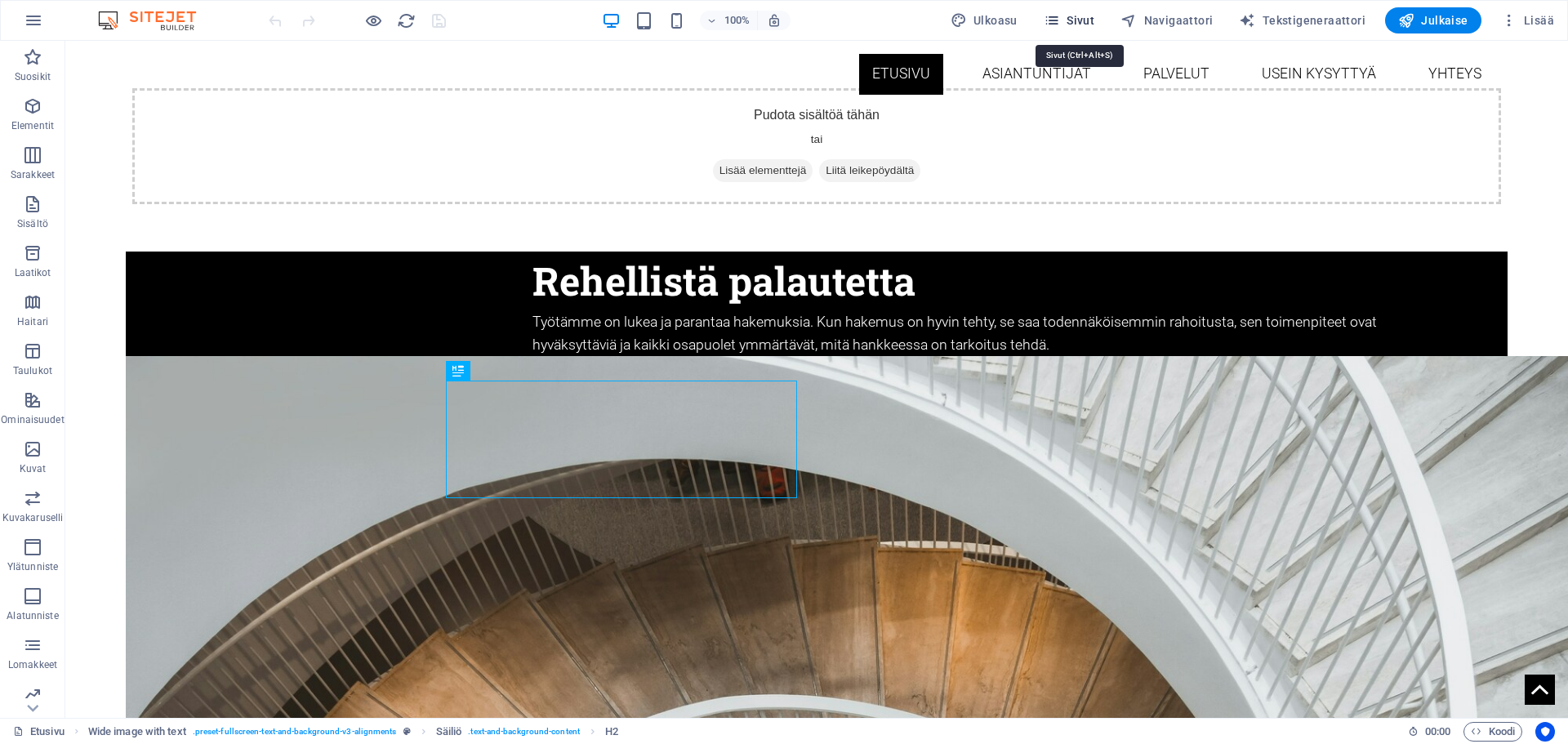
click at [1061, 15] on icon "button" at bounding box center [1051, 20] width 16 height 16
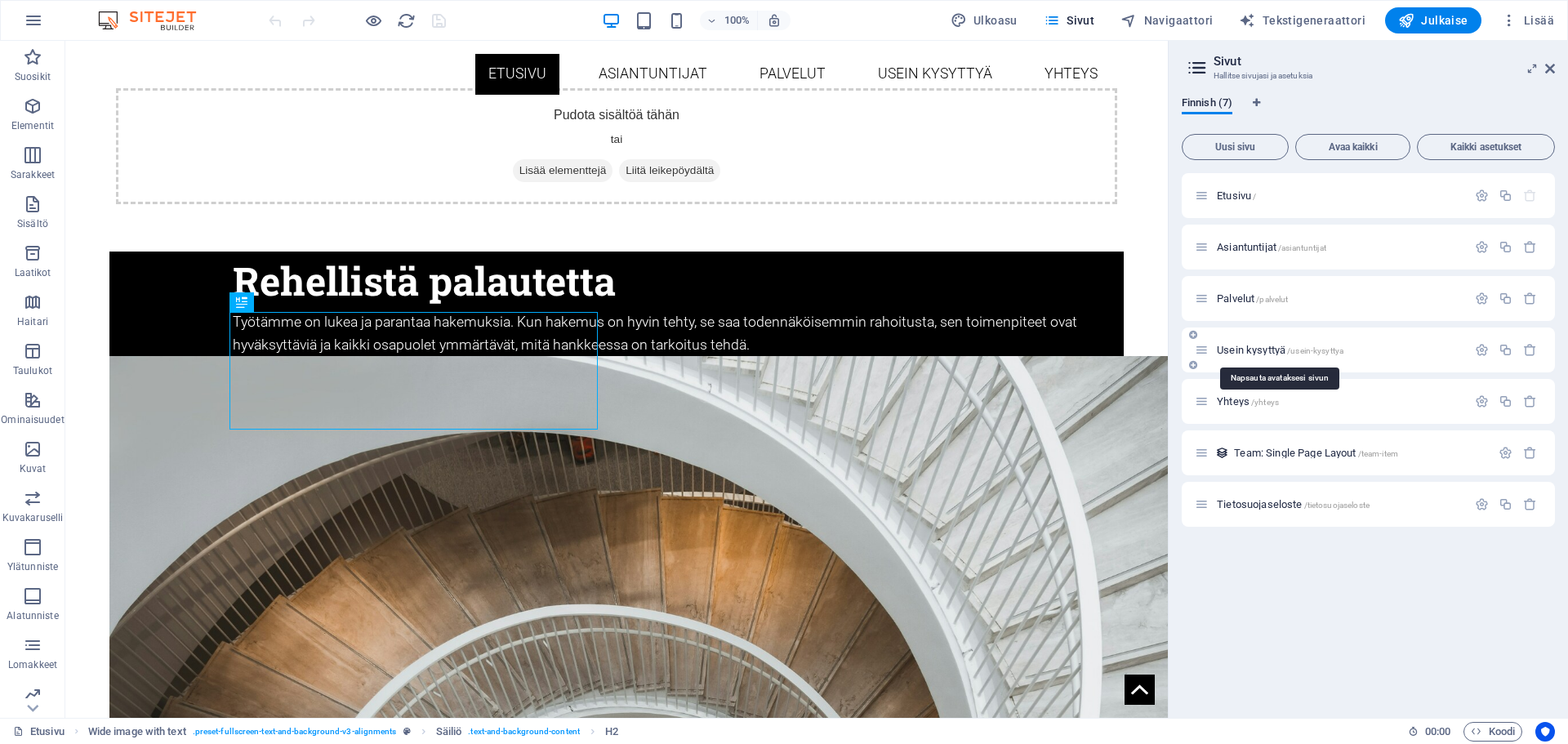
click at [1236, 349] on span "Usein kysyttyä /usein-kysyttya" at bounding box center [1280, 349] width 126 height 12
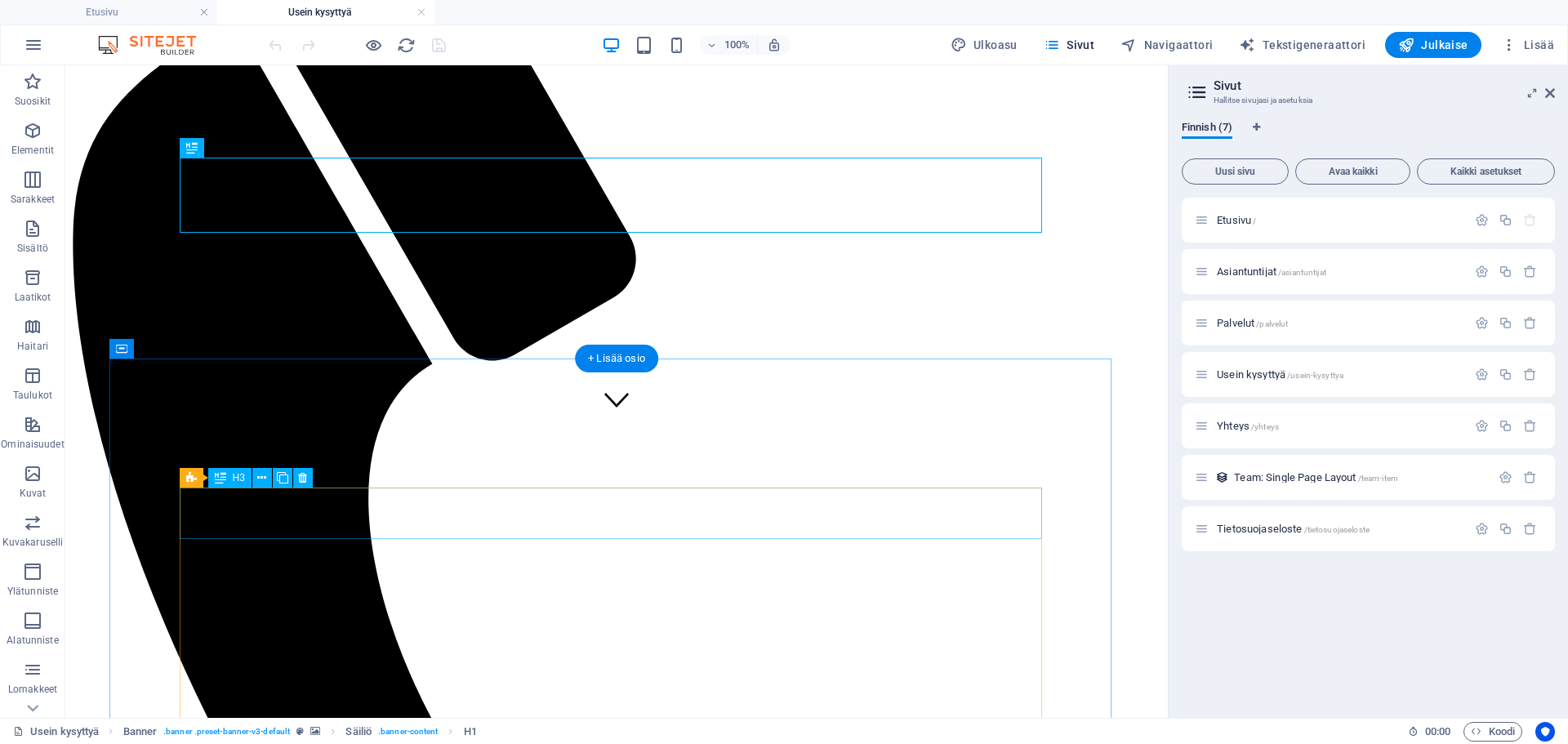
scroll to position [327, 0]
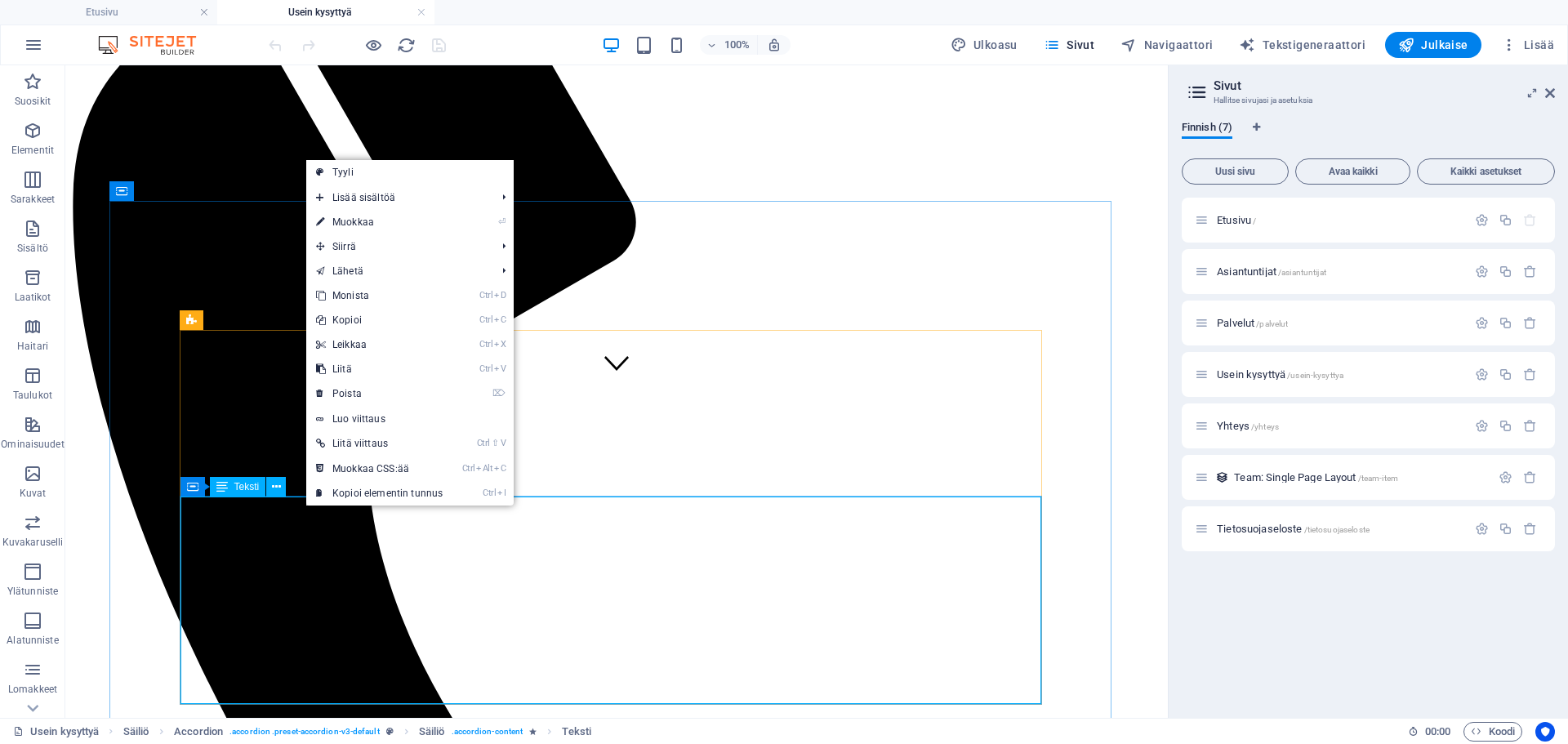
click at [222, 489] on icon at bounding box center [222, 487] width 11 height 20
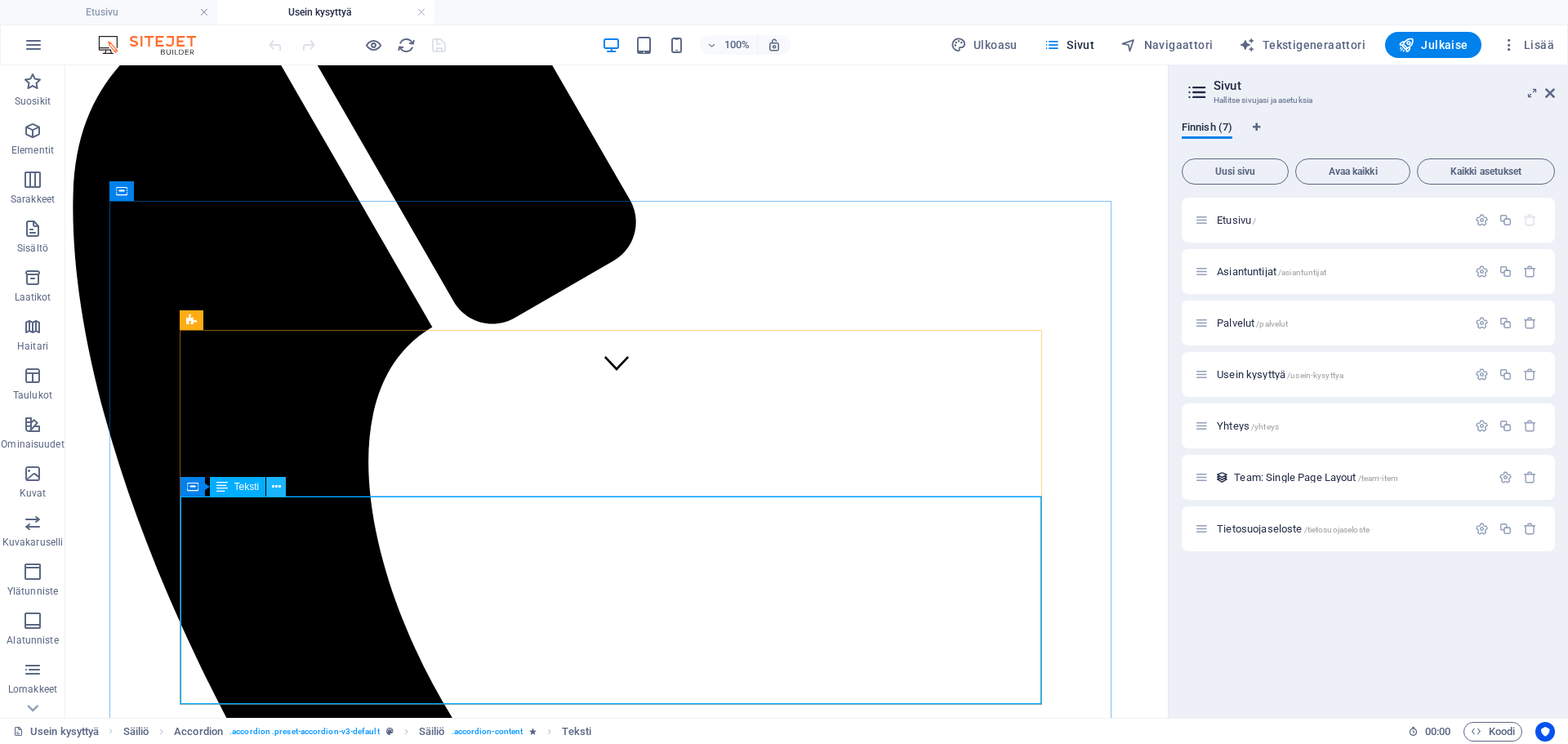
click at [277, 485] on icon at bounding box center [277, 487] width 9 height 17
click at [272, 491] on icon at bounding box center [277, 487] width 9 height 17
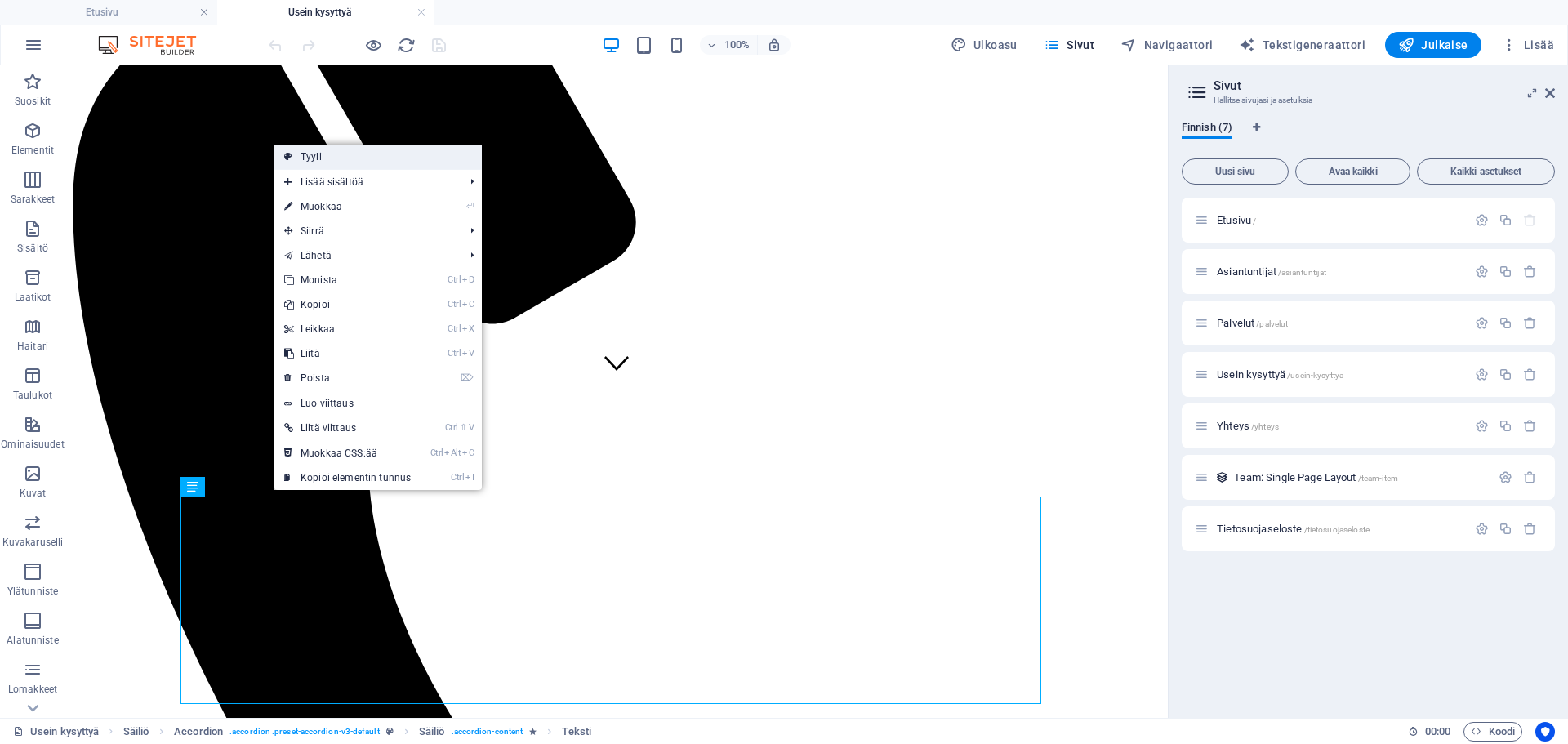
click at [342, 164] on link "Tyyli" at bounding box center [378, 156] width 208 height 24
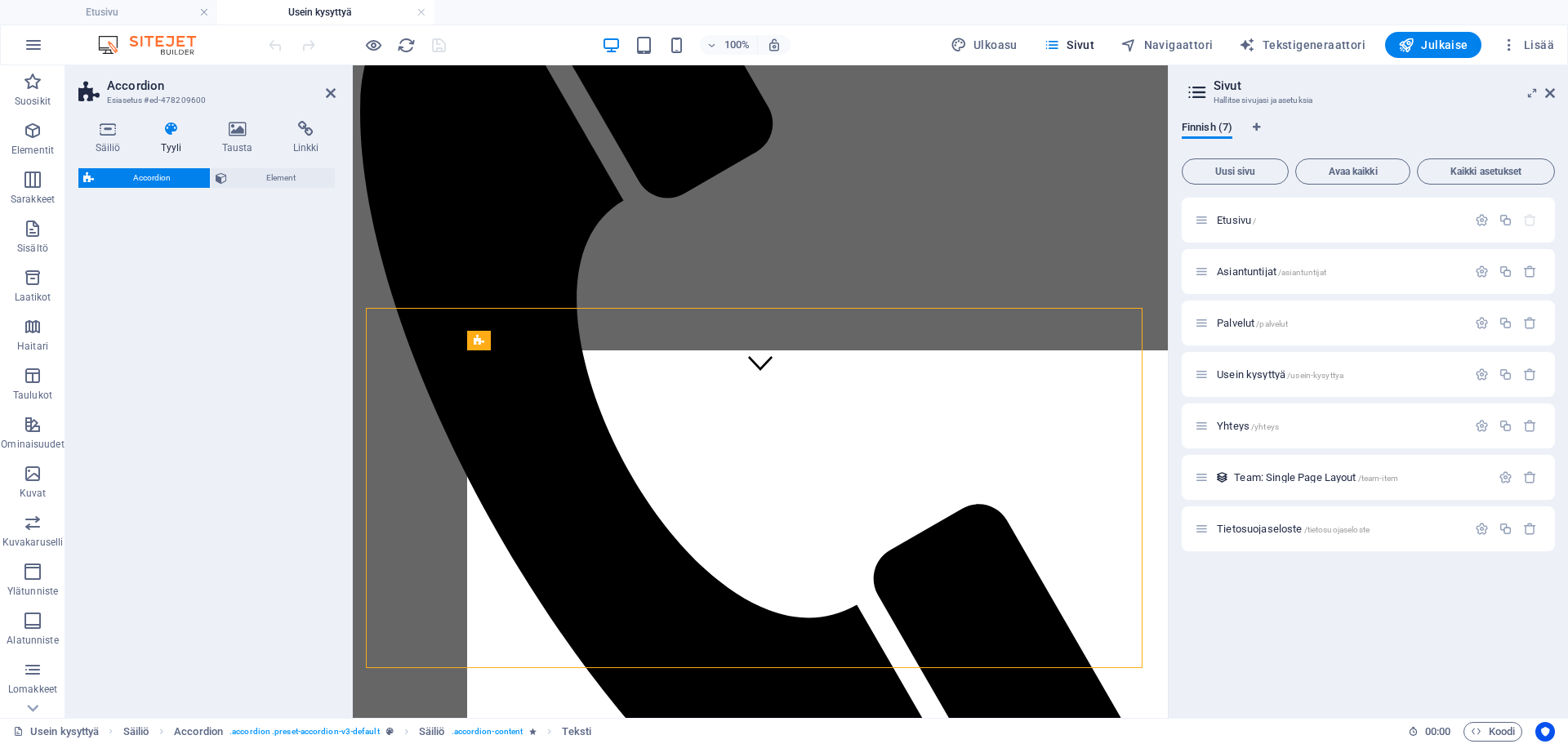
select select "rem"
select select "preset-accordion-v3-default"
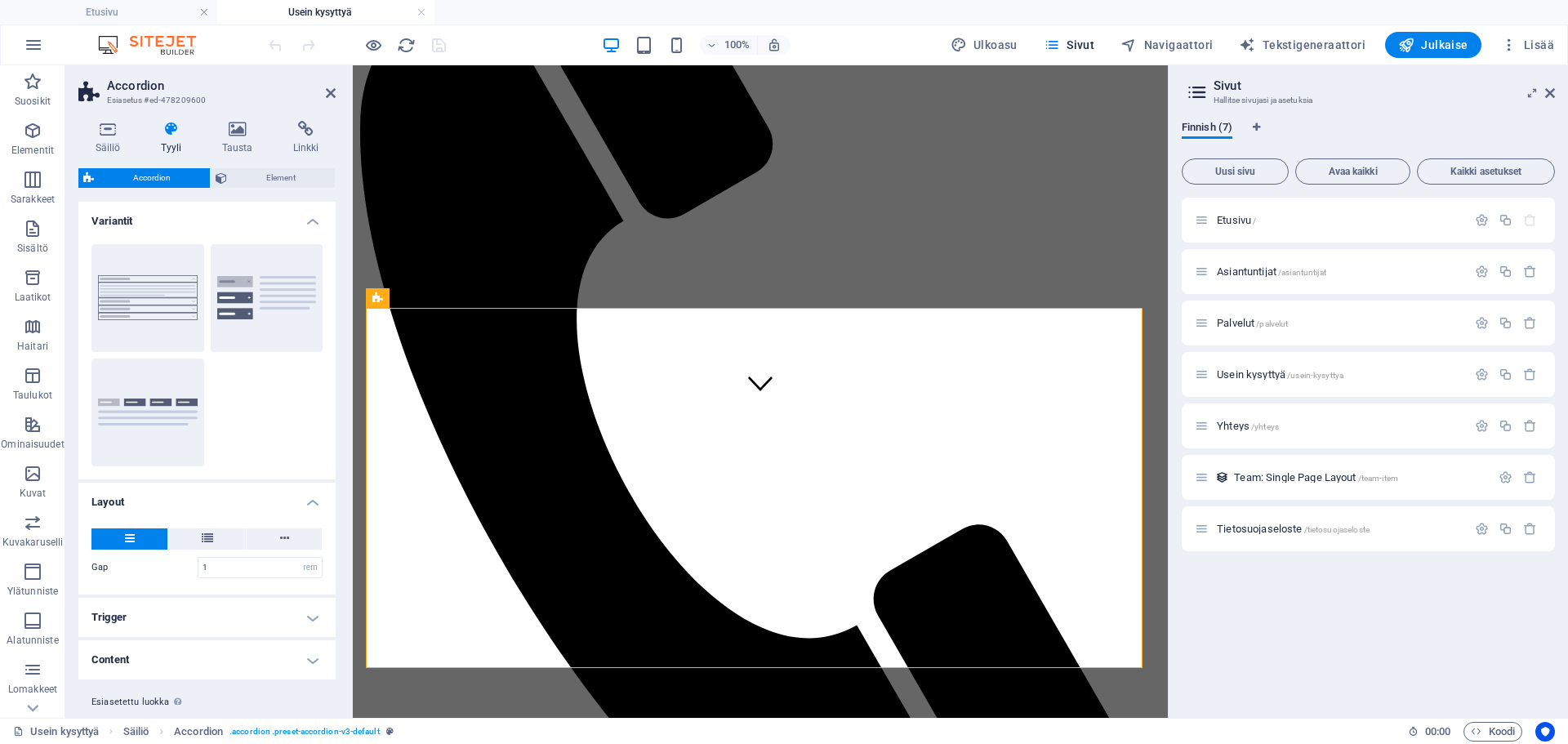
scroll to position [40, 0]
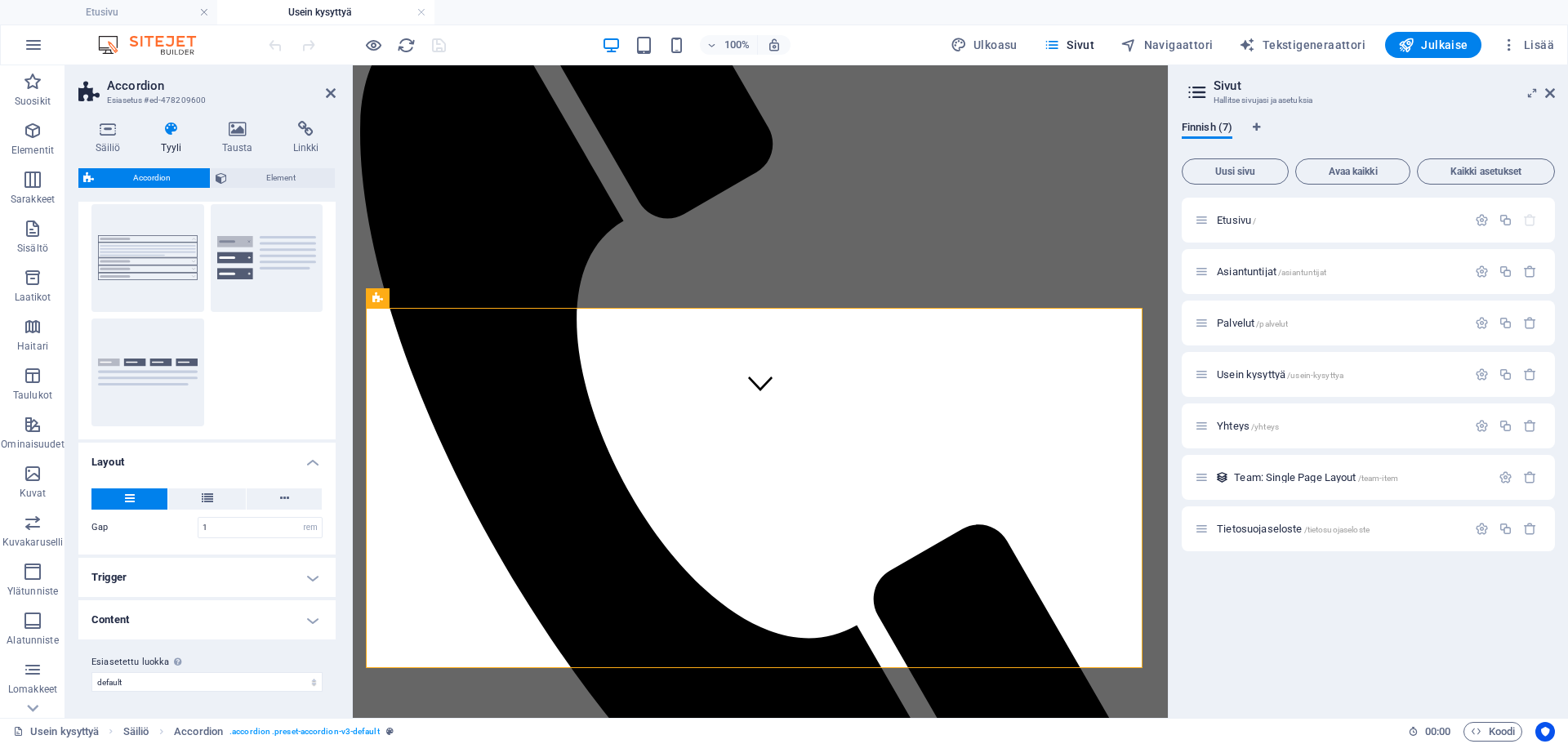
click at [312, 620] on h4 "Content" at bounding box center [207, 620] width 257 height 39
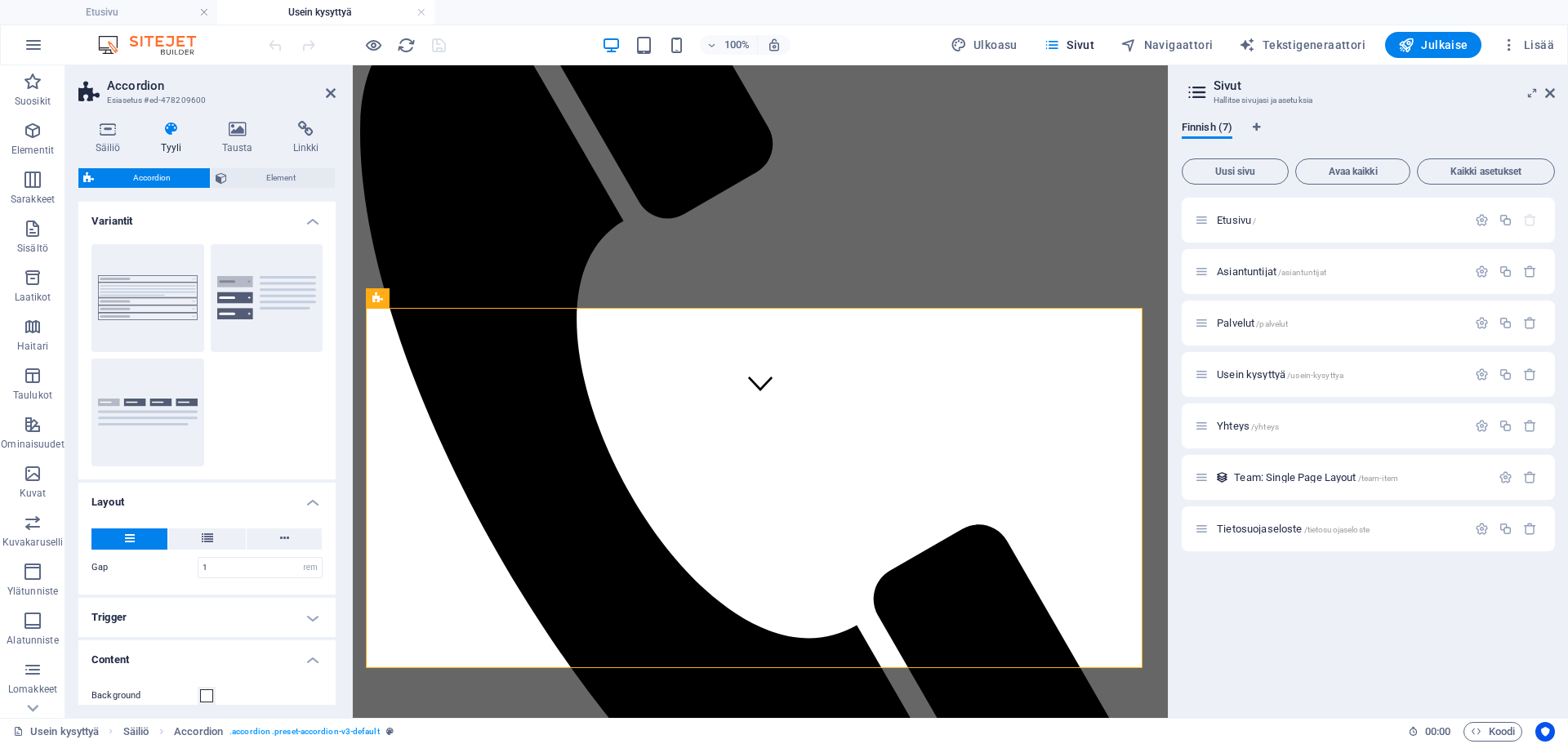
click at [165, 136] on icon at bounding box center [171, 128] width 54 height 16
click at [234, 129] on icon at bounding box center [237, 128] width 65 height 16
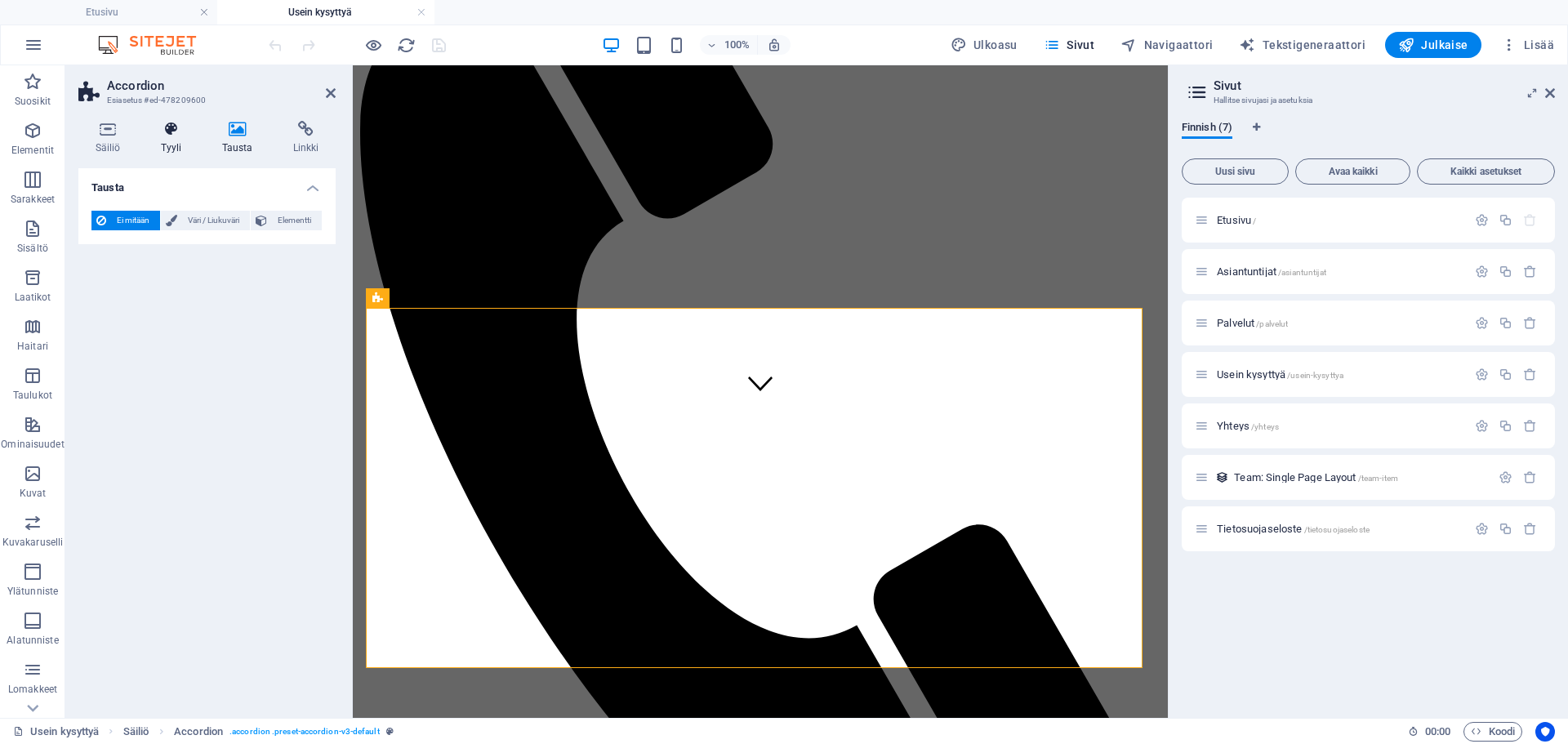
click at [198, 135] on h4 "Tyyli" at bounding box center [174, 138] width 61 height 35
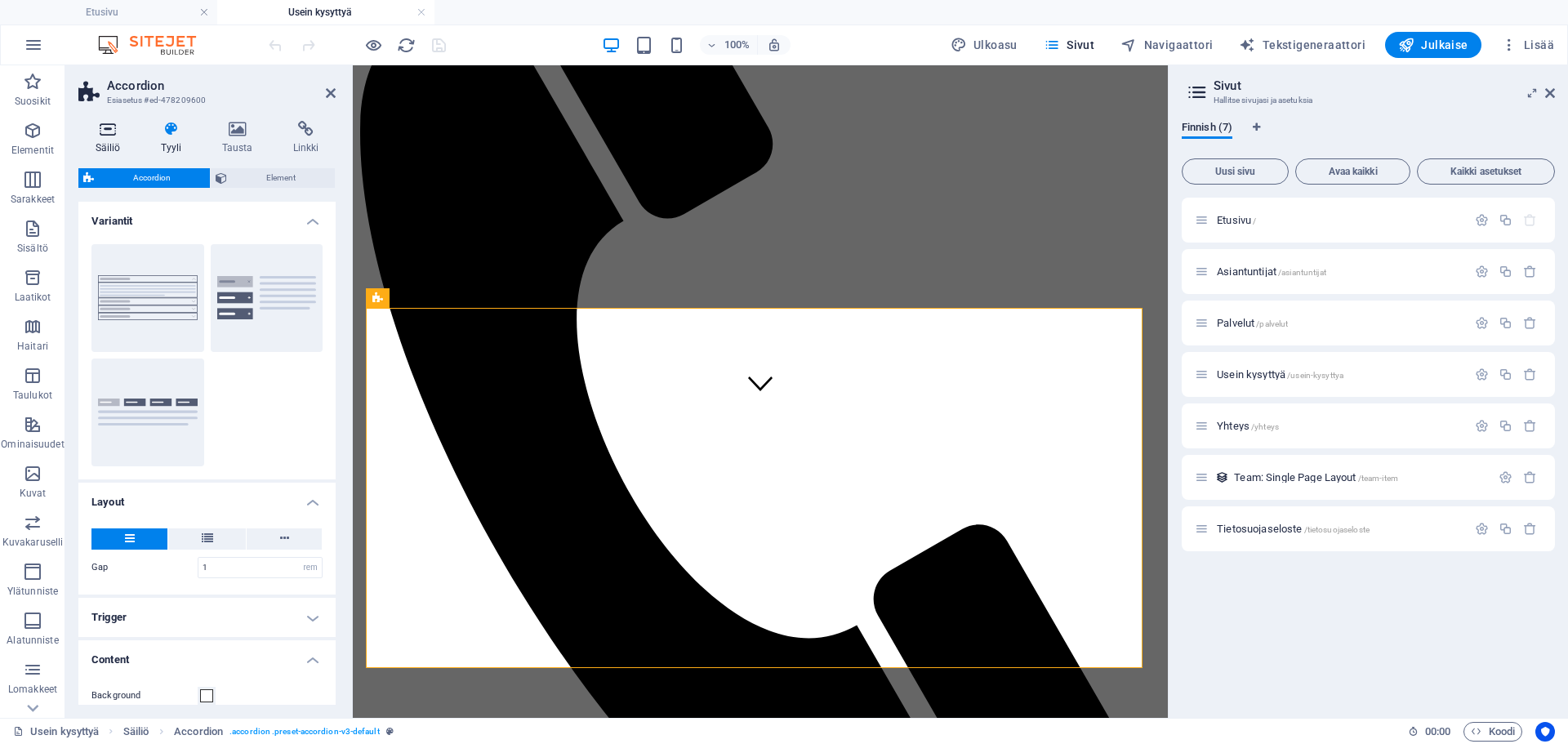
click at [110, 133] on icon at bounding box center [108, 128] width 59 height 16
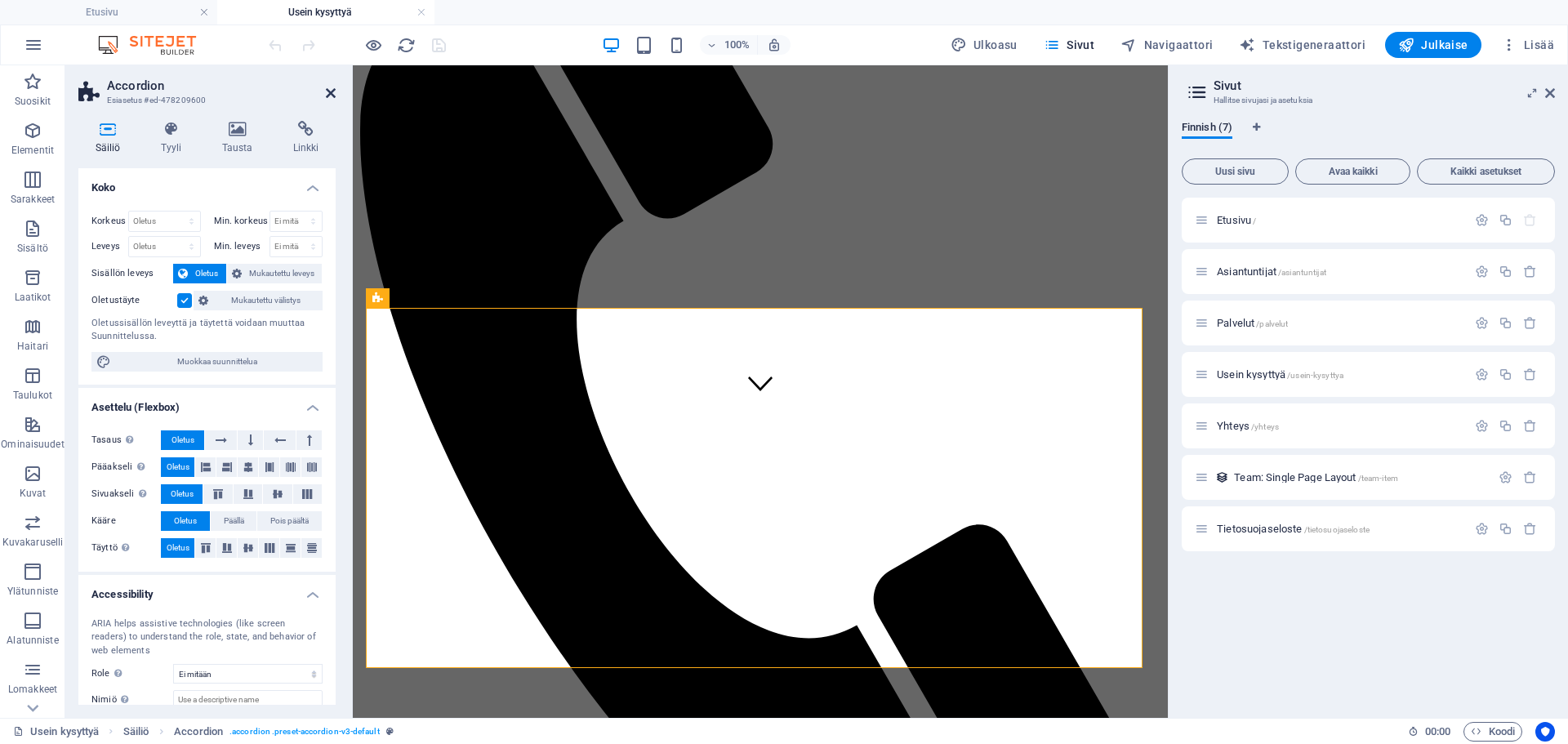
click at [335, 93] on icon at bounding box center [330, 93] width 9 height 13
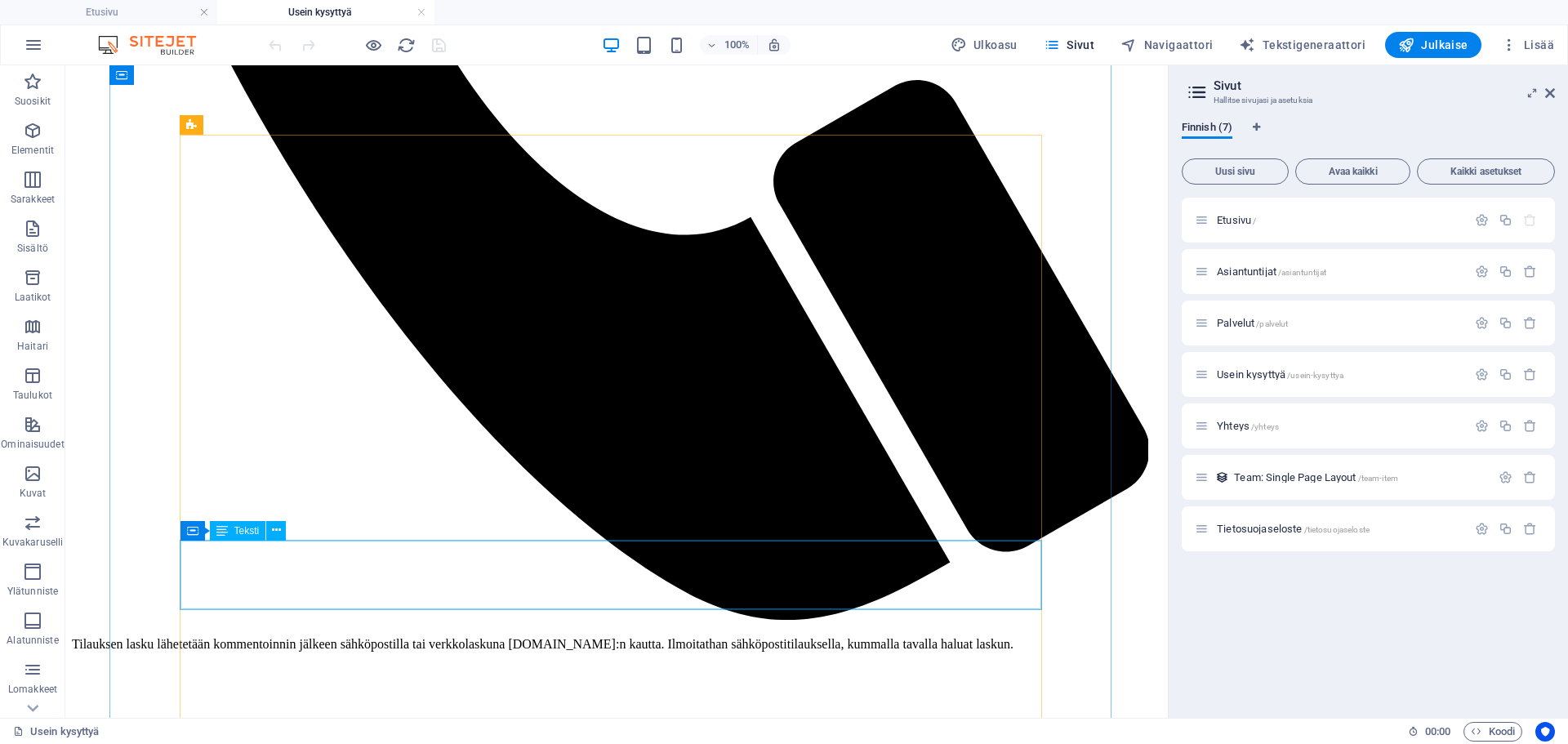
scroll to position [743, 0]
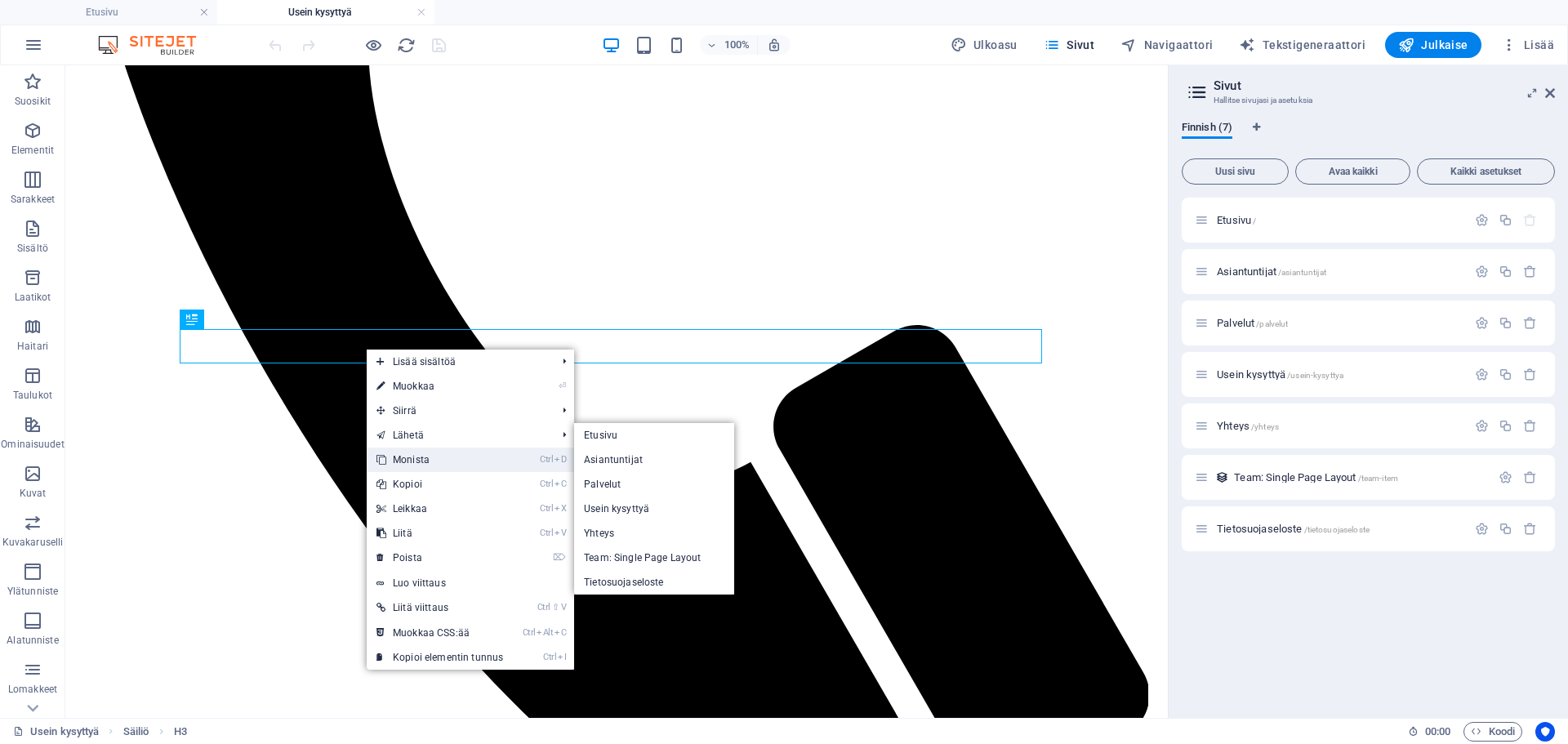
click at [405, 455] on link "Ctrl D Monista" at bounding box center [440, 460] width 146 height 24
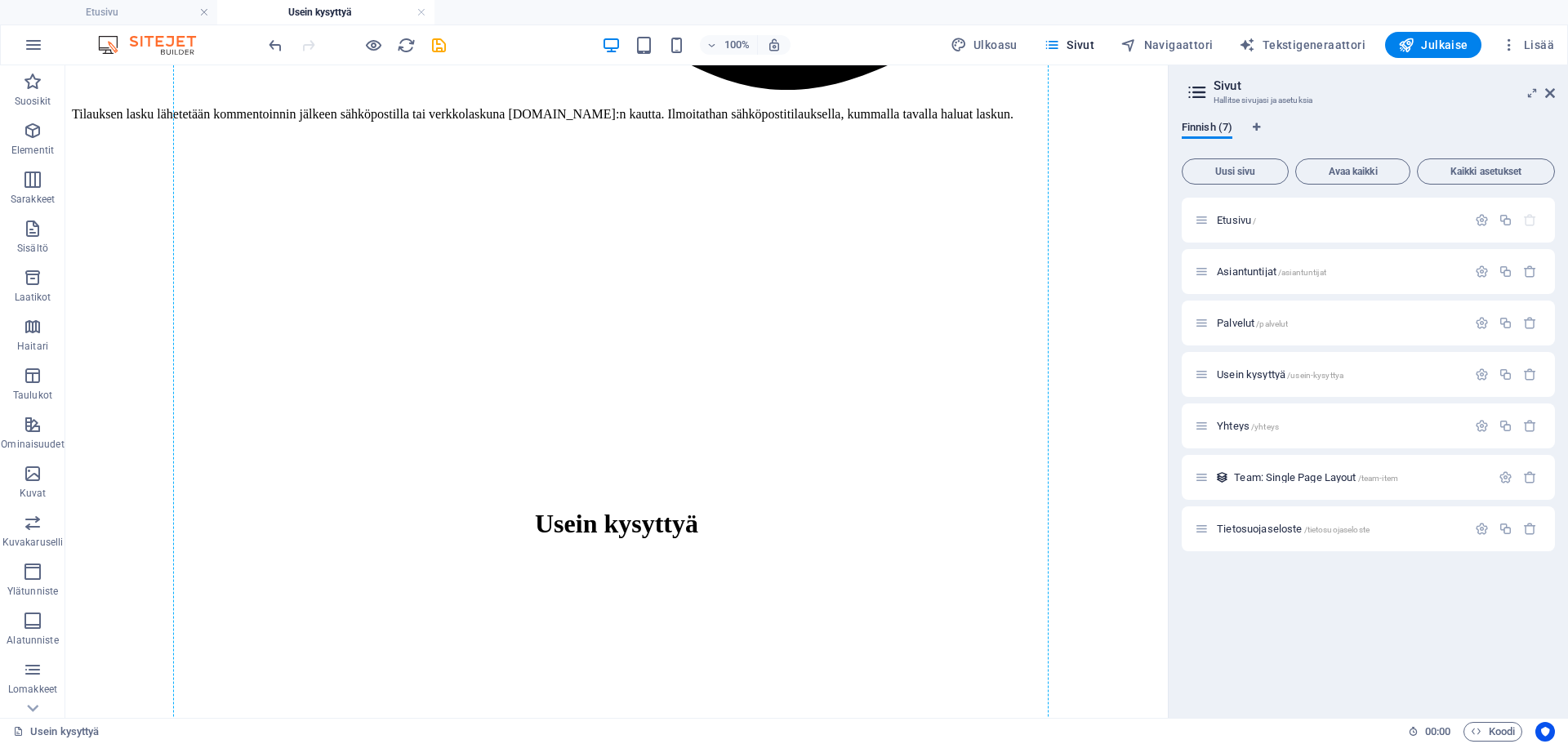
scroll to position [1553, 0]
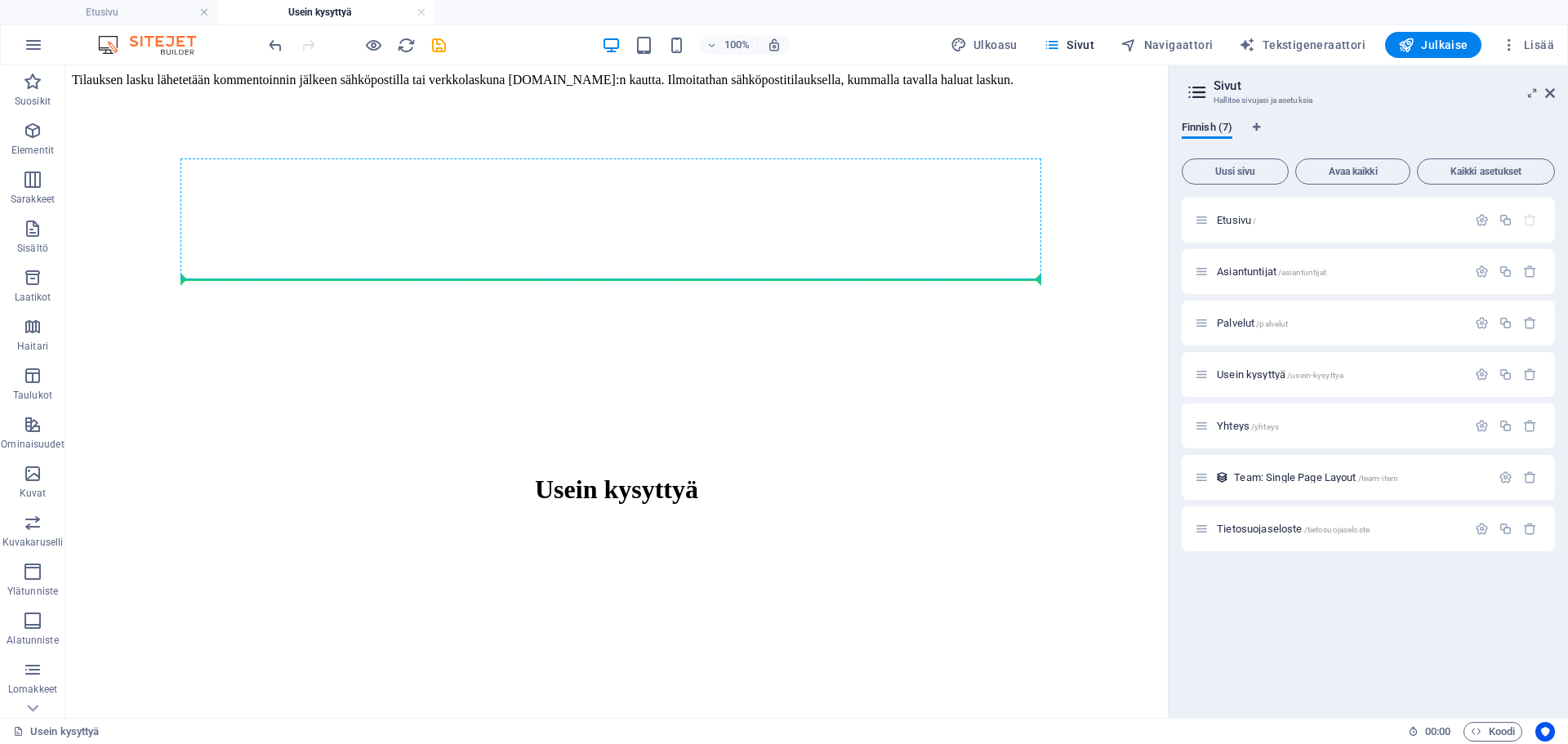
drag, startPoint x: 414, startPoint y: 380, endPoint x: 362, endPoint y: 276, distance: 116.3
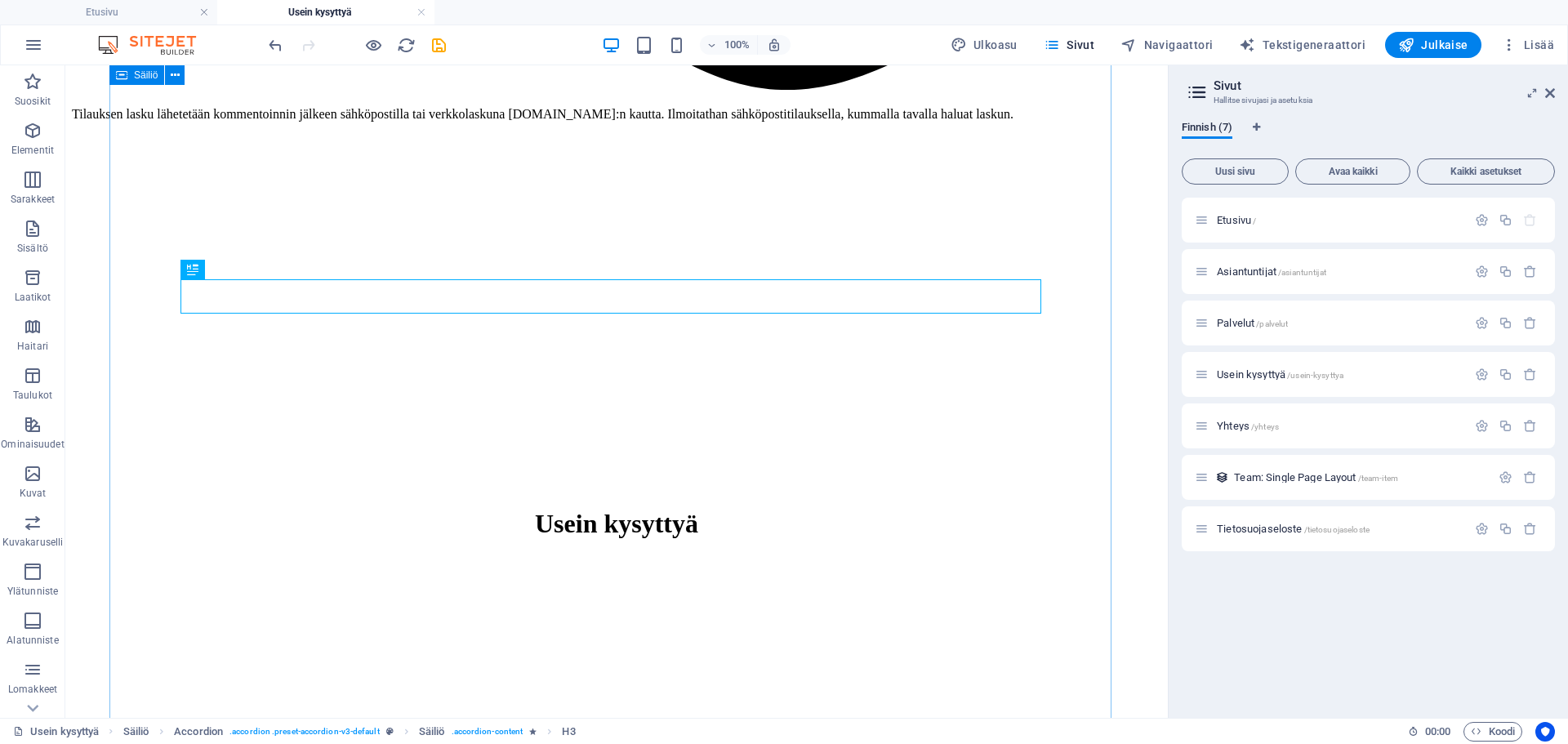
click at [234, 273] on icon at bounding box center [234, 270] width 9 height 17
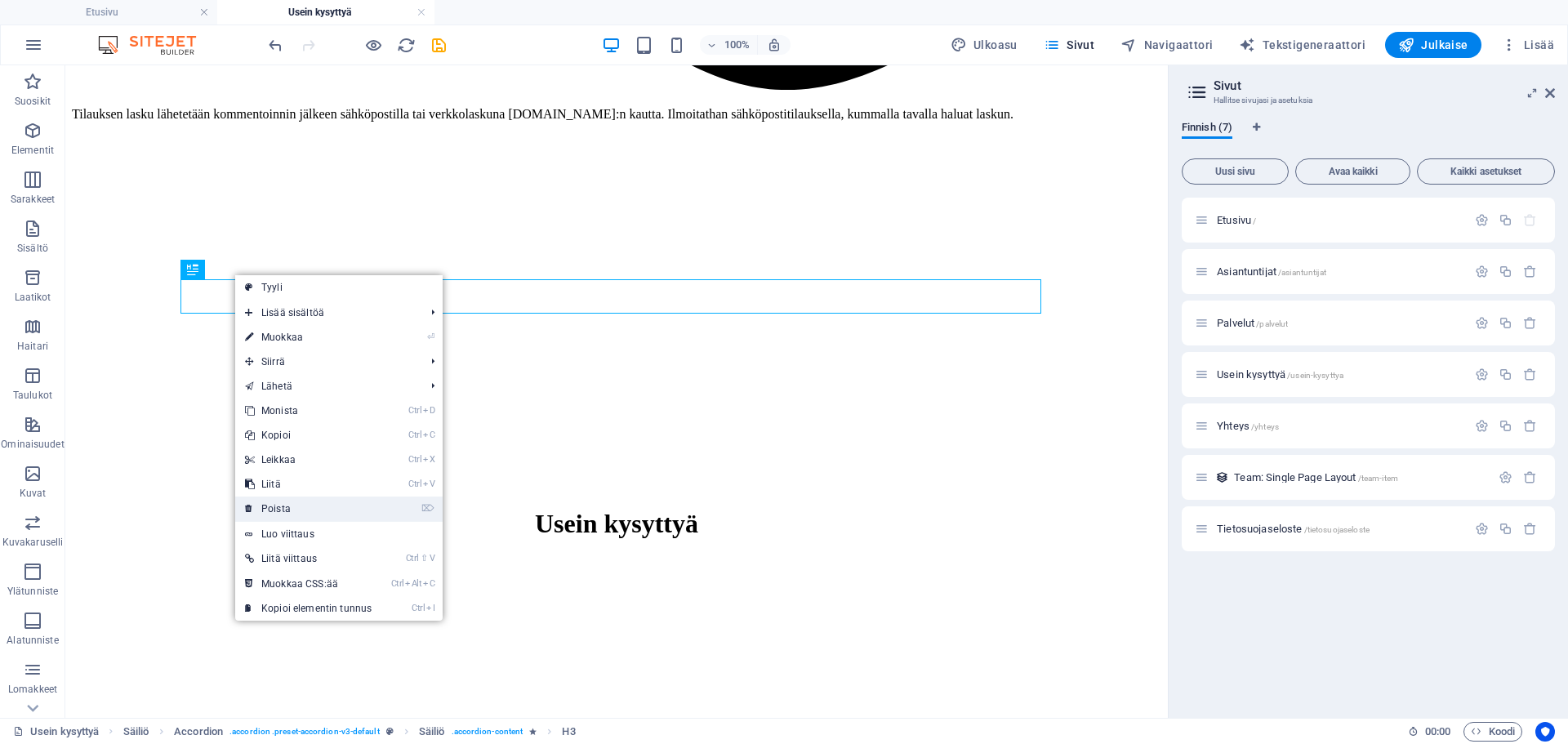
click at [285, 510] on link "⌦ Poista" at bounding box center [308, 509] width 146 height 24
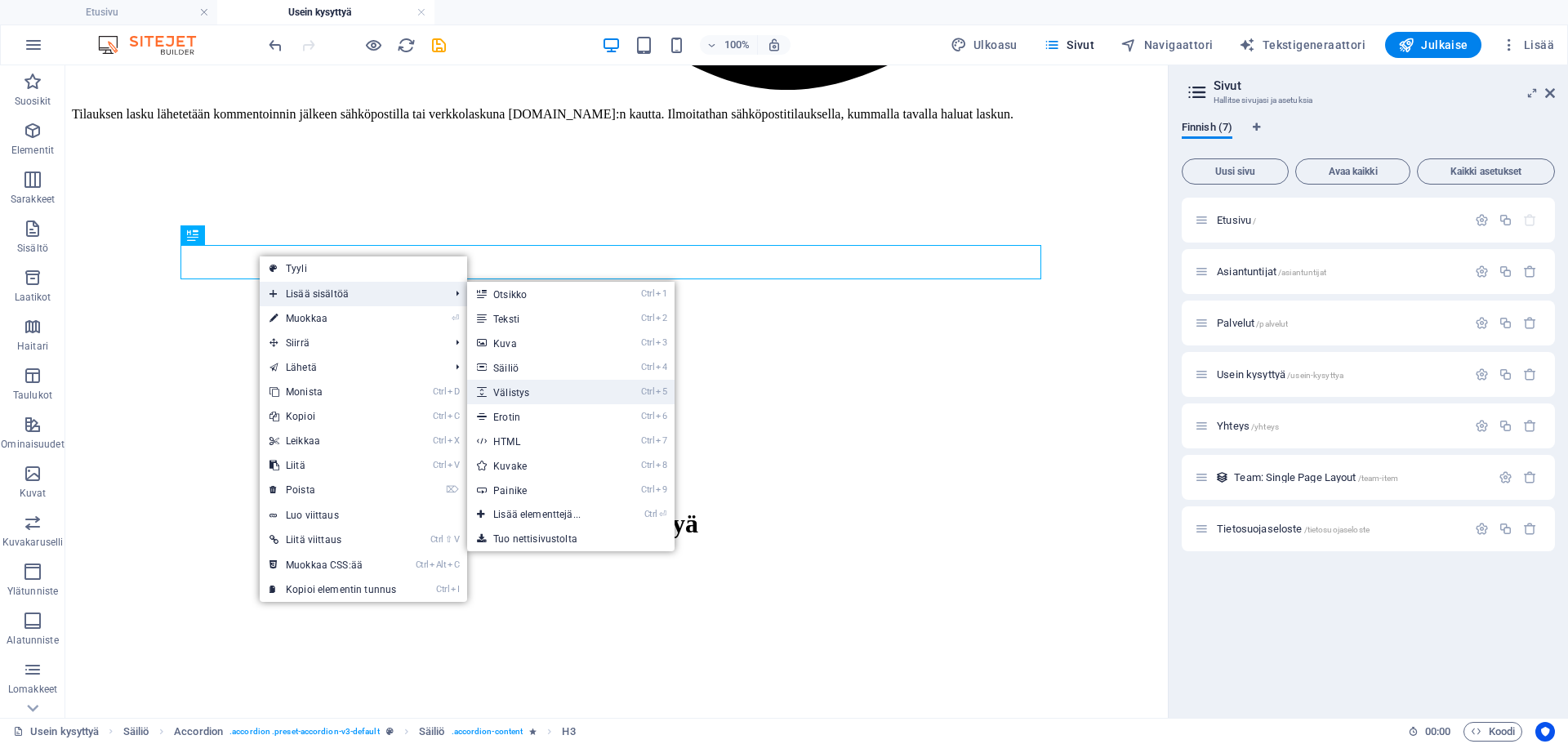
click at [516, 394] on link "Ctrl 5 Välistys" at bounding box center [540, 392] width 146 height 24
select select "px"
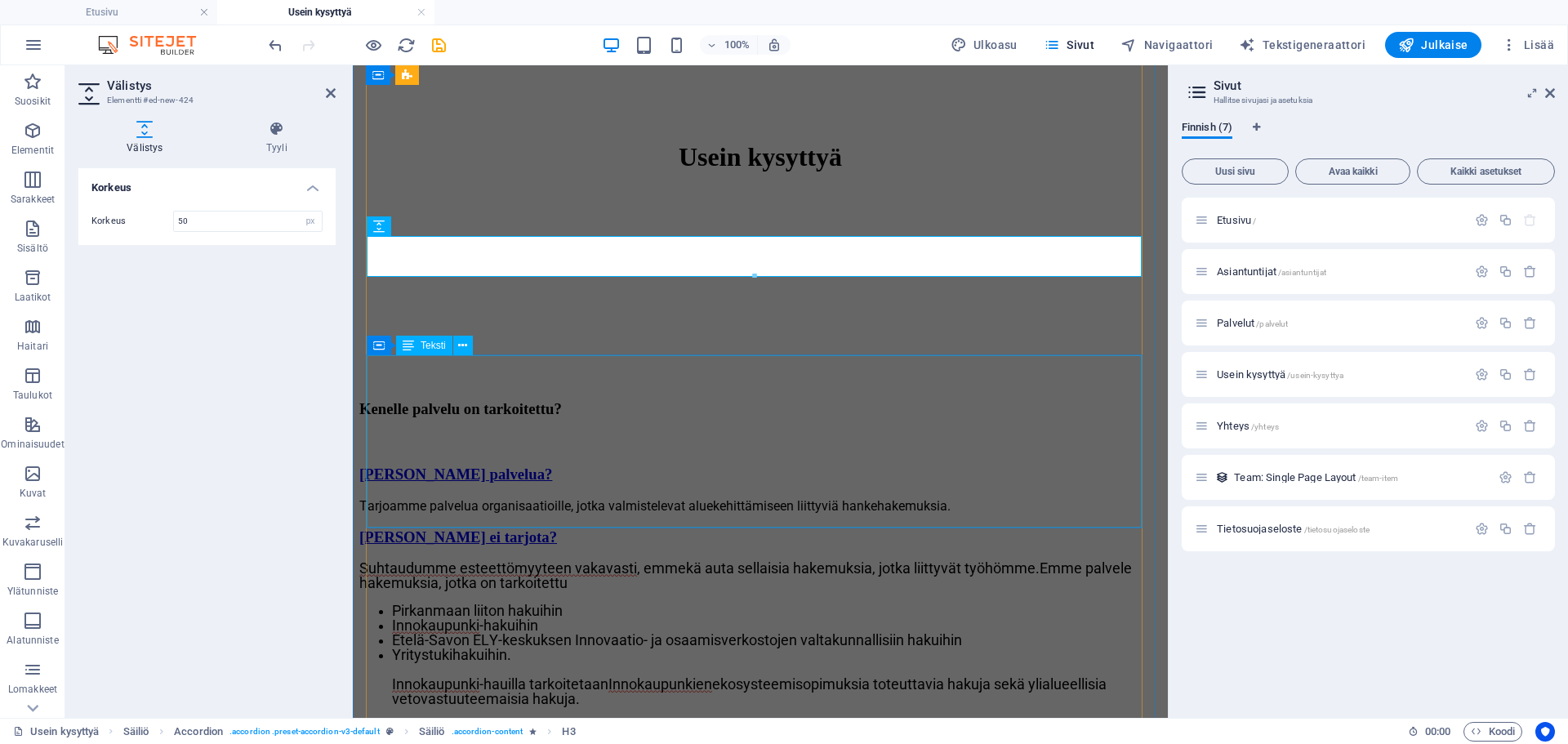
scroll to position [1497, 0]
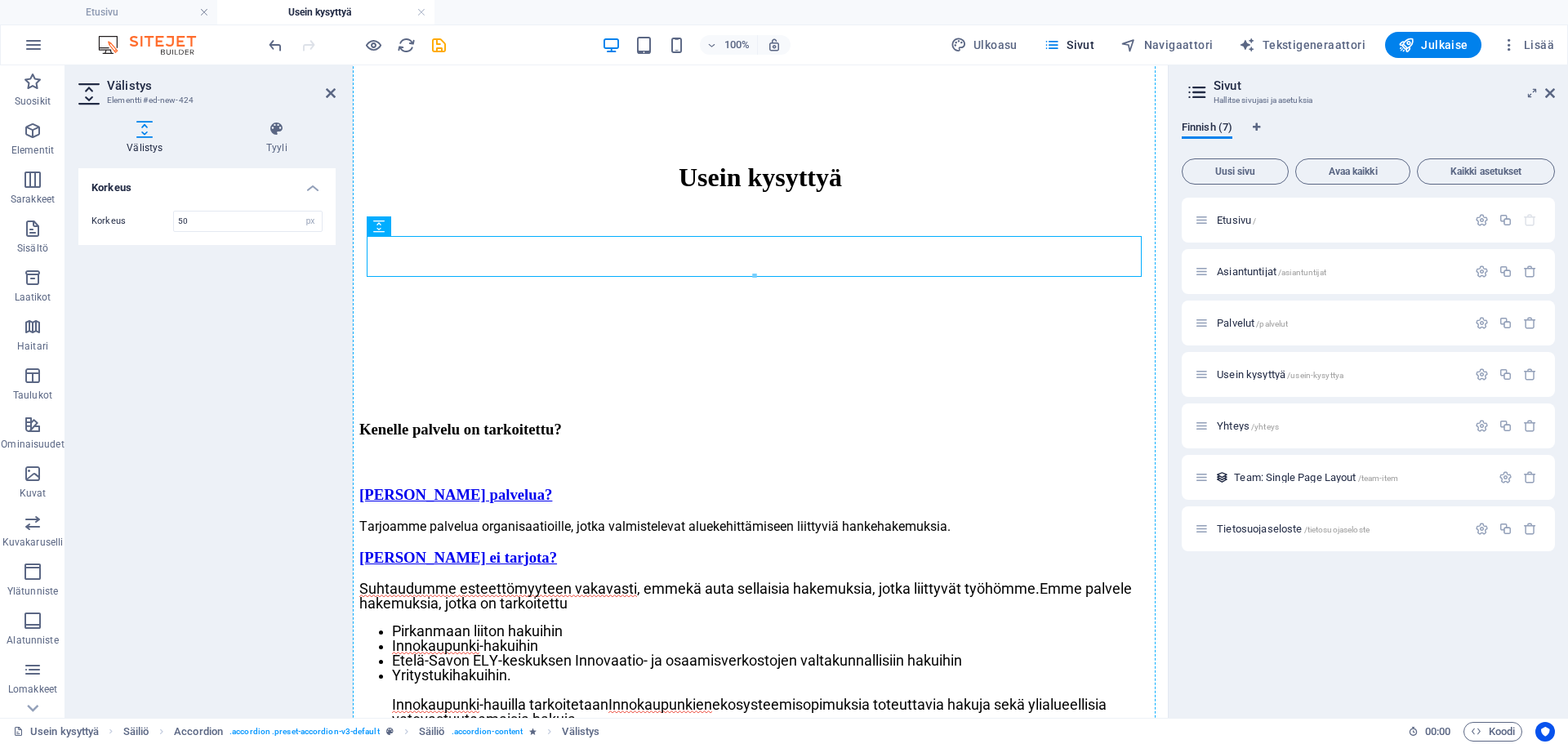
drag, startPoint x: 532, startPoint y: 266, endPoint x: 533, endPoint y: 278, distance: 12.0
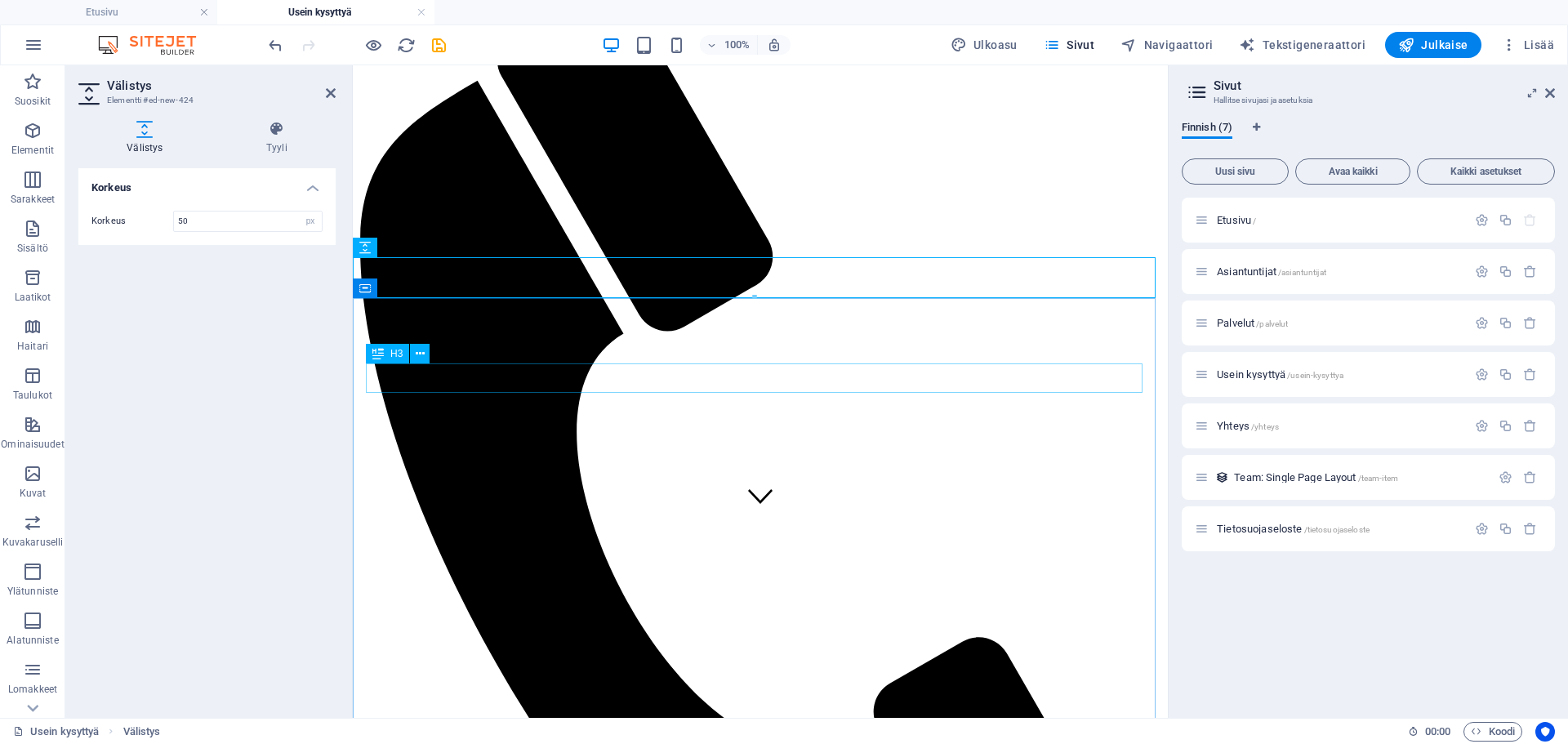
scroll to position [296, 0]
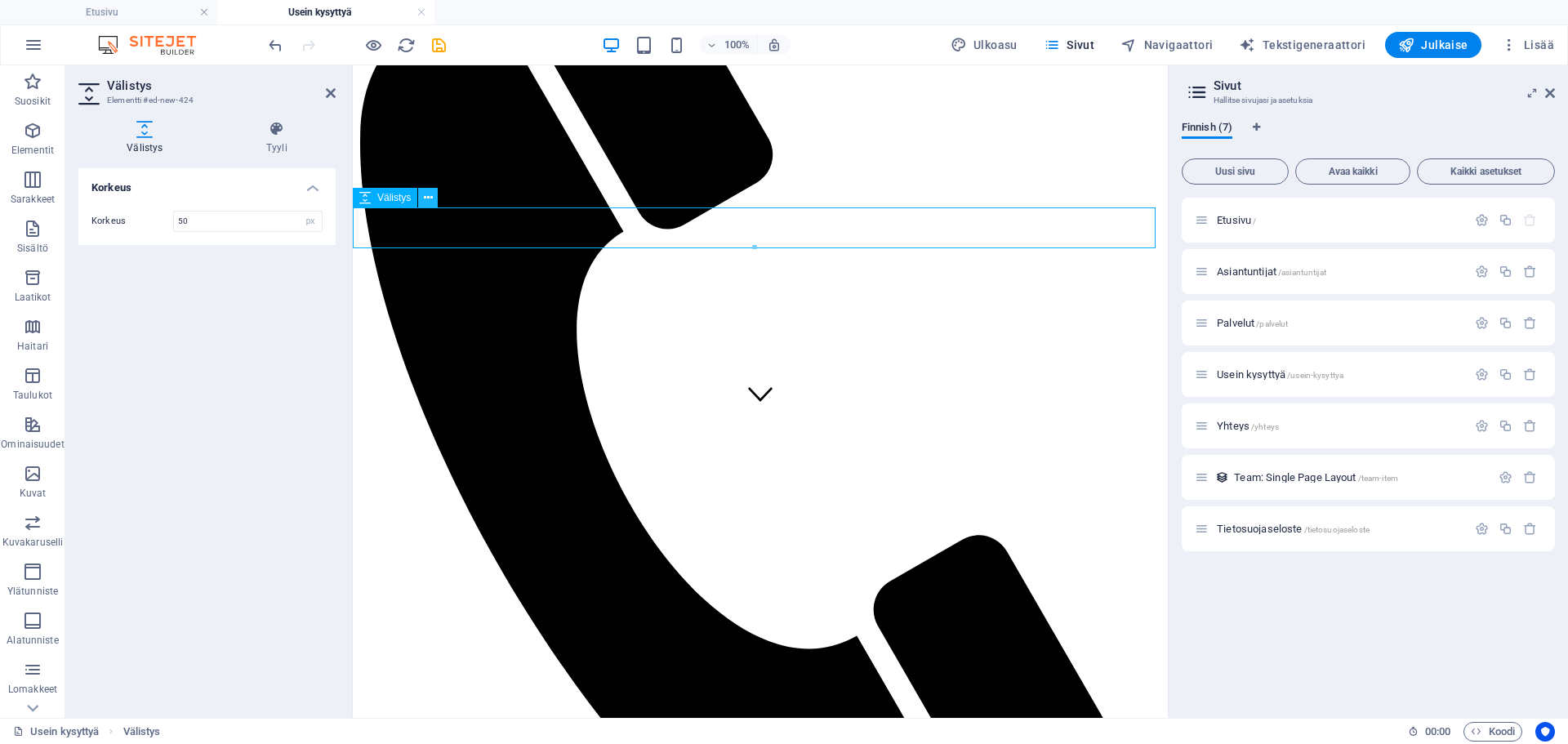
click at [427, 194] on icon at bounding box center [429, 197] width 9 height 17
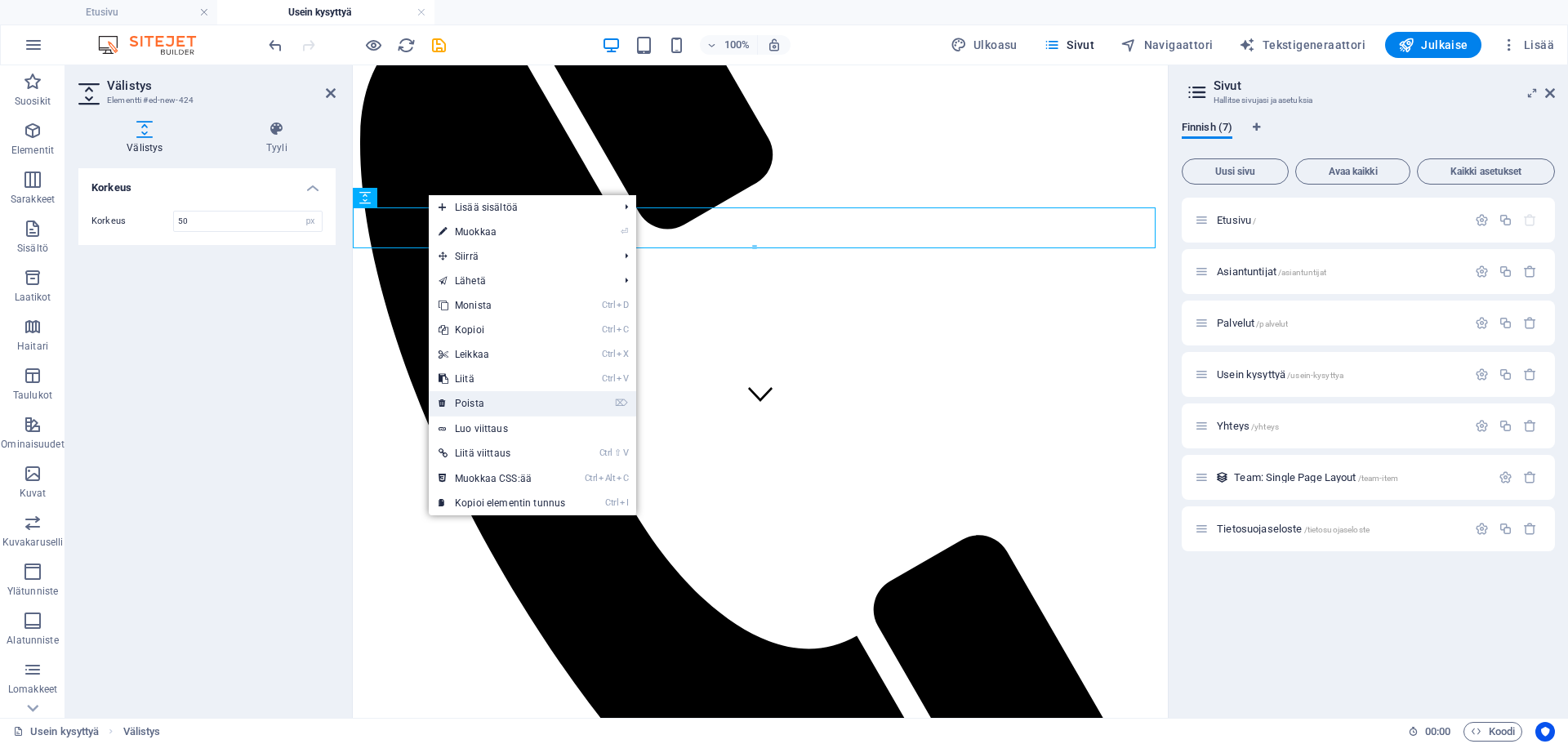
click at [449, 396] on link "⌦ Poista" at bounding box center [502, 403] width 146 height 24
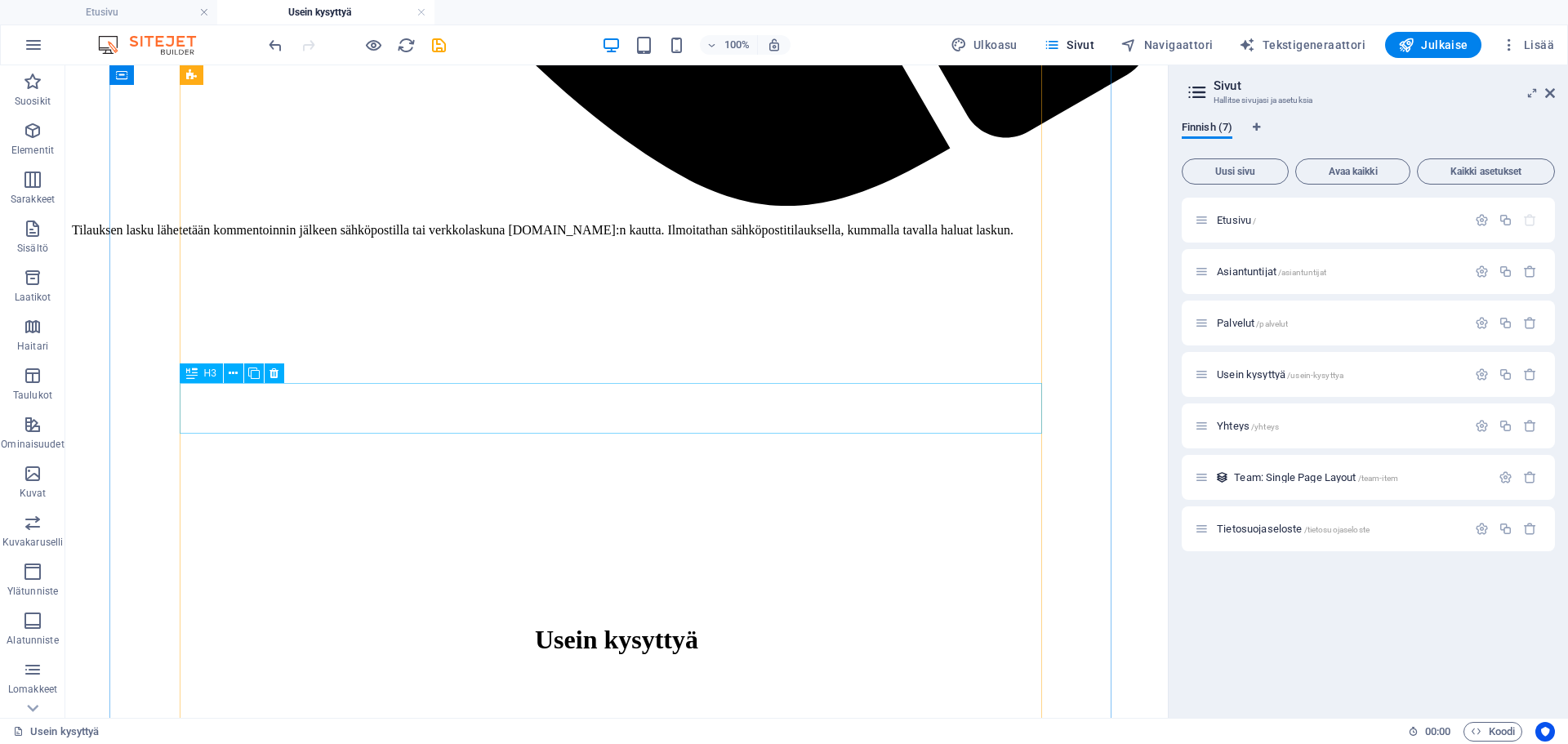
scroll to position [1439, 0]
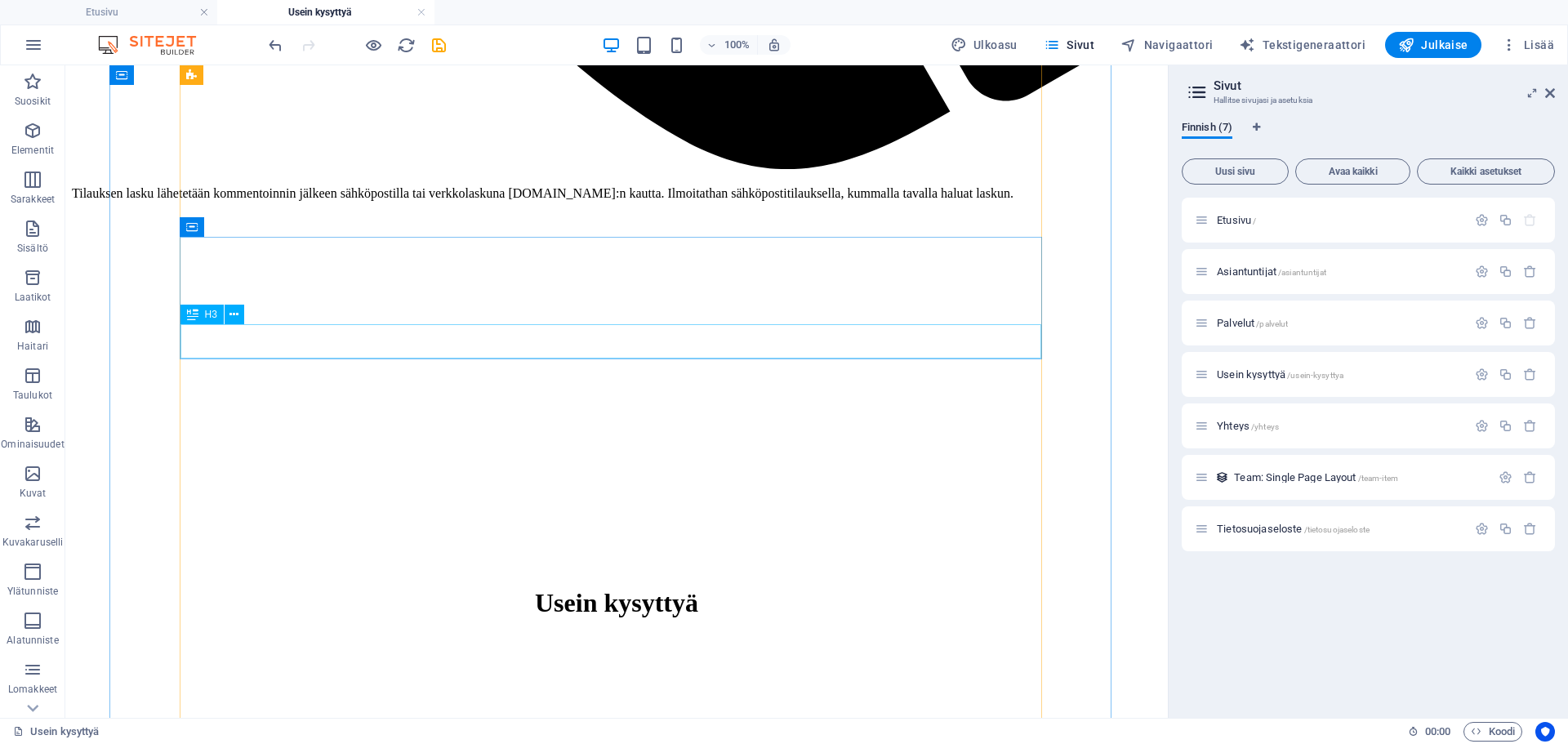
click at [234, 316] on icon at bounding box center [234, 314] width 9 height 17
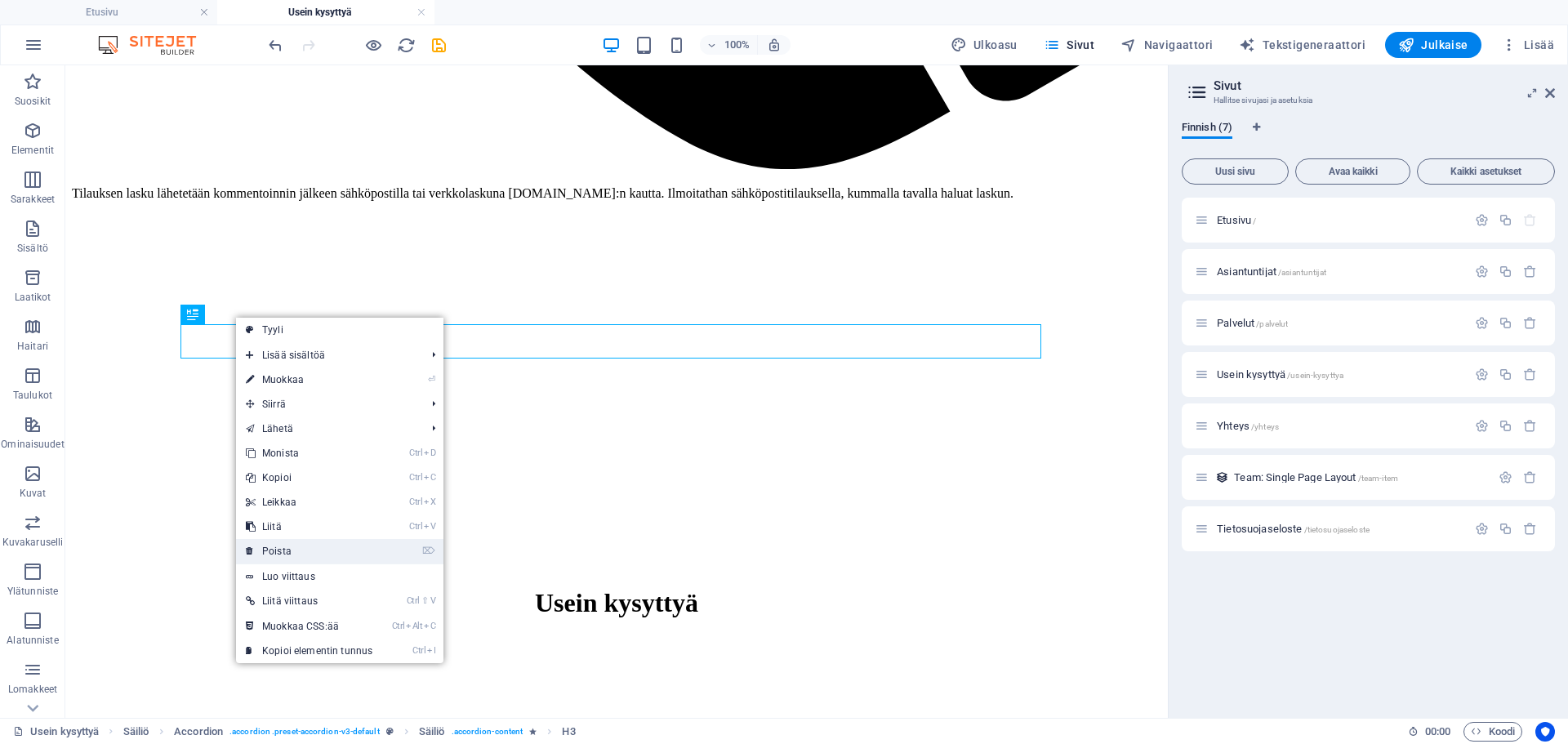
click at [317, 547] on link "⌦ Poista" at bounding box center [309, 551] width 146 height 24
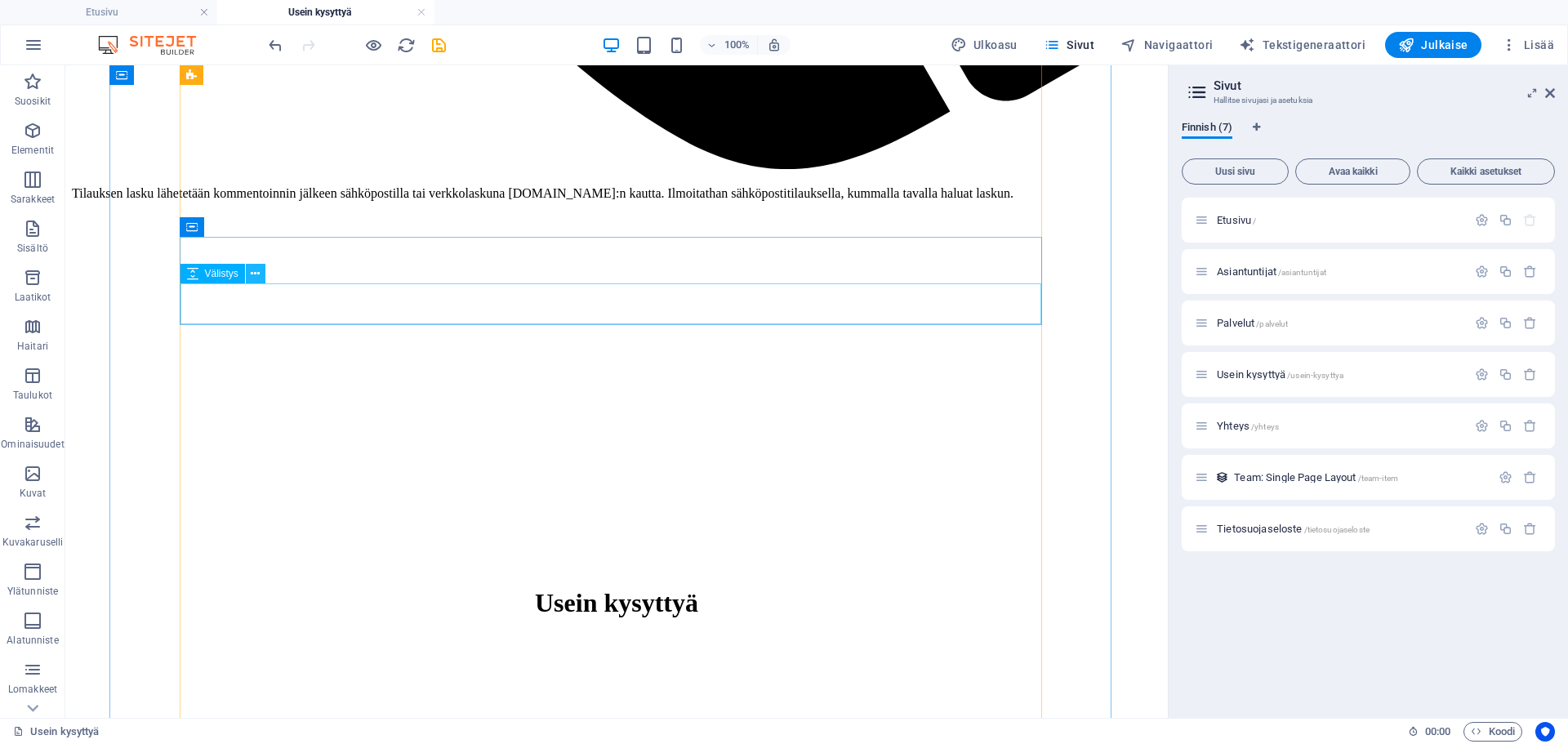
click at [262, 275] on button at bounding box center [256, 273] width 20 height 20
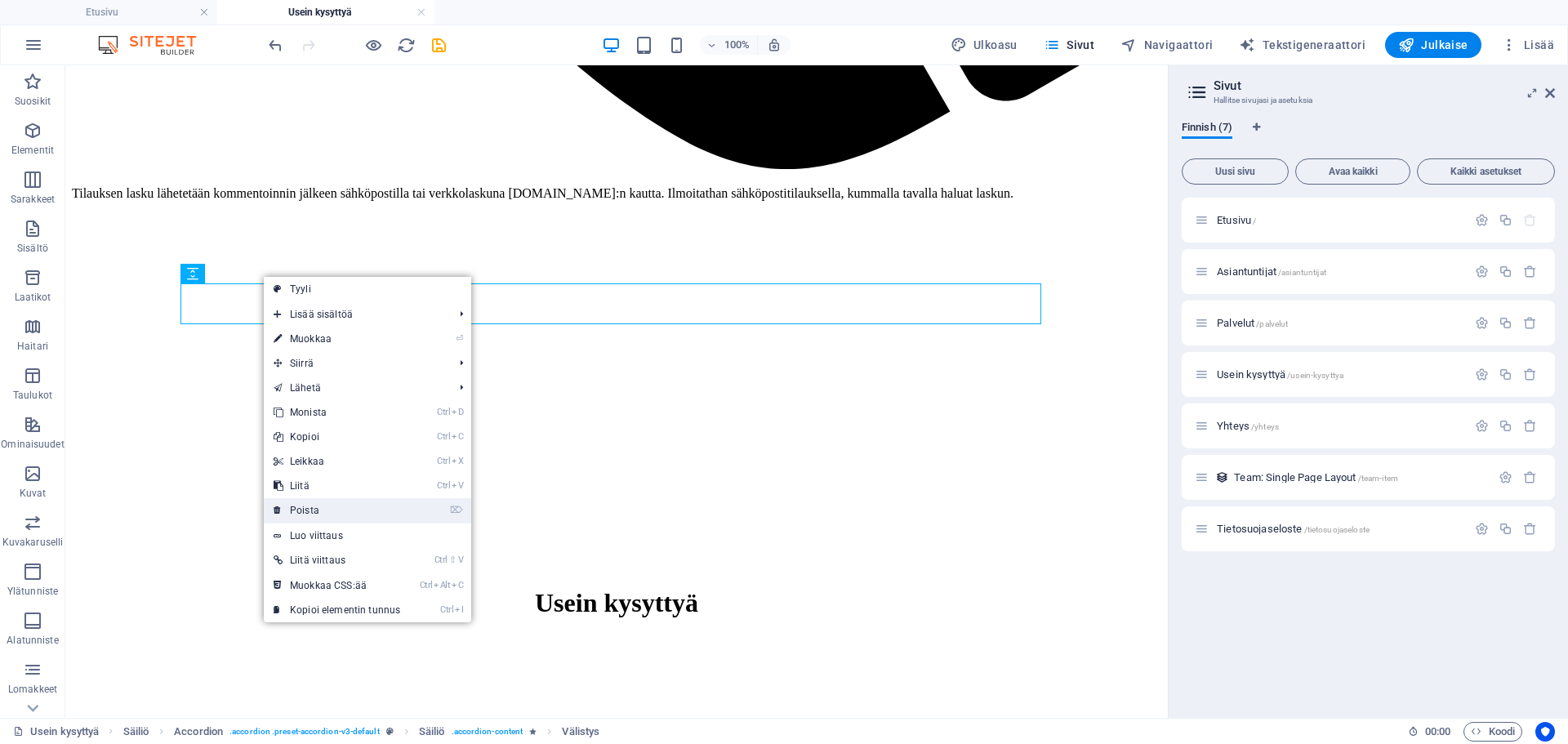
click at [309, 503] on link "⌦ Poista" at bounding box center [337, 510] width 146 height 24
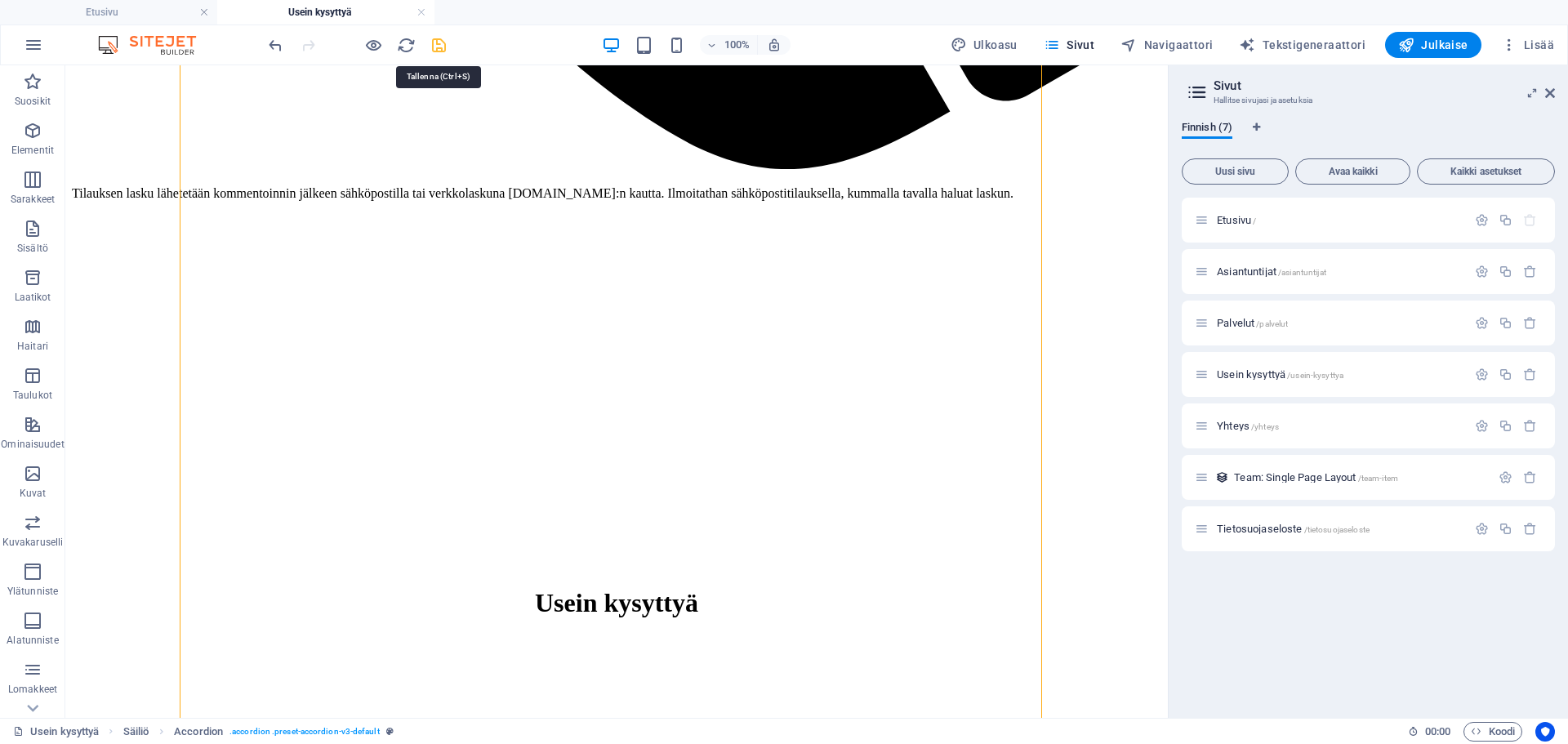
click at [439, 39] on icon "save" at bounding box center [439, 45] width 19 height 19
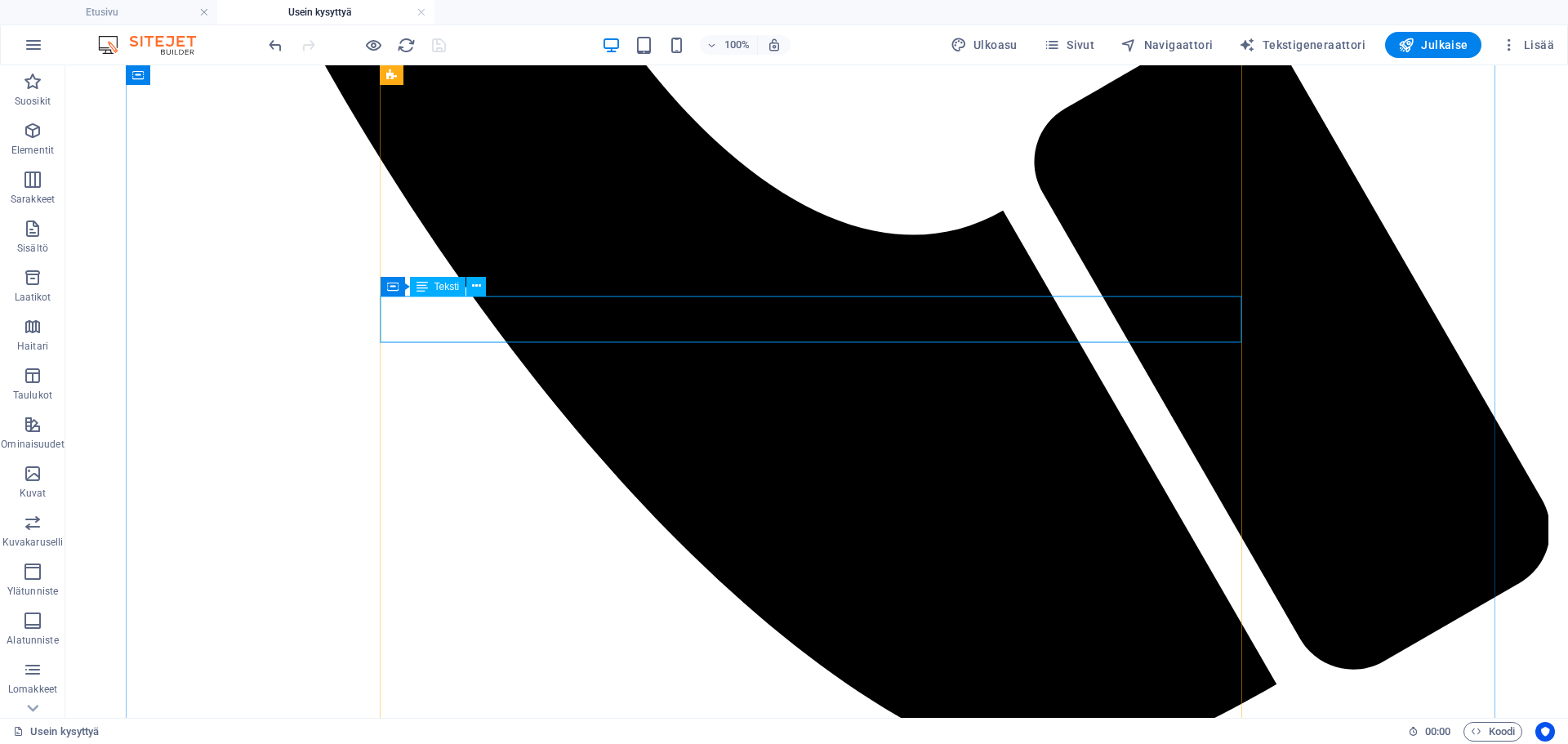
scroll to position [1357, 0]
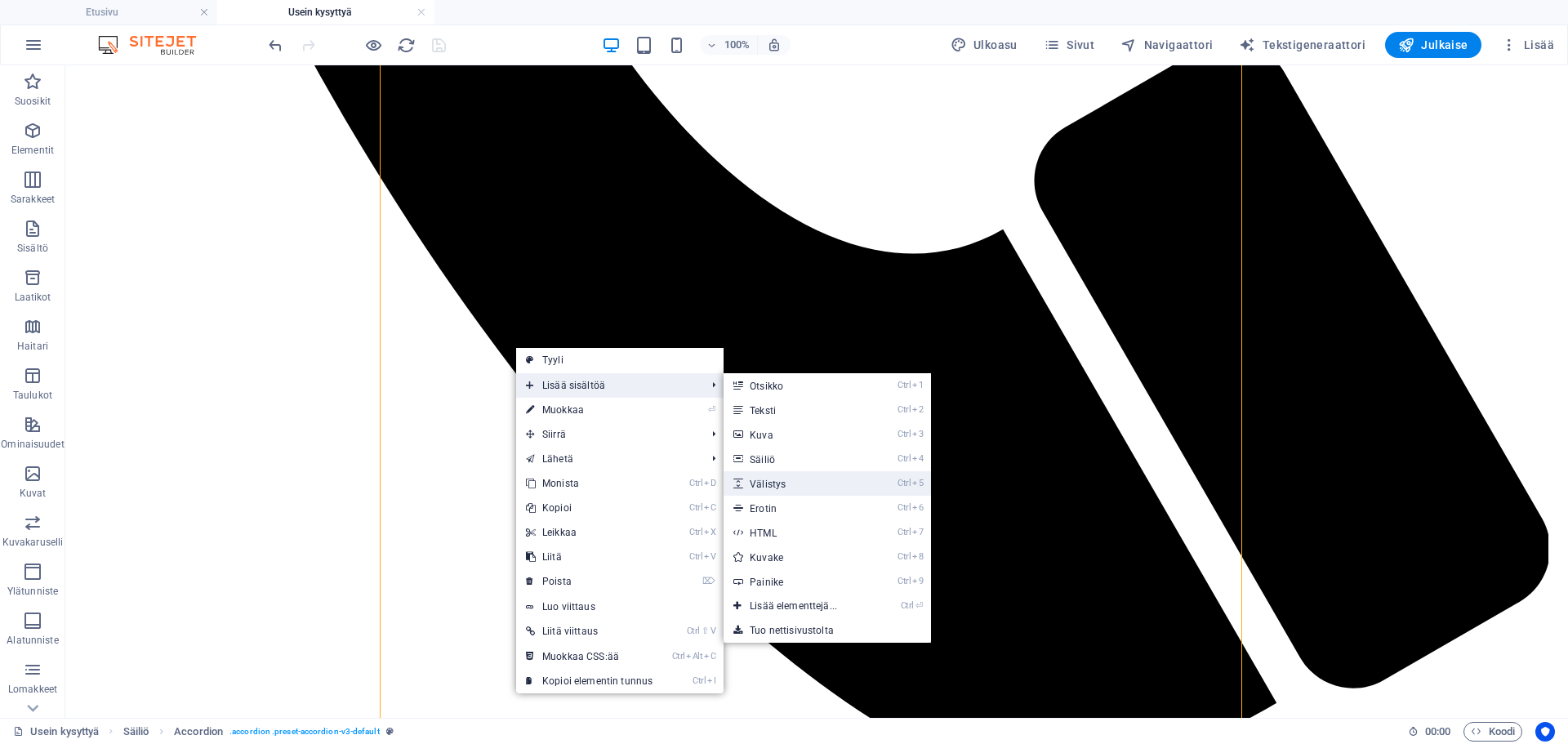
click at [800, 477] on link "Ctrl 5 Välistys" at bounding box center [797, 483] width 146 height 24
select select "px"
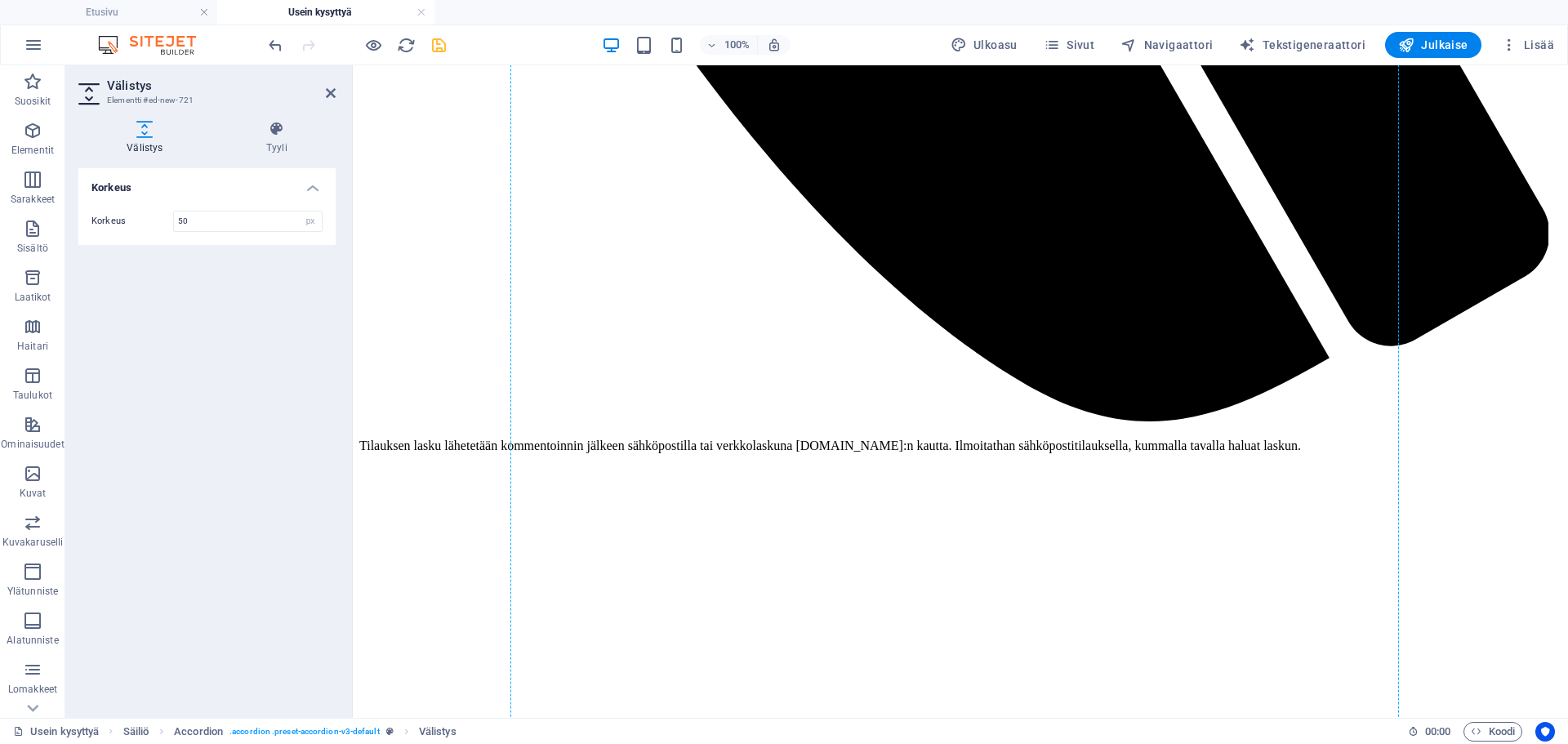
scroll to position [1383, 0]
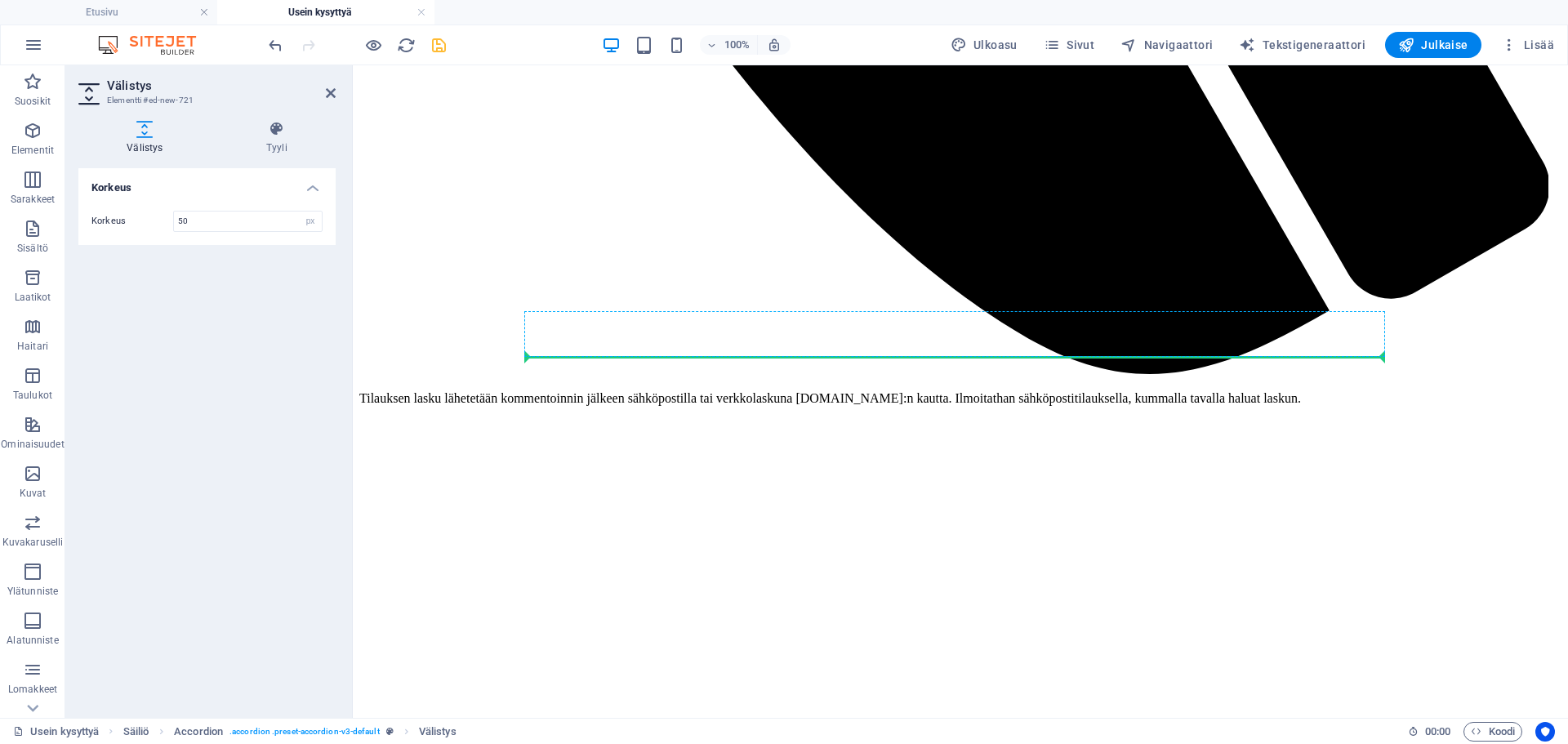
drag, startPoint x: 810, startPoint y: 392, endPoint x: 784, endPoint y: 352, distance: 47.7
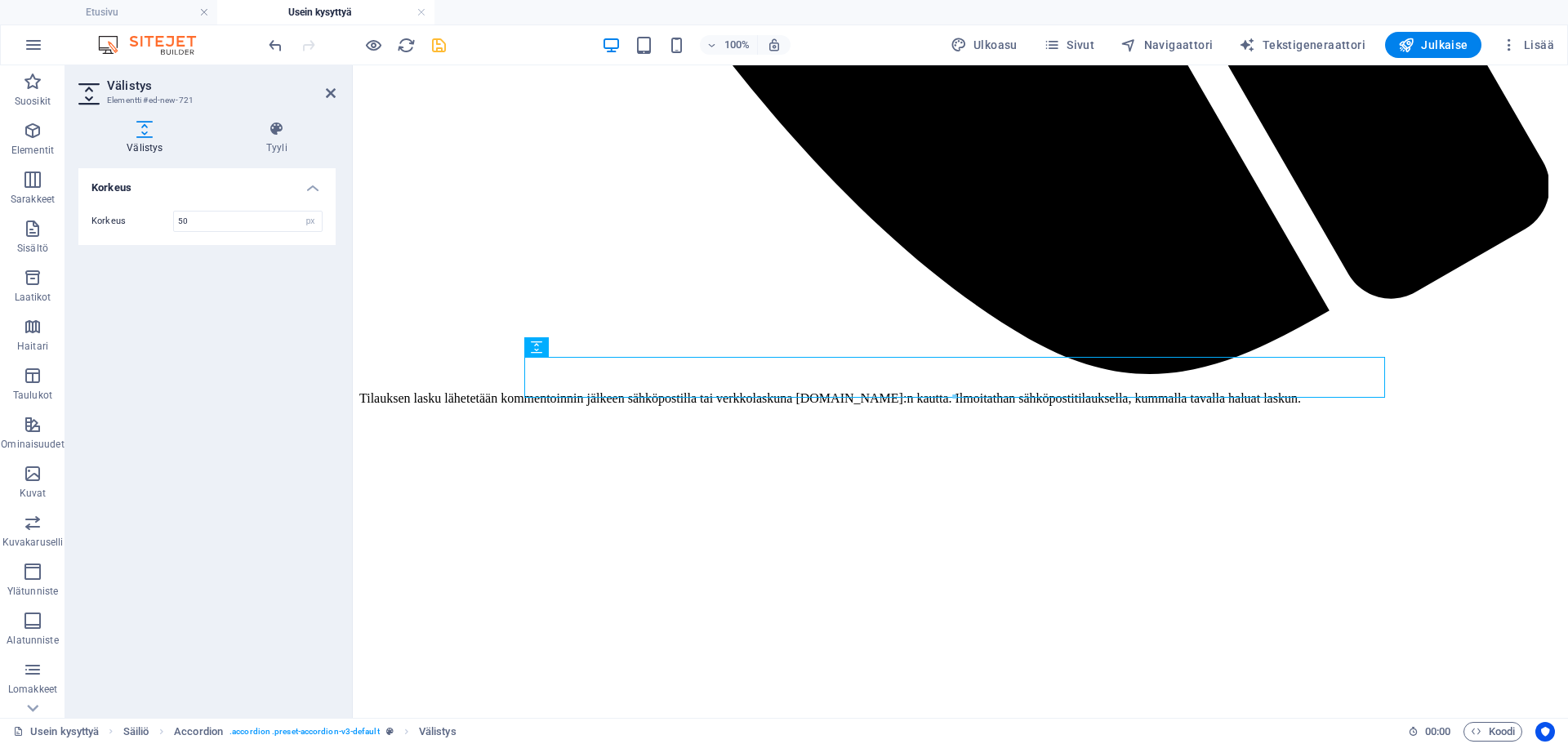
scroll to position [1343, 0]
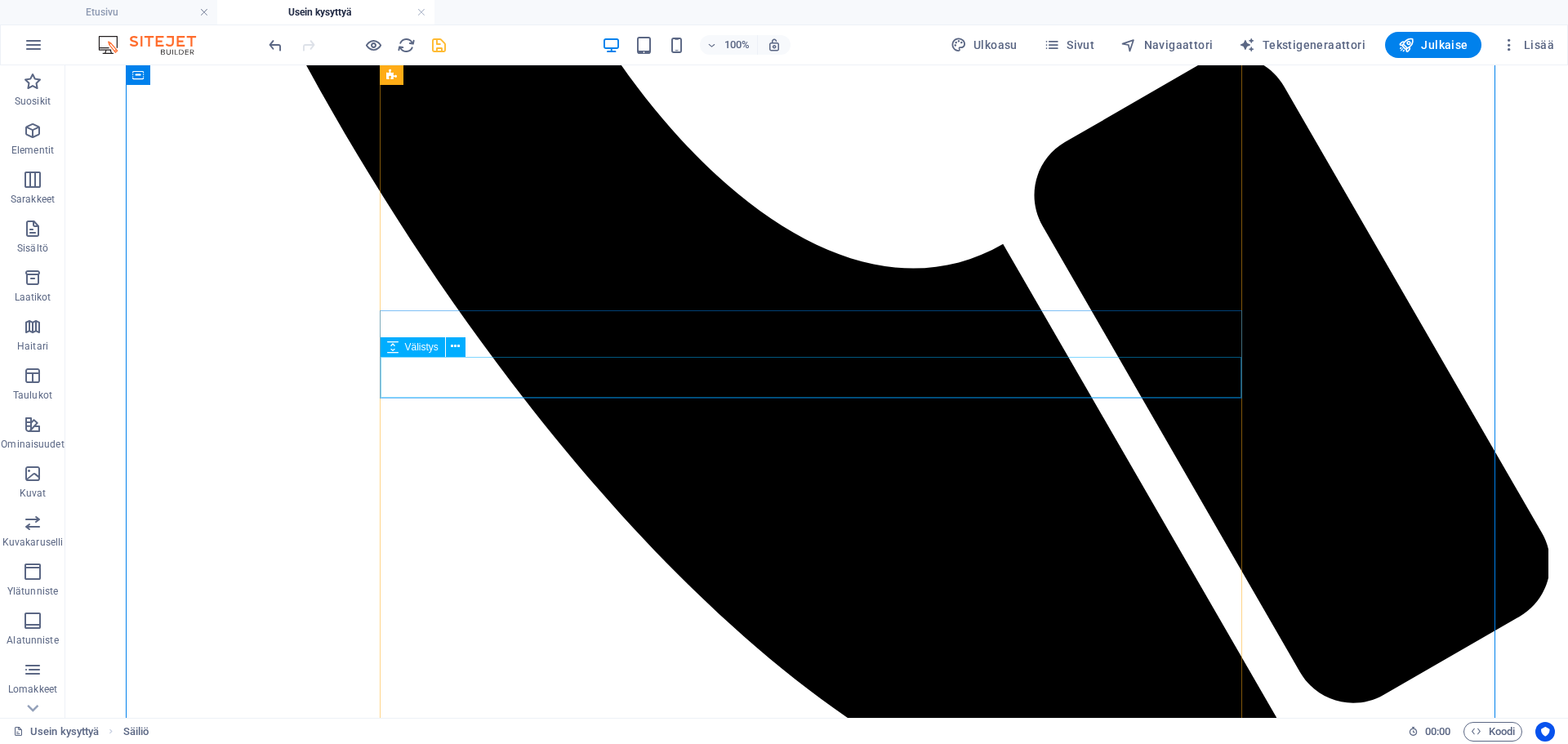
click at [438, 351] on span "Välistys" at bounding box center [422, 347] width 34 height 9
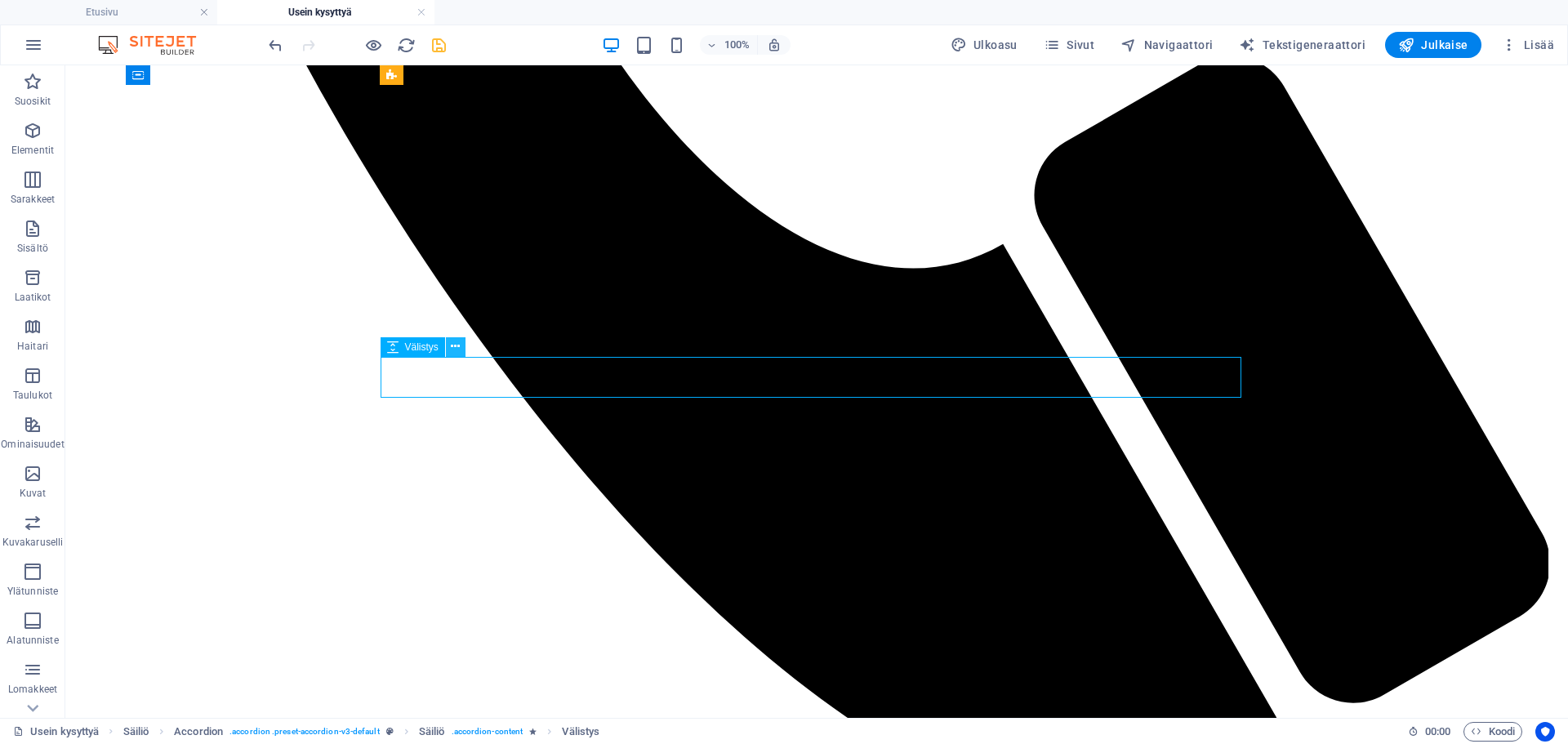
click at [455, 349] on icon at bounding box center [456, 346] width 9 height 17
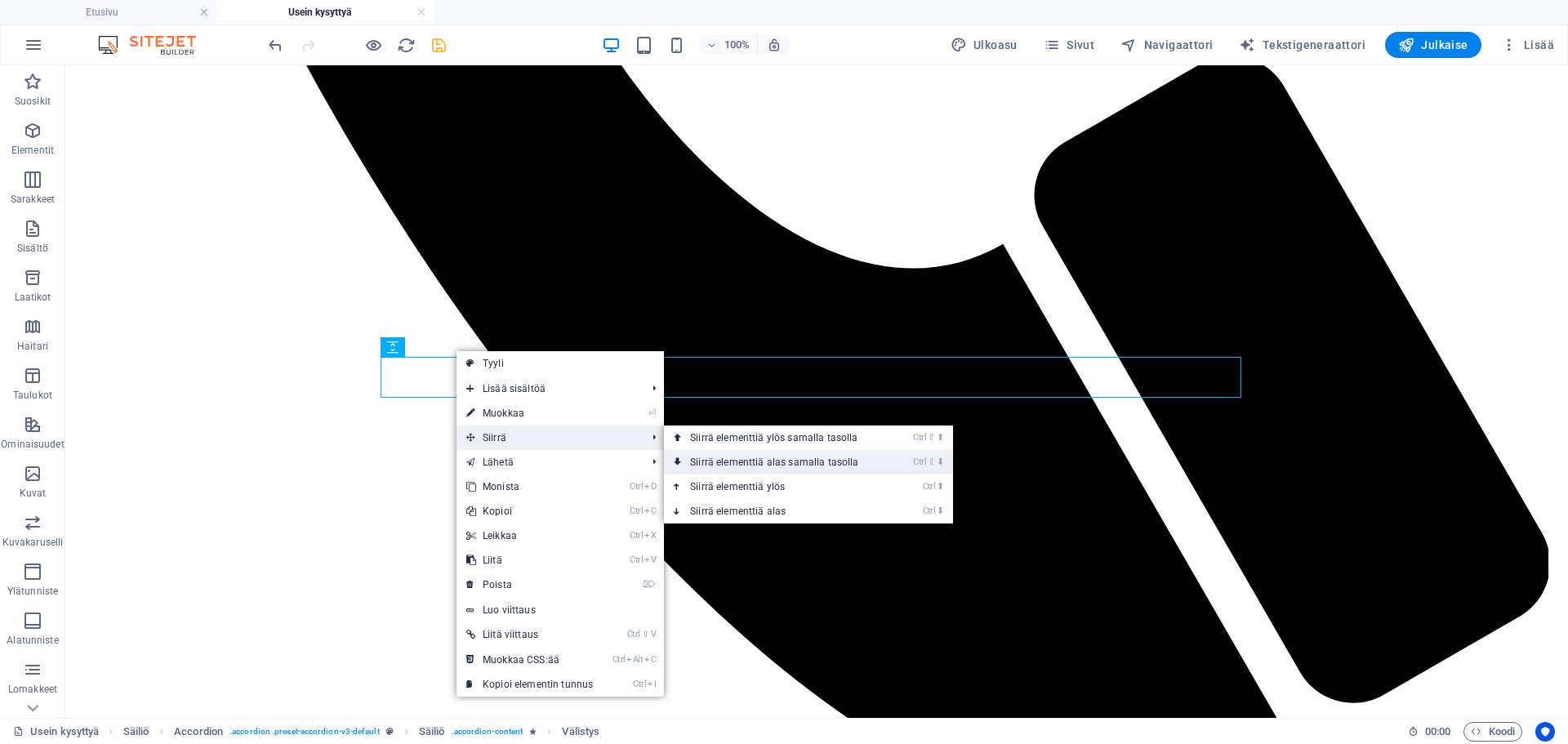
click at [693, 458] on link "Ctrl ⇧ ⬇ Siirrä elementtiä alas samalla tasolla" at bounding box center [777, 462] width 227 height 24
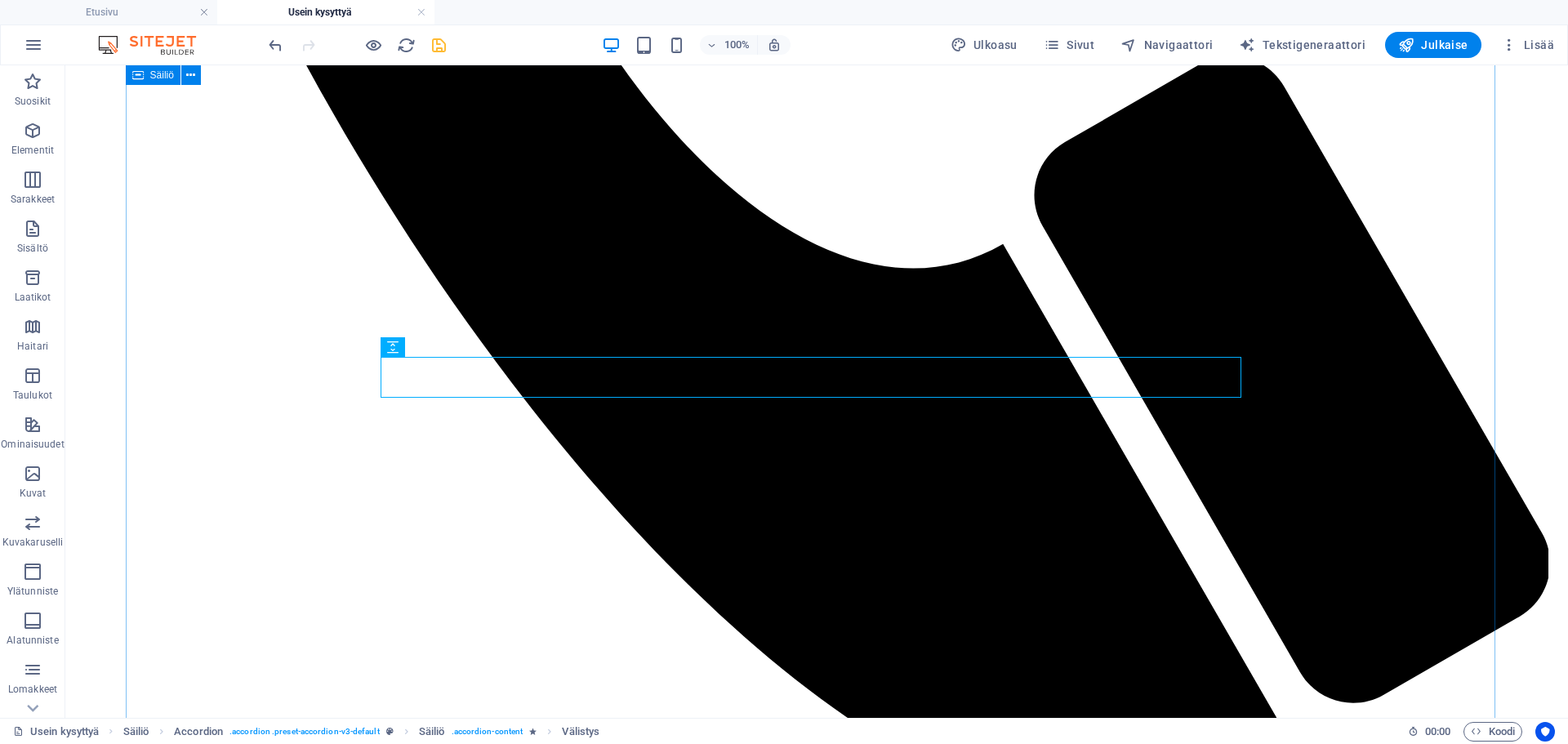
click at [461, 350] on button at bounding box center [455, 346] width 20 height 20
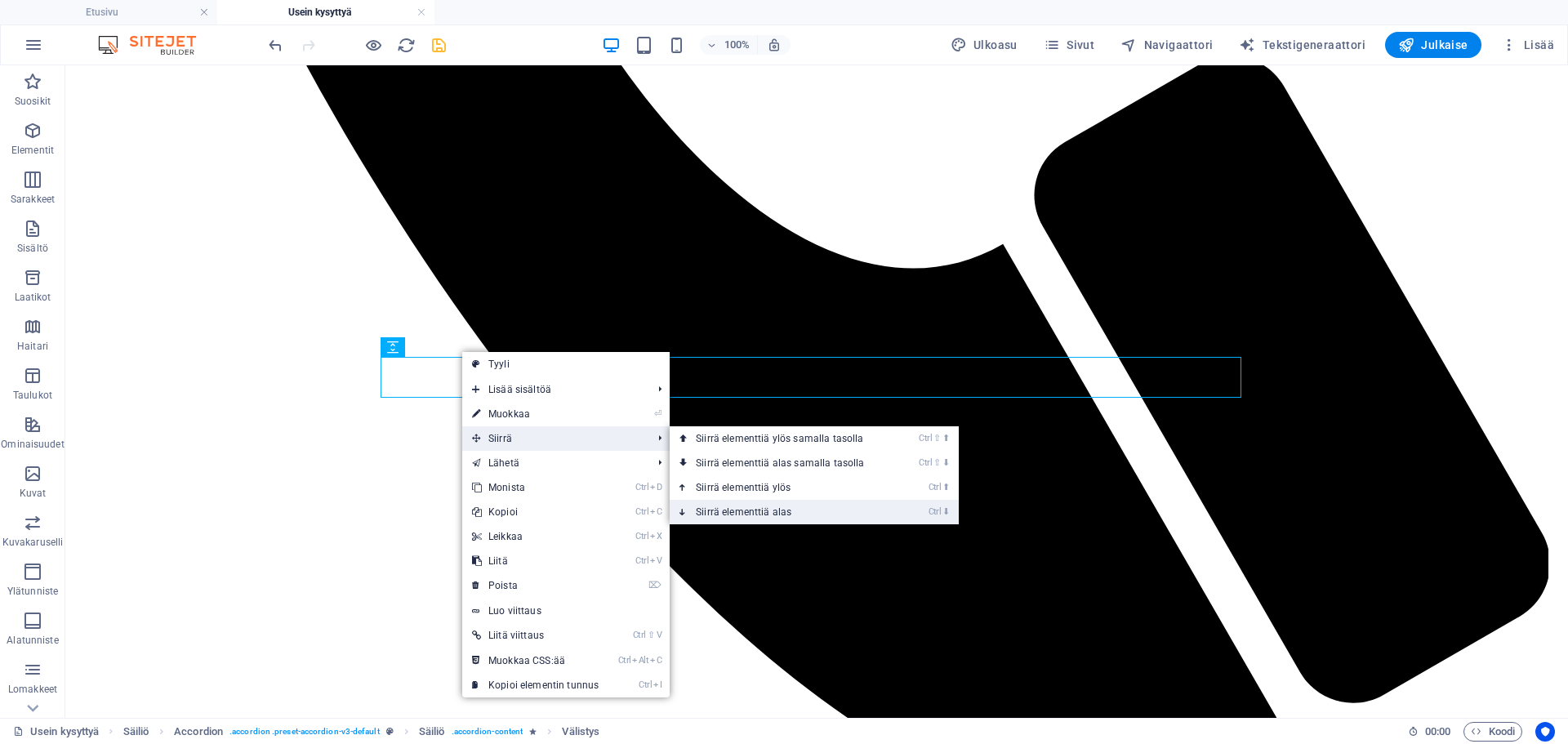
click at [743, 504] on link "Ctrl ⬇ Siirrä elementtiä alas" at bounding box center [784, 512] width 227 height 24
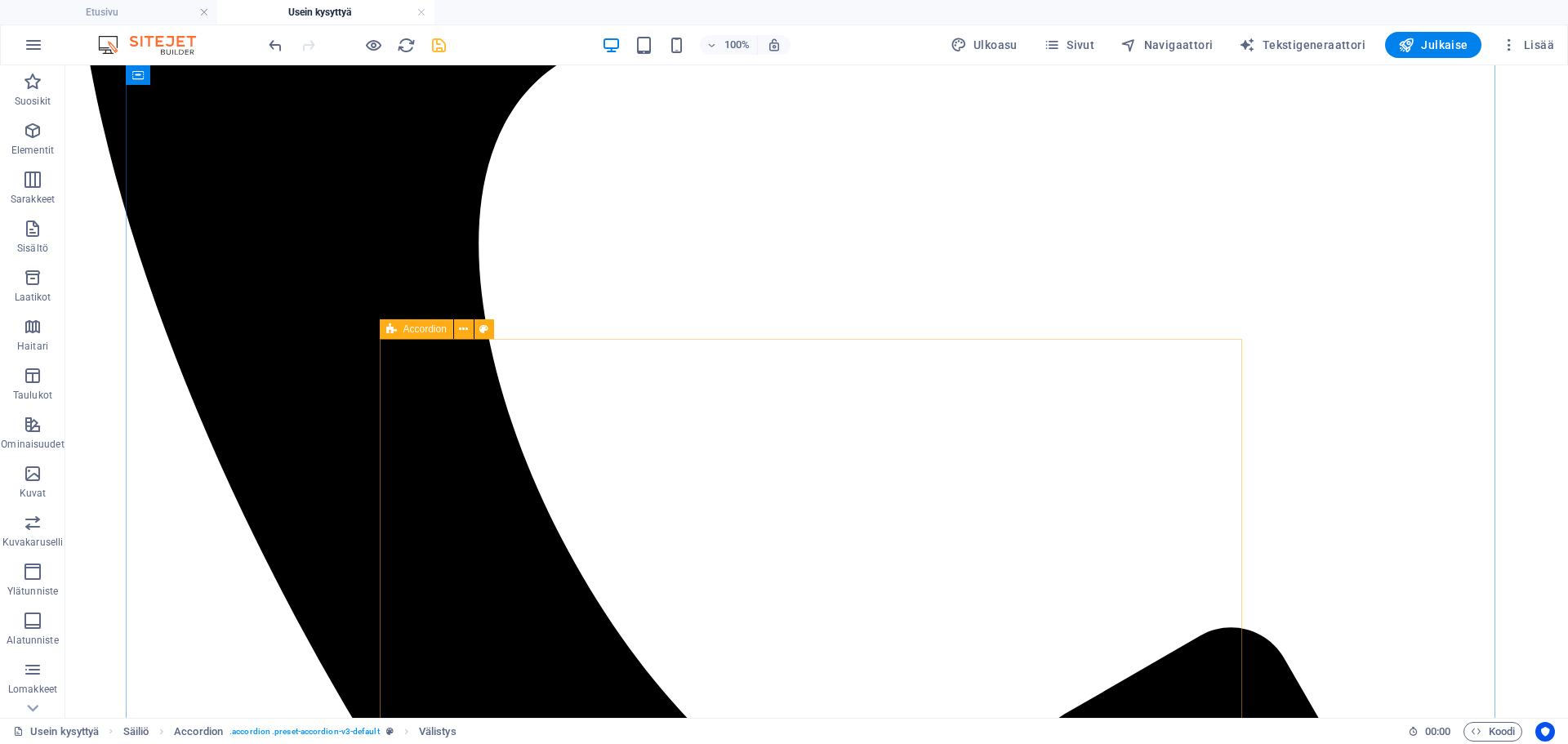
scroll to position [689, 0]
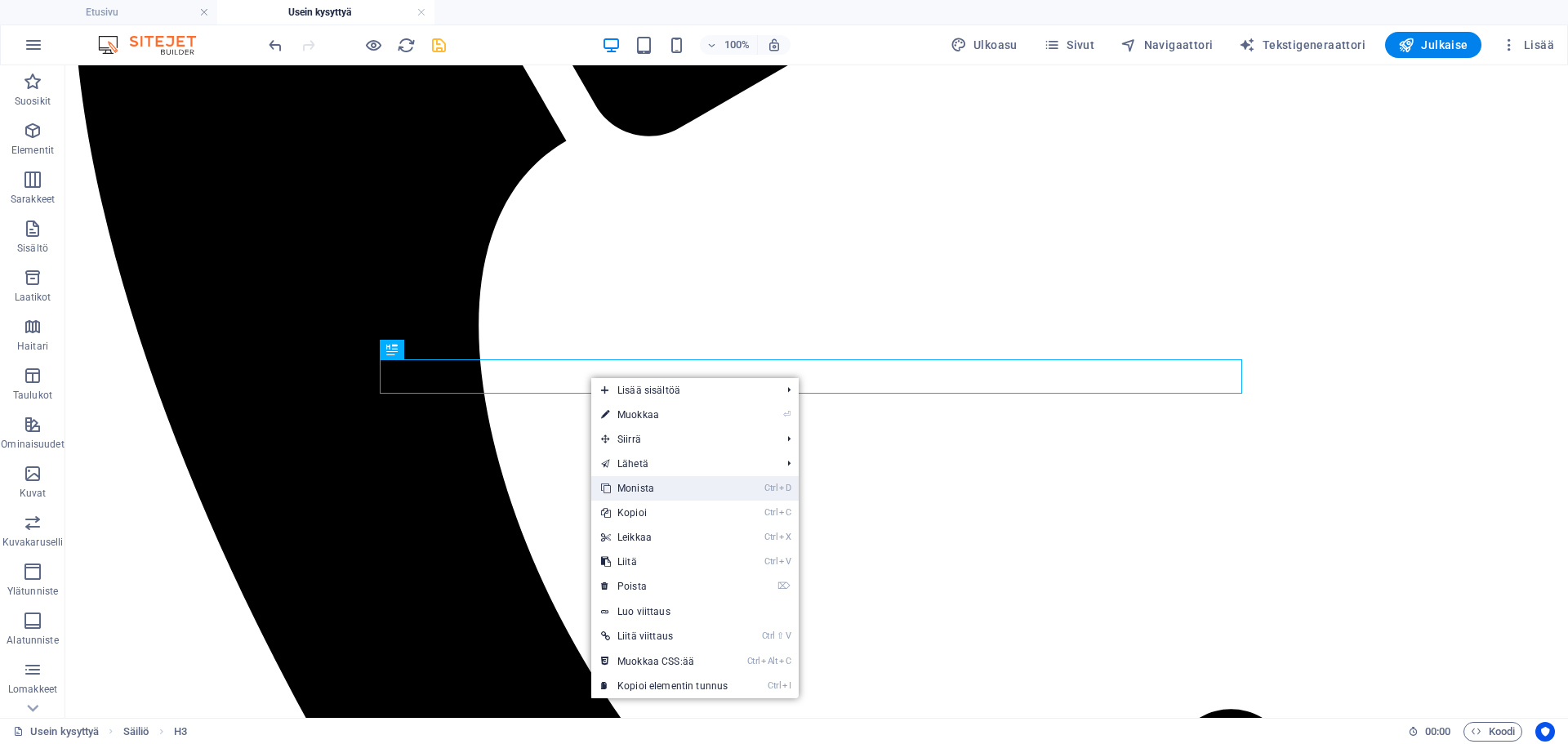
click at [639, 494] on link "Ctrl D Monista" at bounding box center [665, 489] width 146 height 24
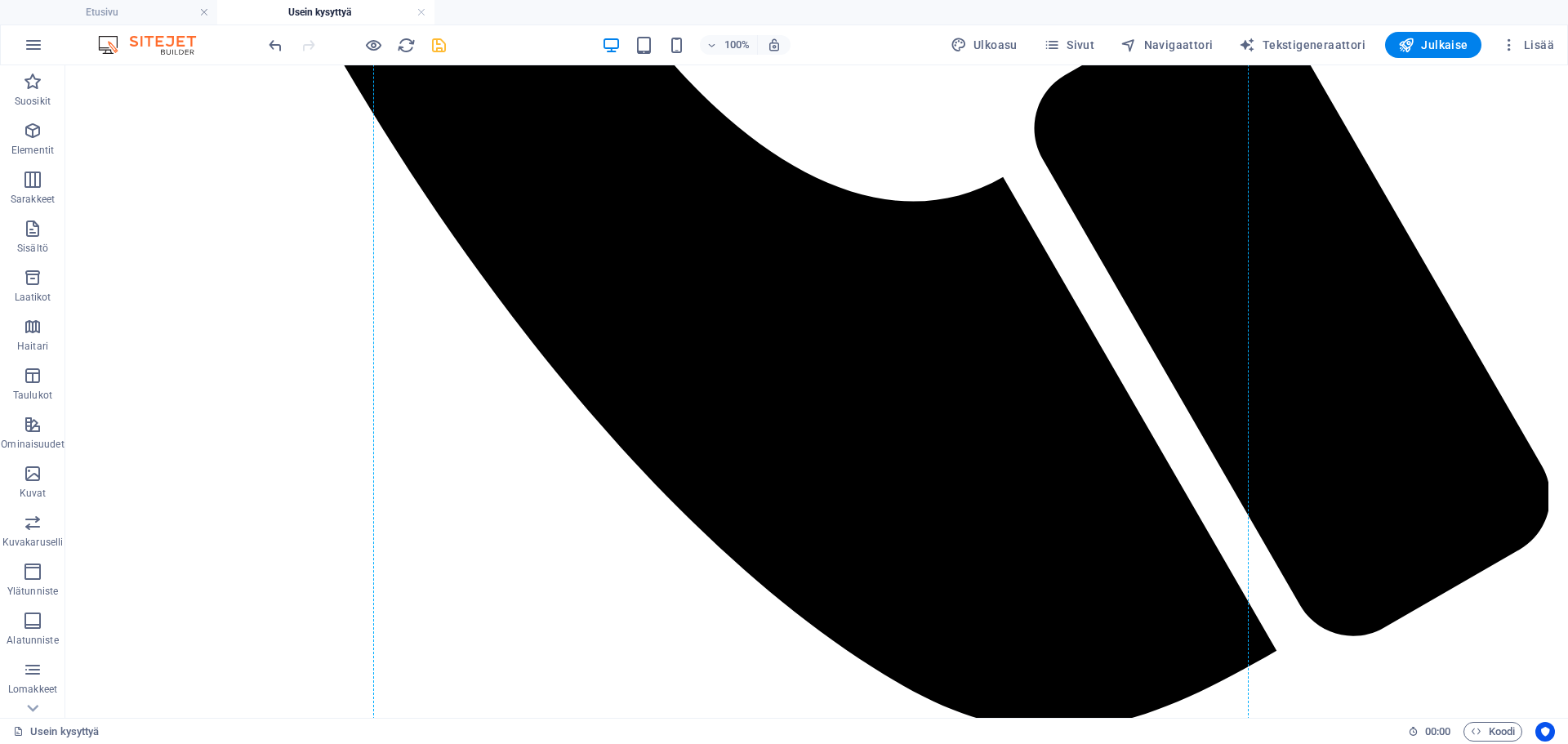
scroll to position [1444, 0]
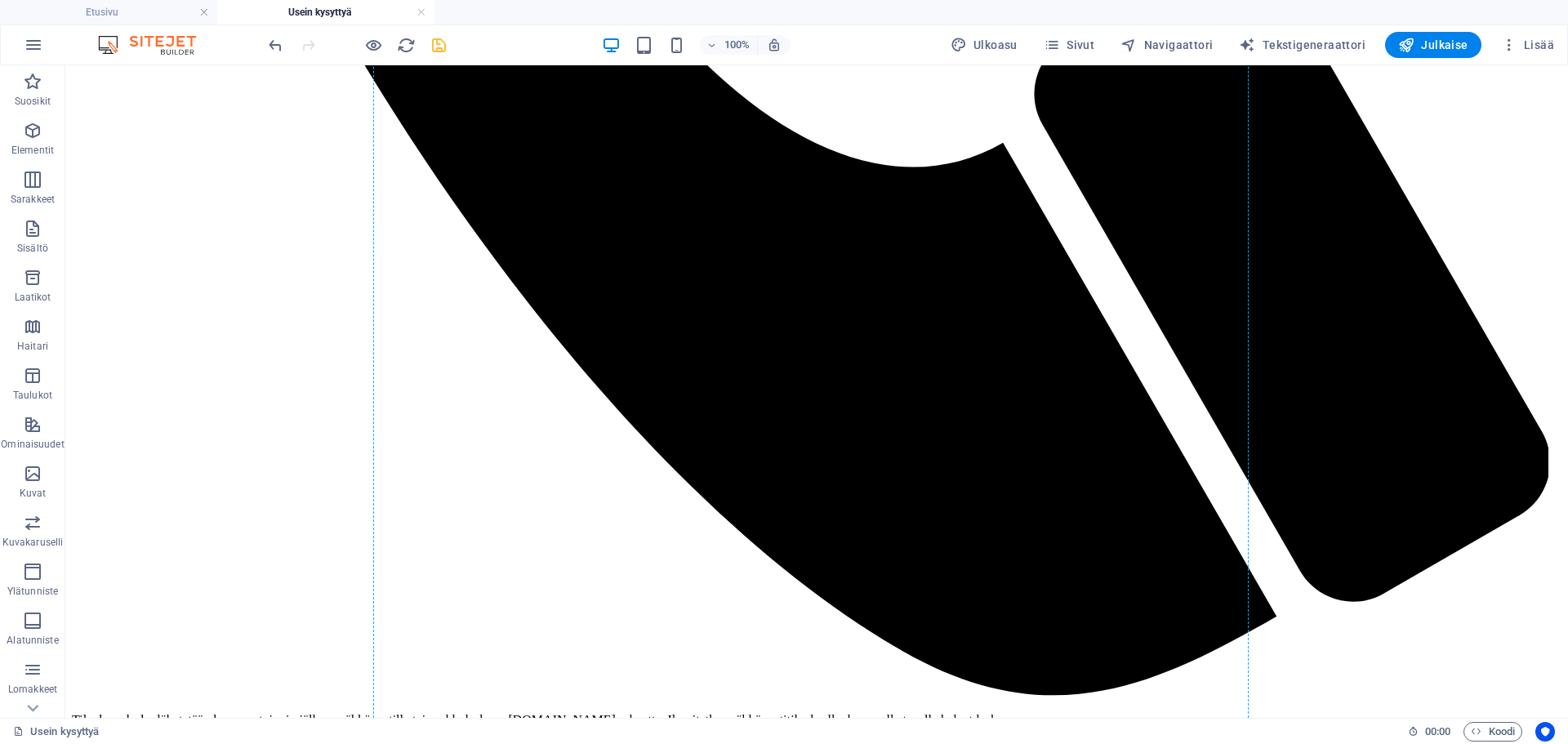
drag, startPoint x: 531, startPoint y: 414, endPoint x: 682, endPoint y: 311, distance: 182.8
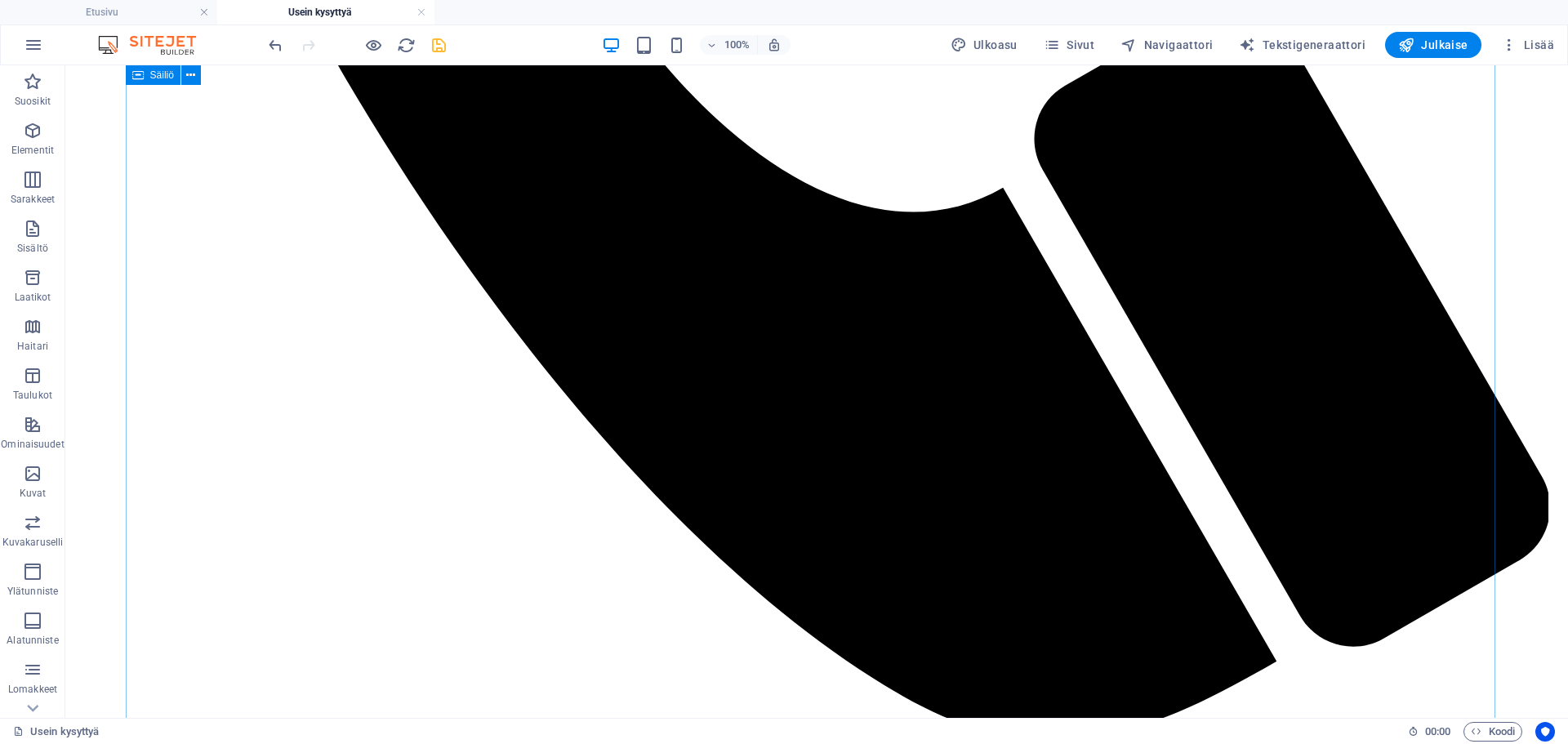
scroll to position [1374, 0]
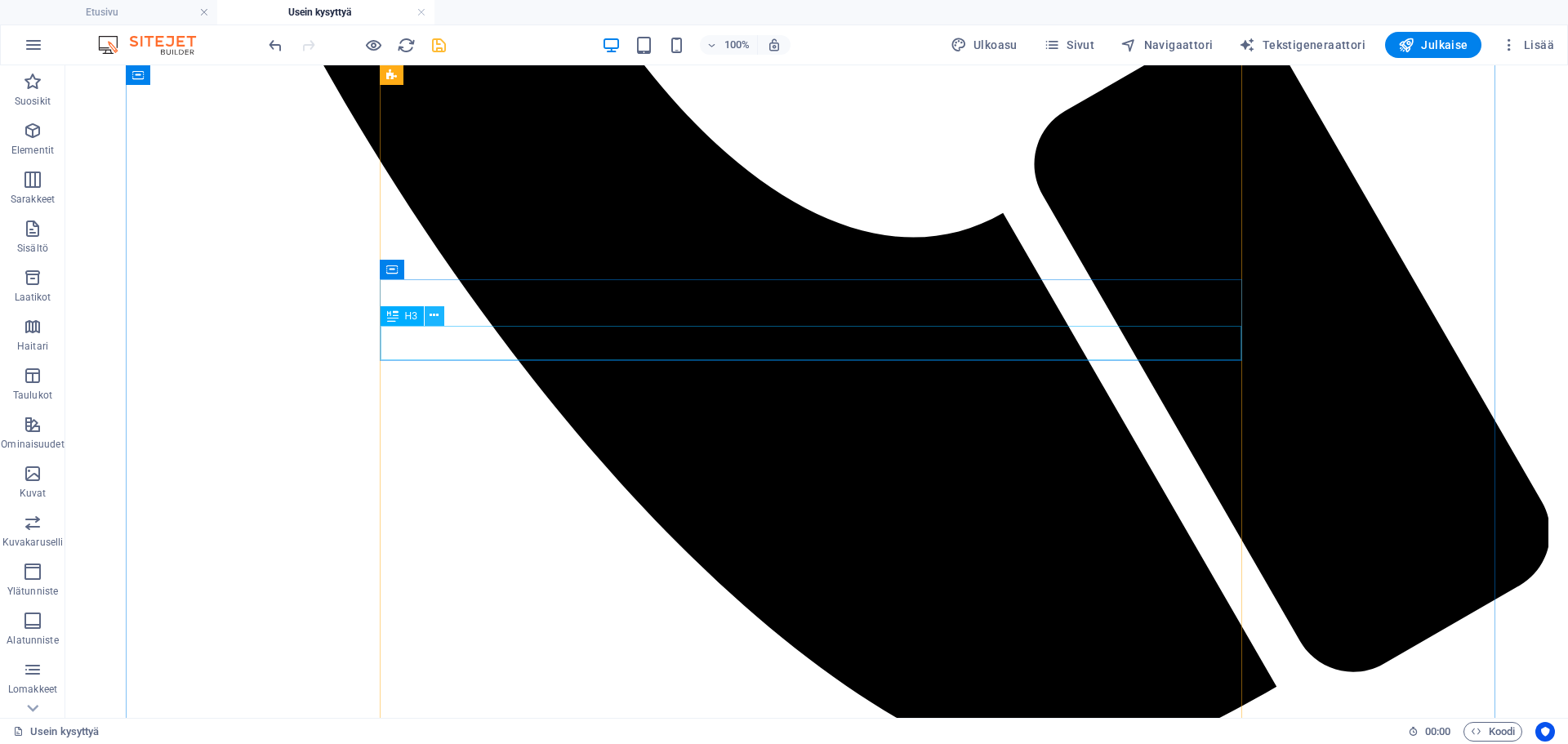
click at [437, 320] on icon at bounding box center [434, 315] width 9 height 17
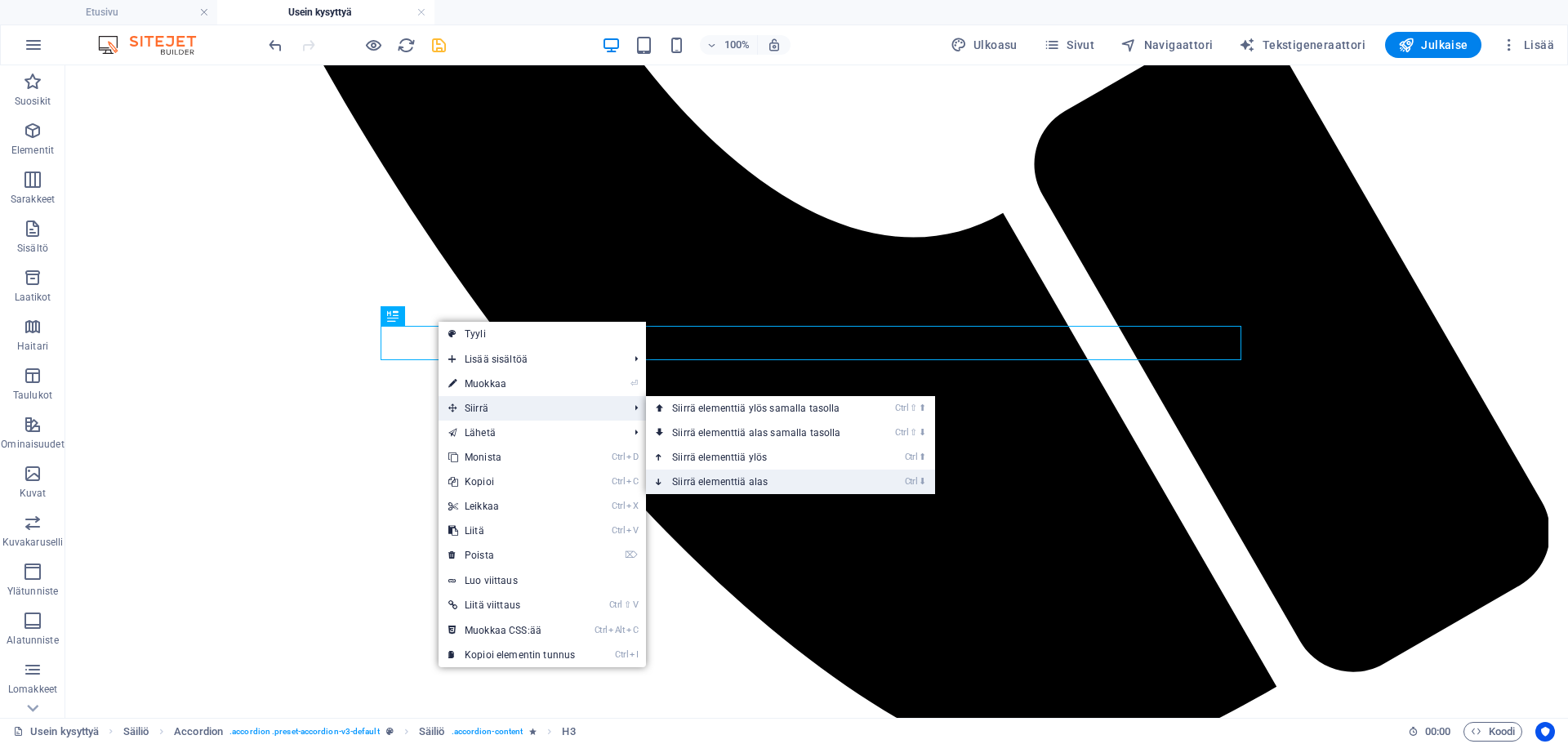
click at [721, 474] on link "Ctrl ⬇ Siirrä elementtiä alas" at bounding box center [759, 482] width 227 height 24
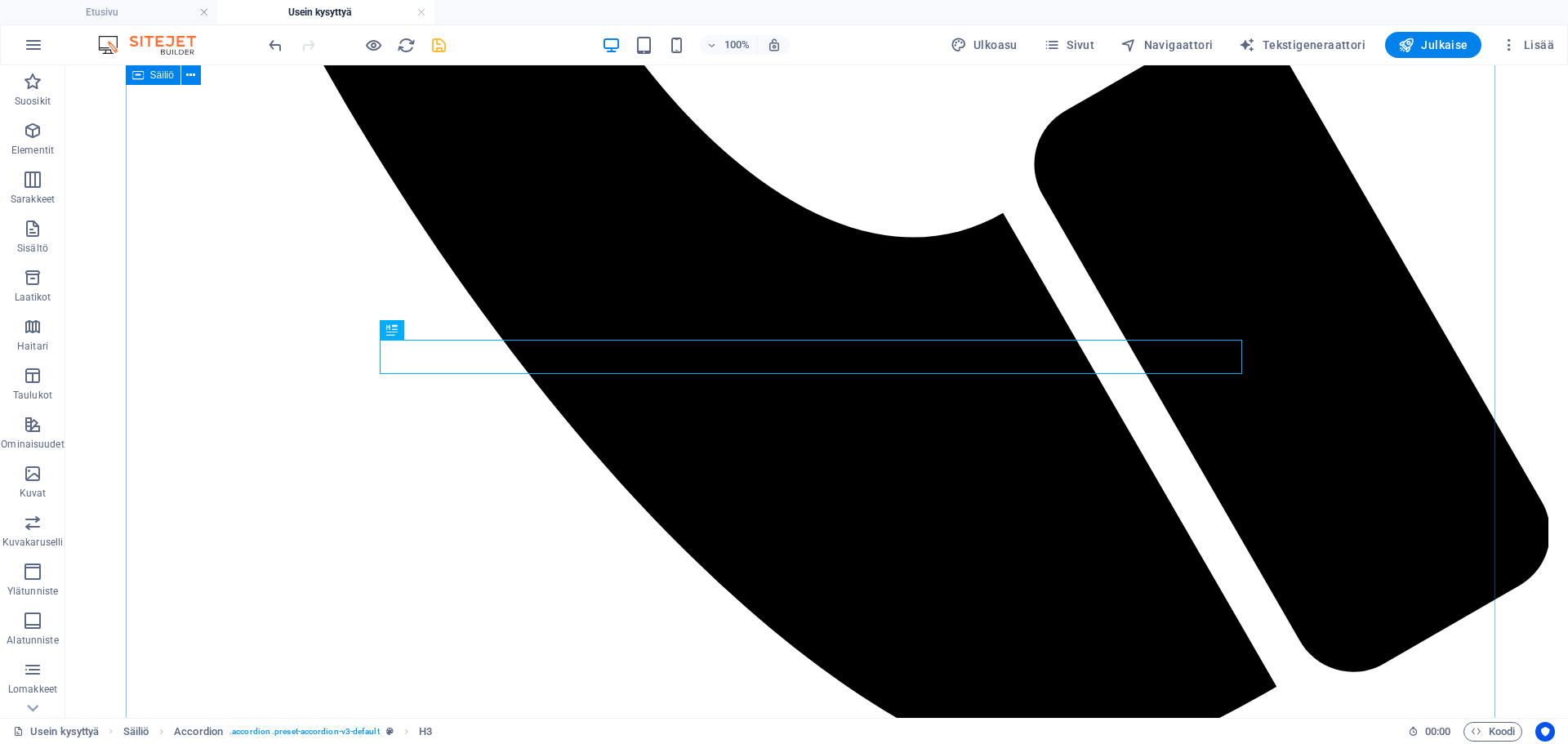
drag, startPoint x: 700, startPoint y: 395, endPoint x: 692, endPoint y: 348, distance: 47.7
click at [442, 47] on icon "save" at bounding box center [439, 45] width 19 height 19
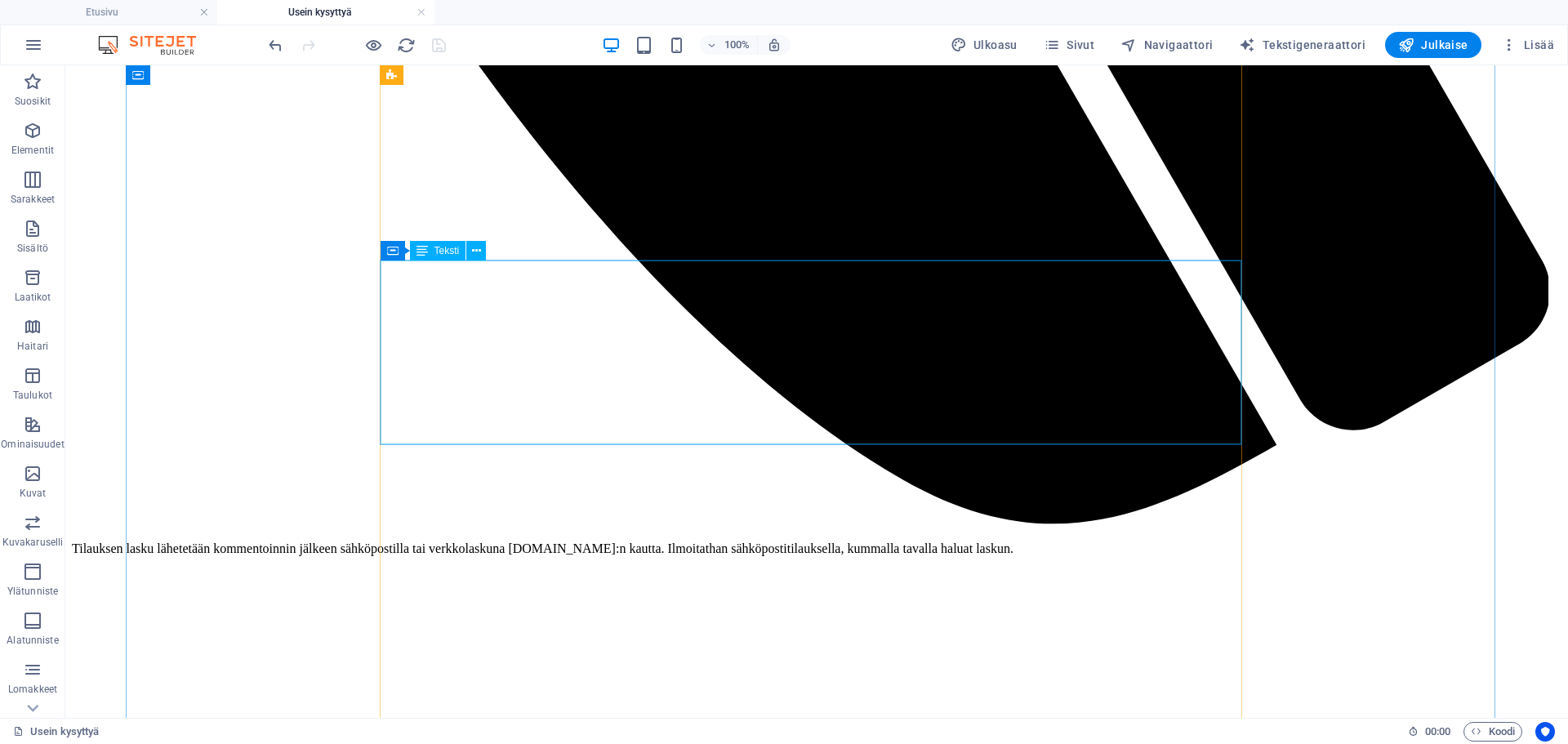
scroll to position [1537, 0]
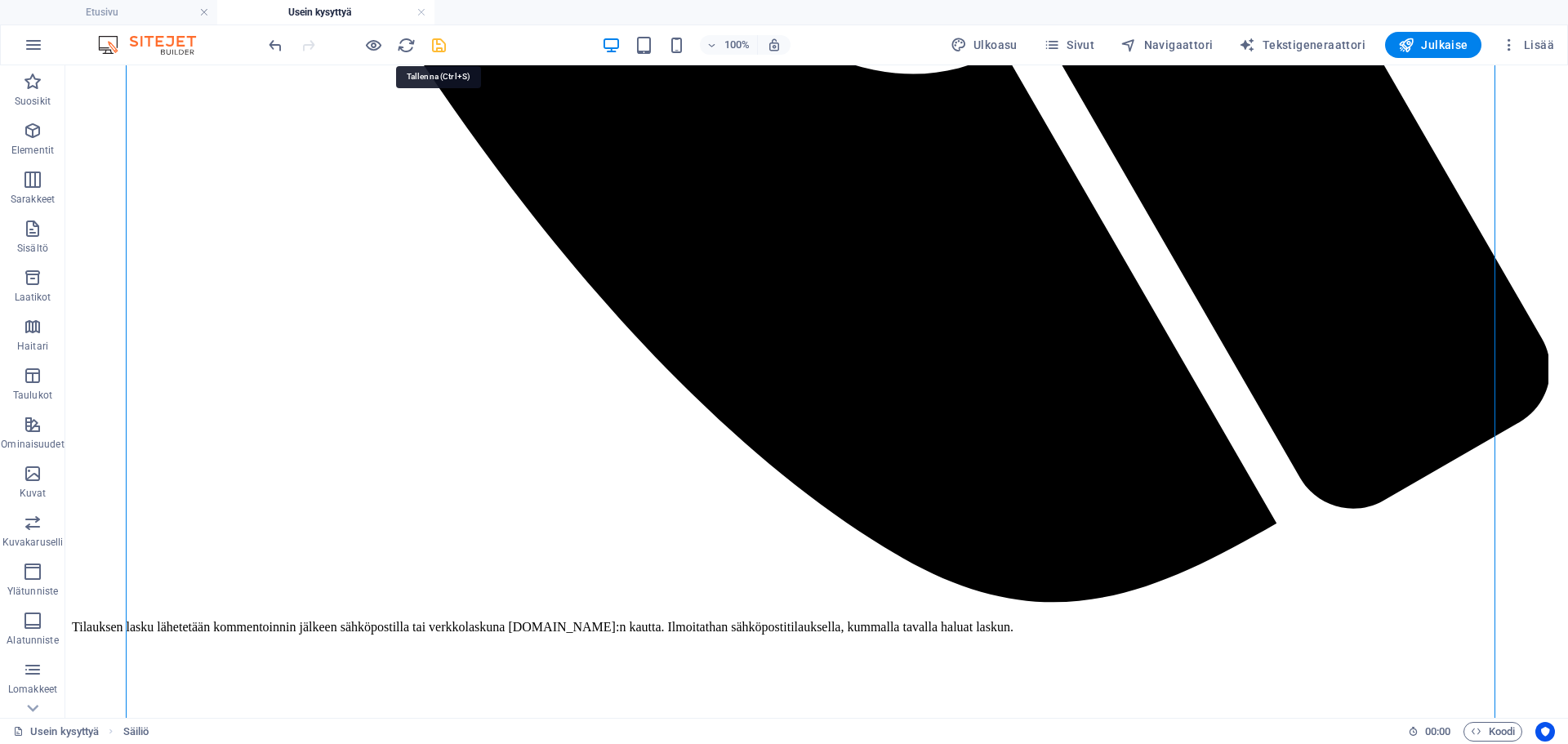
click at [440, 47] on icon "save" at bounding box center [439, 45] width 19 height 19
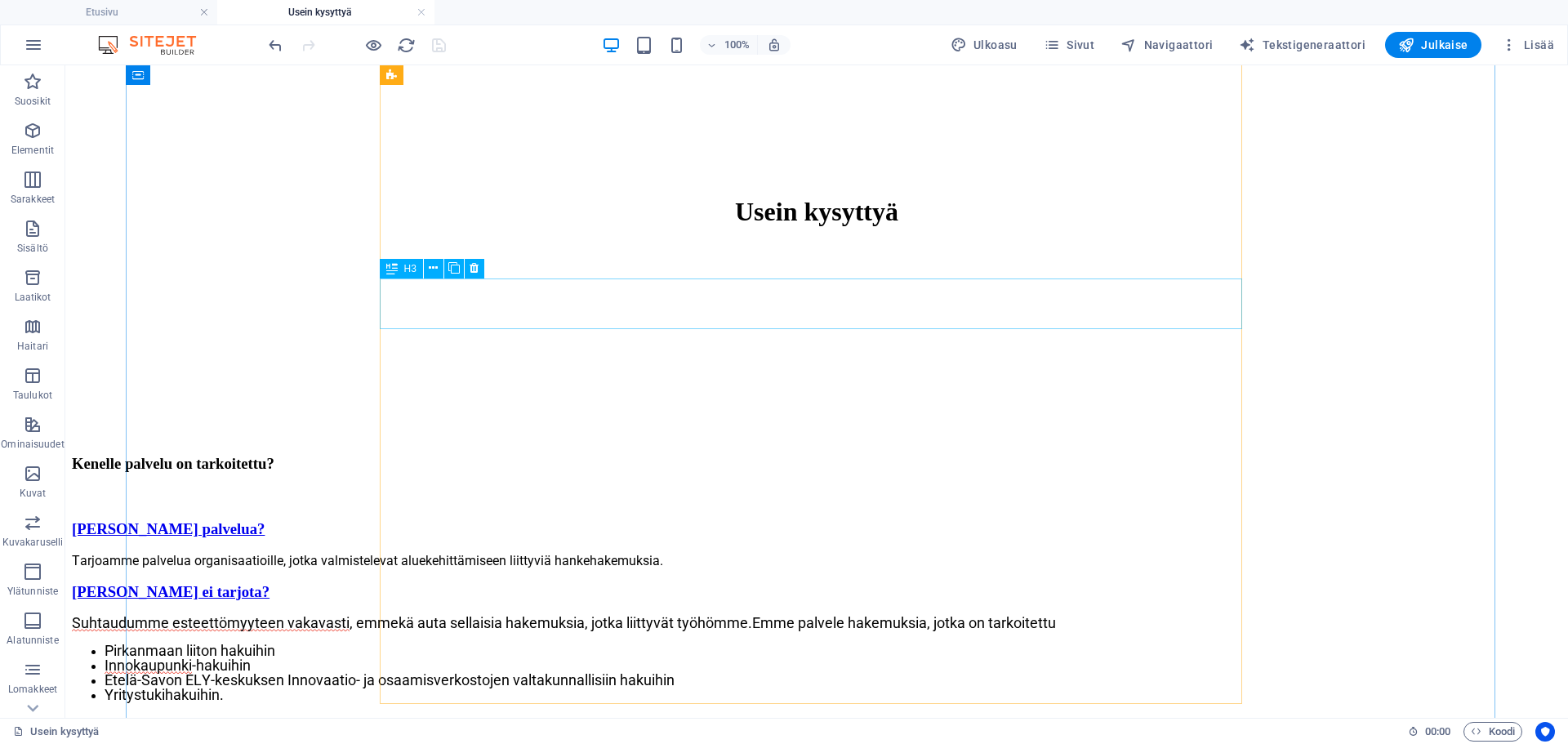
scroll to position [2272, 0]
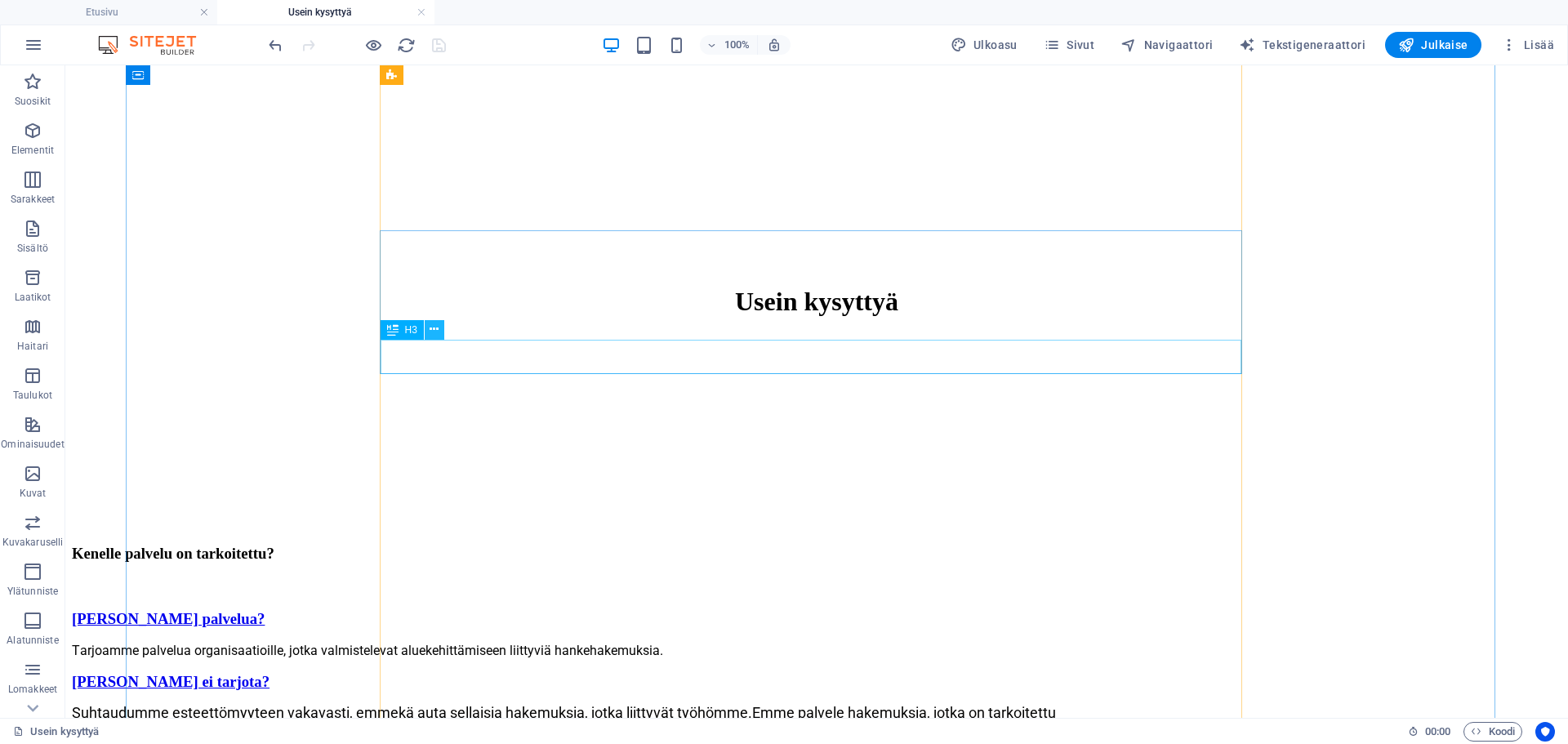
click at [435, 331] on icon at bounding box center [434, 329] width 9 height 17
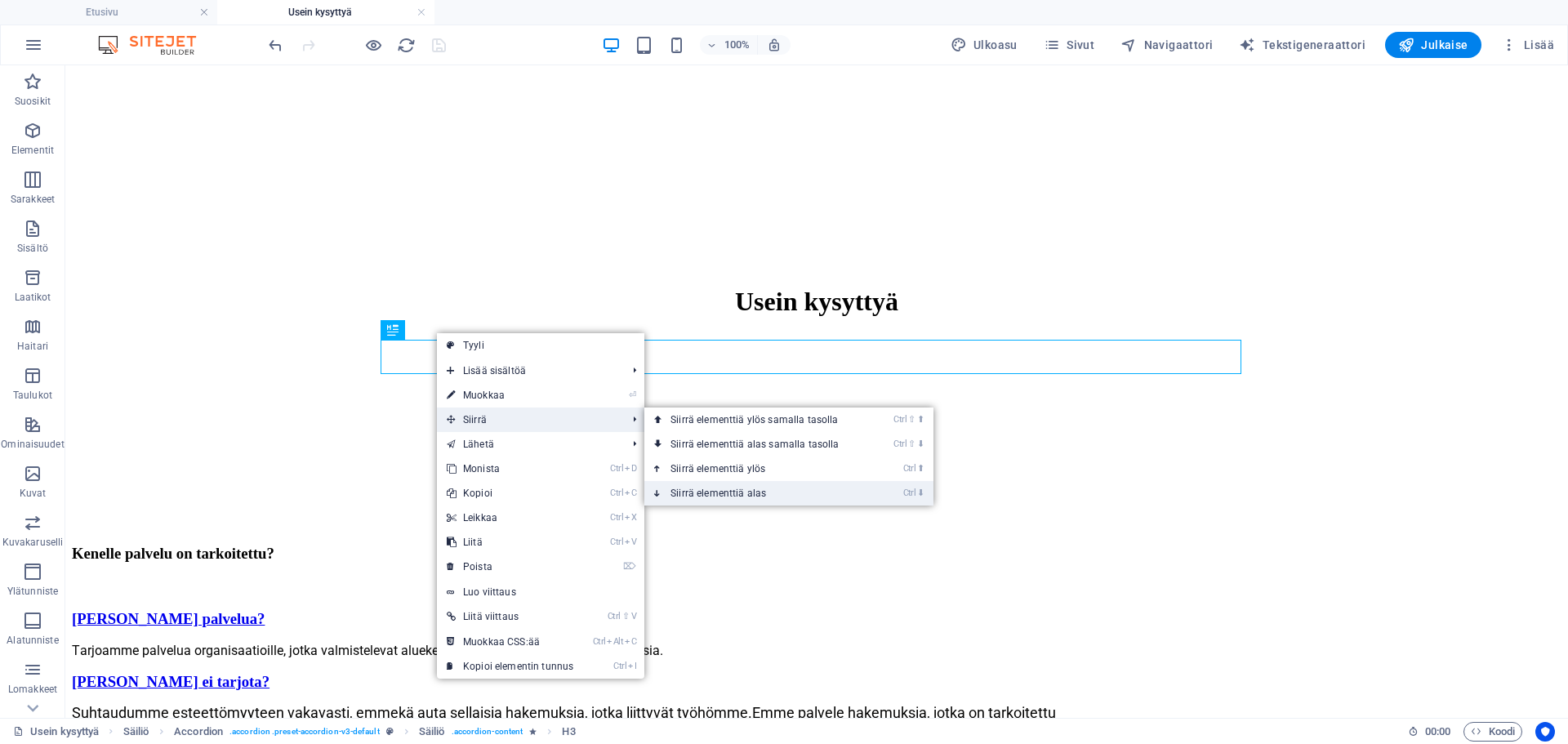
click at [718, 484] on link "Ctrl ⬇ Siirrä elementtiä alas" at bounding box center [757, 493] width 227 height 24
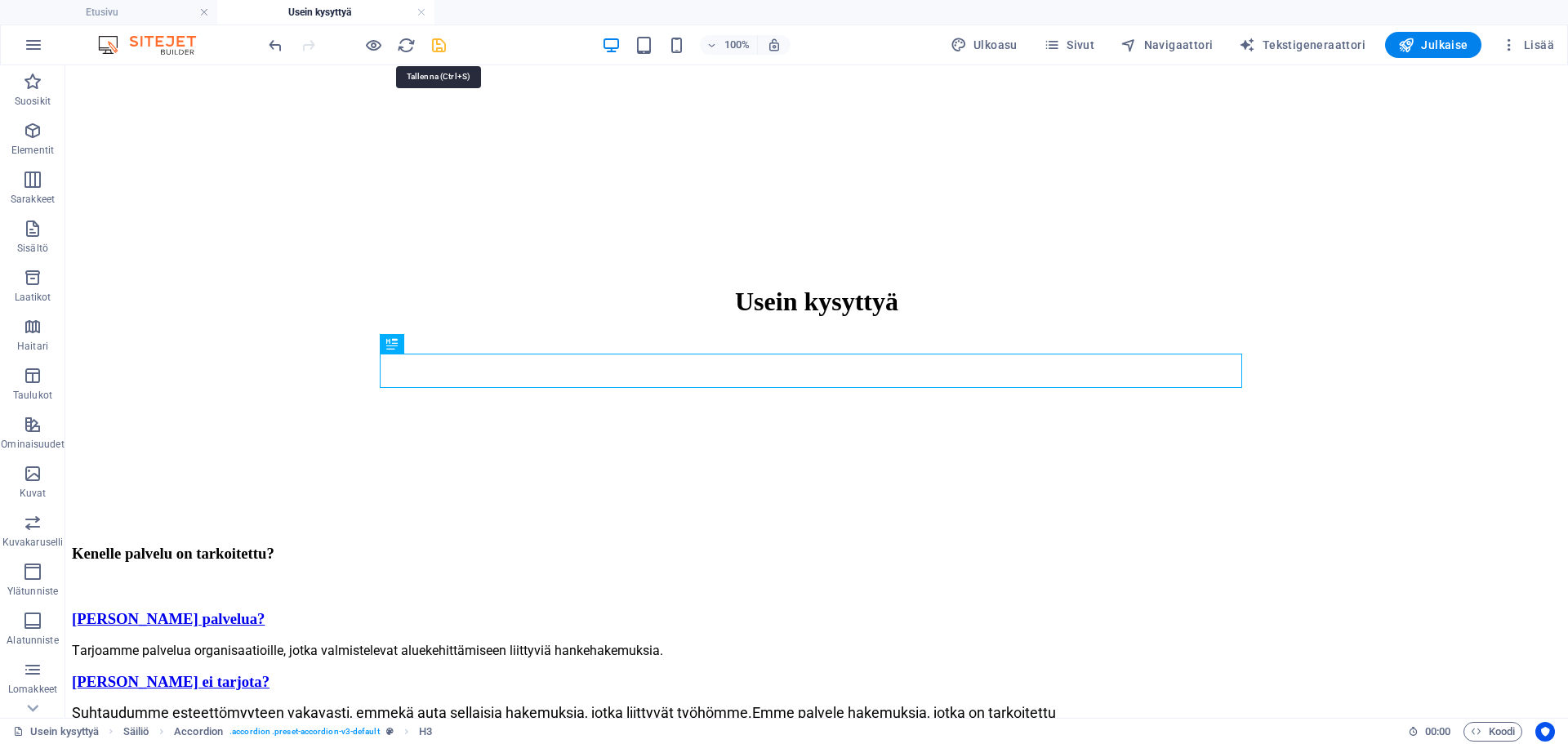
click at [442, 44] on icon "save" at bounding box center [439, 45] width 19 height 19
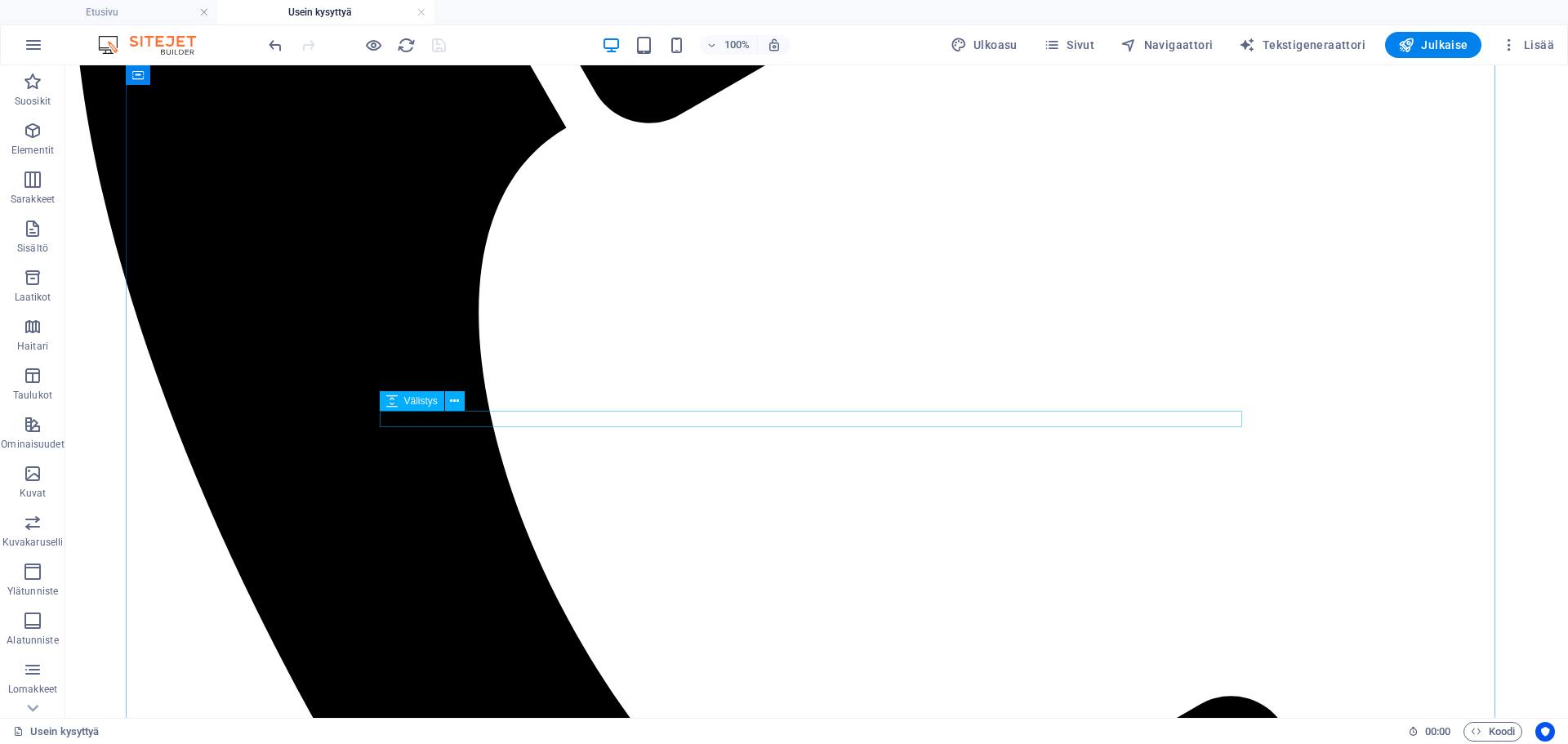
scroll to position [638, 0]
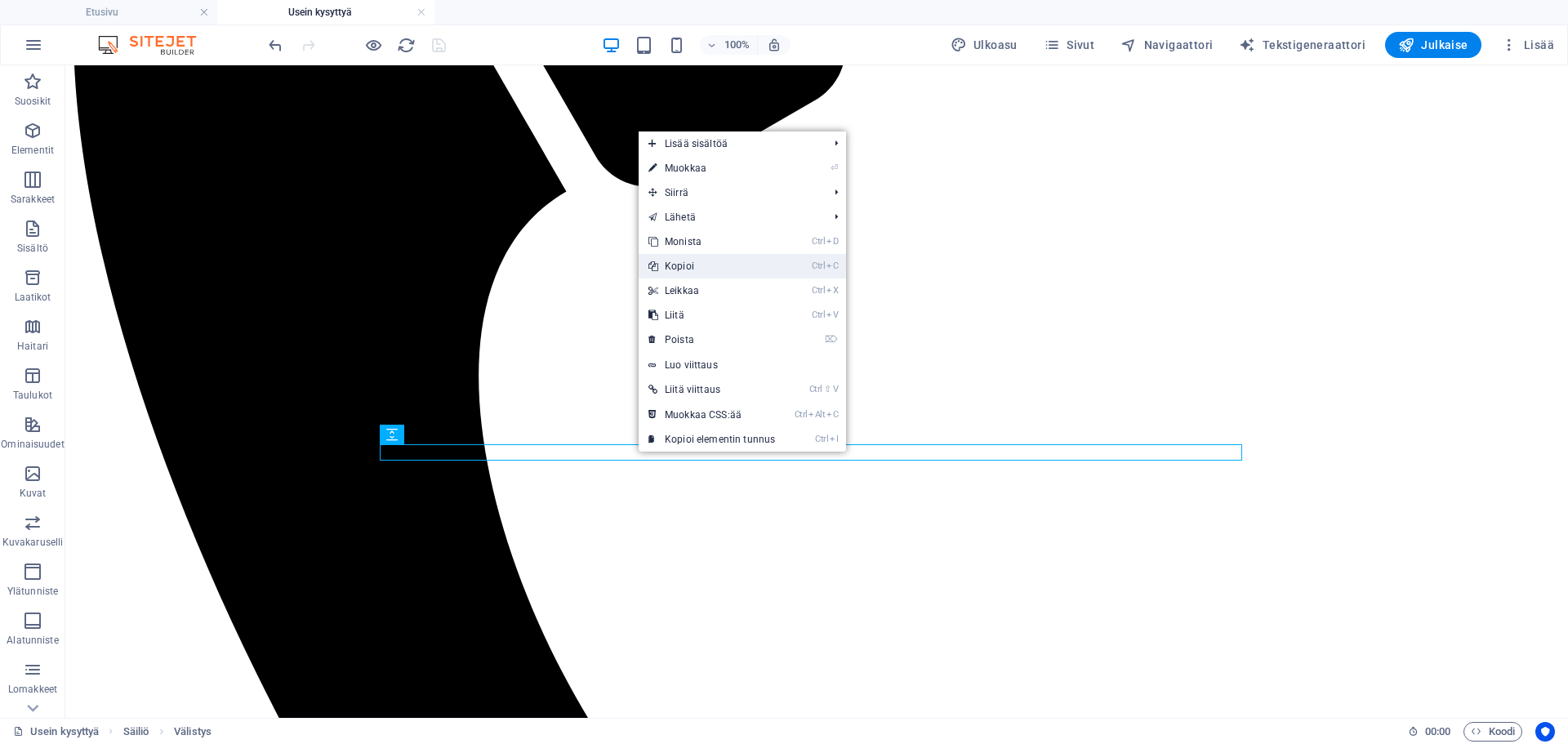
click at [706, 270] on link "Ctrl C Kopioi" at bounding box center [711, 266] width 146 height 24
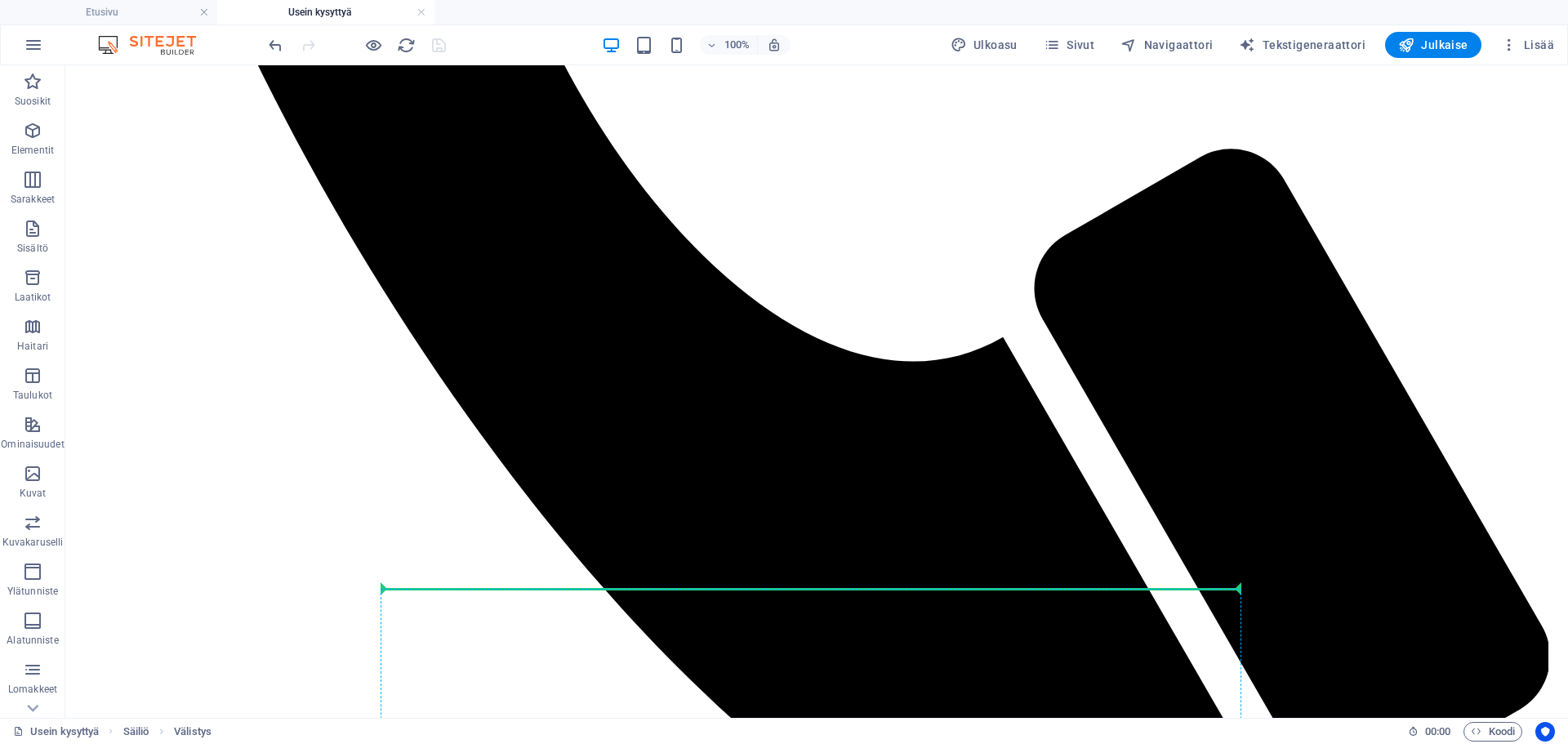
scroll to position [1264, 0]
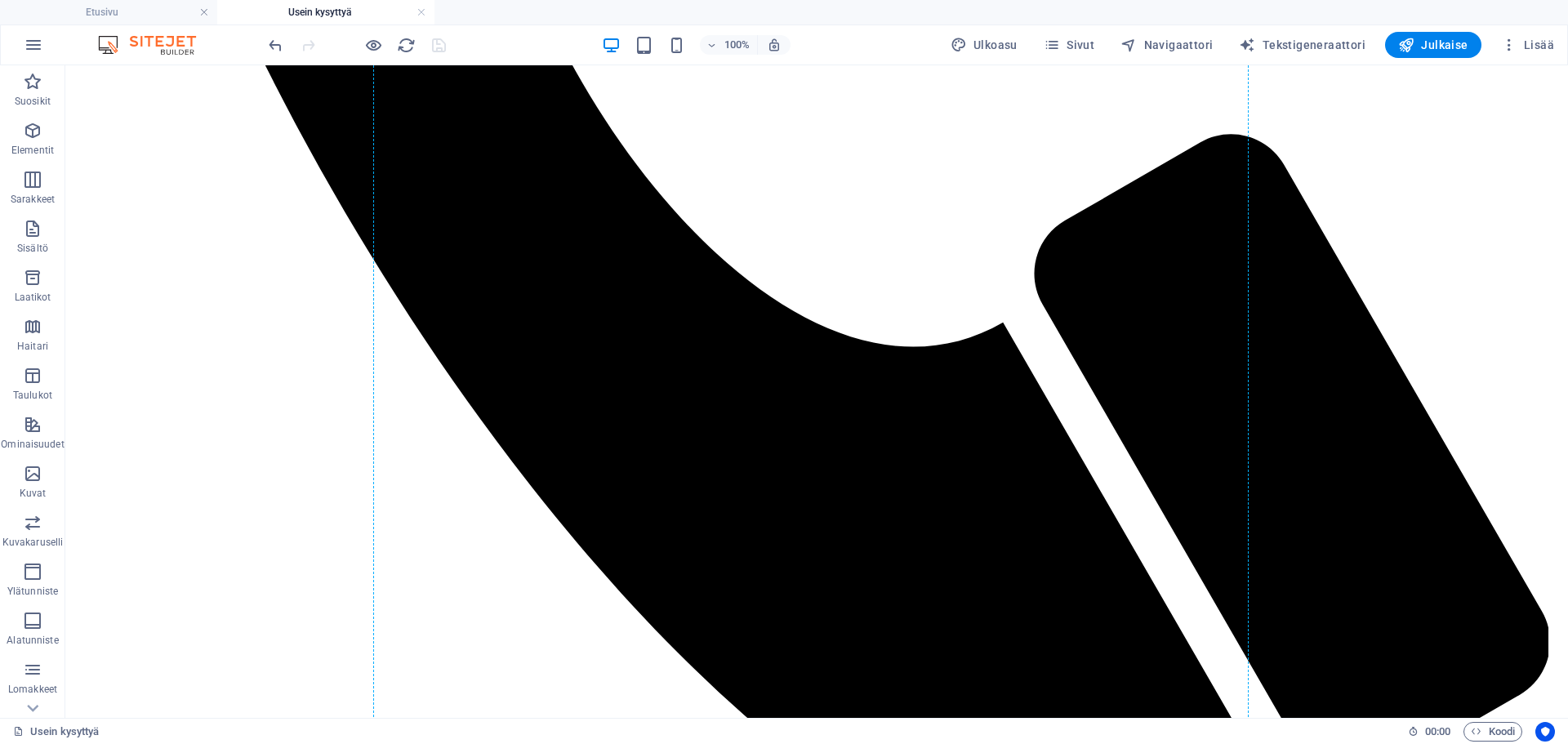
drag, startPoint x: 642, startPoint y: 451, endPoint x: 633, endPoint y: 516, distance: 65.6
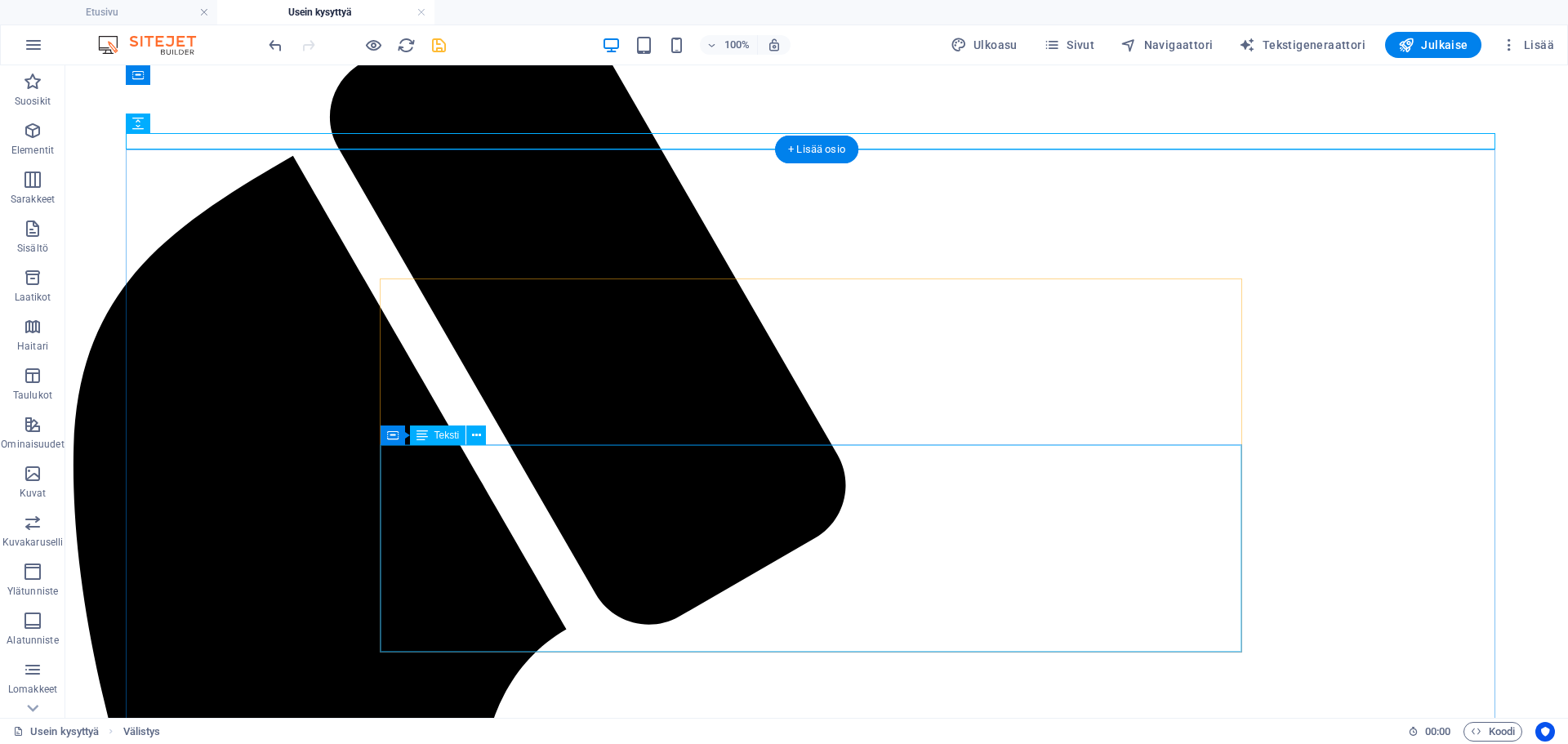
scroll to position [122, 0]
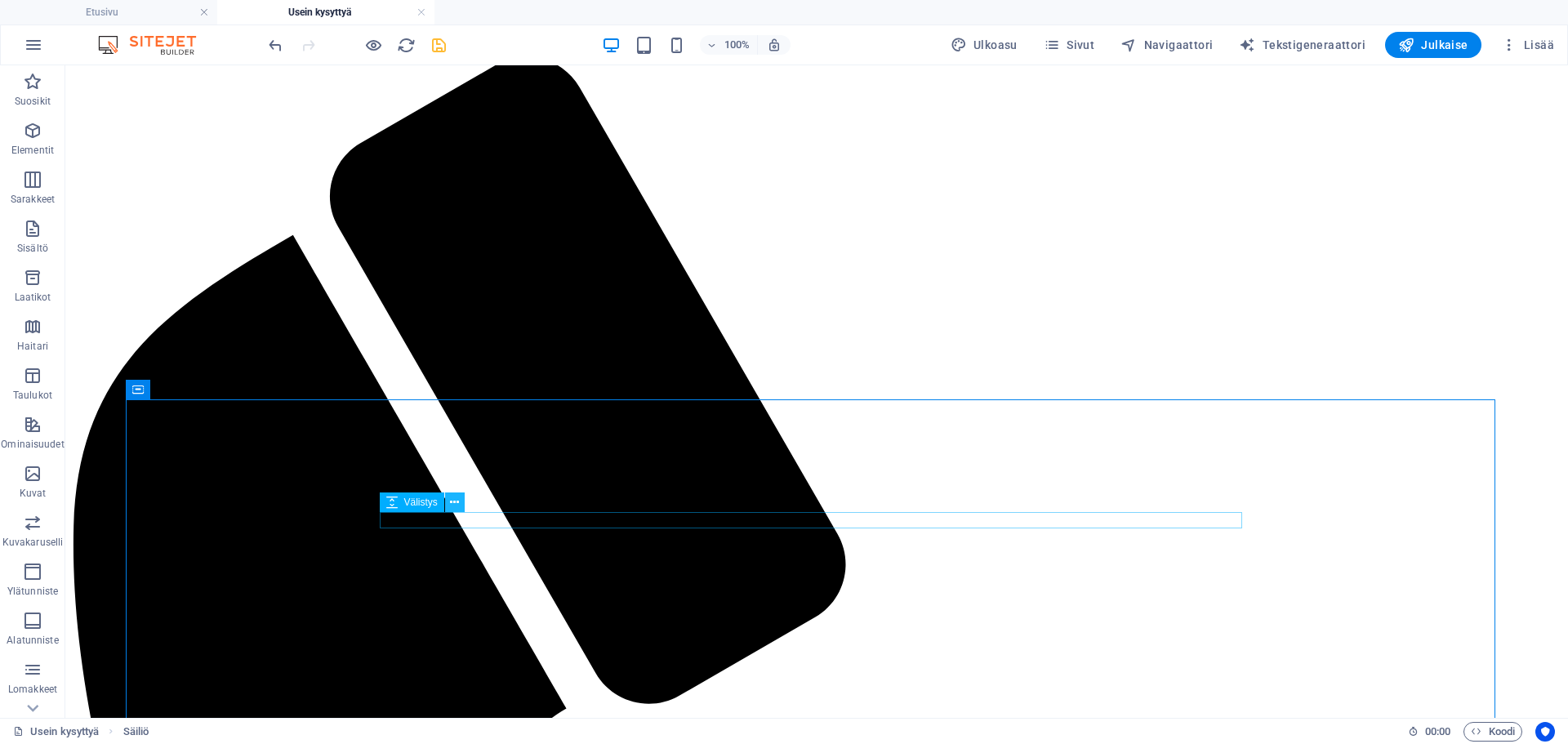
click at [446, 501] on button at bounding box center [455, 502] width 20 height 20
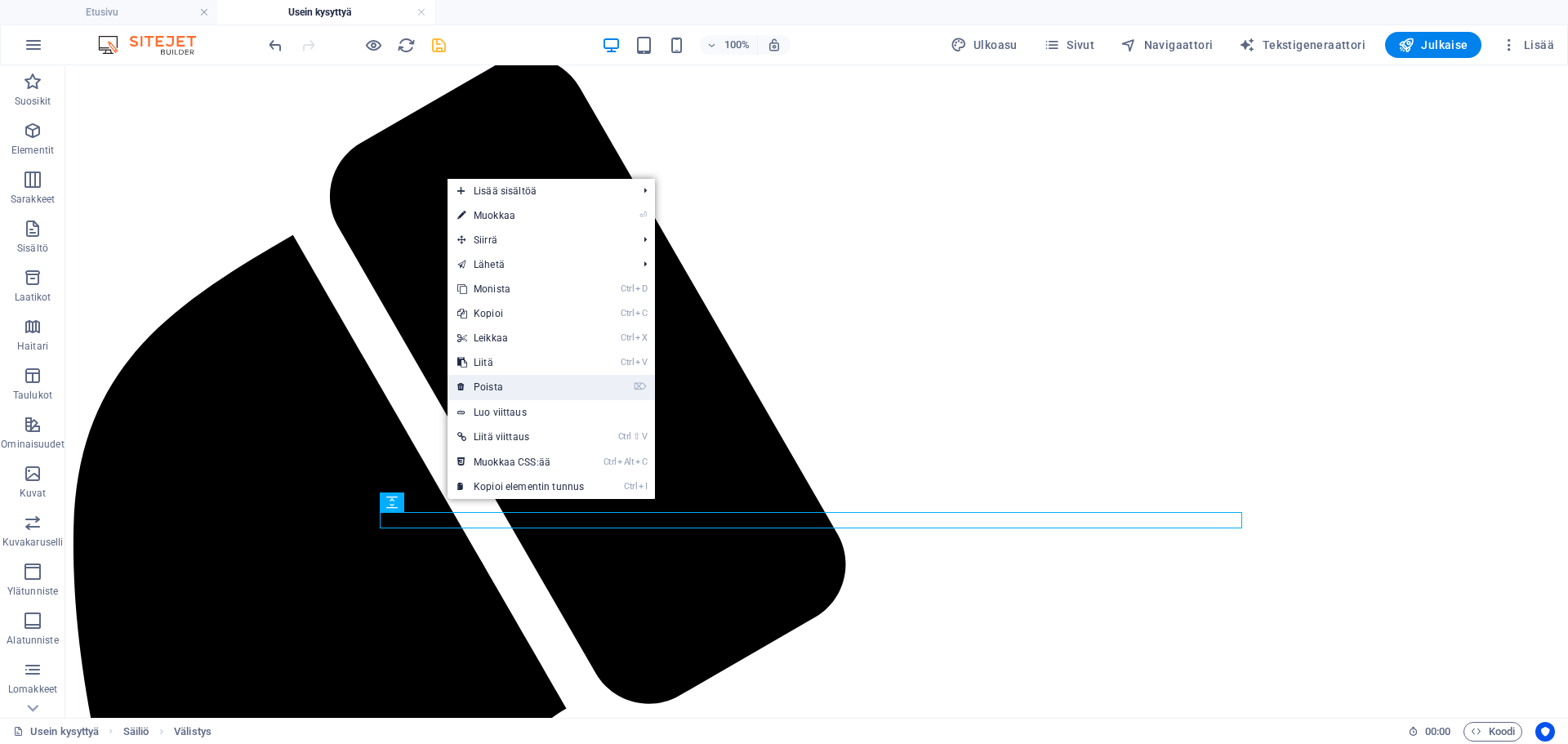
click at [506, 385] on link "⌦ Poista" at bounding box center [520, 387] width 146 height 24
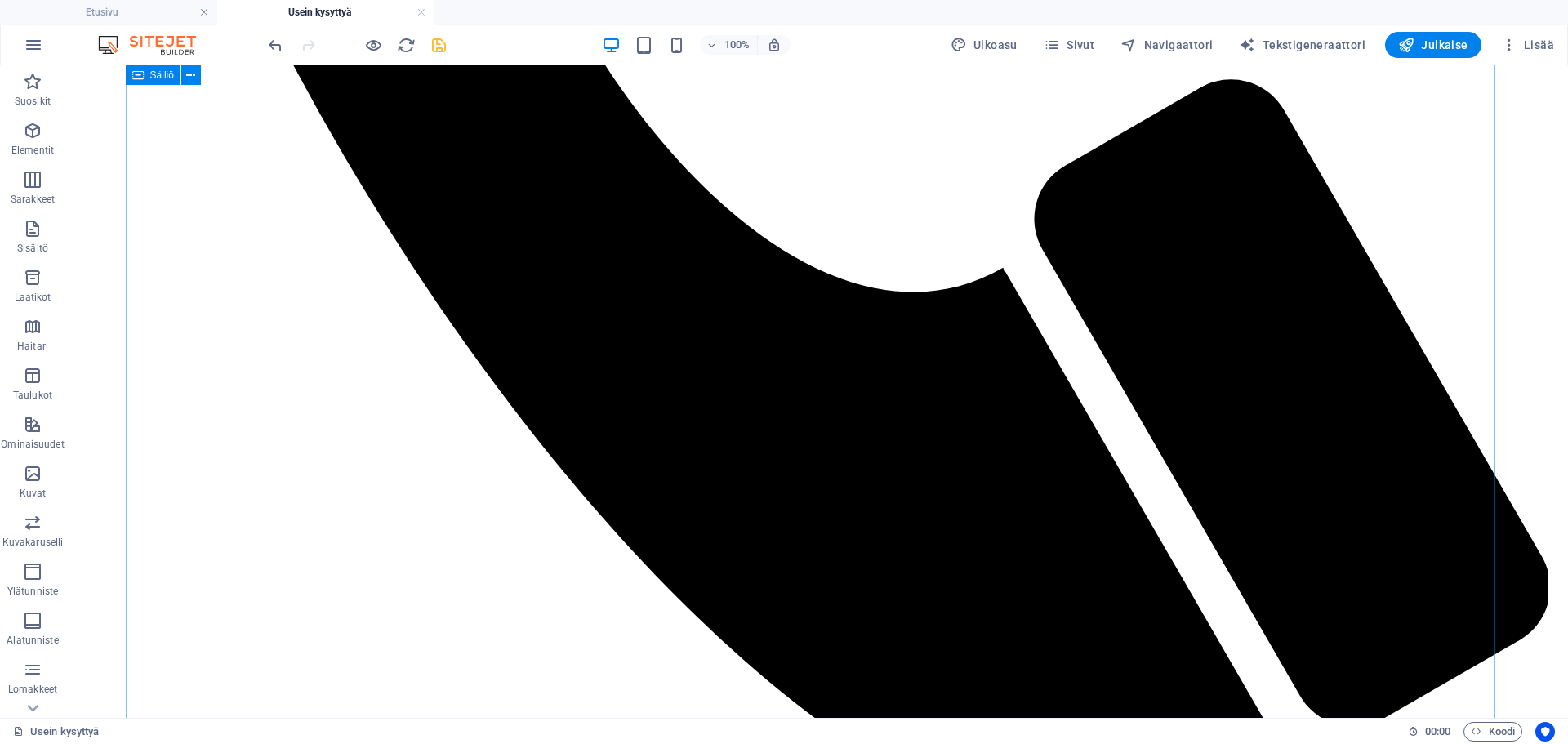
scroll to position [1347, 0]
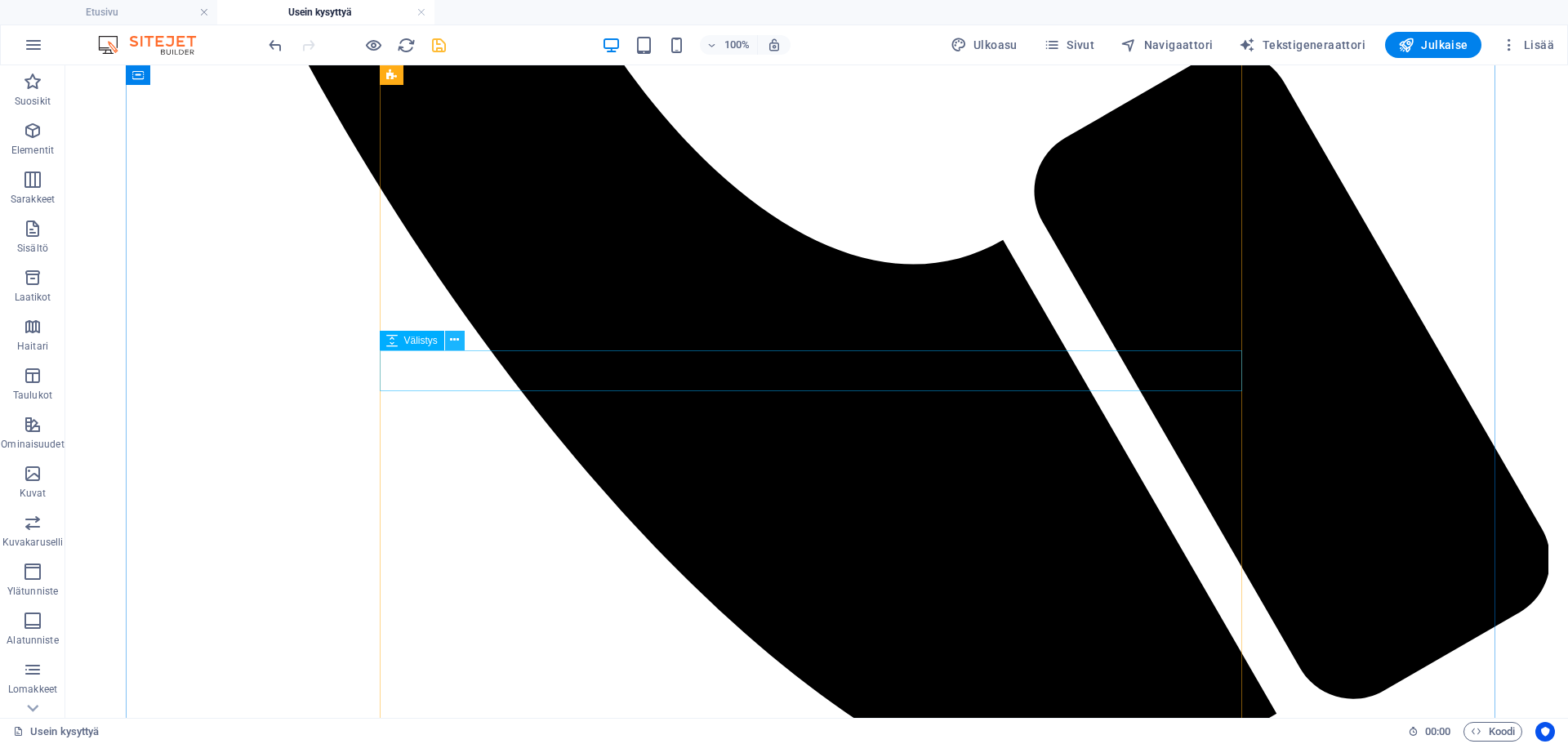
click at [450, 338] on icon at bounding box center [455, 340] width 9 height 17
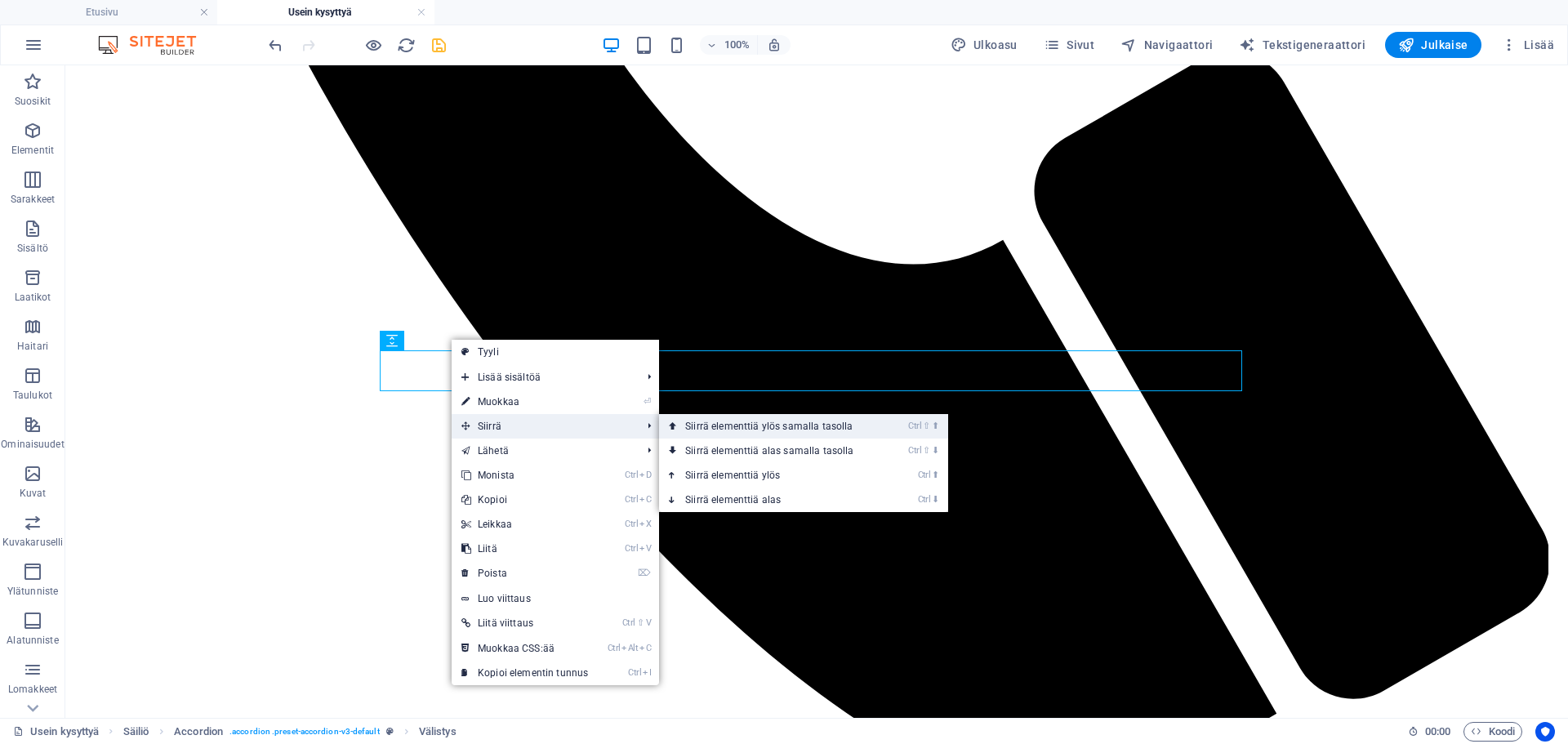
click at [705, 427] on link "Ctrl ⇧ ⬆ Siirrä elementtiä ylös samalla tasolla" at bounding box center [772, 426] width 227 height 24
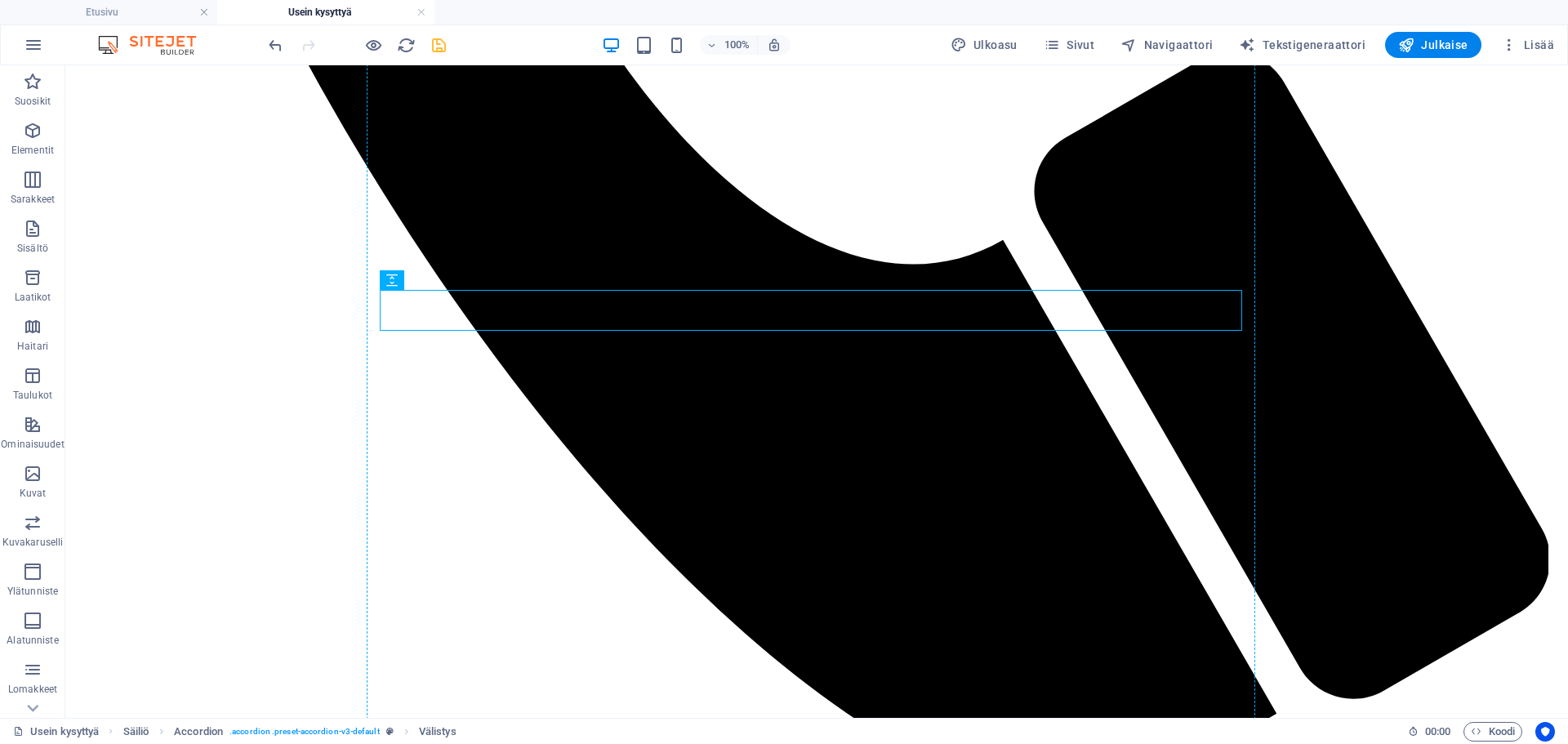
drag, startPoint x: 627, startPoint y: 303, endPoint x: 619, endPoint y: 387, distance: 84.4
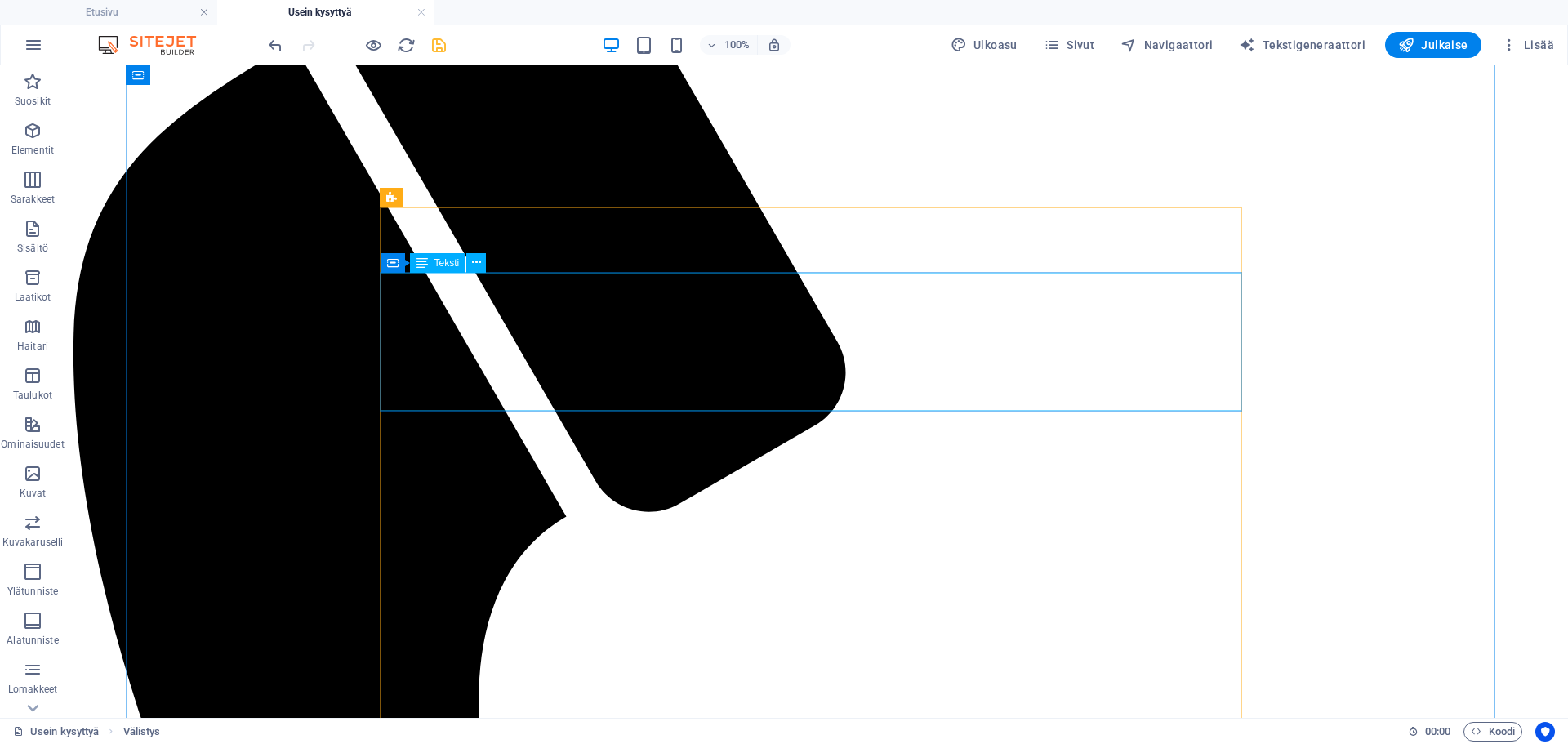
scroll to position [151, 0]
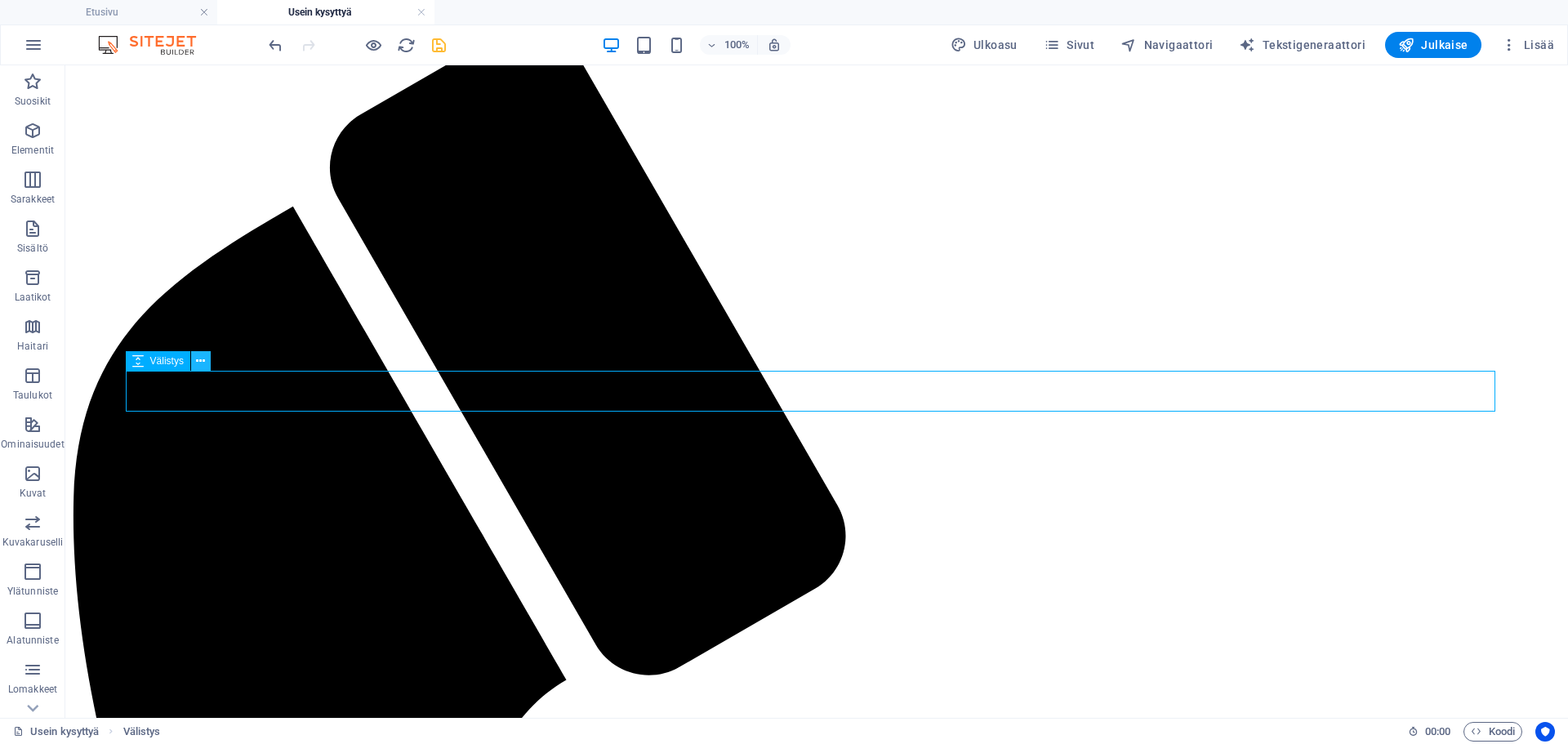
click at [197, 357] on icon at bounding box center [200, 361] width 9 height 17
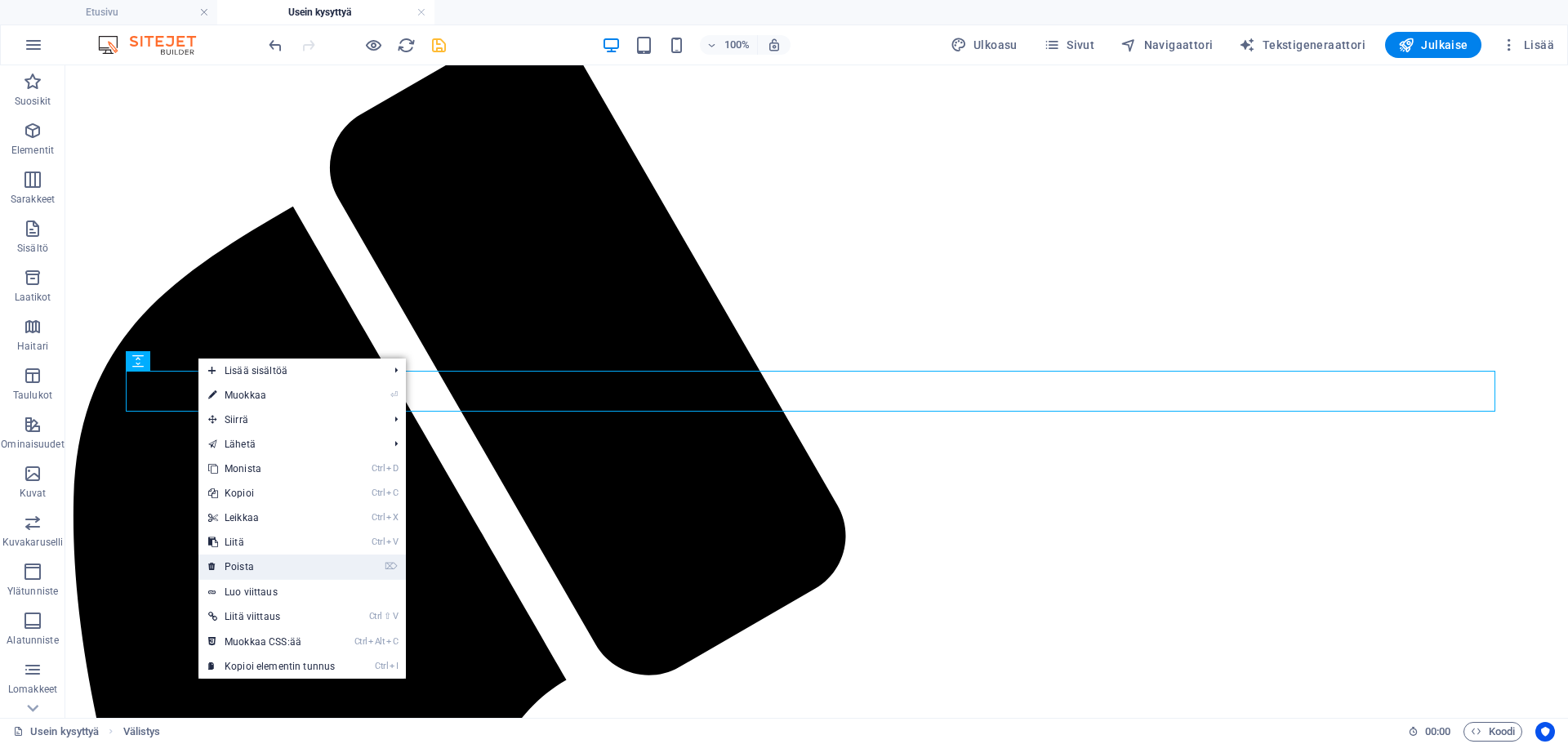
click at [274, 559] on link "⌦ Poista" at bounding box center [271, 566] width 146 height 24
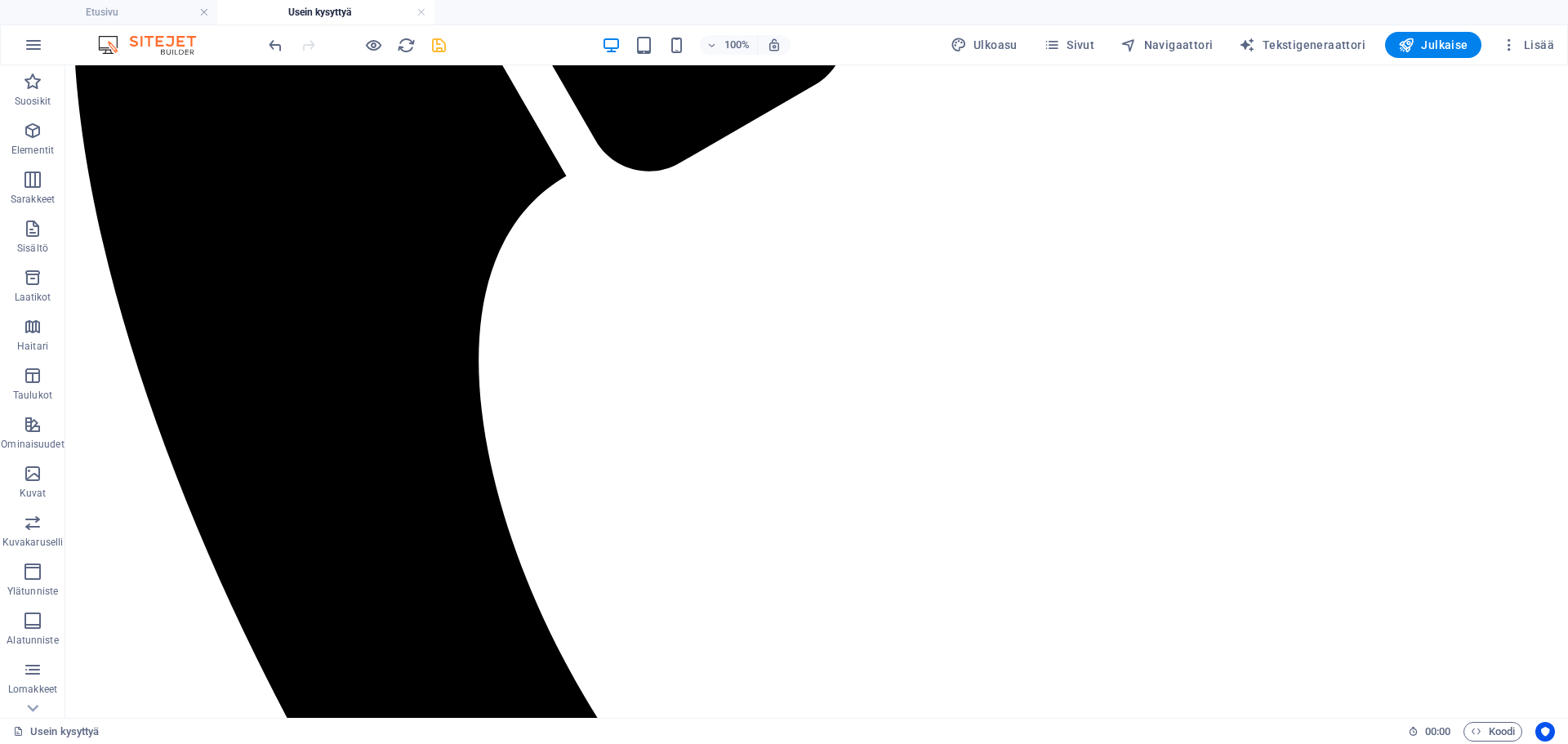
scroll to position [640, 0]
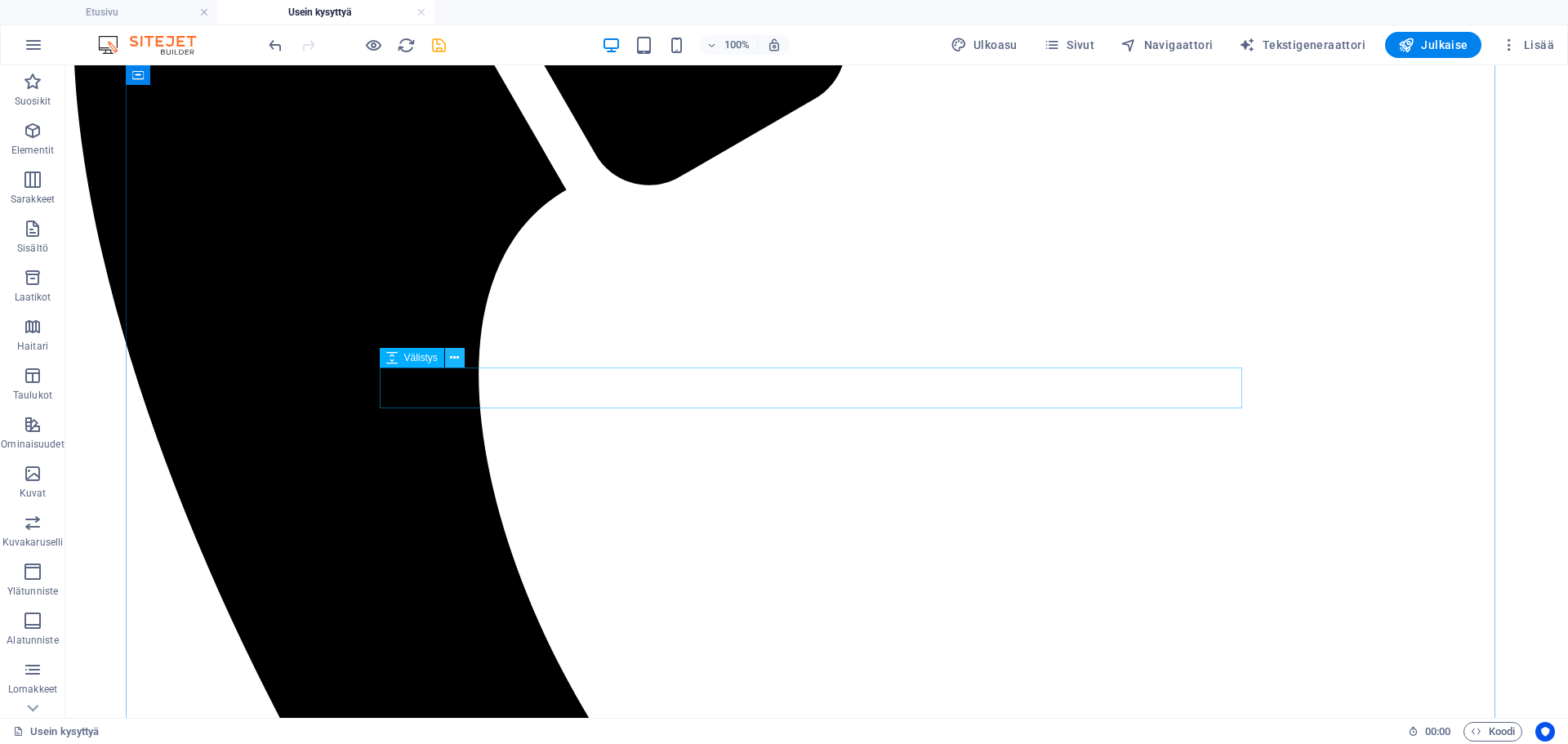
click at [457, 359] on icon at bounding box center [455, 357] width 9 height 17
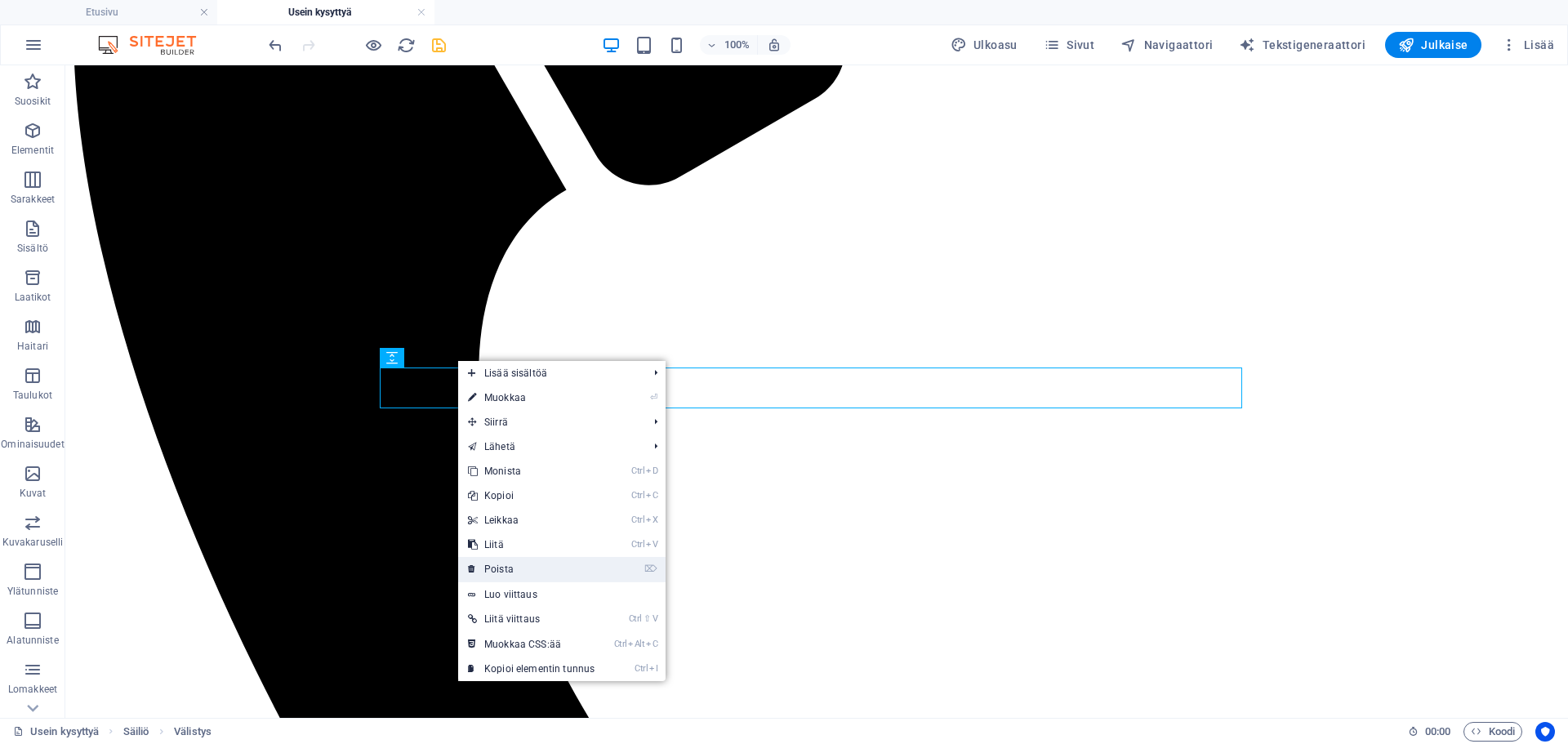
click at [526, 566] on link "⌦ Poista" at bounding box center [532, 569] width 146 height 24
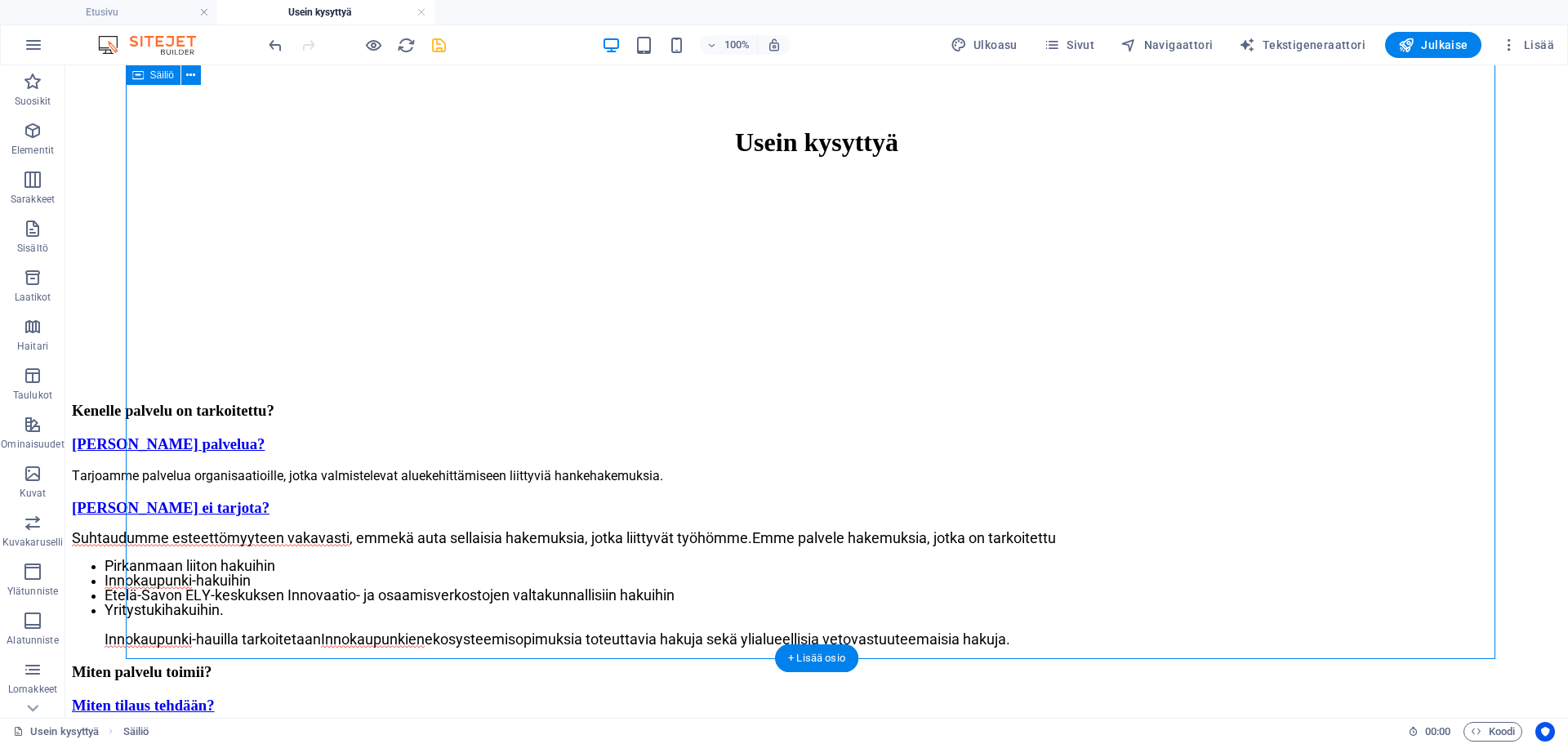
scroll to position [2437, 0]
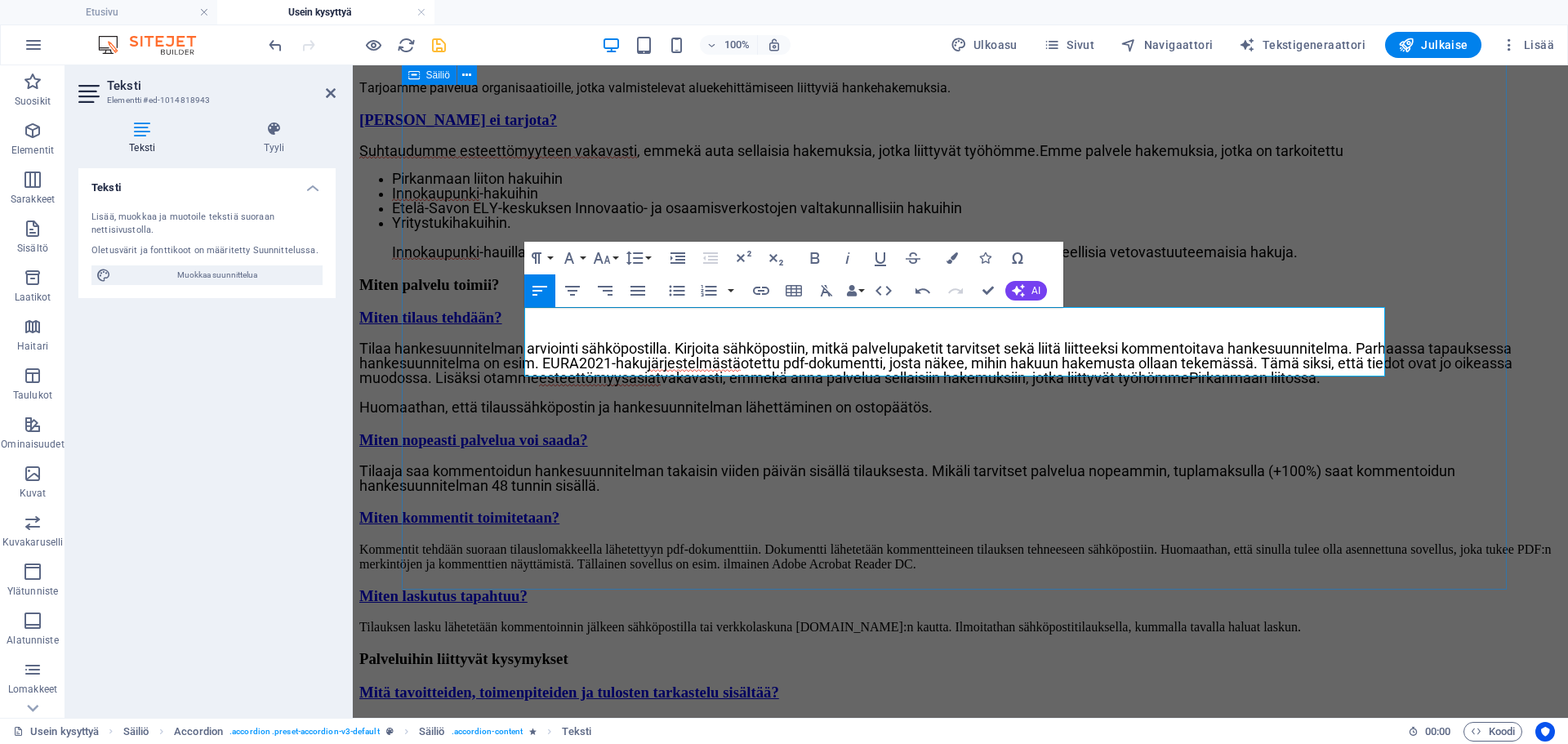
click at [1443, 362] on div "Kenelle palvelu on tarkoitettu? Kenelle tarjoamme palvelua? Tarjoamme palvelua …" at bounding box center [960, 752] width 1202 height 1476
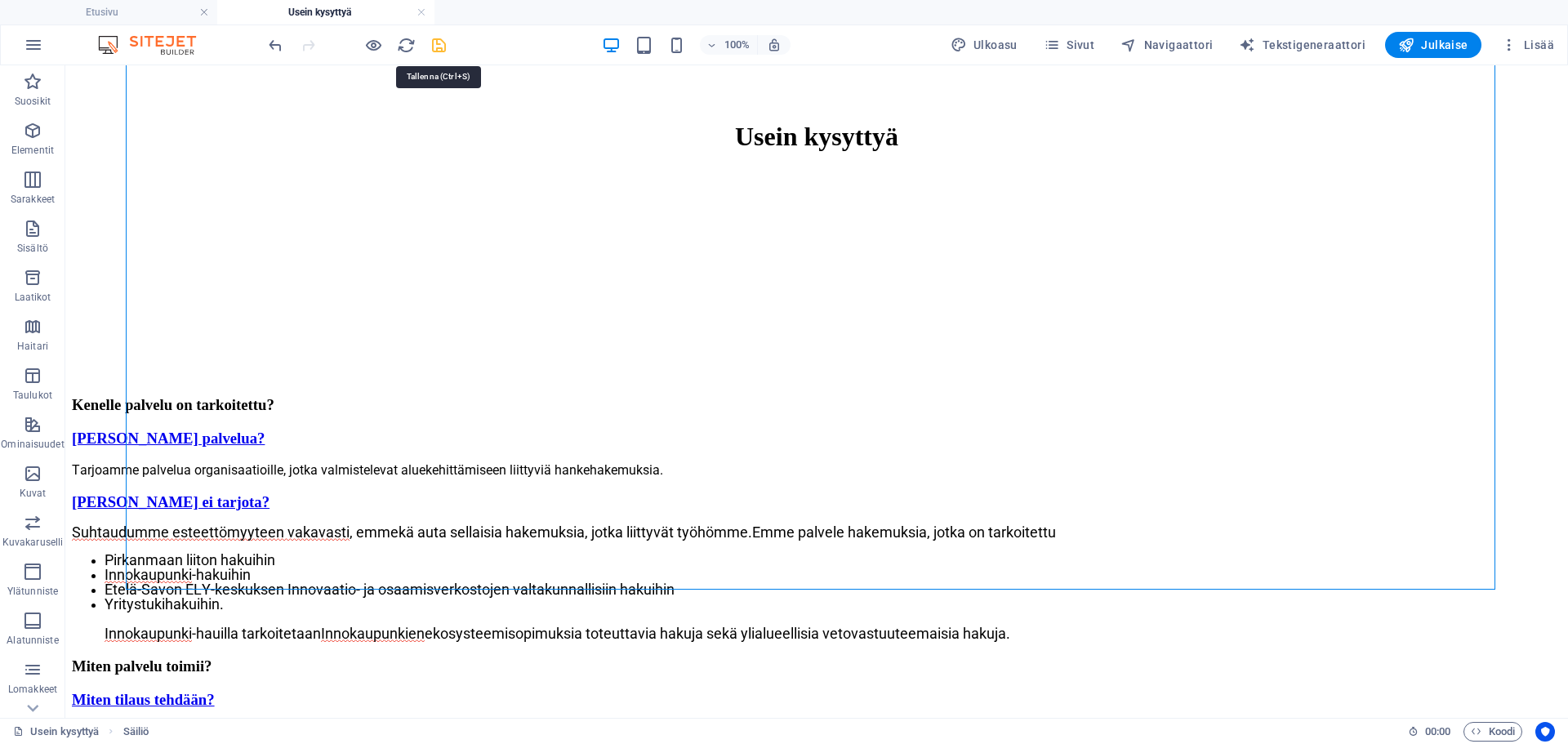
click at [437, 47] on icon "save" at bounding box center [439, 45] width 19 height 19
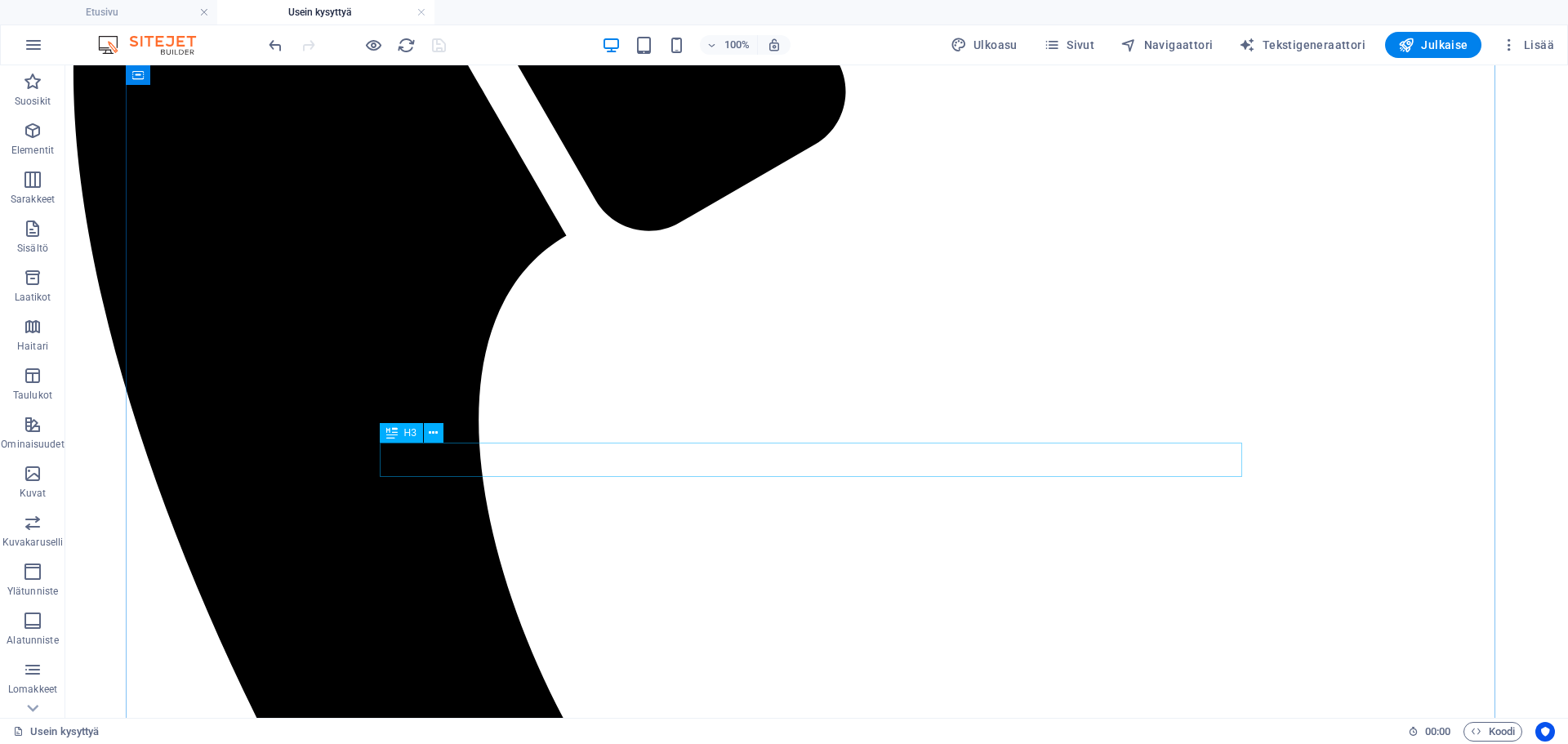
scroll to position [559, 0]
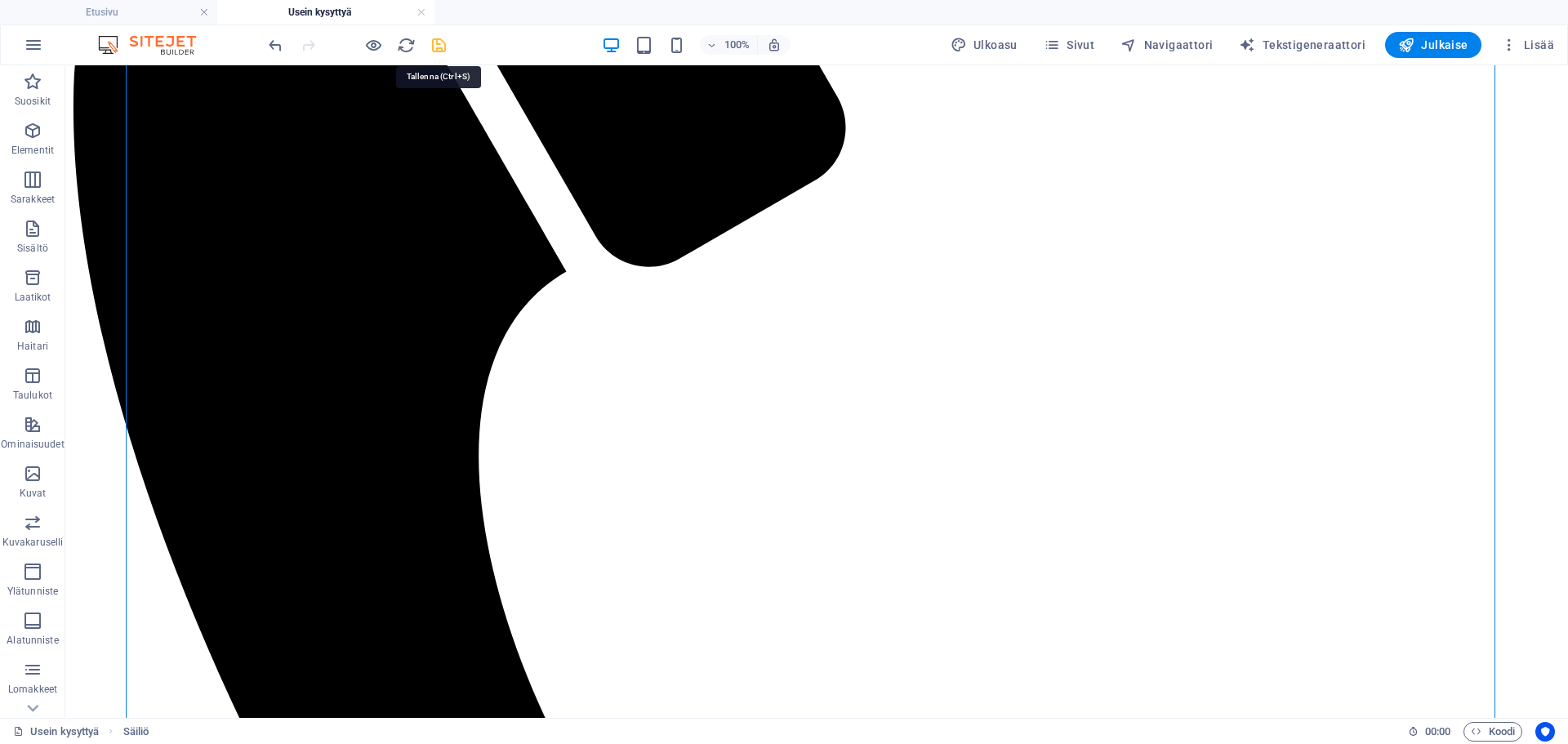
click at [438, 42] on icon "save" at bounding box center [439, 45] width 19 height 19
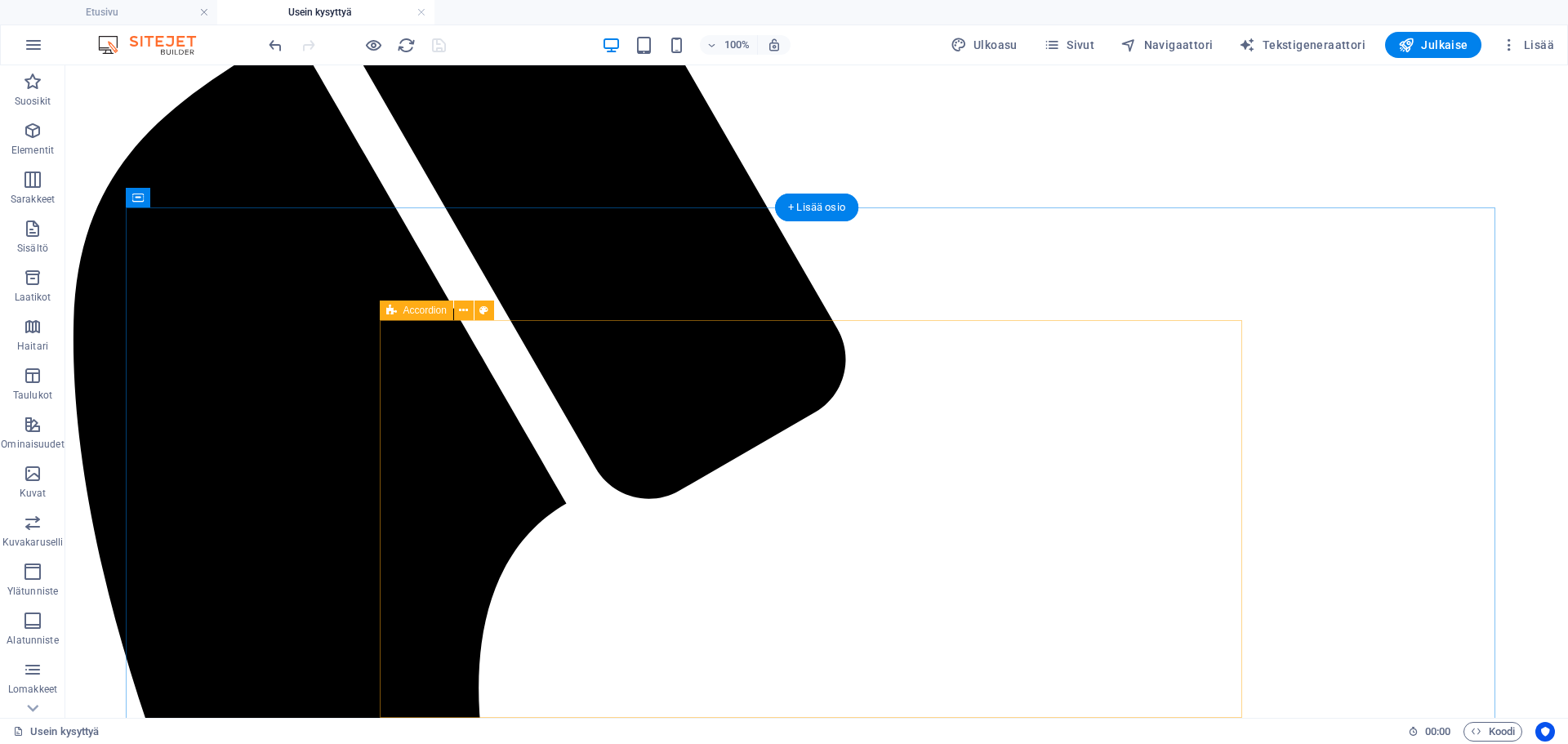
scroll to position [477, 0]
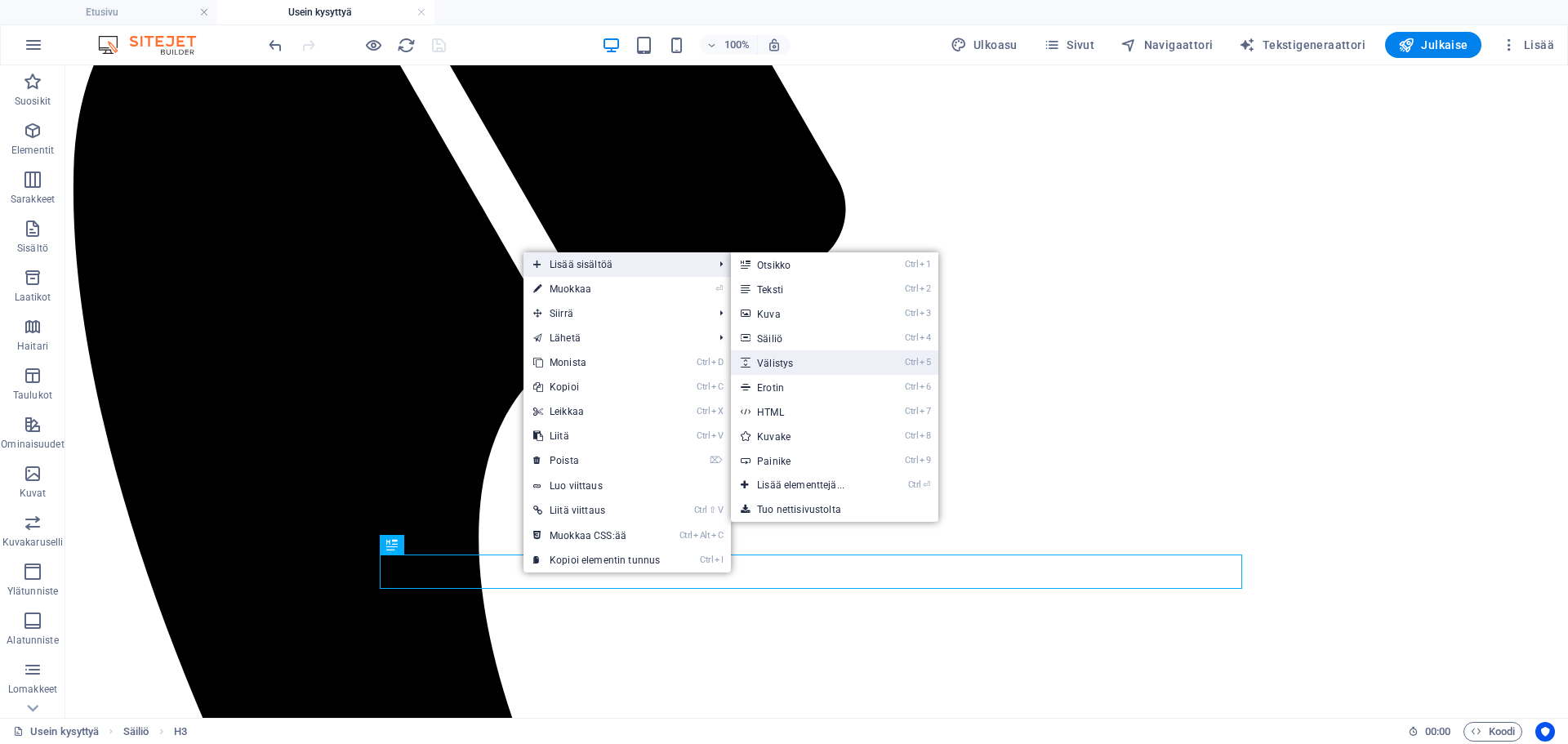
click at [803, 353] on link "Ctrl 5 Välistys" at bounding box center [804, 362] width 146 height 24
select select "px"
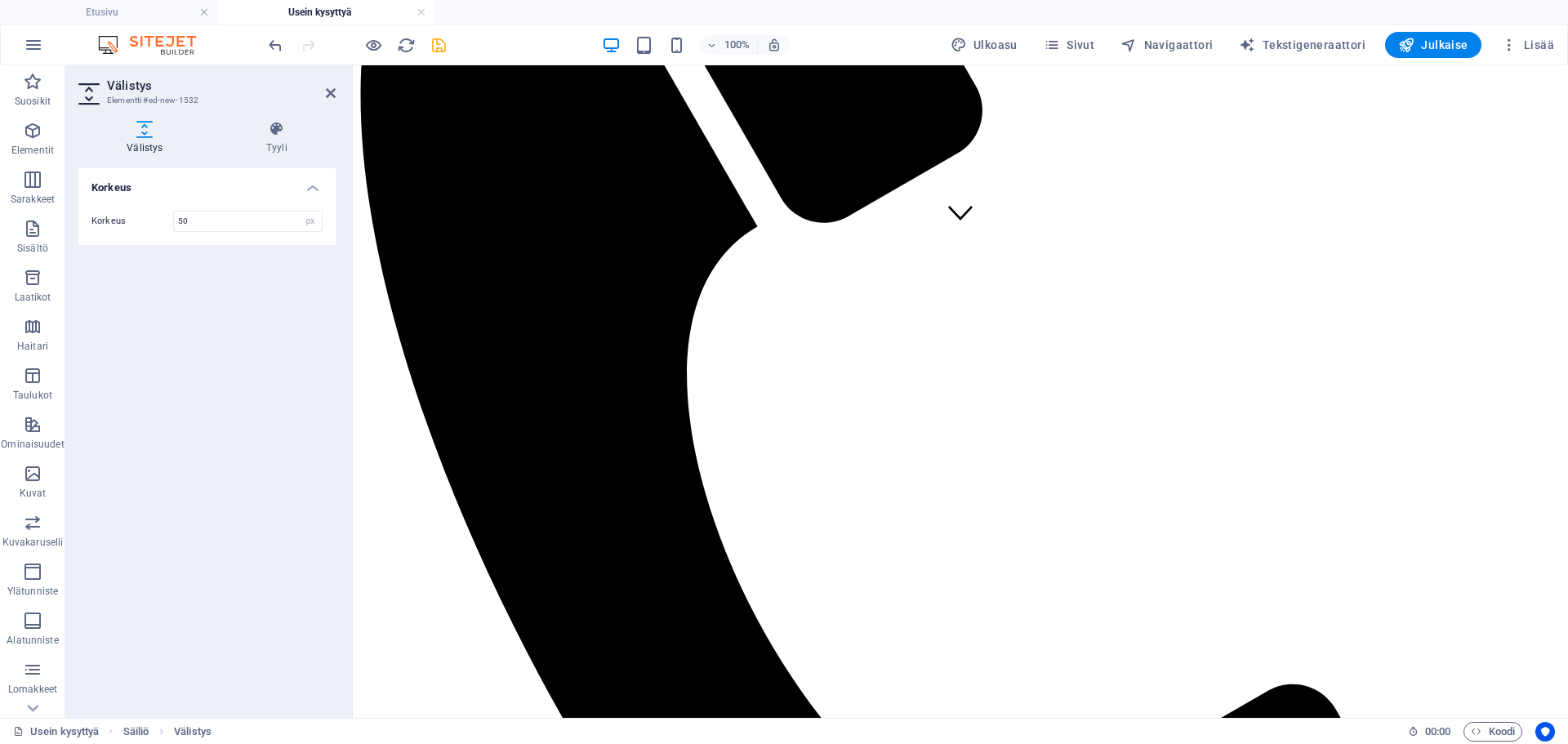
drag, startPoint x: 670, startPoint y: 612, endPoint x: 677, endPoint y: 587, distance: 26.0
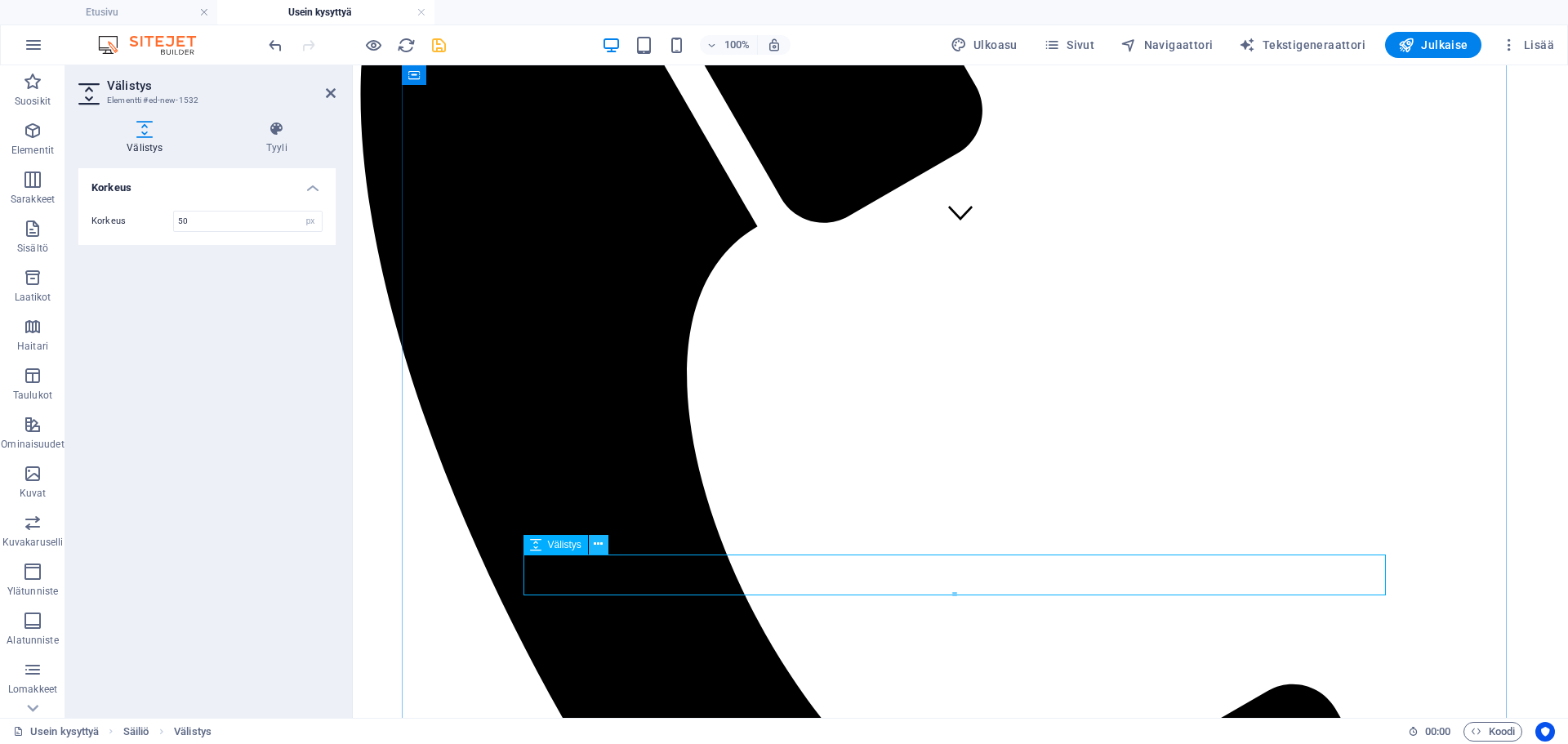
click at [599, 547] on icon at bounding box center [598, 544] width 9 height 17
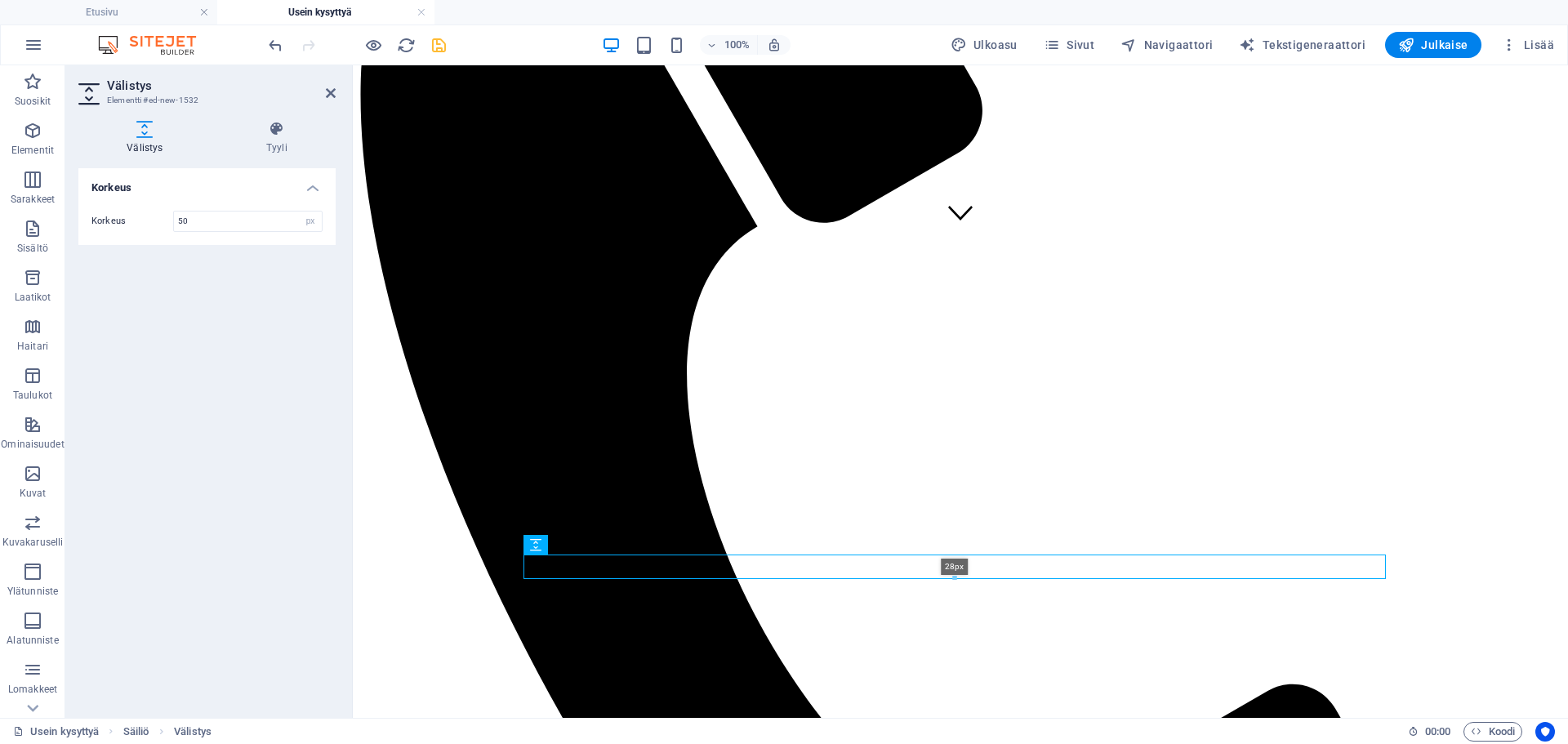
drag, startPoint x: 602, startPoint y: 533, endPoint x: 961, endPoint y: 577, distance: 361.7
click at [961, 577] on div at bounding box center [955, 578] width 861 height 6
type input "28"
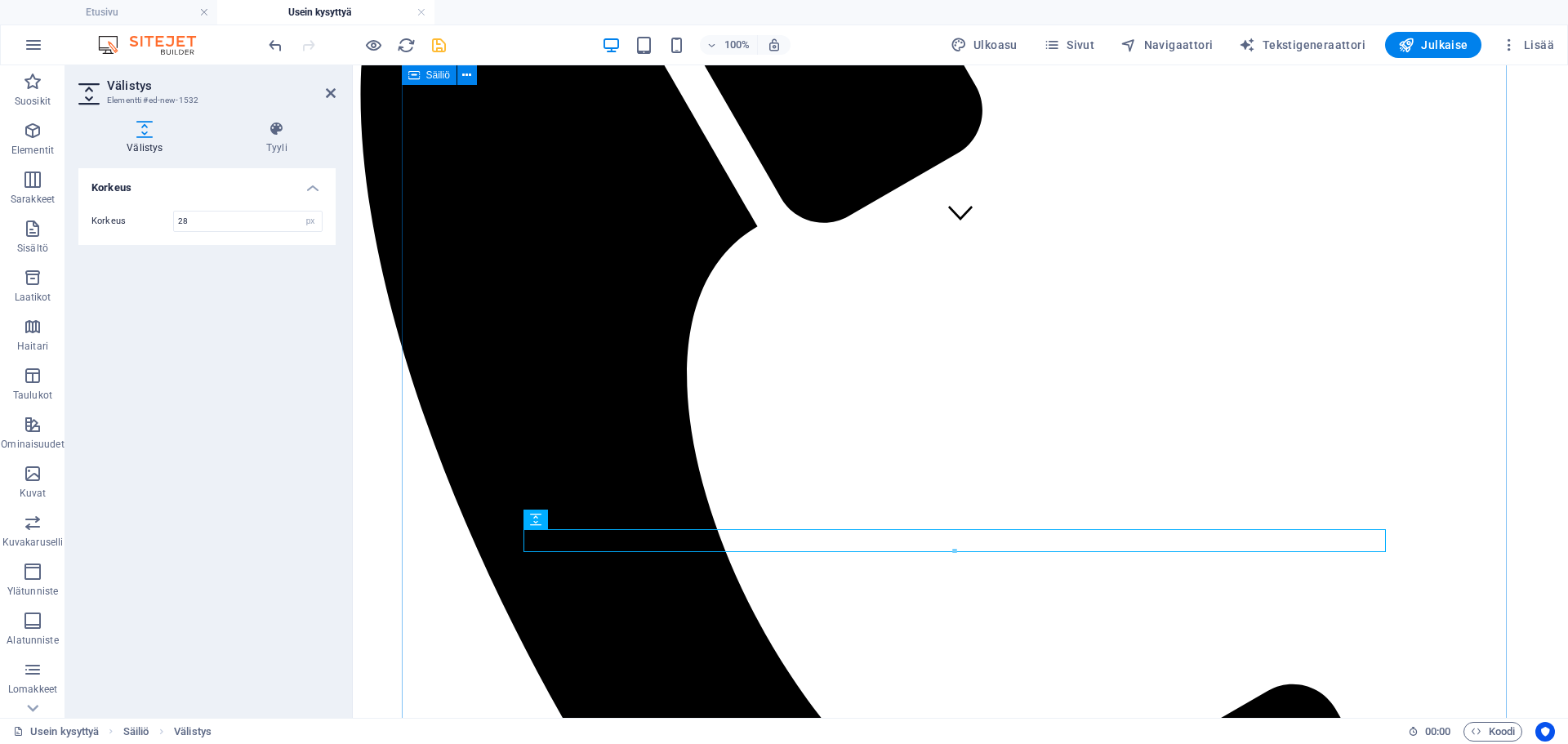
scroll to position [640, 0]
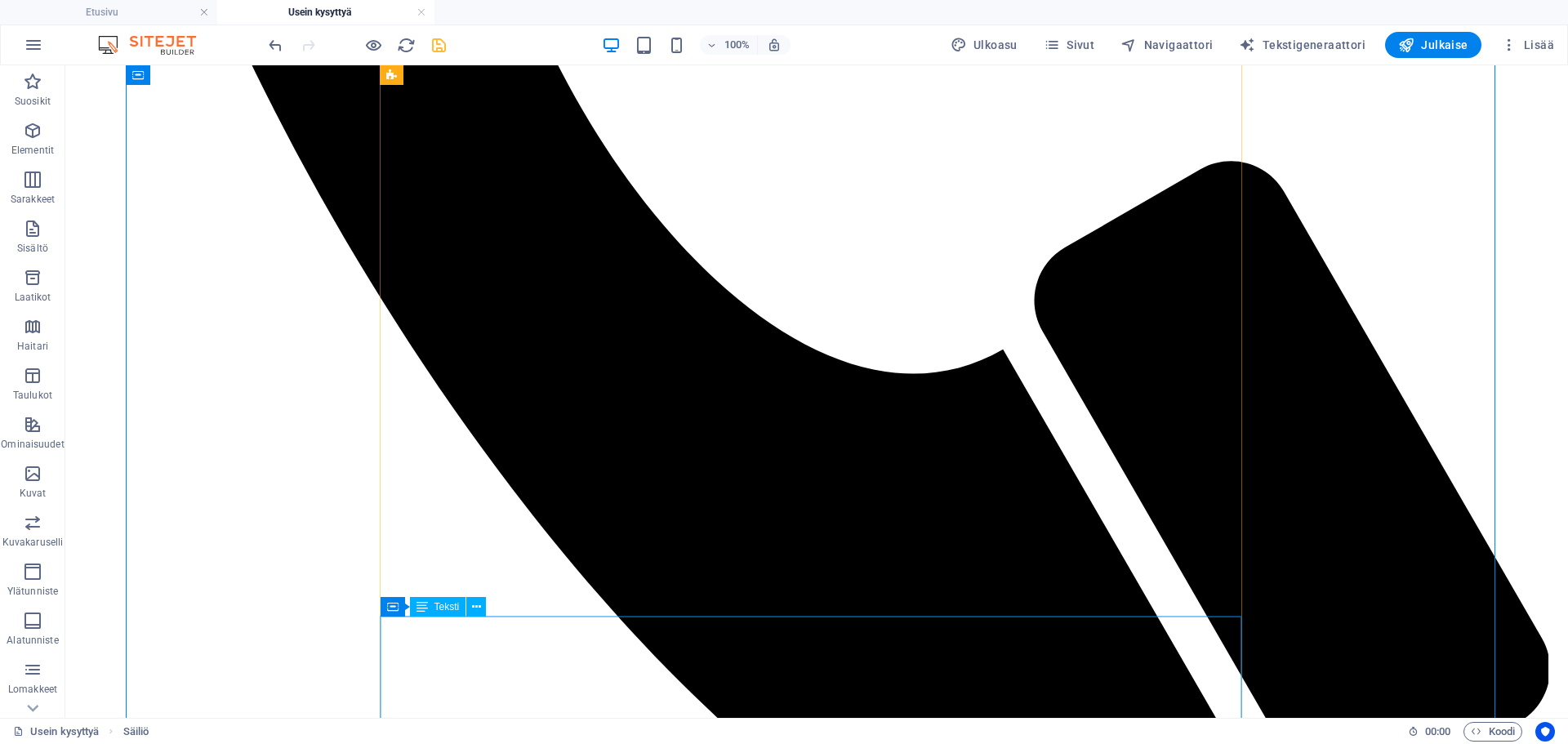
scroll to position [1293, 0]
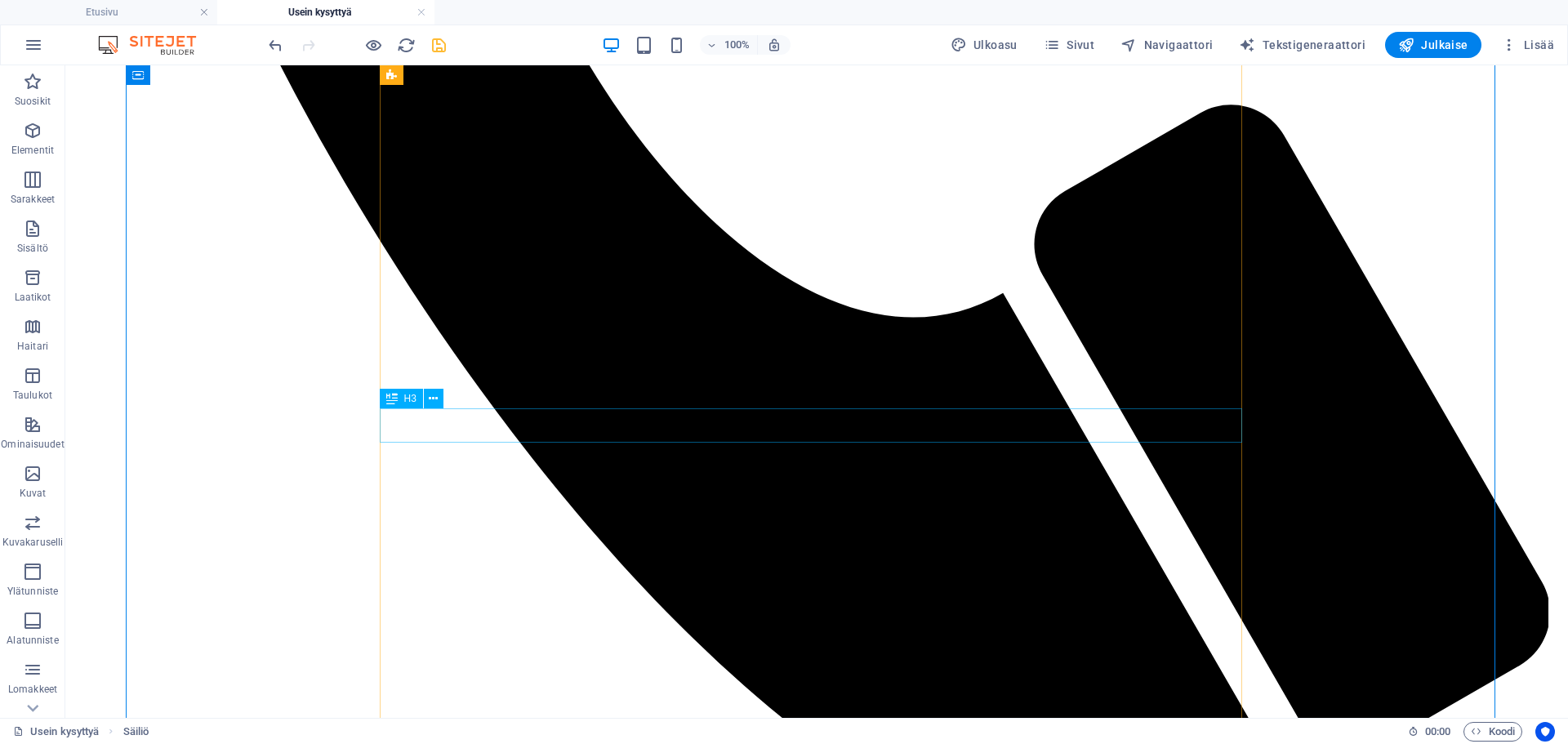
click at [430, 401] on icon at bounding box center [433, 399] width 9 height 17
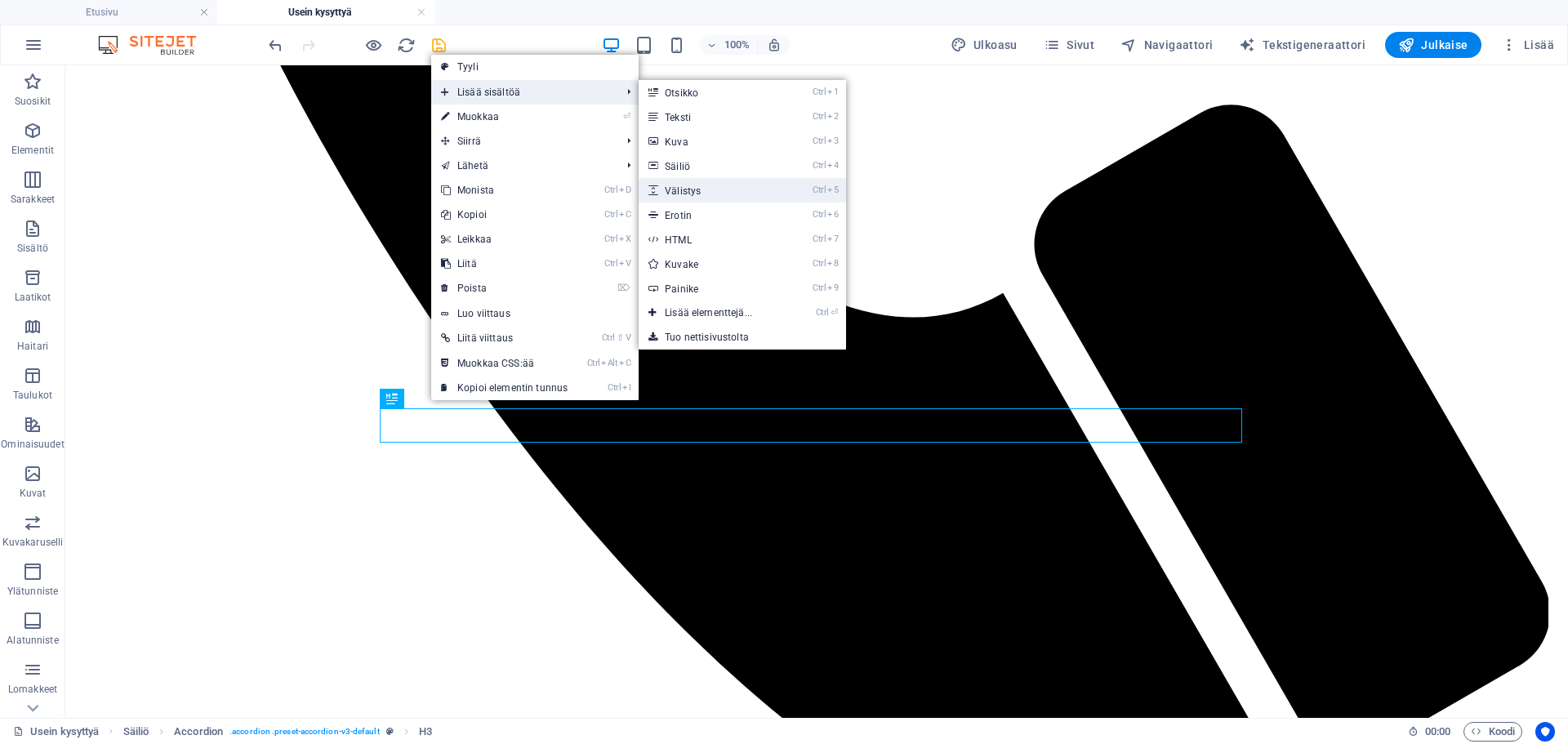
click at [720, 182] on link "Ctrl 5 Välistys" at bounding box center [711, 190] width 146 height 24
select select "px"
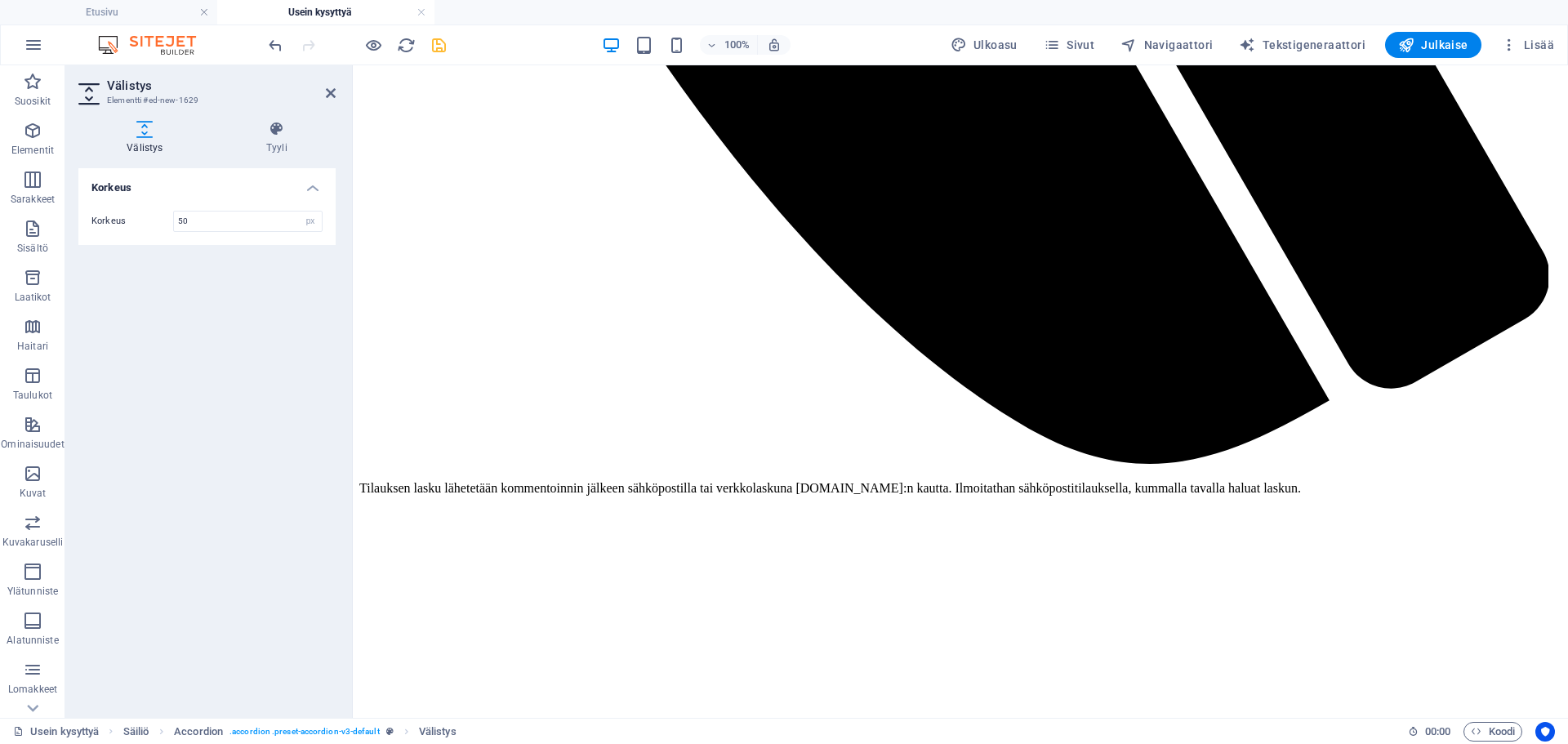
drag, startPoint x: 729, startPoint y: 459, endPoint x: 734, endPoint y: 411, distance: 48.3
drag, startPoint x: 954, startPoint y: 446, endPoint x: 959, endPoint y: 423, distance: 23.5
click at [959, 423] on div at bounding box center [955, 424] width 861 height 6
type input "18"
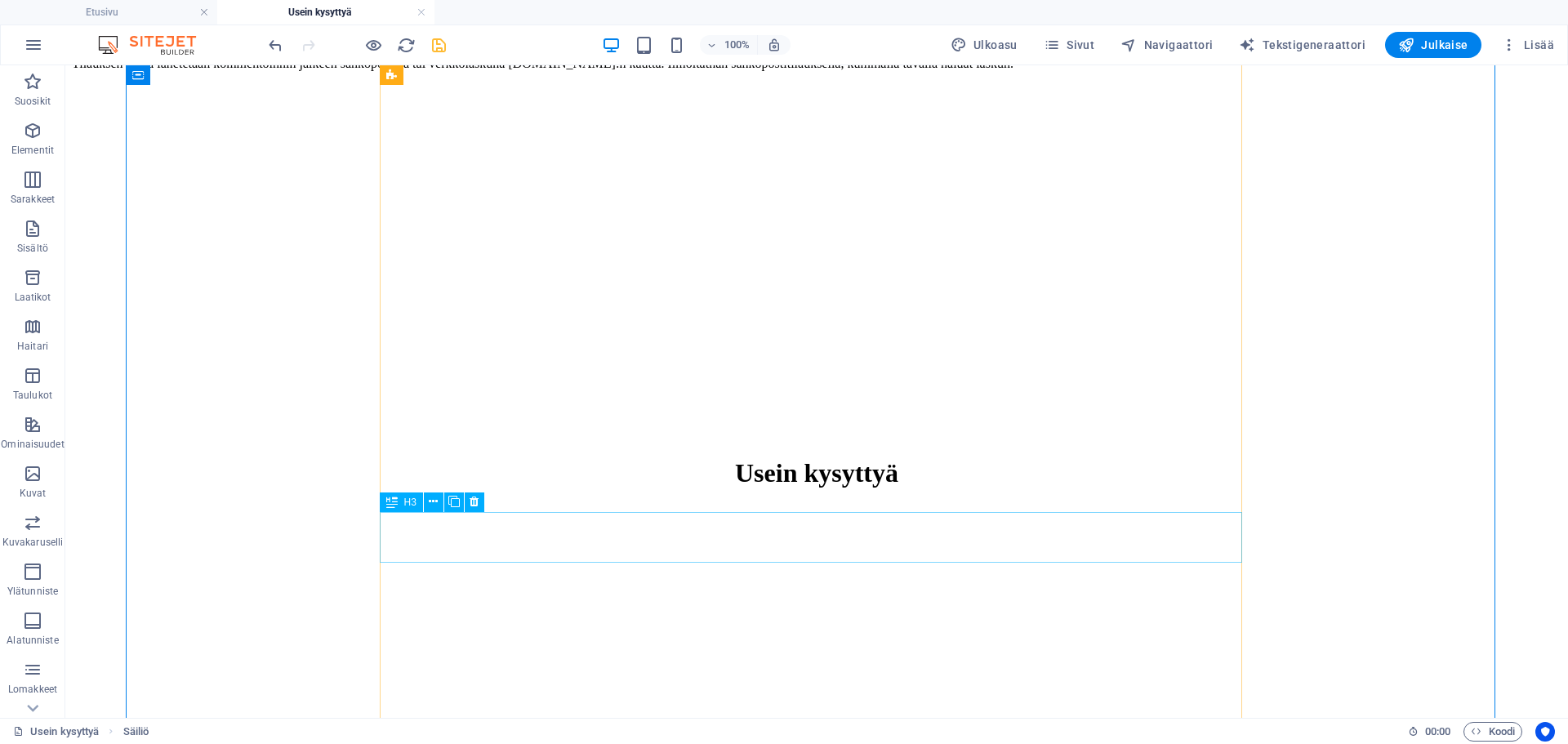
scroll to position [2110, 0]
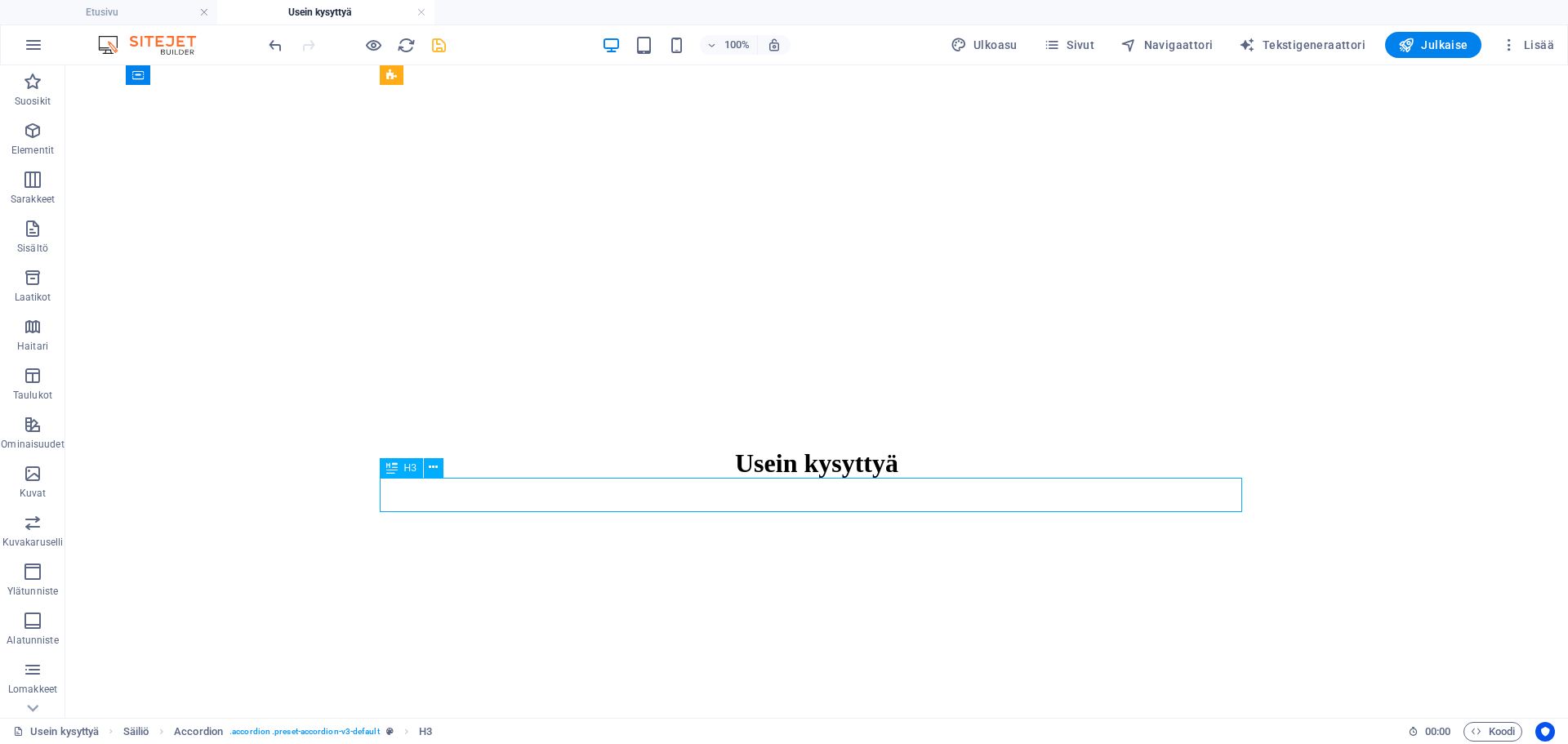
click at [431, 466] on icon at bounding box center [433, 467] width 9 height 17
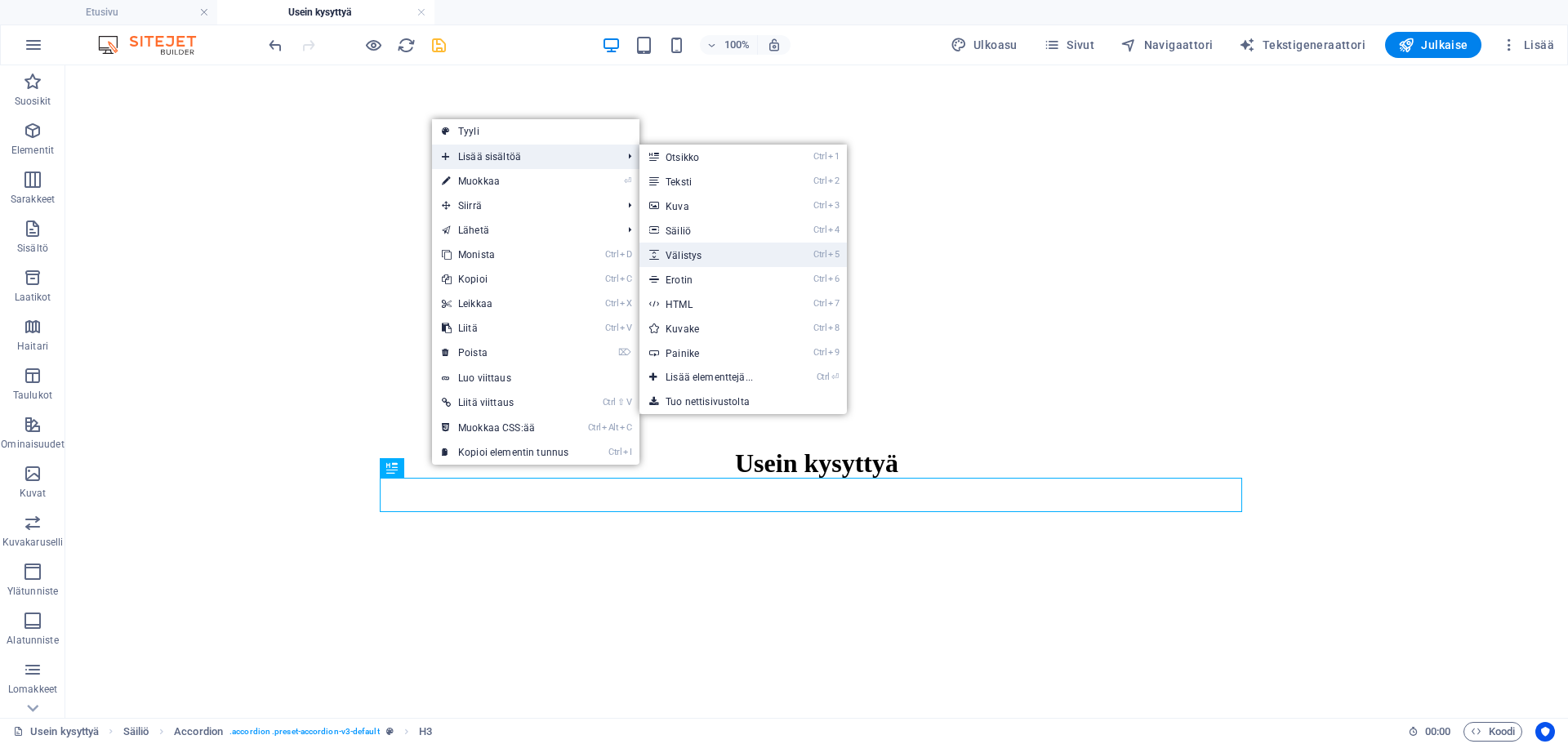
click at [705, 249] on link "Ctrl 5 Välistys" at bounding box center [712, 255] width 146 height 24
select select "px"
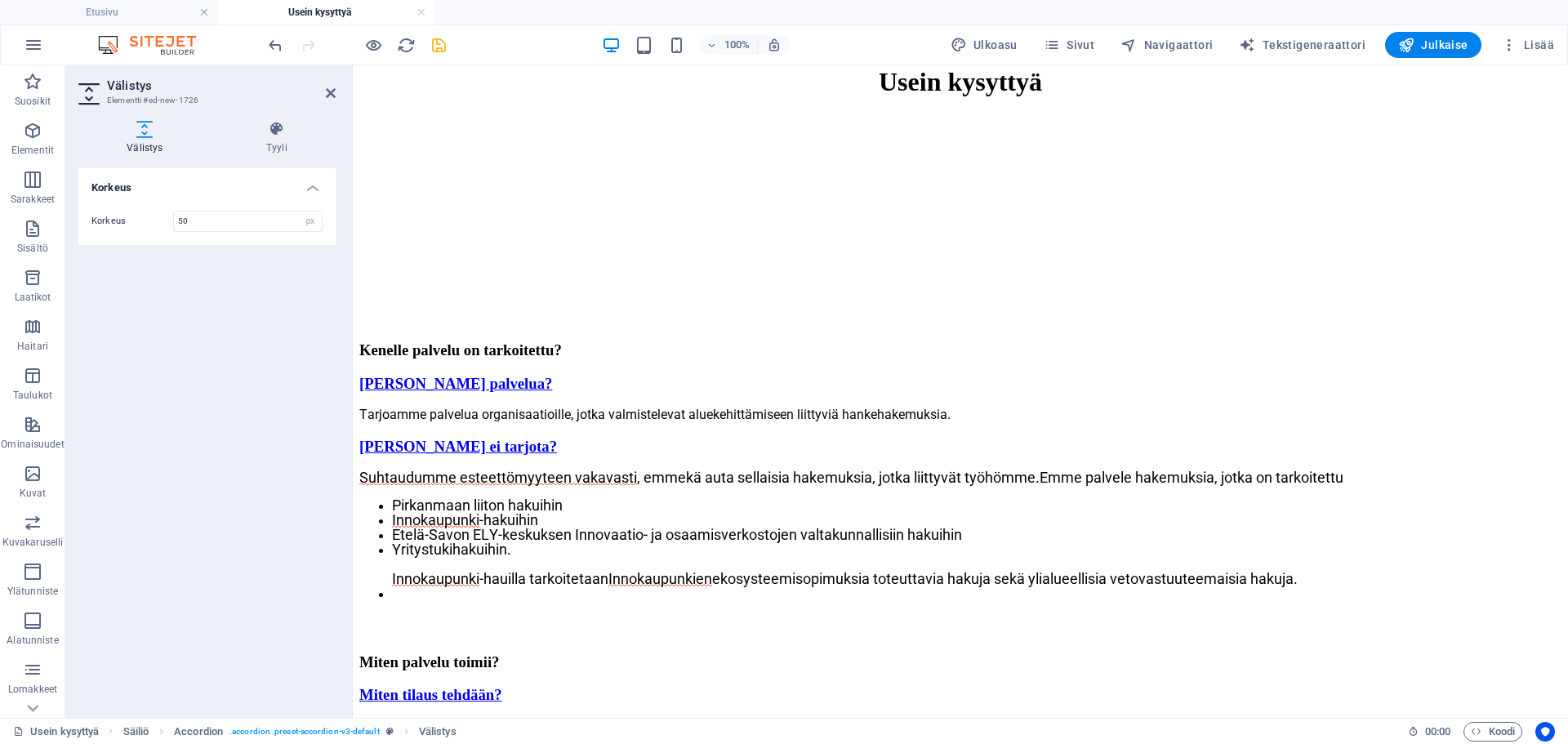
drag, startPoint x: 753, startPoint y: 538, endPoint x: 754, endPoint y: 509, distance: 29.0
drag, startPoint x: 952, startPoint y: 516, endPoint x: 952, endPoint y: 493, distance: 23.0
click at [952, 493] on div at bounding box center [955, 493] width 861 height 6
type input "18"
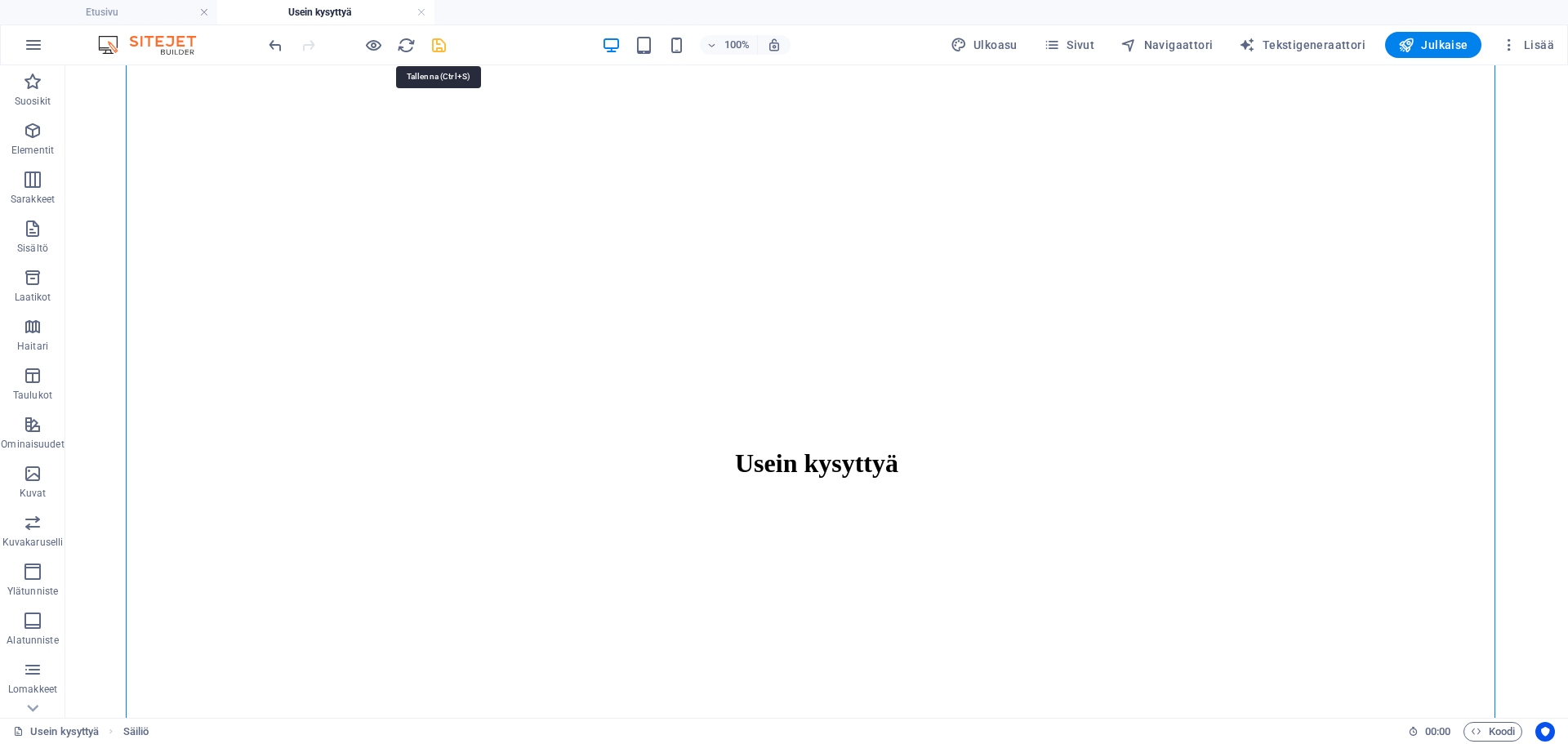
click at [433, 51] on icon "save" at bounding box center [439, 45] width 19 height 19
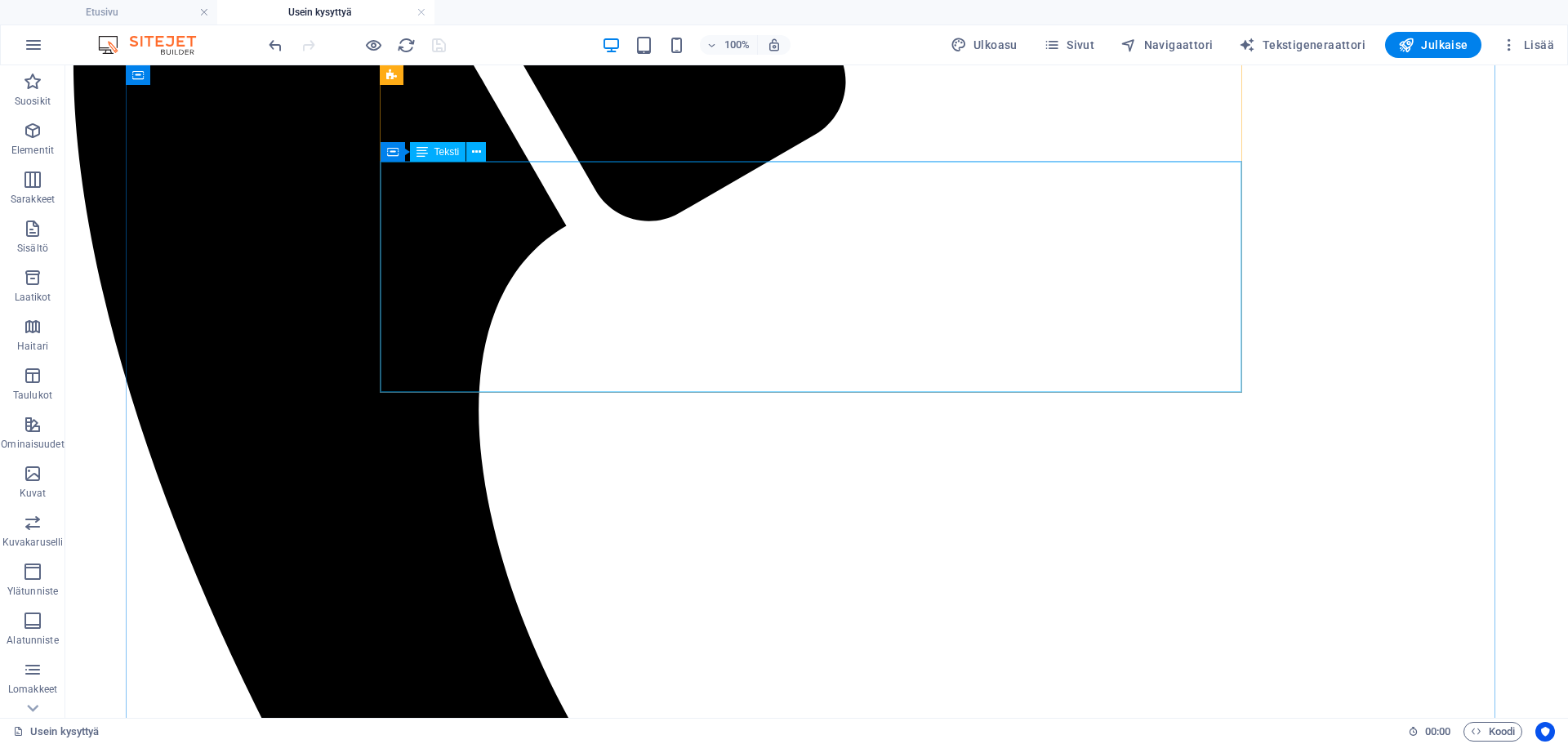
scroll to position [559, 0]
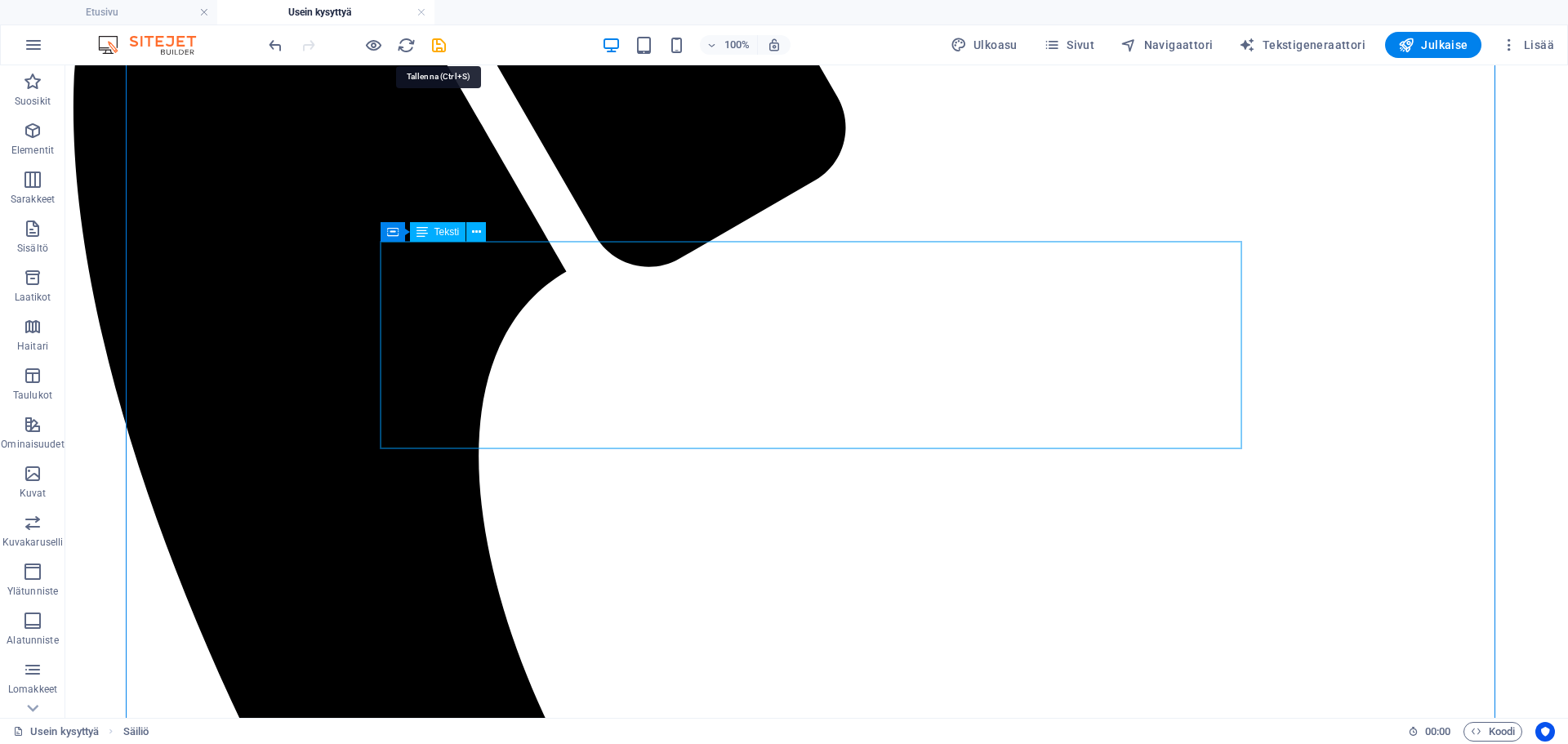
drag, startPoint x: 445, startPoint y: 47, endPoint x: 449, endPoint y: 64, distance: 17.5
click at [444, 47] on icon "save" at bounding box center [439, 45] width 19 height 19
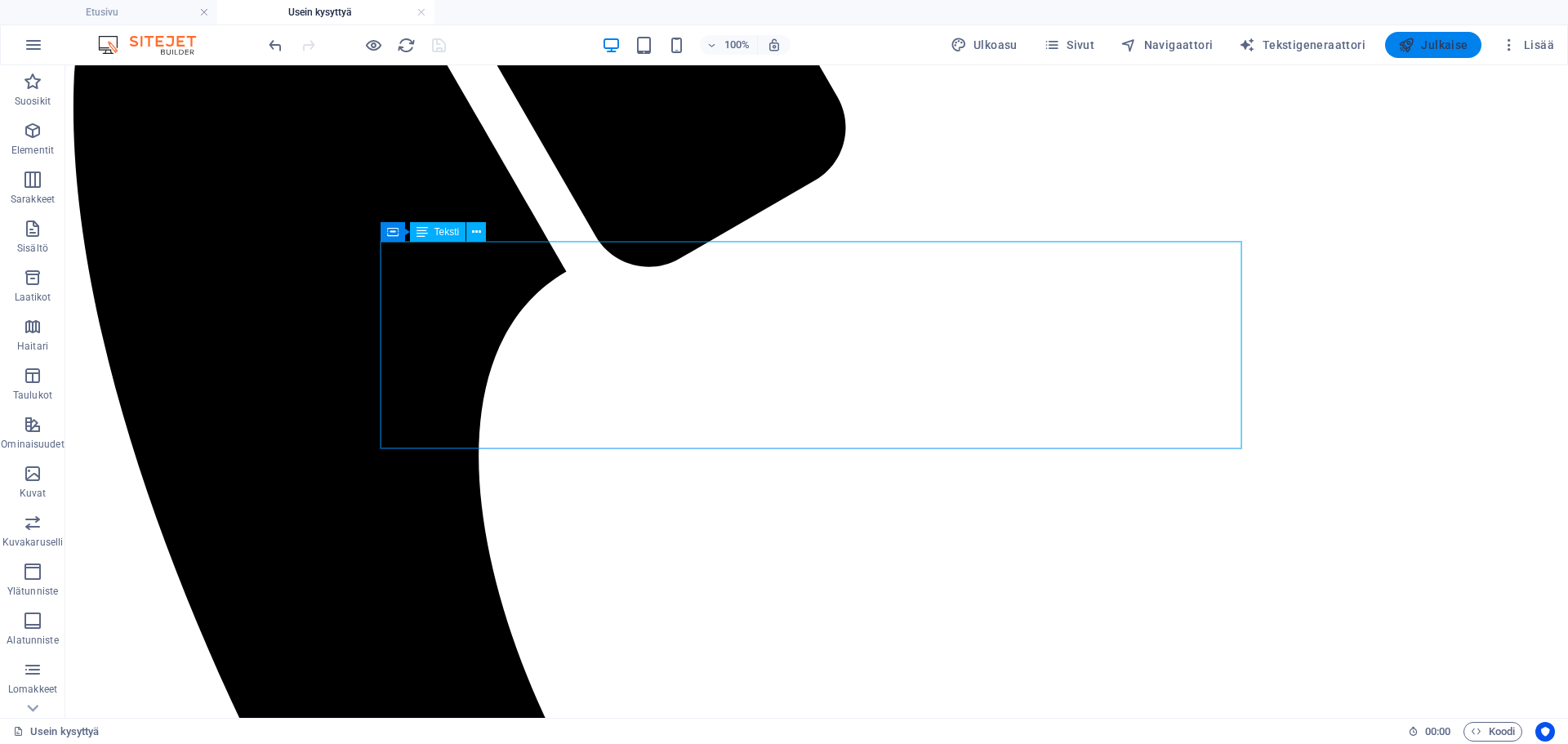
click at [1461, 40] on span "Julkaise" at bounding box center [1433, 44] width 70 height 16
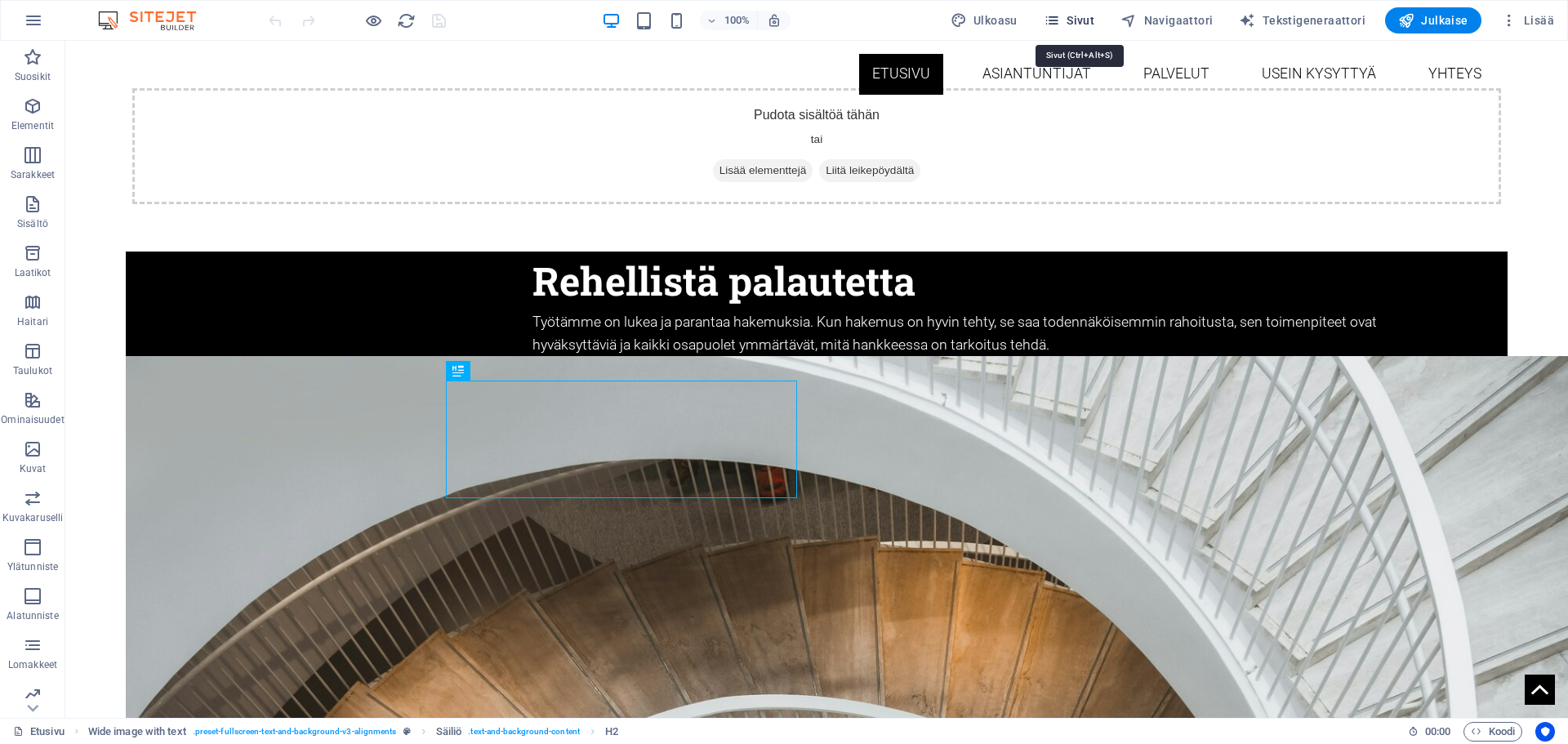
click at [1078, 19] on span "Sivut" at bounding box center [1069, 20] width 51 height 16
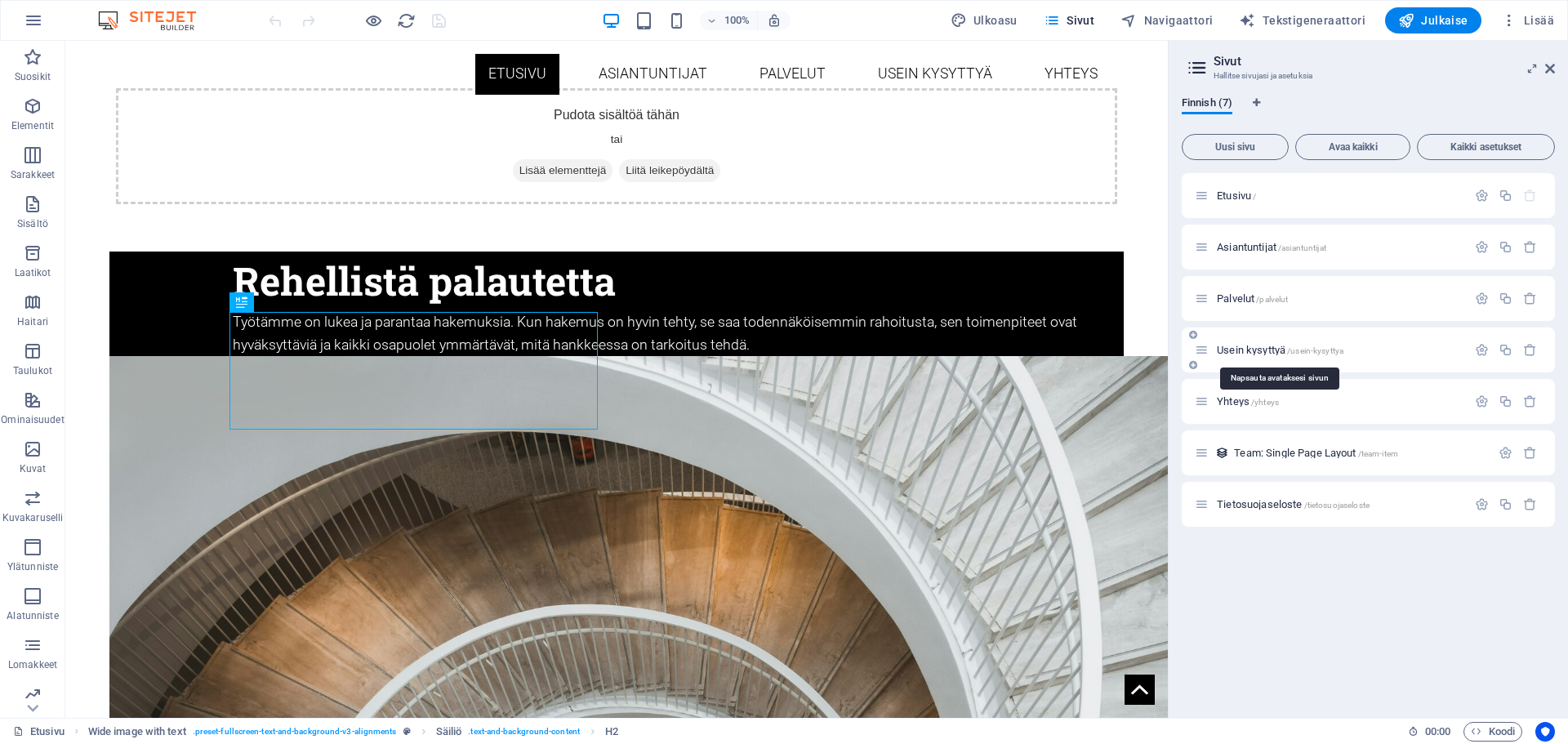
click at [1269, 355] on span "Usein kysyttyä /usein-kysyttya" at bounding box center [1280, 349] width 126 height 12
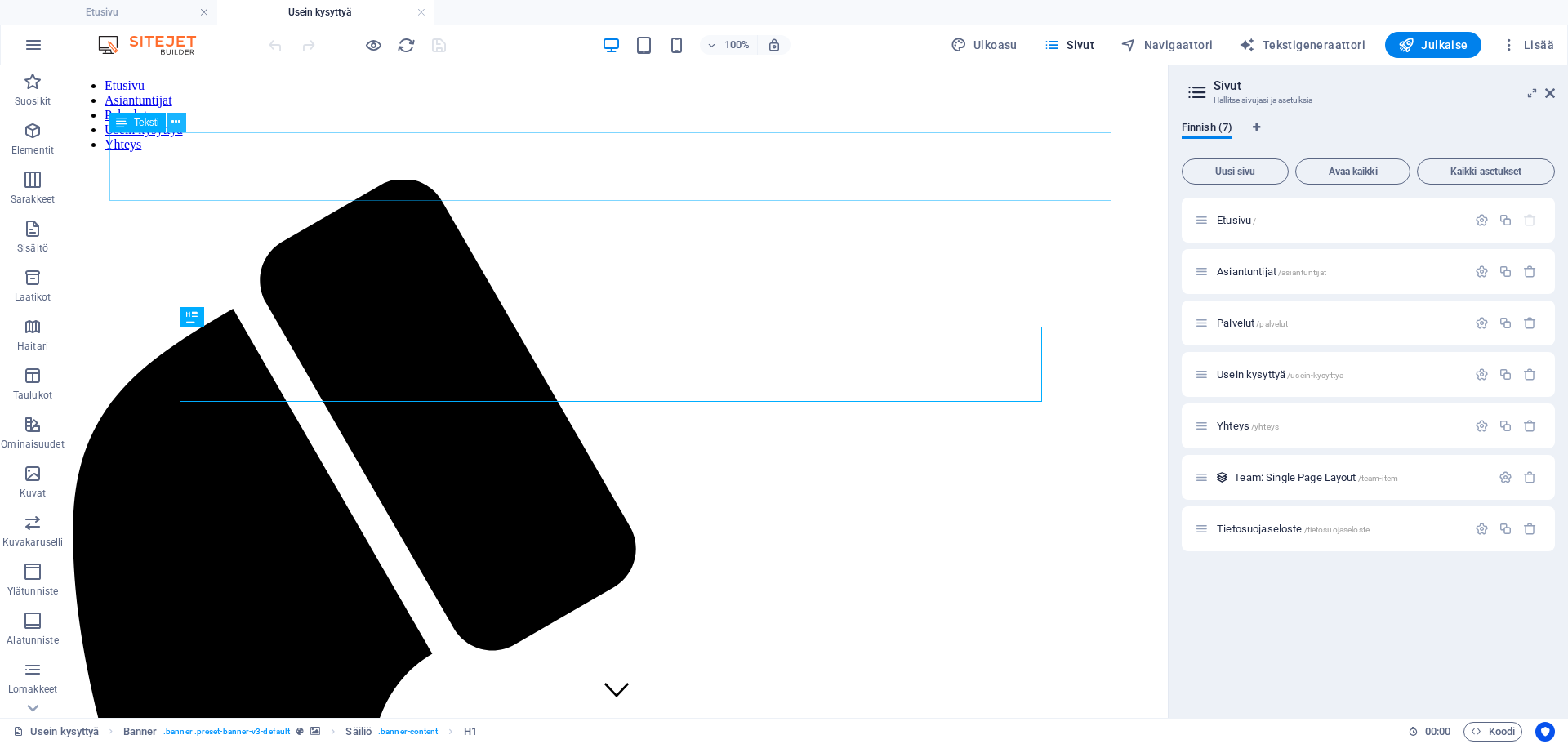
click at [181, 125] on icon at bounding box center [176, 122] width 9 height 17
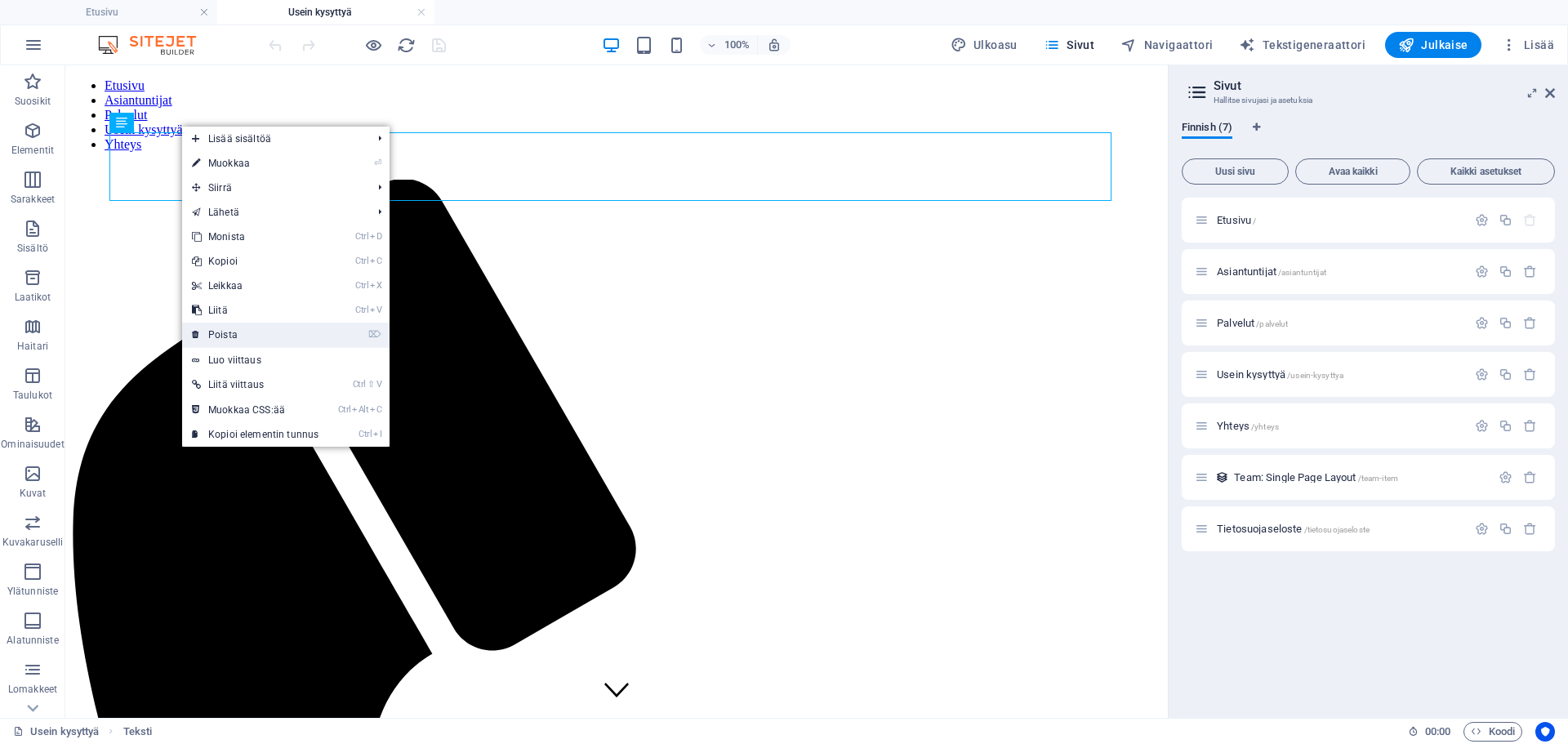
drag, startPoint x: 256, startPoint y: 333, endPoint x: 322, endPoint y: 279, distance: 85.3
click at [256, 333] on link "⌦ Poista" at bounding box center [256, 335] width 146 height 24
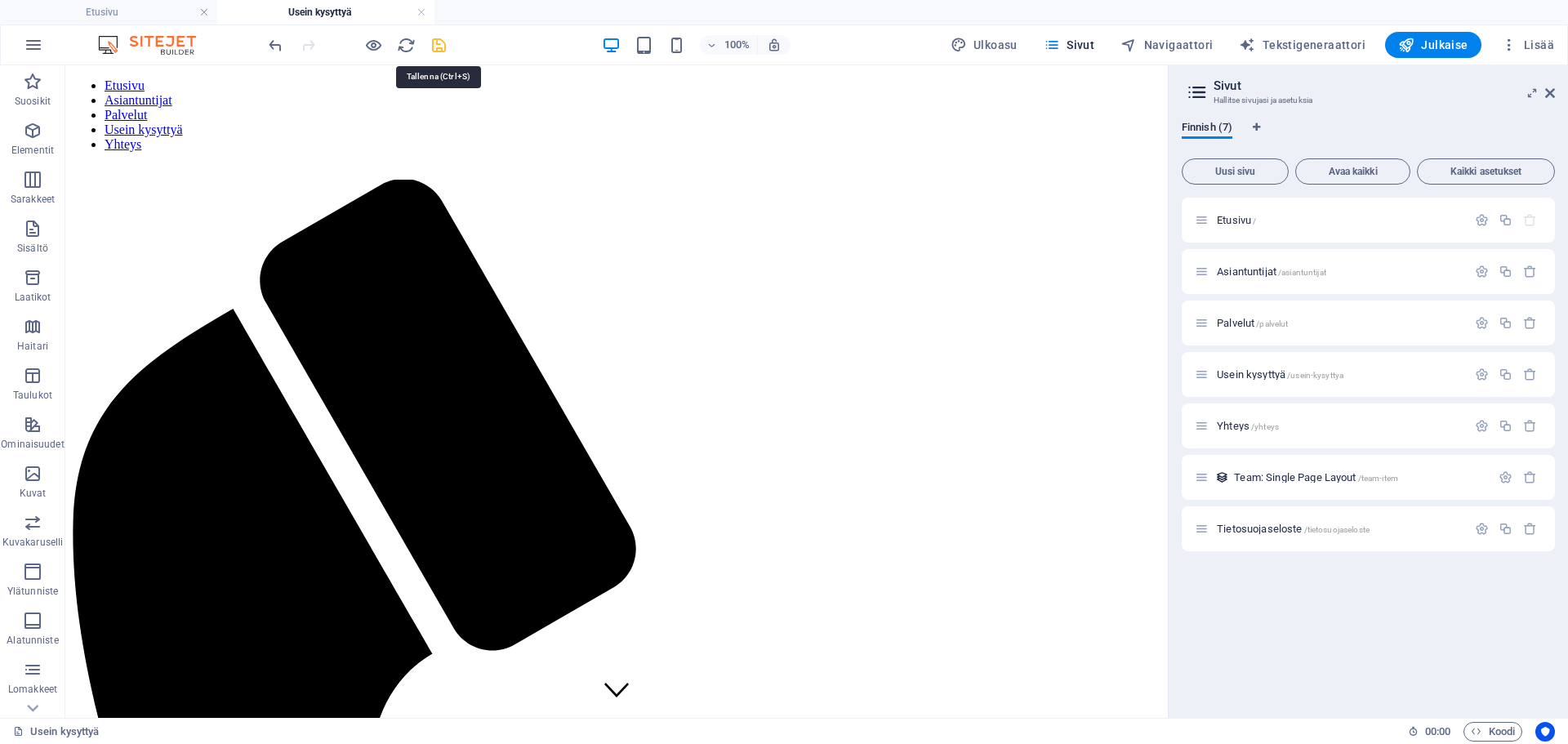
click at [444, 48] on icon "save" at bounding box center [439, 45] width 19 height 19
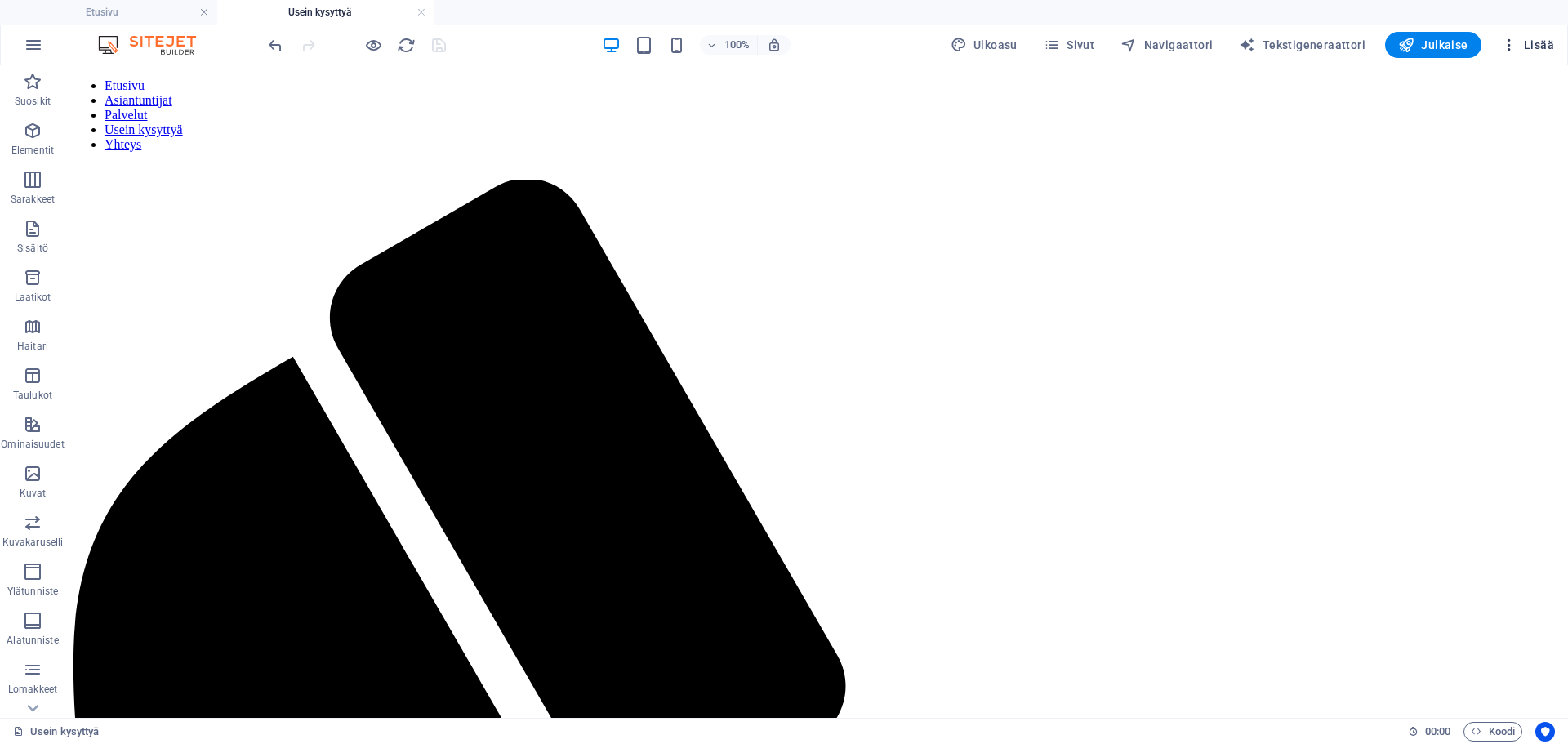
click at [1516, 47] on icon "button" at bounding box center [1509, 44] width 16 height 16
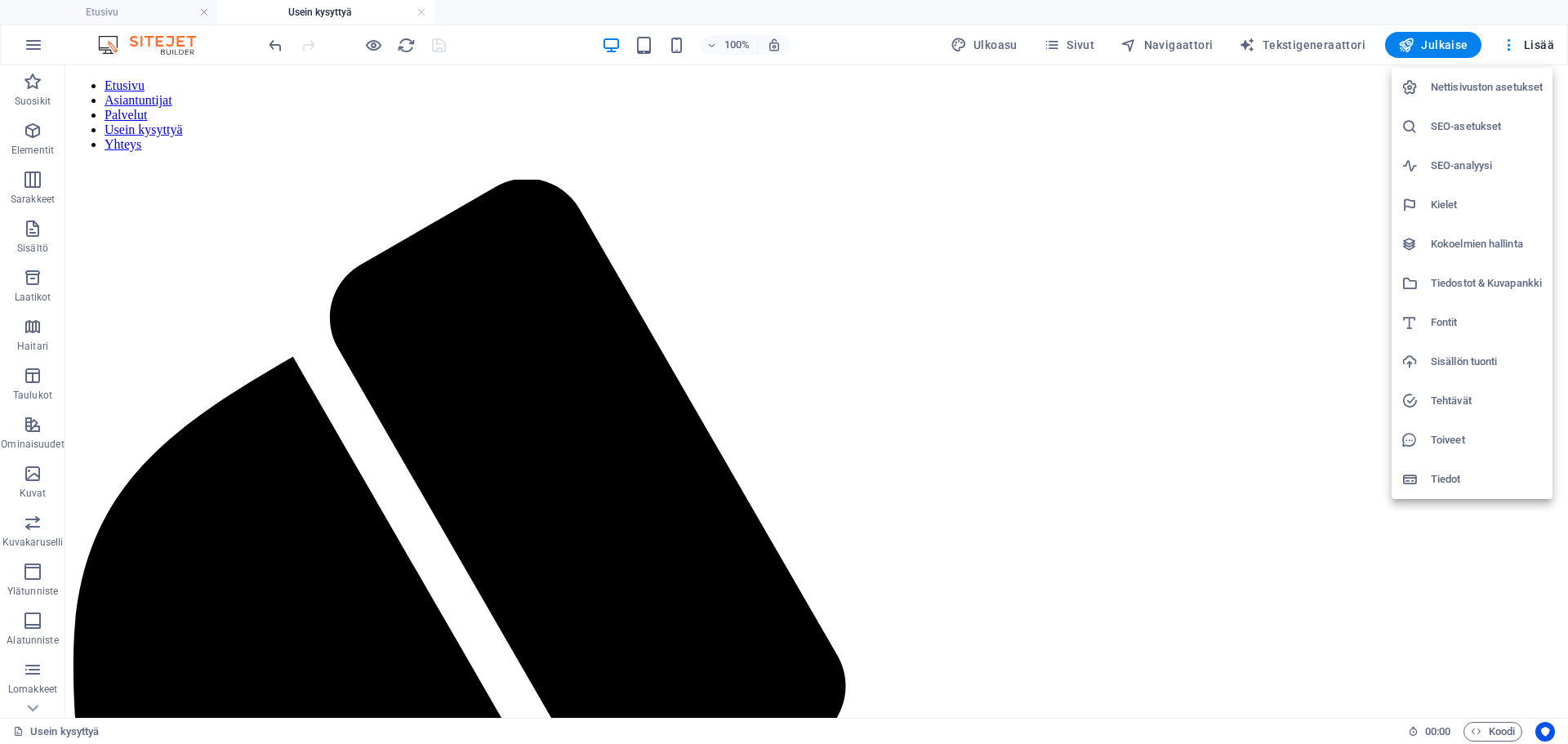
click at [1443, 667] on div at bounding box center [784, 372] width 1568 height 744
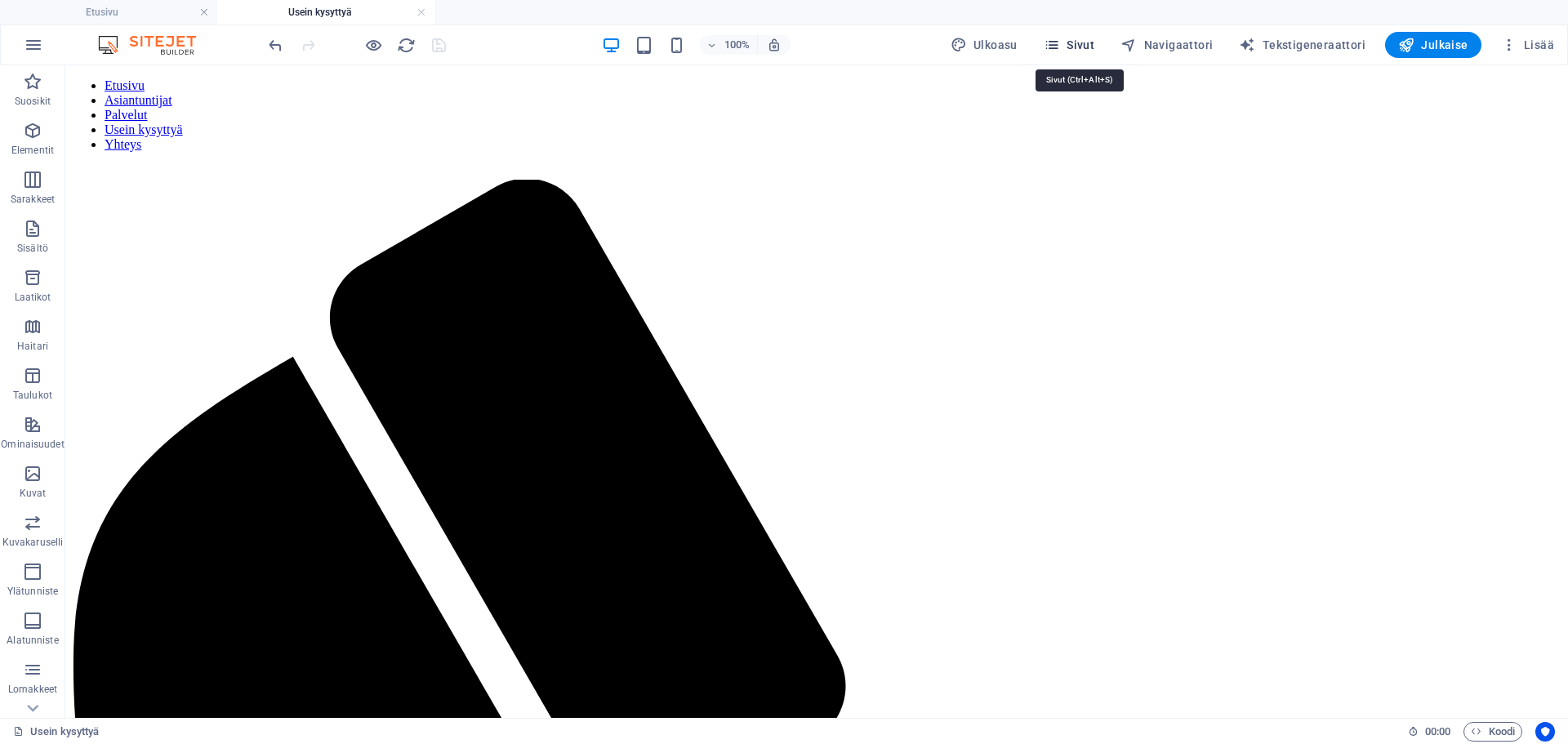
click at [1052, 39] on button "Sivut" at bounding box center [1069, 45] width 64 height 26
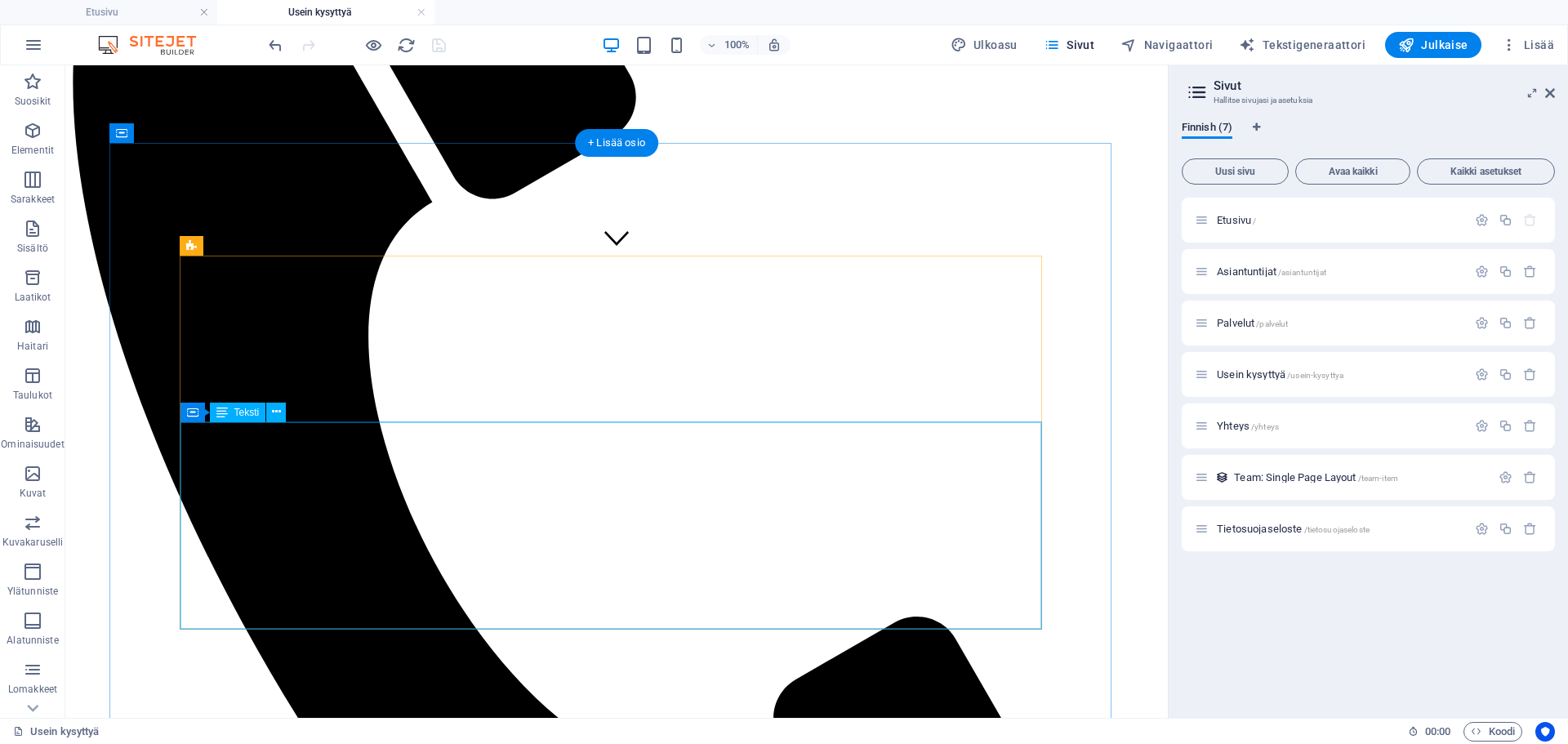
scroll to position [653, 0]
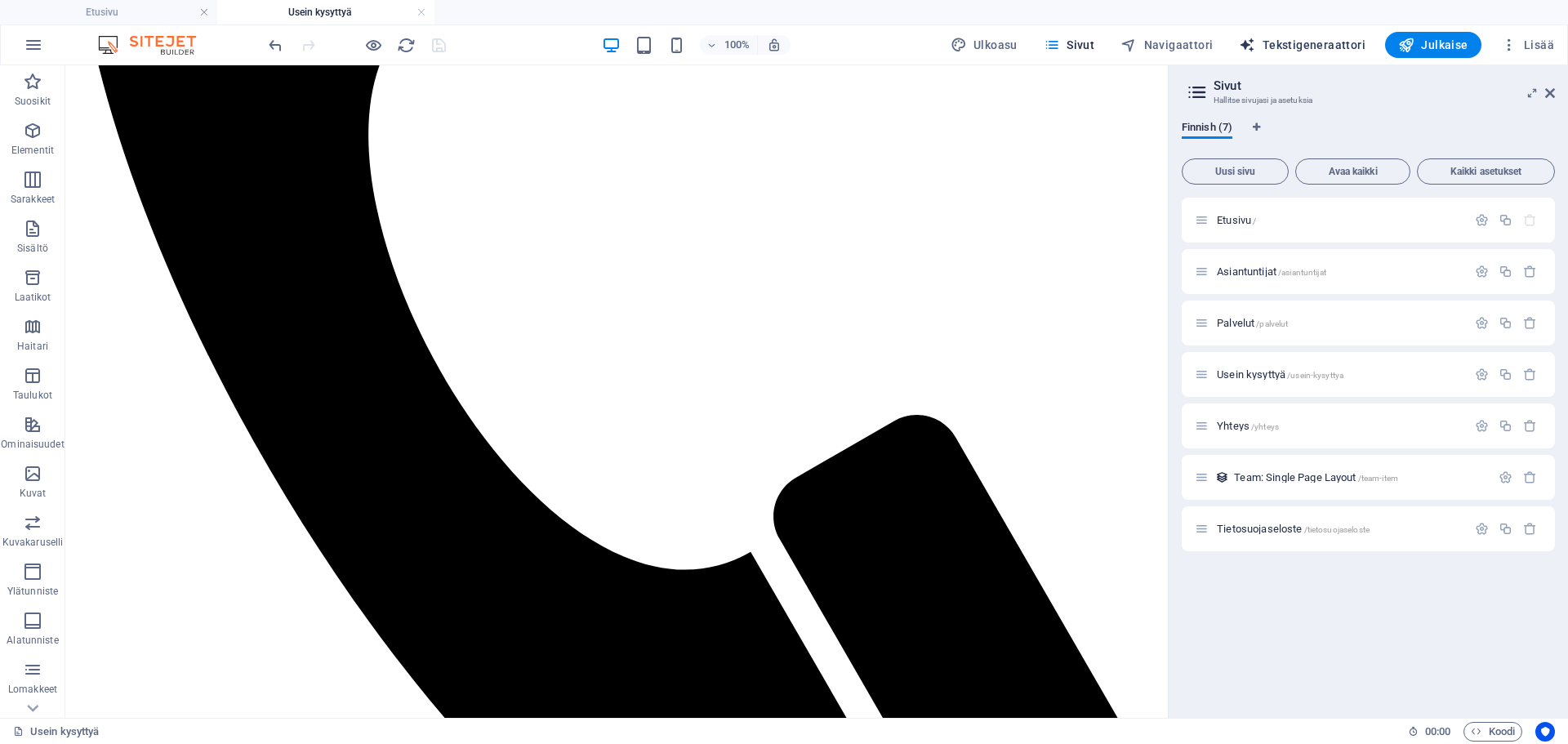
click at [1305, 43] on span "Tekstigeneraattori" at bounding box center [1302, 44] width 126 height 16
select select "English"
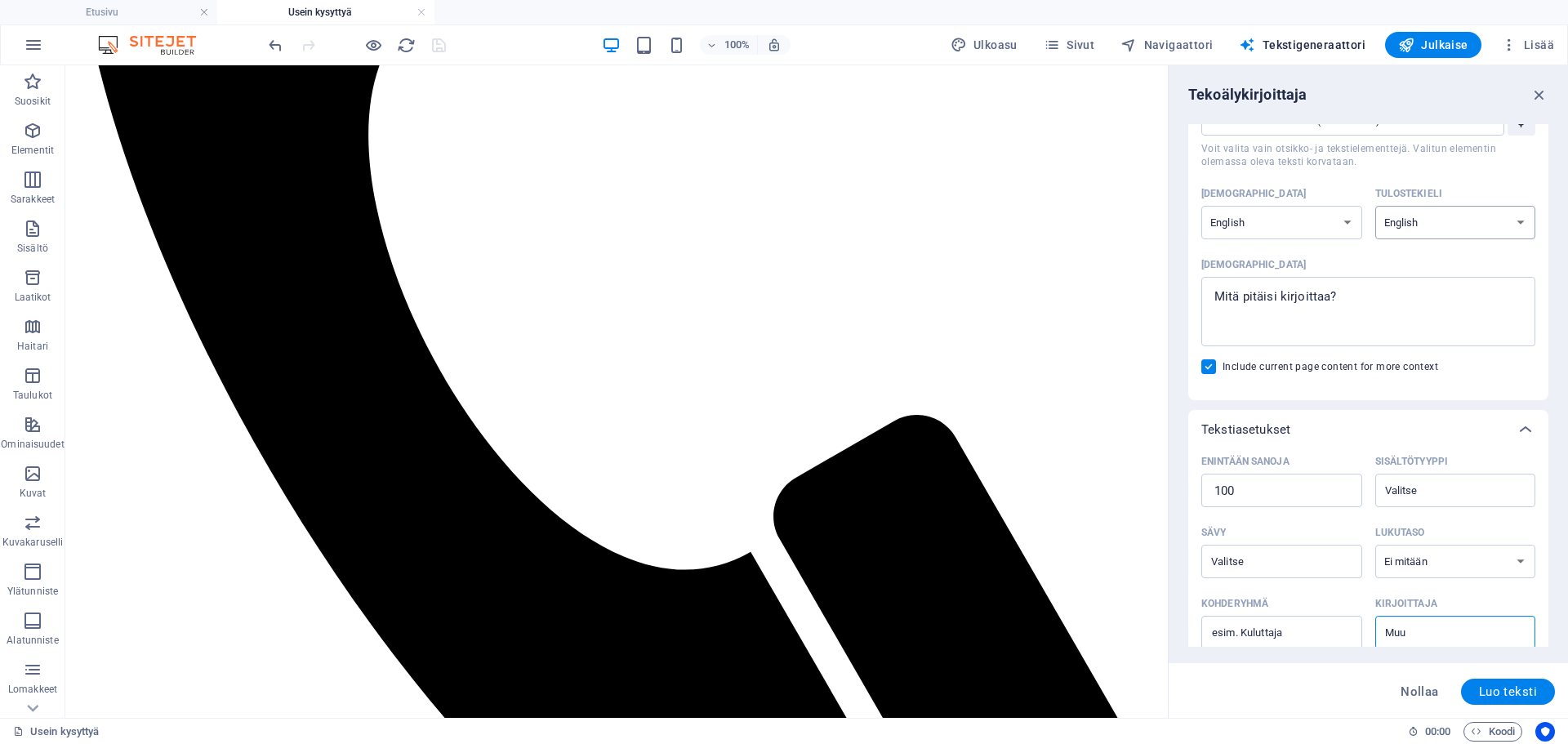
scroll to position [164, 0]
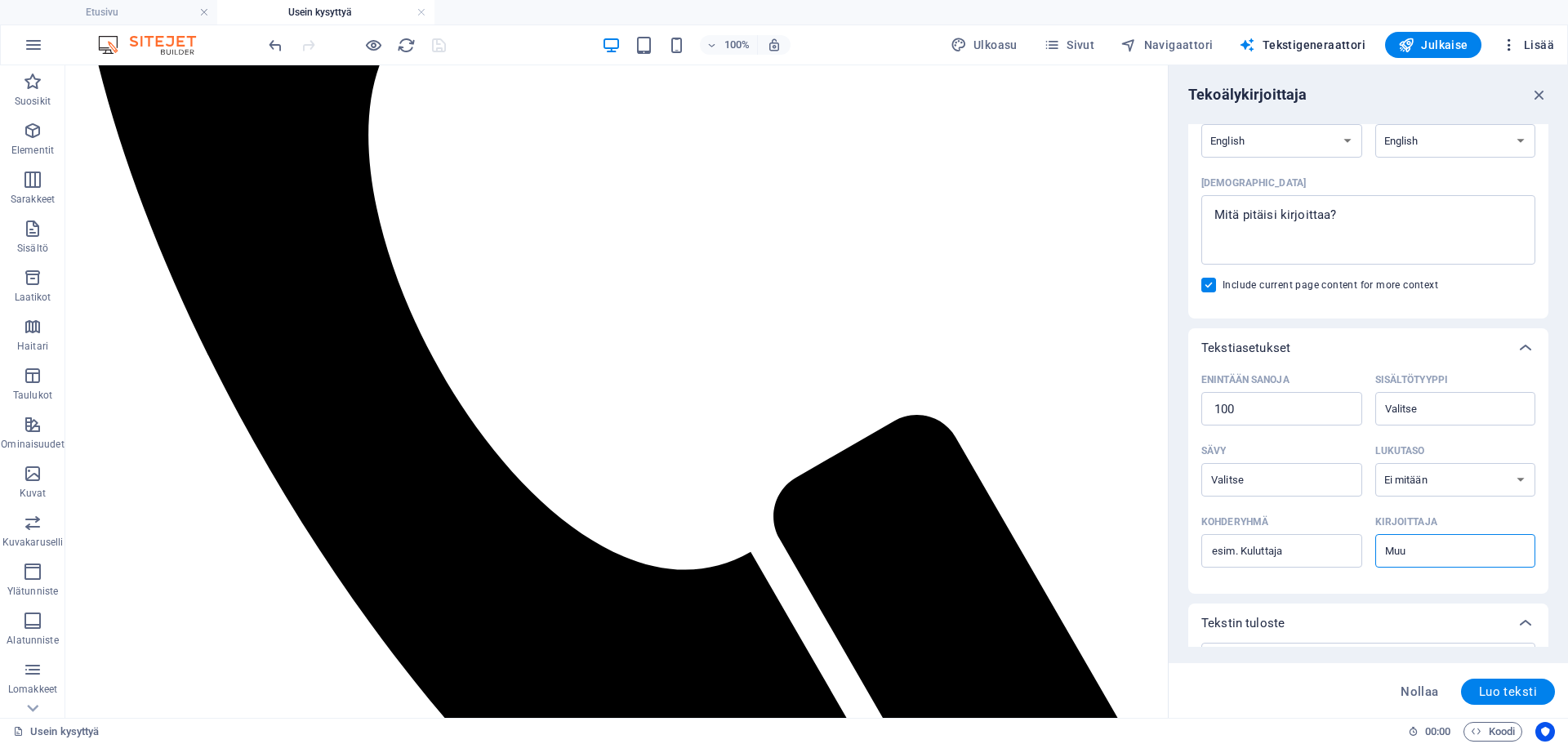
click at [1516, 42] on icon "button" at bounding box center [1509, 44] width 16 height 16
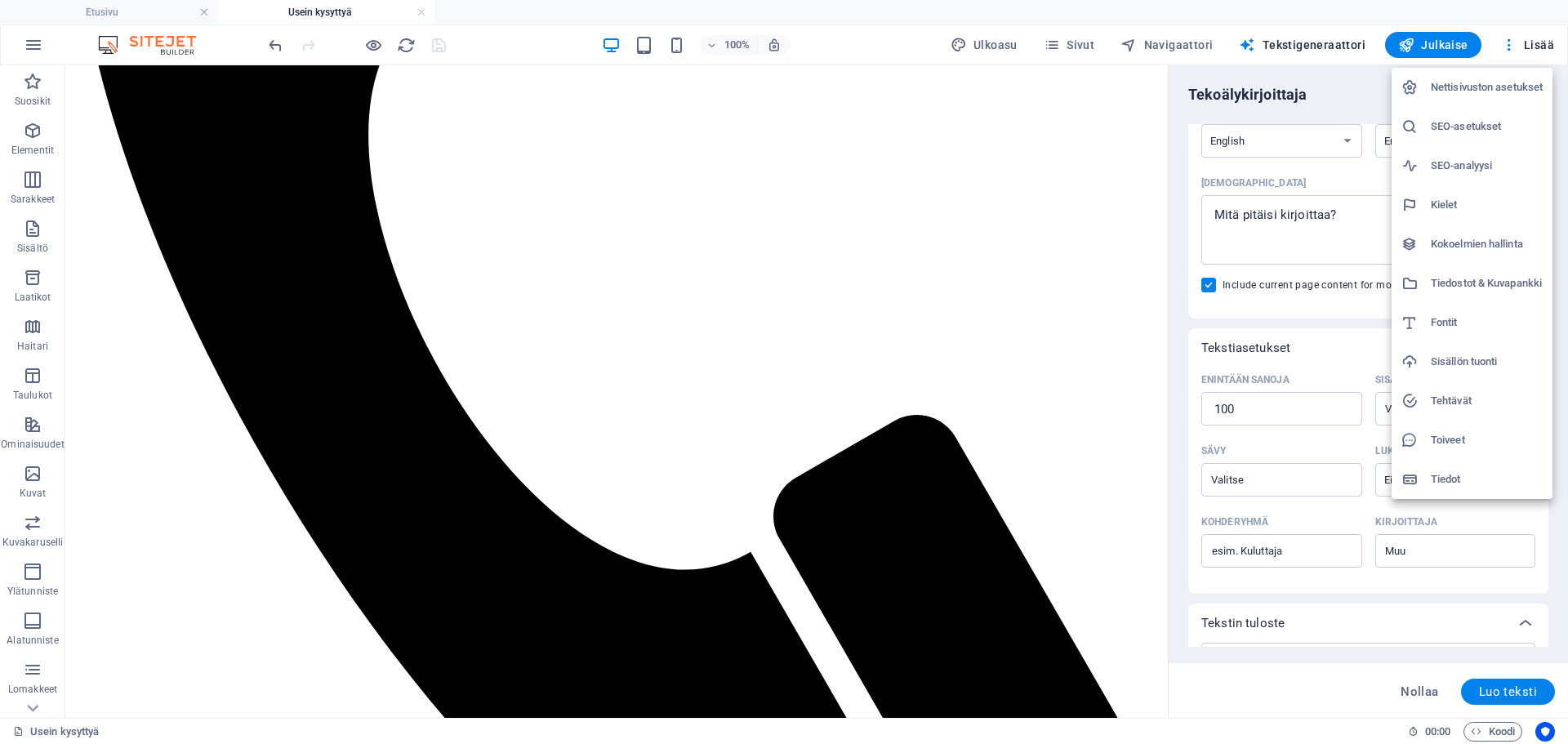
click at [1447, 317] on h6 "Fontit" at bounding box center [1487, 322] width 112 height 20
select select "popularity"
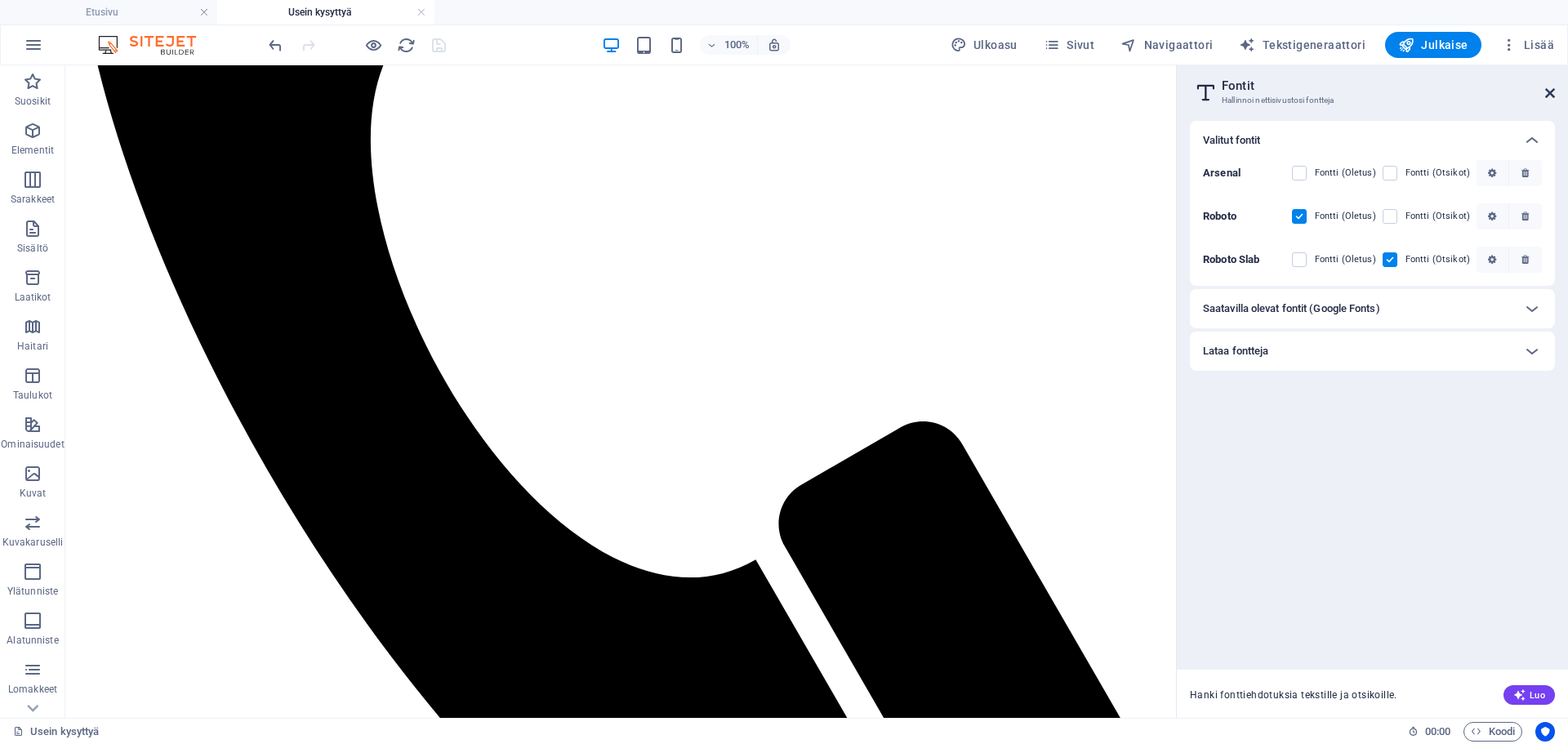
click at [1550, 90] on icon at bounding box center [1550, 93] width 9 height 13
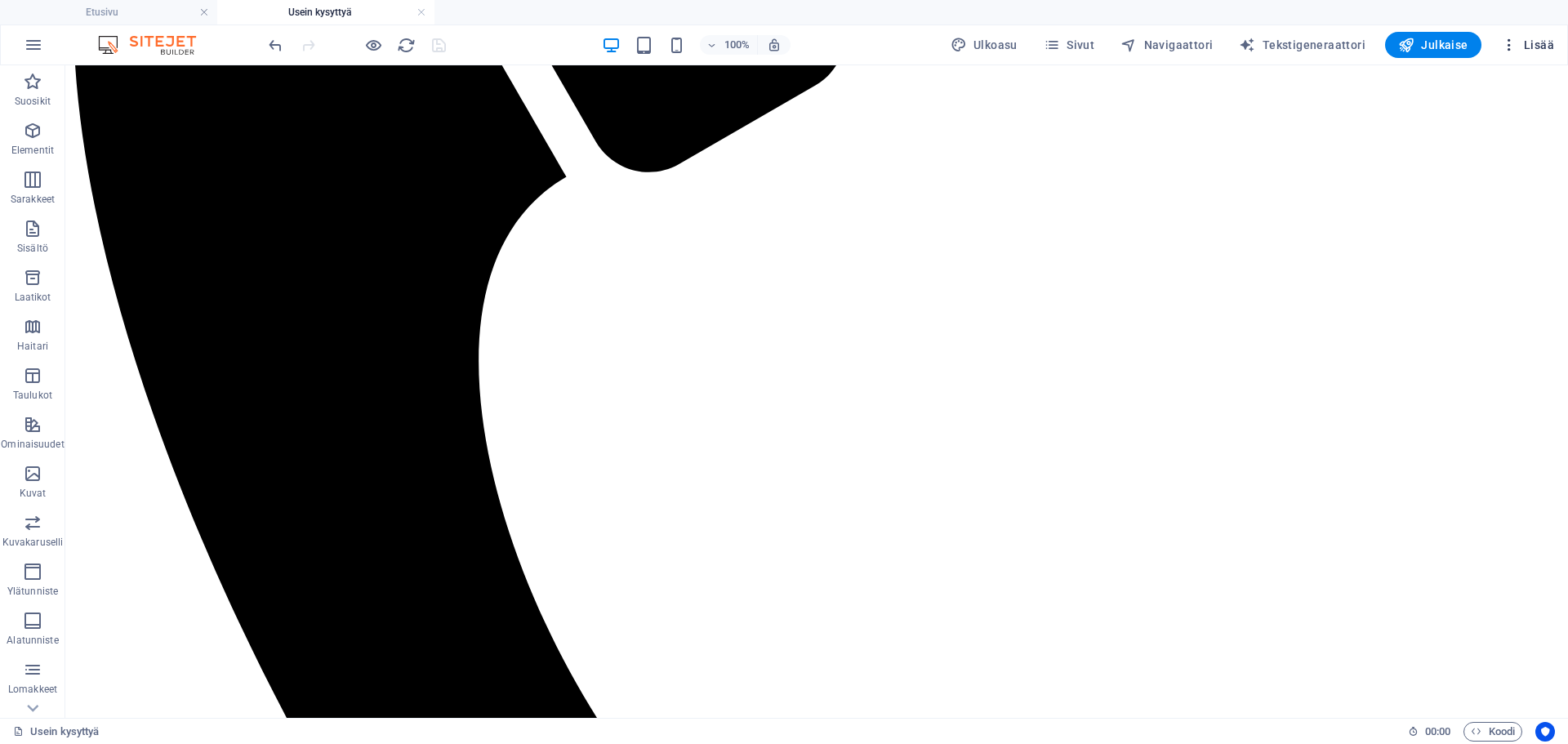
click at [1511, 43] on icon "button" at bounding box center [1509, 44] width 16 height 16
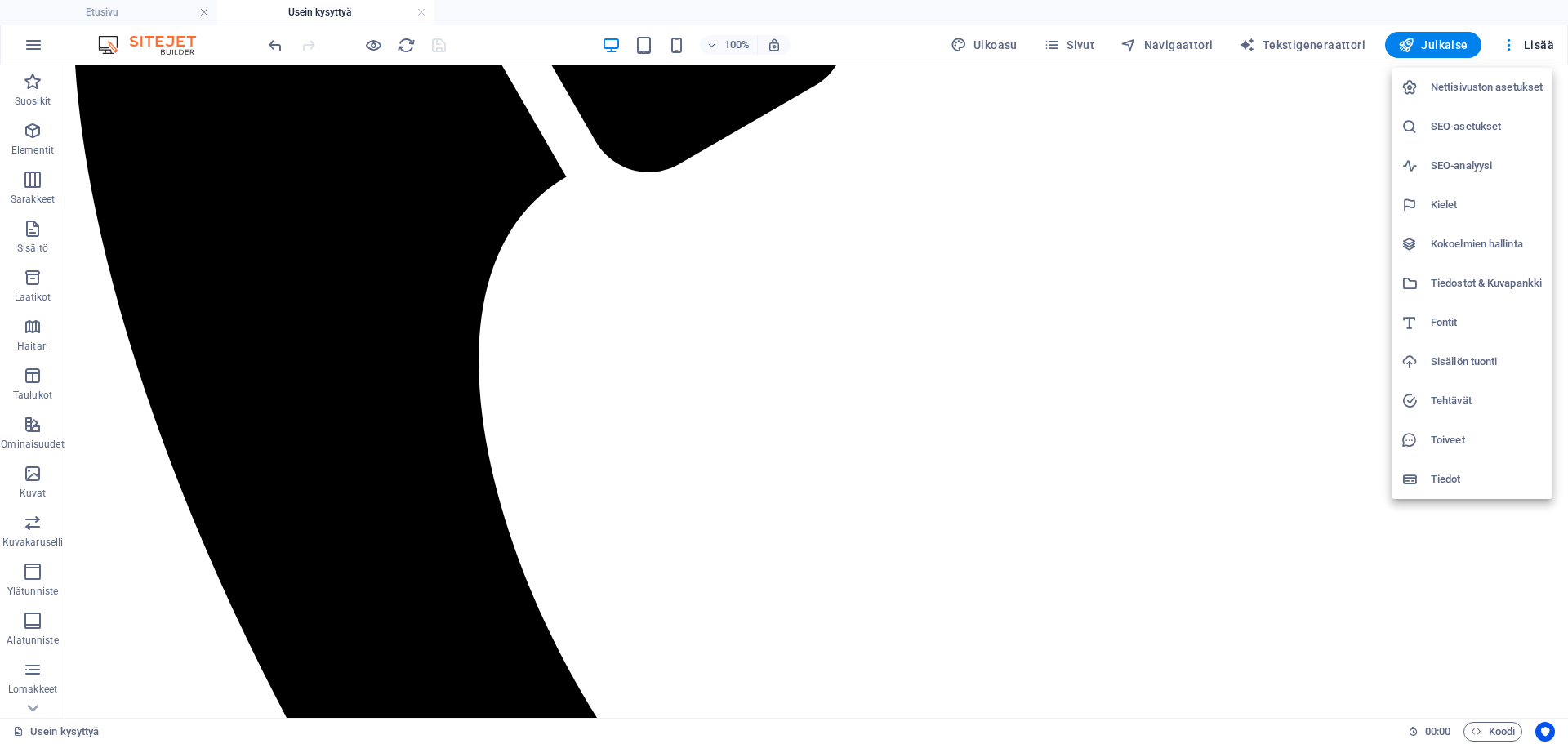
click at [1458, 208] on h6 "Kielet" at bounding box center [1487, 205] width 112 height 20
select select "48"
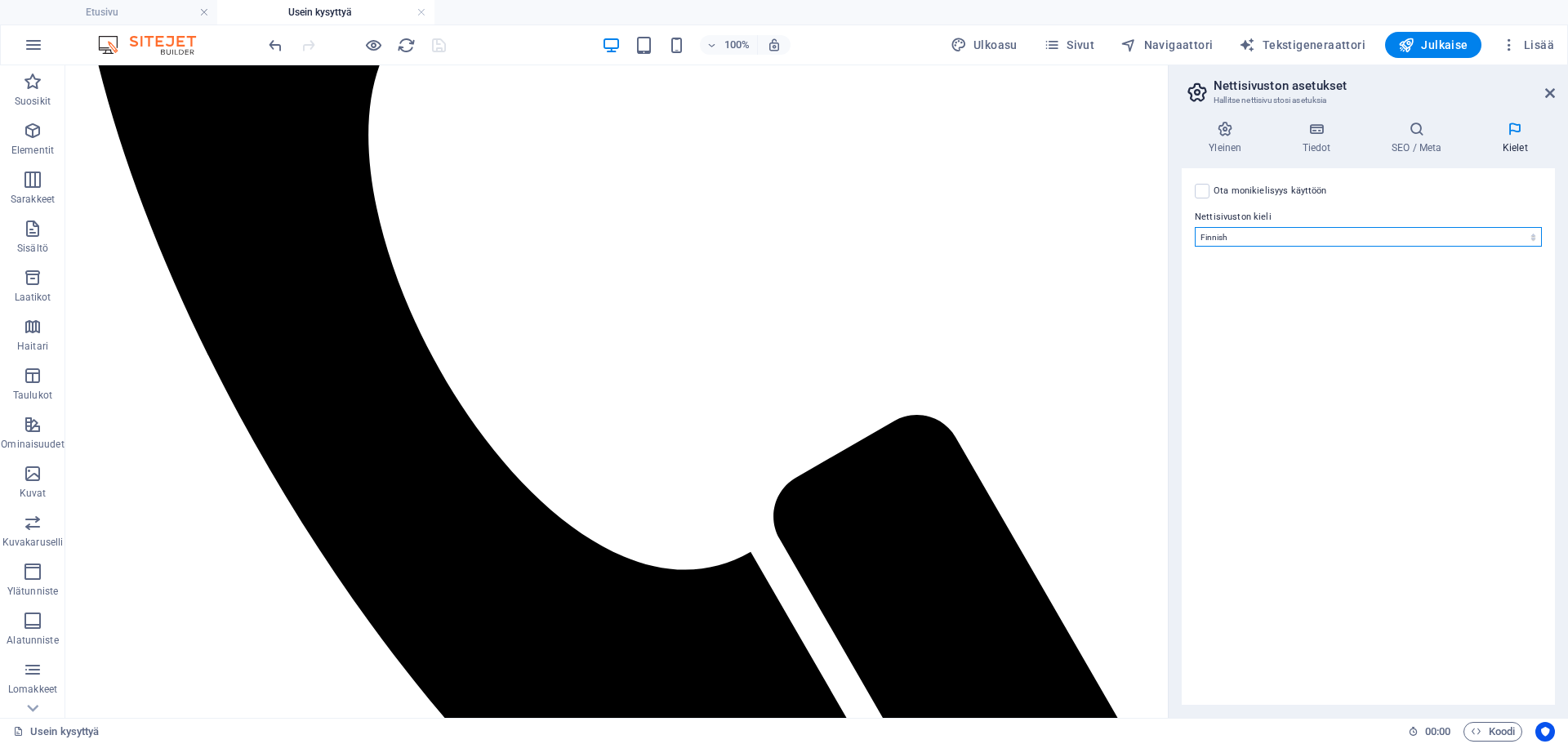
click at [1532, 235] on select "Abkhazian Afar Afrikaans Akan Albanian Amharic Arabic Aragonese Armenian Assame…" at bounding box center [1369, 237] width 347 height 20
click at [1229, 135] on icon at bounding box center [1225, 128] width 86 height 16
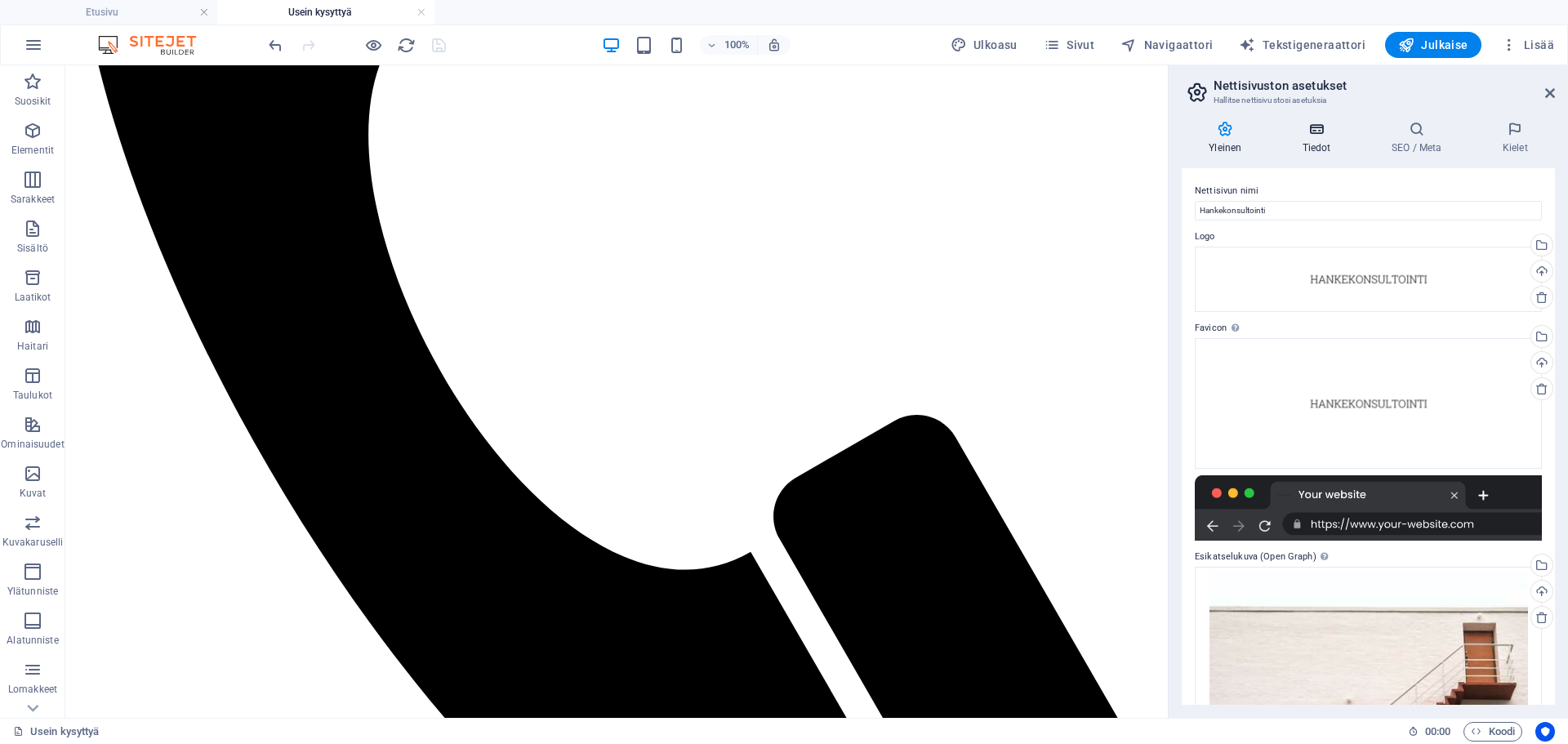
click at [1313, 136] on icon at bounding box center [1316, 128] width 82 height 16
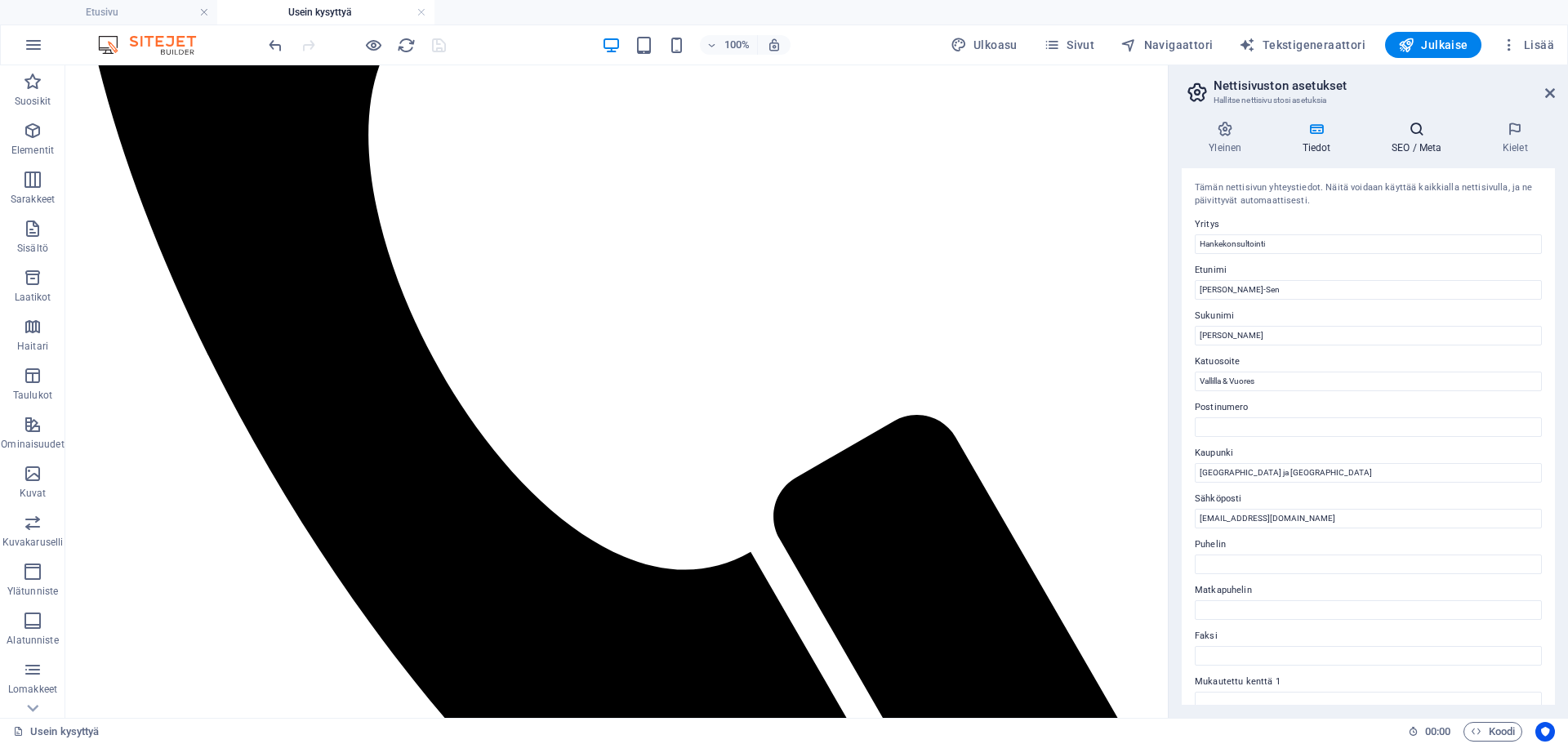
click at [1417, 133] on icon at bounding box center [1417, 128] width 105 height 16
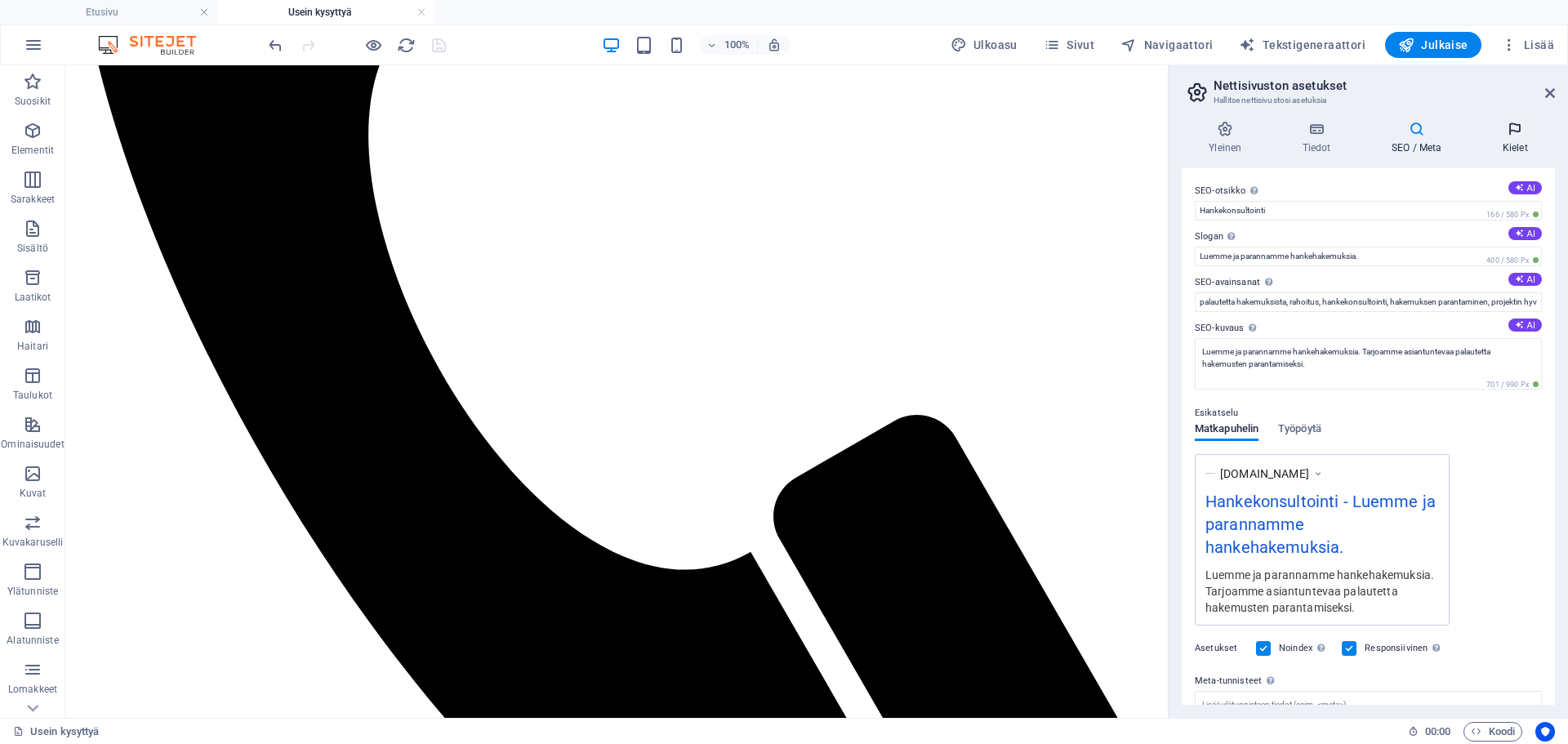
click at [1515, 130] on icon at bounding box center [1516, 128] width 80 height 16
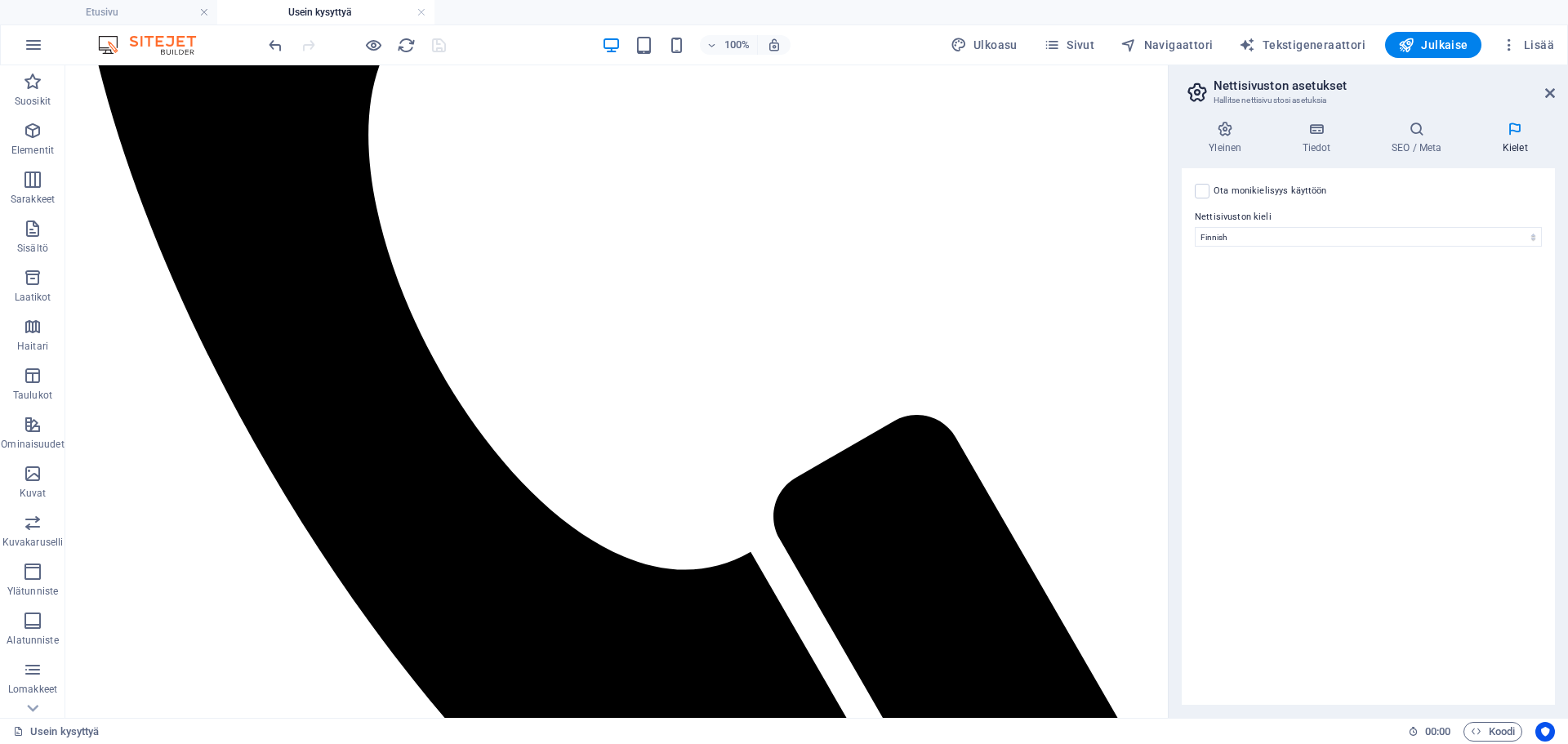
click at [1548, 84] on h2 "Nettisivuston asetukset" at bounding box center [1385, 86] width 342 height 15
click at [1546, 94] on icon at bounding box center [1550, 93] width 9 height 13
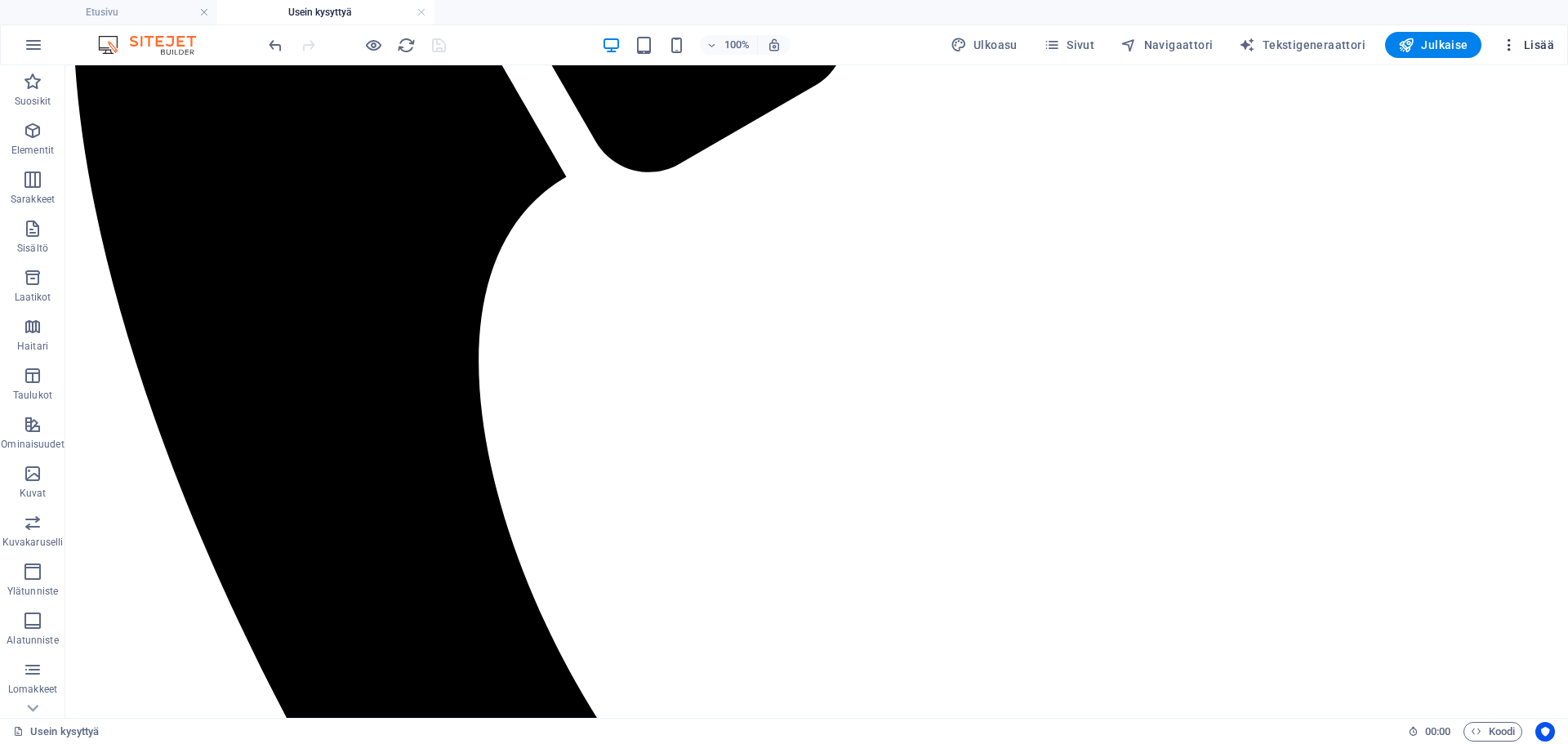
click at [1512, 45] on icon "button" at bounding box center [1509, 44] width 16 height 16
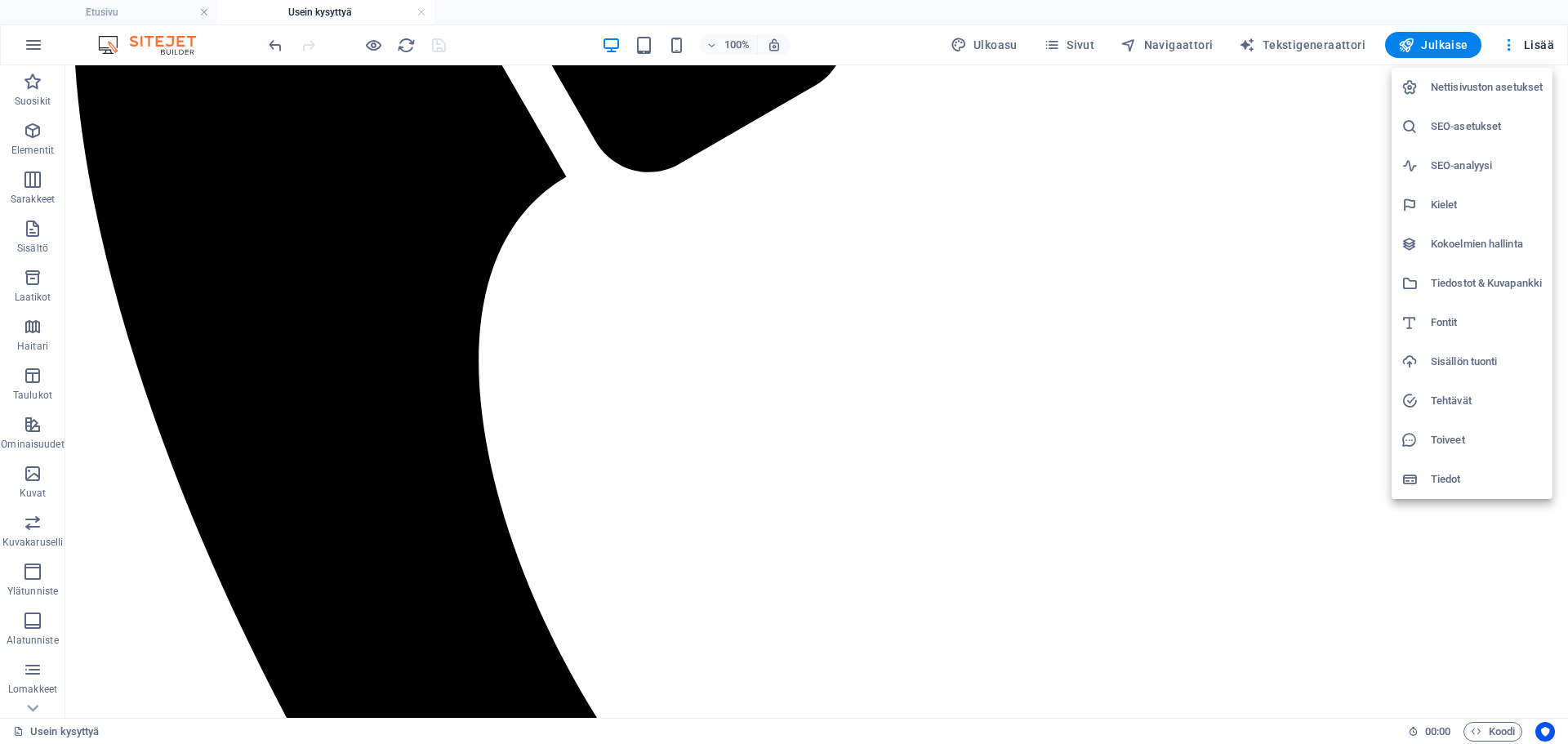
click at [958, 554] on div at bounding box center [784, 372] width 1568 height 744
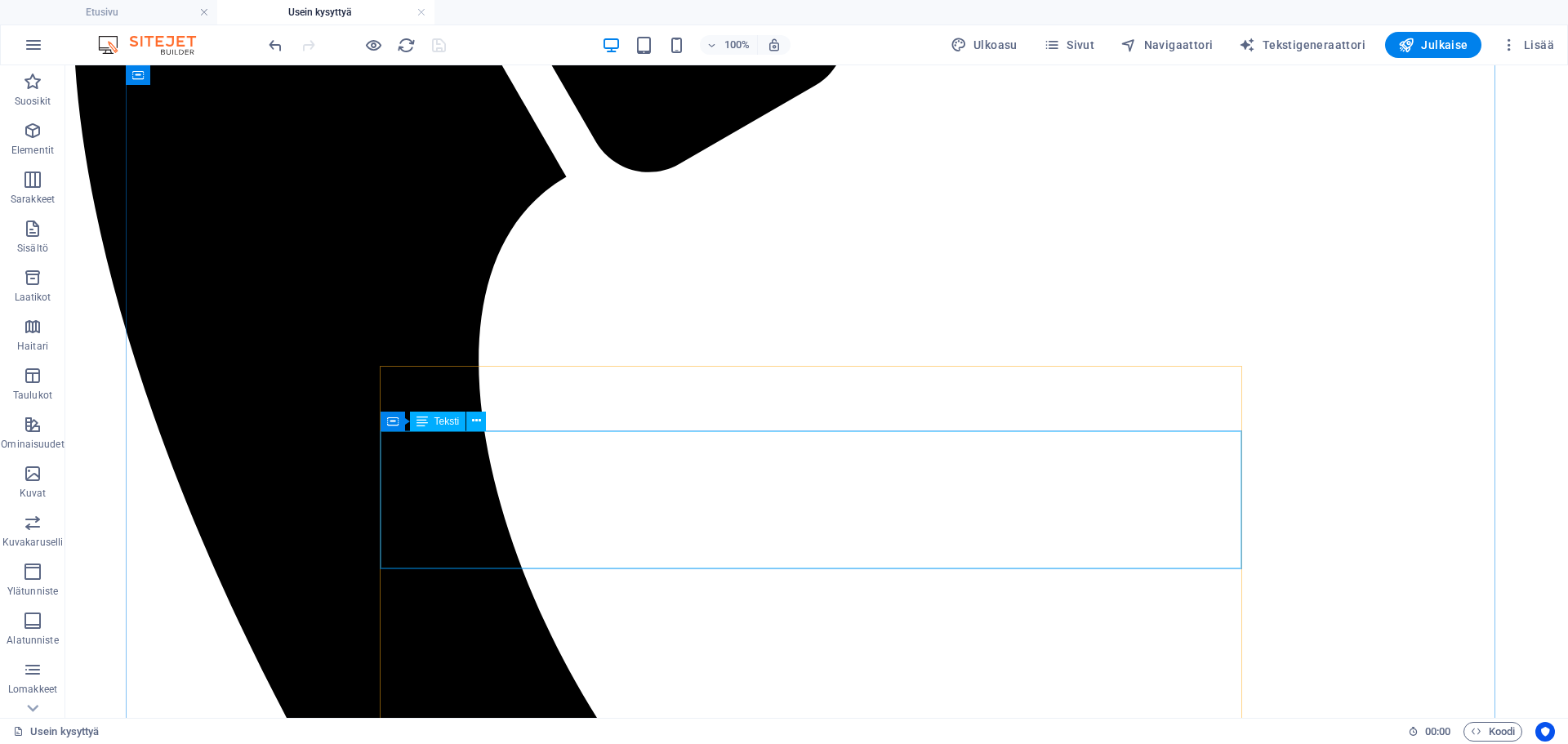
drag, startPoint x: 962, startPoint y: 559, endPoint x: 935, endPoint y: 559, distance: 27.0
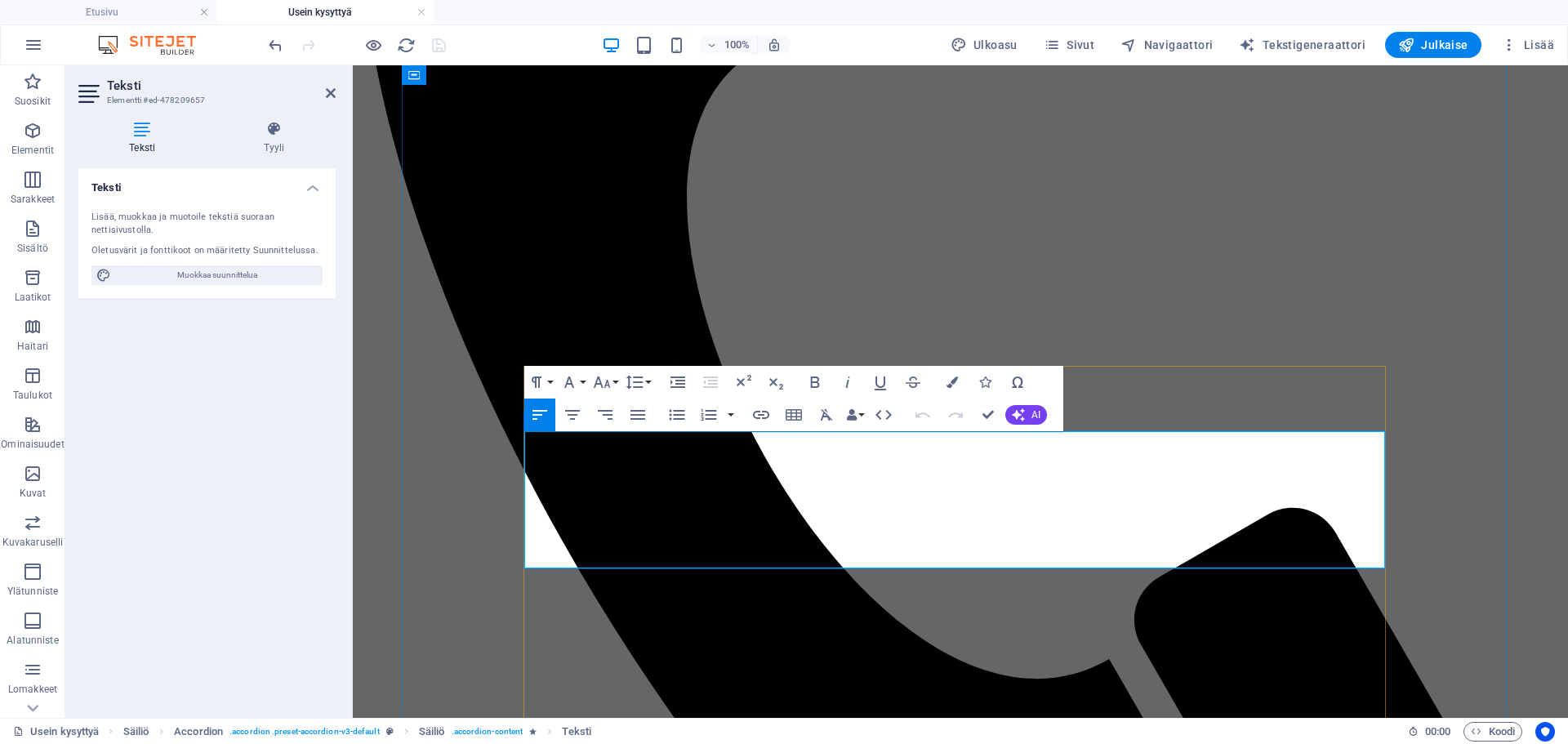
drag, startPoint x: 1106, startPoint y: 560, endPoint x: 522, endPoint y: 445, distance: 595.2
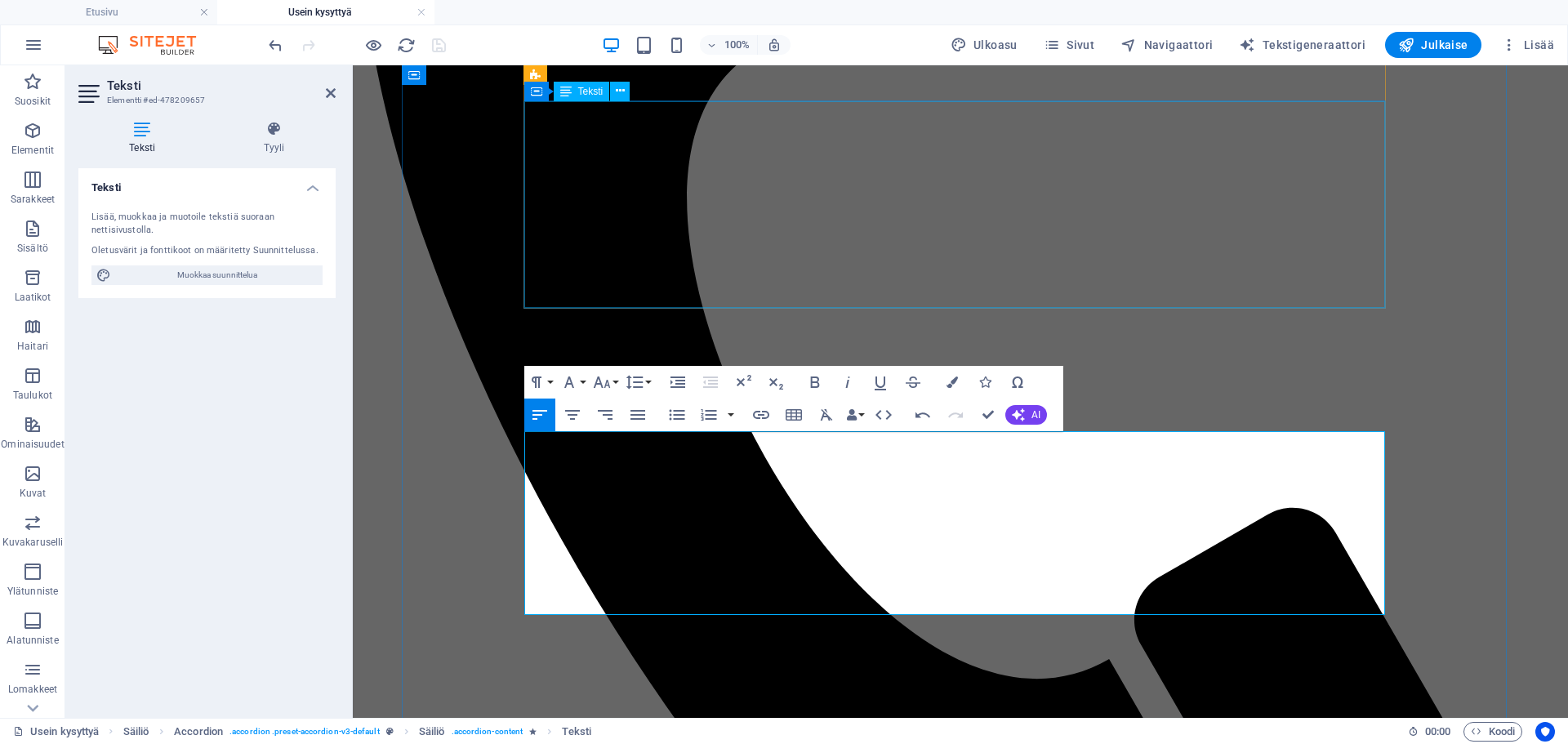
scroll to position [9910, 3]
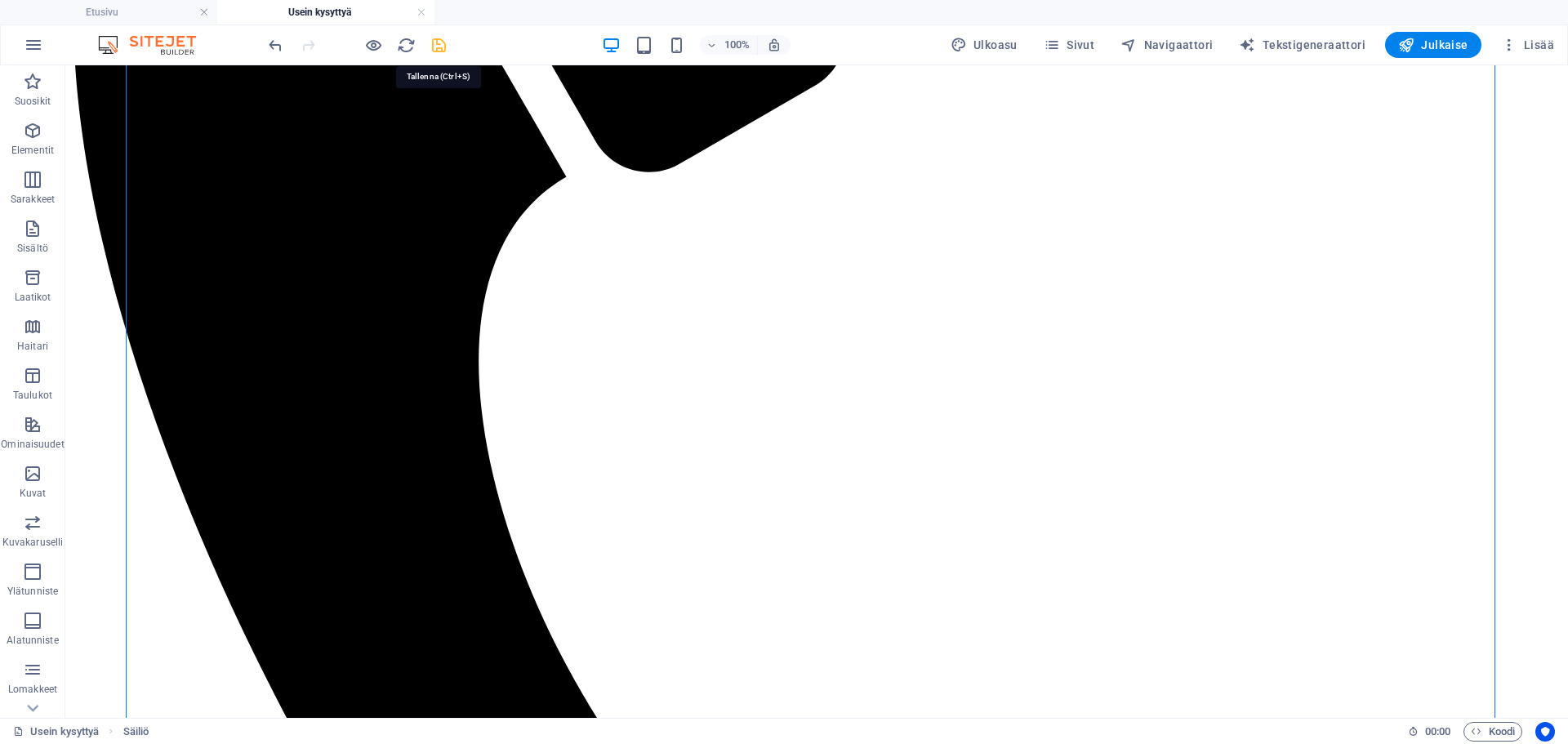
click at [432, 44] on icon "save" at bounding box center [439, 45] width 19 height 19
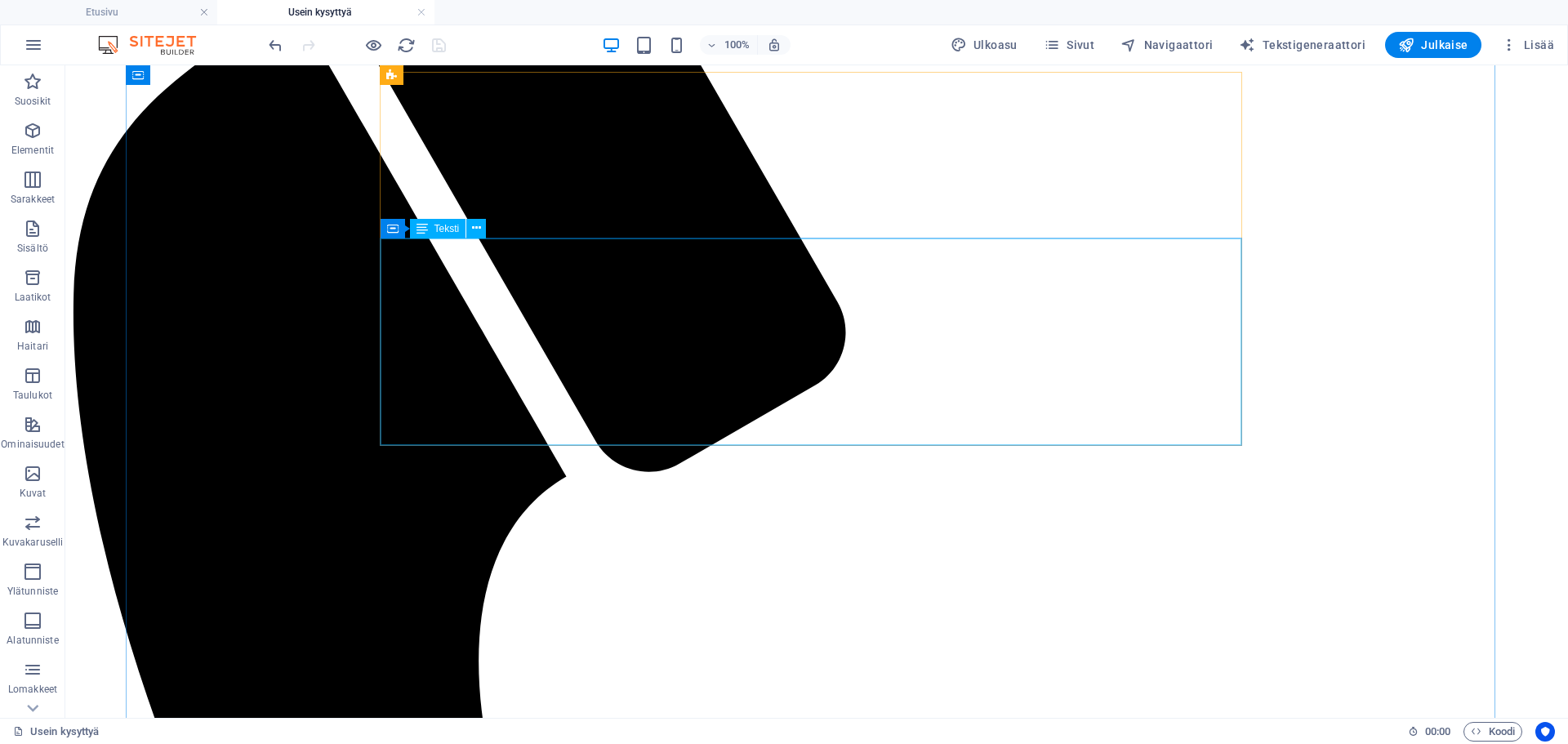
scroll to position [327, 0]
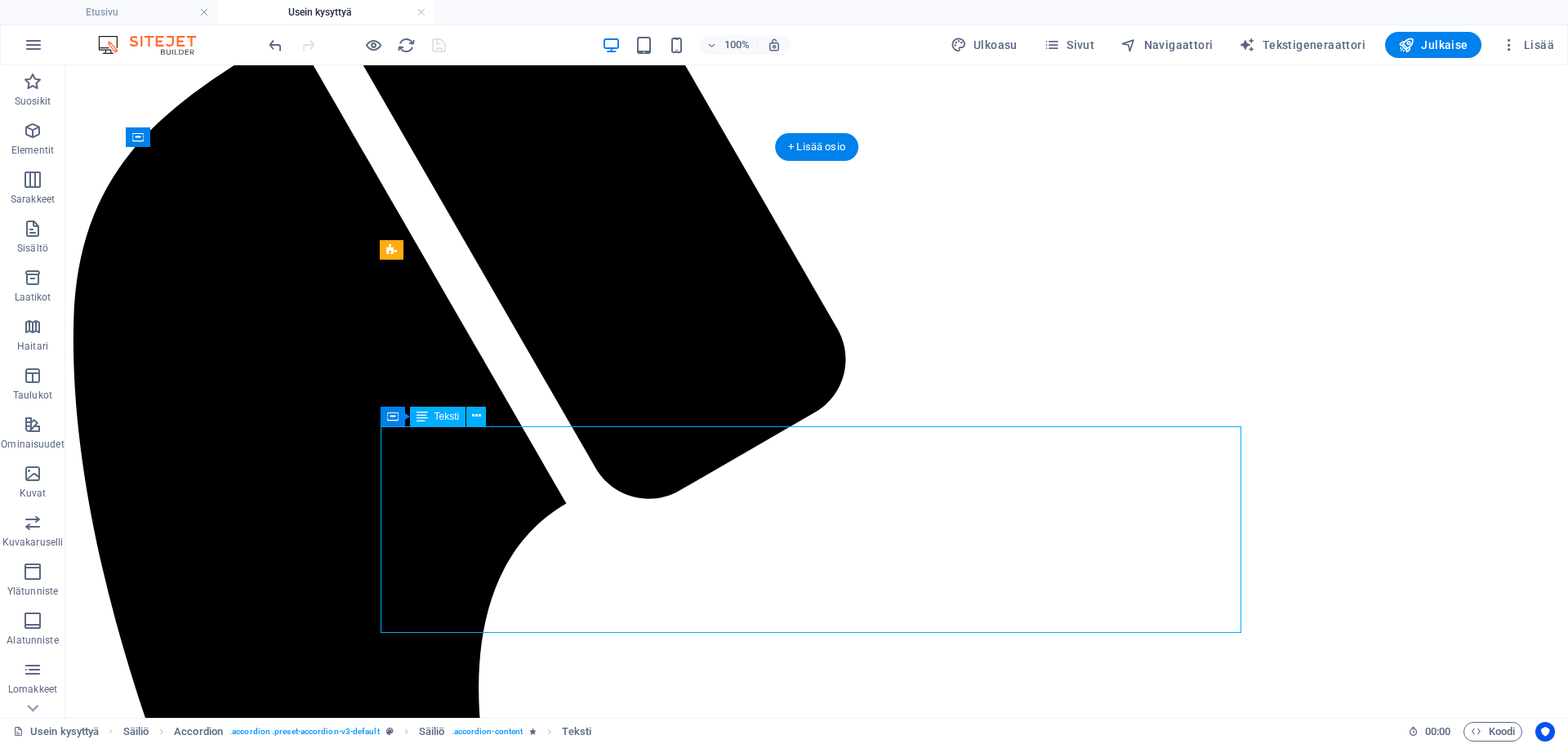
scroll to position [328, 0]
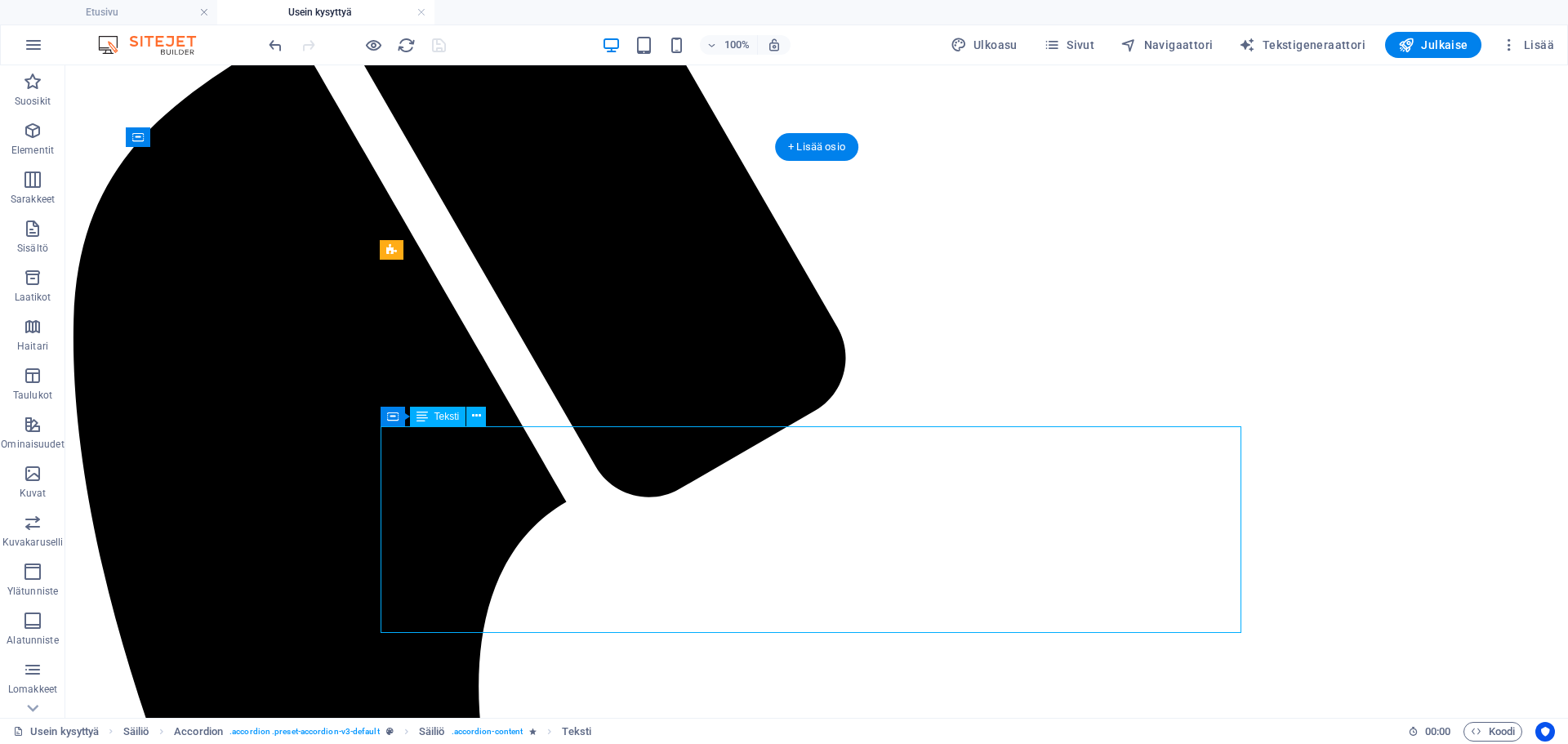
drag, startPoint x: 584, startPoint y: 625, endPoint x: 424, endPoint y: 498, distance: 204.3
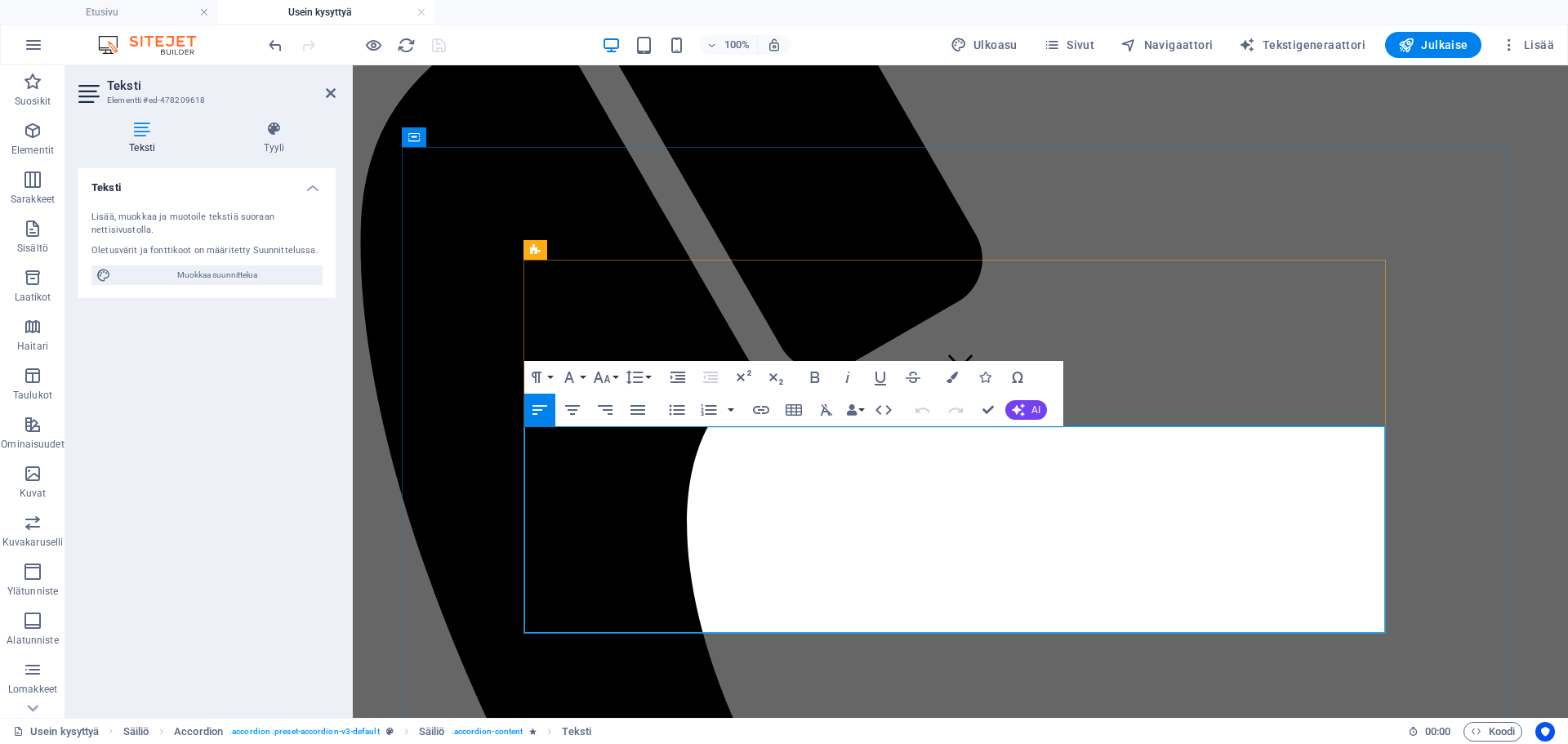
drag, startPoint x: 726, startPoint y: 624, endPoint x: 523, endPoint y: 429, distance: 281.5
copy div "Suhtaudumme esteettömyyteen vakavasti , emmekä auta sellaisia hakemuksia, jotka…"
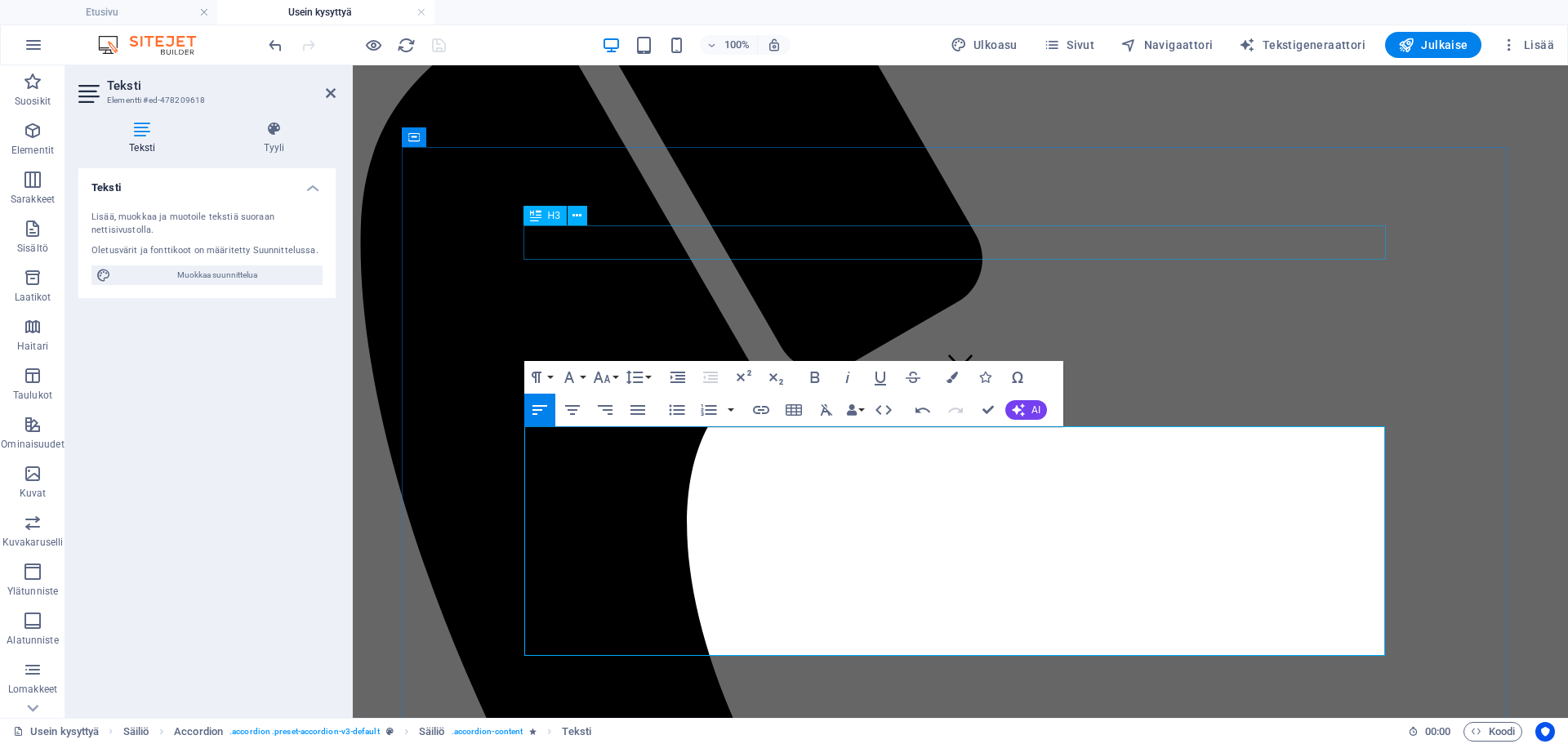
scroll to position [7476, 3]
click at [683, 412] on icon "button" at bounding box center [677, 410] width 20 height 20
click at [676, 408] on icon "button" at bounding box center [677, 410] width 20 height 20
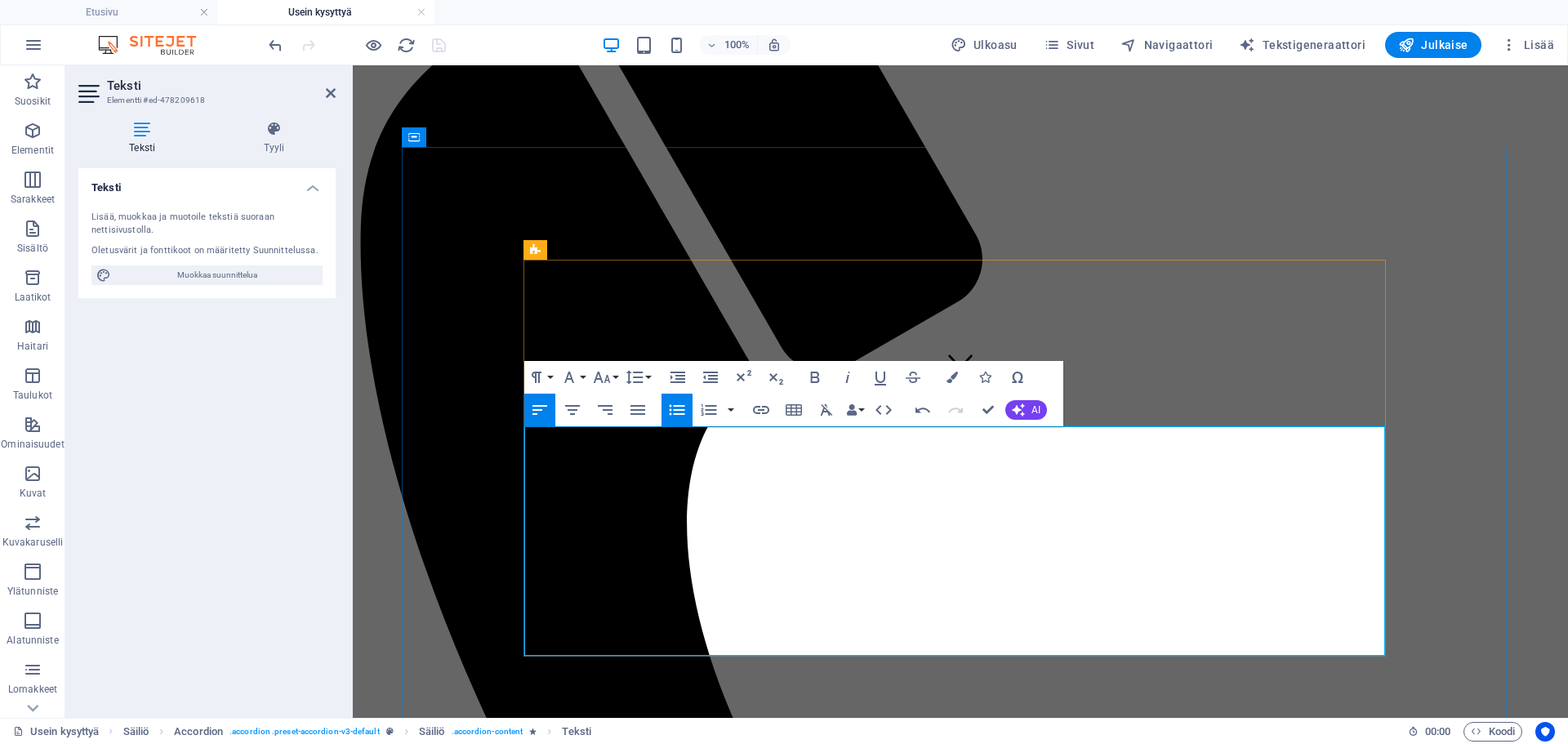
drag, startPoint x: 676, startPoint y: 408, endPoint x: 296, endPoint y: 362, distance: 382.8
click at [676, 408] on icon "button" at bounding box center [677, 410] width 20 height 20
click at [678, 404] on icon "button" at bounding box center [677, 410] width 20 height 20
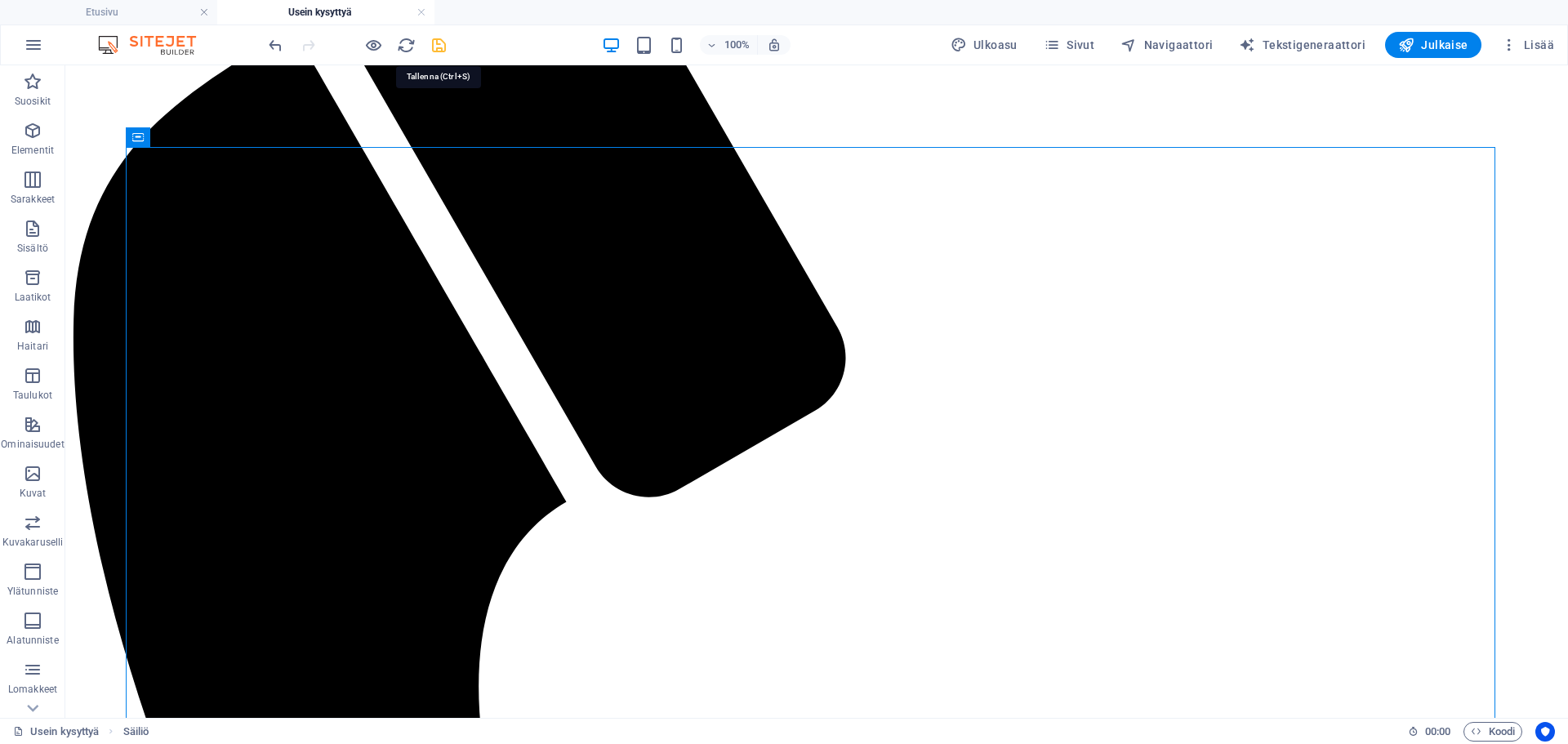
drag, startPoint x: 440, startPoint y: 44, endPoint x: 537, endPoint y: 62, distance: 98.7
click at [439, 44] on icon "save" at bounding box center [439, 45] width 19 height 19
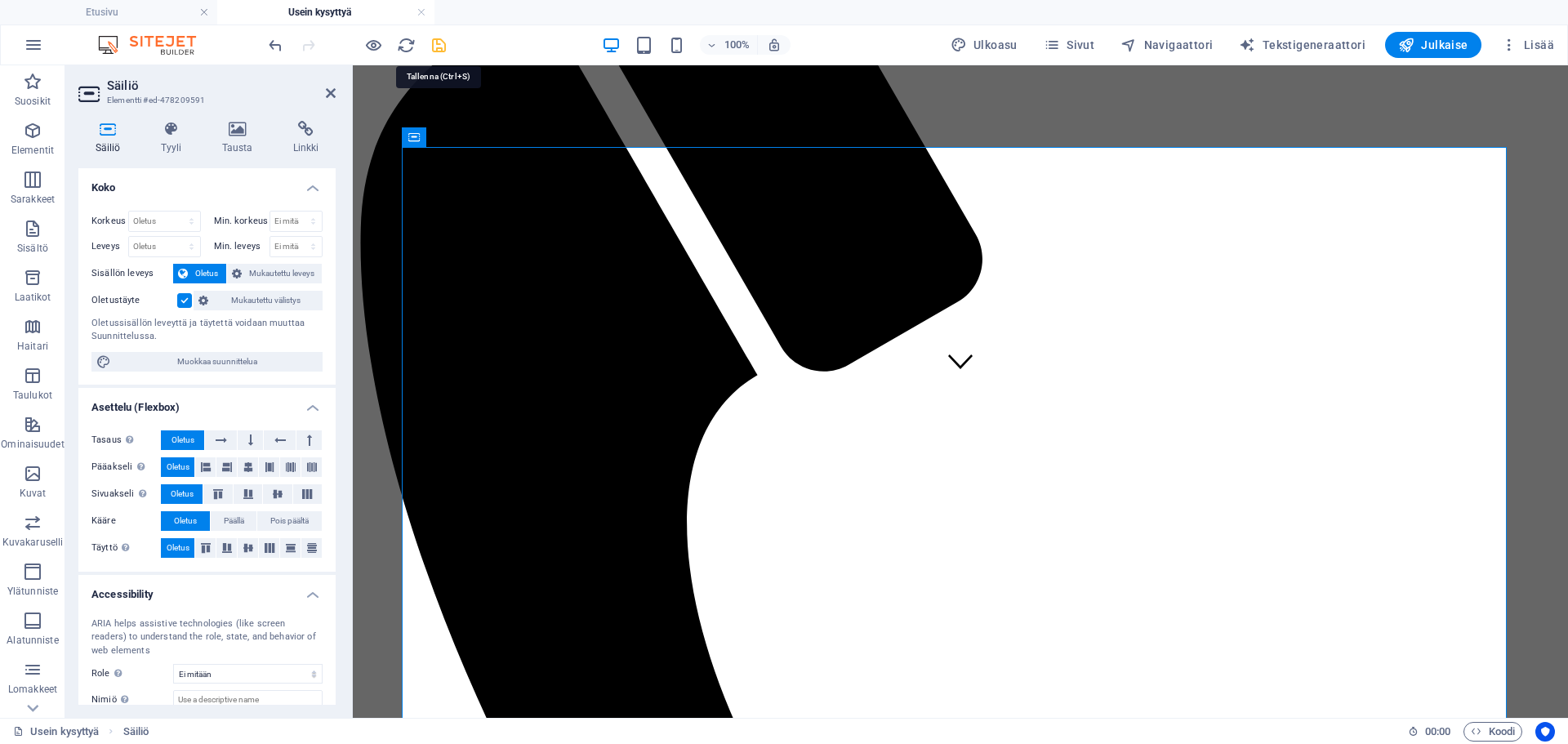
click at [436, 43] on icon "save" at bounding box center [439, 45] width 19 height 19
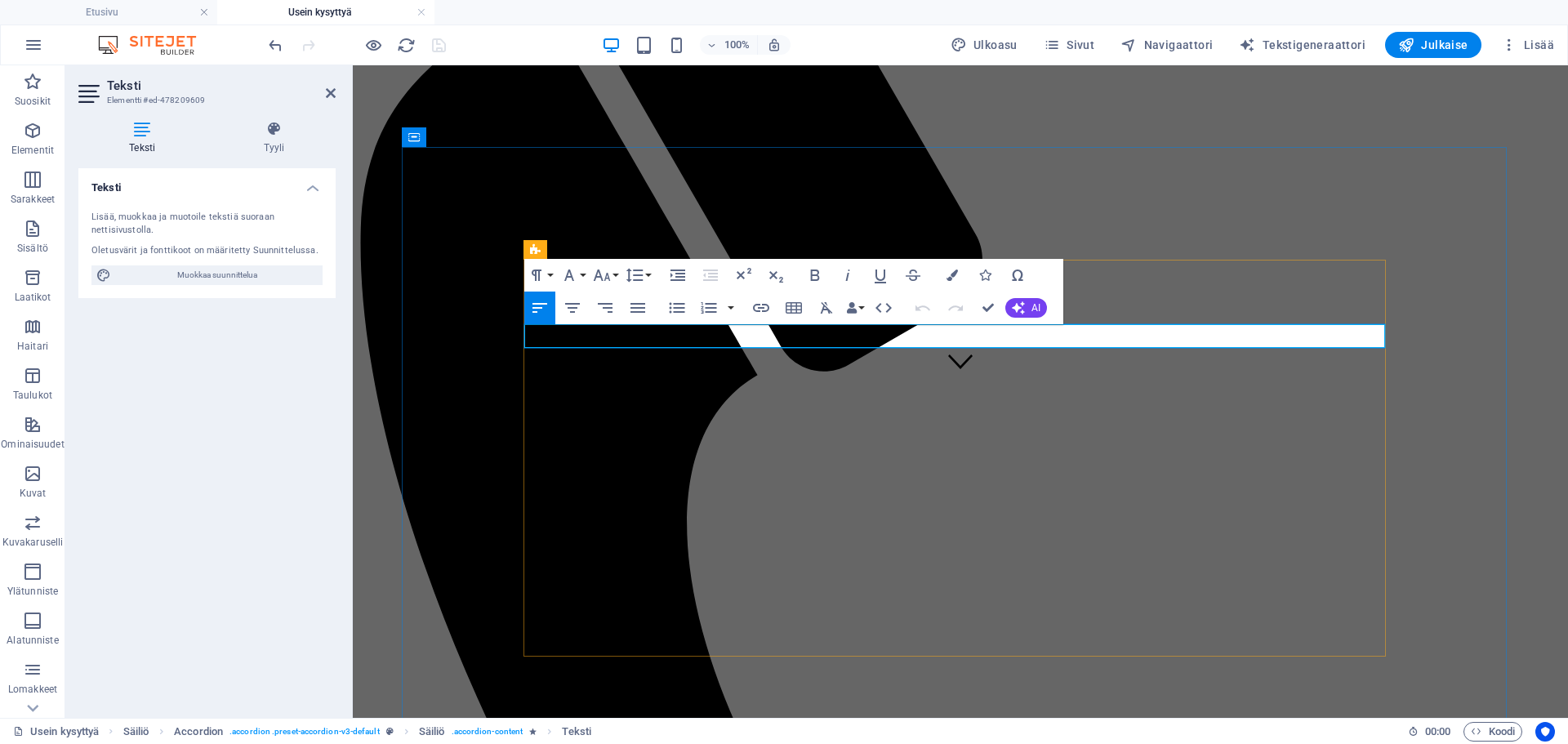
drag, startPoint x: 1179, startPoint y: 336, endPoint x: 524, endPoint y: 331, distance: 655.0
copy span "Tarjoamme palvelua organisaatioille, jotka valmistelevat aluekehittämiseen liit…"
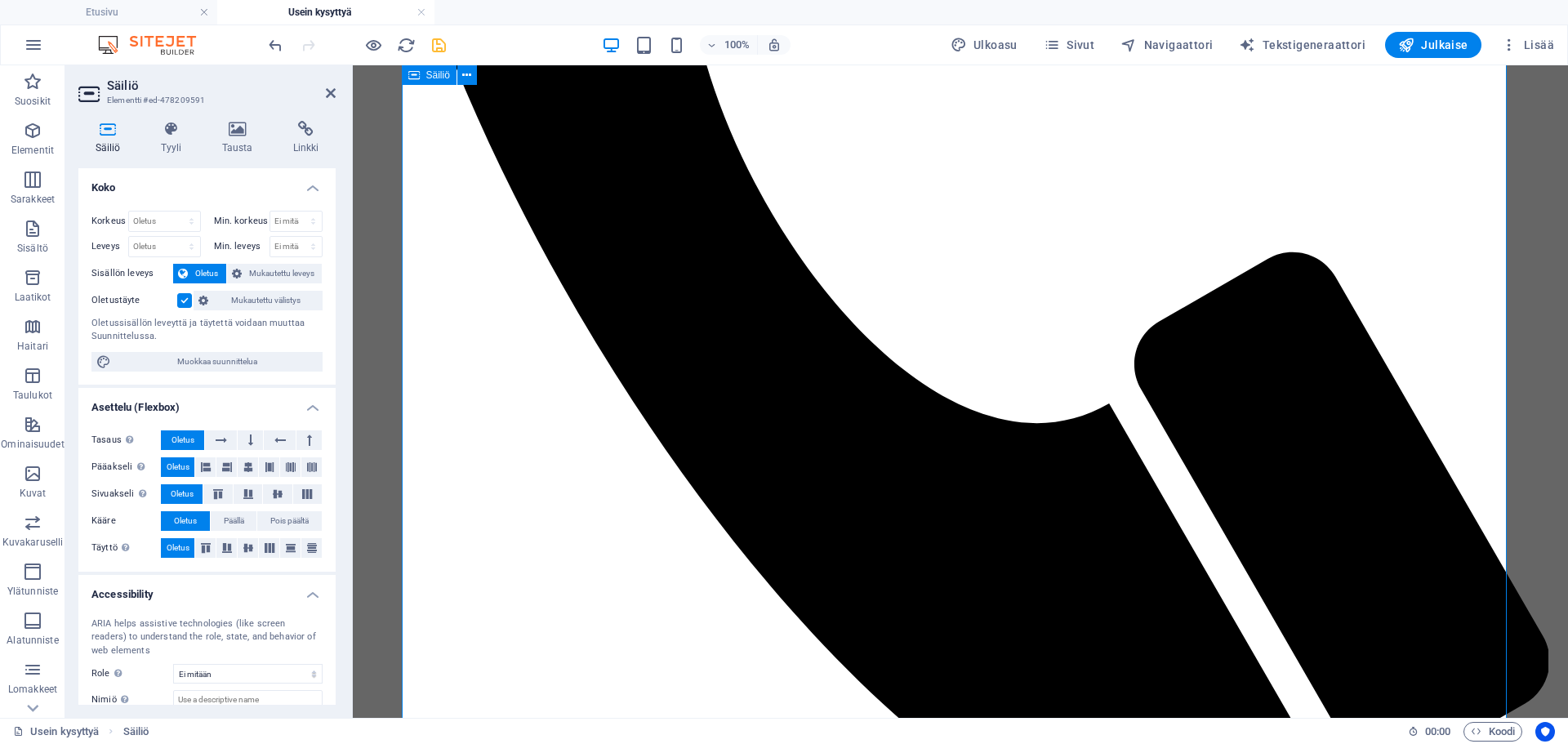
scroll to position [982, 0]
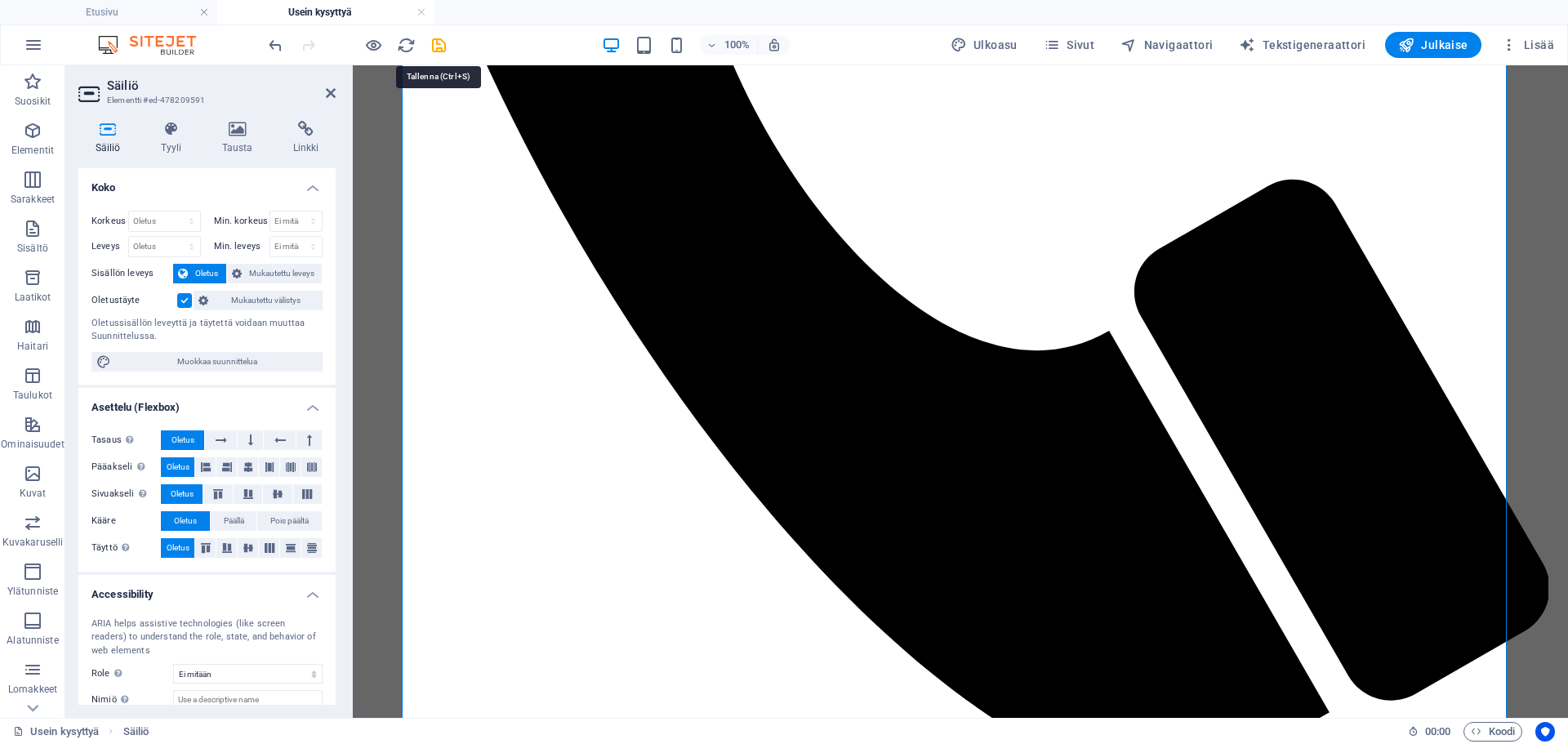
click at [439, 37] on icon "save" at bounding box center [439, 45] width 19 height 19
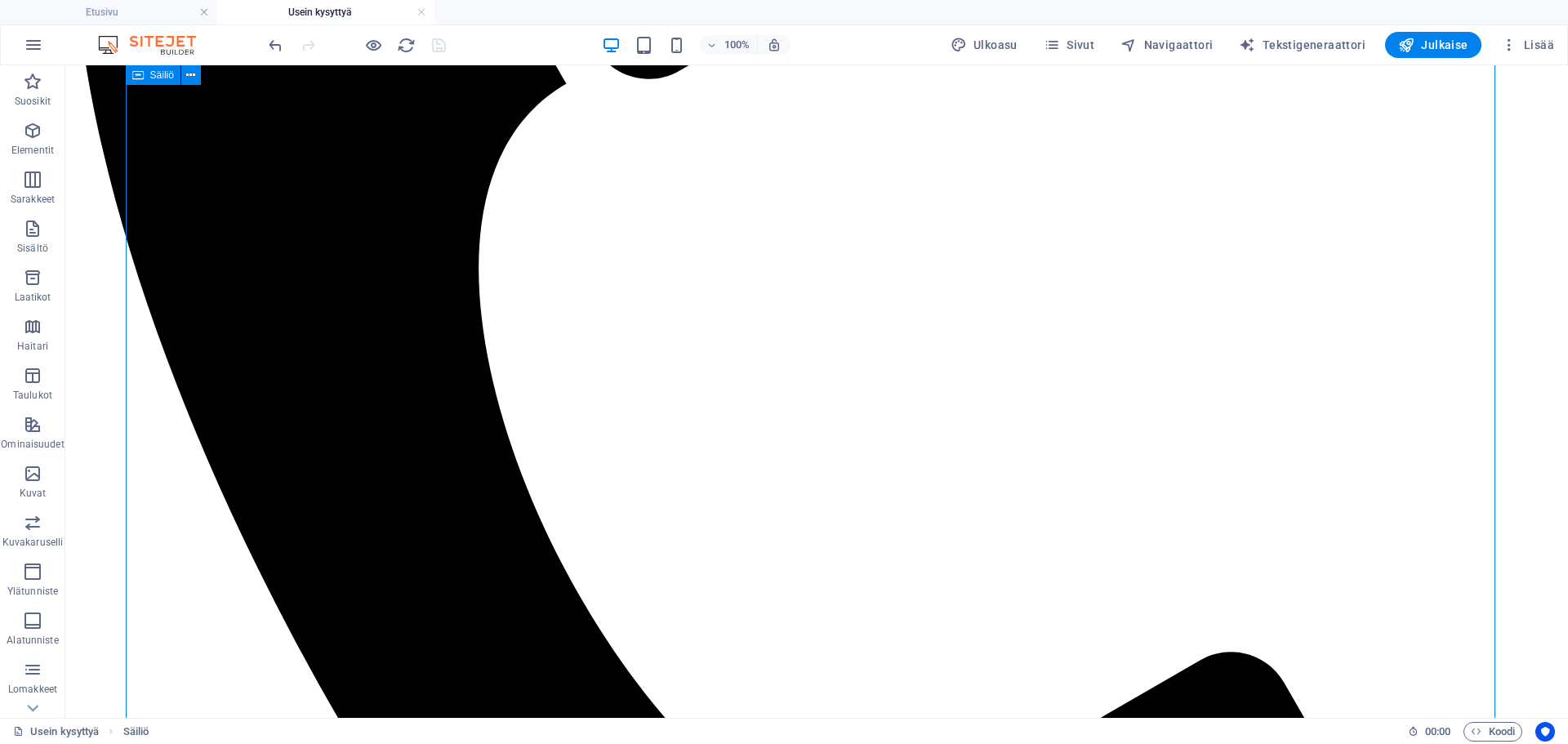
scroll to position [737, 0]
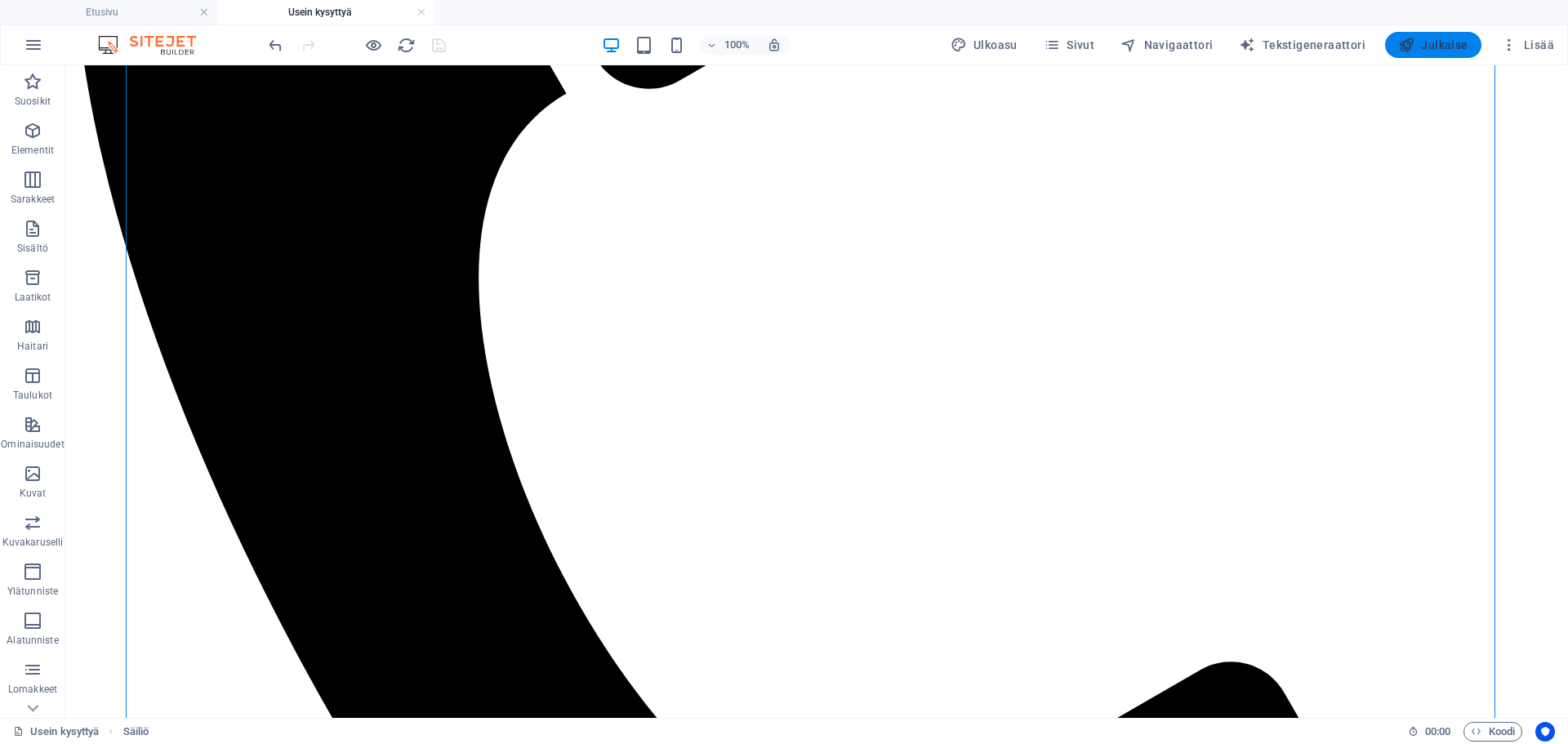
click at [1414, 36] on button "Julkaise" at bounding box center [1433, 45] width 96 height 26
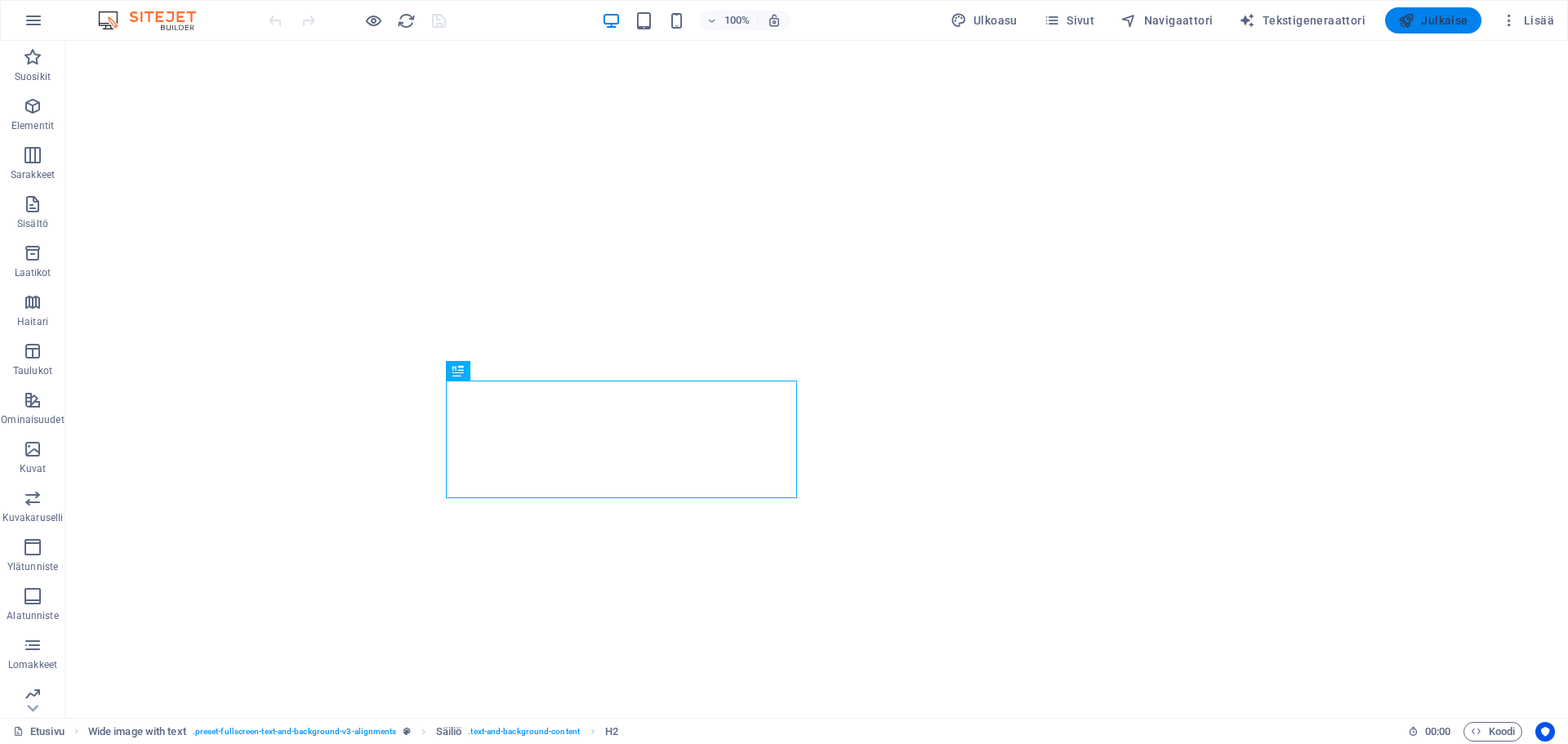
click at [1441, 18] on span "Julkaise" at bounding box center [1433, 20] width 70 height 16
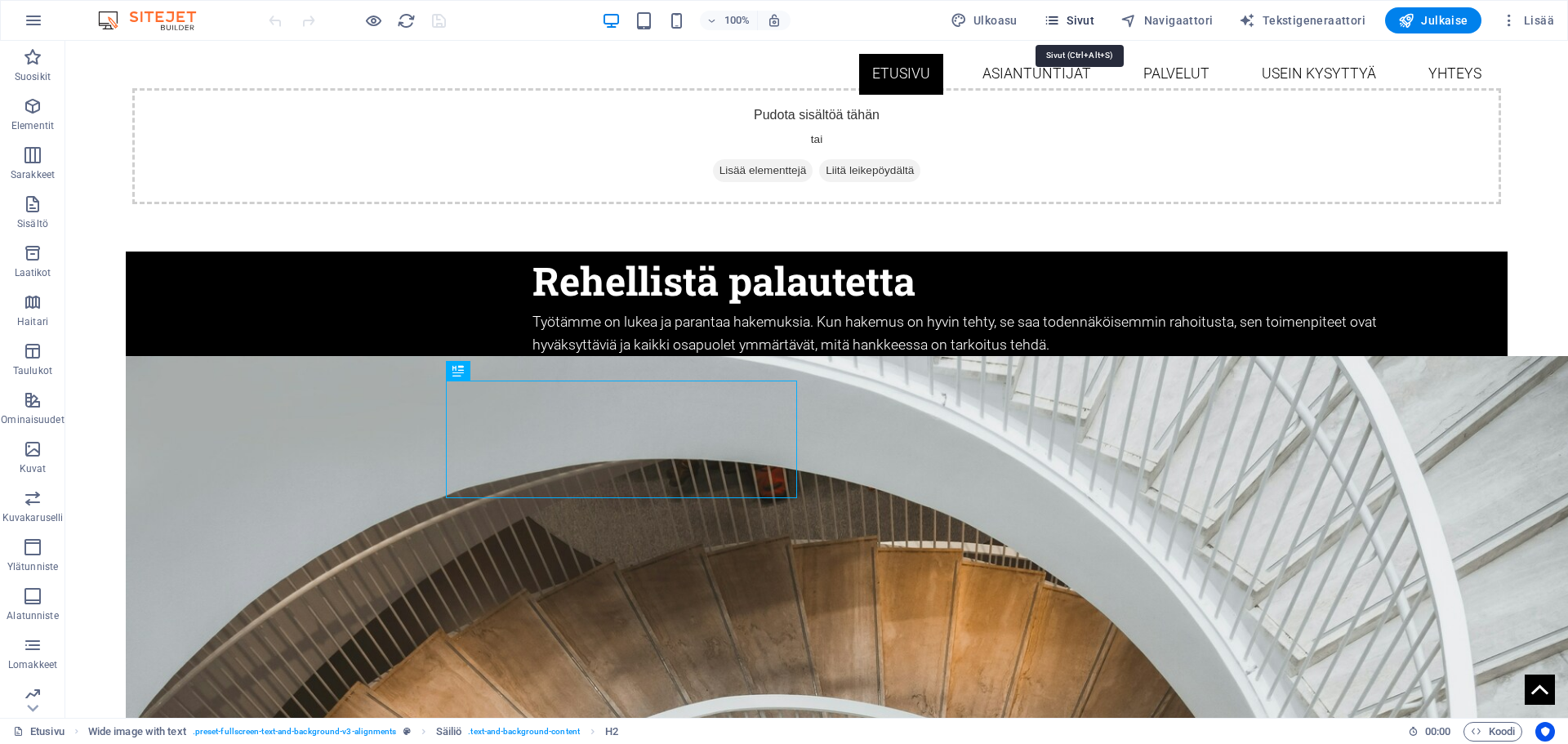
click at [1062, 9] on button "Sivut" at bounding box center [1069, 21] width 64 height 26
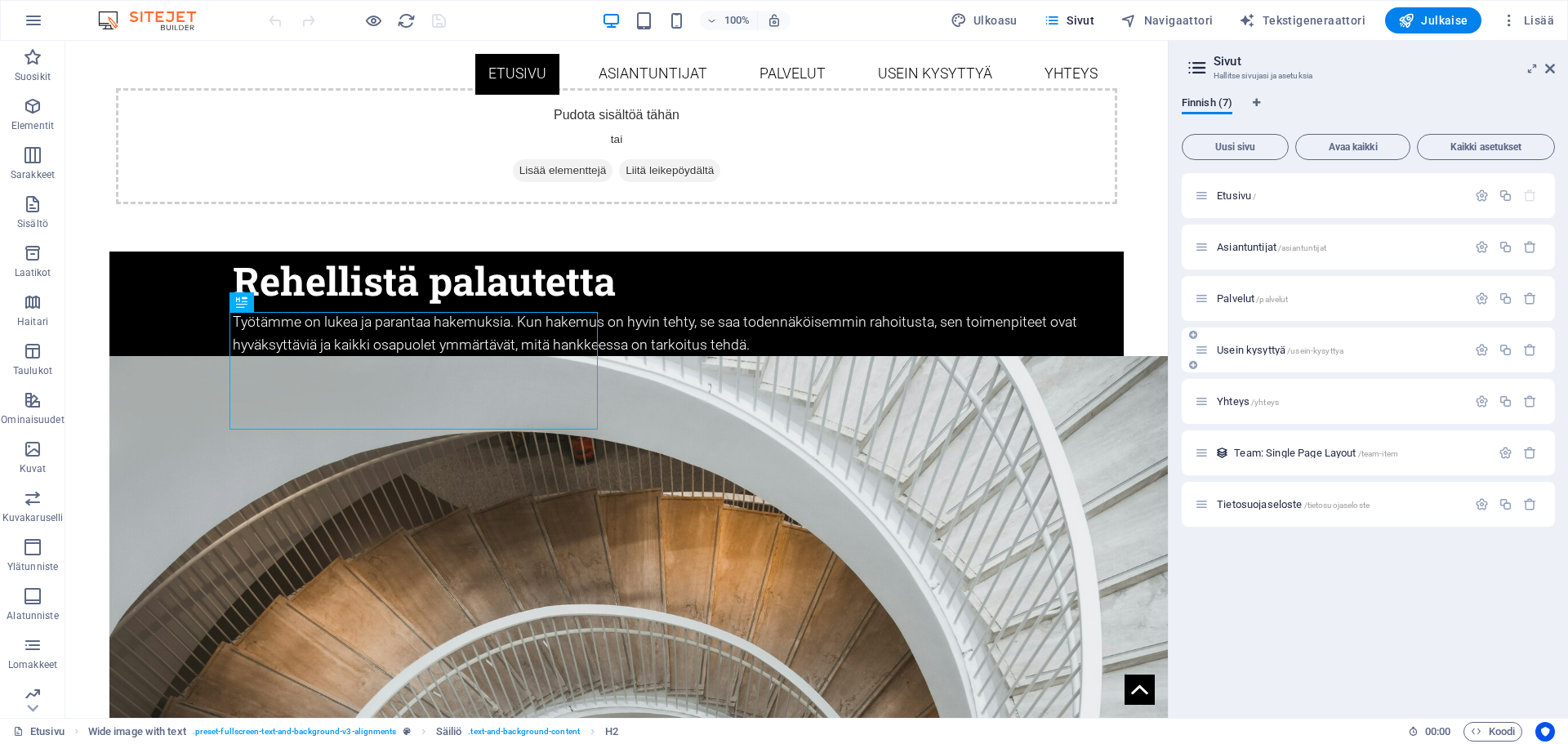
click at [1255, 342] on div "Usein kysyttyä /usein-kysyttya" at bounding box center [1331, 350] width 272 height 19
click at [1247, 350] on span "Usein kysyttyä /usein-kysyttya" at bounding box center [1280, 349] width 126 height 12
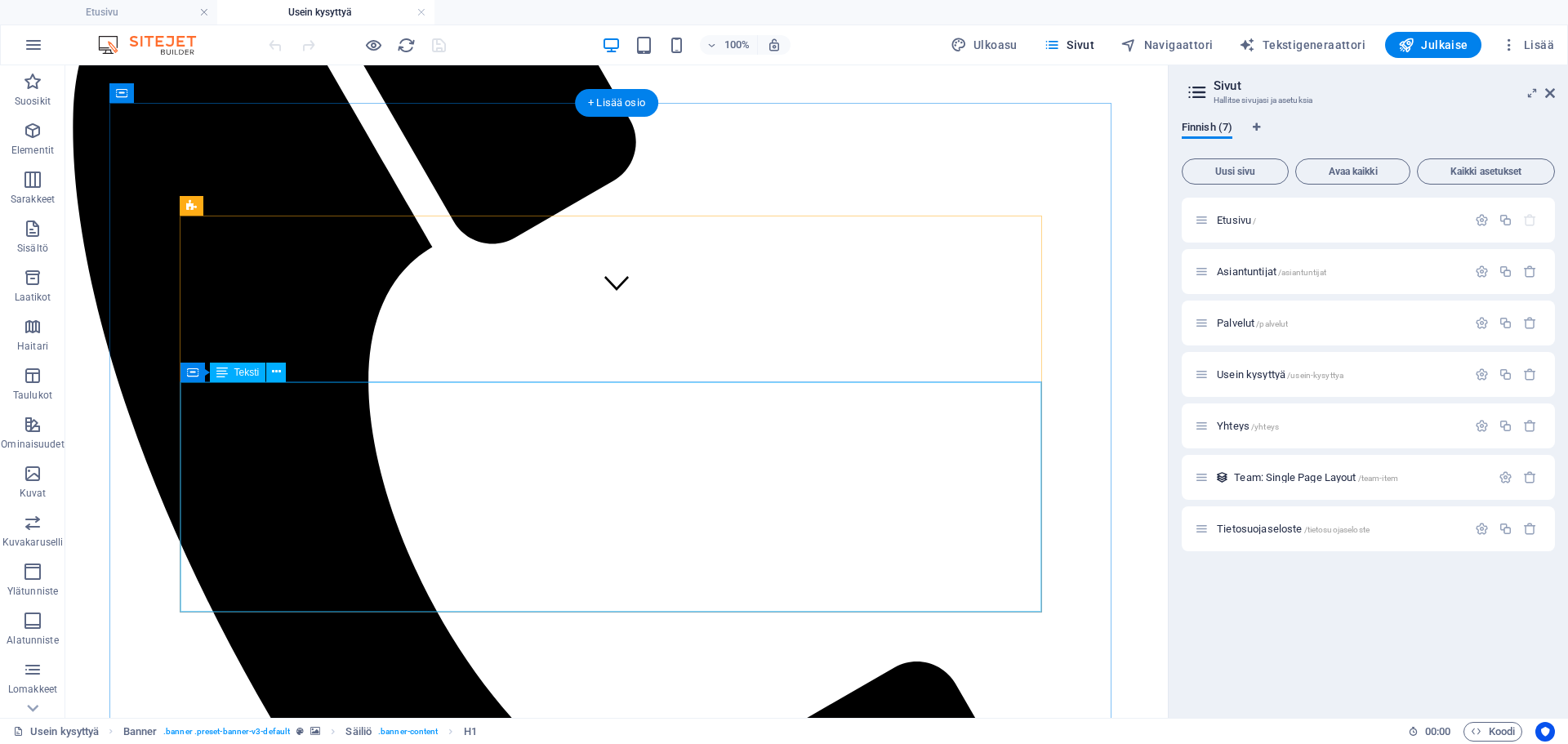
scroll to position [408, 0]
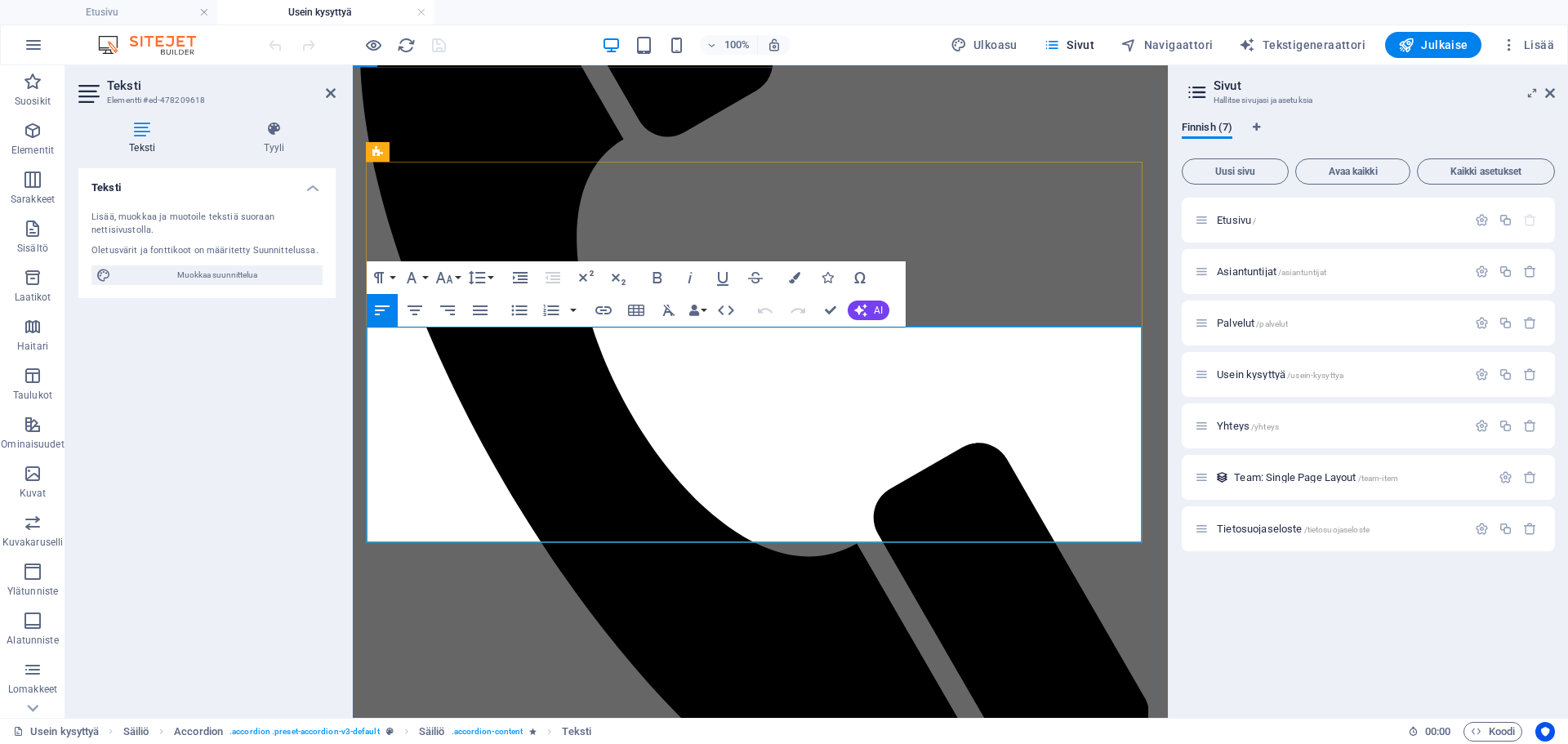
click at [423, 273] on button "Font Family" at bounding box center [415, 277] width 31 height 33
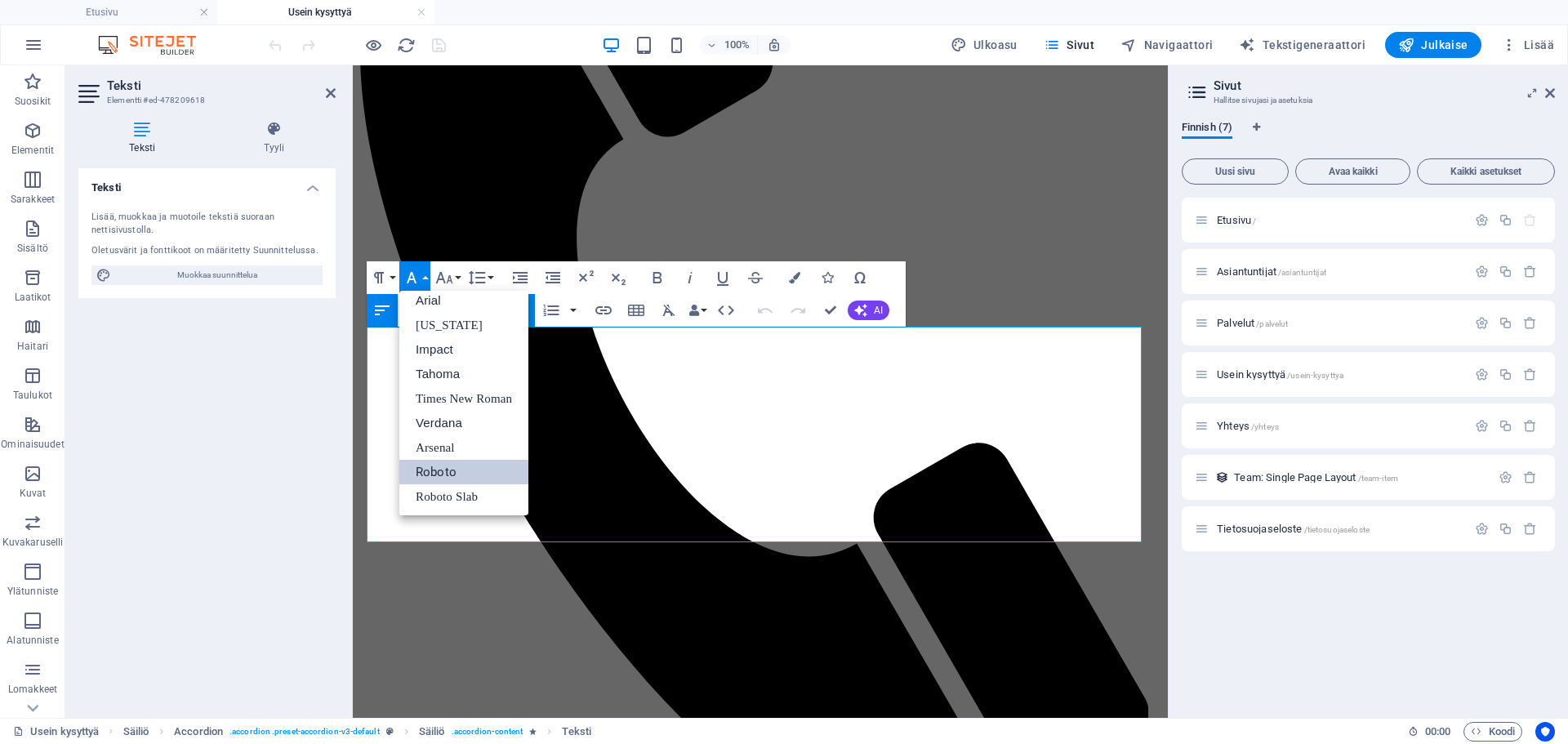
scroll to position [9, 0]
click at [423, 273] on button "Font Family" at bounding box center [415, 277] width 31 height 33
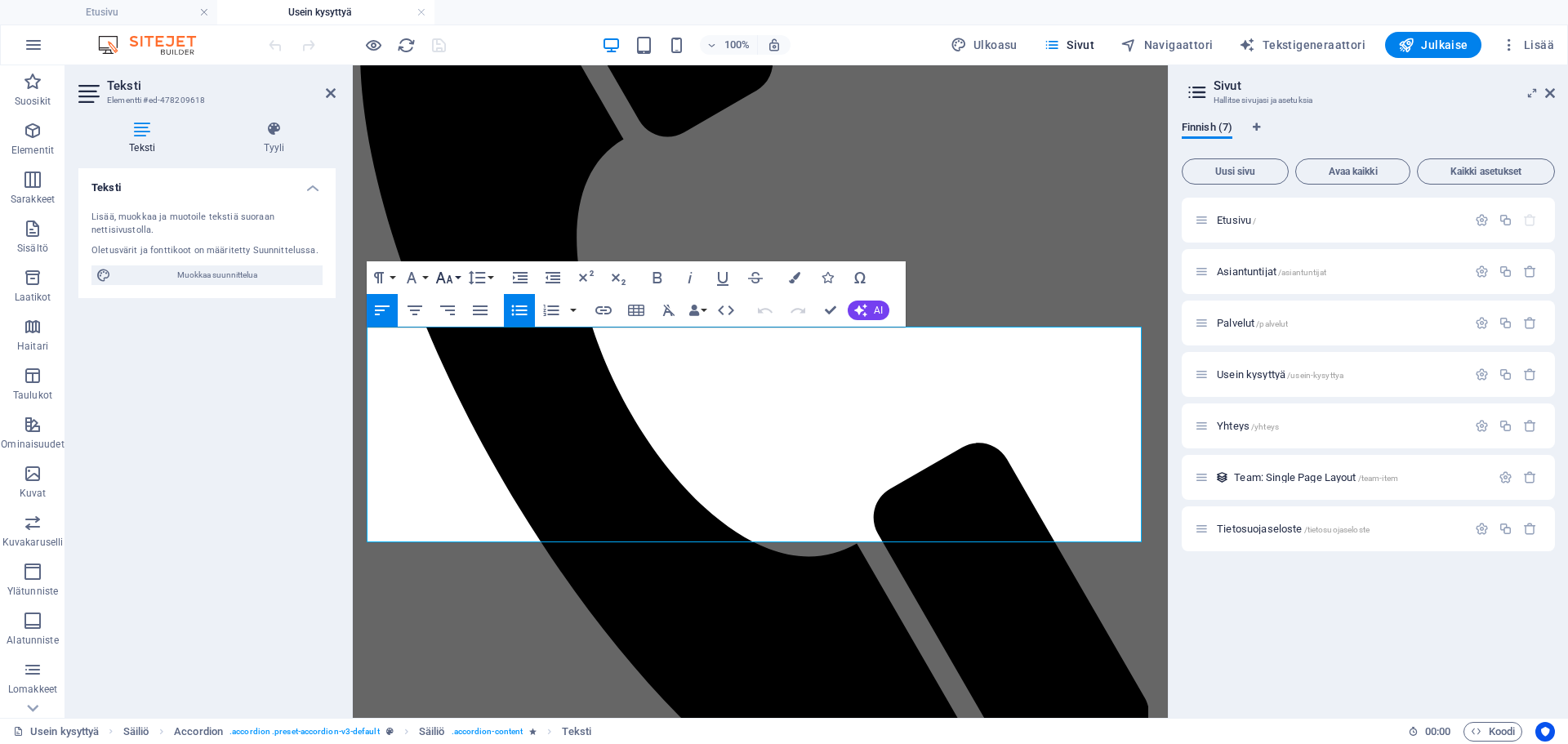
click at [452, 272] on icon "button" at bounding box center [444, 277] width 20 height 20
click at [426, 275] on button "Font Family" at bounding box center [415, 277] width 31 height 33
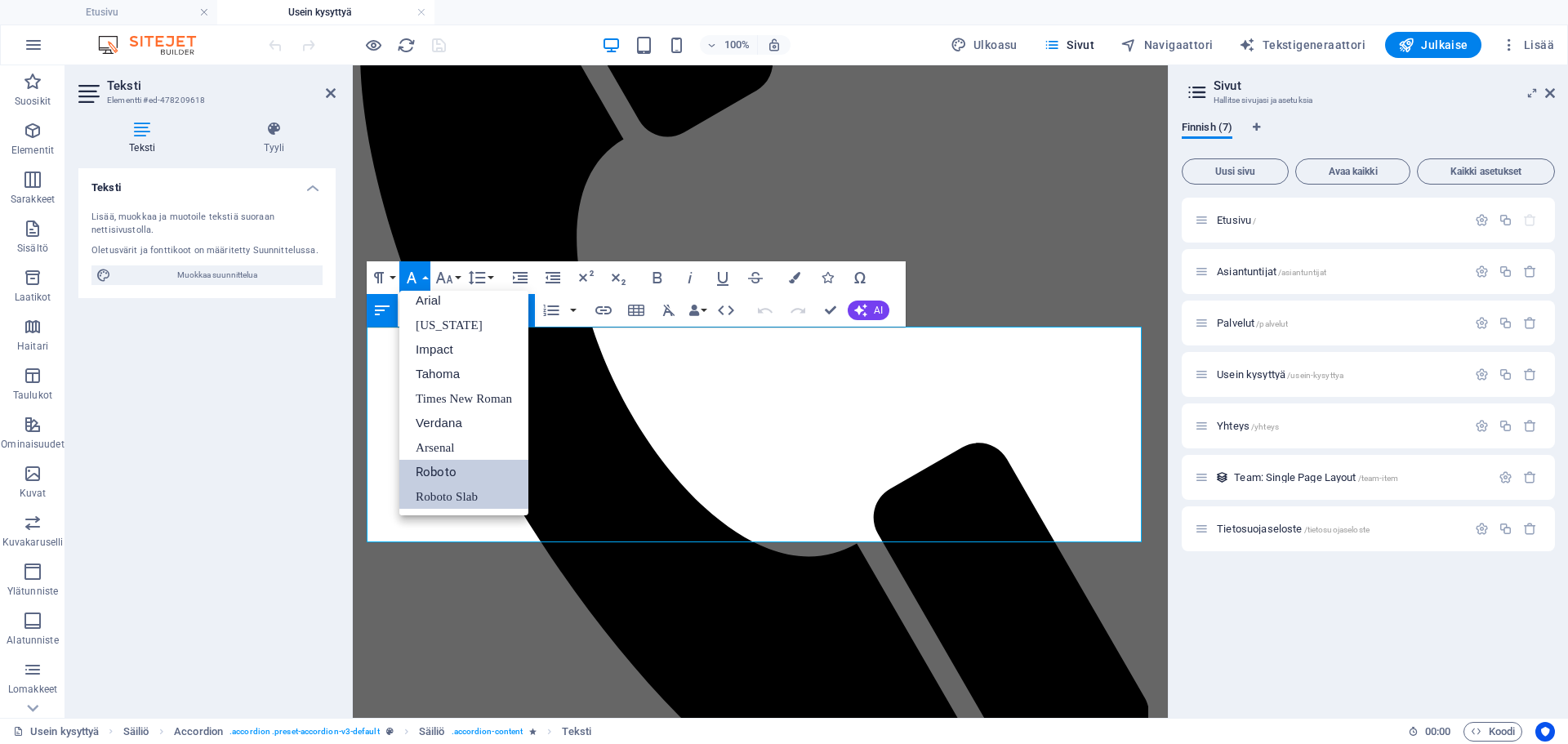
click at [449, 489] on link "Roboto Slab" at bounding box center [464, 496] width 129 height 24
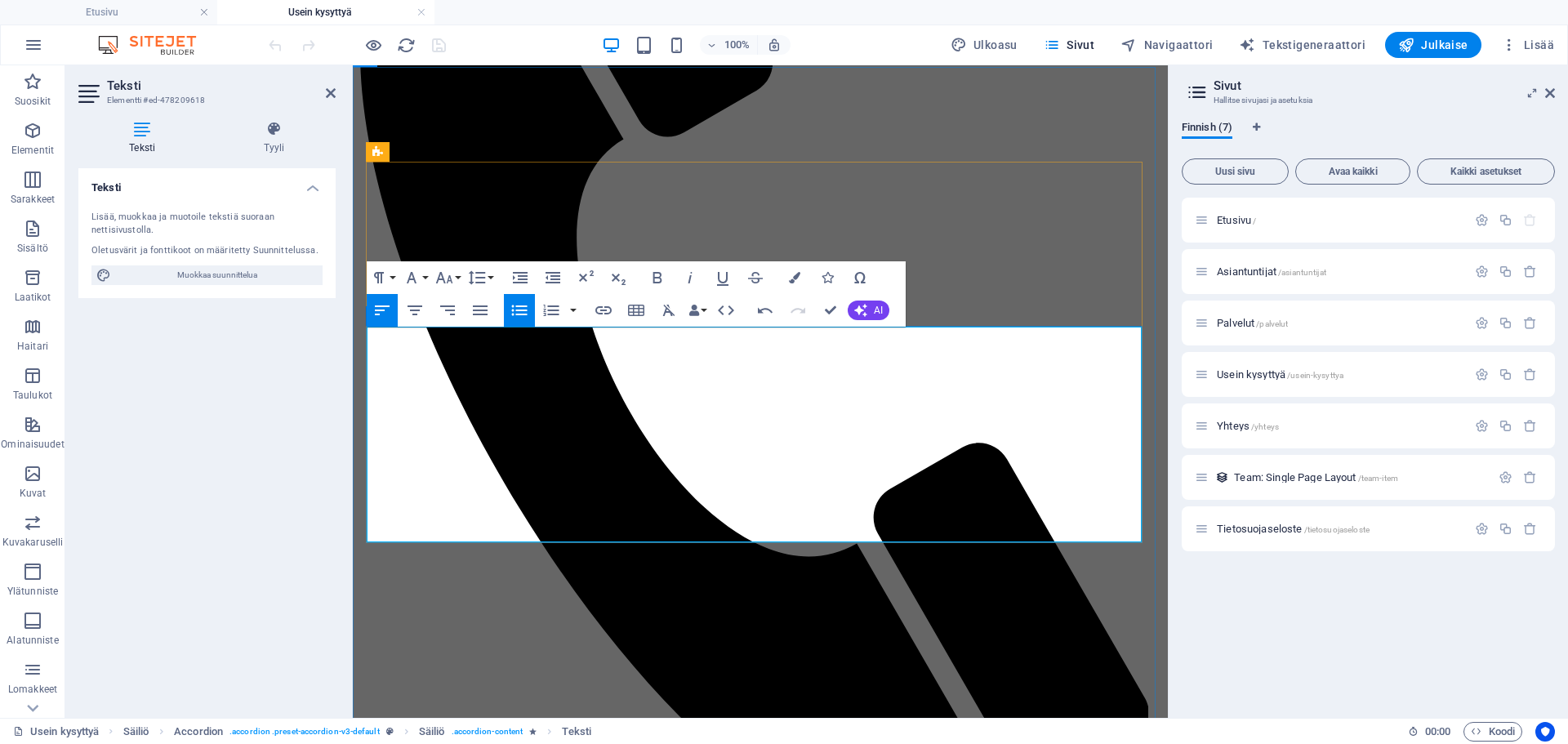
drag, startPoint x: 554, startPoint y: 533, endPoint x: 366, endPoint y: 337, distance: 271.6
click at [454, 270] on button "Font Size" at bounding box center [447, 277] width 31 height 33
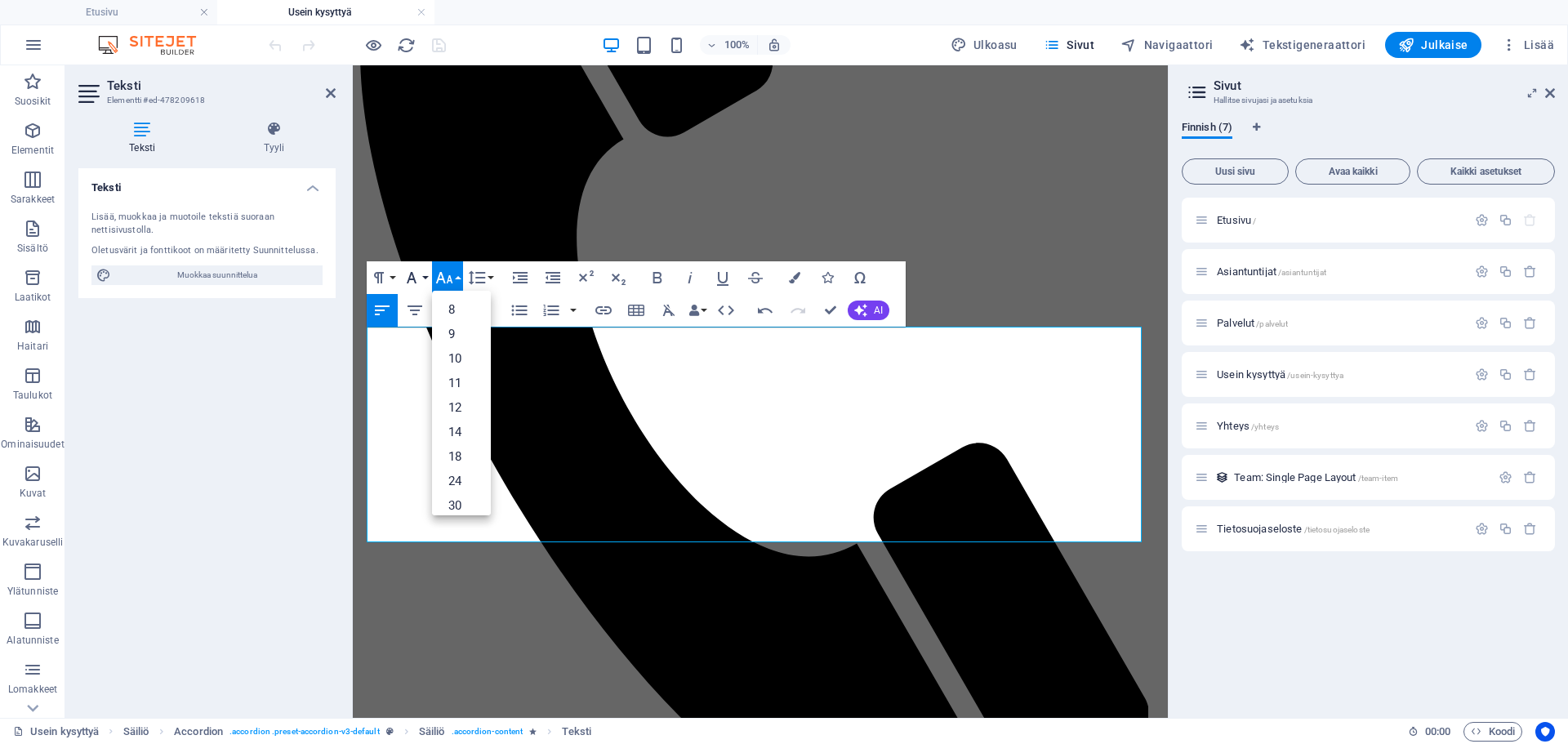
click at [420, 278] on icon "button" at bounding box center [411, 277] width 20 height 20
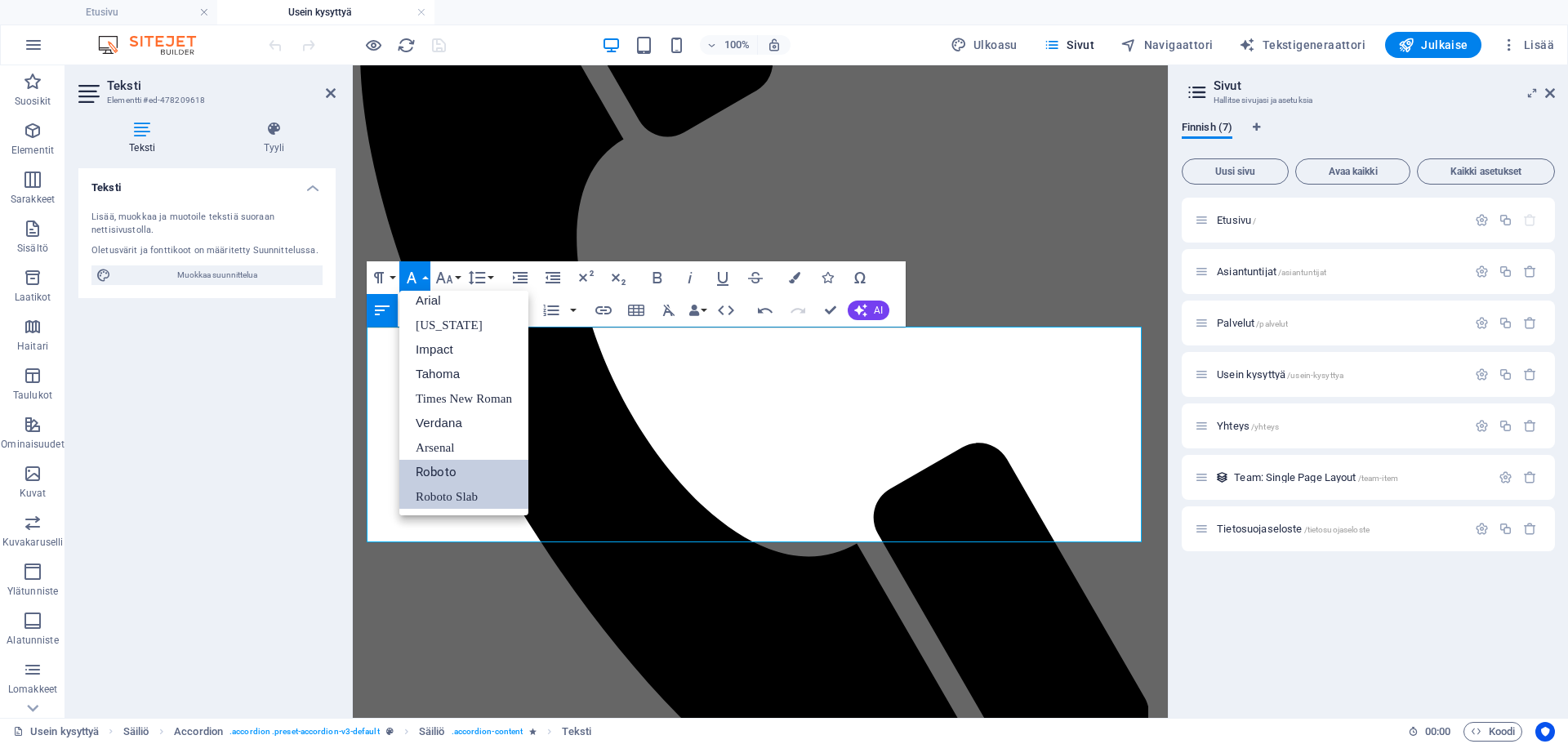
click at [435, 492] on link "Roboto Slab" at bounding box center [464, 496] width 129 height 24
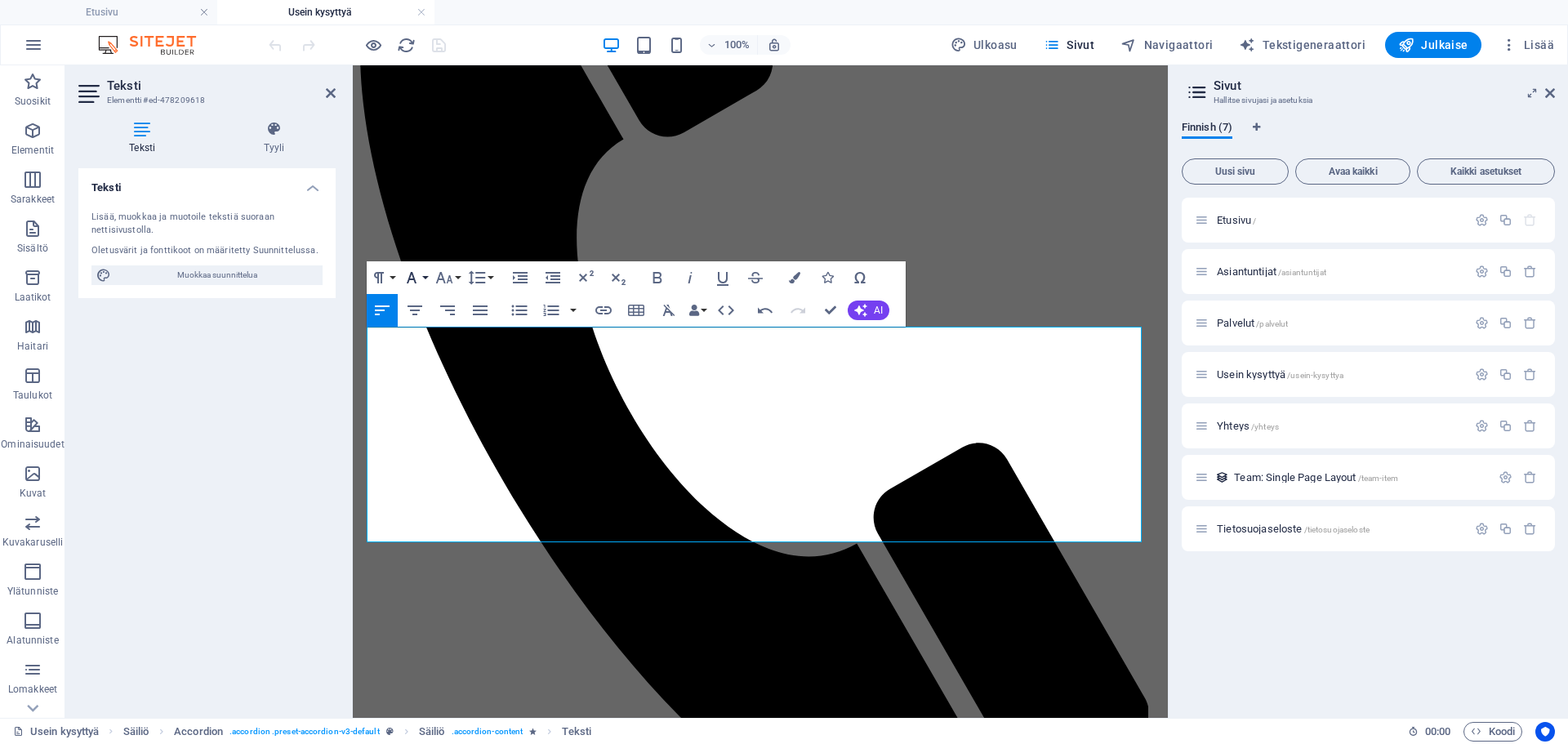
click at [420, 274] on icon "button" at bounding box center [411, 277] width 20 height 20
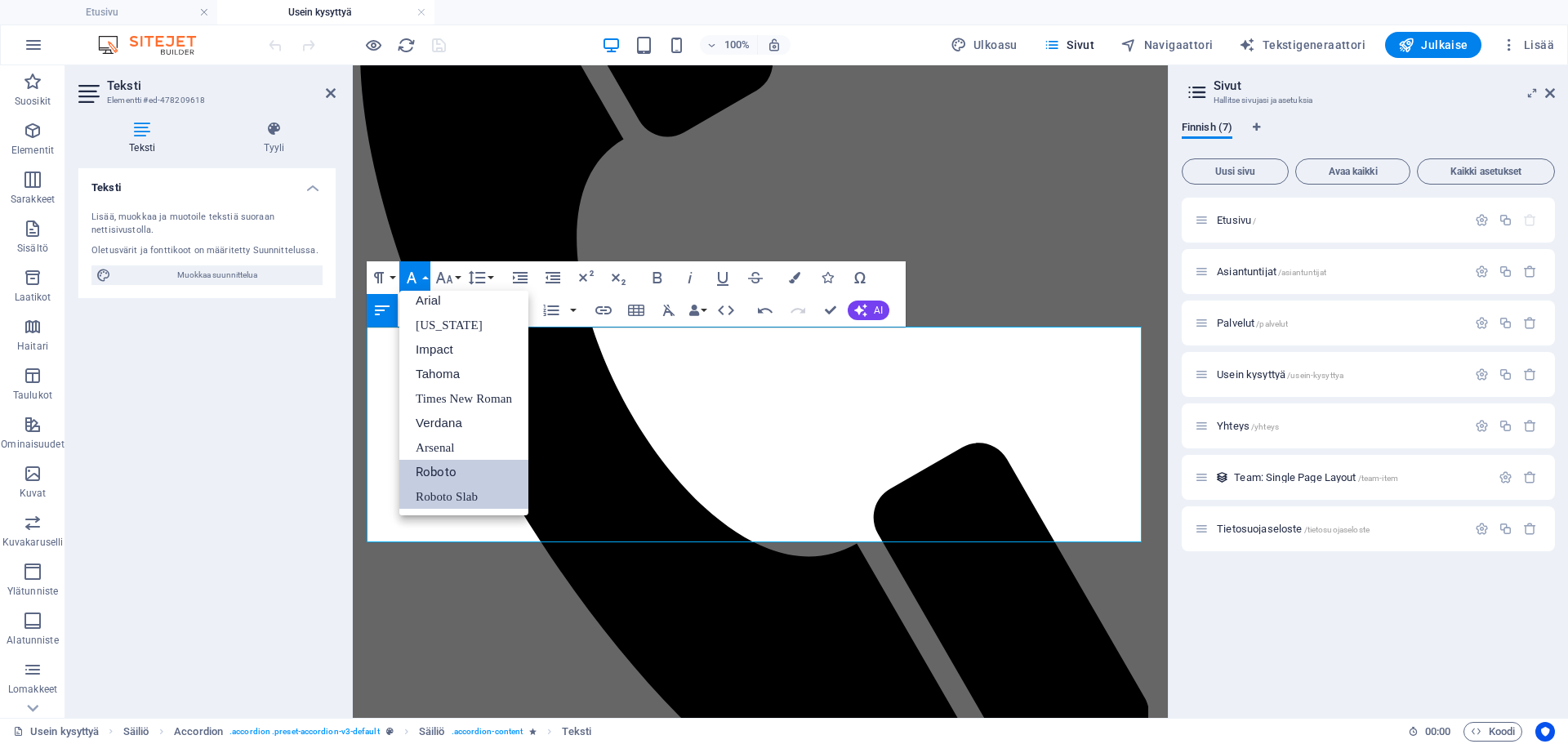
click at [453, 464] on link "Roboto" at bounding box center [464, 472] width 129 height 24
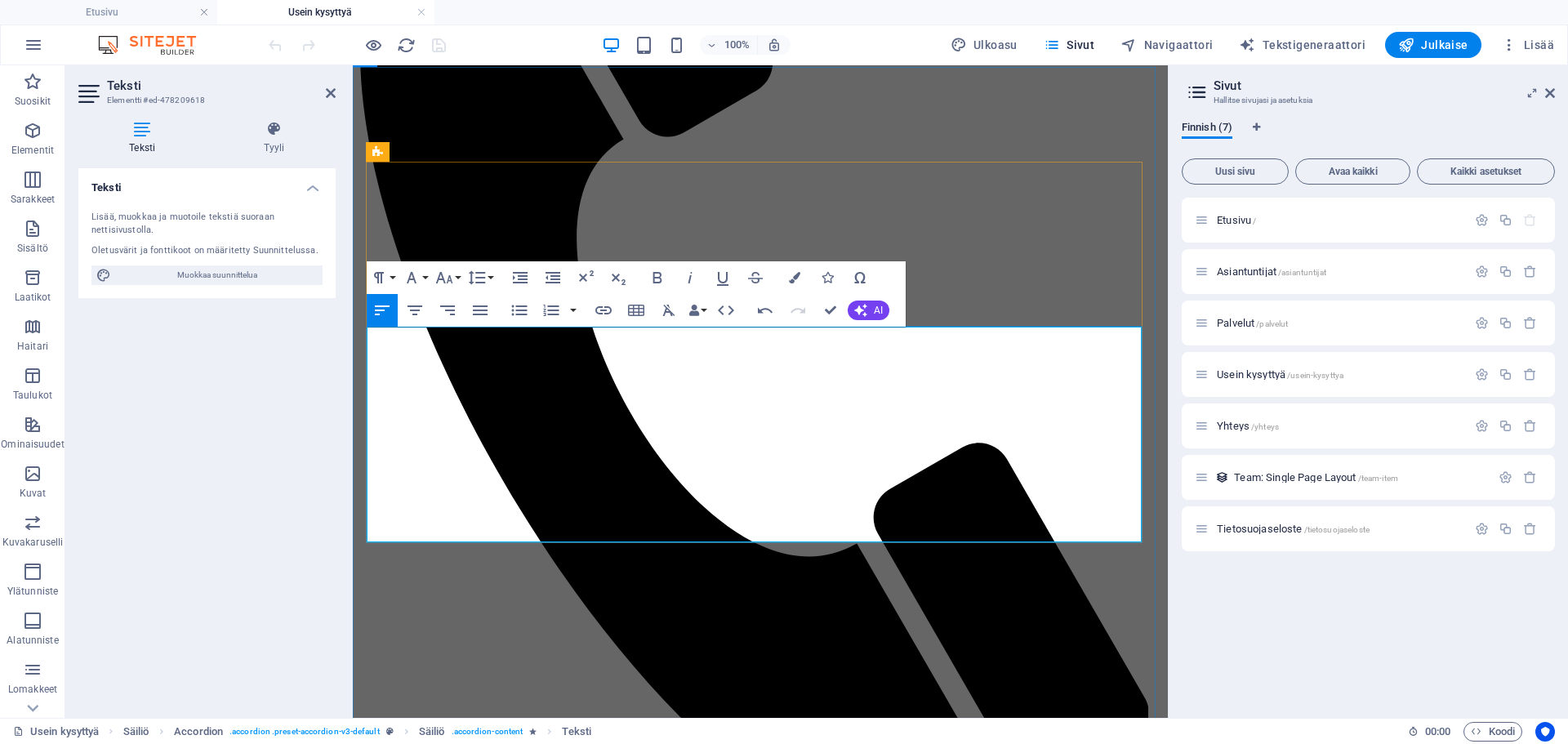
click at [390, 272] on button "Paragraph Format" at bounding box center [382, 277] width 31 height 33
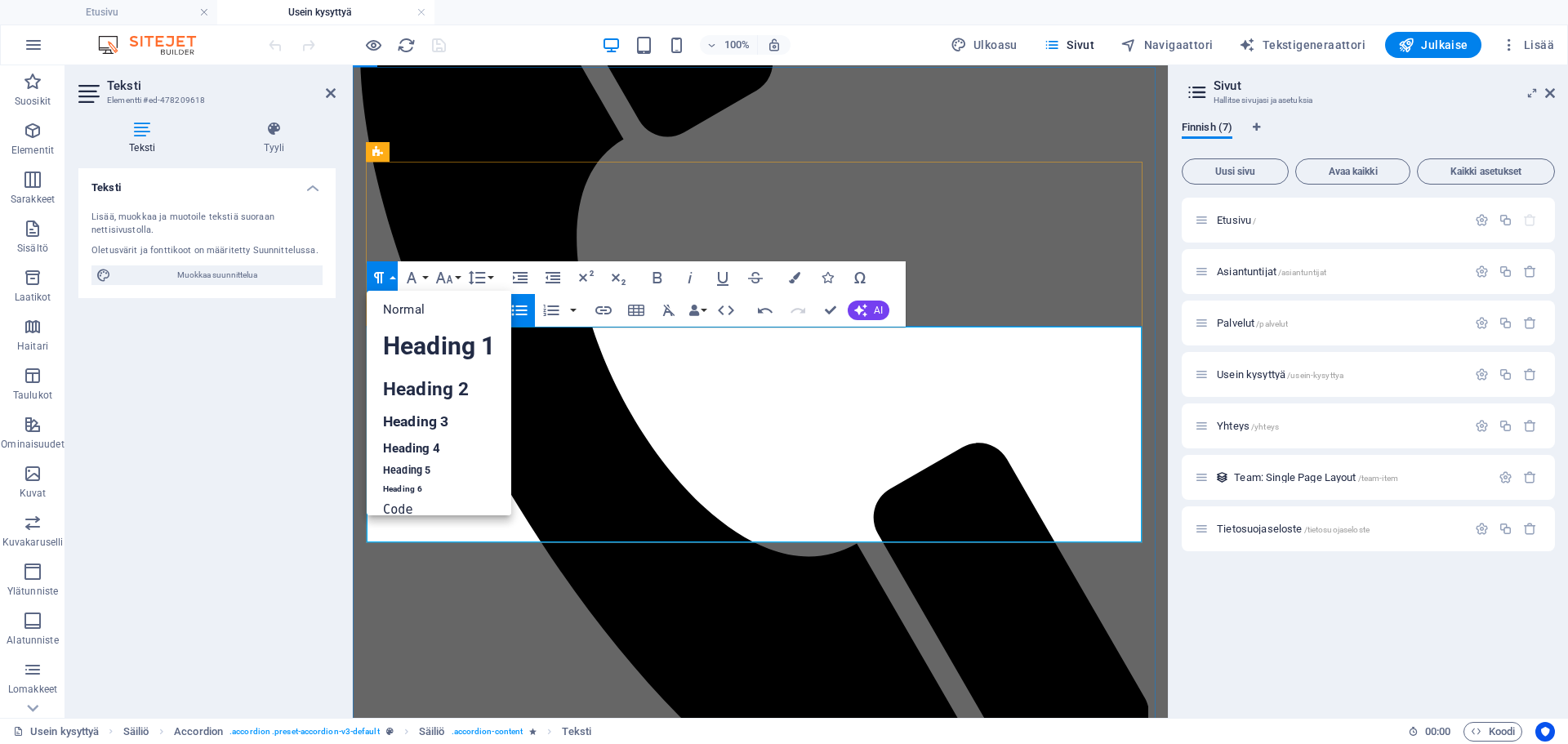
drag, startPoint x: 556, startPoint y: 532, endPoint x: 357, endPoint y: 341, distance: 275.8
click at [433, 311] on link "Normal" at bounding box center [439, 310] width 144 height 24
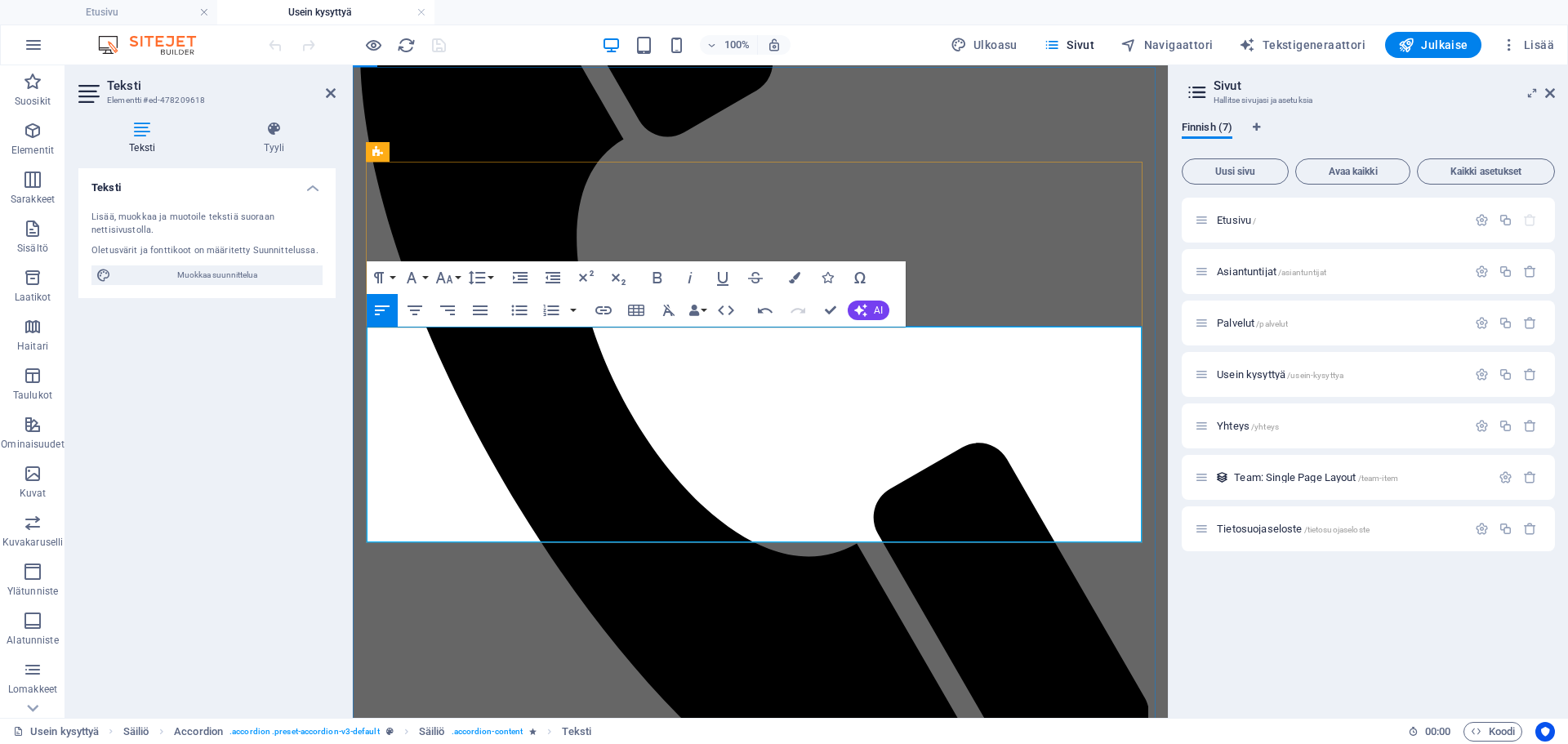
drag, startPoint x: 571, startPoint y: 537, endPoint x: 360, endPoint y: 333, distance: 293.5
click at [664, 281] on icon "button" at bounding box center [657, 277] width 20 height 20
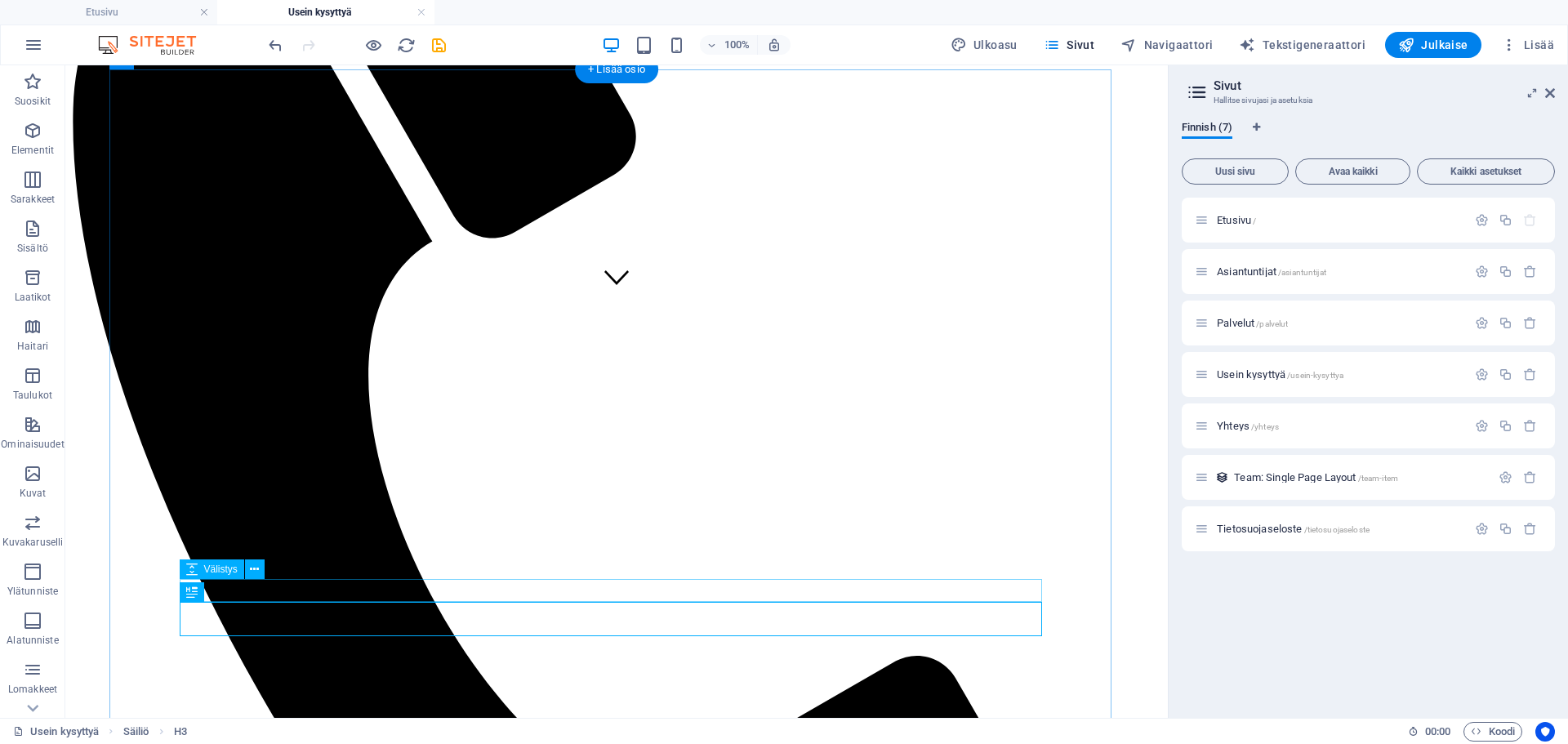
scroll to position [408, 0]
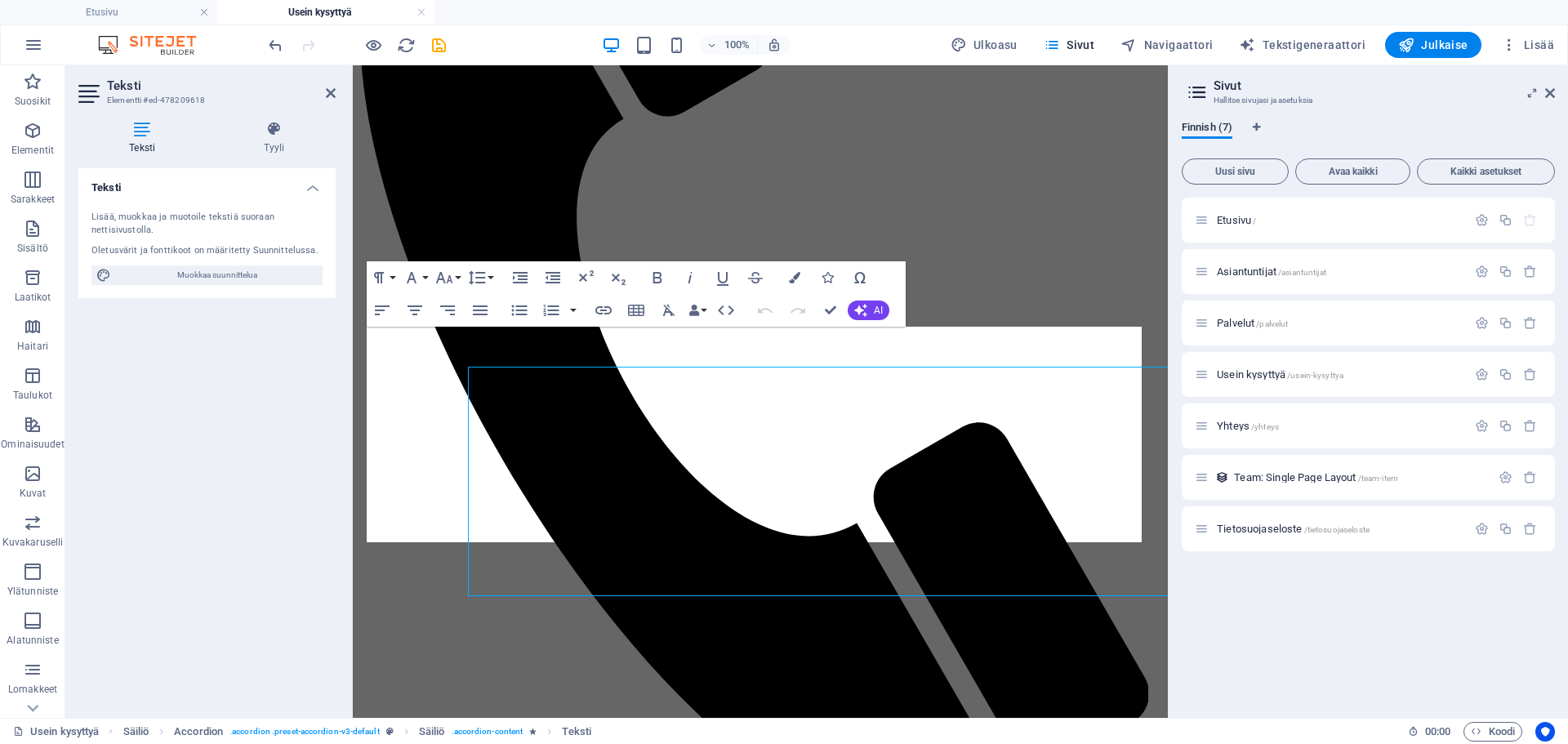
scroll to position [387, 0]
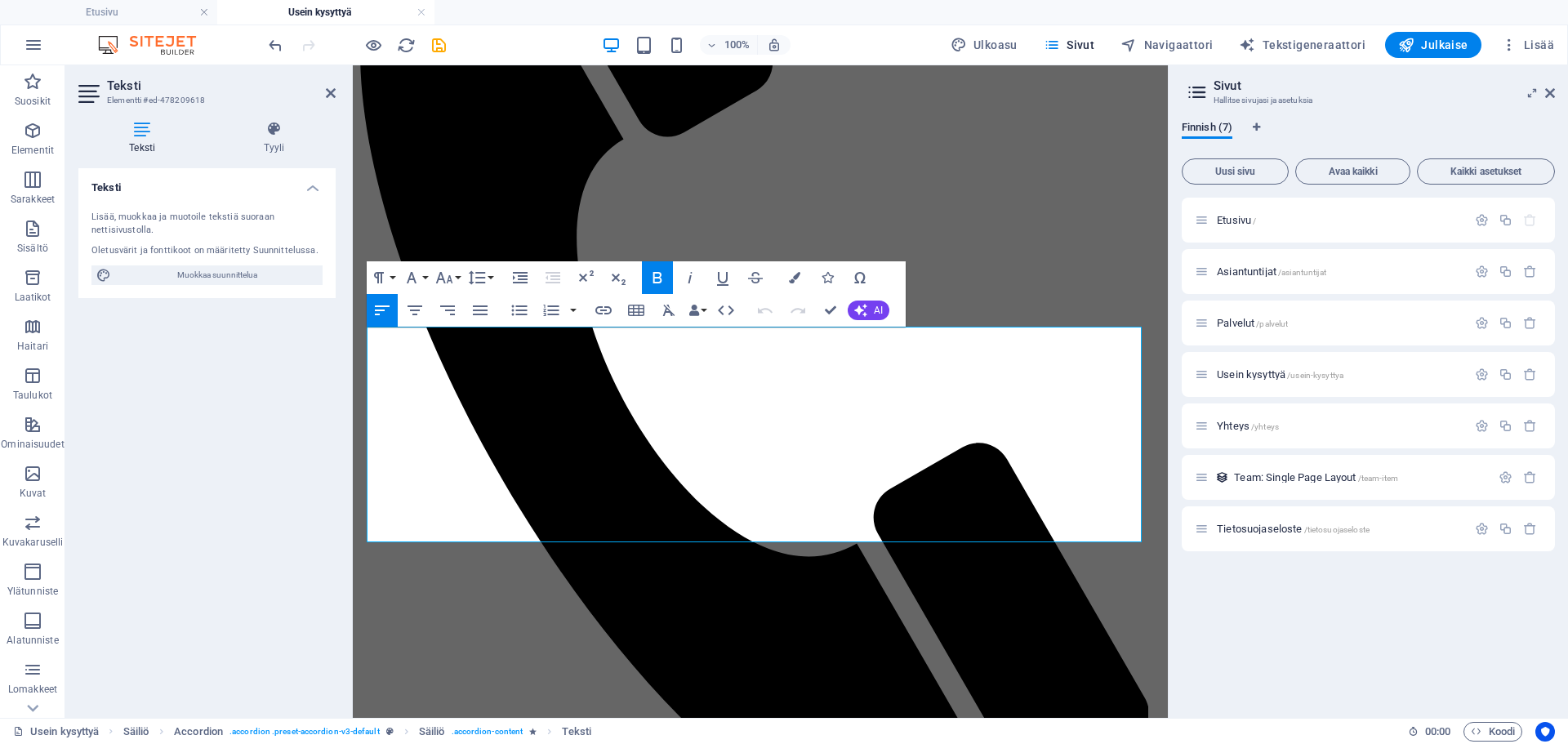
drag, startPoint x: 566, startPoint y: 535, endPoint x: 701, endPoint y: 389, distance: 198.8
click at [664, 278] on icon "button" at bounding box center [657, 277] width 20 height 20
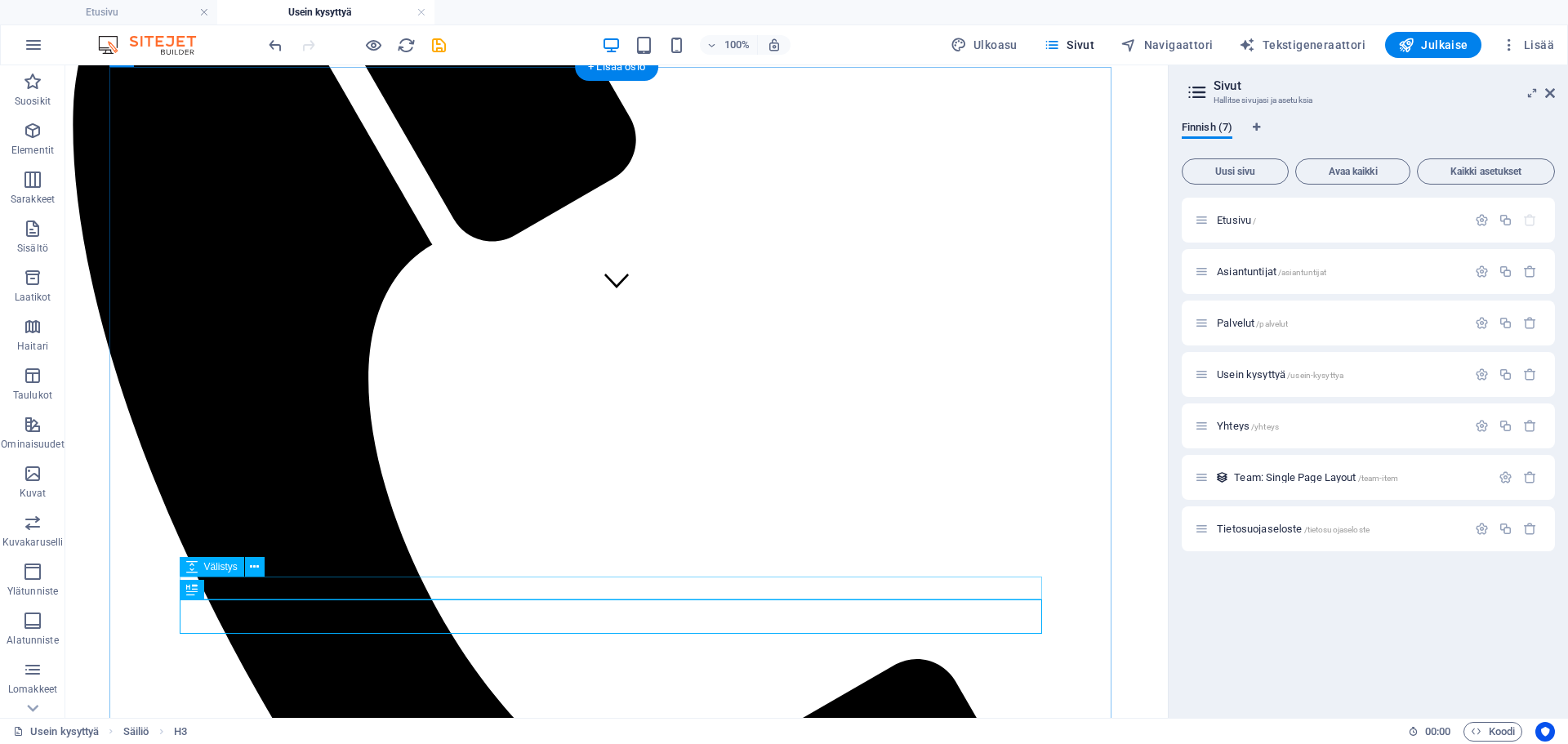
scroll to position [408, 0]
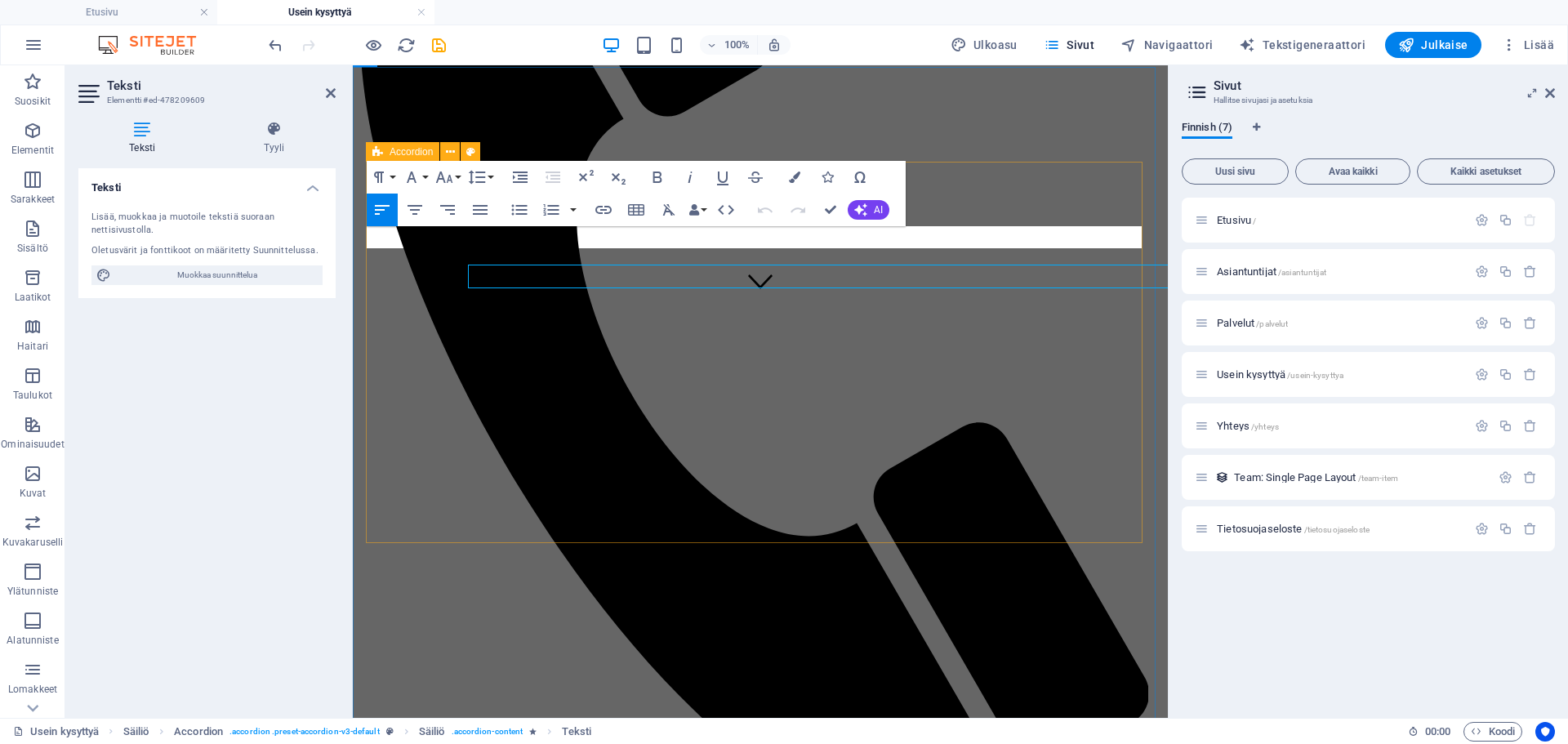
scroll to position [387, 0]
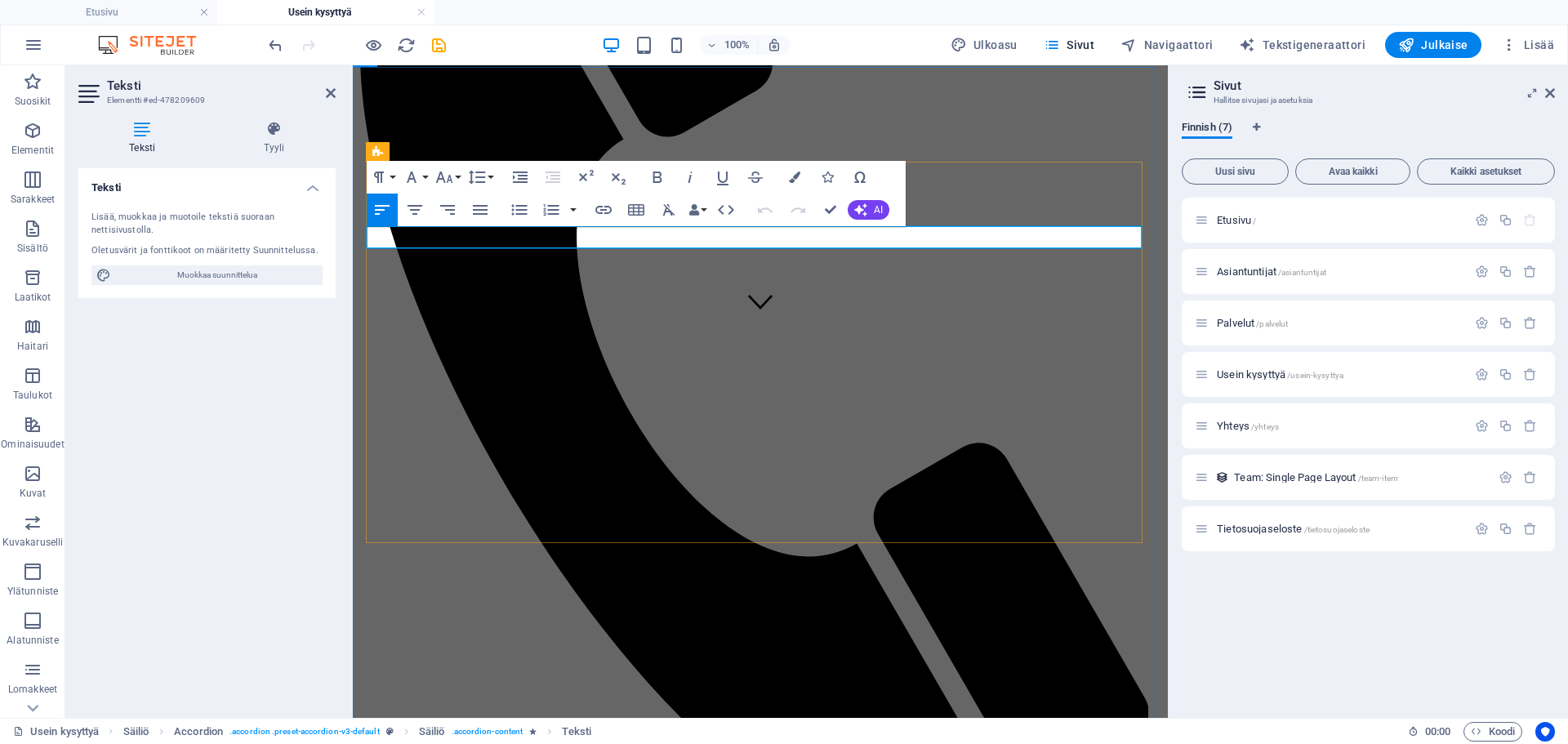
click at [421, 175] on button "Font Family" at bounding box center [415, 177] width 31 height 33
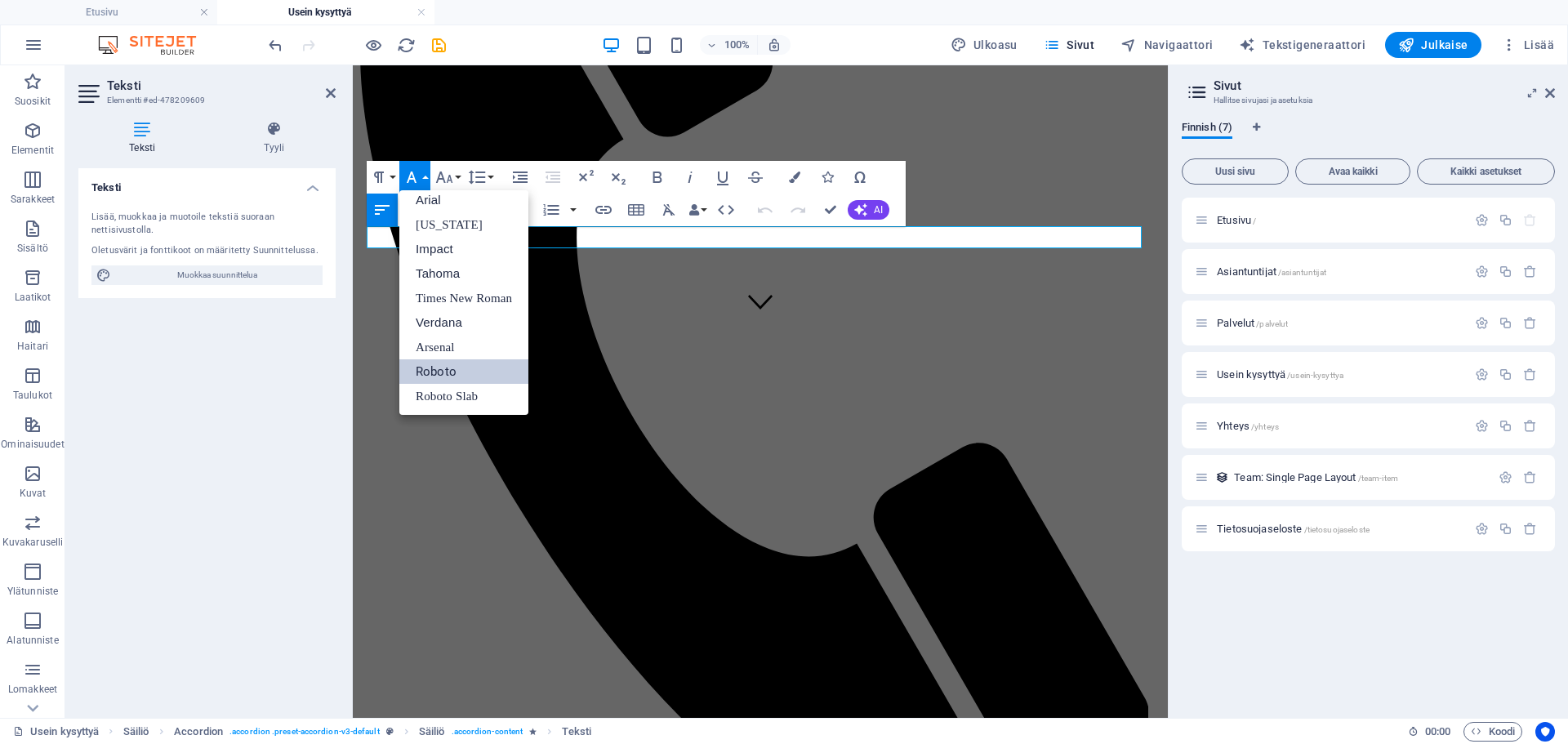
scroll to position [9, 0]
click at [460, 176] on button "Font Size" at bounding box center [447, 177] width 31 height 33
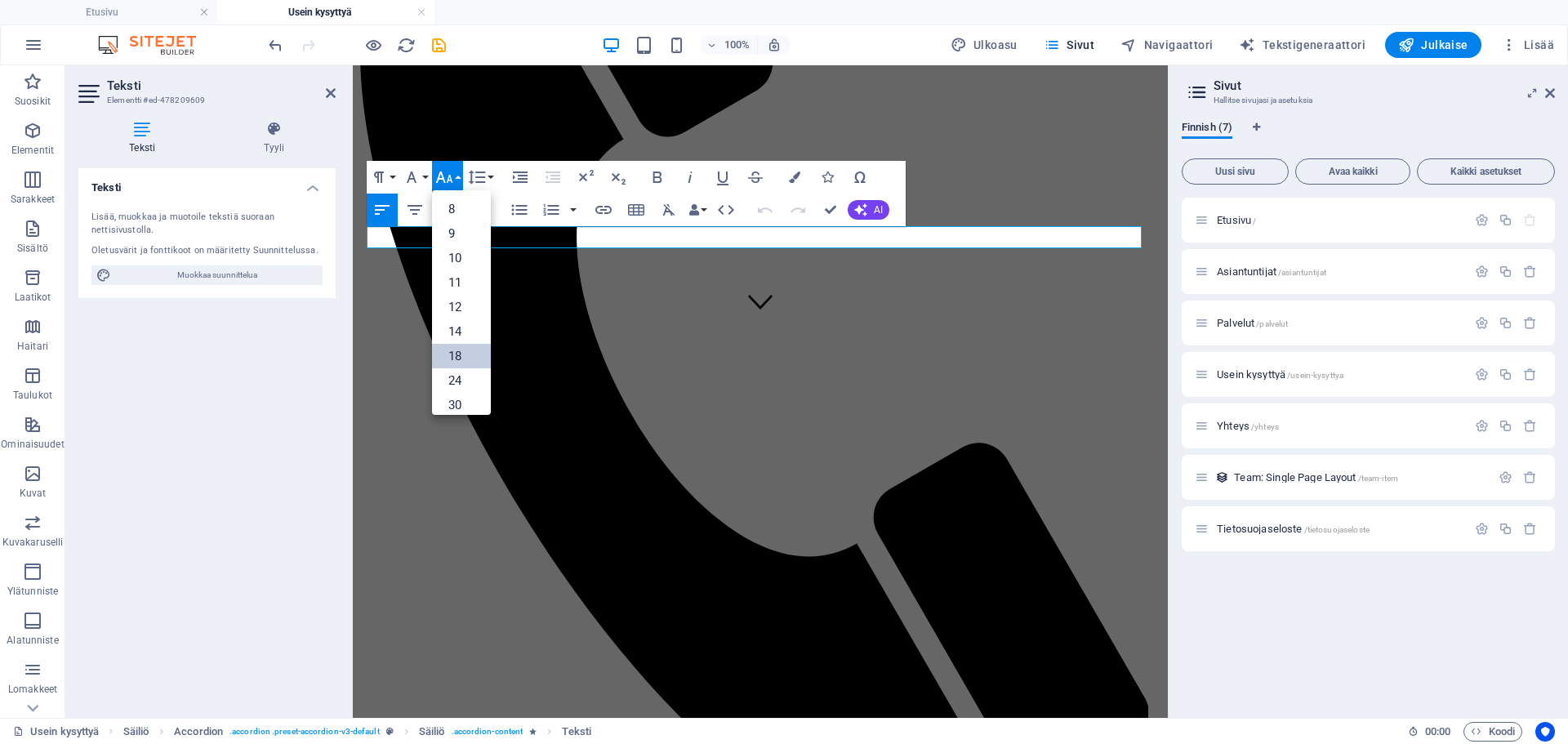
click at [456, 355] on link "18" at bounding box center [462, 356] width 59 height 24
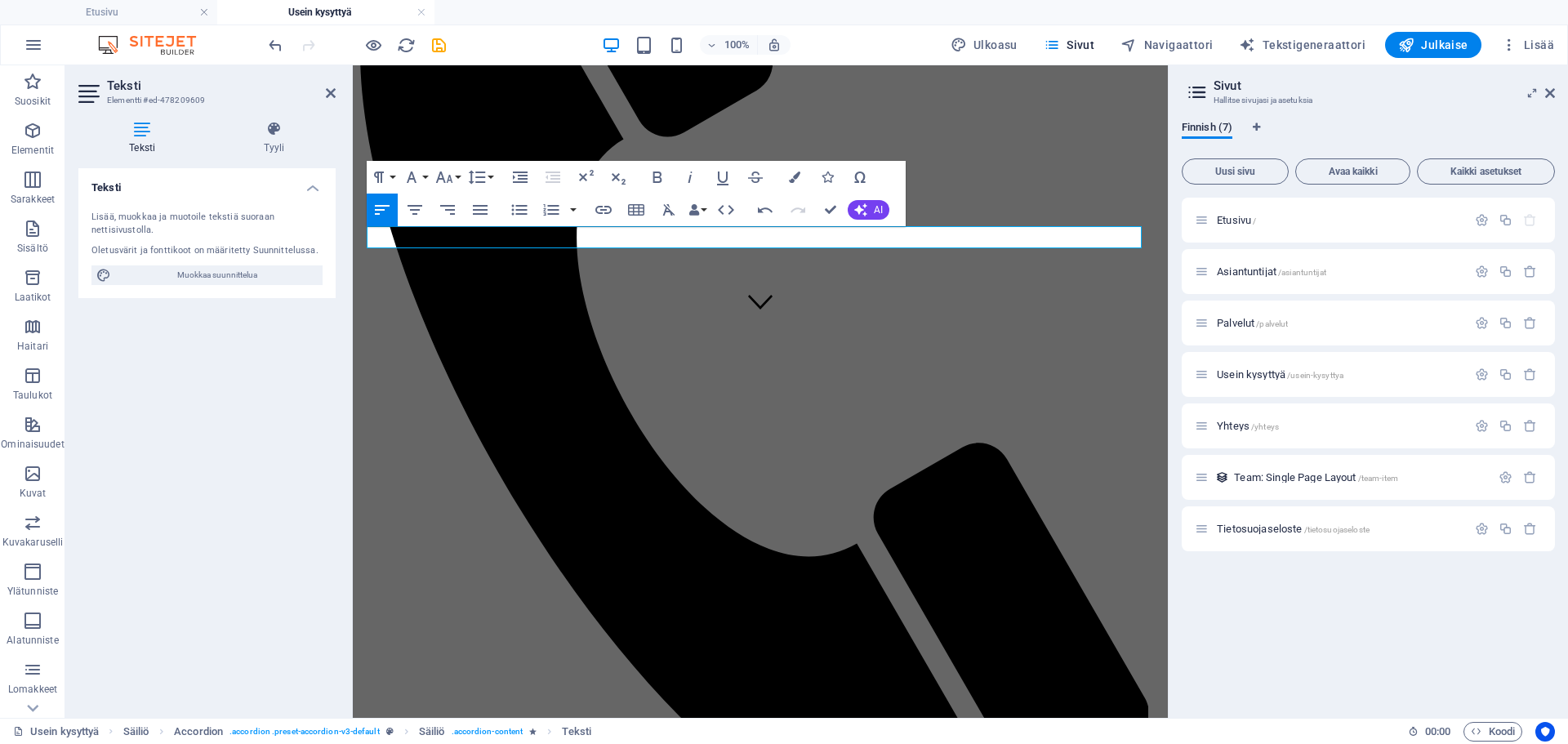
drag, startPoint x: 1023, startPoint y: 236, endPoint x: 705, endPoint y: 269, distance: 319.7
click at [459, 176] on button "Font Size" at bounding box center [447, 177] width 31 height 33
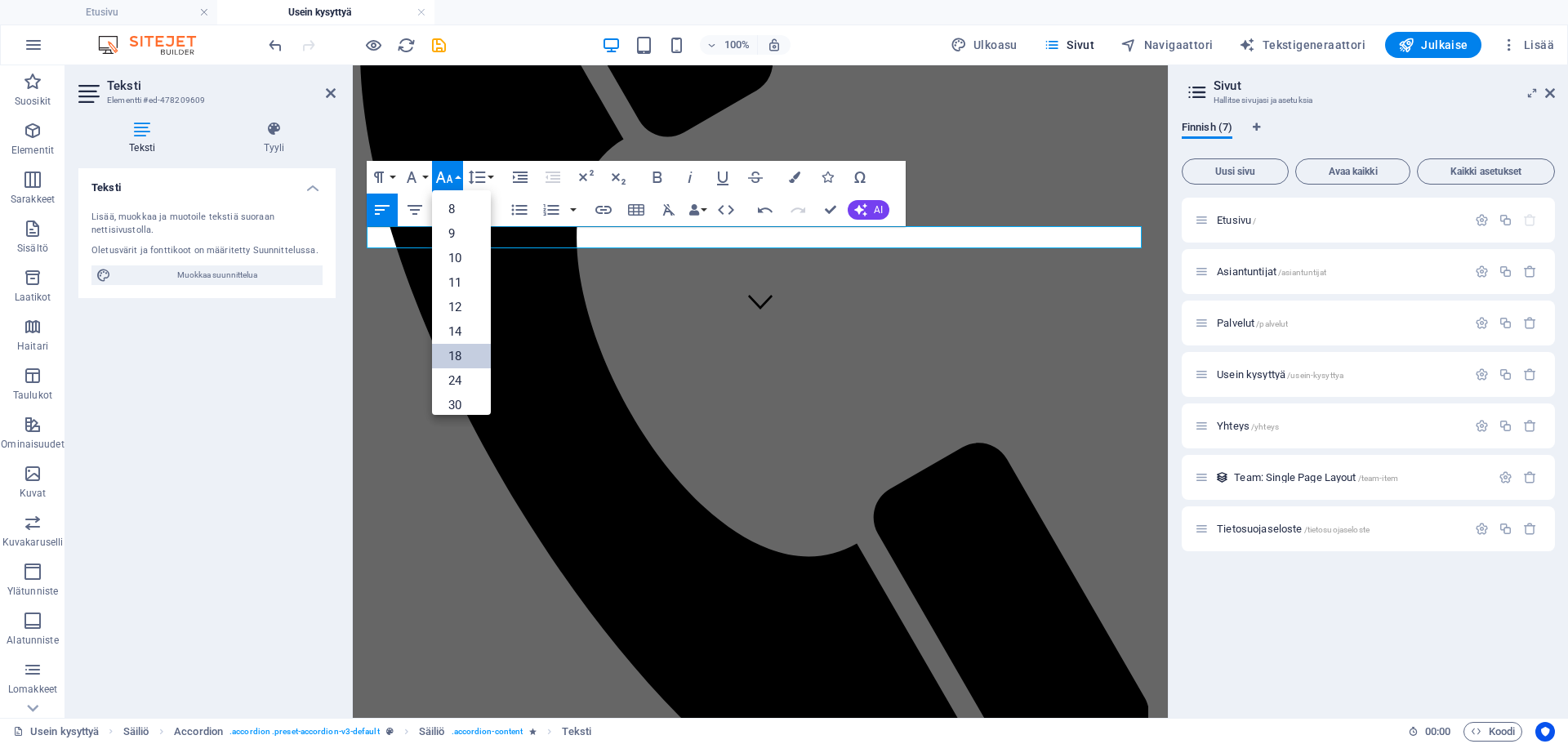
click at [453, 357] on link "18" at bounding box center [462, 356] width 59 height 24
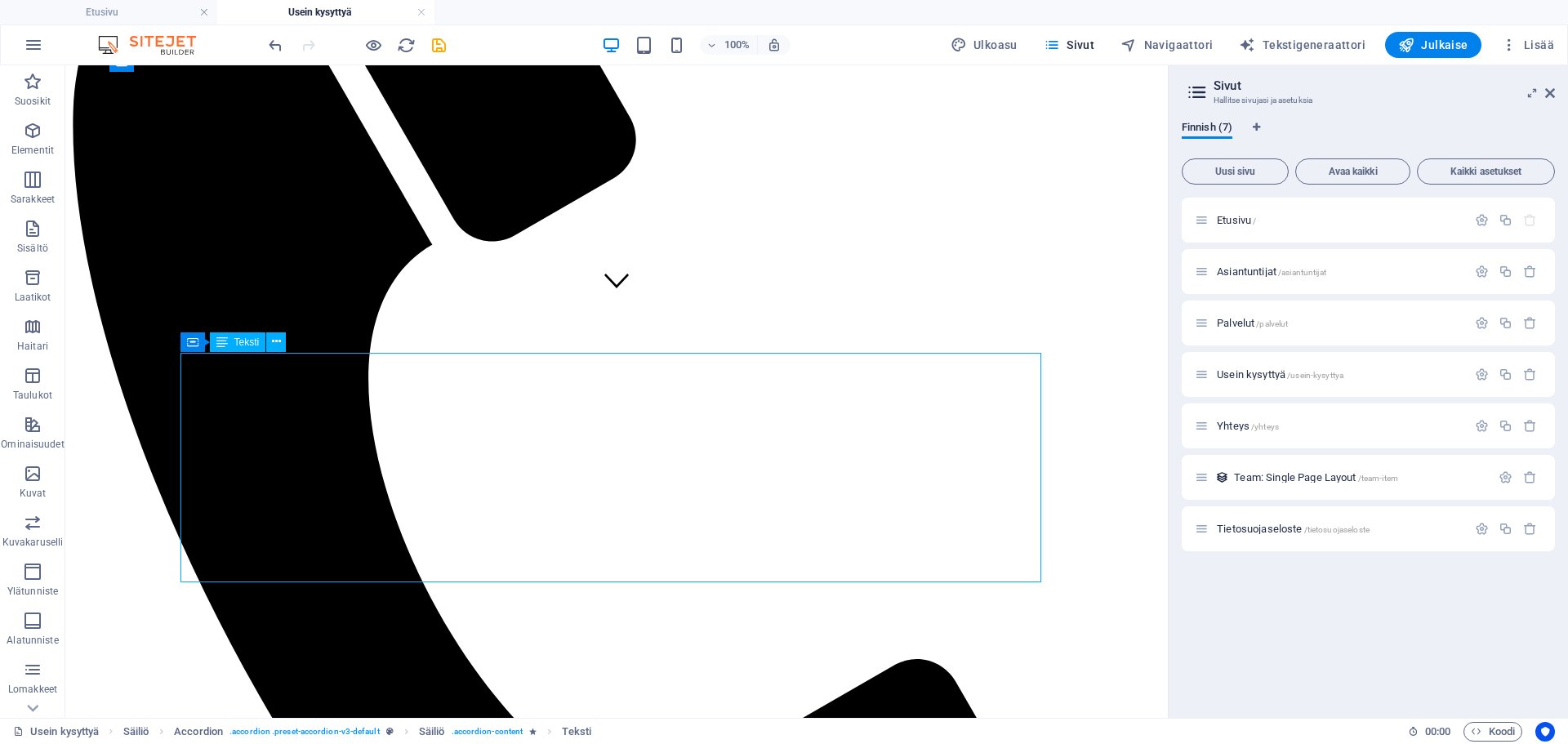
scroll to position [408, 0]
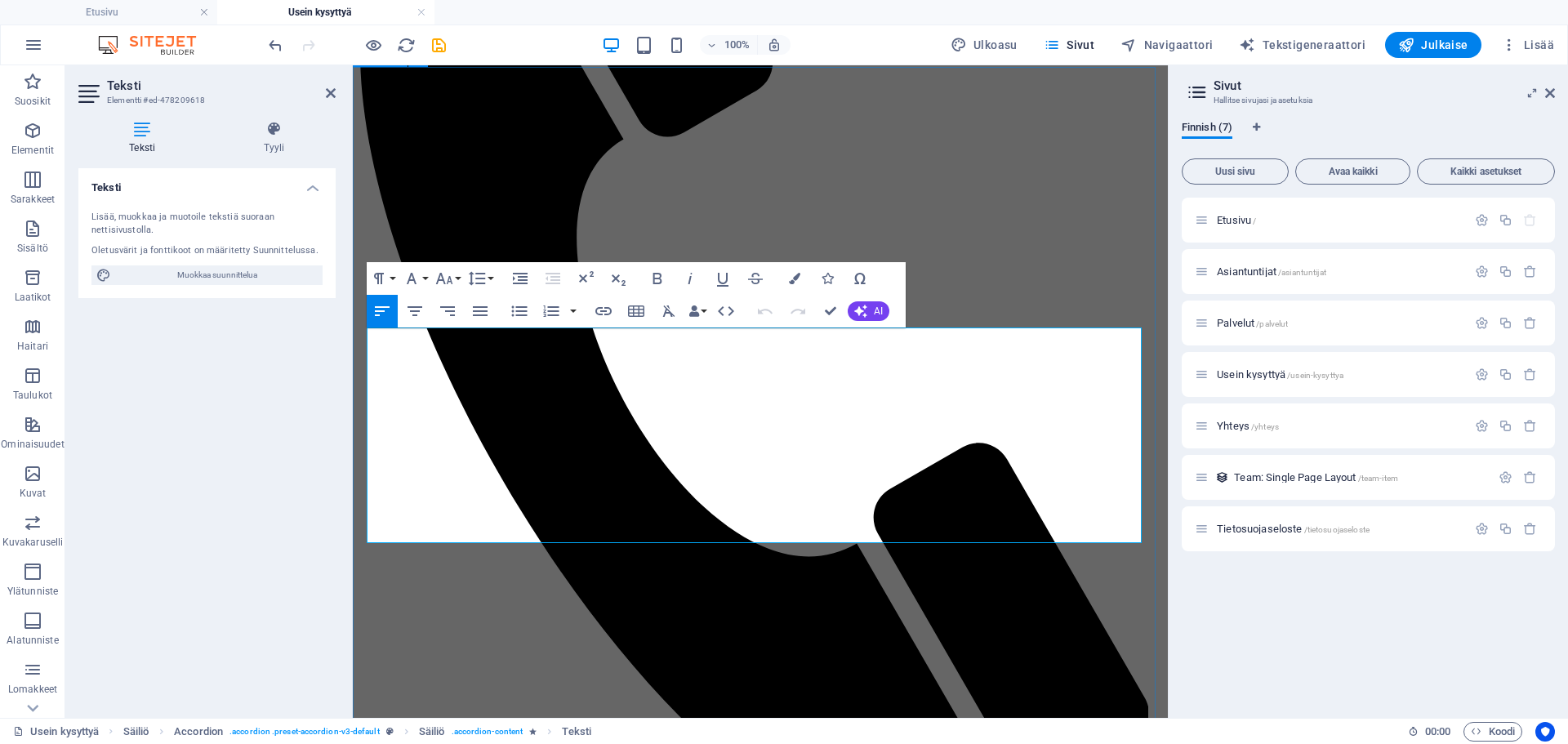
drag, startPoint x: 552, startPoint y: 527, endPoint x: 363, endPoint y: 337, distance: 268.0
click at [458, 279] on button "Font Size" at bounding box center [447, 278] width 31 height 33
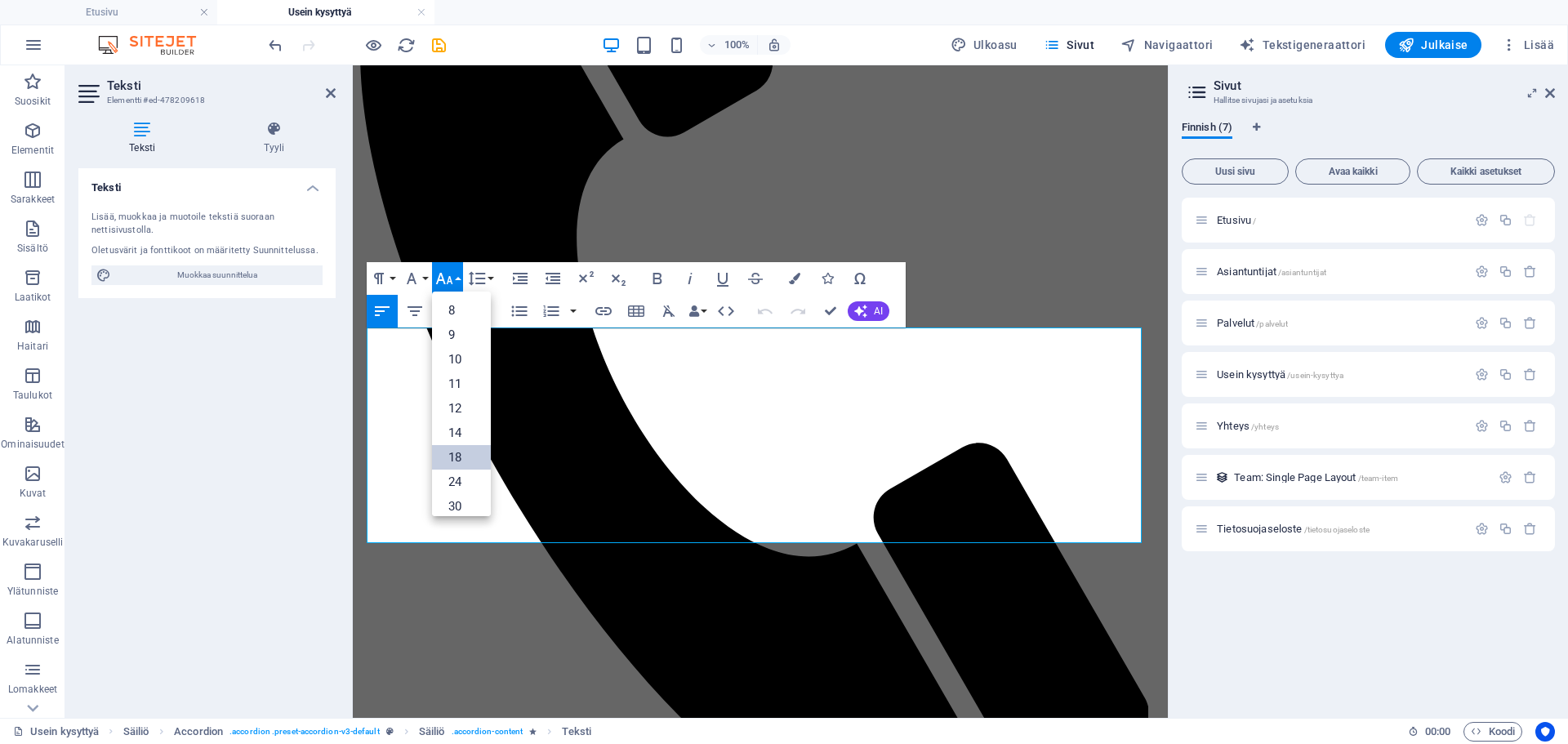
click at [452, 455] on link "18" at bounding box center [462, 458] width 59 height 24
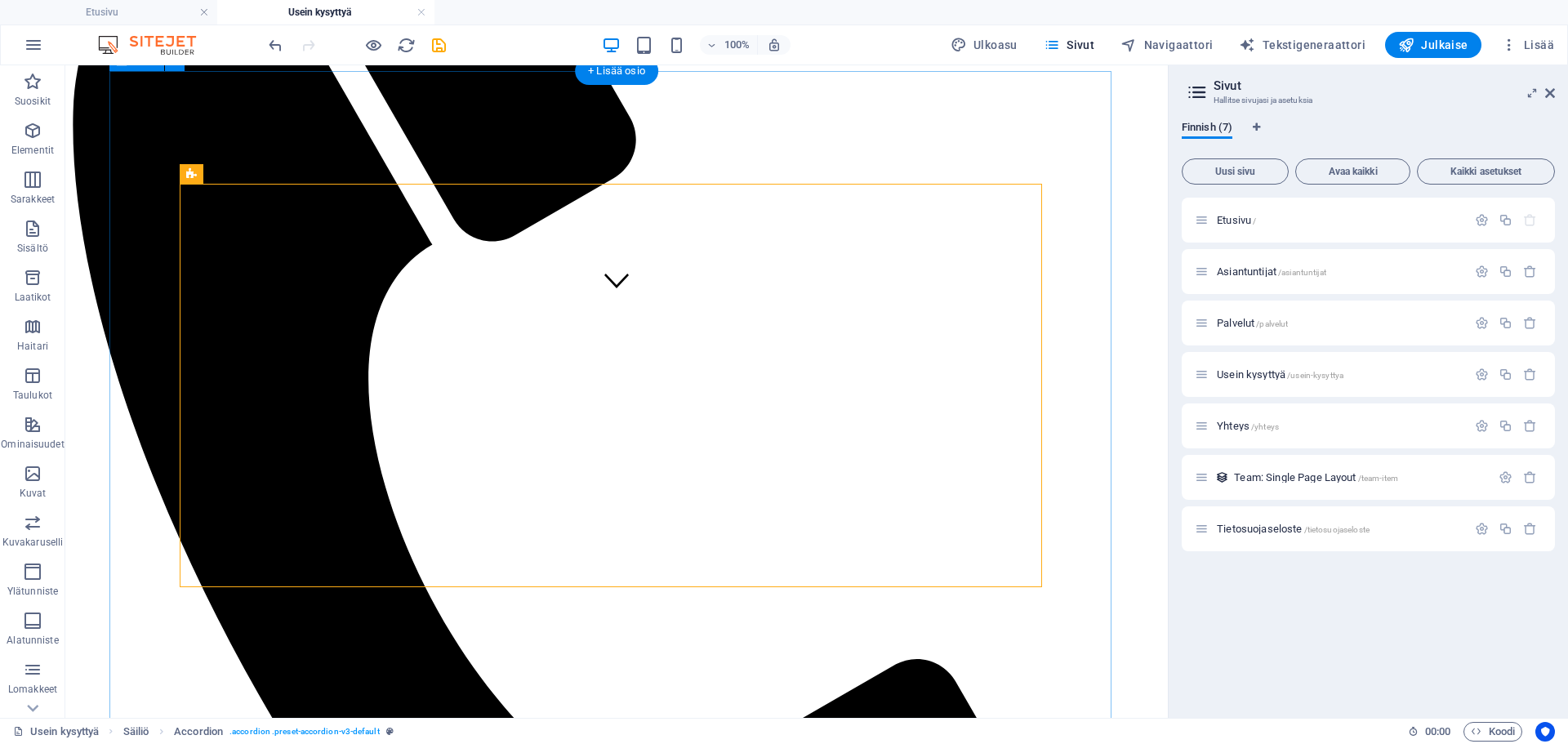
scroll to position [408, 0]
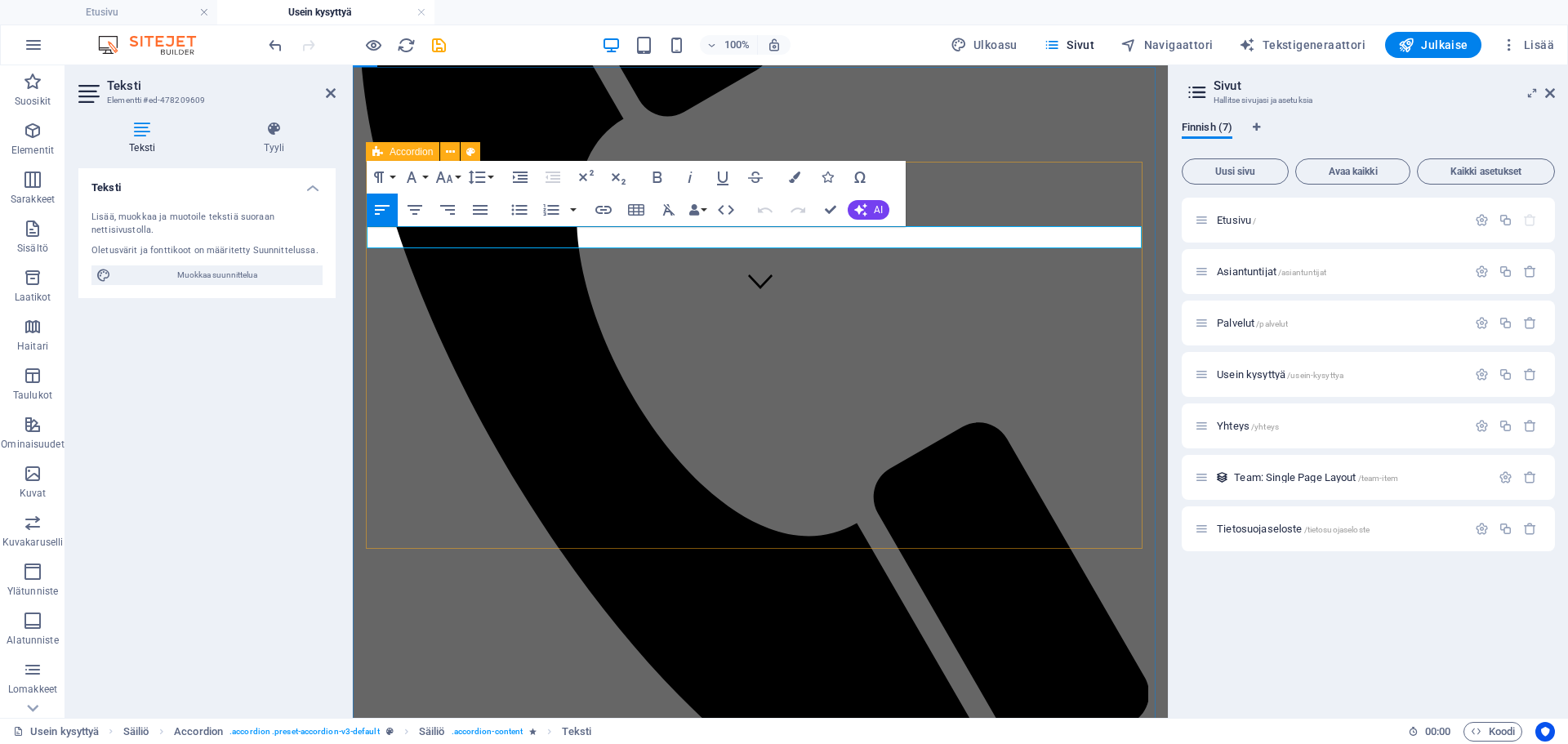
scroll to position [387, 0]
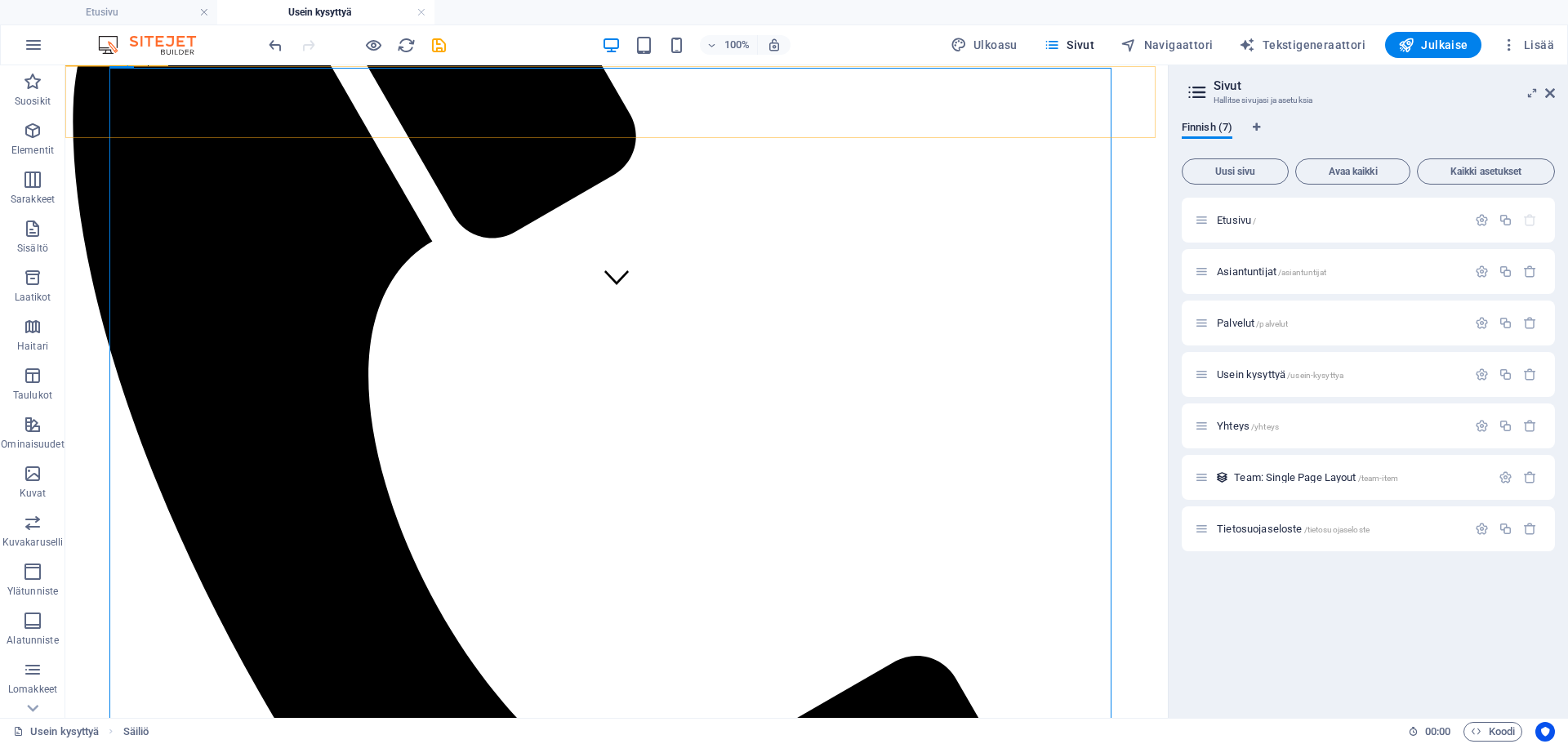
scroll to position [408, 0]
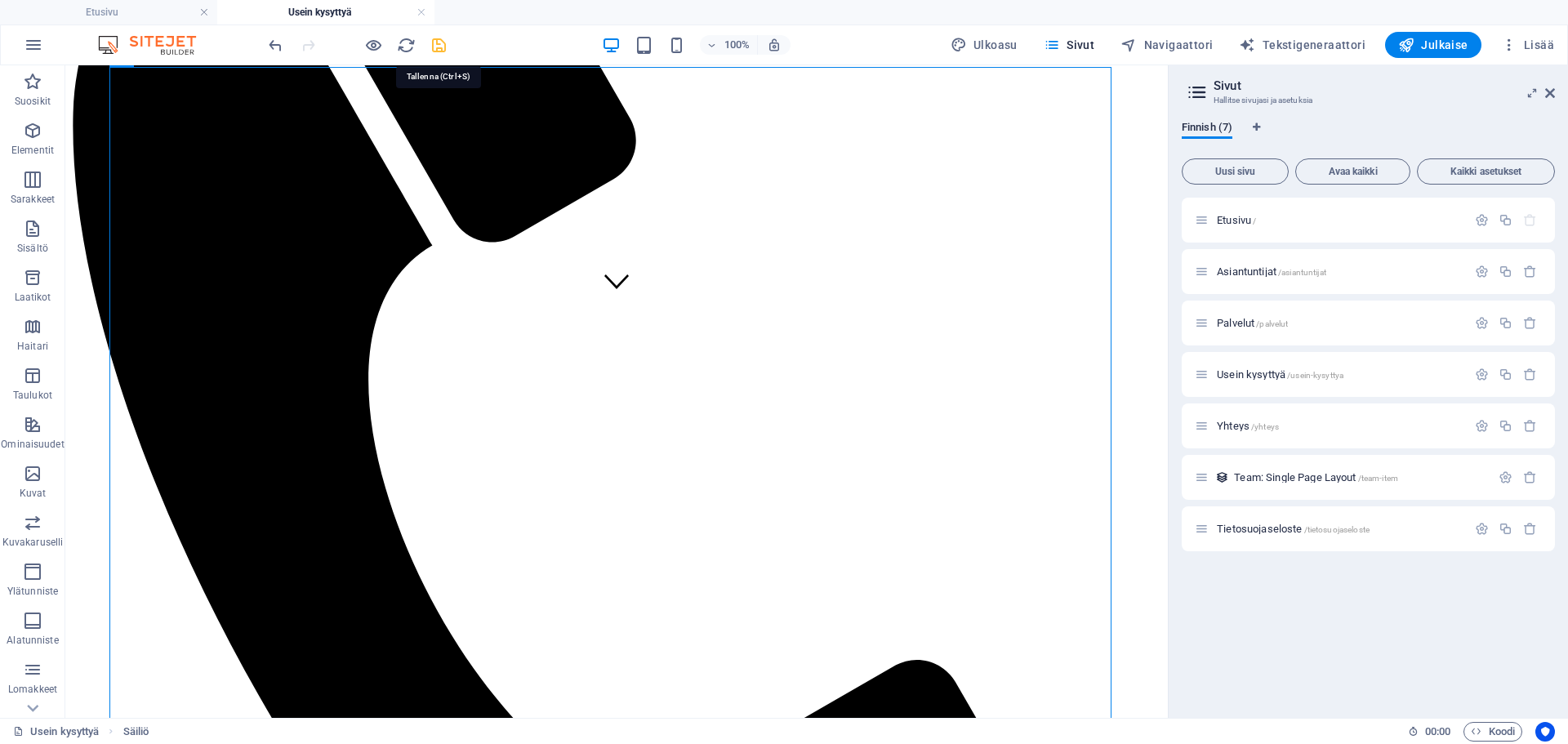
click at [446, 42] on icon "save" at bounding box center [439, 45] width 19 height 19
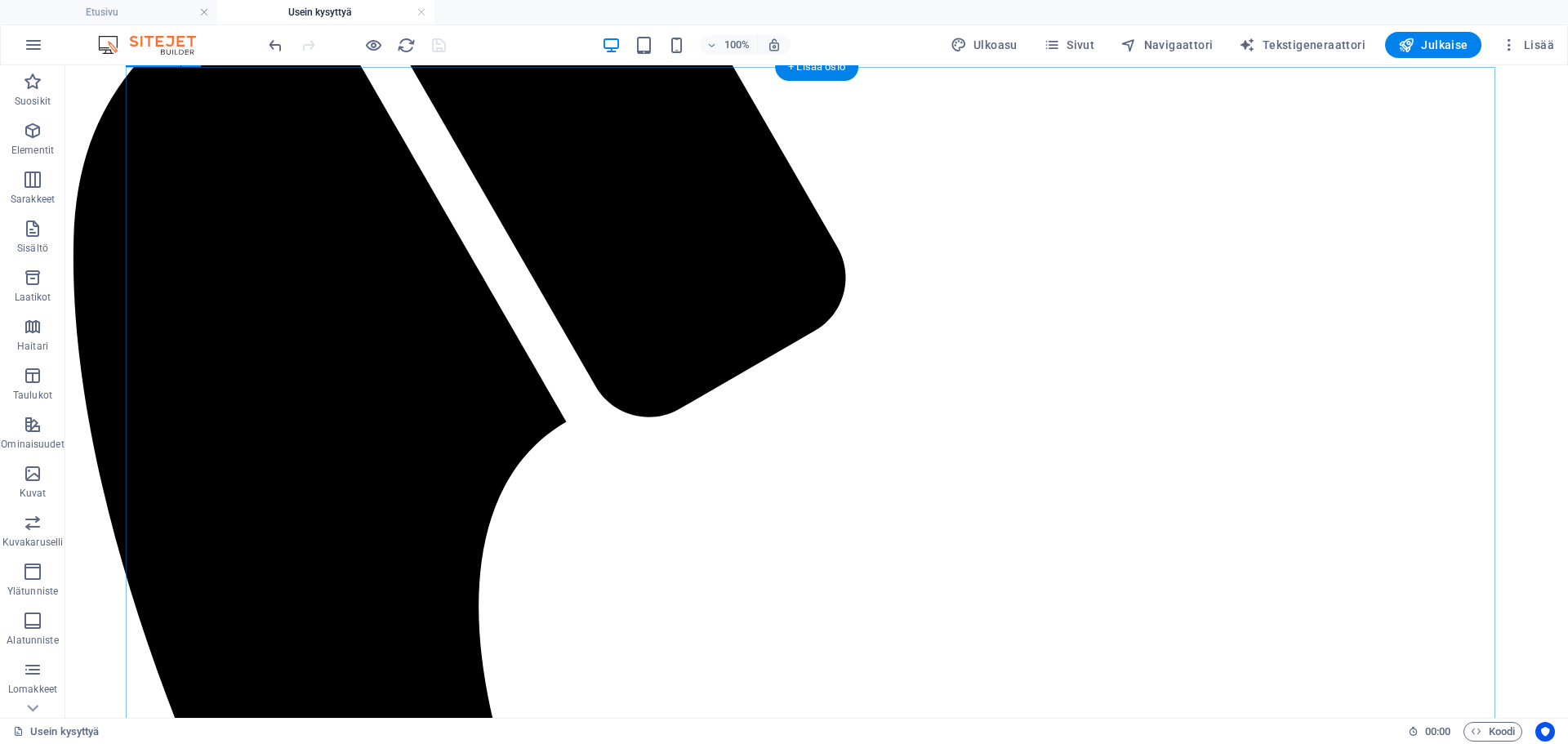
scroll to position [327, 0]
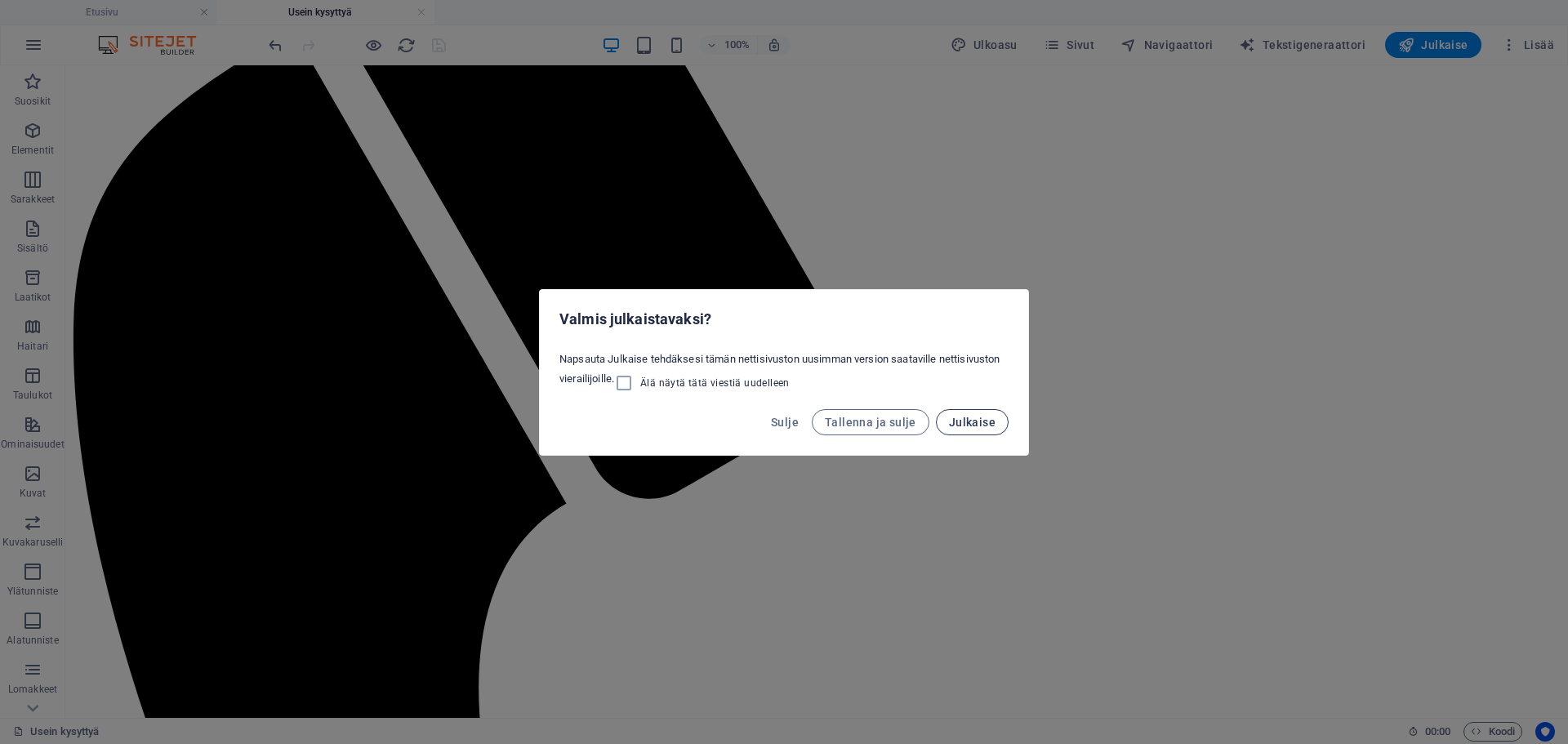
click at [980, 423] on span "Julkaise" at bounding box center [973, 422] width 47 height 13
